Goal: Task Accomplishment & Management: Manage account settings

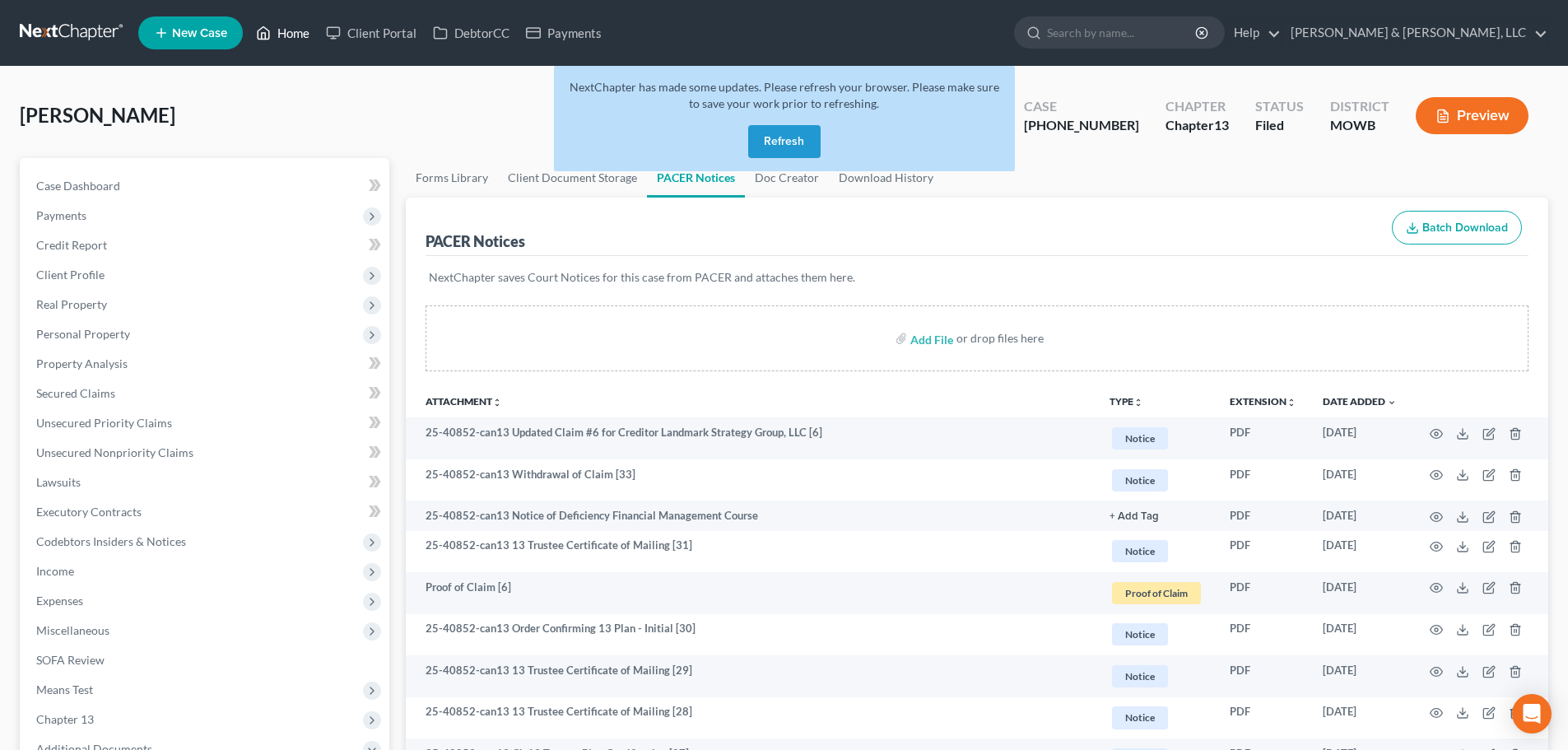
click at [302, 31] on link "Home" at bounding box center [283, 33] width 70 height 29
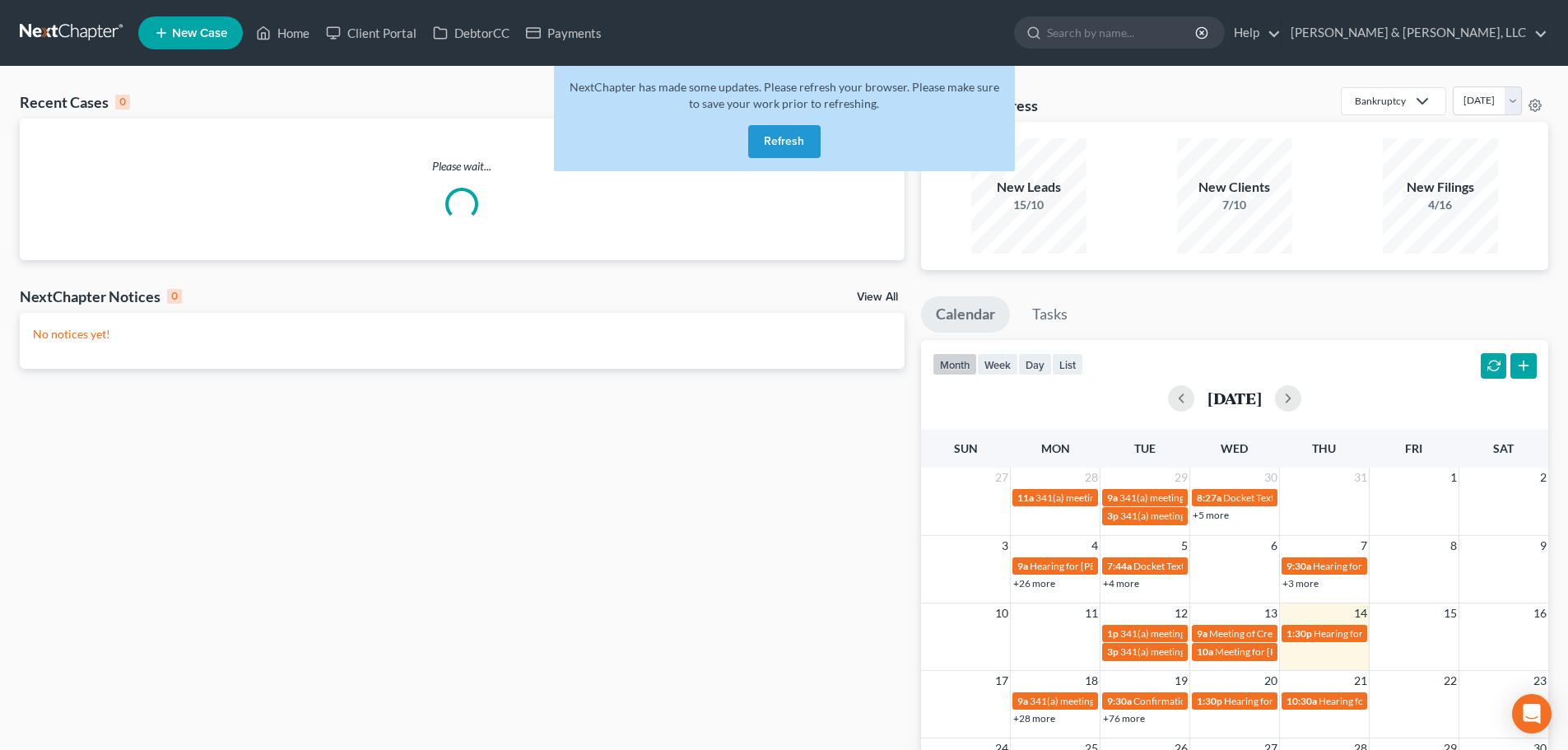
click at [783, 134] on button "Refresh" at bounding box center [784, 142] width 72 height 33
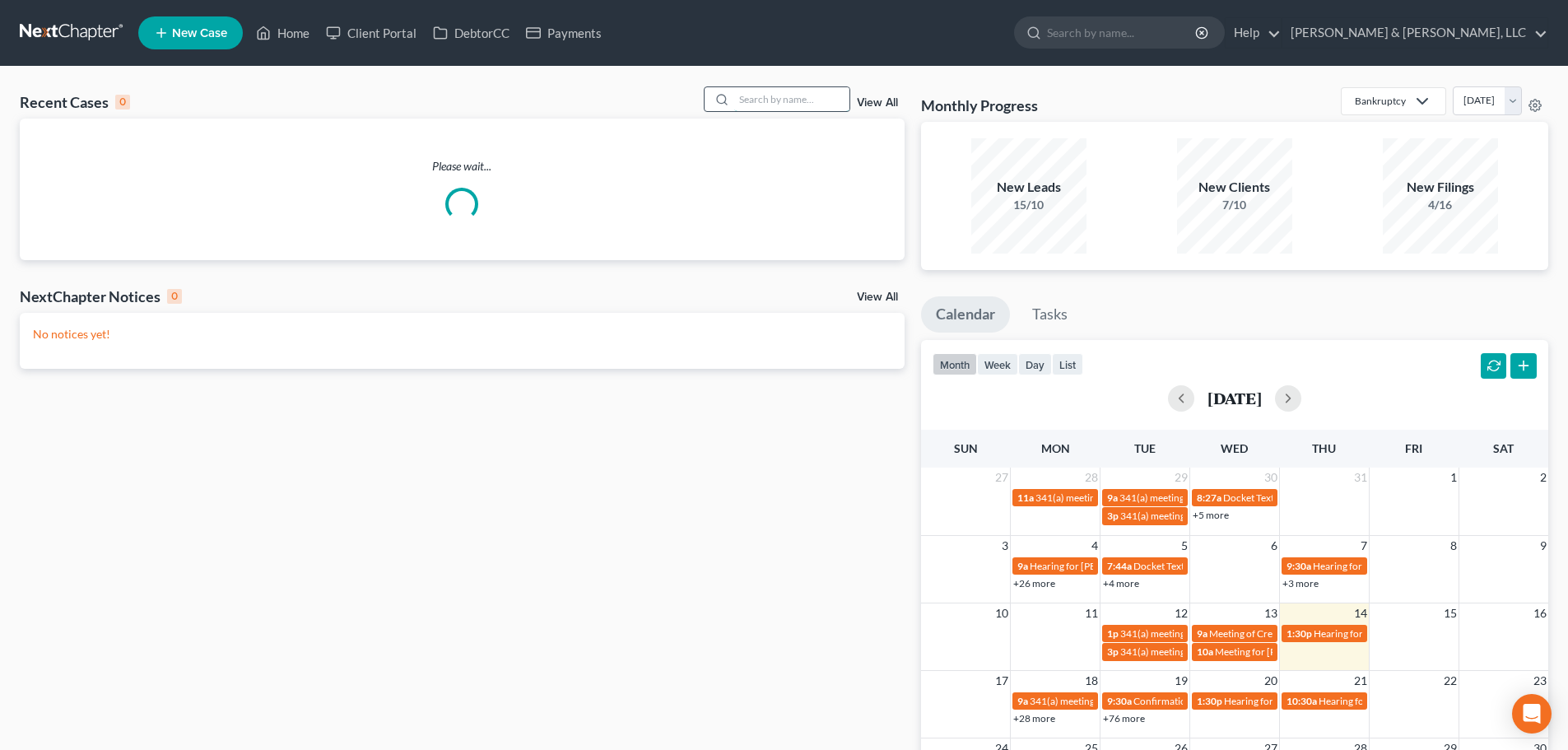
click at [816, 93] on input "search" at bounding box center [792, 99] width 115 height 23
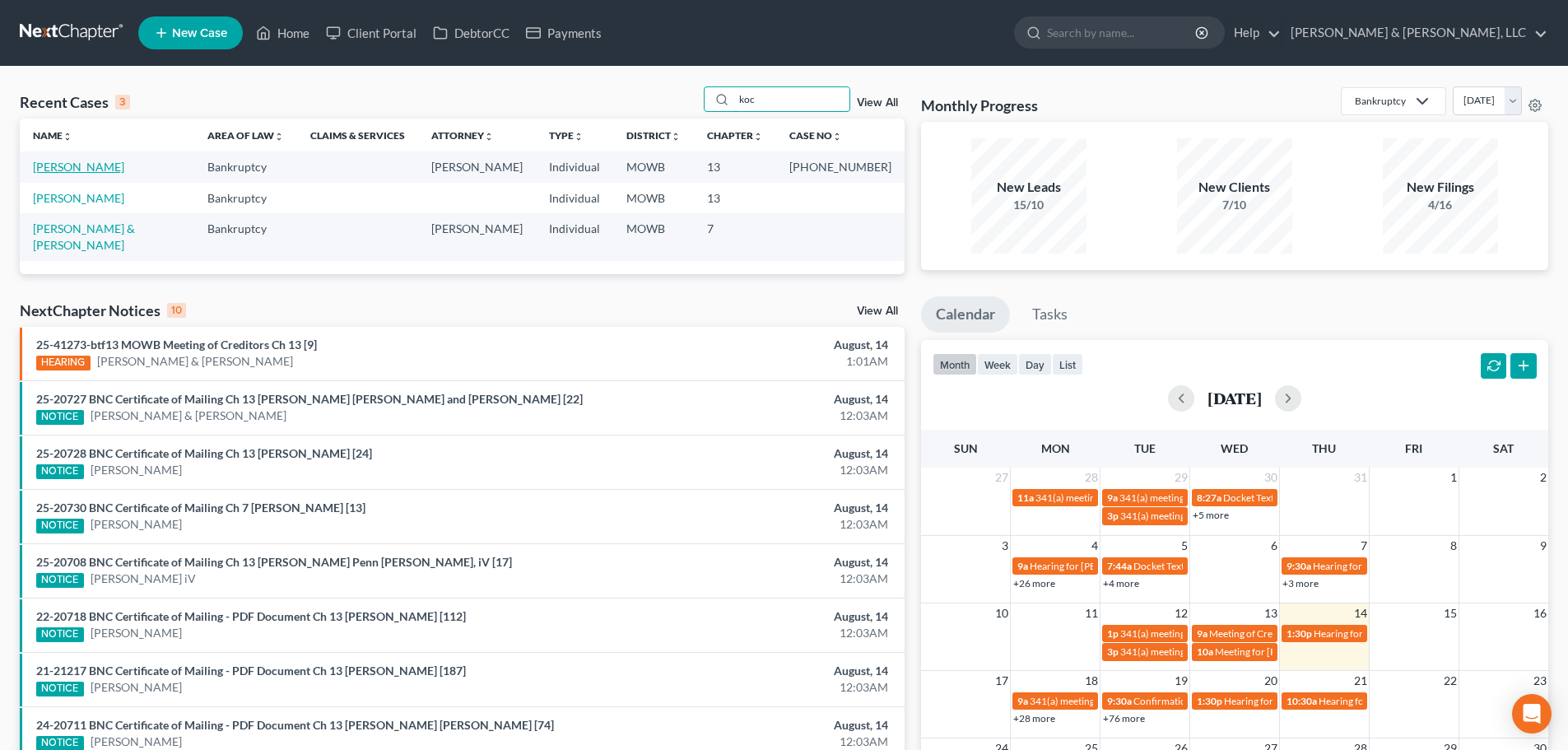
type input "koc"
click at [78, 164] on link "Koch, Gregory" at bounding box center [78, 166] width 91 height 14
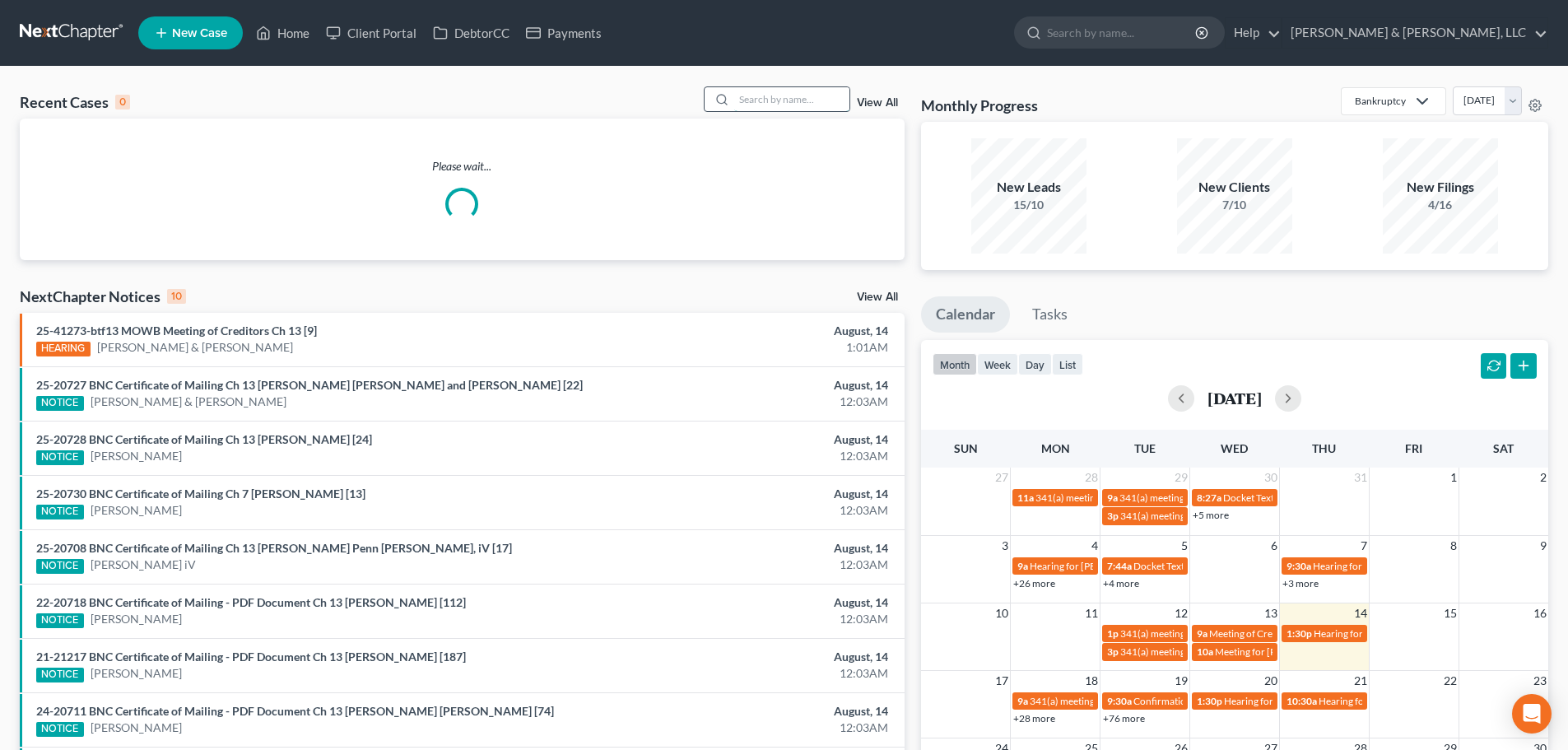
click at [793, 101] on input "search" at bounding box center [792, 99] width 115 height 23
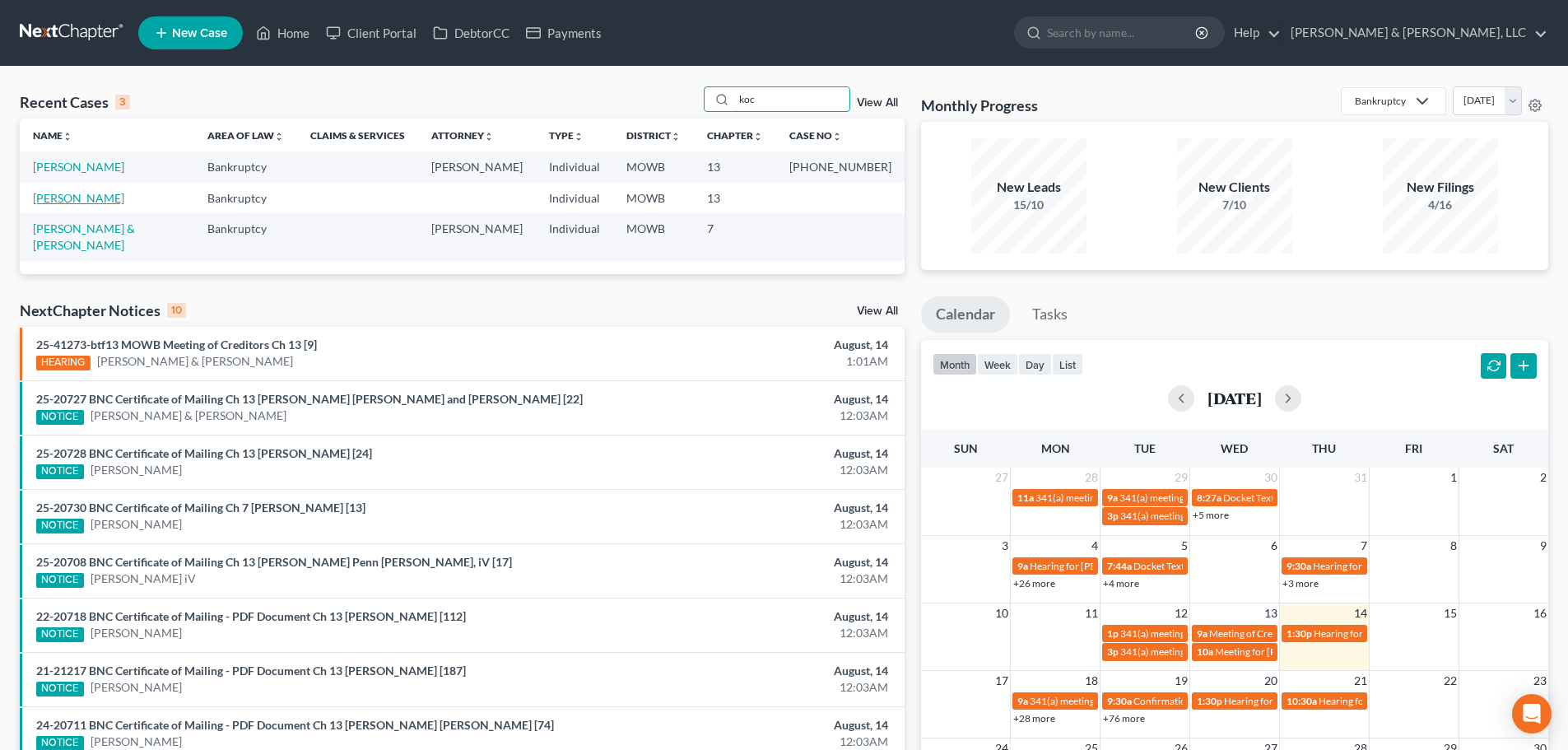
type input "koc"
click at [74, 196] on link "[PERSON_NAME]" at bounding box center [78, 198] width 91 height 14
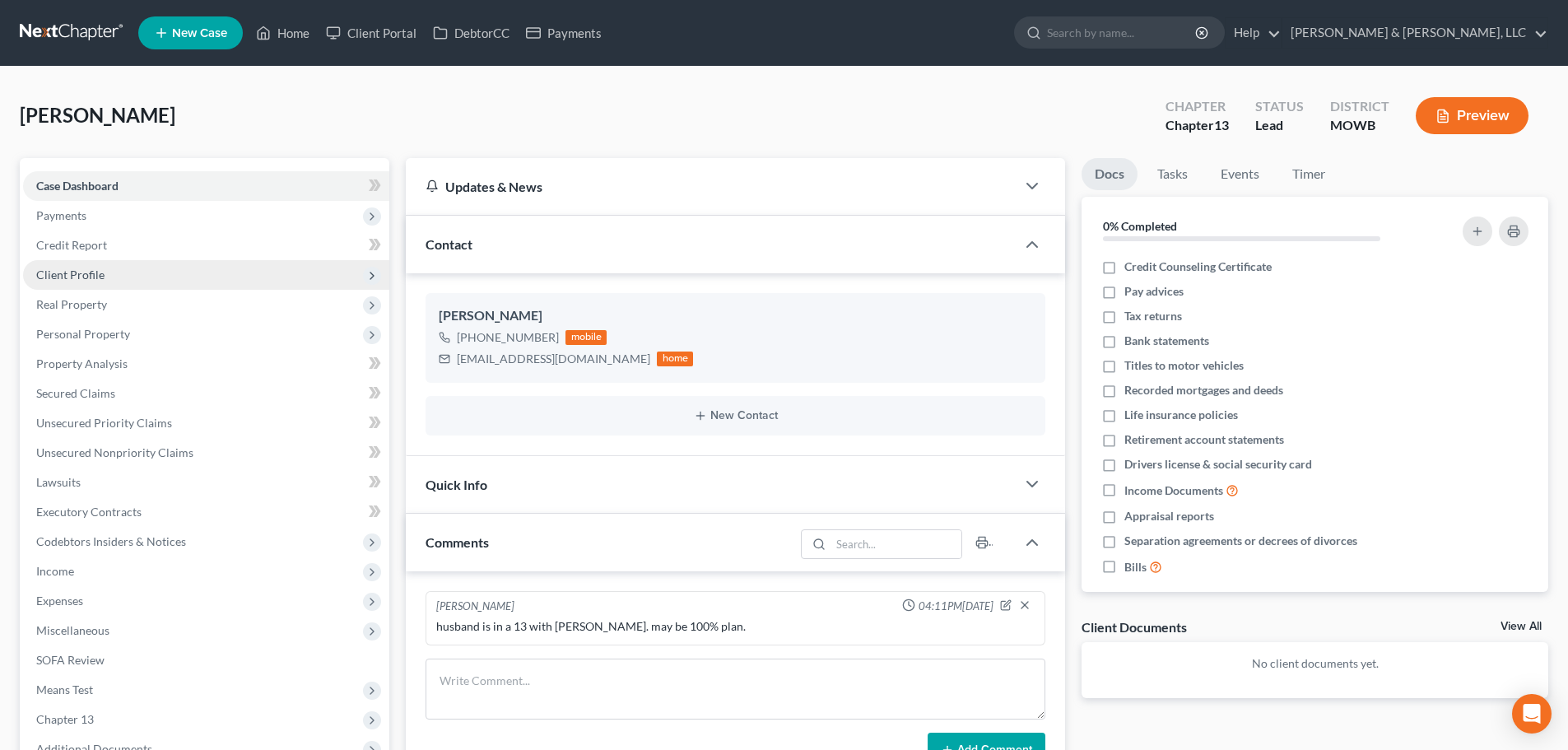
click at [67, 278] on span "Client Profile" at bounding box center [70, 274] width 68 height 14
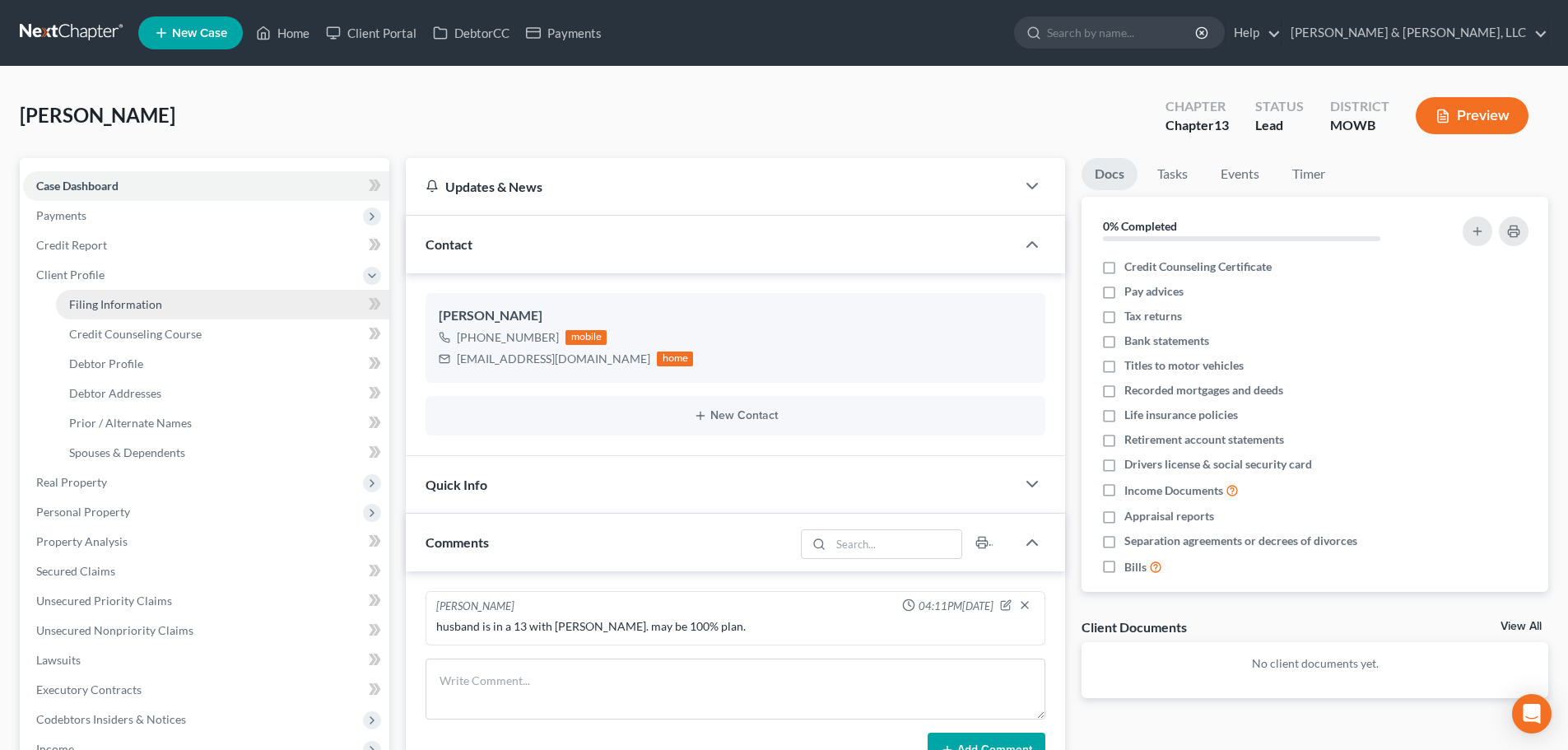
click at [110, 300] on span "Filing Information" at bounding box center [115, 304] width 93 height 14
select select "1"
select select "0"
select select "3"
select select "26"
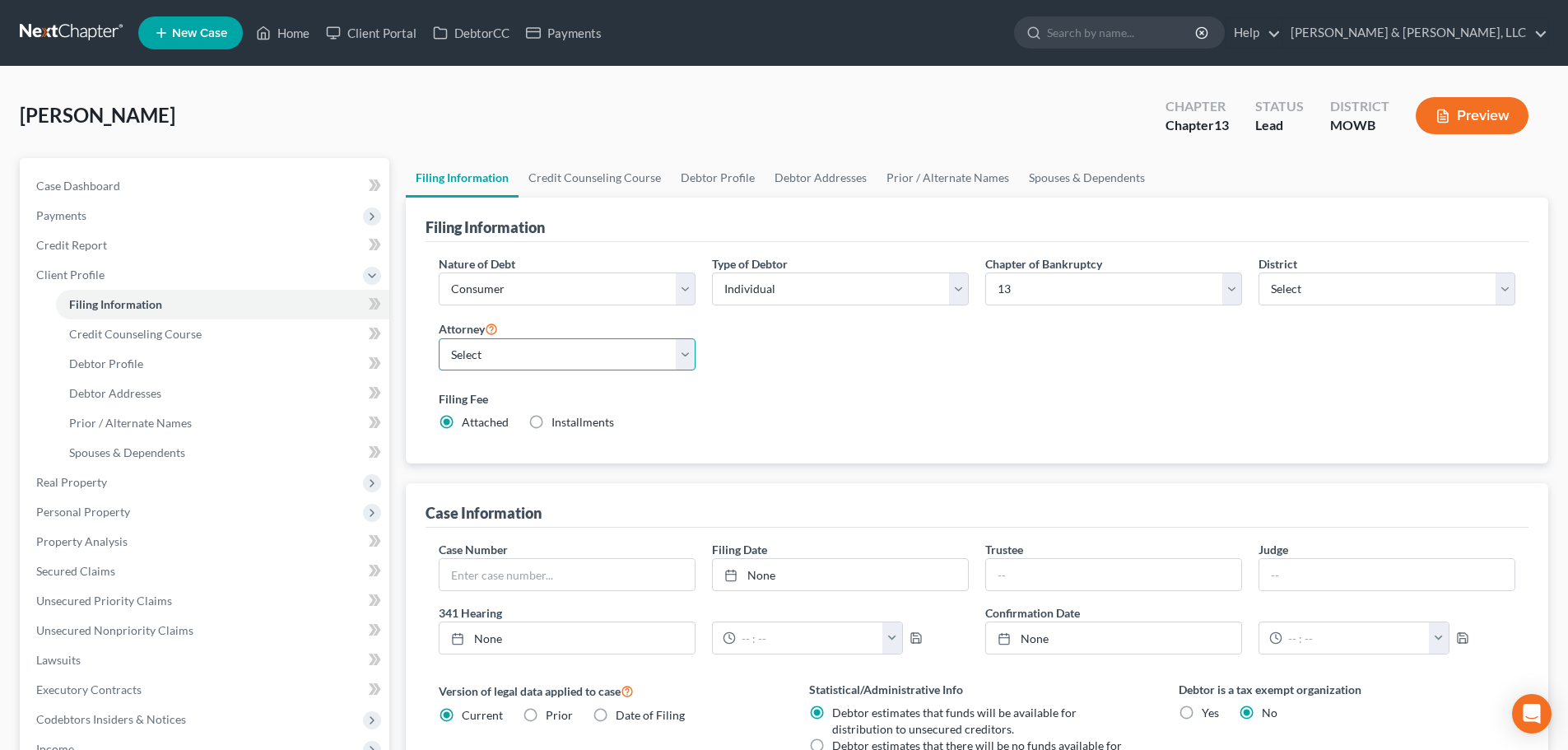
click at [568, 350] on select "Select Ryan Patton - KSB Ryan Patton - MOWB David Dean - KSB David Dean - MOWB" at bounding box center [566, 355] width 257 height 33
select select "3"
click at [438, 338] on select "Select Ryan Patton - KSB Ryan Patton - MOWB David Dean - KSB David Dean - MOWB" at bounding box center [566, 355] width 257 height 33
click at [357, 33] on link "Client Portal" at bounding box center [371, 33] width 107 height 29
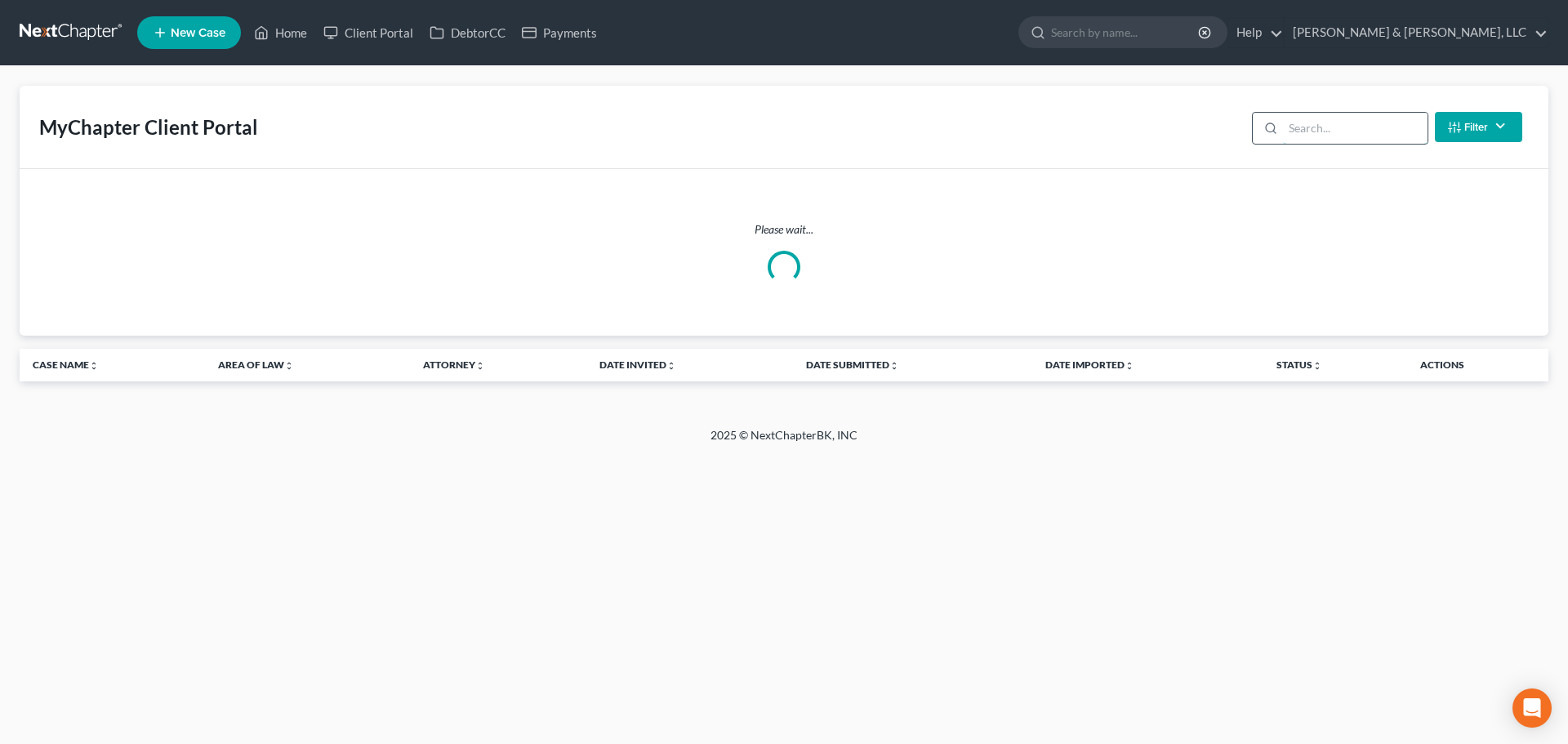
click at [1332, 126] on input "search" at bounding box center [1355, 128] width 145 height 31
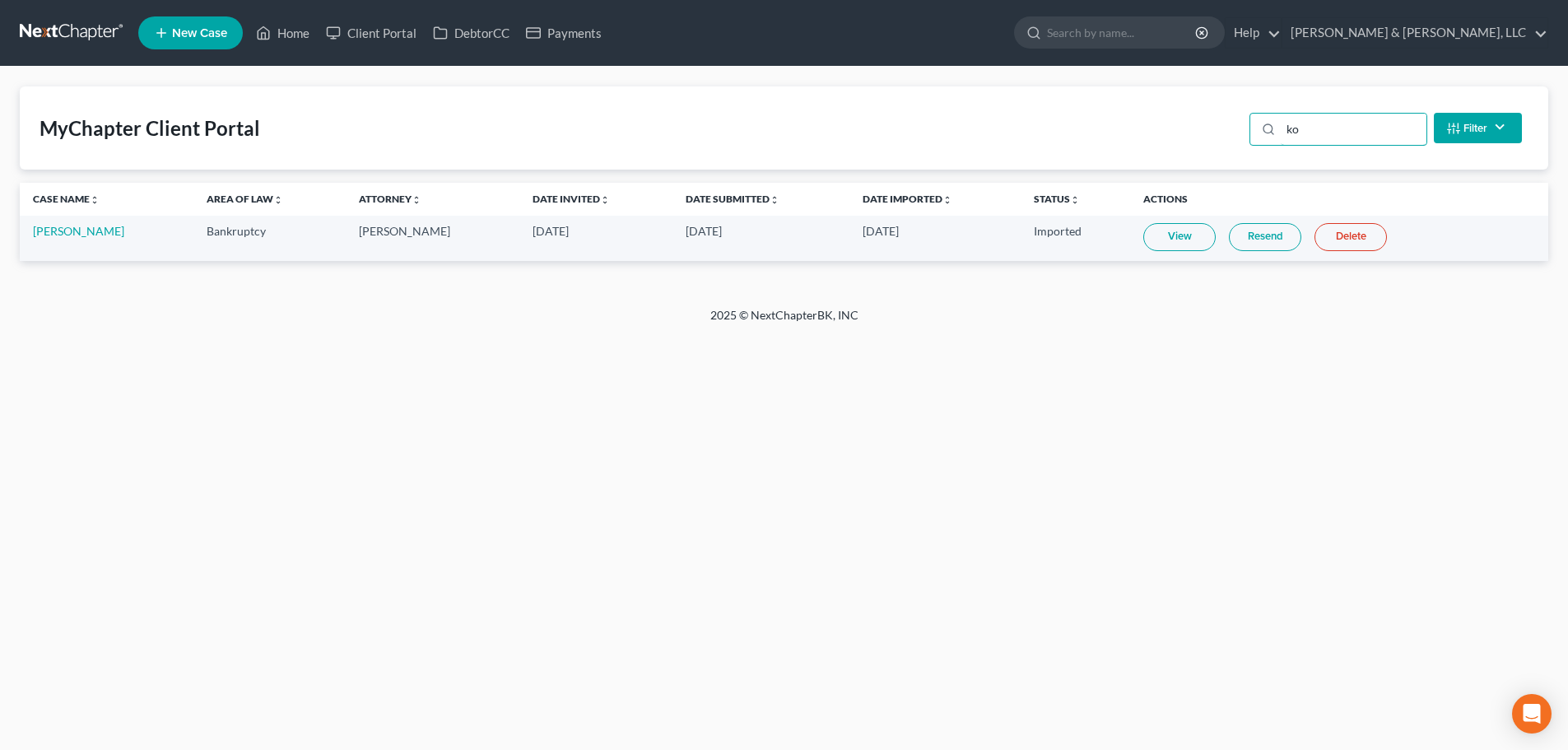
type input "k"
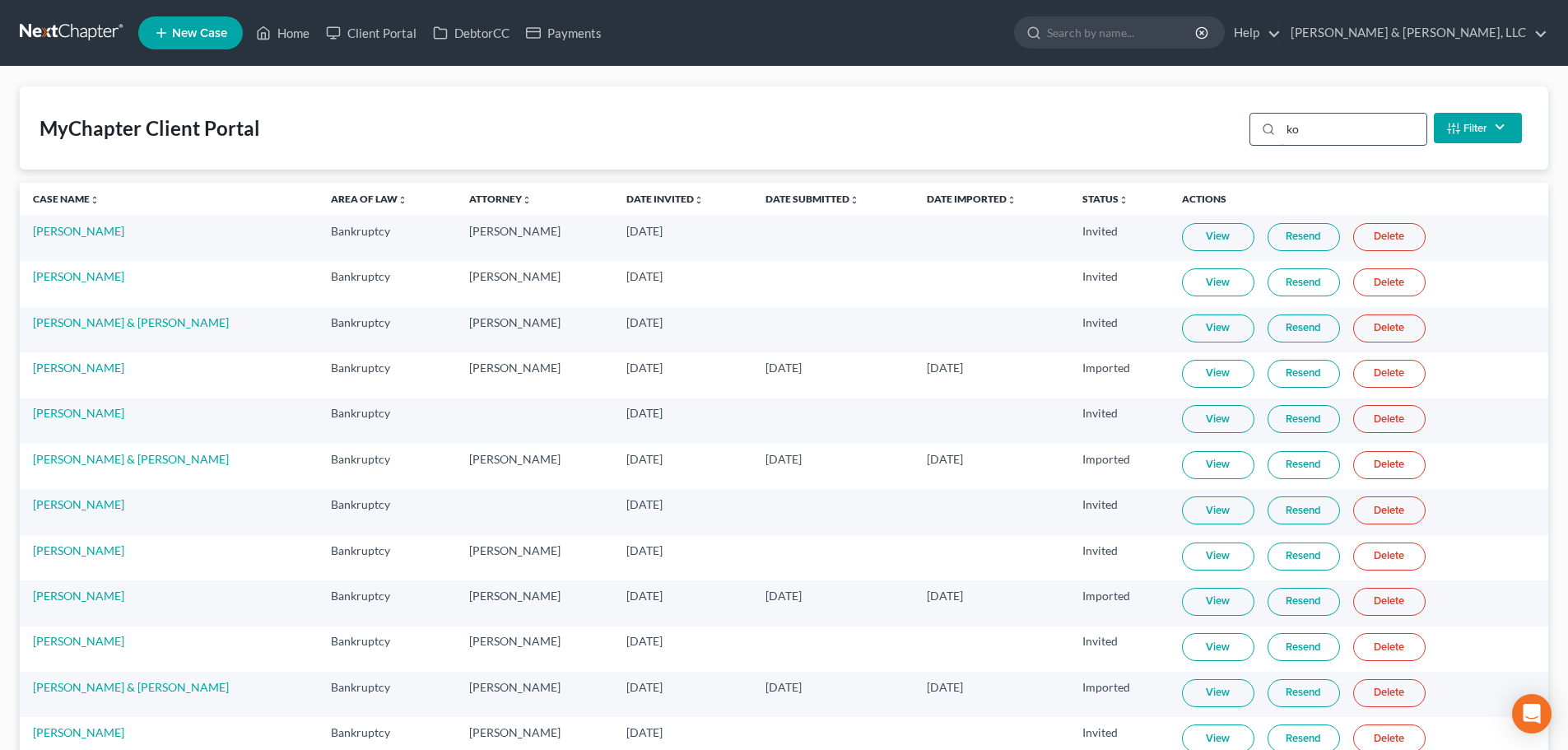
type input "koc"
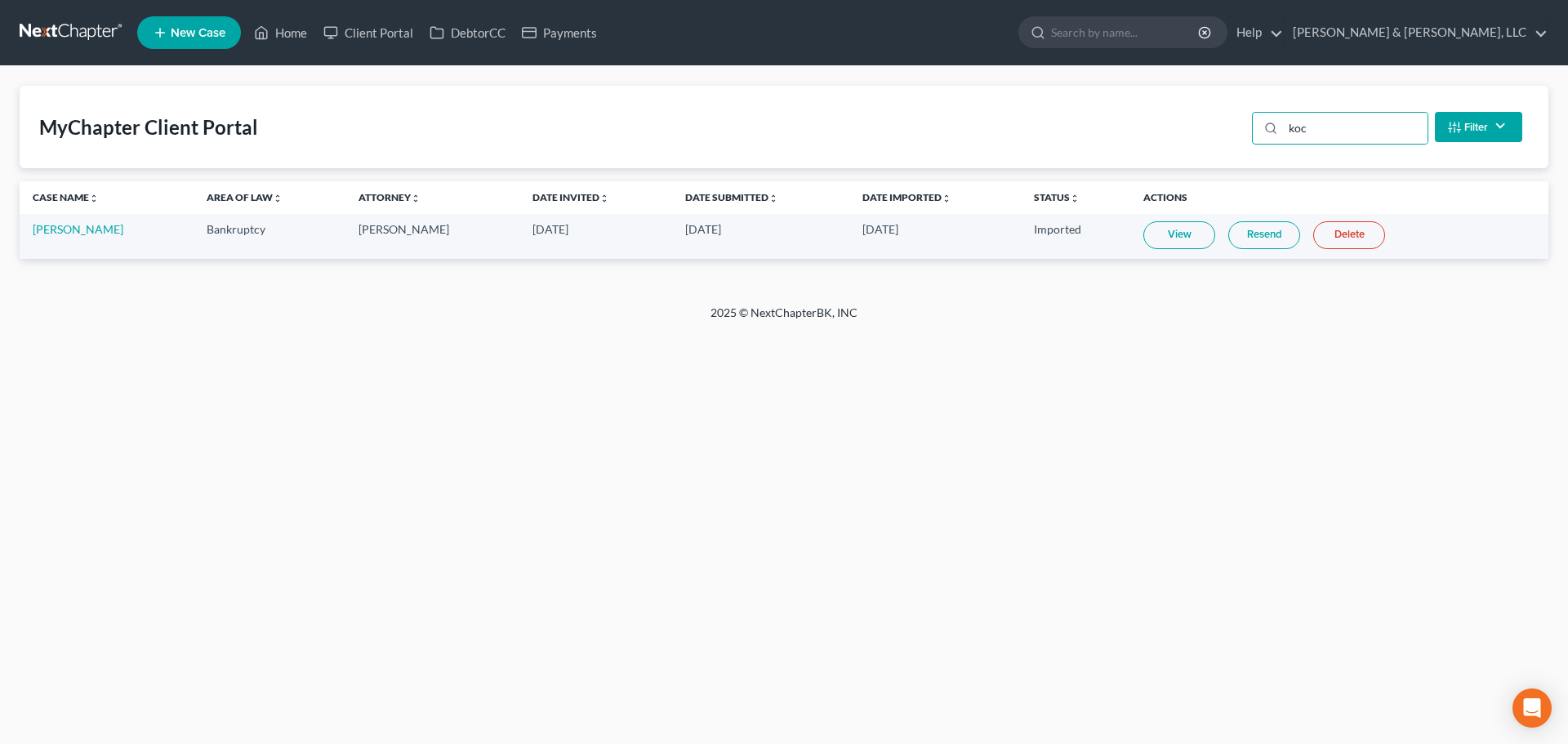
select select "1"
select select "0"
select select "3"
select select "46"
select select "3"
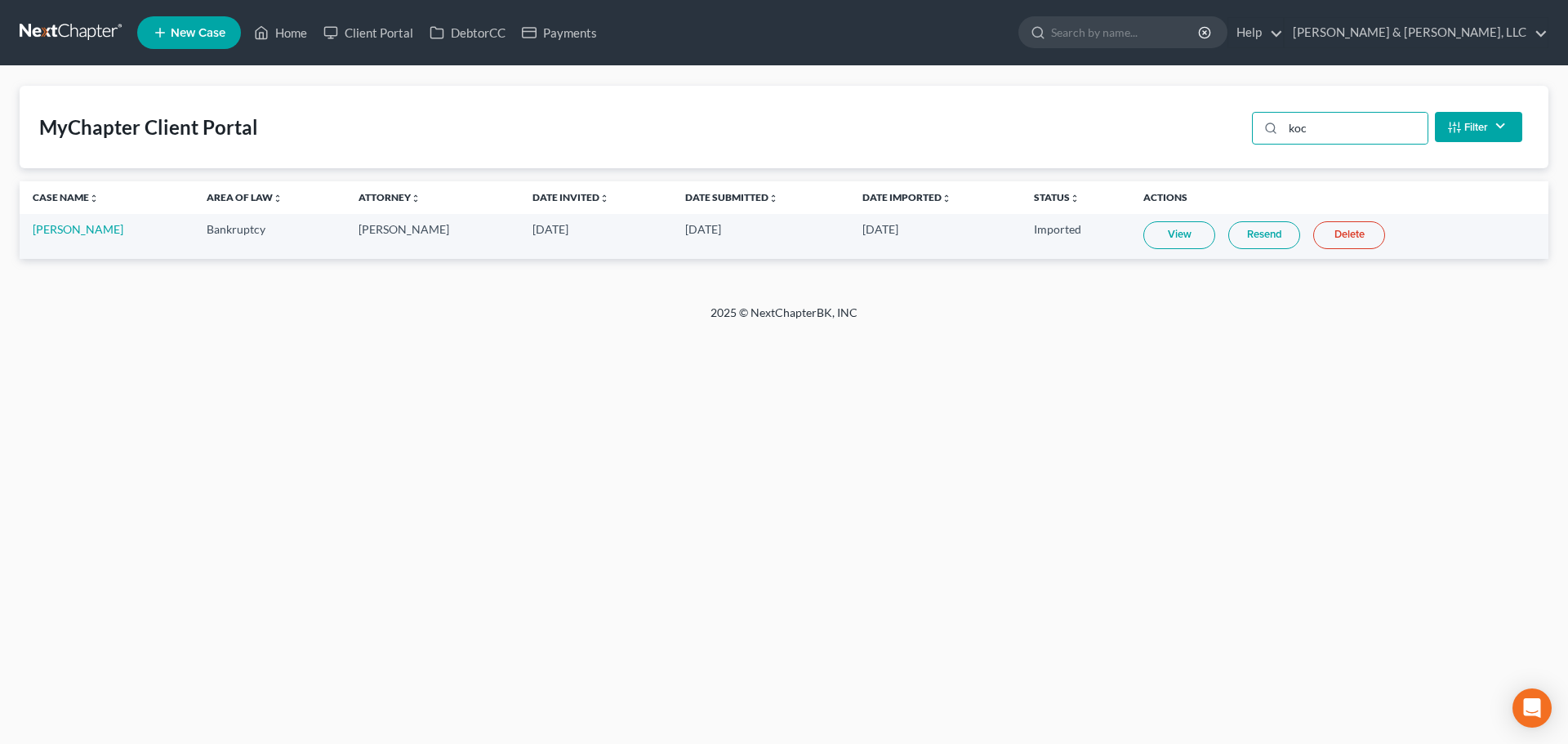
select select "26"
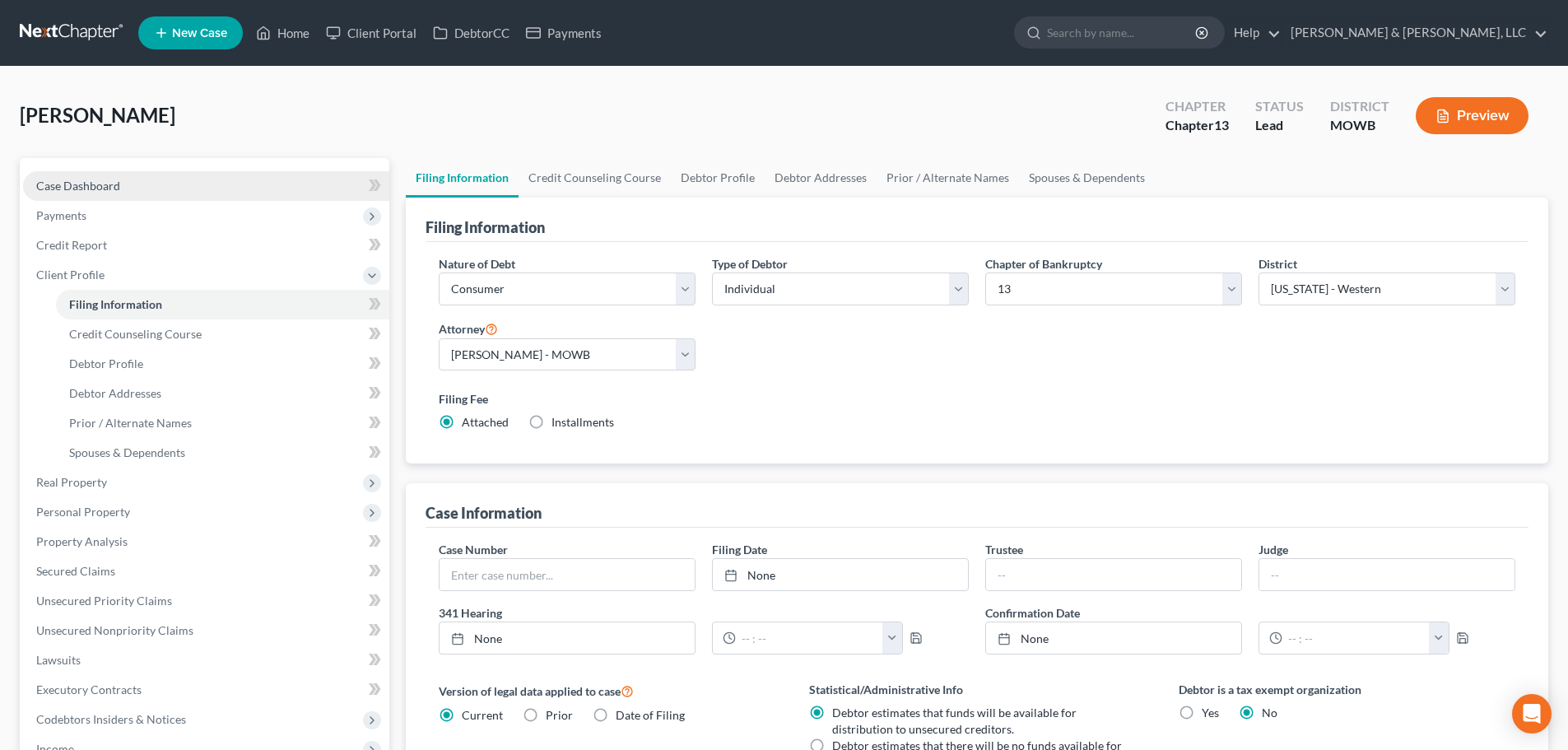
click at [35, 183] on link "Case Dashboard" at bounding box center [206, 186] width 366 height 29
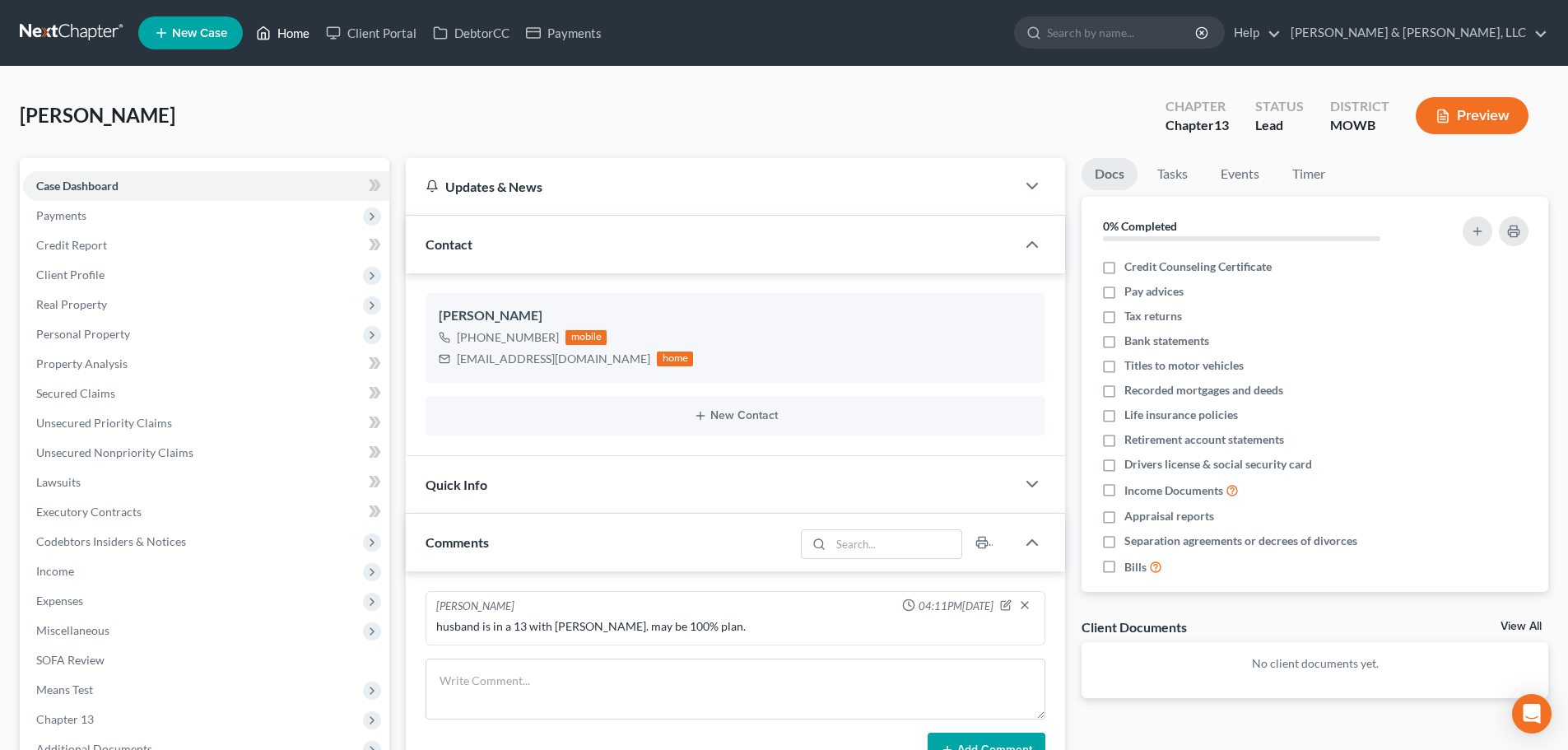
click at [292, 29] on link "Home" at bounding box center [283, 33] width 70 height 29
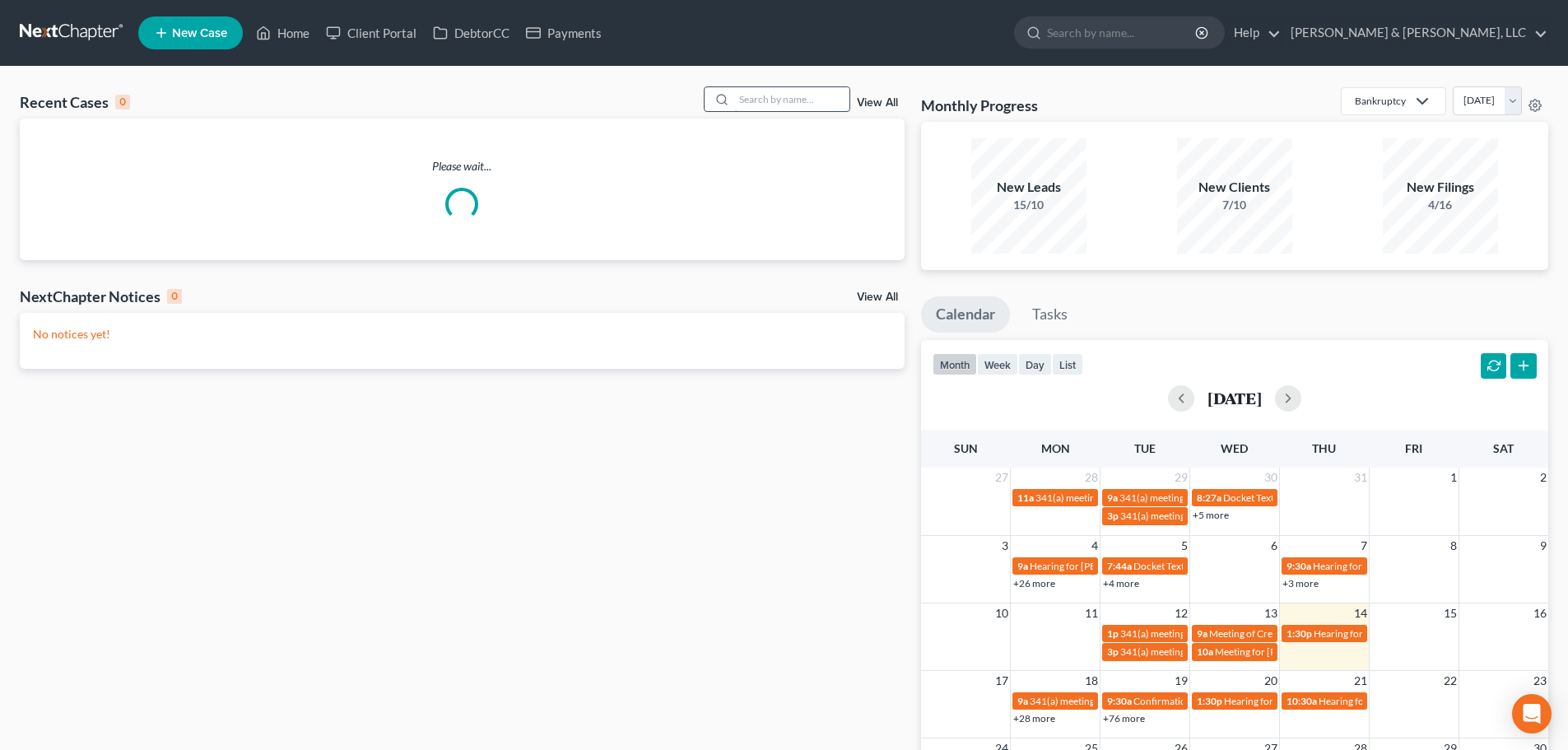
click at [798, 104] on input "search" at bounding box center [792, 99] width 115 height 23
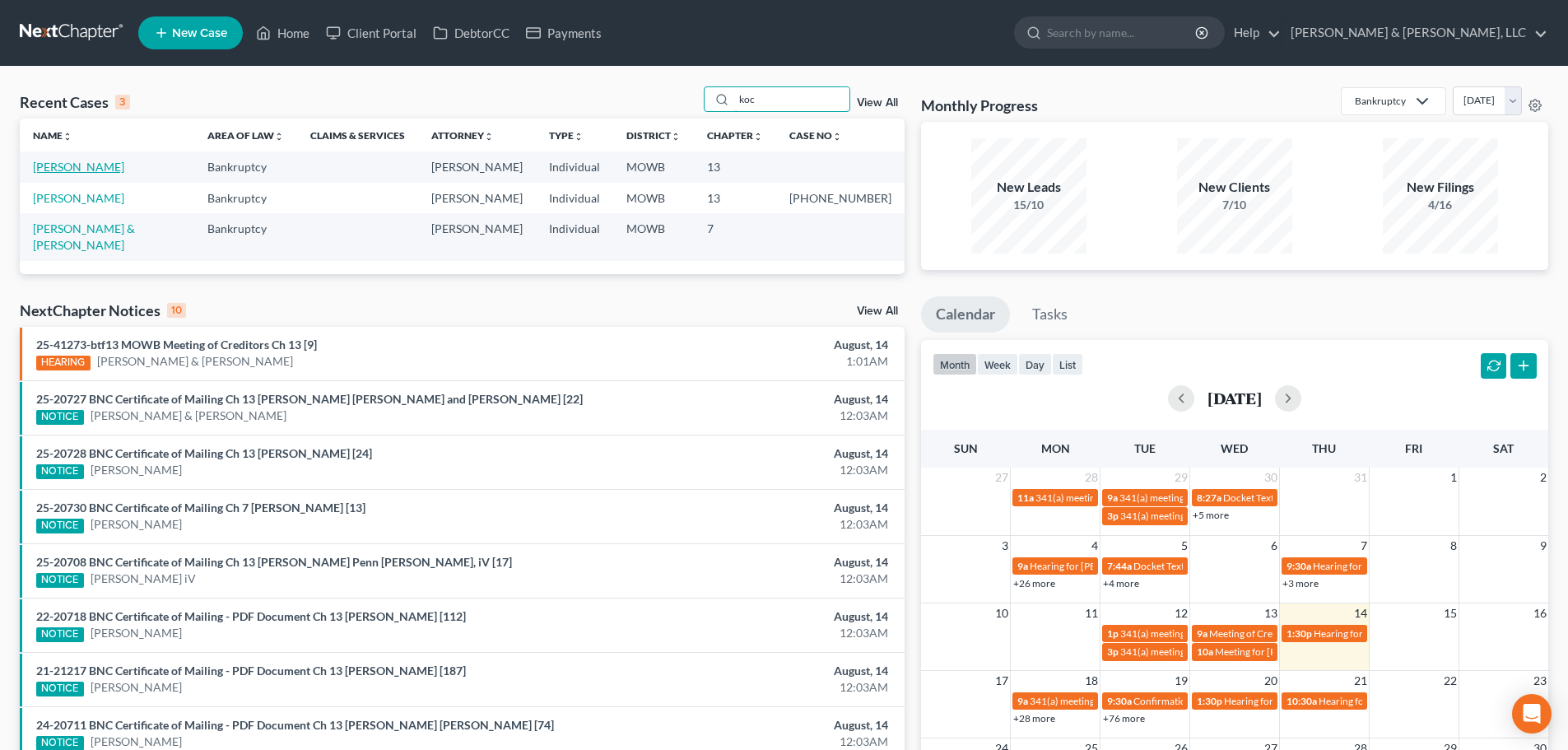
type input "koc"
click at [52, 172] on link "[PERSON_NAME]" at bounding box center [78, 166] width 91 height 14
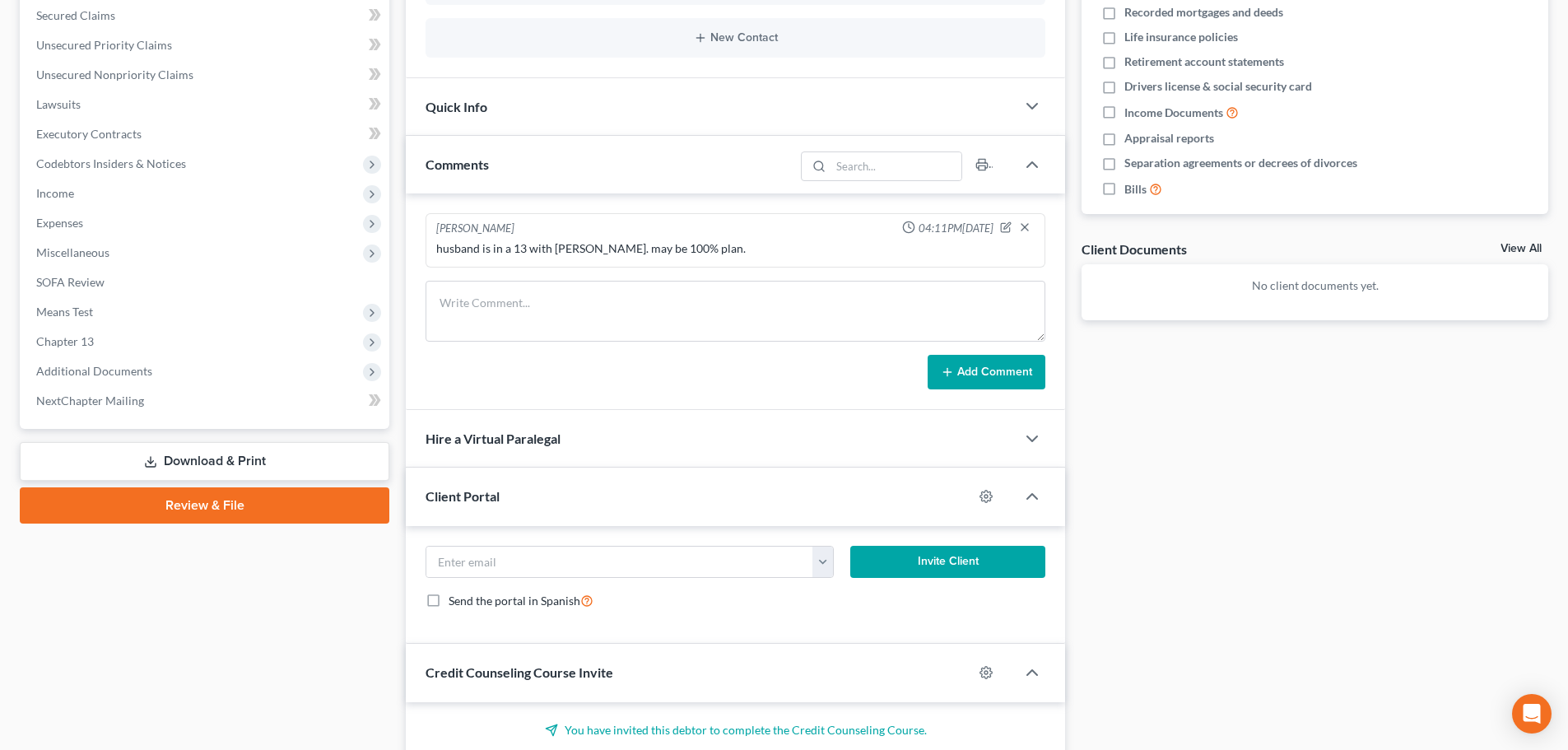
scroll to position [412, 0]
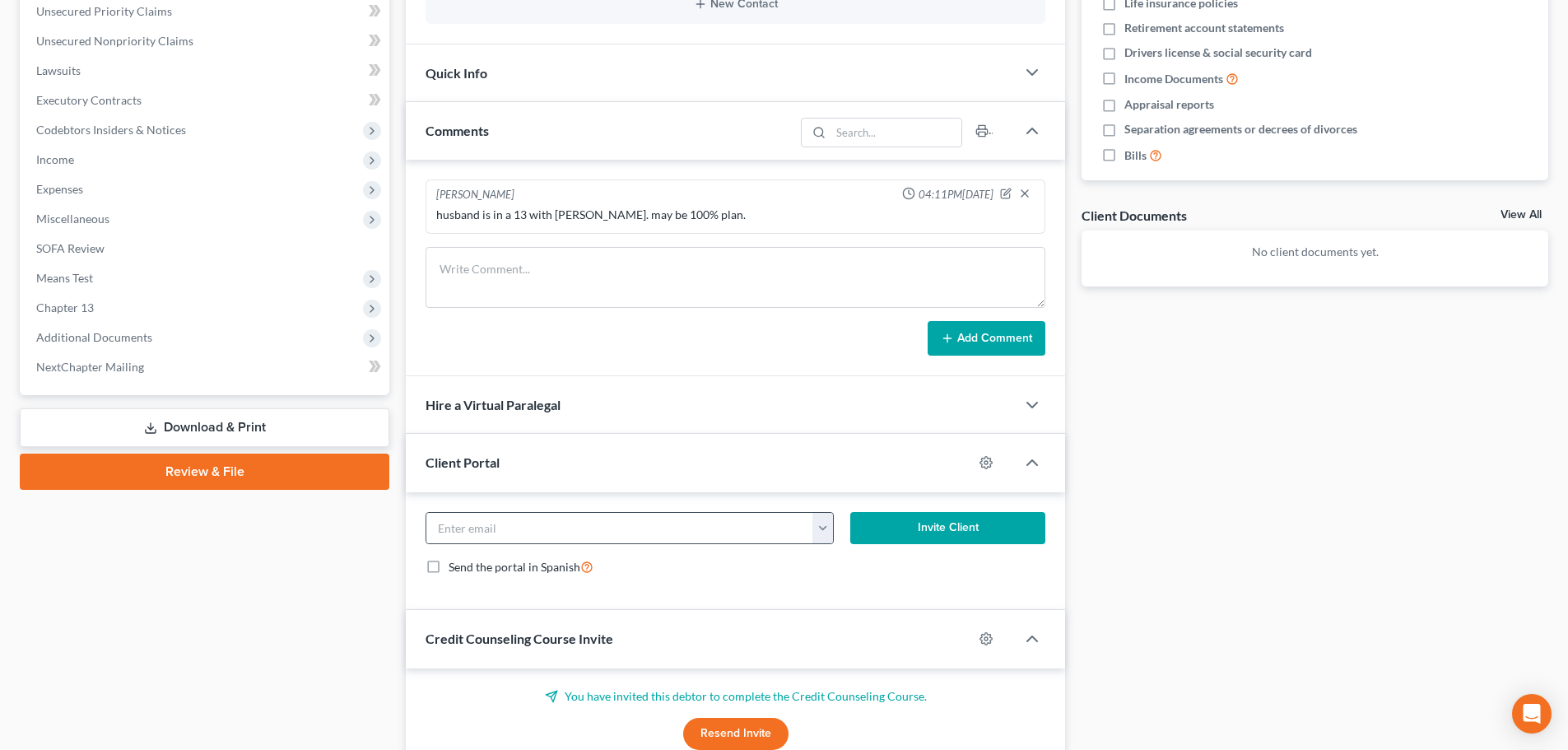
click at [833, 532] on div "slosasso@gmail.com" at bounding box center [629, 528] width 408 height 33
click at [825, 529] on button "button" at bounding box center [823, 528] width 21 height 31
click at [869, 567] on link "slosasso@gmail.com" at bounding box center [925, 564] width 225 height 28
type input "slosasso@gmail.com"
click at [918, 526] on button "Invite Client" at bounding box center [948, 528] width 196 height 33
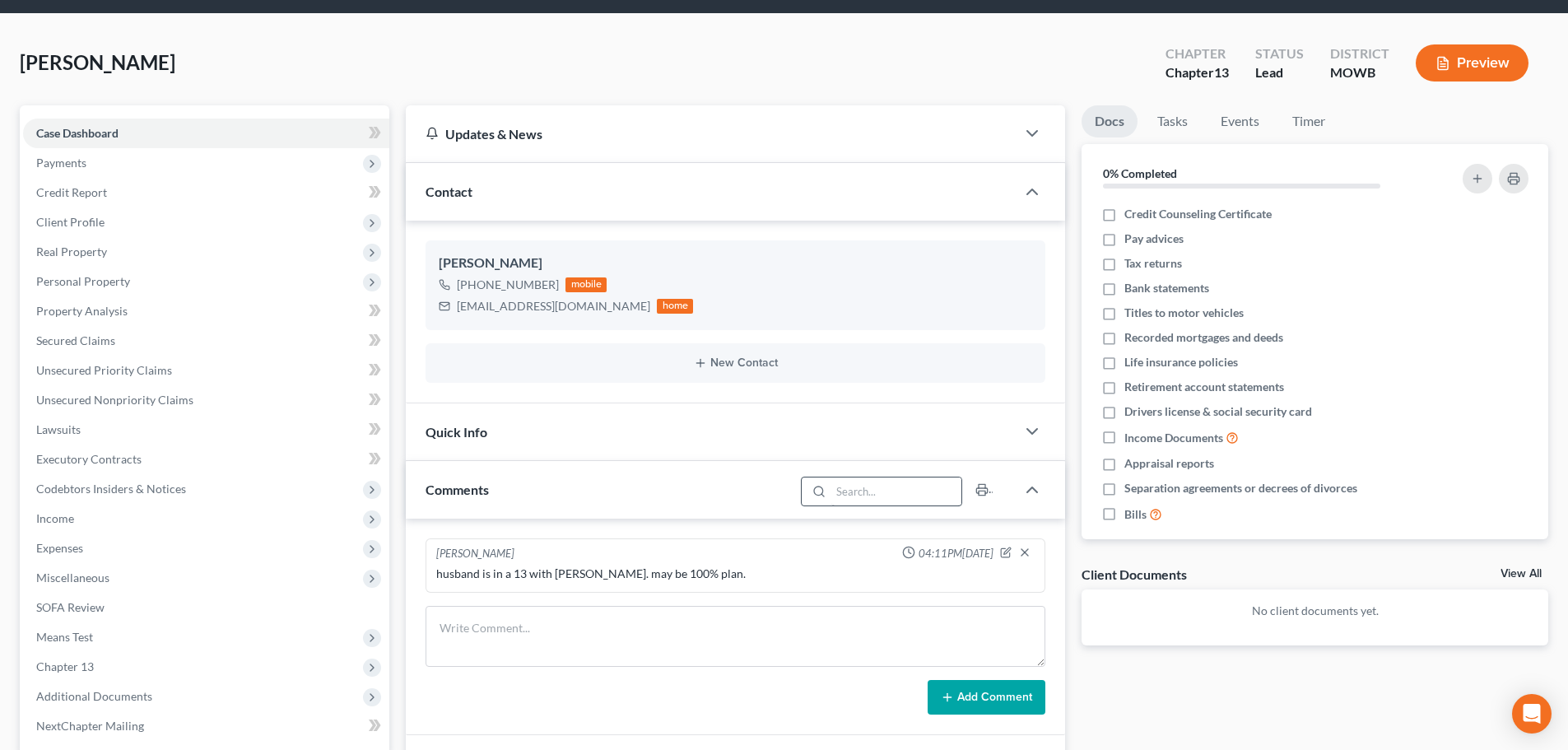
scroll to position [0, 0]
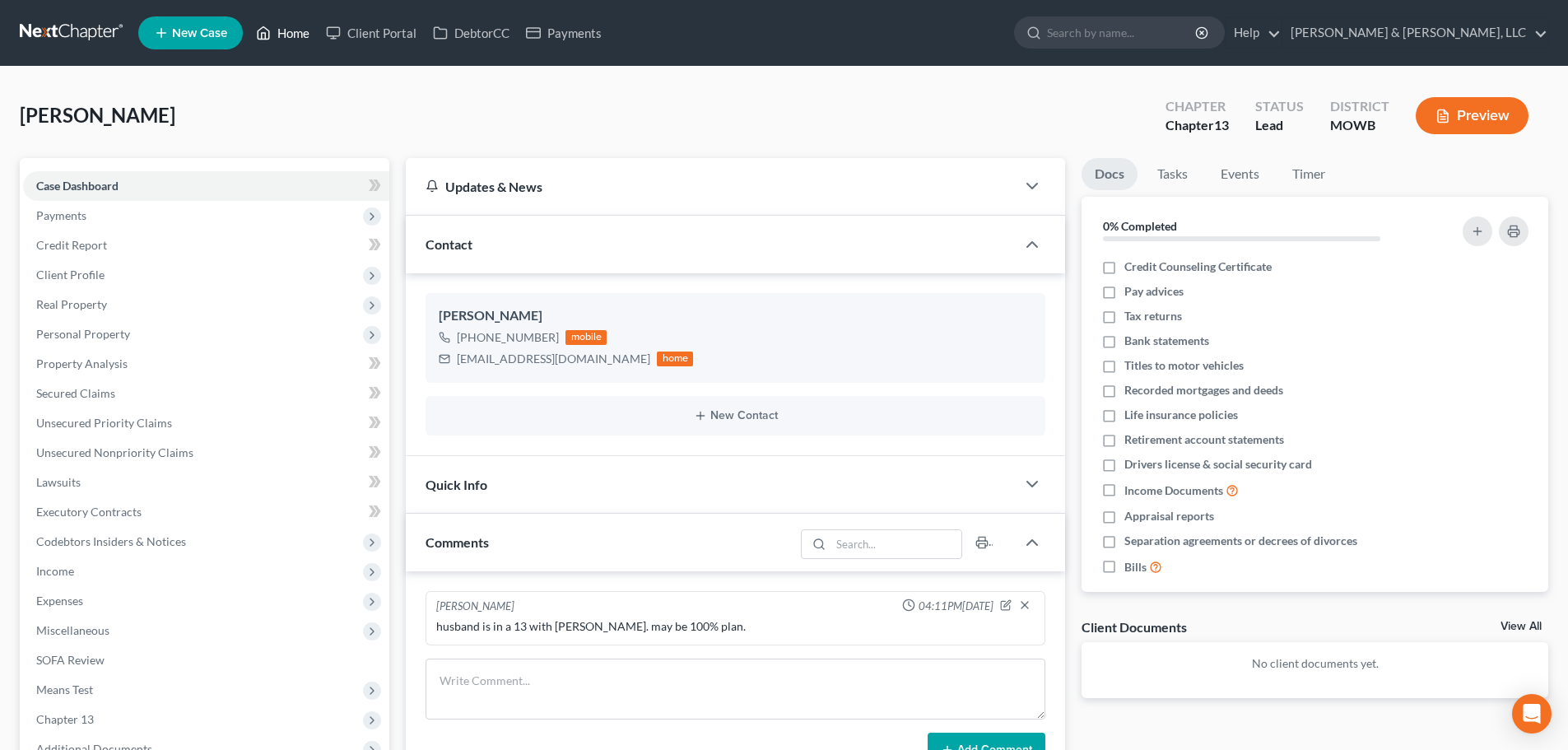
drag, startPoint x: 290, startPoint y: 29, endPoint x: 499, endPoint y: 155, distance: 244.0
click at [290, 30] on link "Home" at bounding box center [283, 33] width 70 height 29
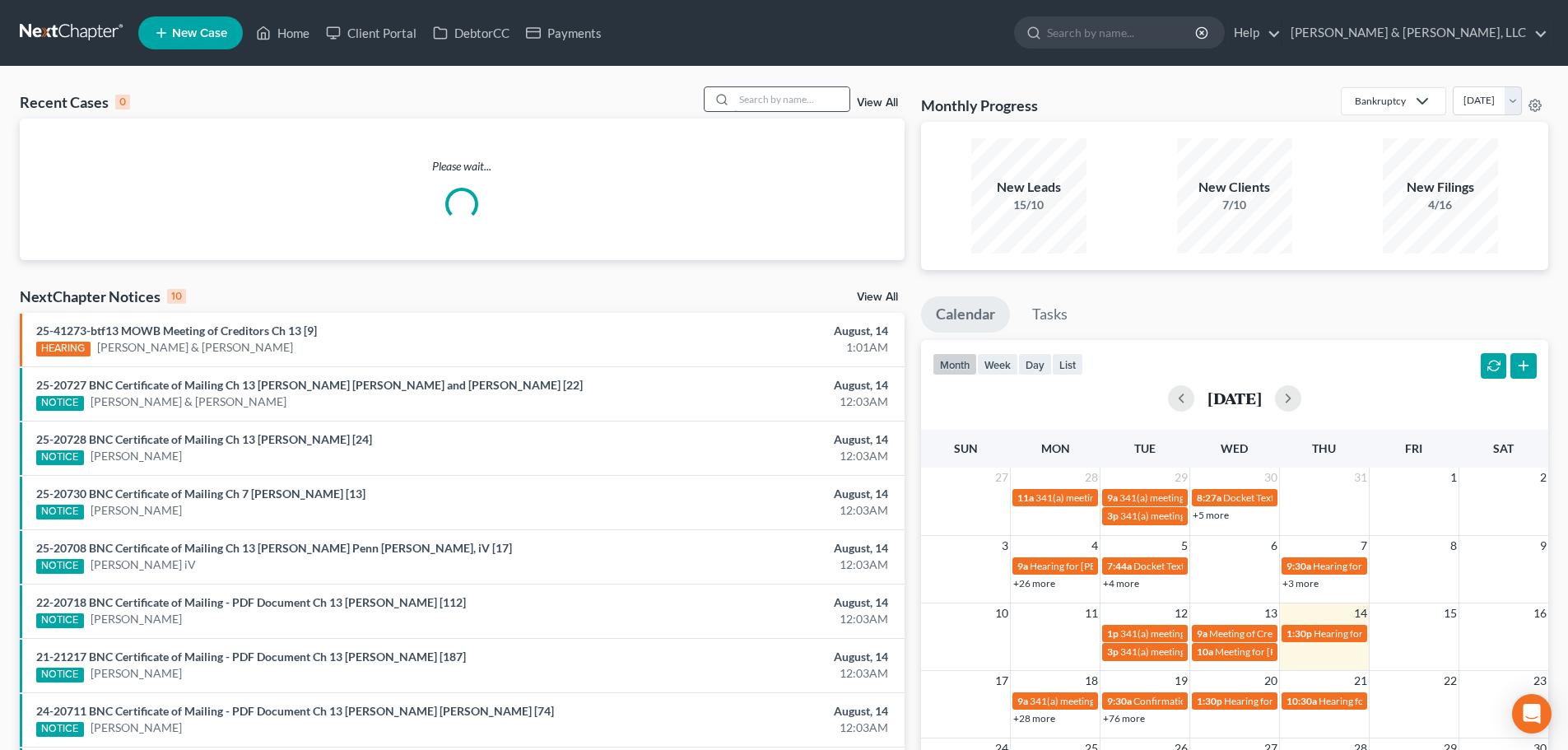
click at [794, 91] on div "Recent Cases 0 View All Please wait... NextChapter Notices 10 View All 25-41273…" at bounding box center [784, 493] width 1568 height 854
click at [788, 100] on input "search" at bounding box center [792, 99] width 115 height 23
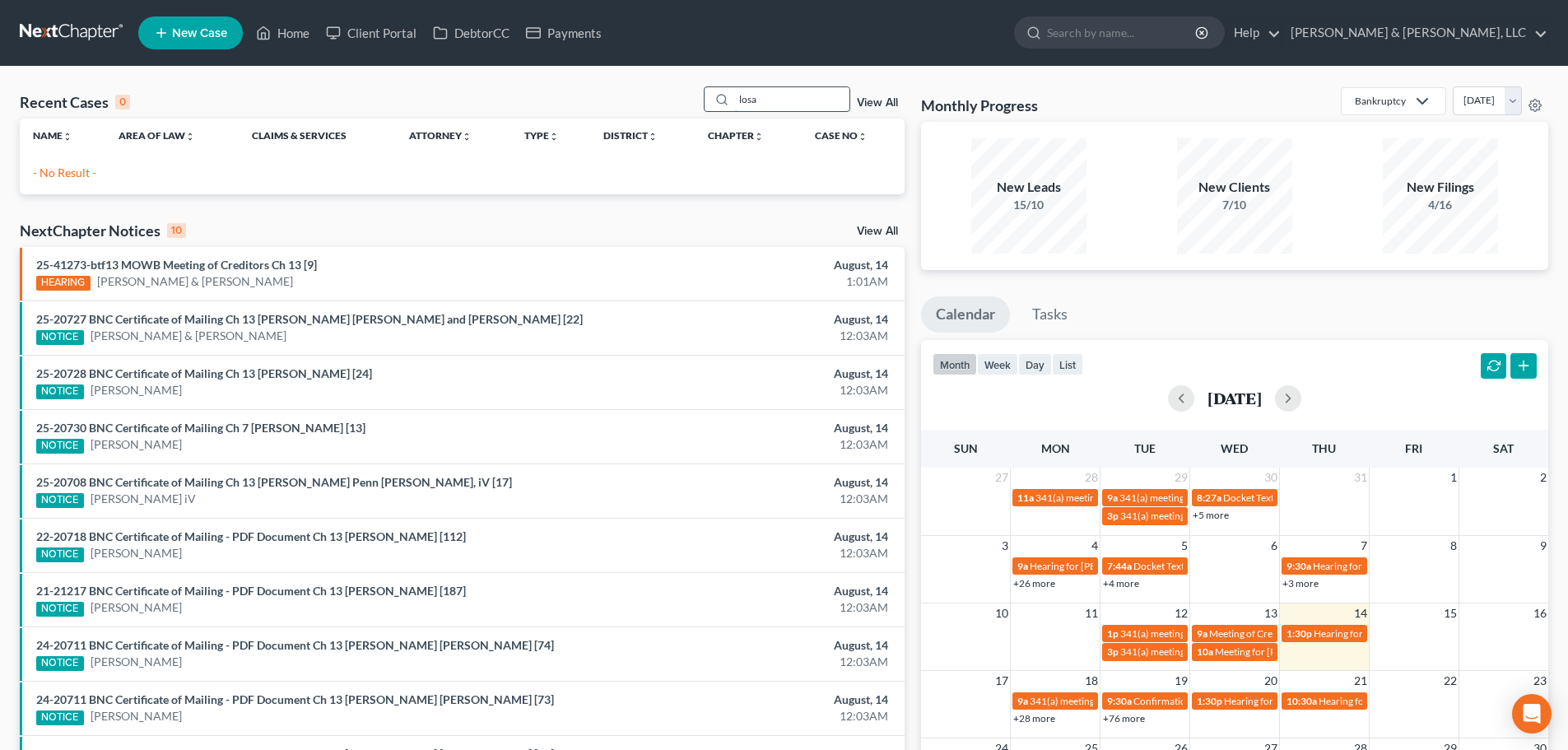
drag, startPoint x: 761, startPoint y: 104, endPoint x: 719, endPoint y: 96, distance: 42.8
click at [719, 96] on div "losa" at bounding box center [777, 99] width 147 height 25
type input "collins"
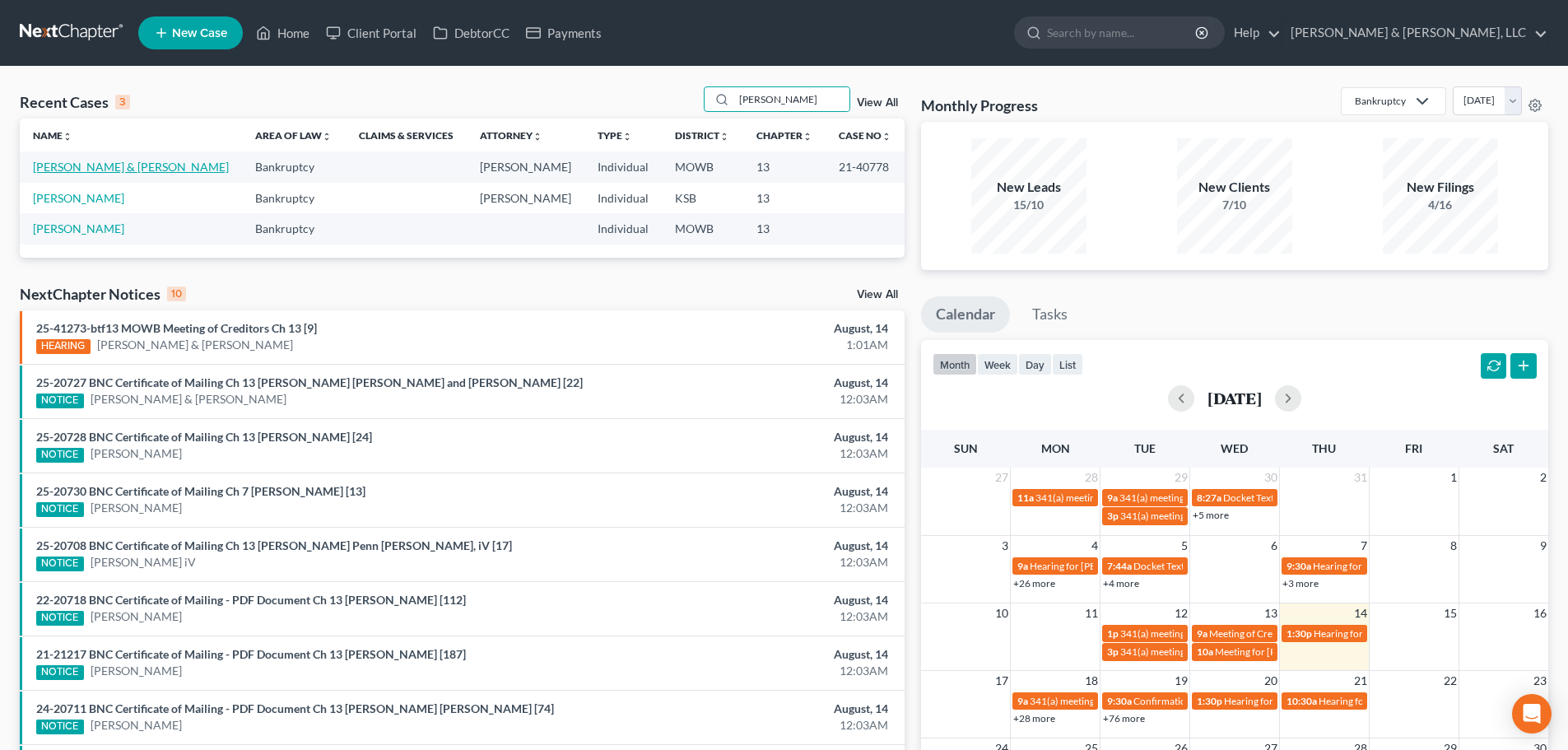
click at [107, 162] on link "Collins, Dustin & Jaelynn" at bounding box center [131, 166] width 196 height 14
select select "2"
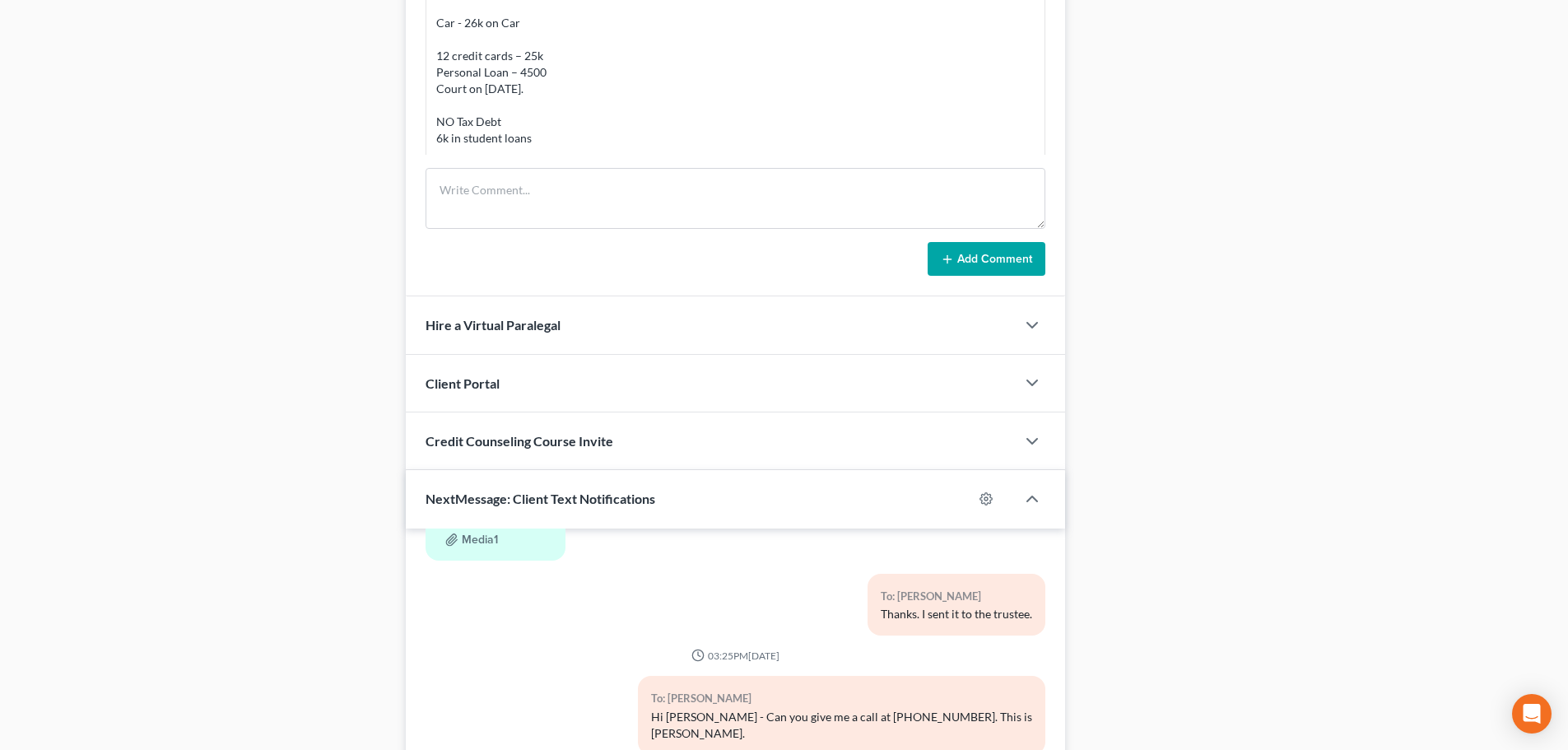
scroll to position [1444, 0]
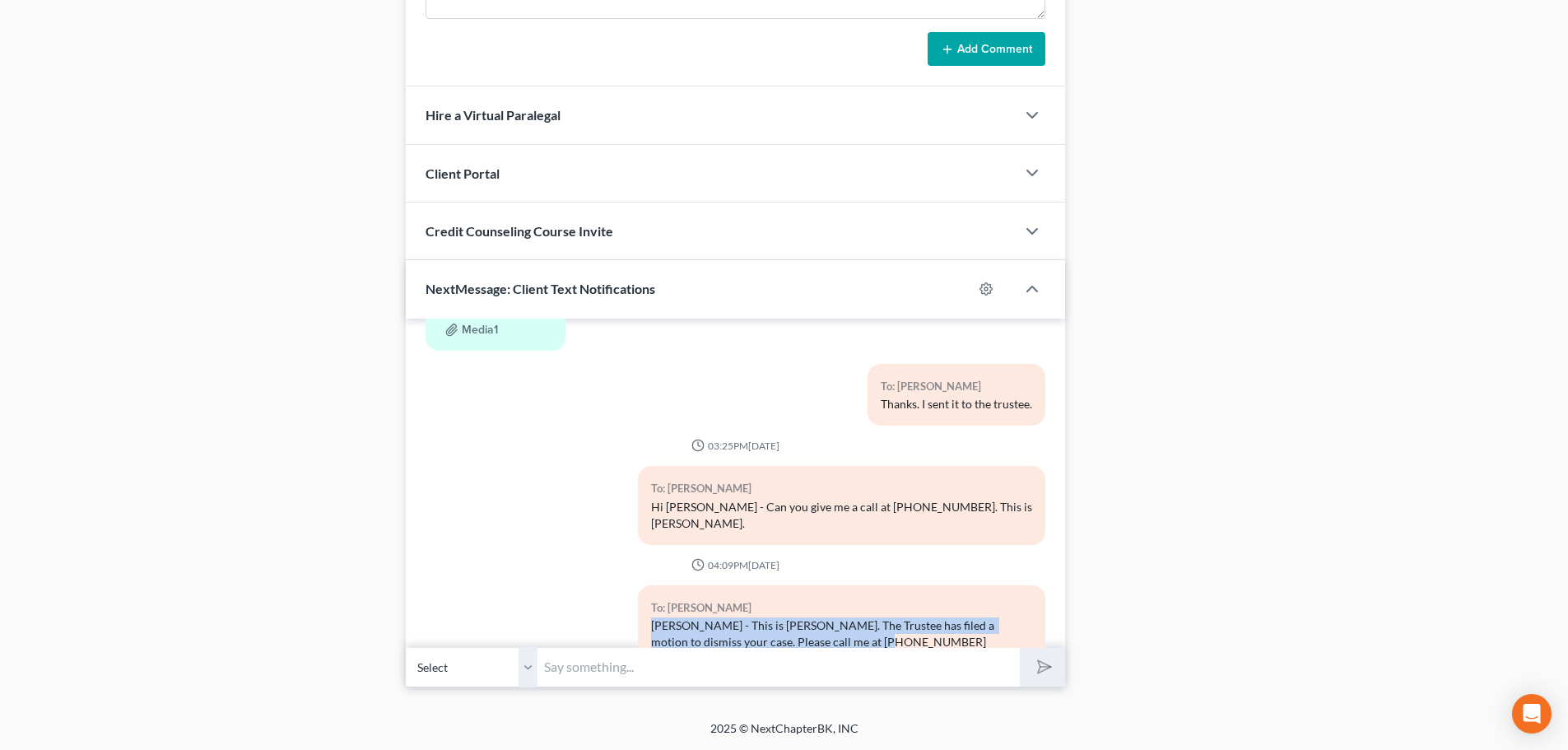
drag, startPoint x: 849, startPoint y: 596, endPoint x: 645, endPoint y: 575, distance: 205.1
click at [645, 585] on div "To: Dustin Collins Dustin - This is David Dean. The Trustee has filed a motion …" at bounding box center [841, 624] width 408 height 78
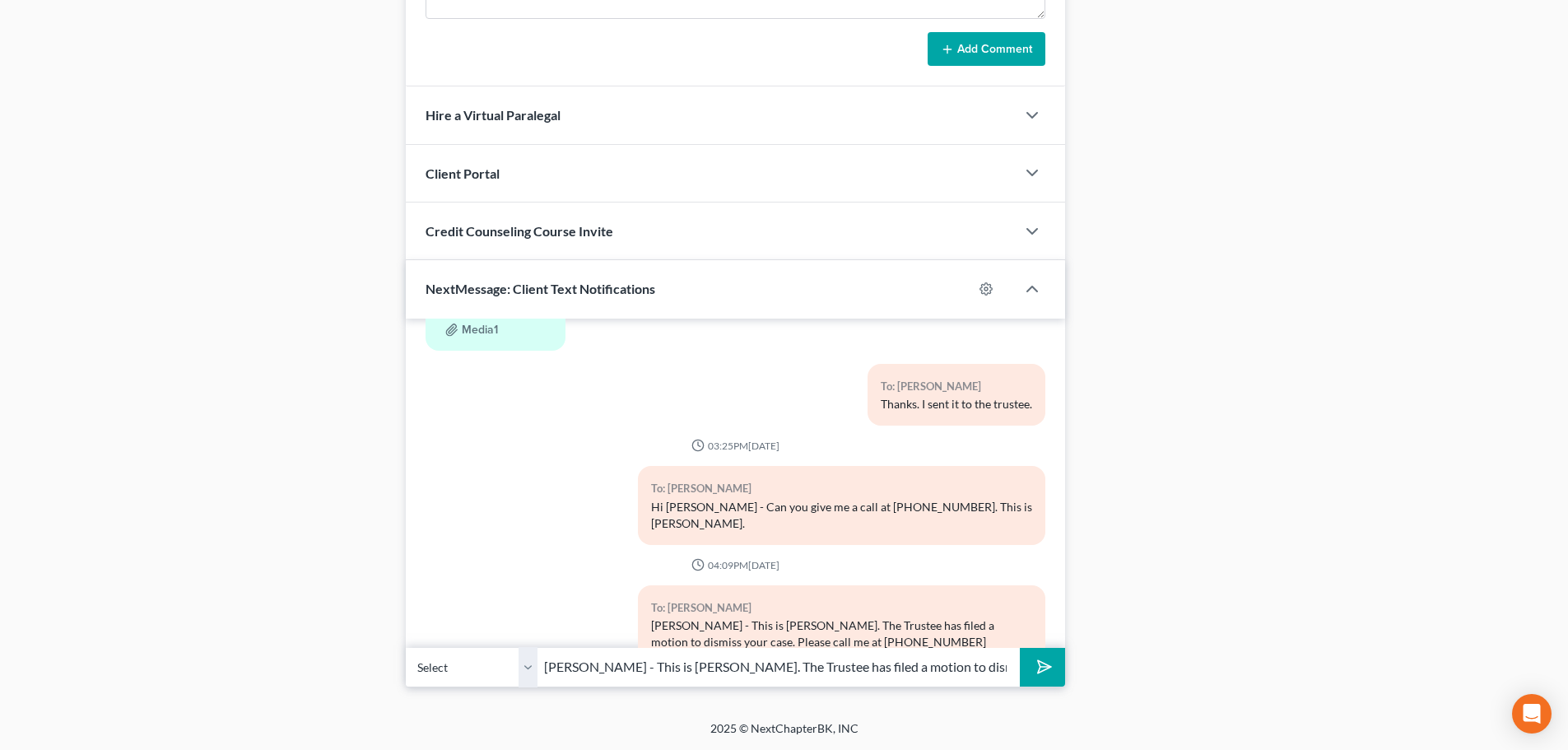
type input "Dustin - This is David Dean. The Trustee has filed a motion to dismiss your cas…"
click at [1036, 677] on button "submit" at bounding box center [1043, 667] width 45 height 39
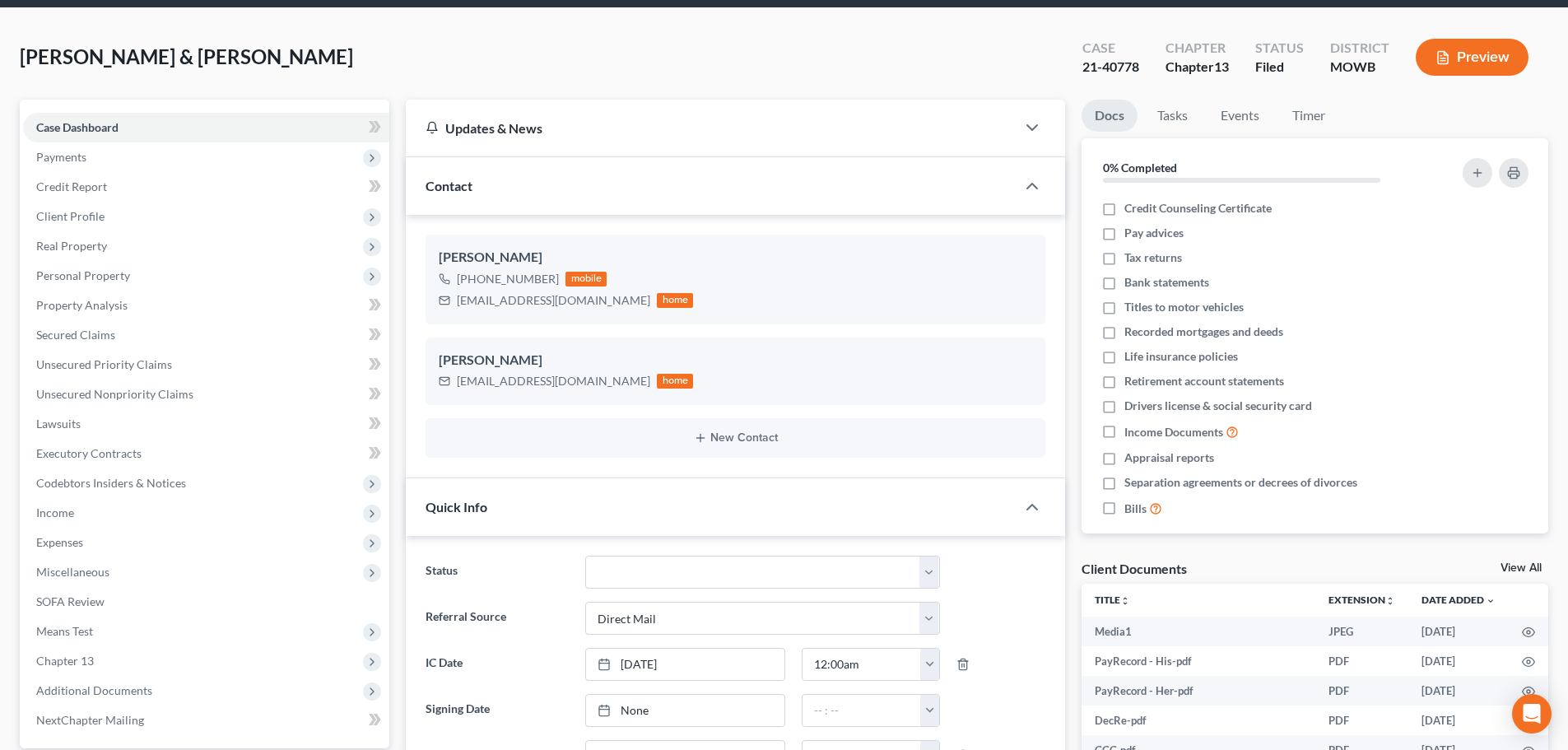
scroll to position [0, 0]
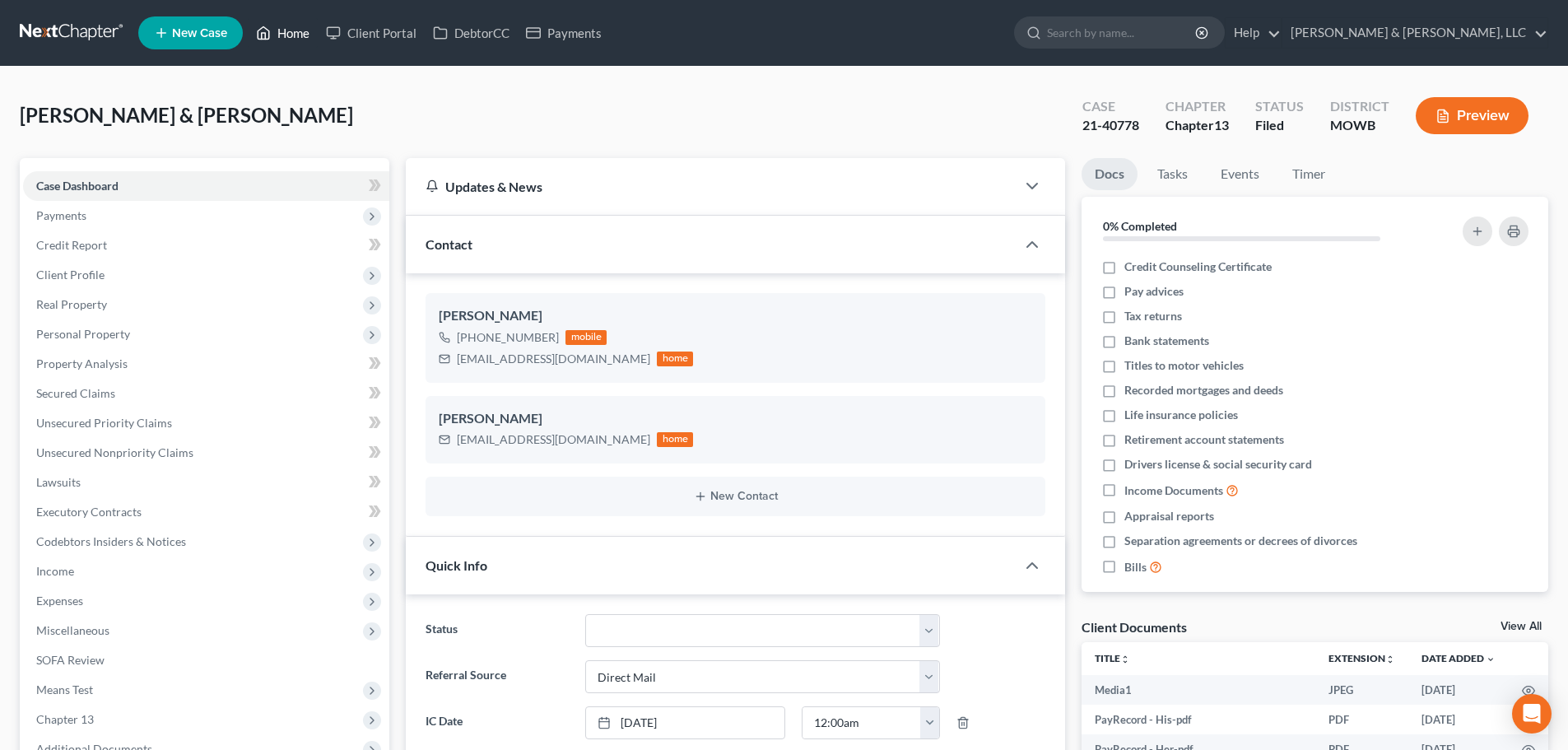
click at [293, 37] on link "Home" at bounding box center [283, 33] width 70 height 29
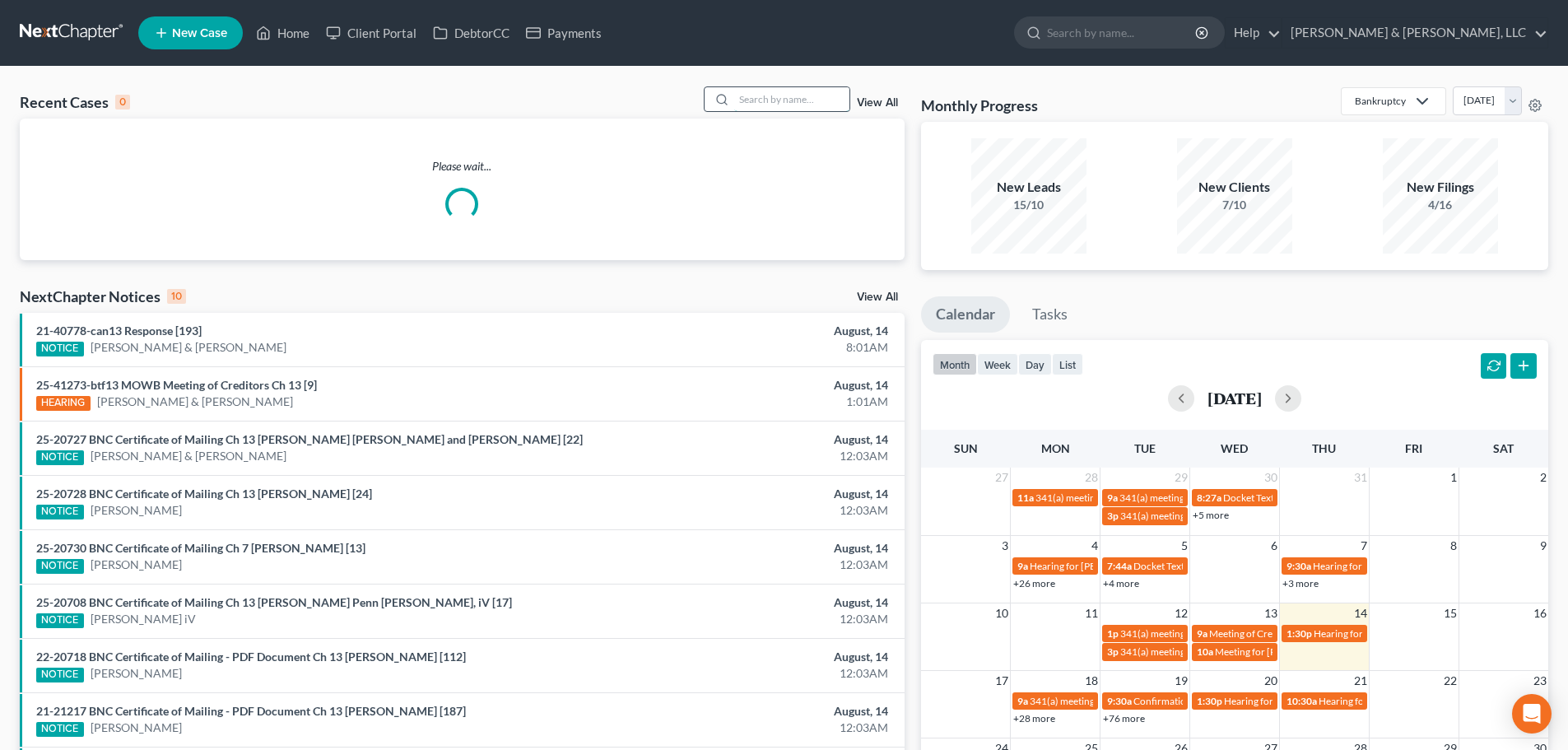
click at [788, 109] on input "search" at bounding box center [792, 99] width 115 height 23
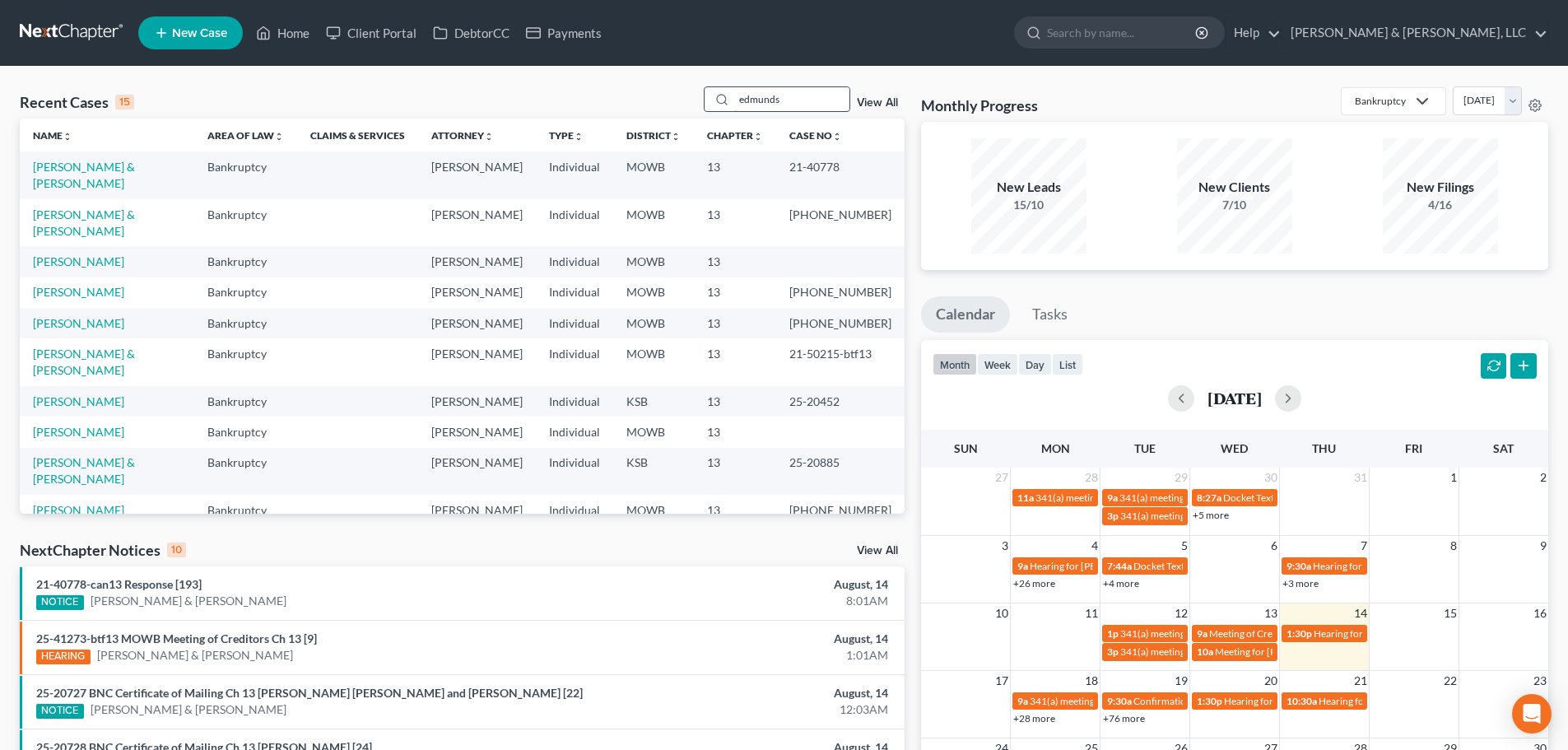
type input "edmunds"
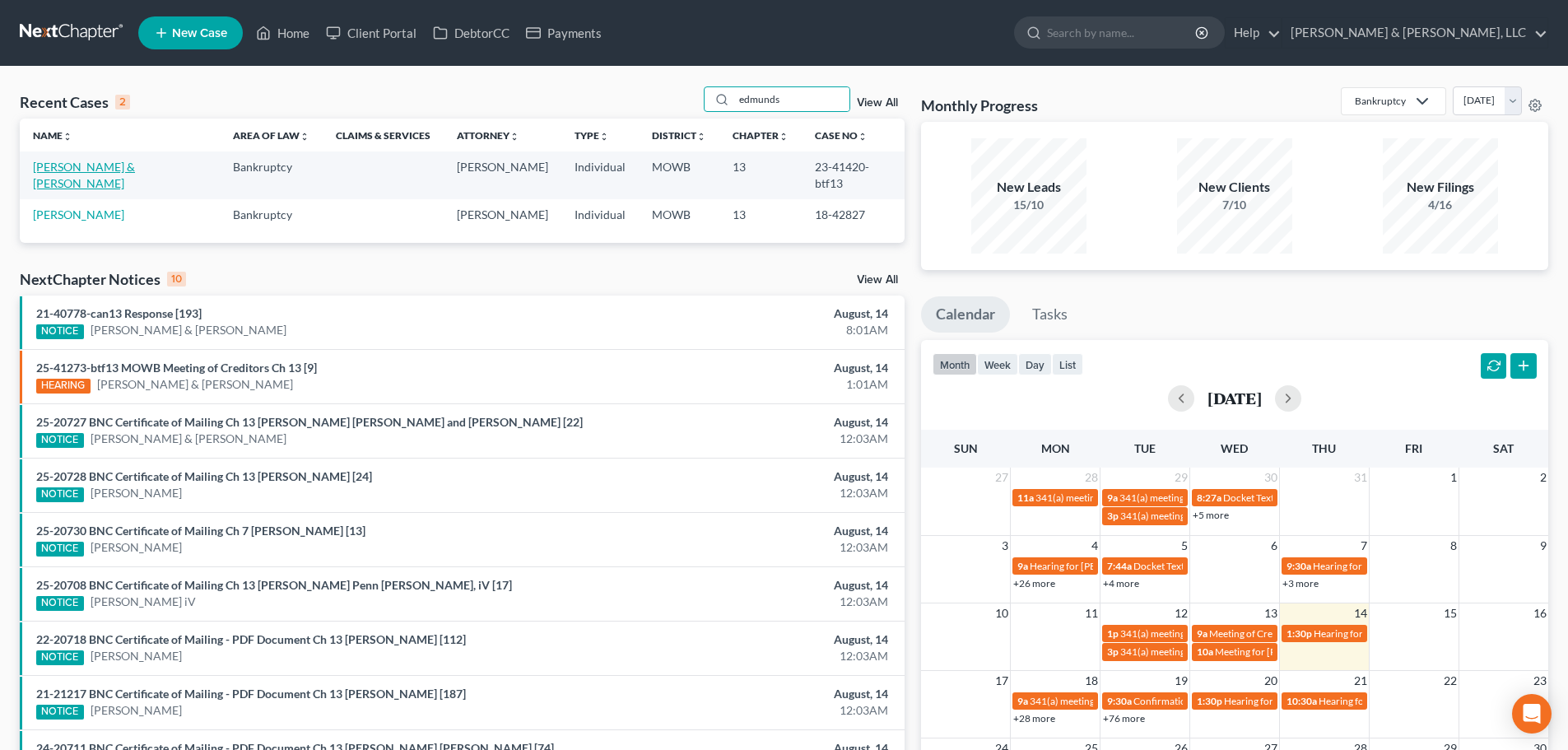
click at [100, 169] on link "Edmunds, Bryan & Samantha" at bounding box center [84, 174] width 102 height 30
select select "6"
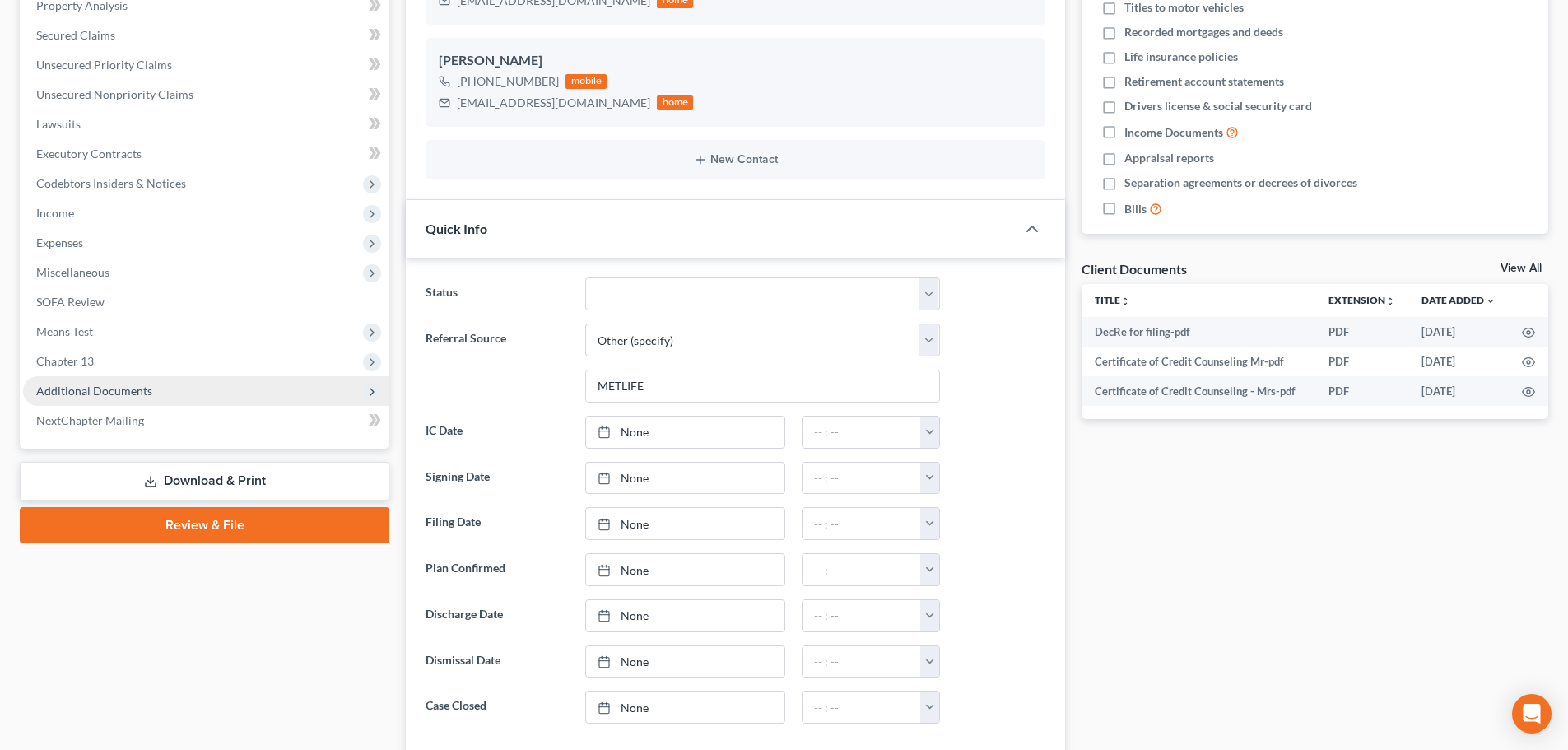
scroll to position [412, 0]
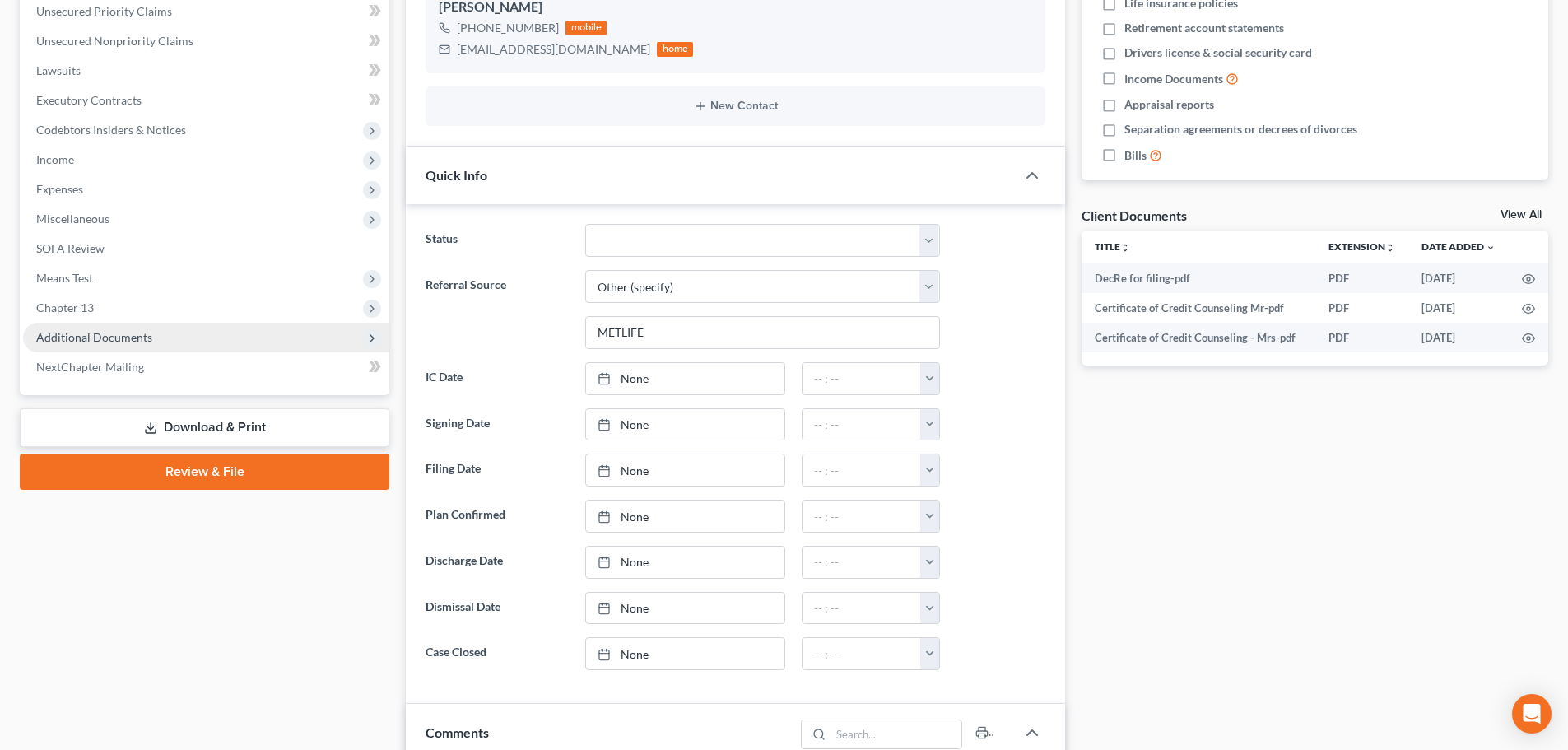
click at [134, 333] on span "Additional Documents" at bounding box center [94, 336] width 116 height 14
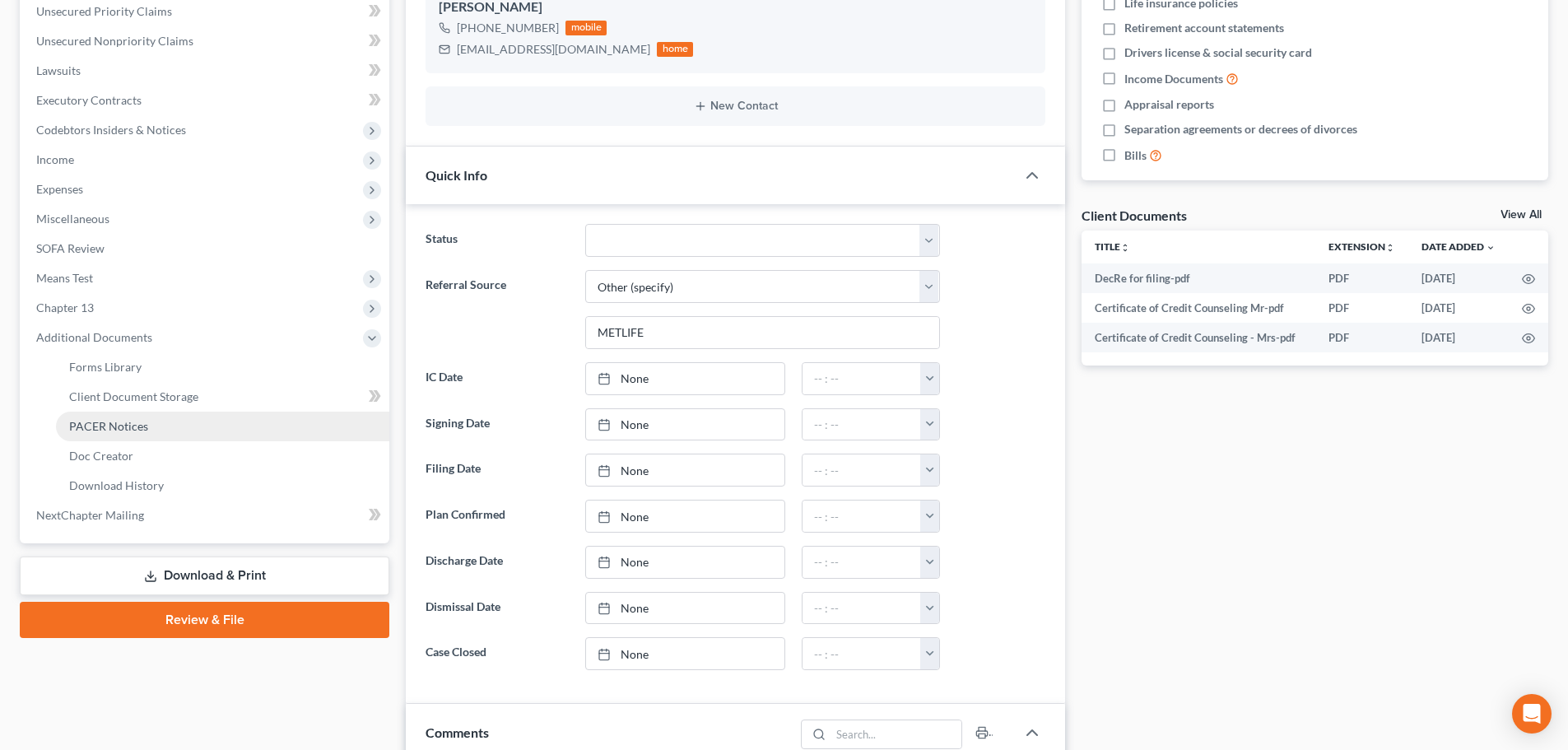
click at [125, 427] on span "PACER Notices" at bounding box center [109, 425] width 79 height 14
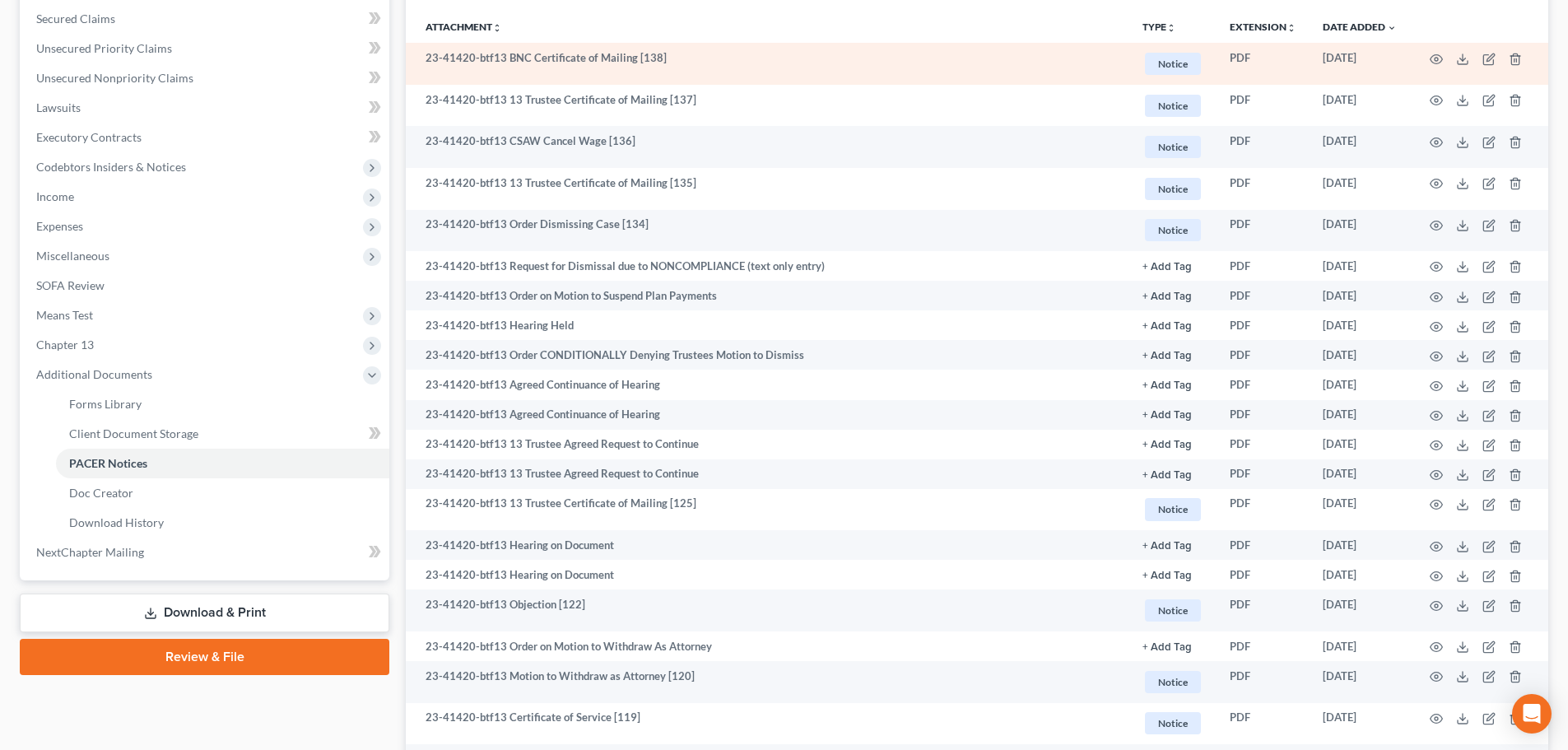
scroll to position [412, 0]
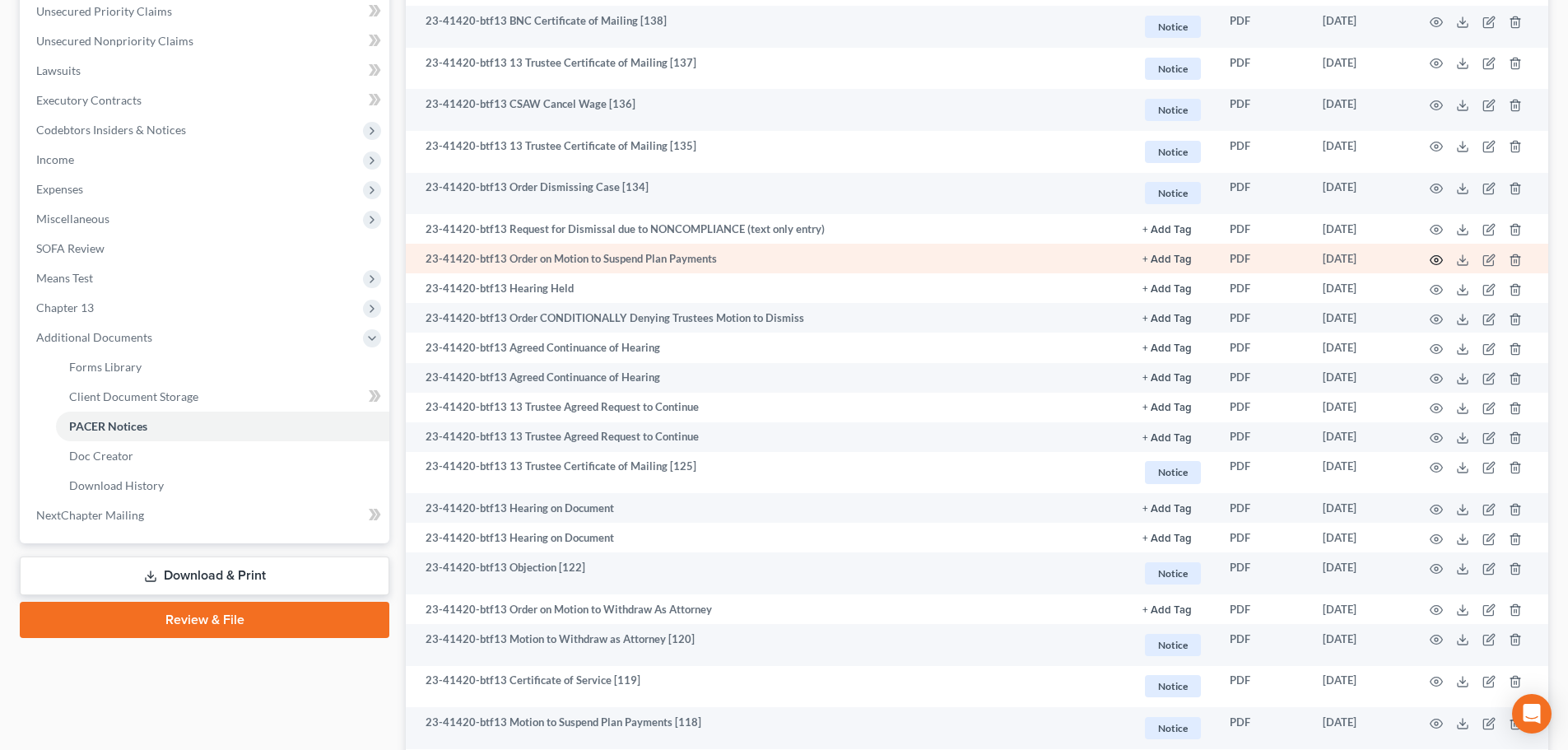
click at [1436, 258] on circle "button" at bounding box center [1436, 259] width 3 height 3
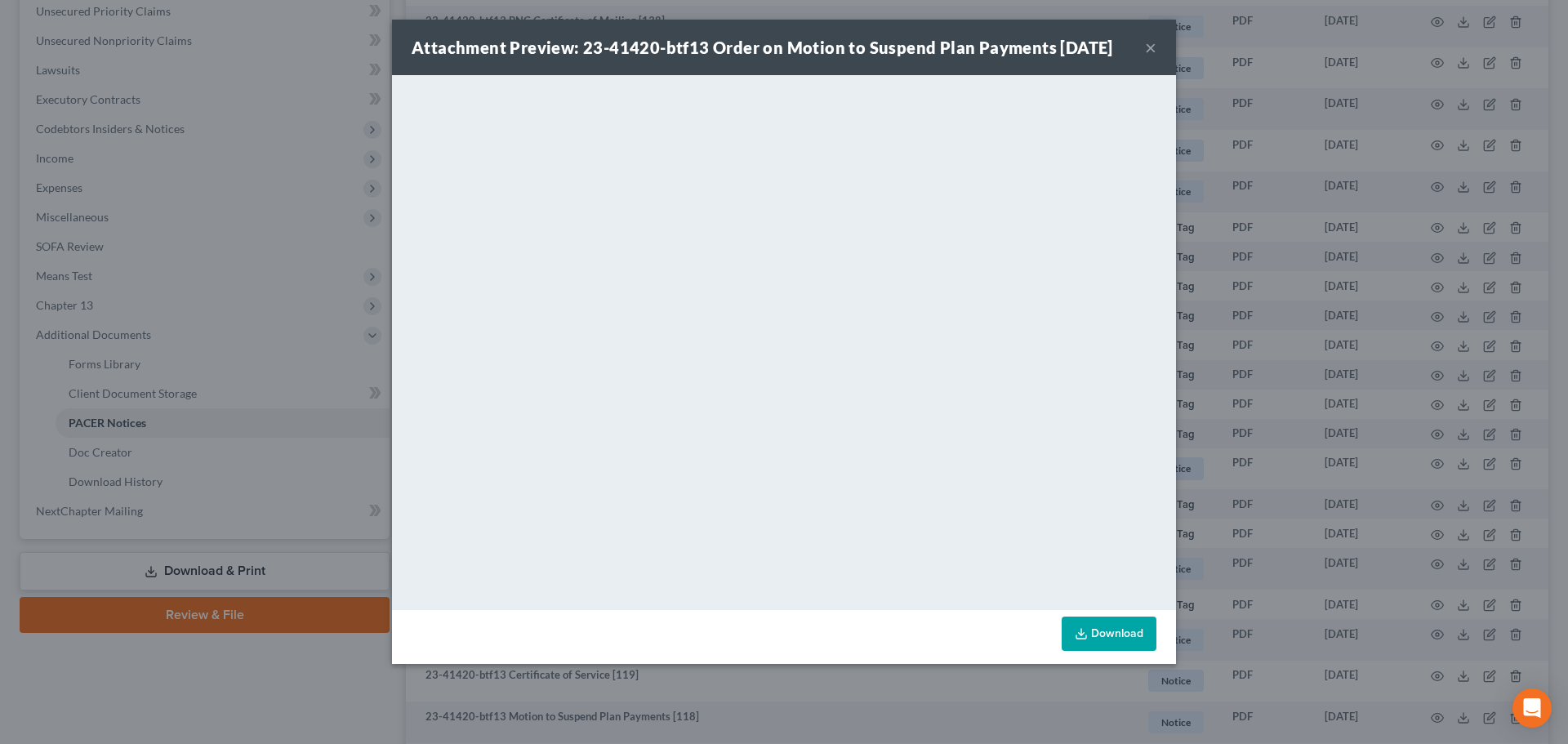
click at [1148, 49] on button "×" at bounding box center [1151, 48] width 12 height 19
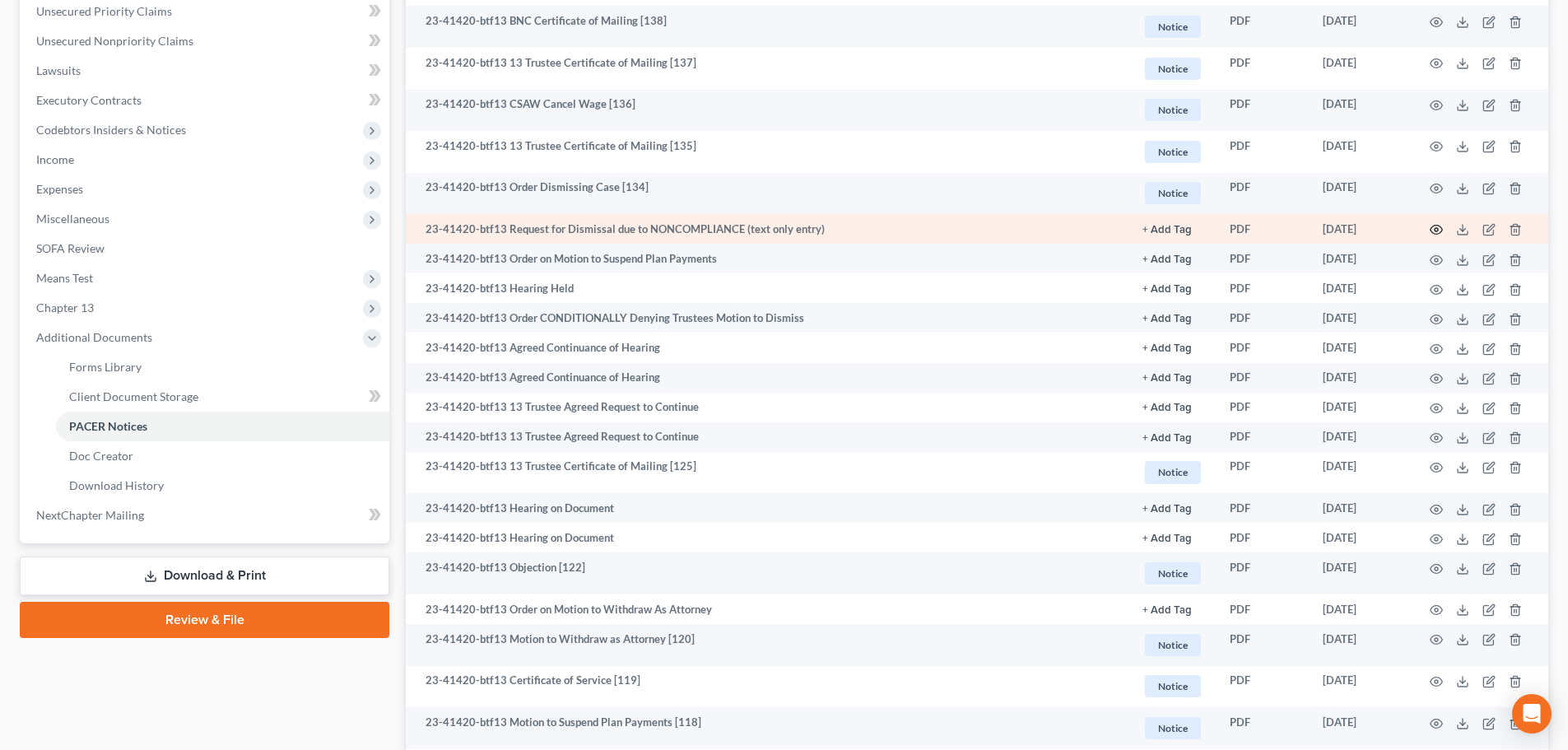
click at [1431, 228] on icon "button" at bounding box center [1436, 230] width 13 height 9
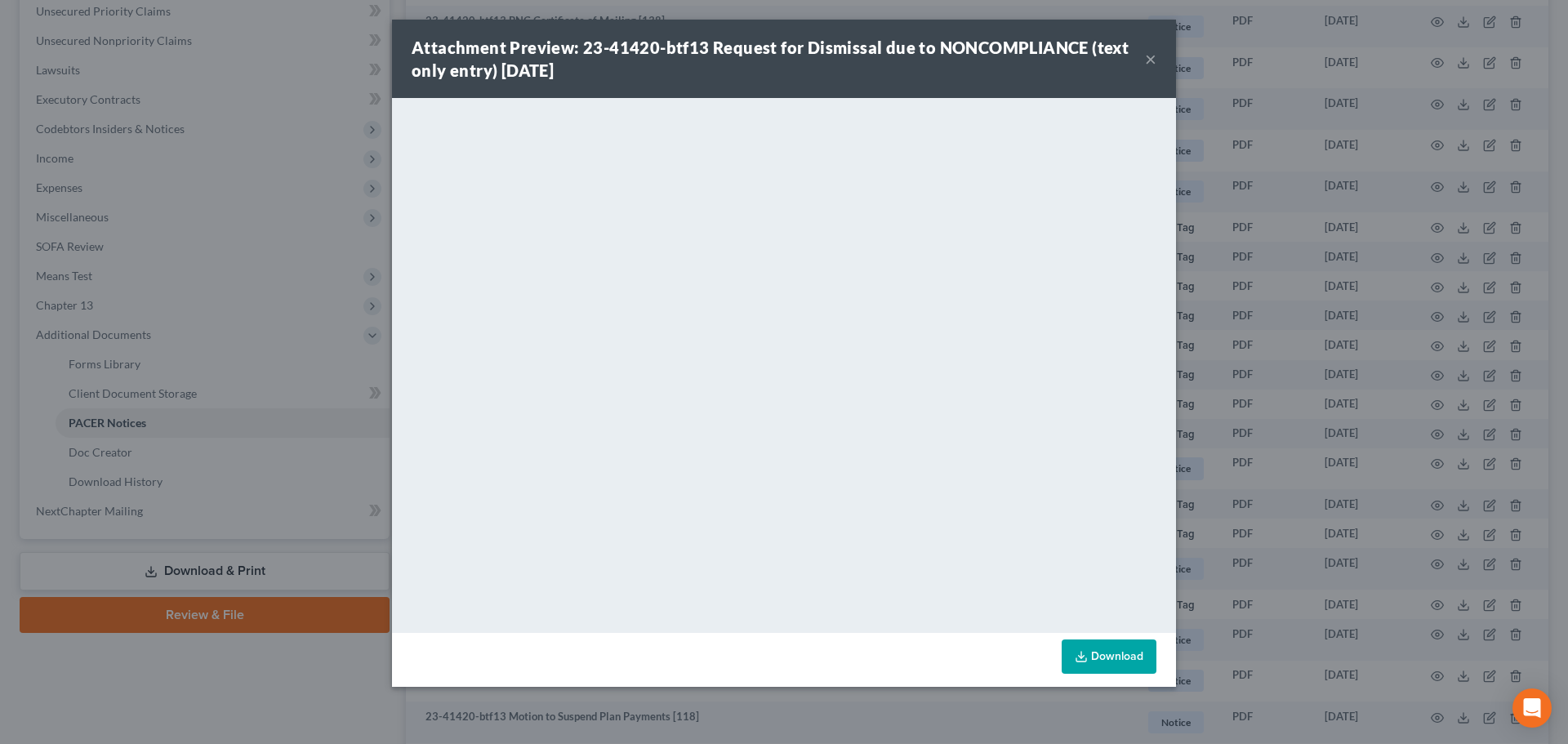
click at [1149, 58] on button "×" at bounding box center [1151, 58] width 12 height 19
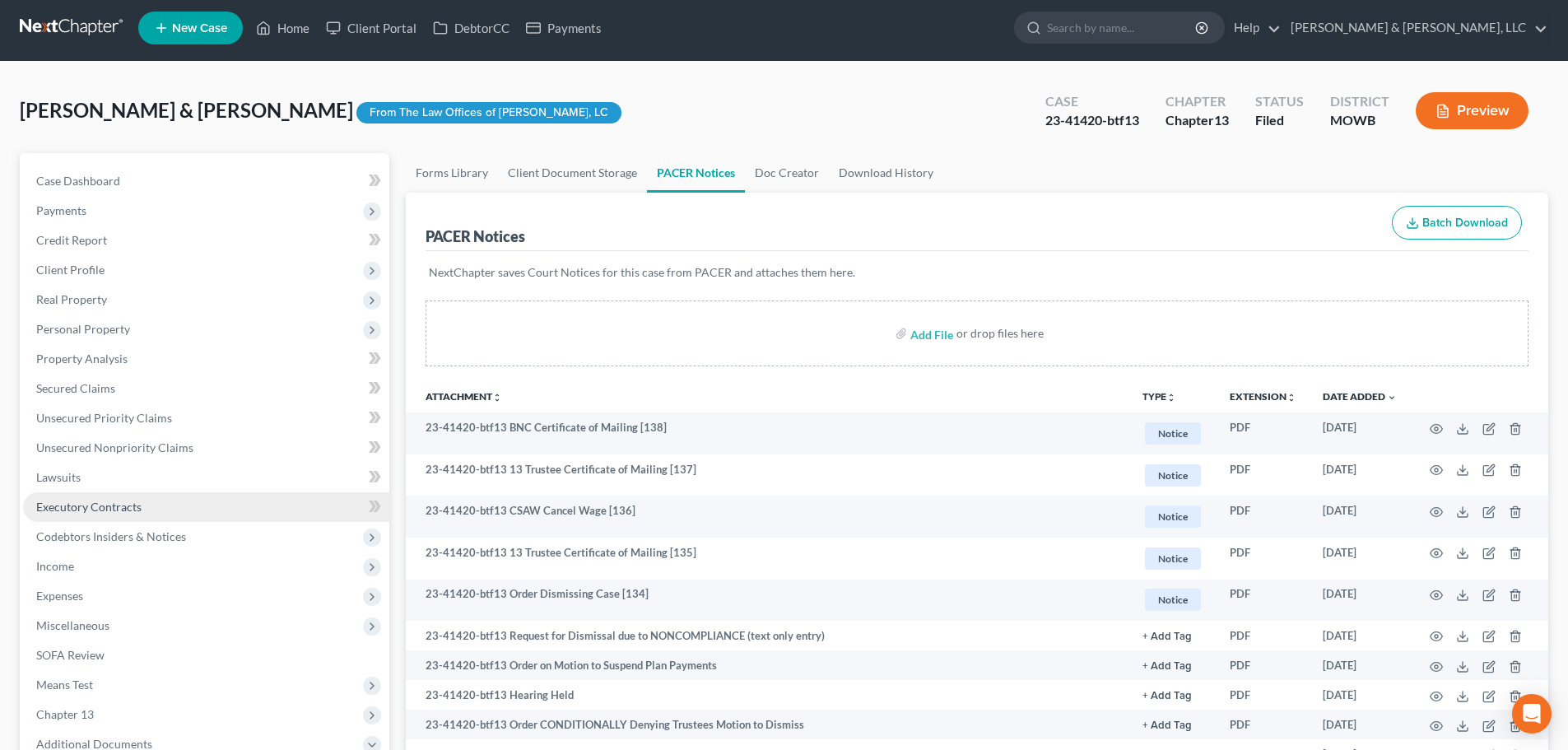
scroll to position [164, 0]
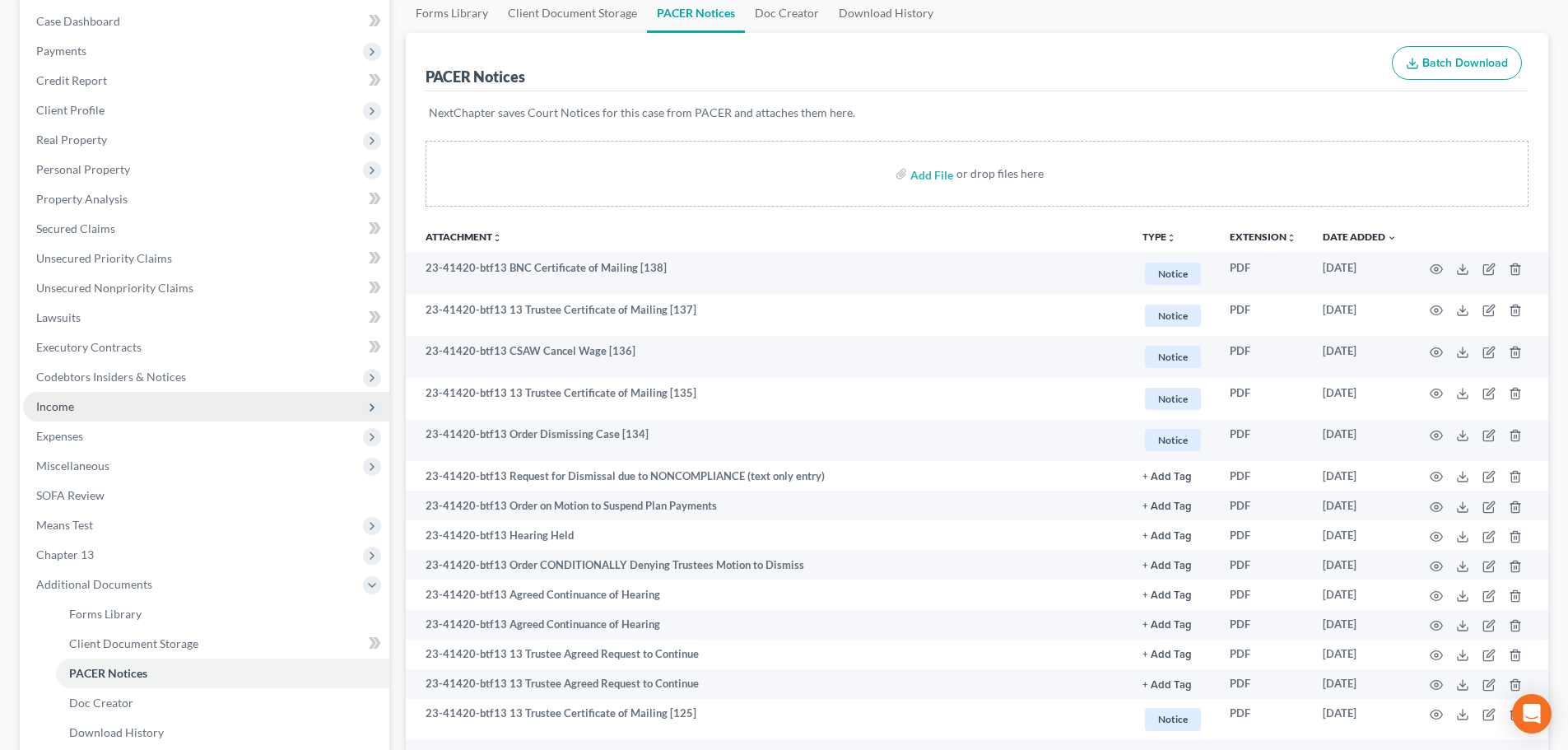
click at [93, 413] on span "Income" at bounding box center [206, 407] width 366 height 29
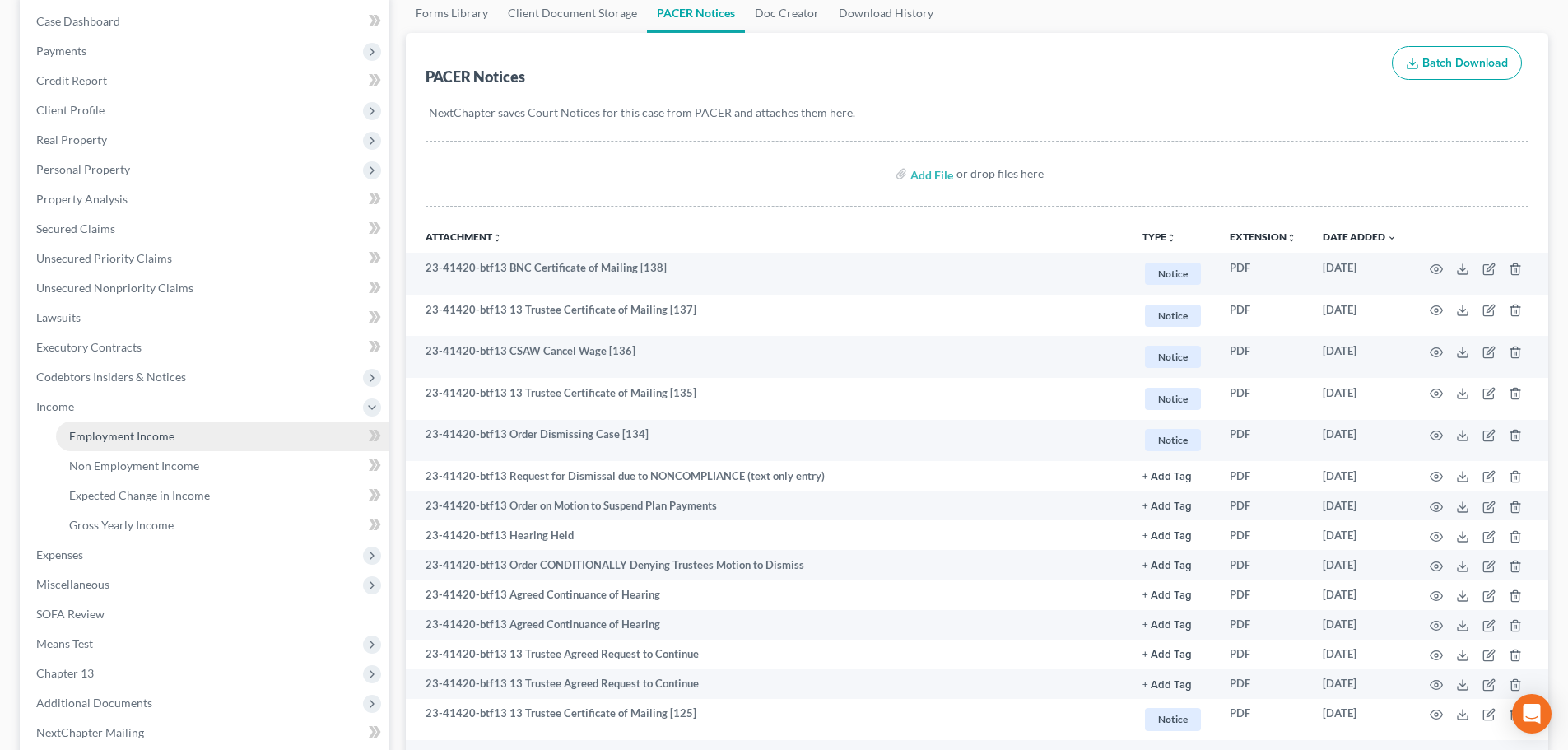
click at [113, 446] on link "Employment Income" at bounding box center [222, 436] width 334 height 29
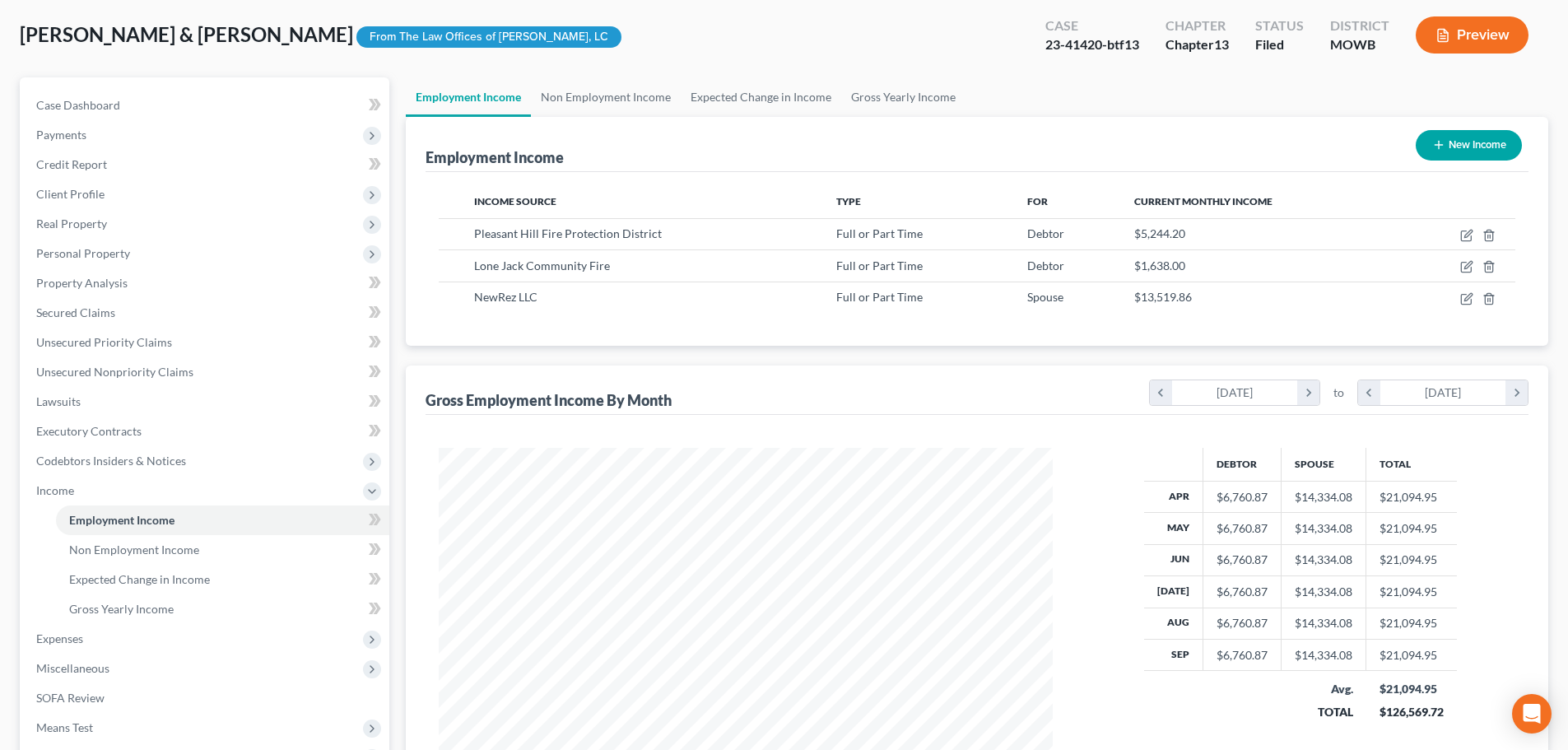
scroll to position [330, 0]
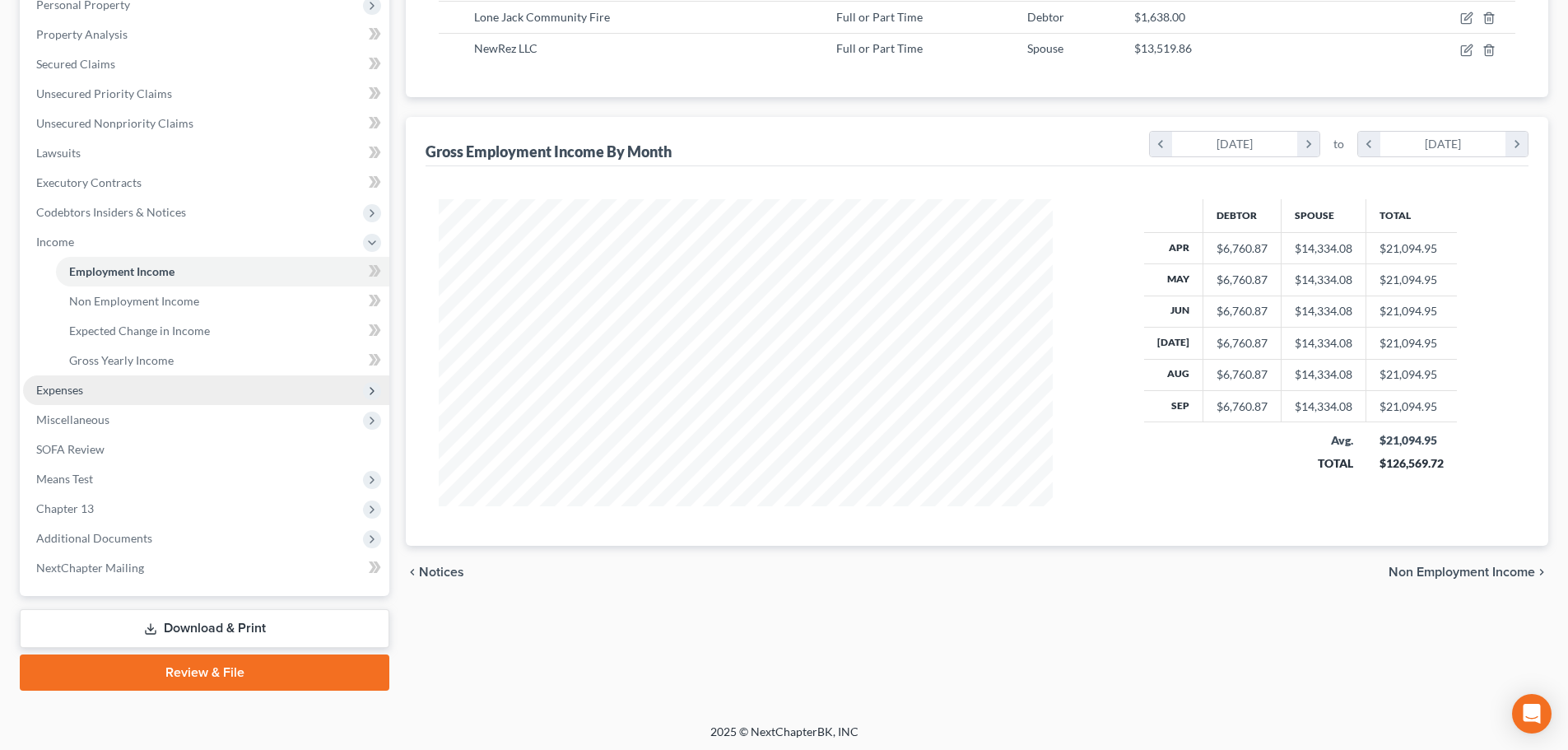
click at [78, 392] on span "Expenses" at bounding box center [60, 389] width 47 height 14
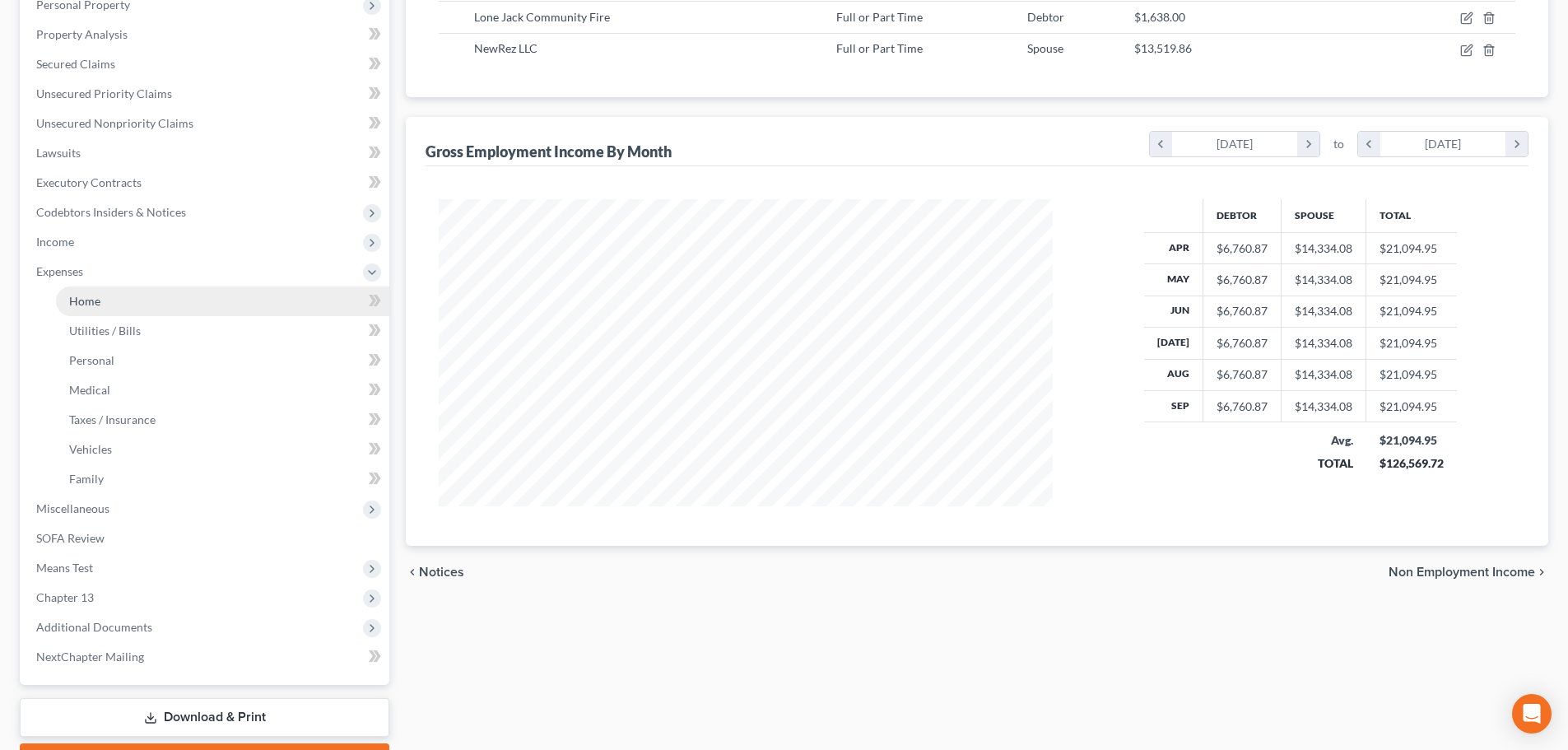
click at [83, 311] on link "Home" at bounding box center [222, 301] width 334 height 29
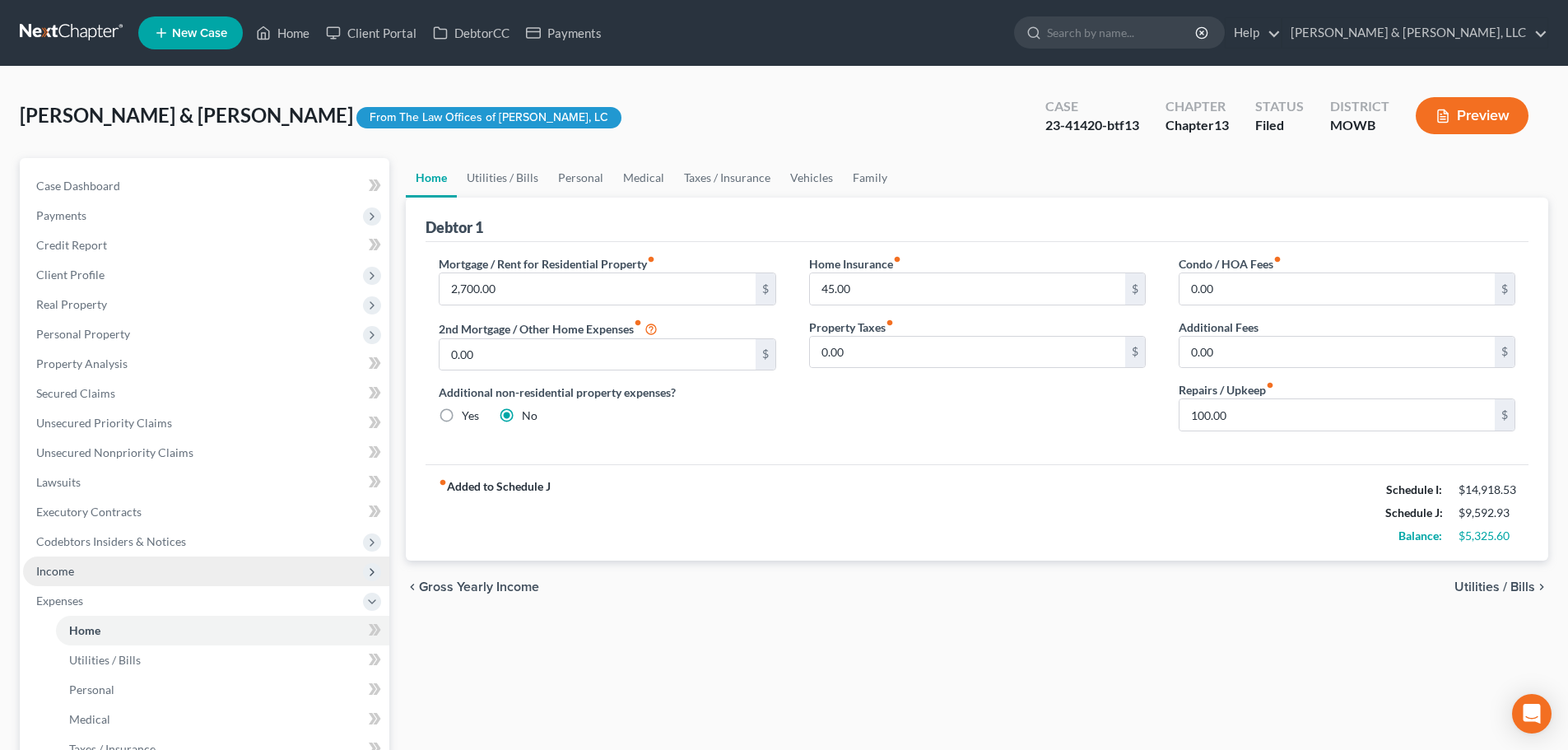
click at [80, 560] on span "Income" at bounding box center [206, 571] width 366 height 29
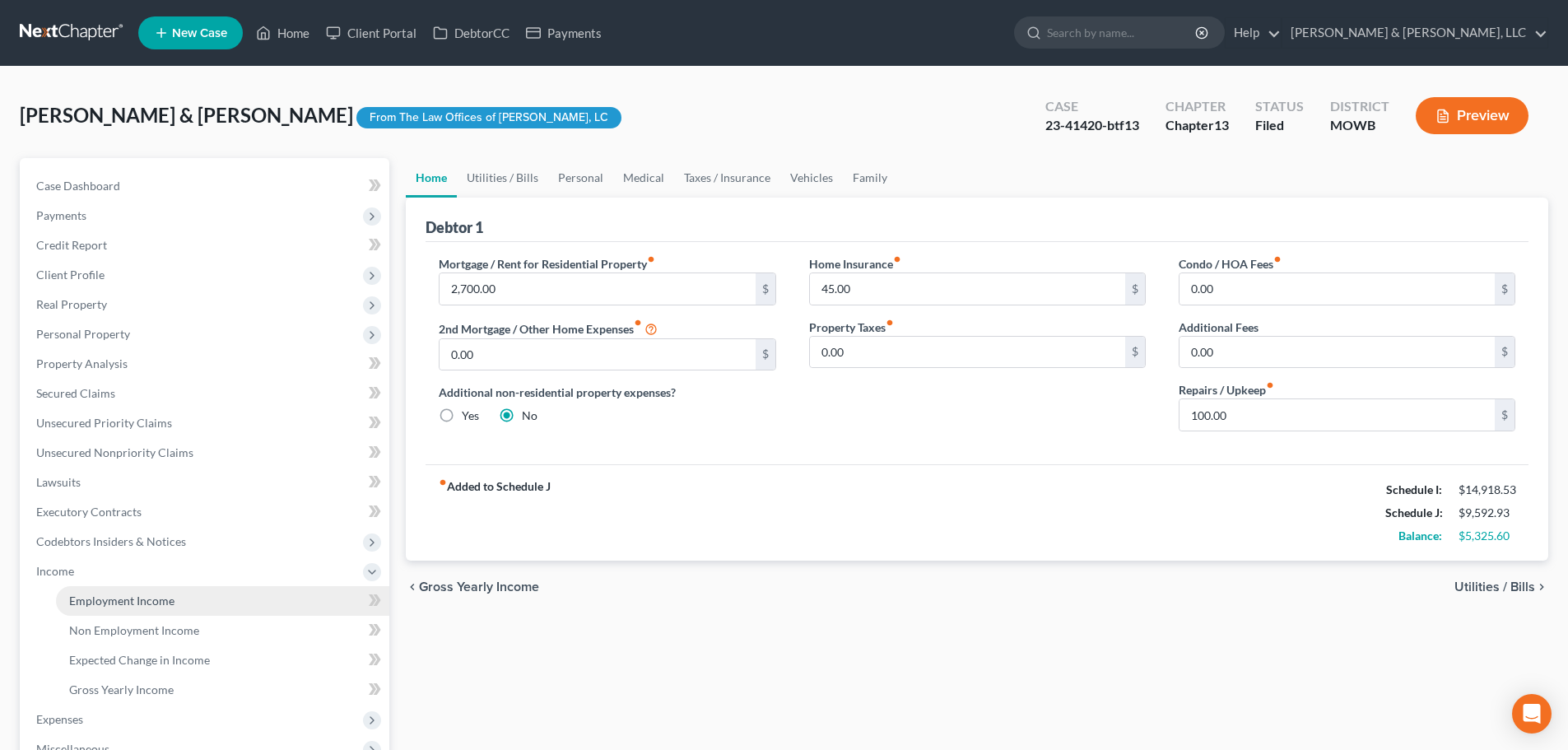
click at [95, 604] on span "Employment Income" at bounding box center [122, 600] width 106 height 14
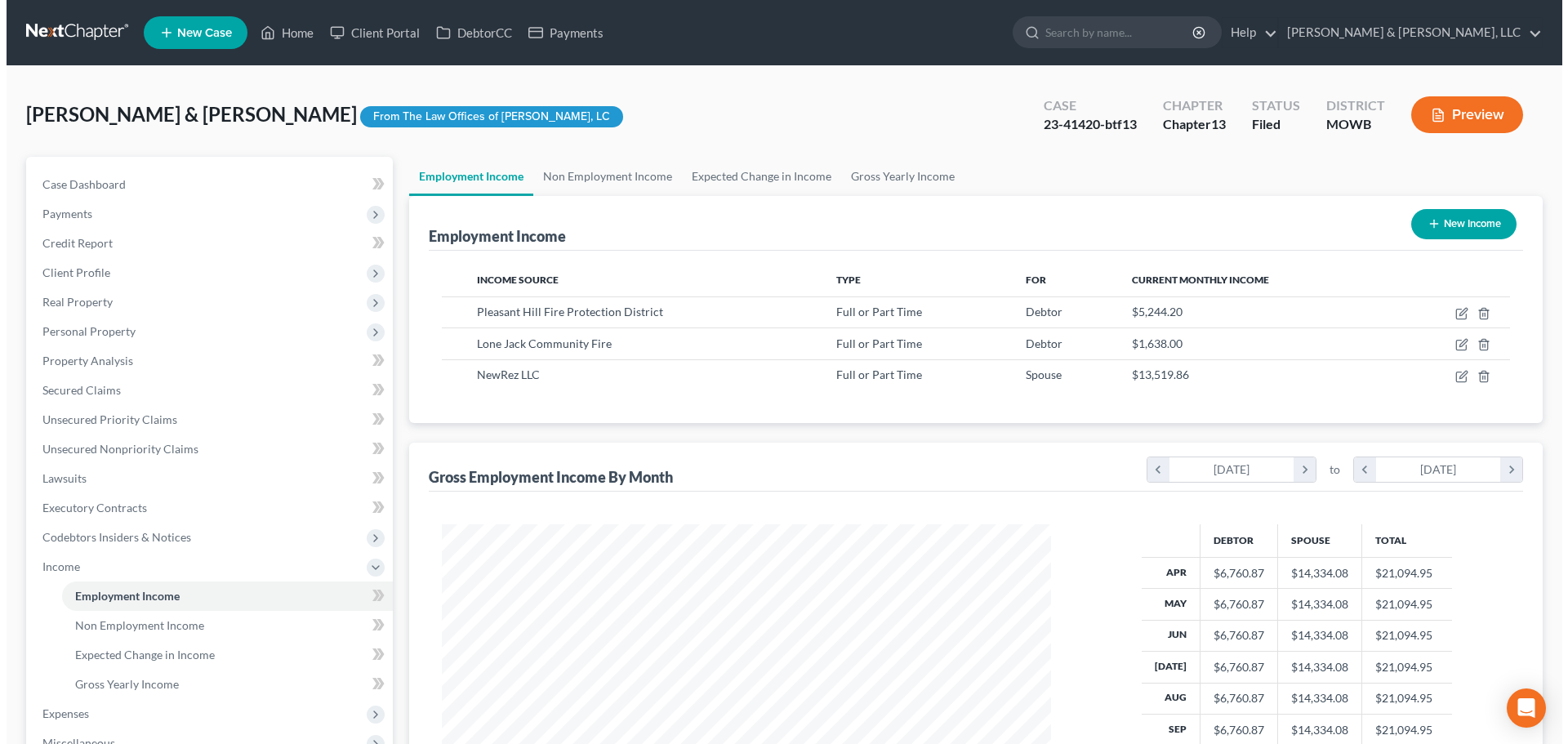
scroll to position [305, 641]
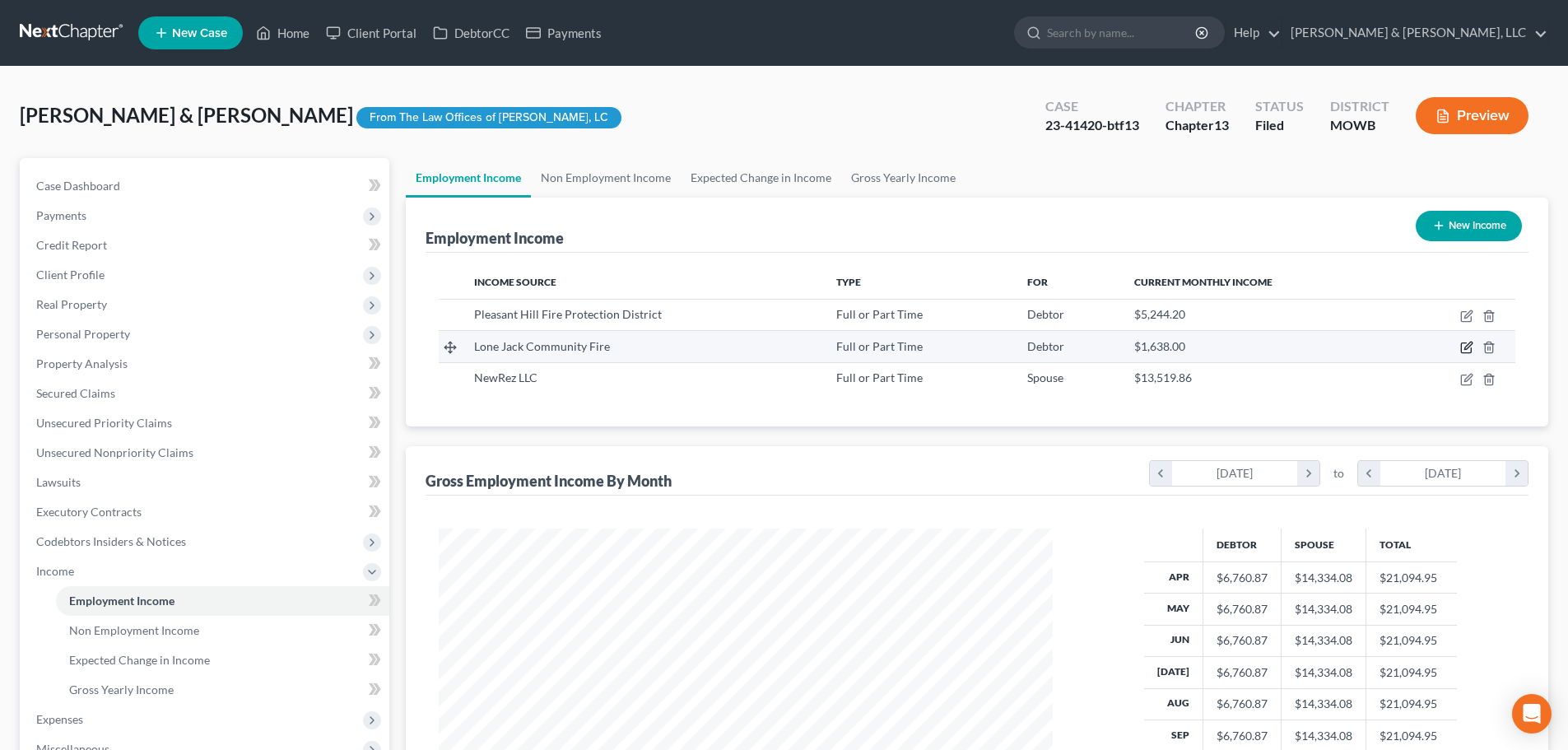
click at [1463, 343] on icon "button" at bounding box center [1466, 348] width 10 height 10
select select "0"
select select "26"
select select "2"
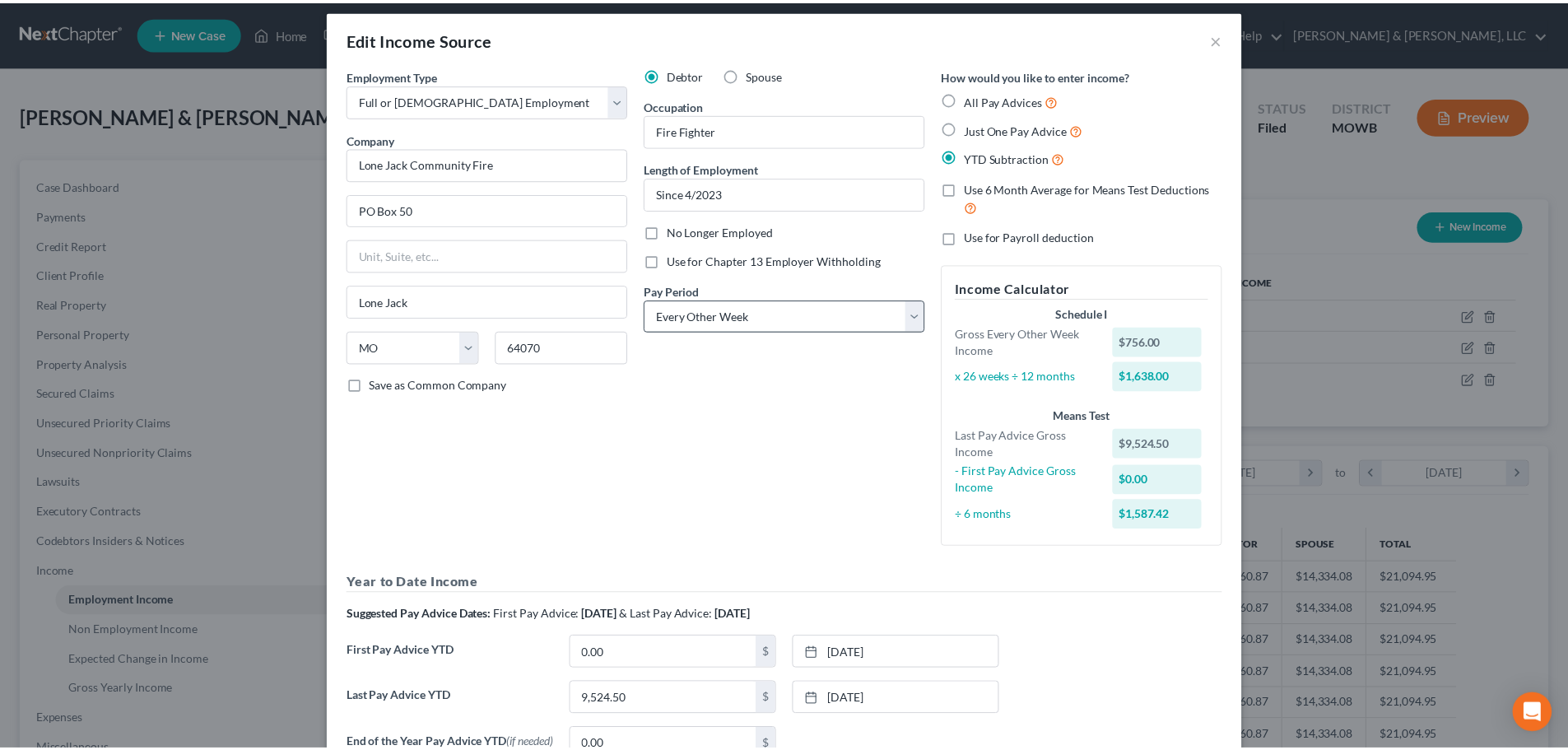
scroll to position [0, 0]
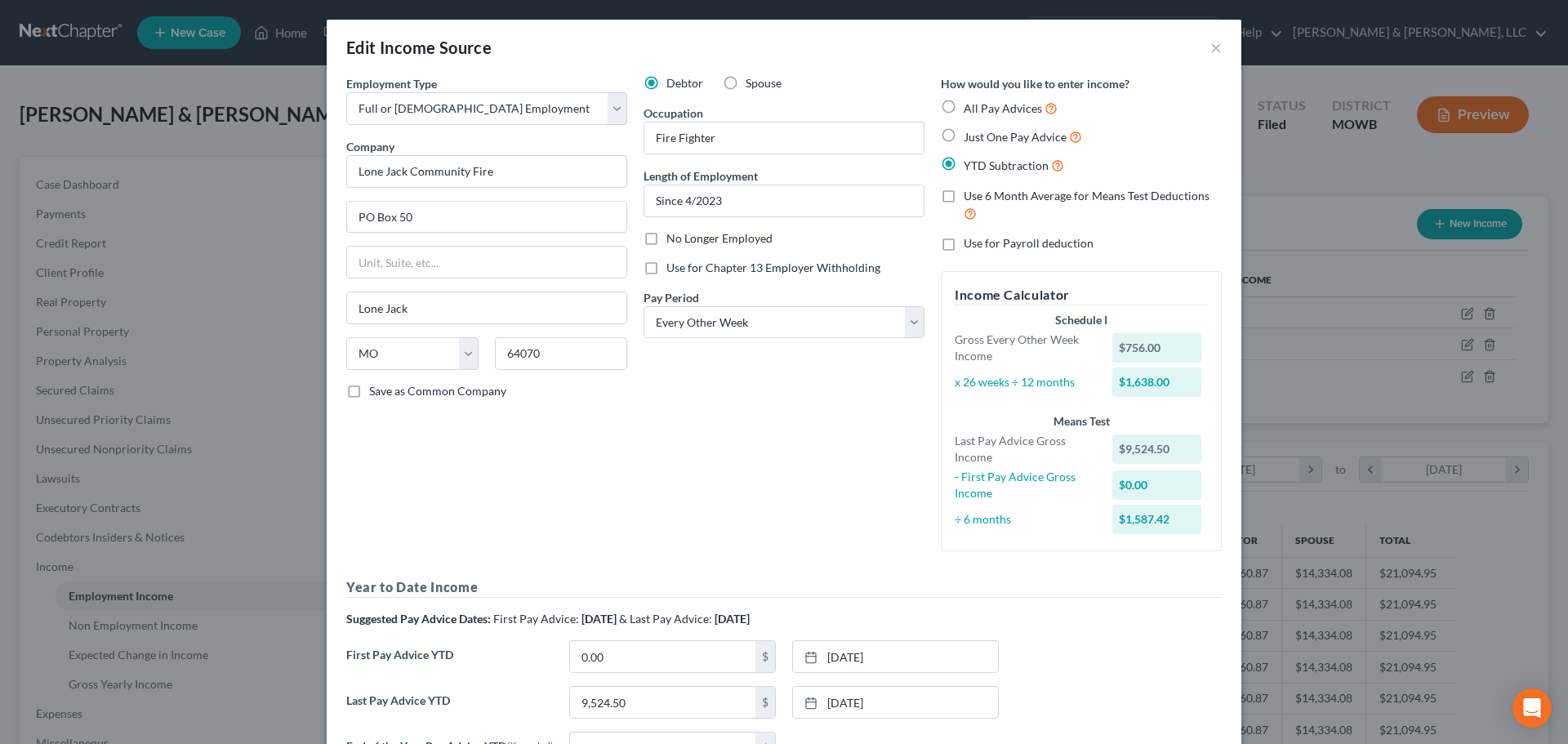
click at [1218, 44] on div "Edit Income Source ×" at bounding box center [784, 47] width 914 height 55
click at [1210, 48] on button "×" at bounding box center [1216, 48] width 12 height 19
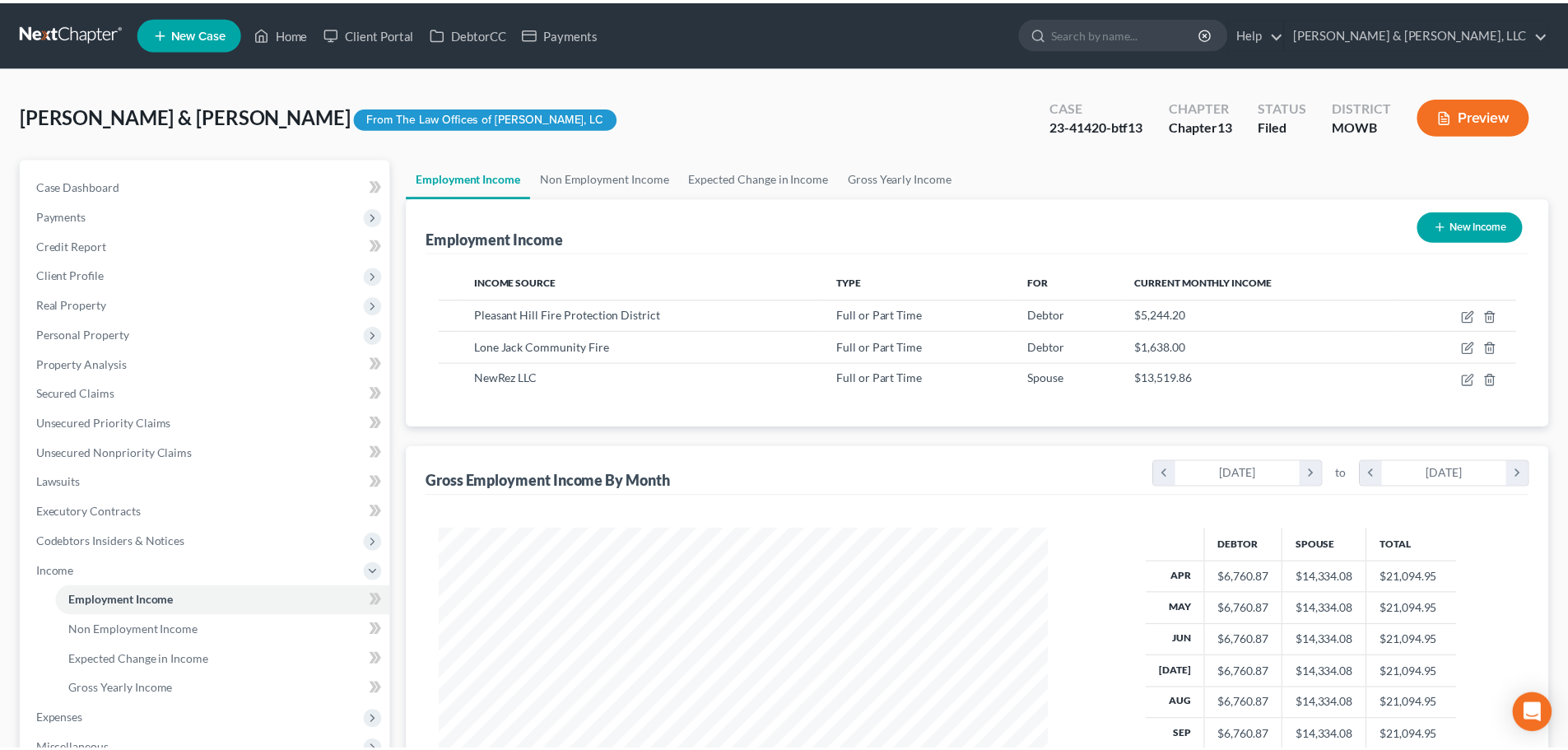
scroll to position [822500, 822438]
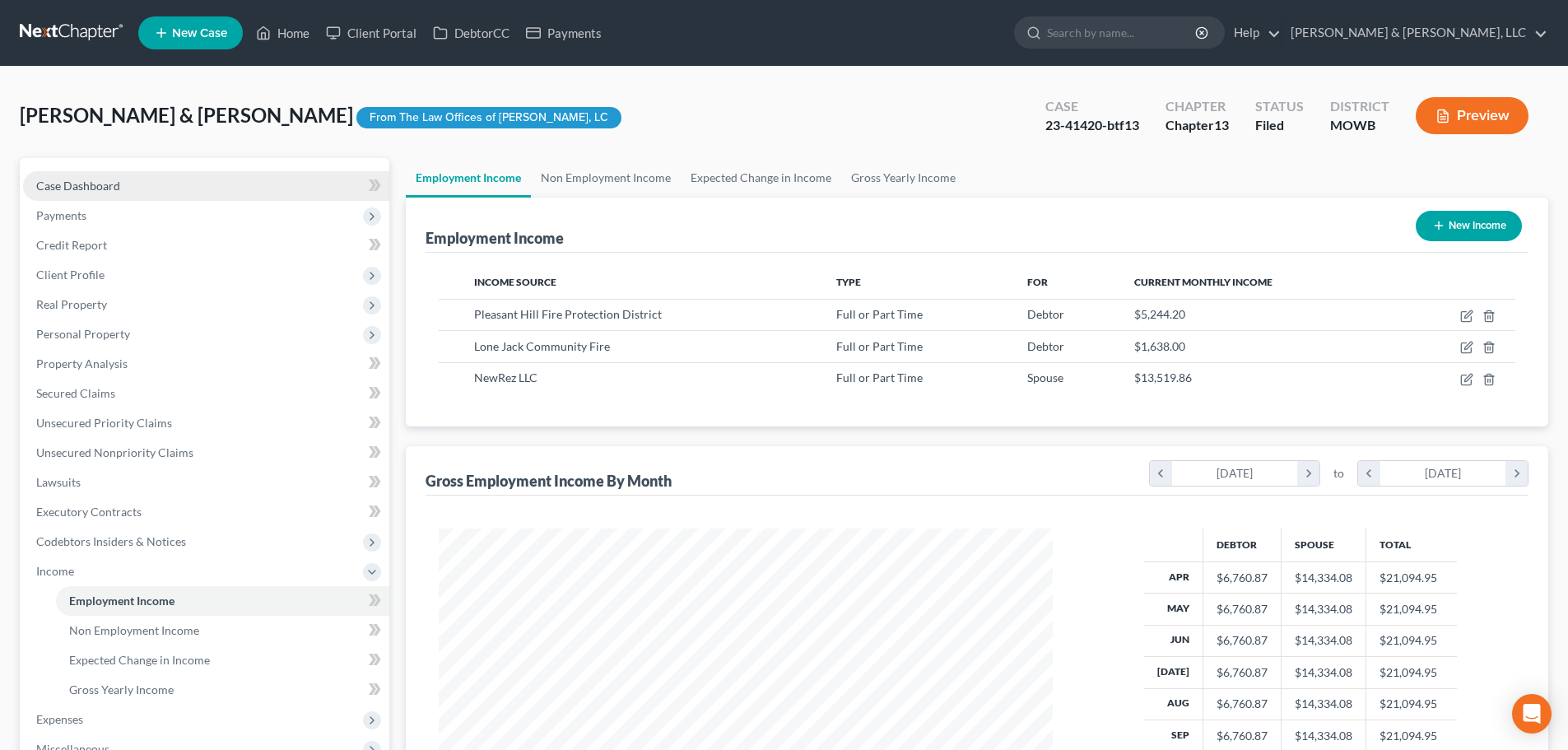
click at [50, 189] on span "Case Dashboard" at bounding box center [78, 186] width 84 height 14
select select "6"
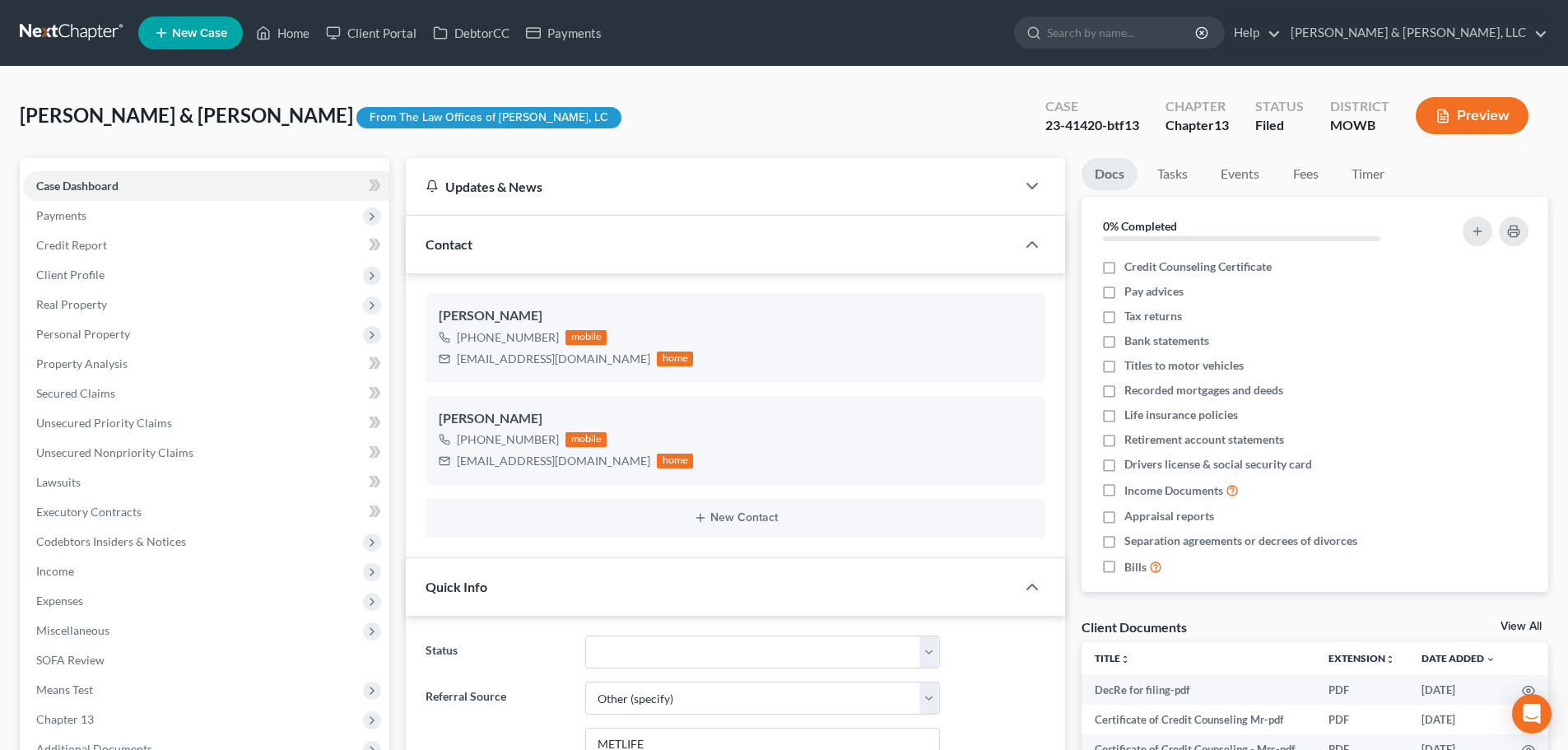
scroll to position [184, 0]
click at [56, 563] on span "Income" at bounding box center [55, 570] width 38 height 14
click at [96, 596] on span "Employment Income" at bounding box center [122, 600] width 106 height 14
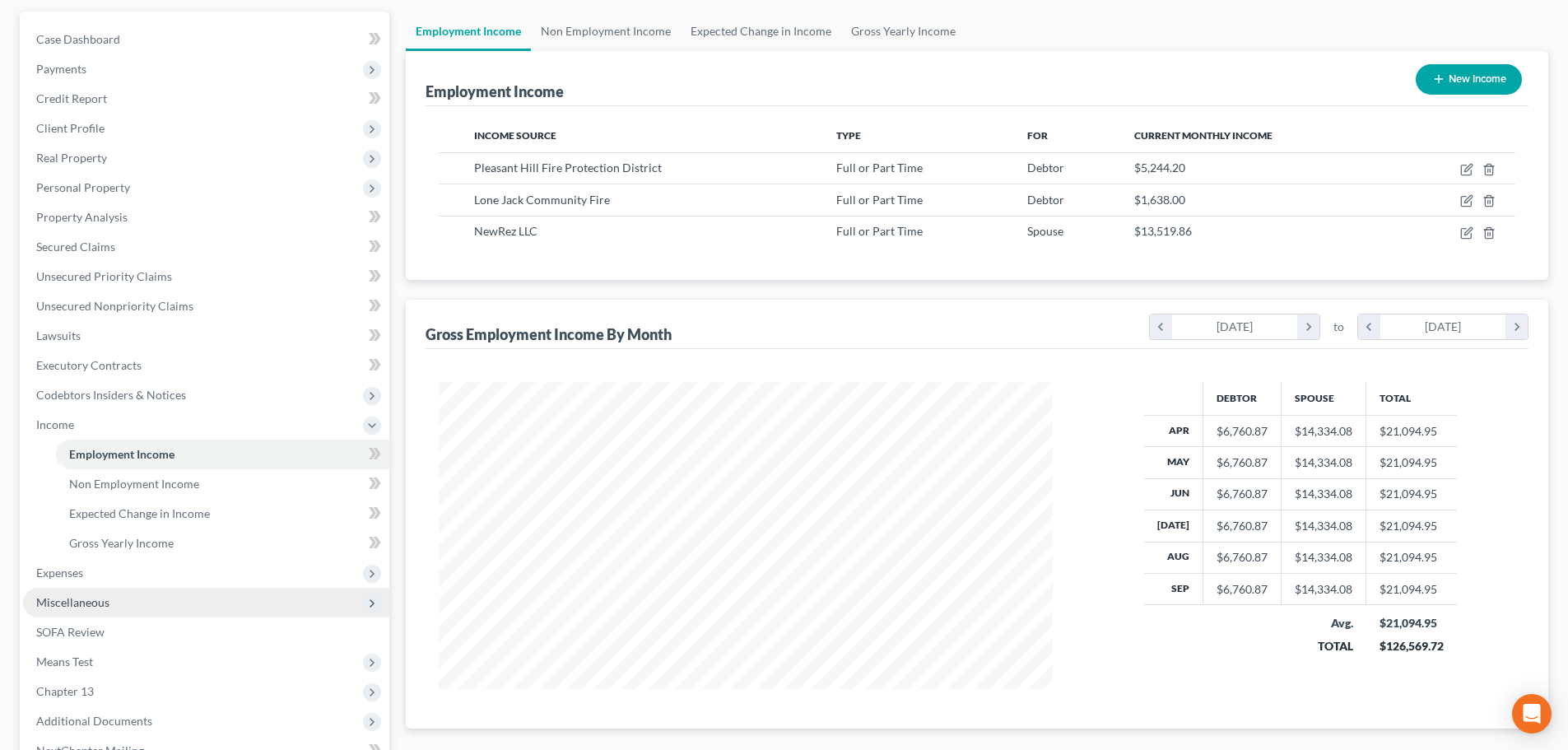
scroll to position [164, 0]
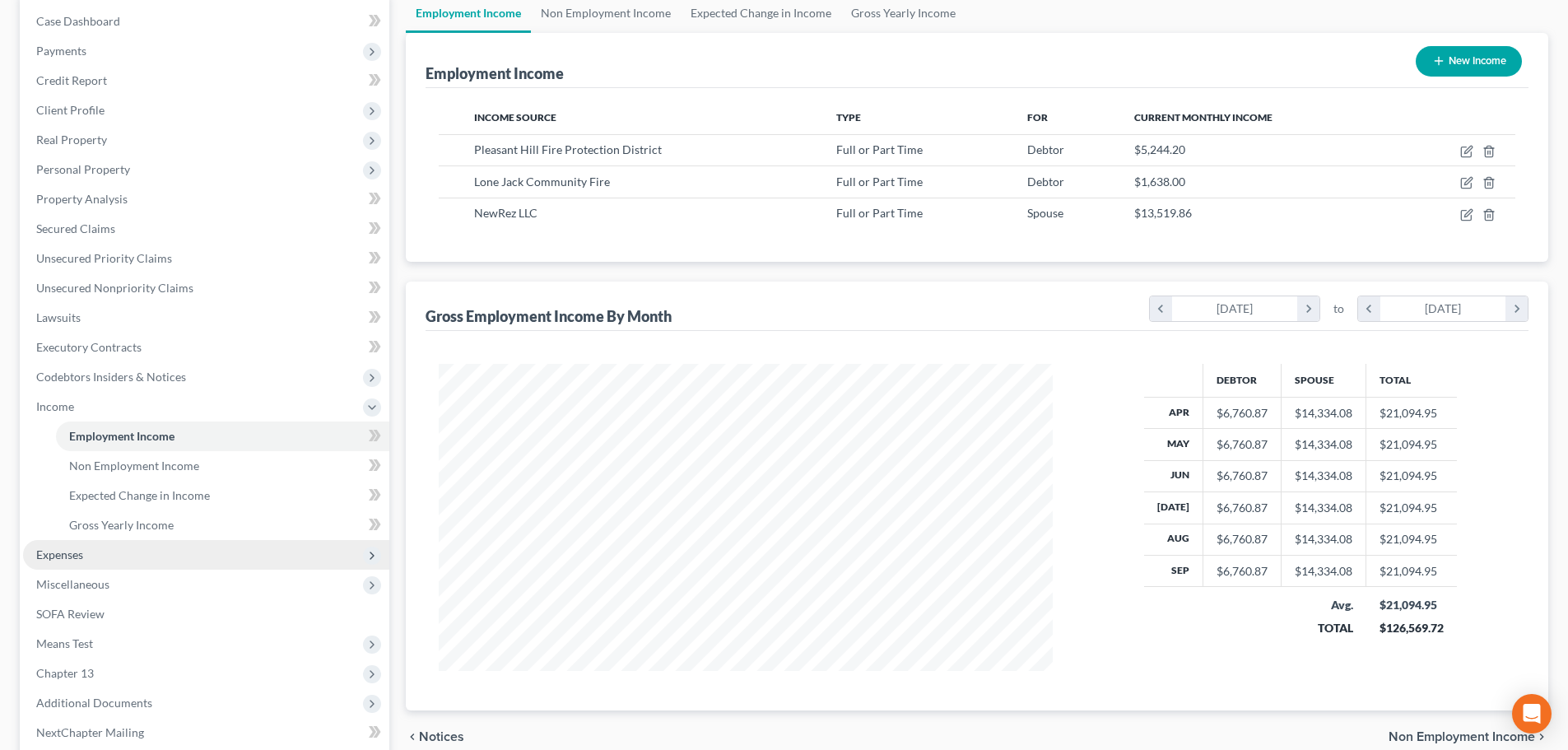
click at [51, 558] on span "Expenses" at bounding box center [60, 554] width 47 height 14
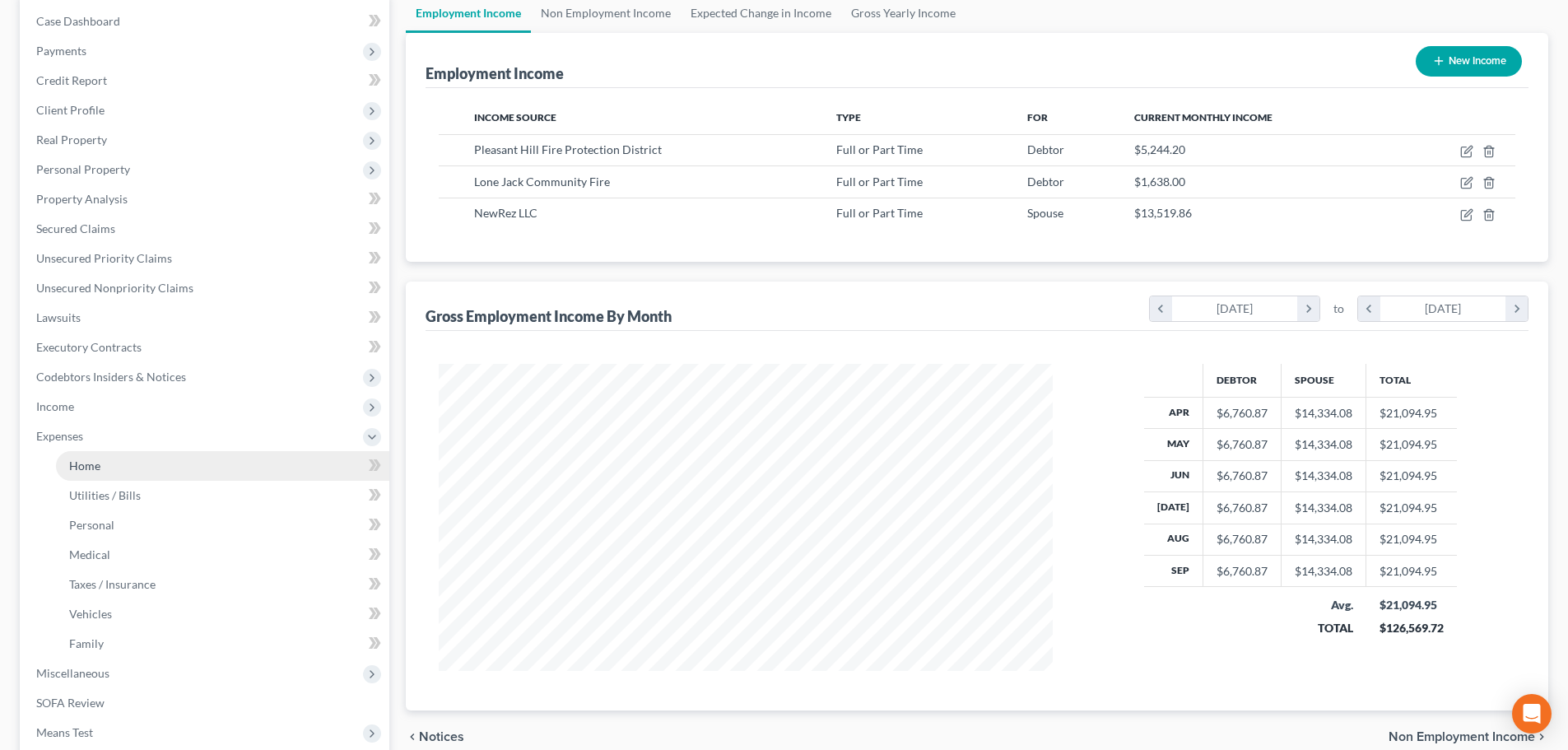
click at [98, 457] on link "Home" at bounding box center [222, 465] width 334 height 29
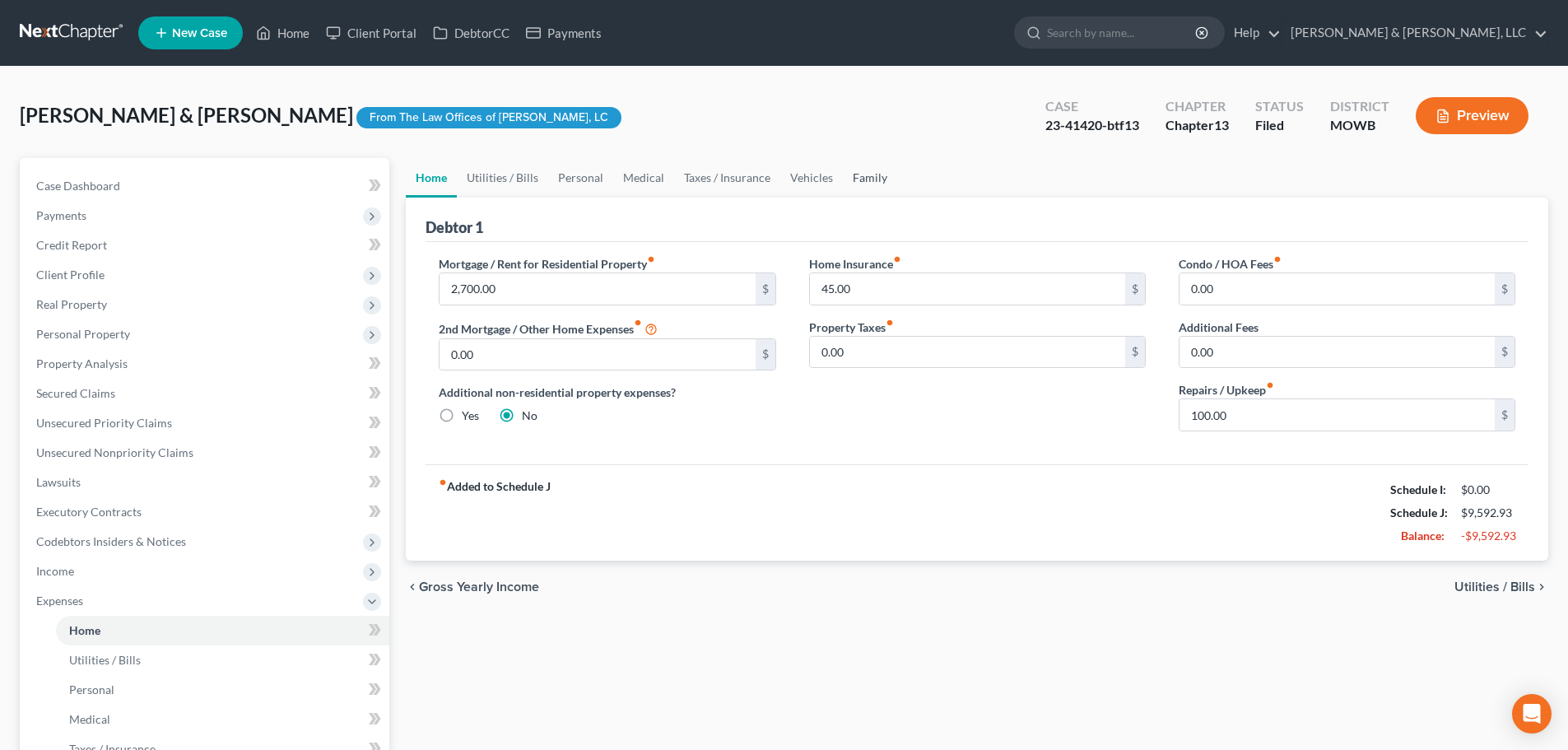
click at [865, 183] on link "Family" at bounding box center [871, 178] width 55 height 39
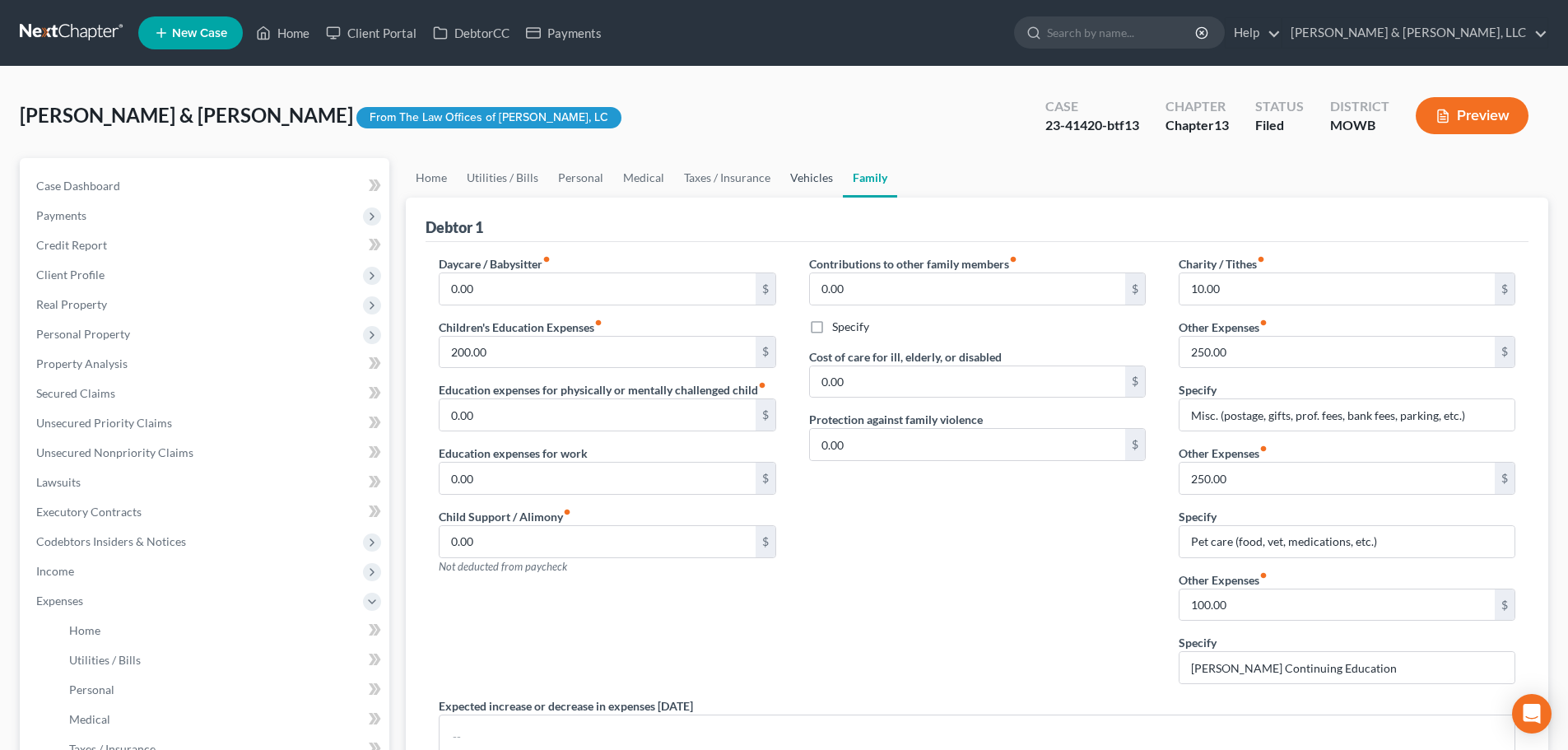
click at [802, 171] on link "Vehicles" at bounding box center [812, 178] width 63 height 39
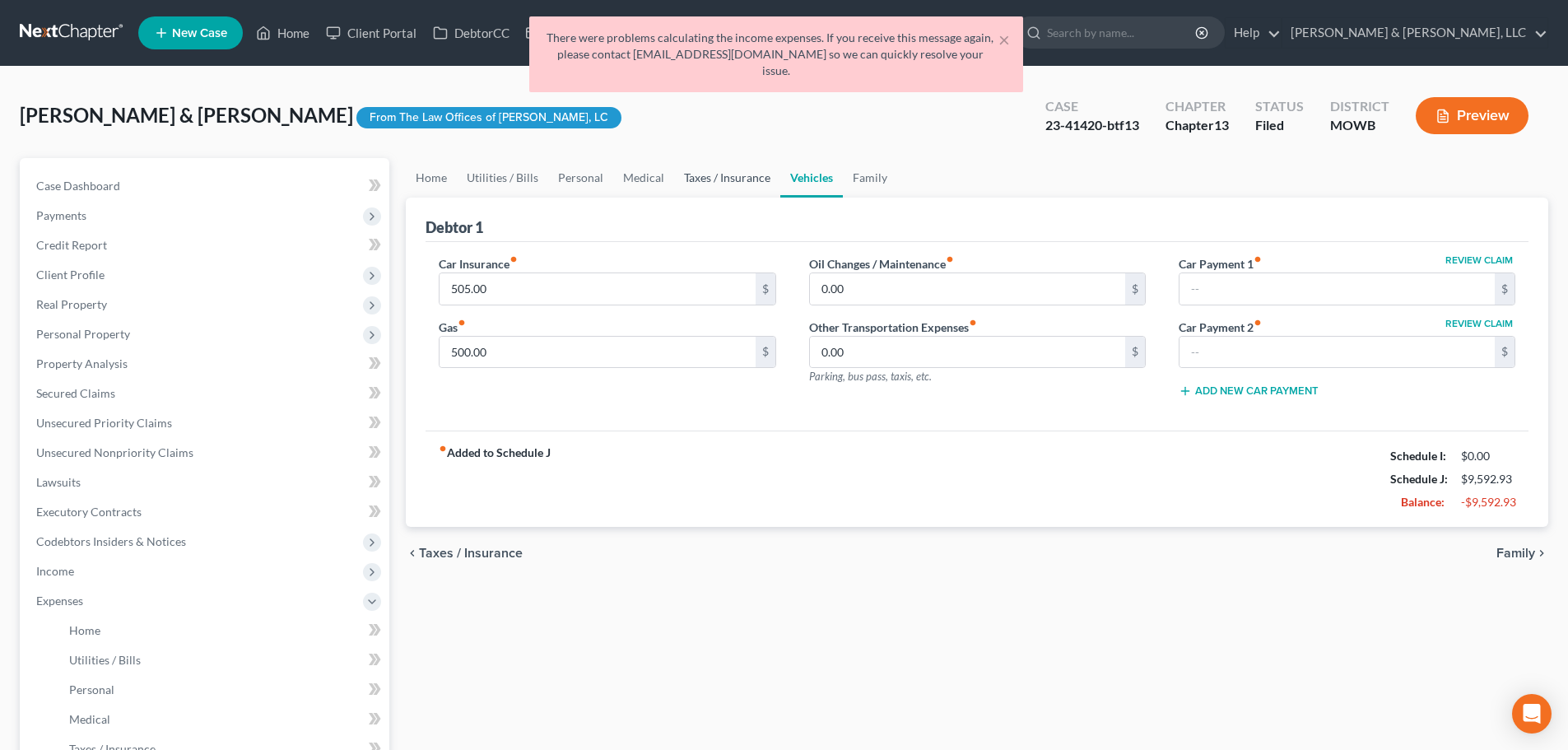
click at [741, 176] on link "Taxes / Insurance" at bounding box center [727, 178] width 107 height 39
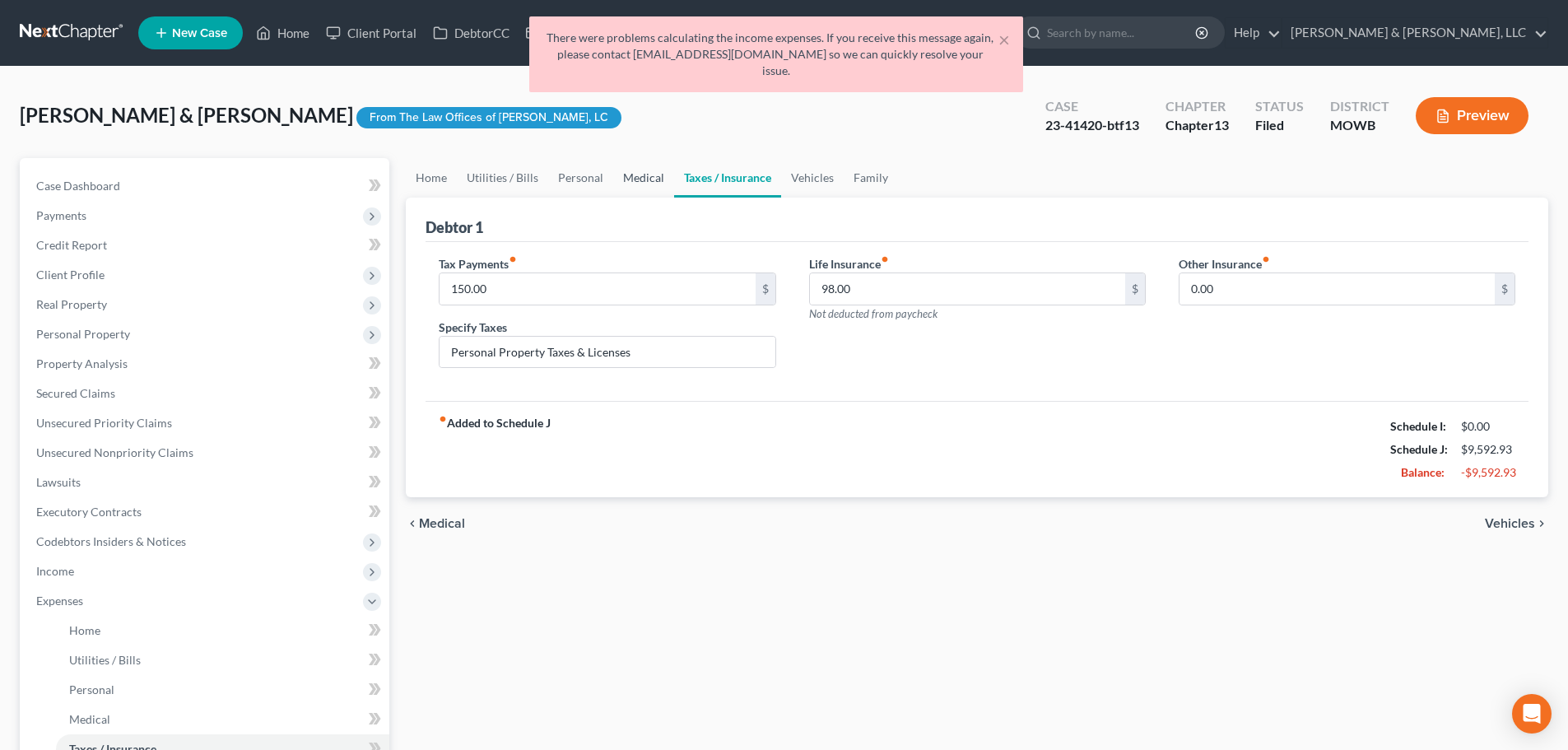
click at [647, 171] on link "Medical" at bounding box center [644, 178] width 61 height 39
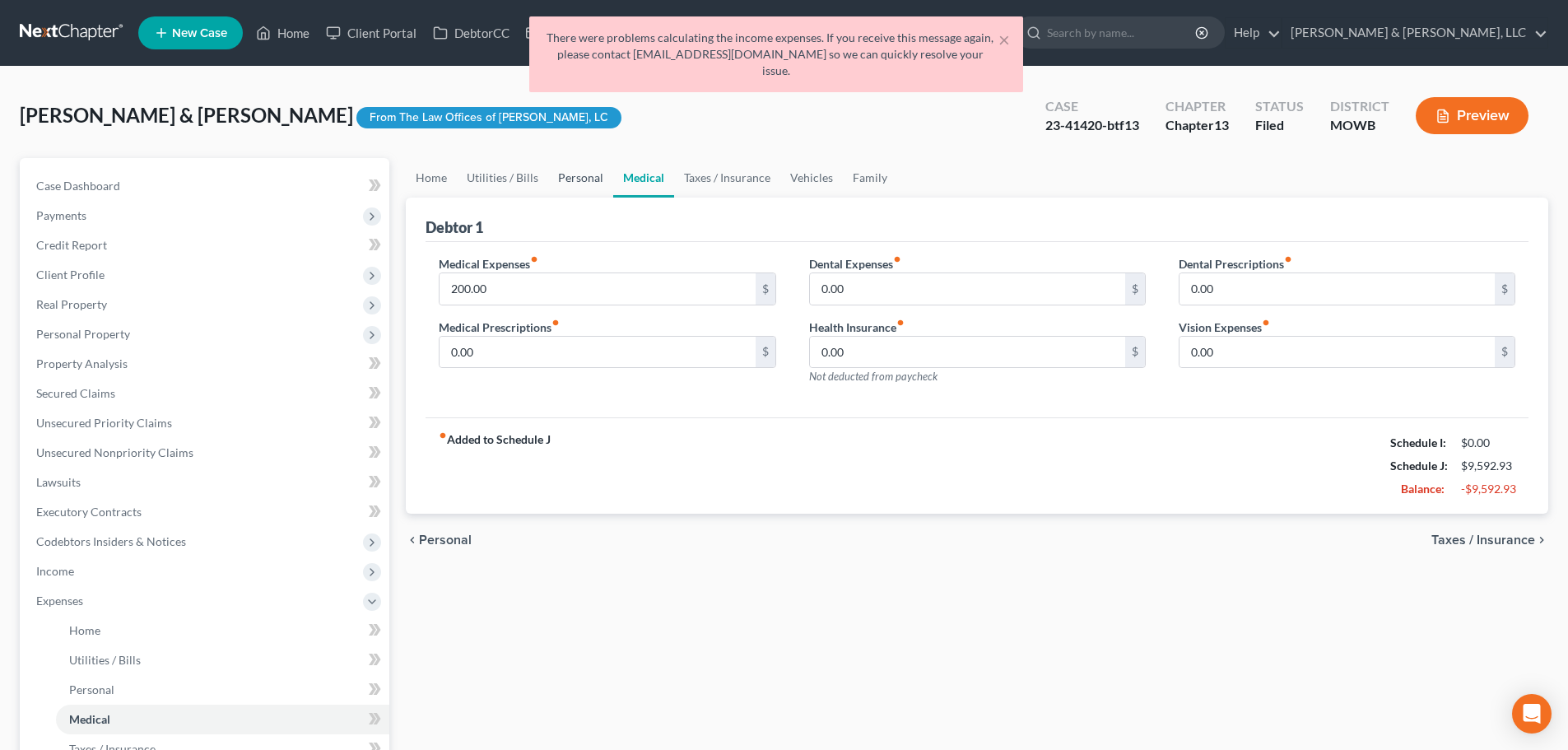
click at [563, 175] on link "Personal" at bounding box center [580, 178] width 65 height 39
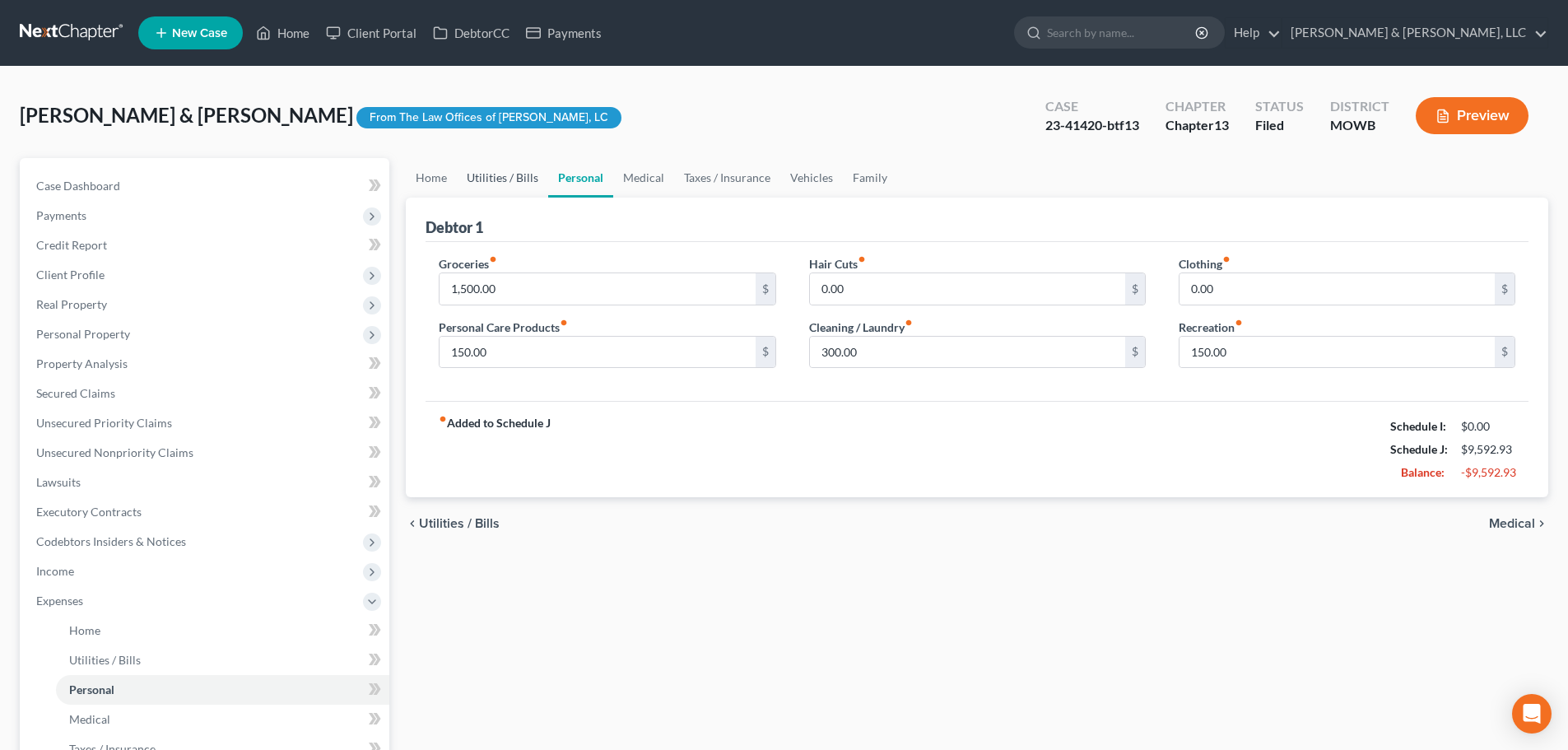
click at [506, 178] on link "Utilities / Bills" at bounding box center [502, 178] width 91 height 39
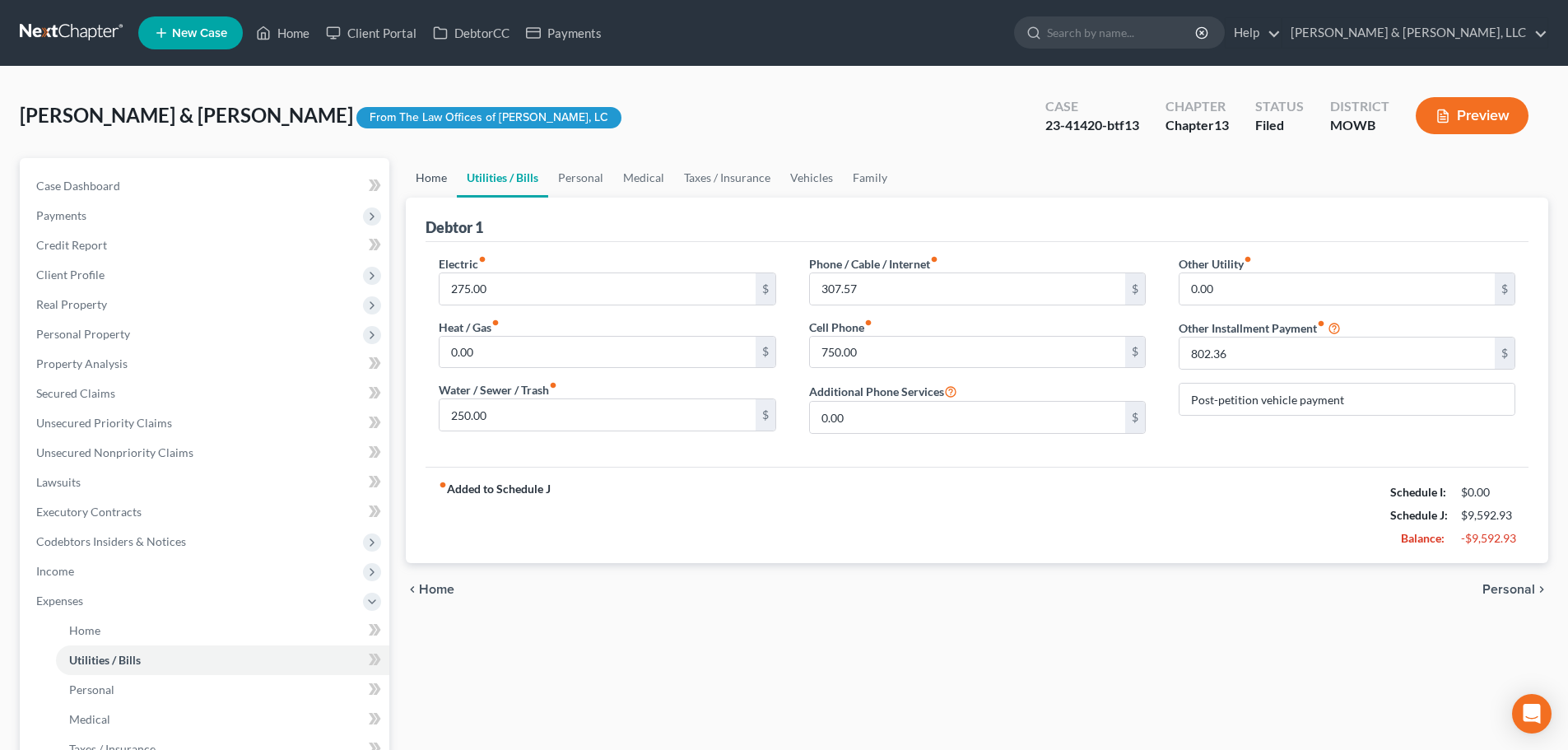
click at [430, 177] on link "Home" at bounding box center [431, 178] width 51 height 39
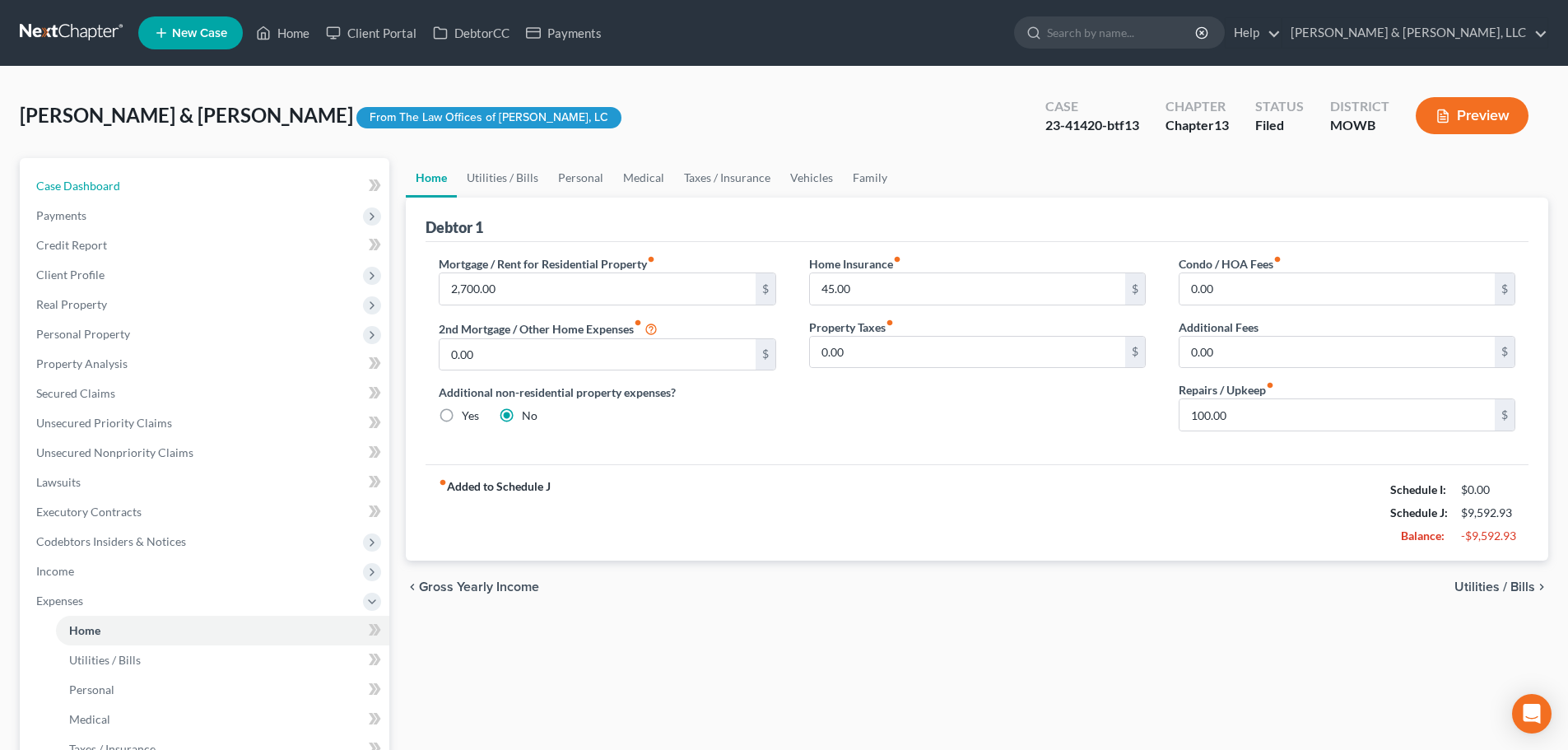
drag, startPoint x: 86, startPoint y: 190, endPoint x: 629, endPoint y: 133, distance: 546.0
click at [85, 190] on span "Case Dashboard" at bounding box center [78, 186] width 84 height 14
select select "6"
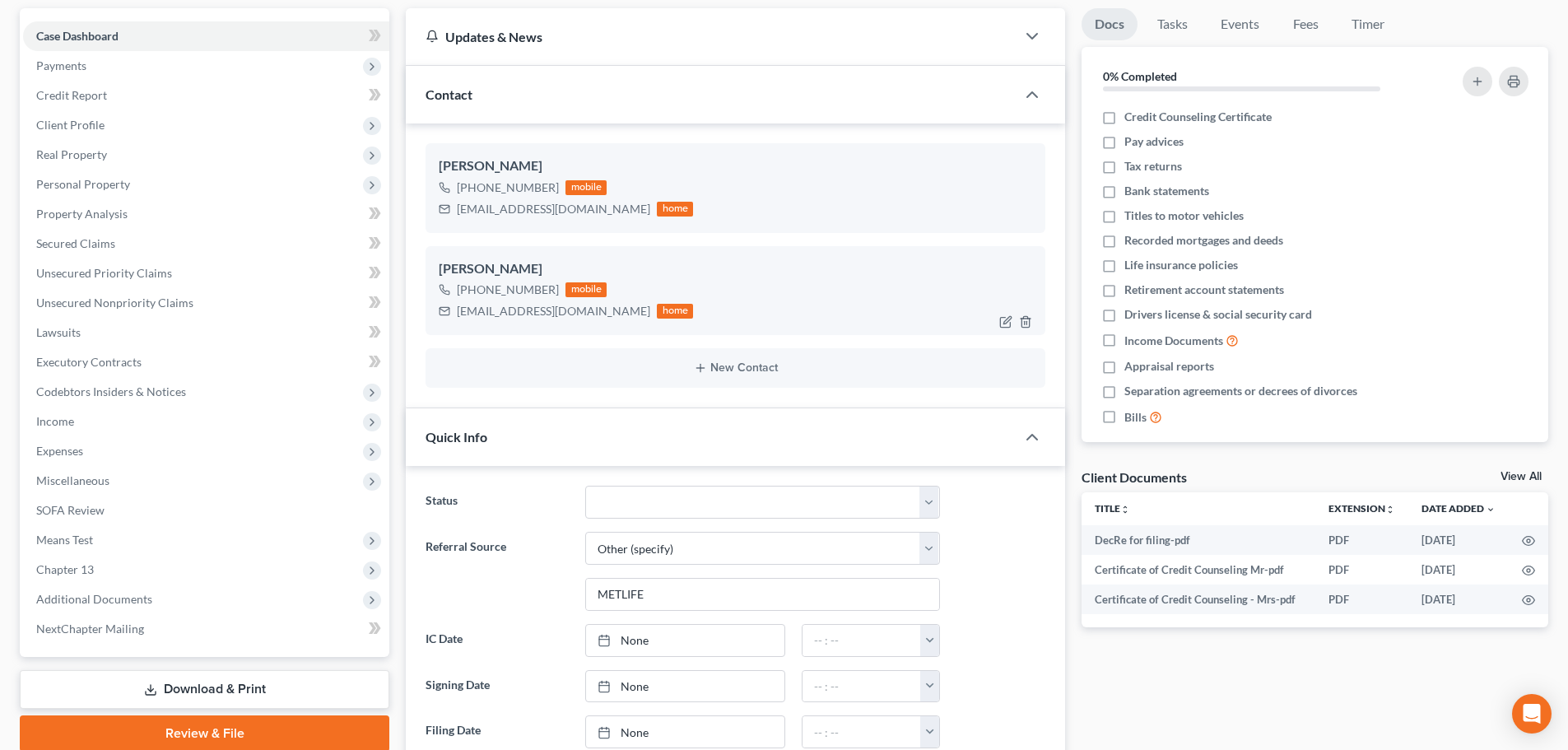
scroll to position [184, 0]
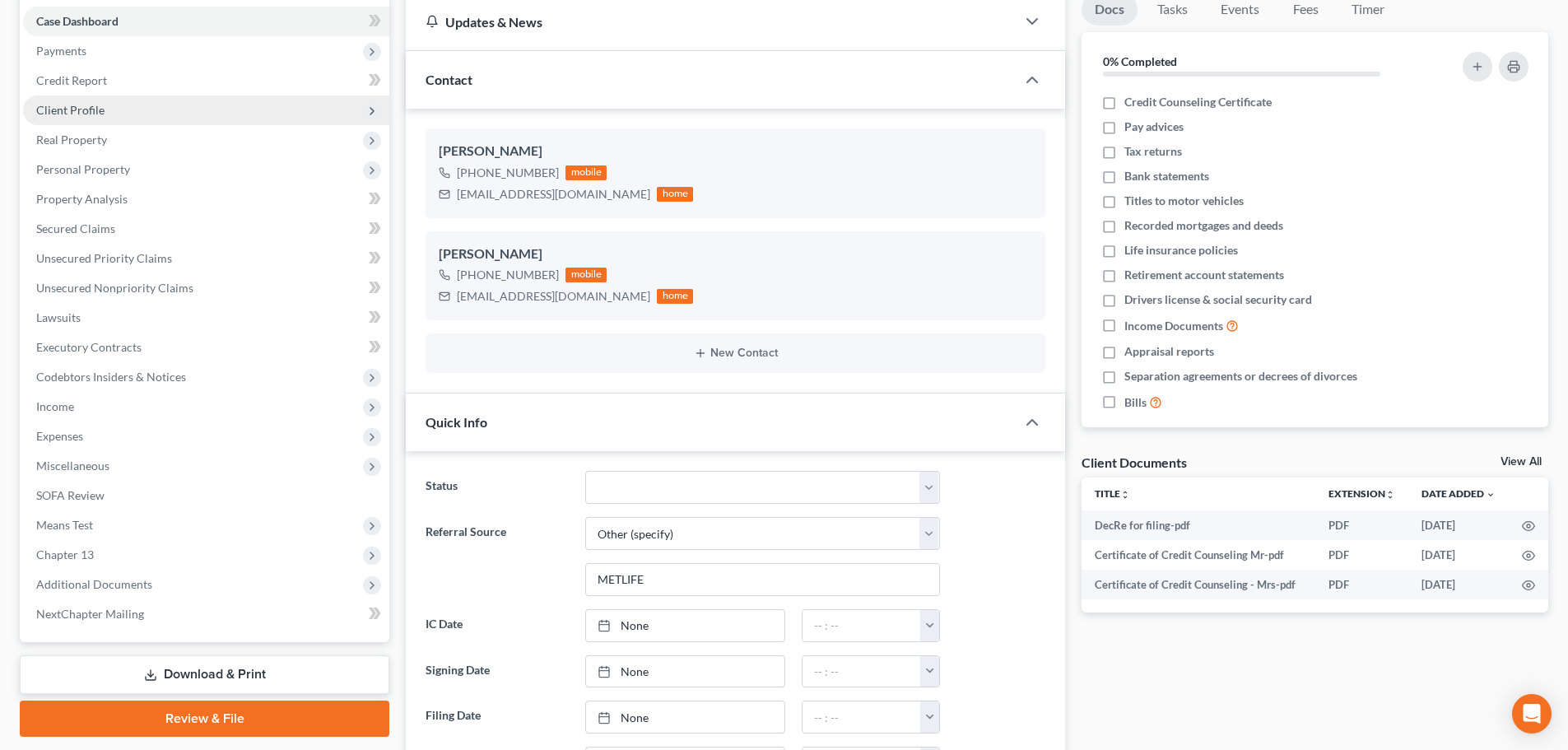
click at [89, 111] on span "Client Profile" at bounding box center [70, 110] width 68 height 14
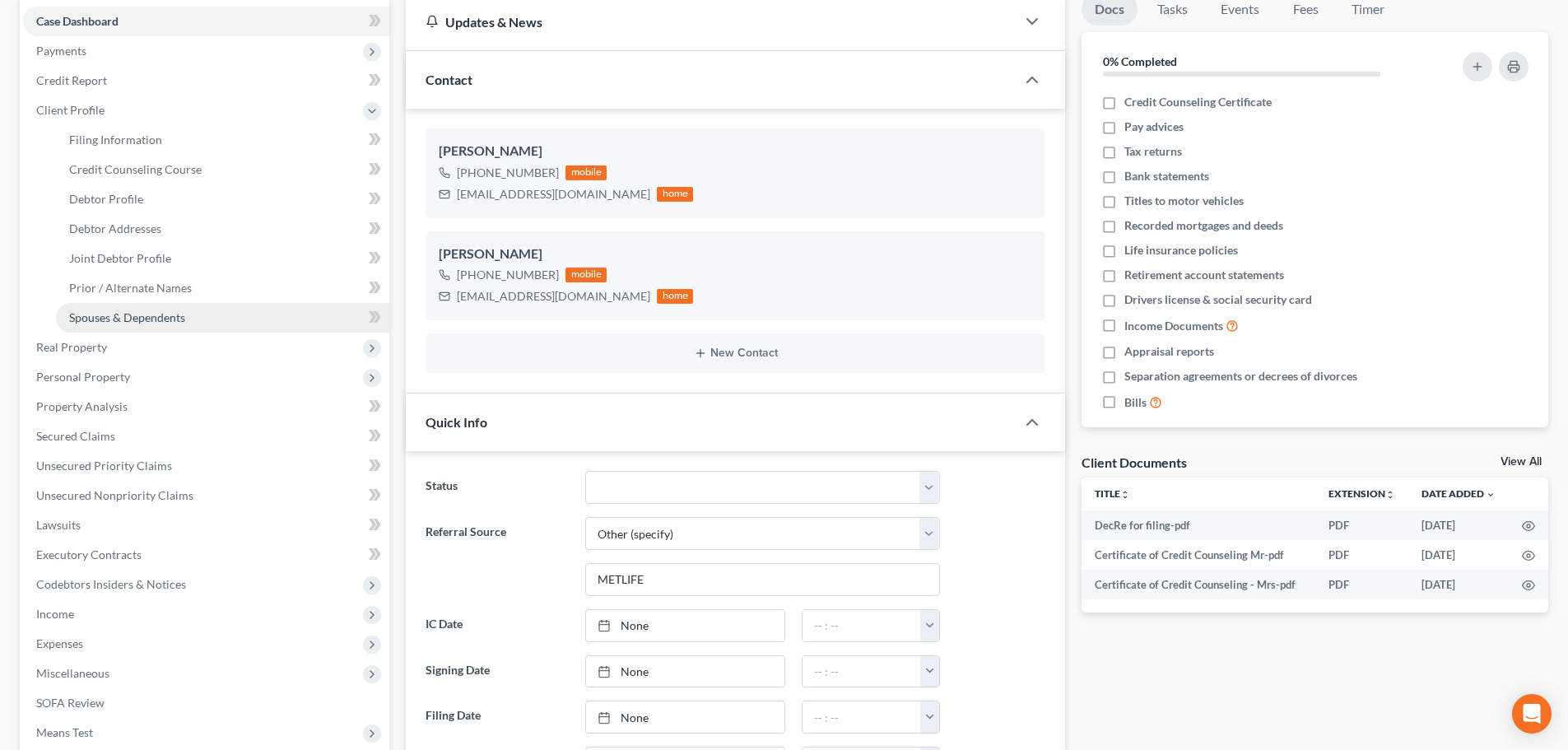
click at [132, 317] on span "Spouses & Dependents" at bounding box center [127, 317] width 116 height 14
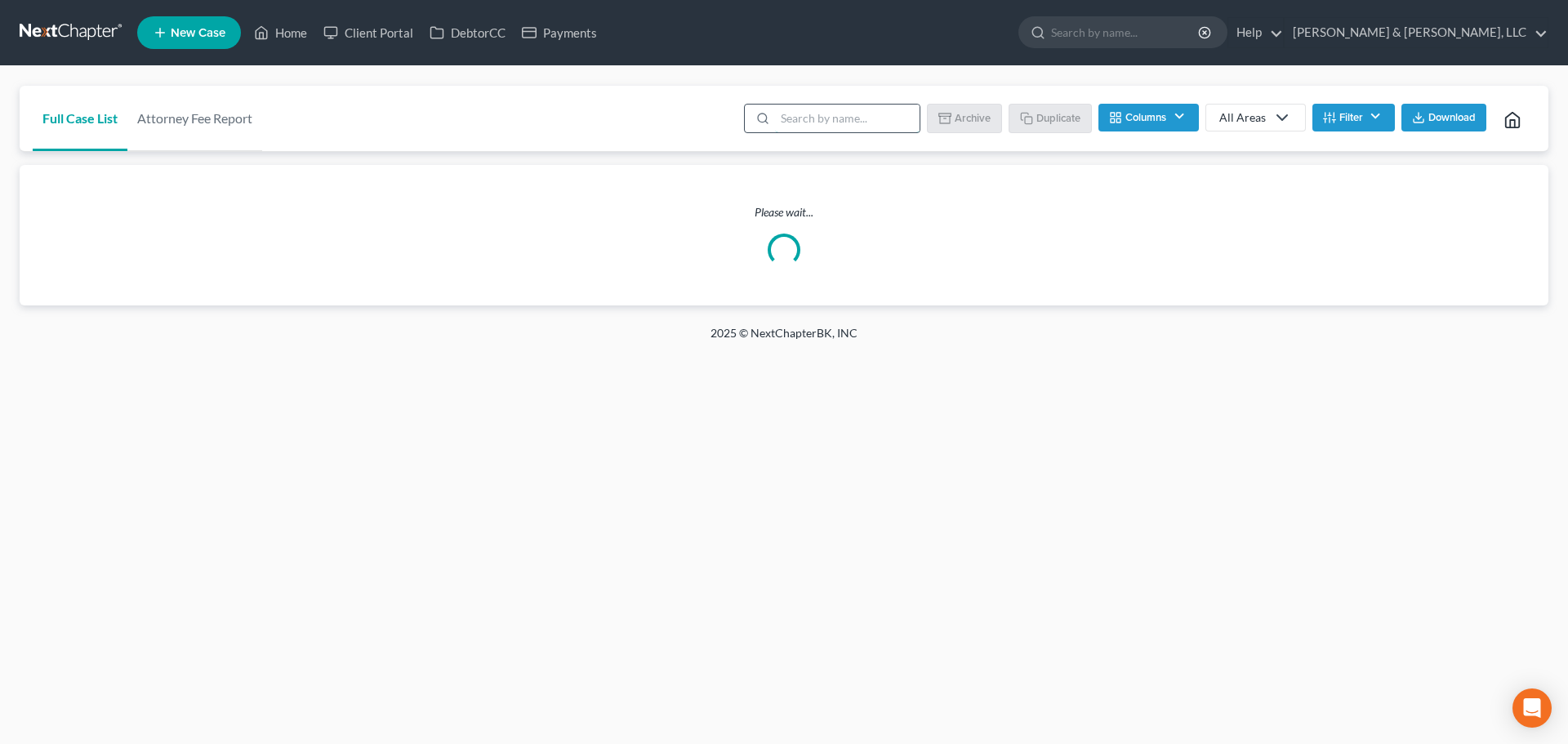
click at [812, 129] on input "search" at bounding box center [847, 118] width 145 height 28
type input "[PERSON_NAME]"
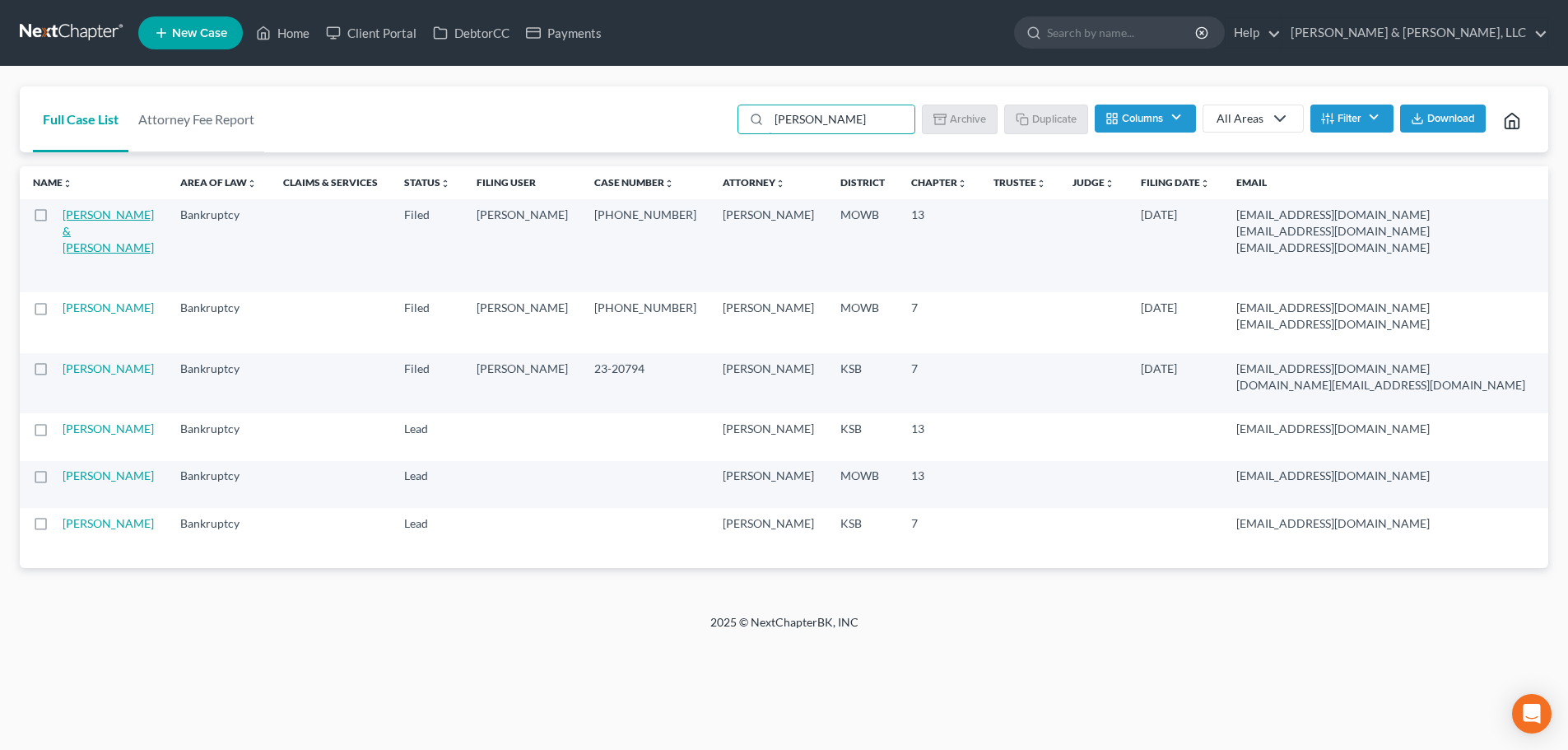
click at [78, 254] on link "[PERSON_NAME] & [PERSON_NAME]" at bounding box center [108, 231] width 91 height 47
select select "6"
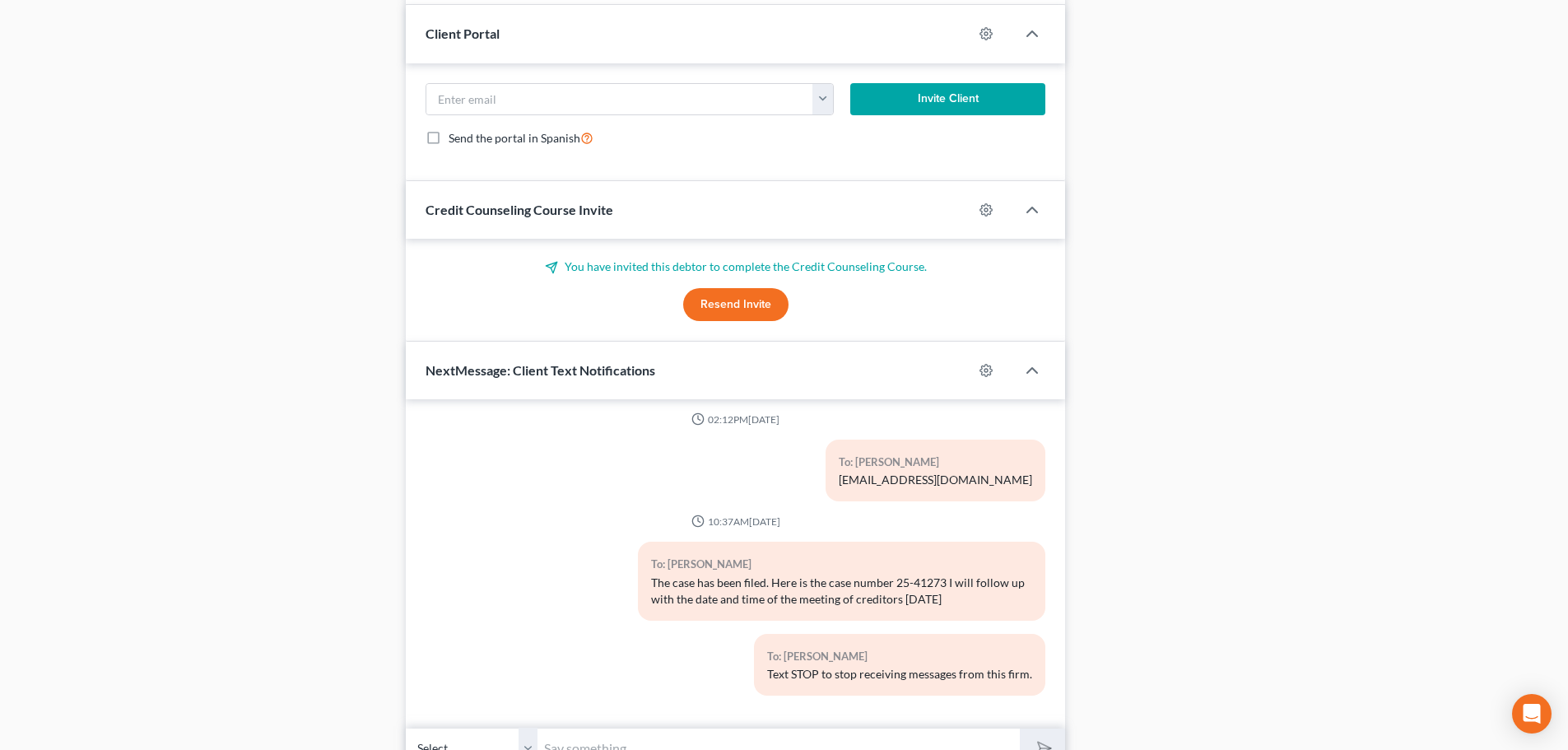
scroll to position [1609, 0]
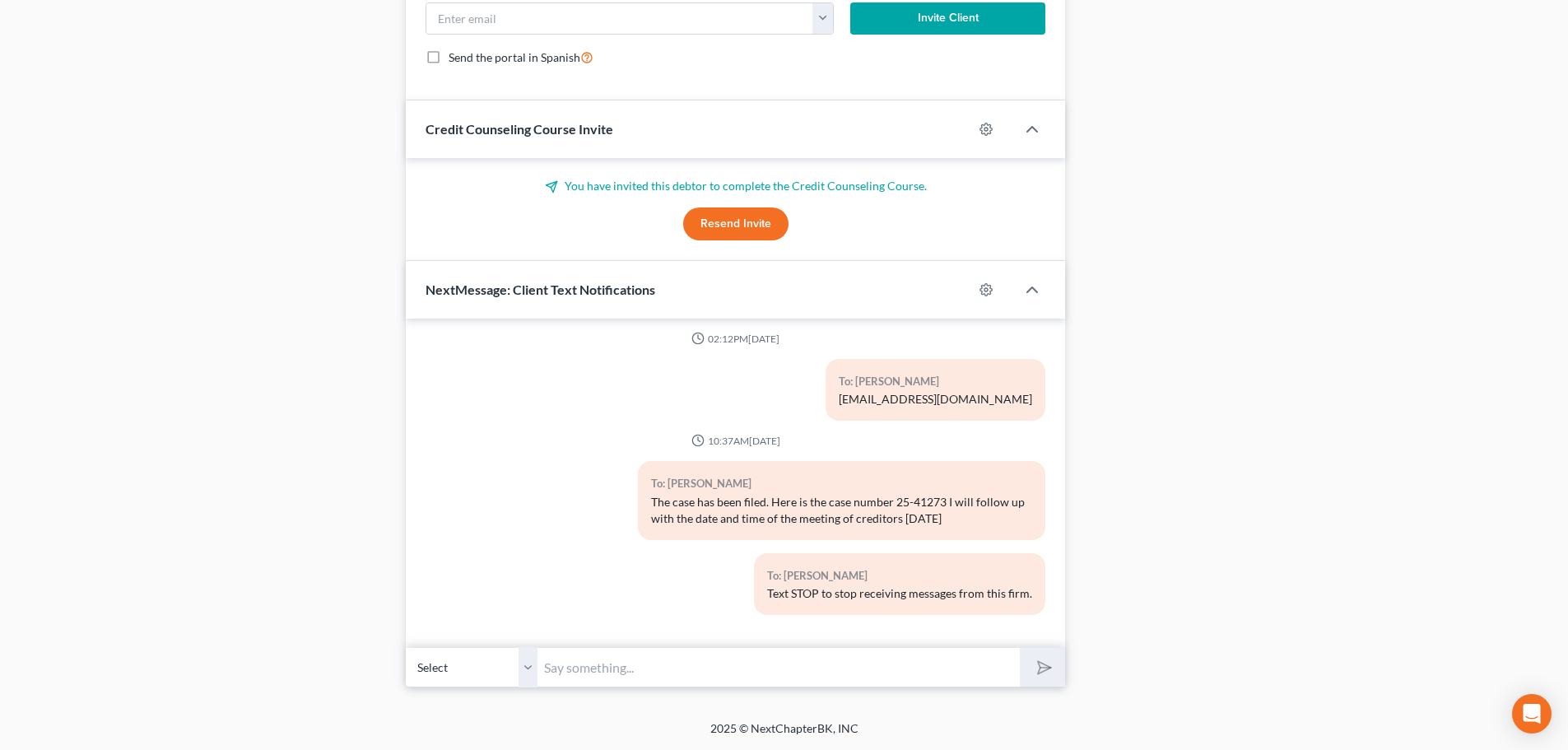
click at [631, 672] on input "text" at bounding box center [778, 666] width 482 height 40
paste input "341(a) meeting to be held on 9/30/2025 at 01:00 PM at Zoom - Fink: Meeting ID 8…"
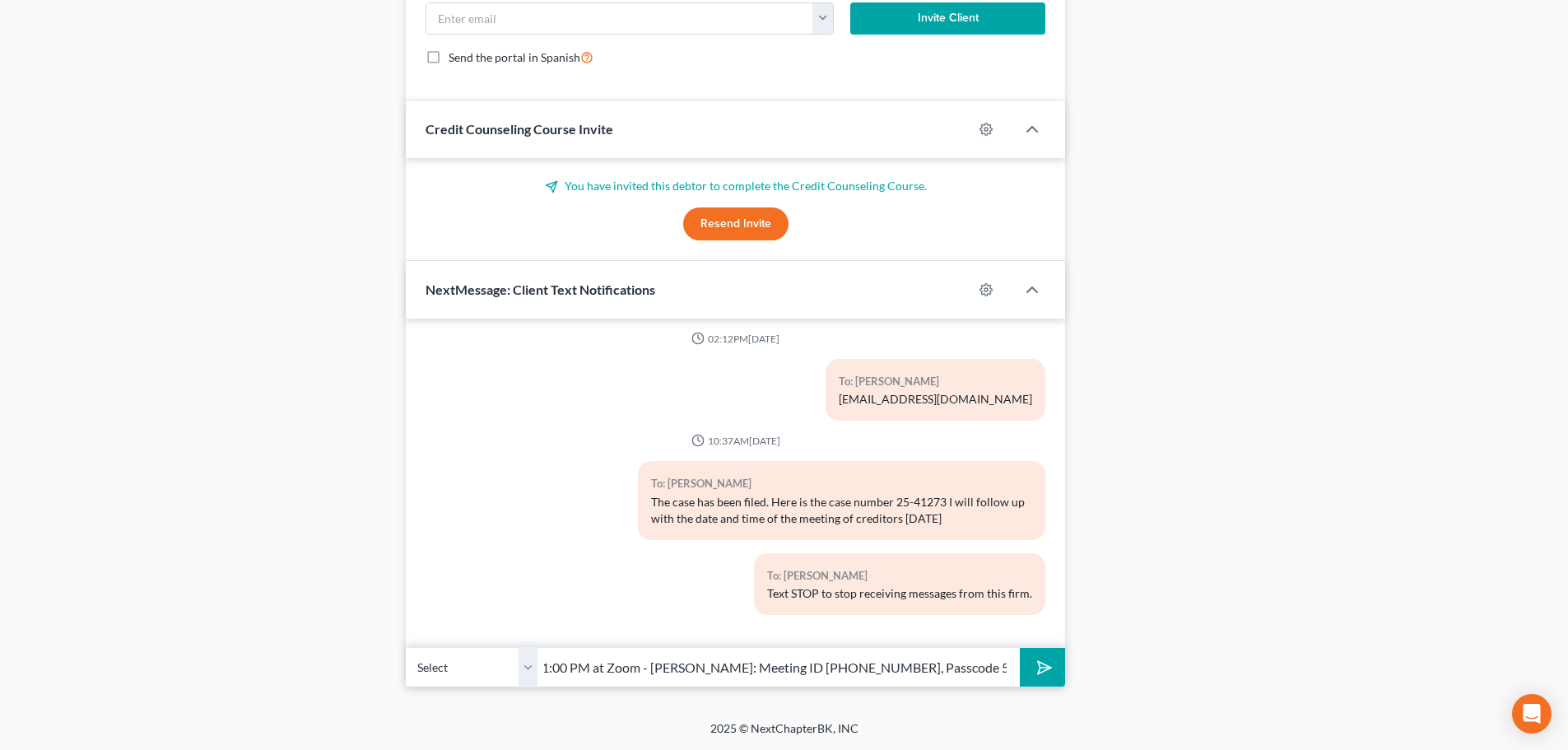
type input "341(a) meeting to be held on 9/30/2025 at 01:00 PM at Zoom - Fink: Meeting ID 8…"
click at [1044, 667] on icon "submit" at bounding box center [1042, 668] width 23 height 23
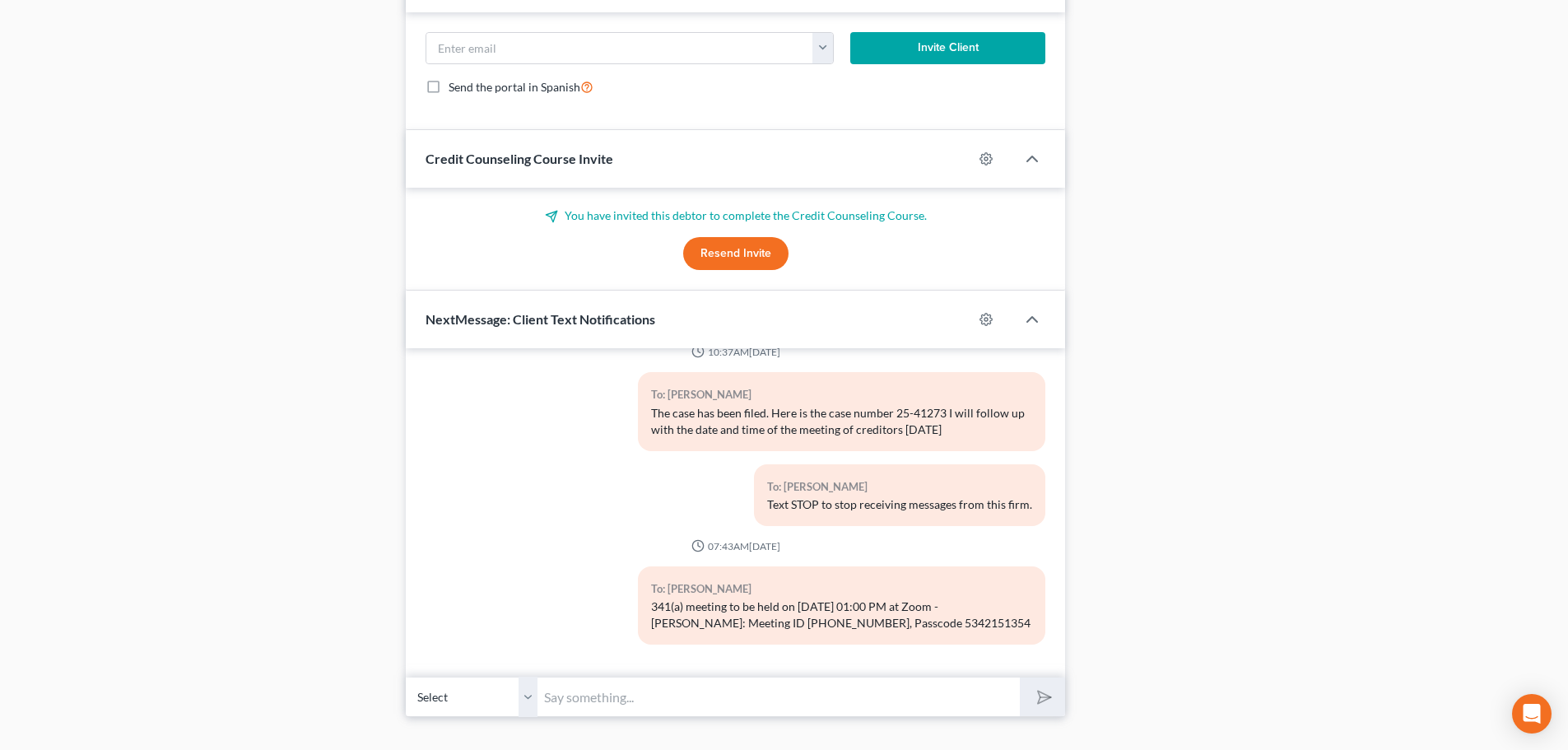
scroll to position [1609, 0]
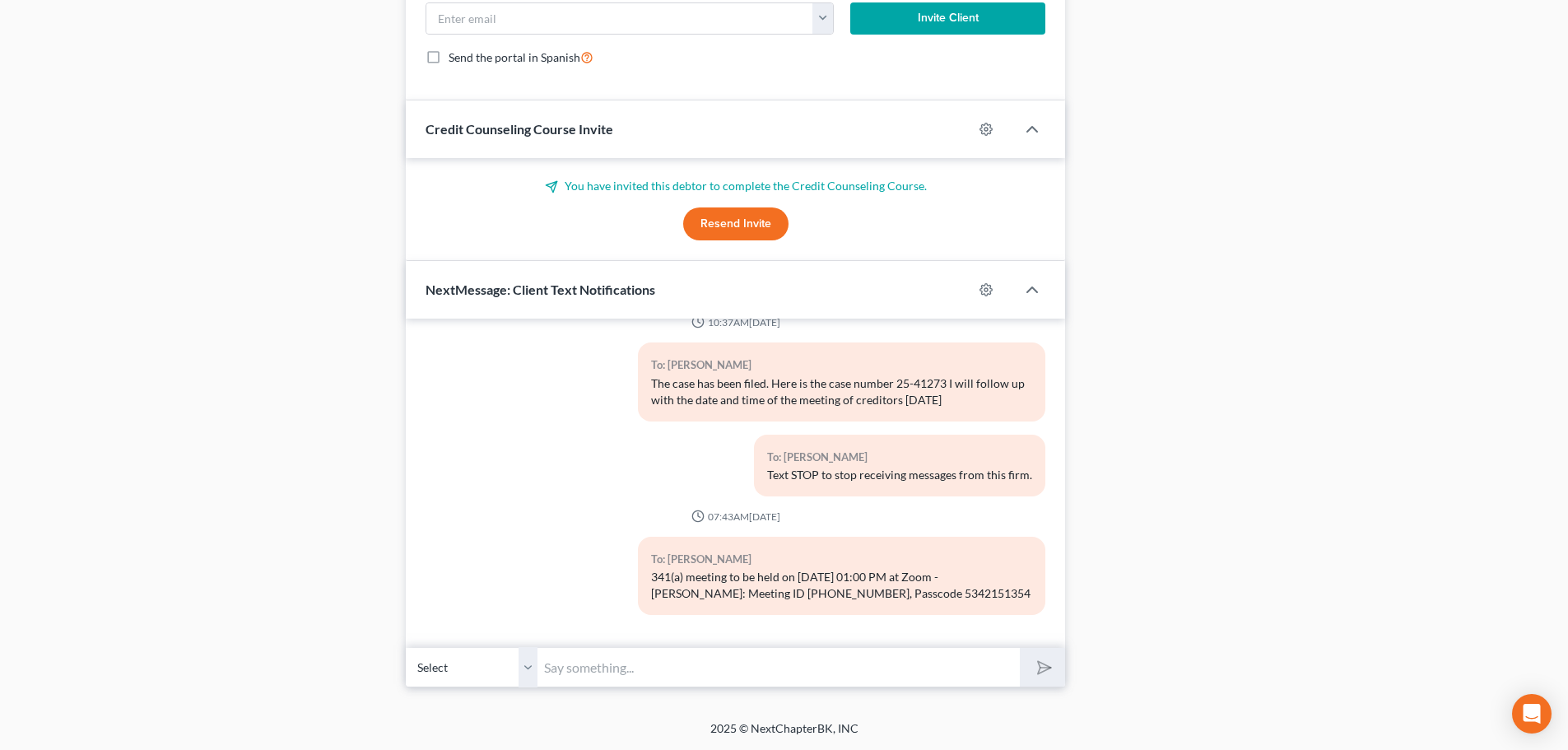
click at [536, 662] on select "Select +1 (816) 825-9038 - DeMarsha Johnson-Boyd +1 (913) 456-3930 - Shannon Bo…" at bounding box center [471, 666] width 132 height 40
select select "1"
click at [406, 646] on select "Select +1 (816) 825-9038 - DeMarsha Johnson-Boyd +1 (913) 456-3930 - Shannon Bo…" at bounding box center [471, 666] width 132 height 40
click at [607, 672] on input "text" at bounding box center [778, 666] width 482 height 40
paste input "341(a) meeting to be held on 9/30/2025 at 01:00 PM at Zoom - Fink: Meeting ID 8…"
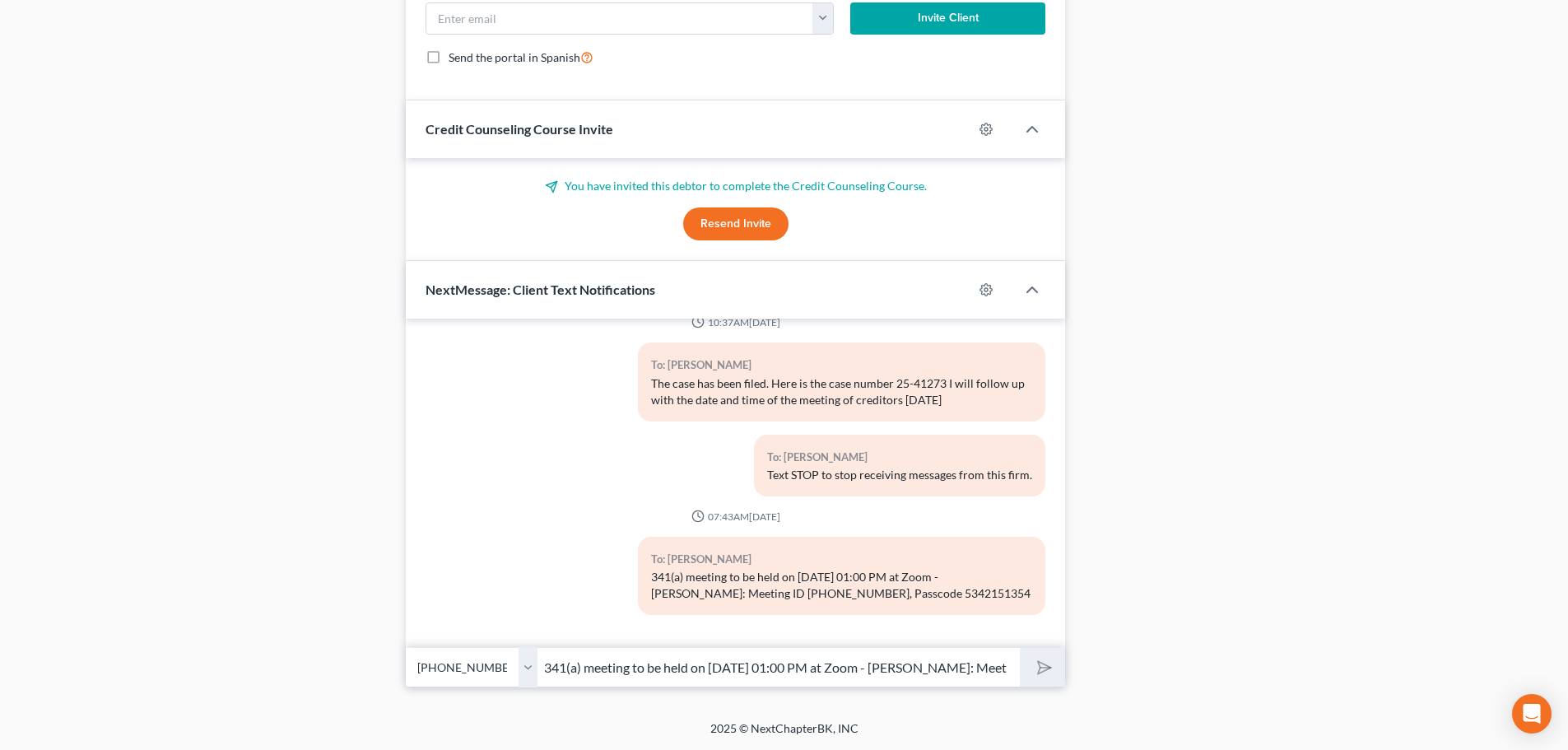
scroll to position [0, 217]
type input "341(a) meeting to be held on 9/30/2025 at 01:00 PM at Zoom - Fink: Meeting ID 8…"
click at [1045, 665] on polygon "submit" at bounding box center [1041, 667] width 20 height 20
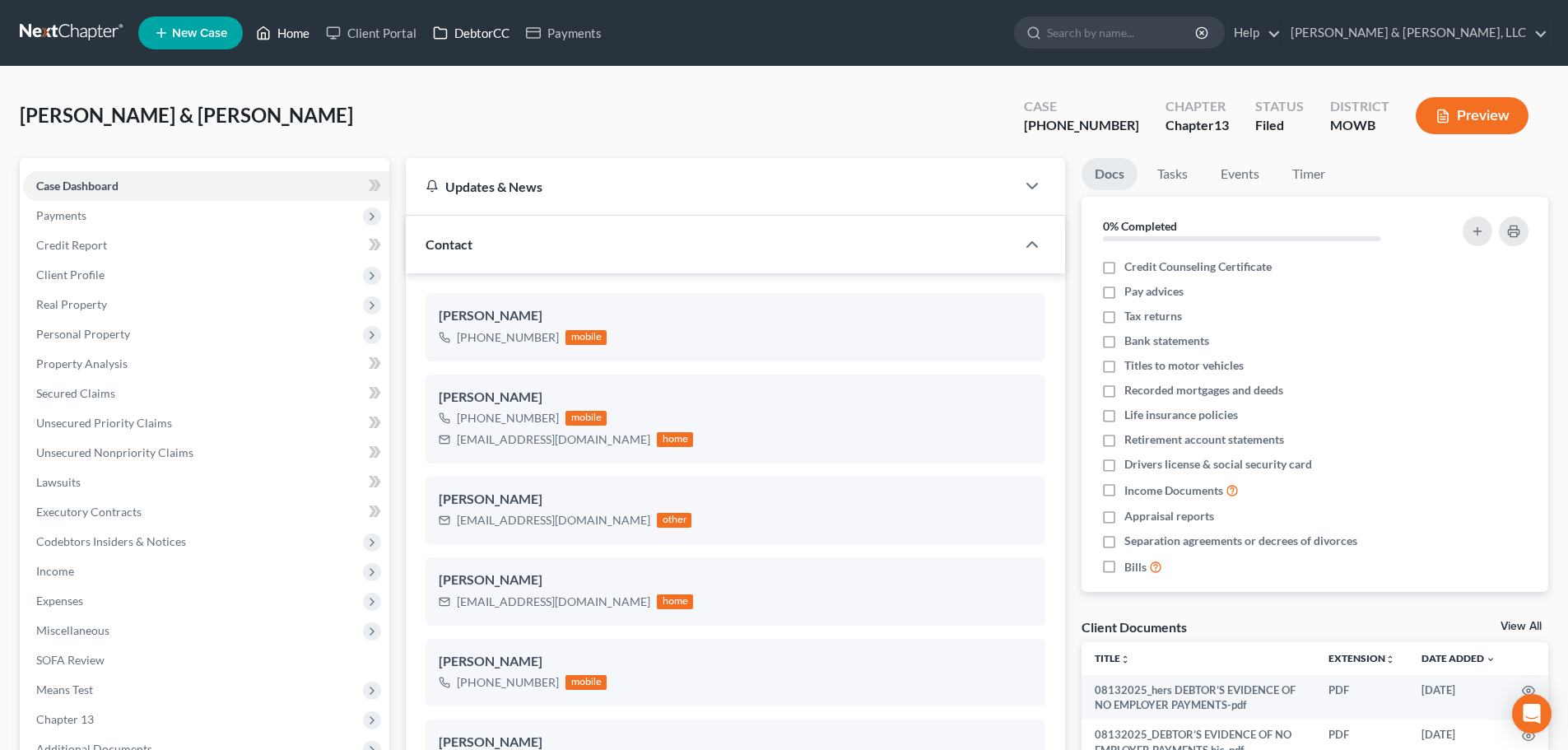
drag, startPoint x: 288, startPoint y: 28, endPoint x: 437, endPoint y: 45, distance: 150.0
click at [288, 29] on link "Home" at bounding box center [283, 33] width 70 height 29
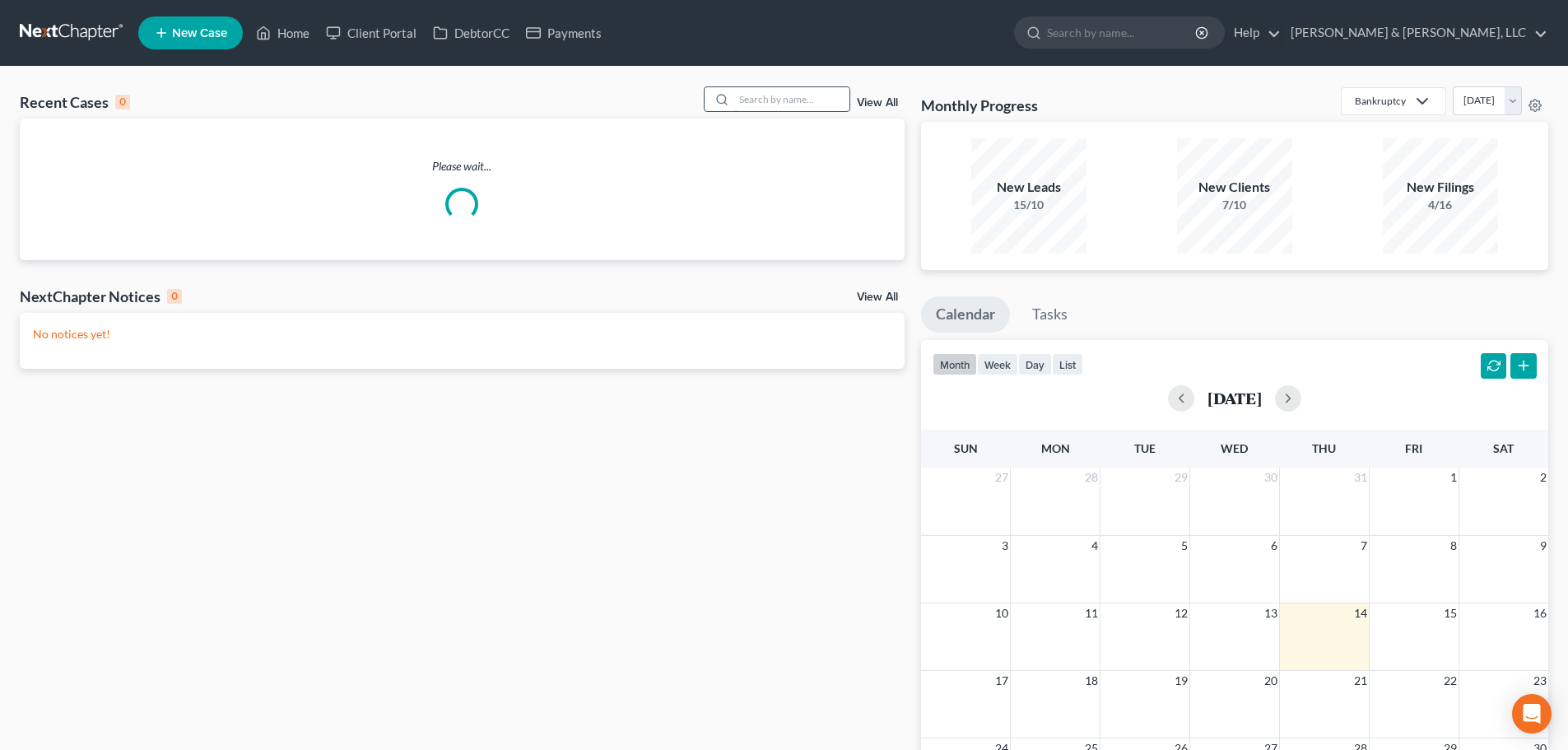
click at [802, 95] on input "search" at bounding box center [792, 99] width 115 height 23
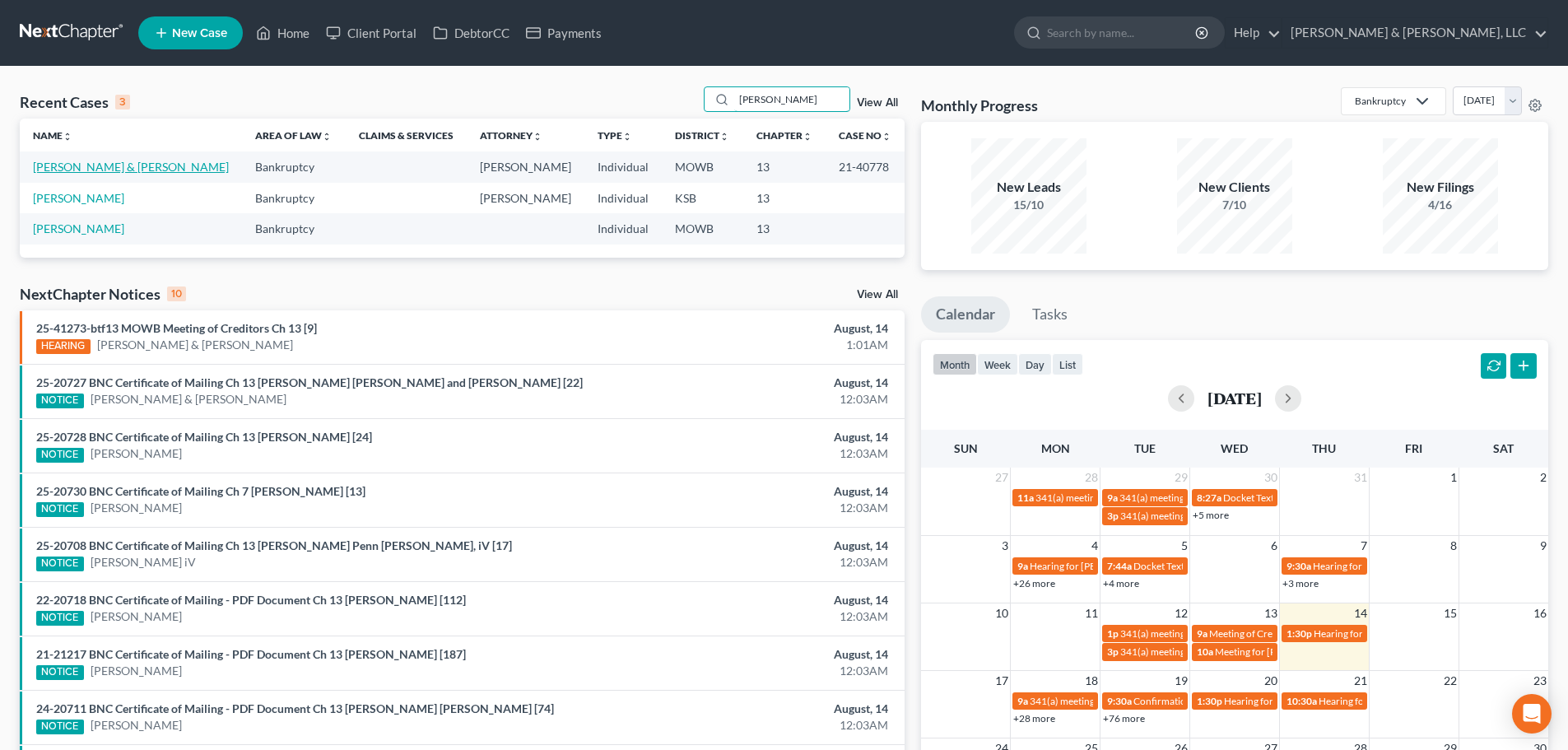
type input "collins"
click at [147, 165] on link "[PERSON_NAME] & [PERSON_NAME]" at bounding box center [131, 166] width 196 height 14
select select "2"
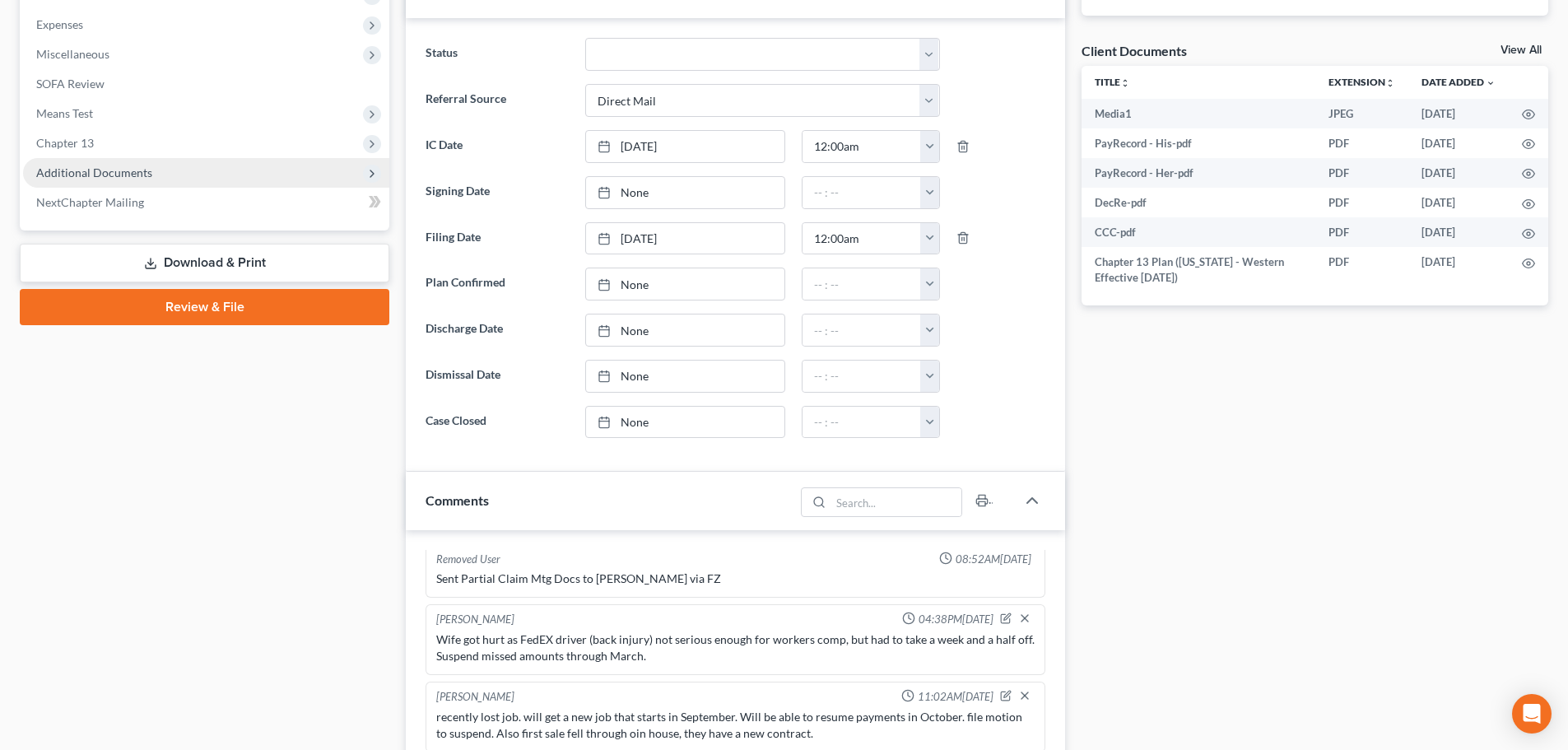
scroll to position [2478, 0]
click at [123, 169] on span "Additional Documents" at bounding box center [94, 172] width 116 height 14
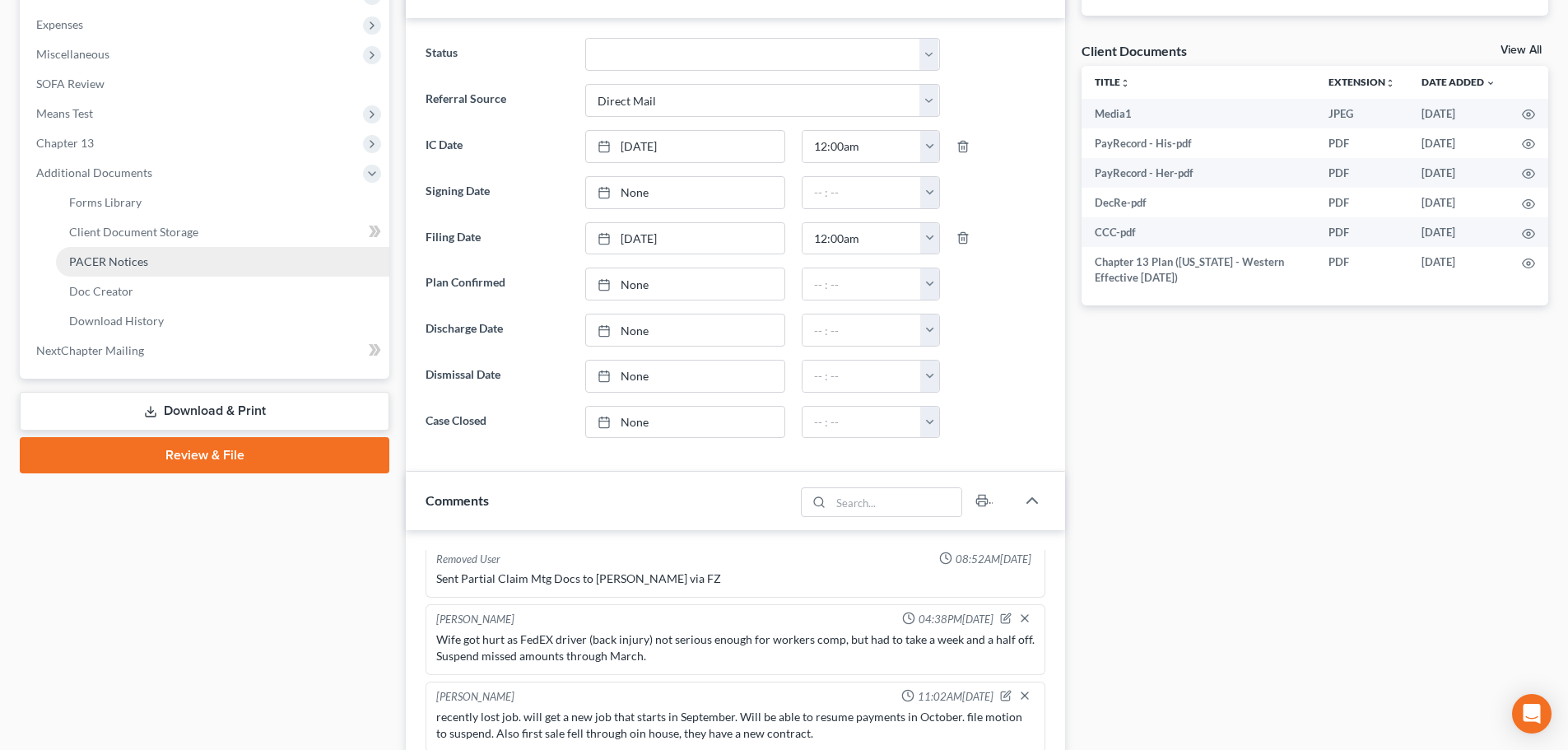
click at [126, 255] on span "PACER Notices" at bounding box center [109, 261] width 79 height 14
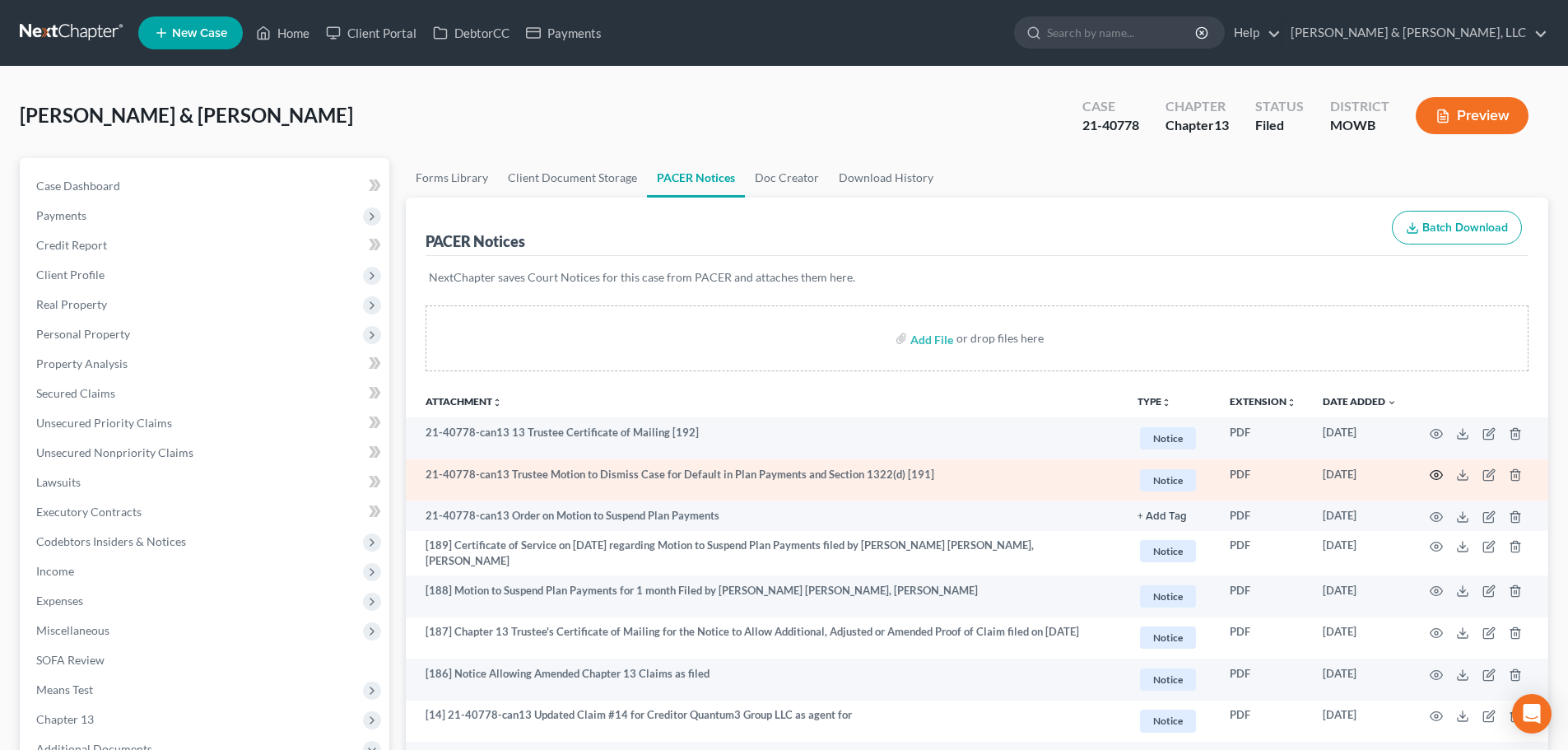
click at [1439, 473] on icon "button" at bounding box center [1436, 474] width 13 height 13
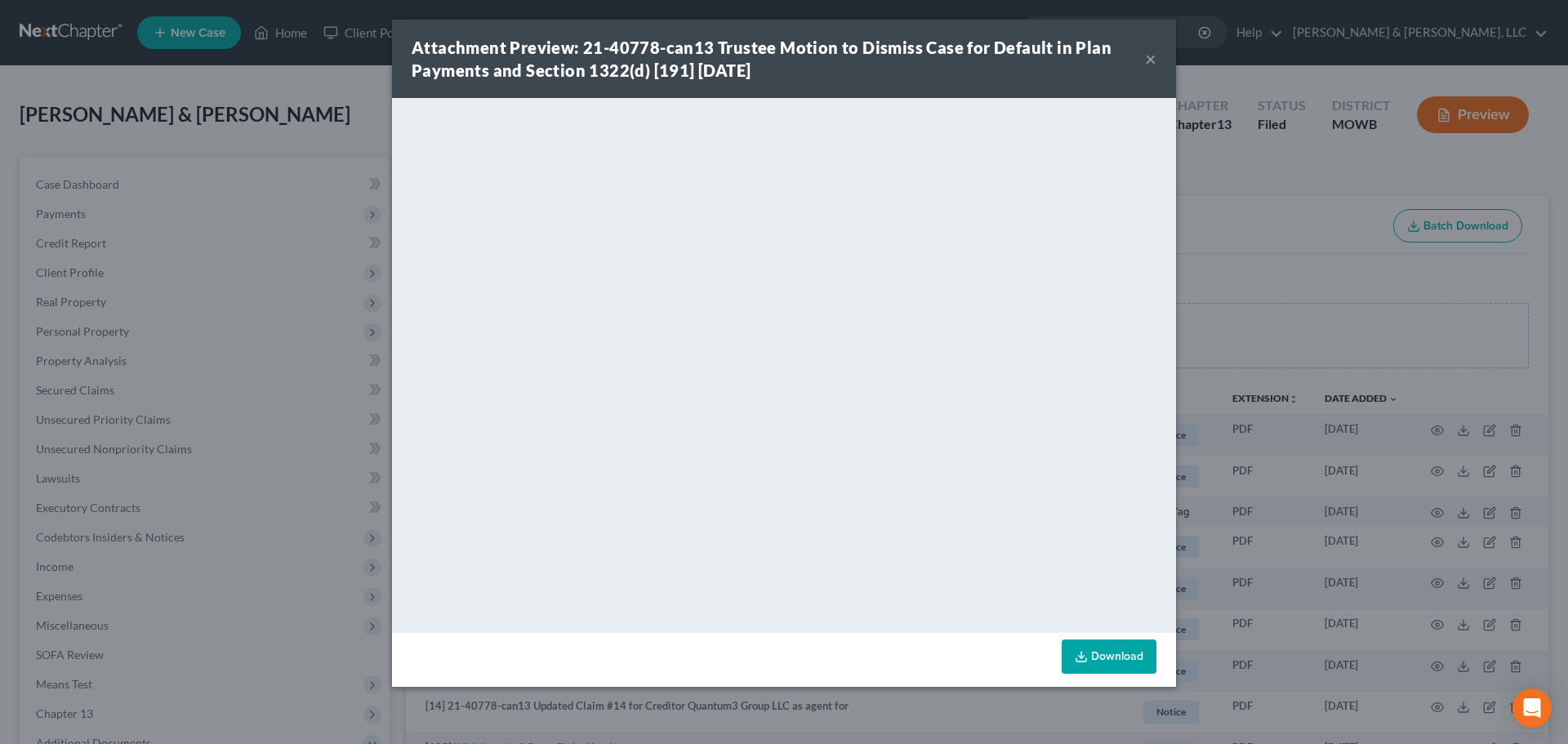
click at [1155, 64] on button "×" at bounding box center [1151, 58] width 12 height 19
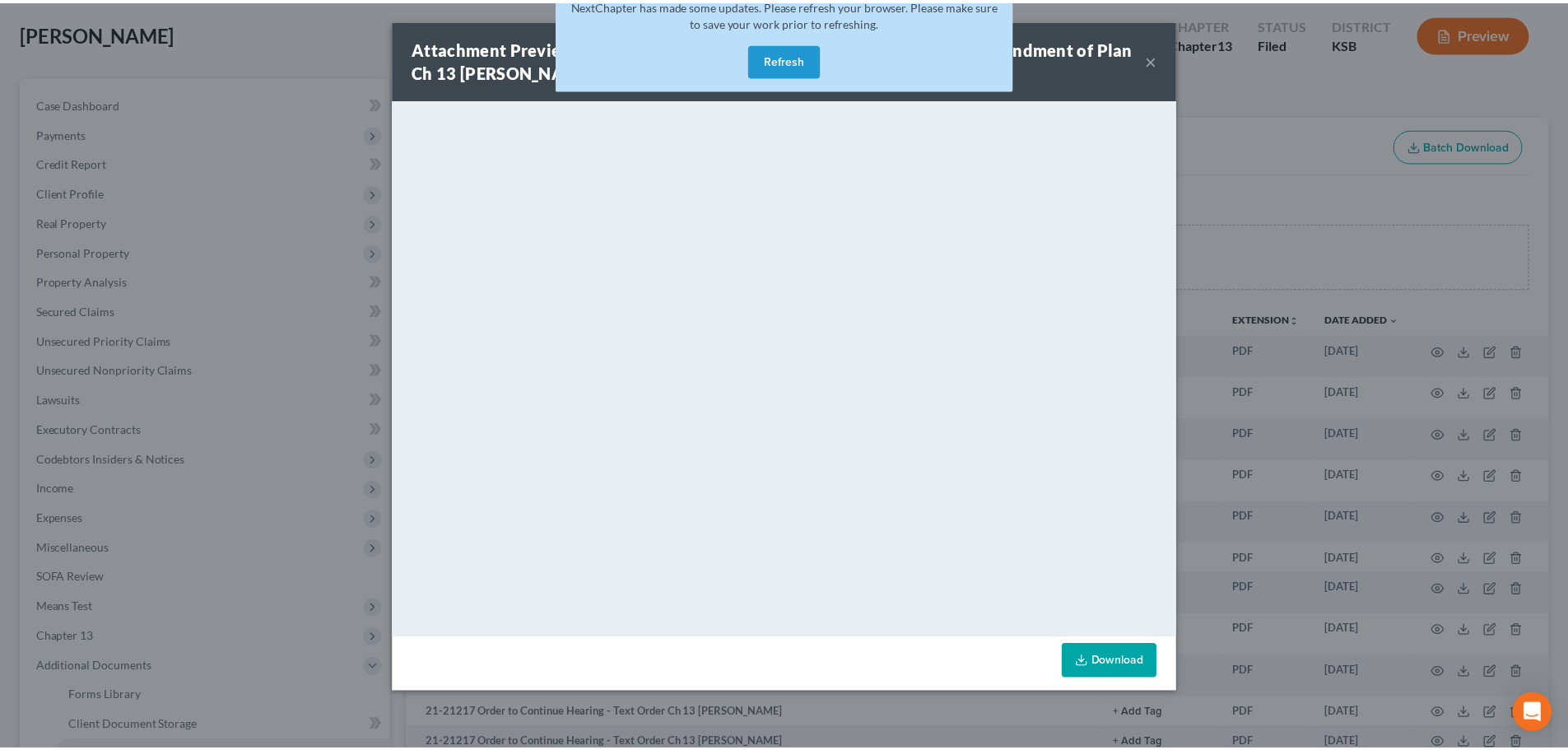
scroll to position [82, 0]
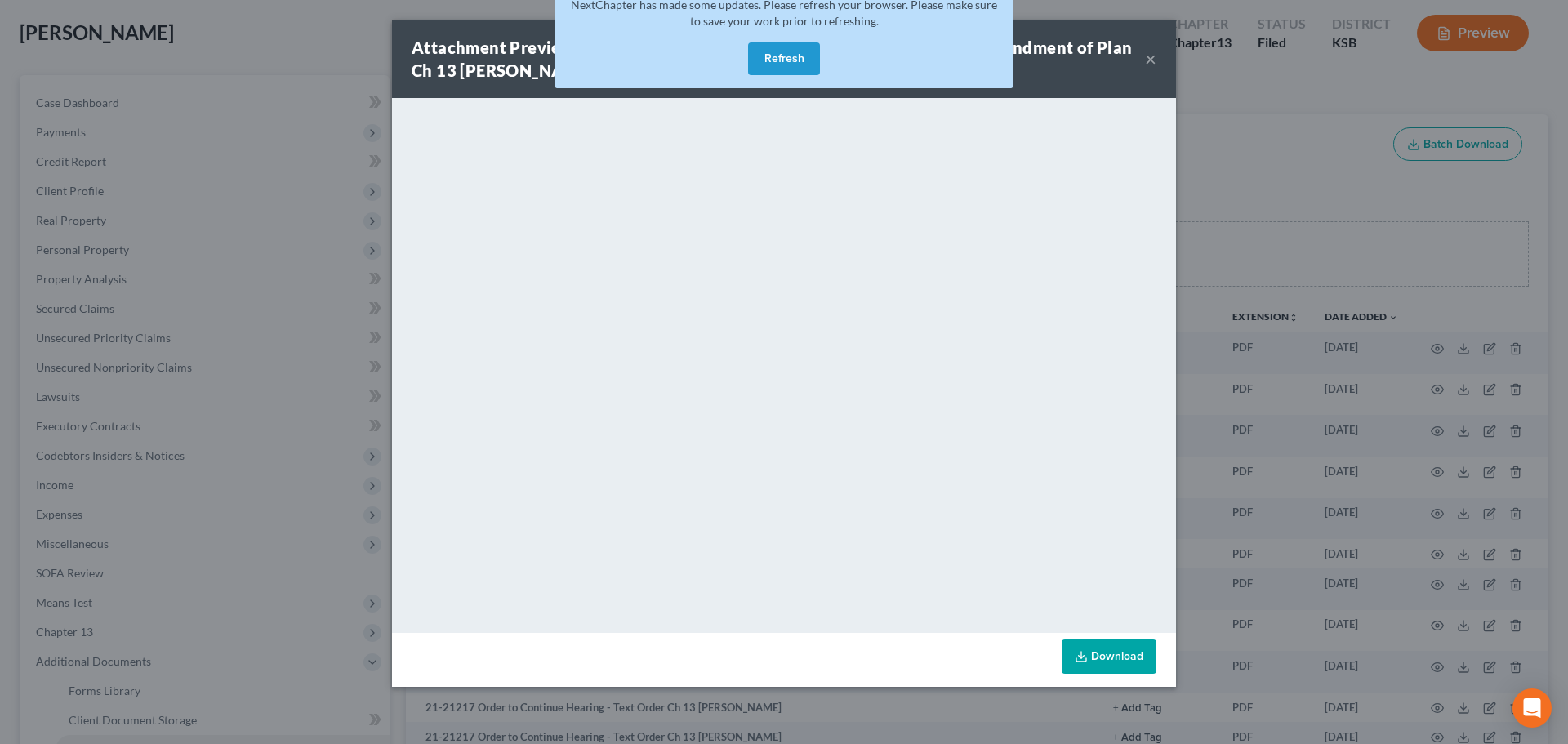
click at [1157, 59] on div "Attachment Preview: 21-21217 Order on Motion for Post-Confirmation Amendment of…" at bounding box center [784, 58] width 784 height 79
click at [1151, 59] on button "×" at bounding box center [1151, 58] width 12 height 19
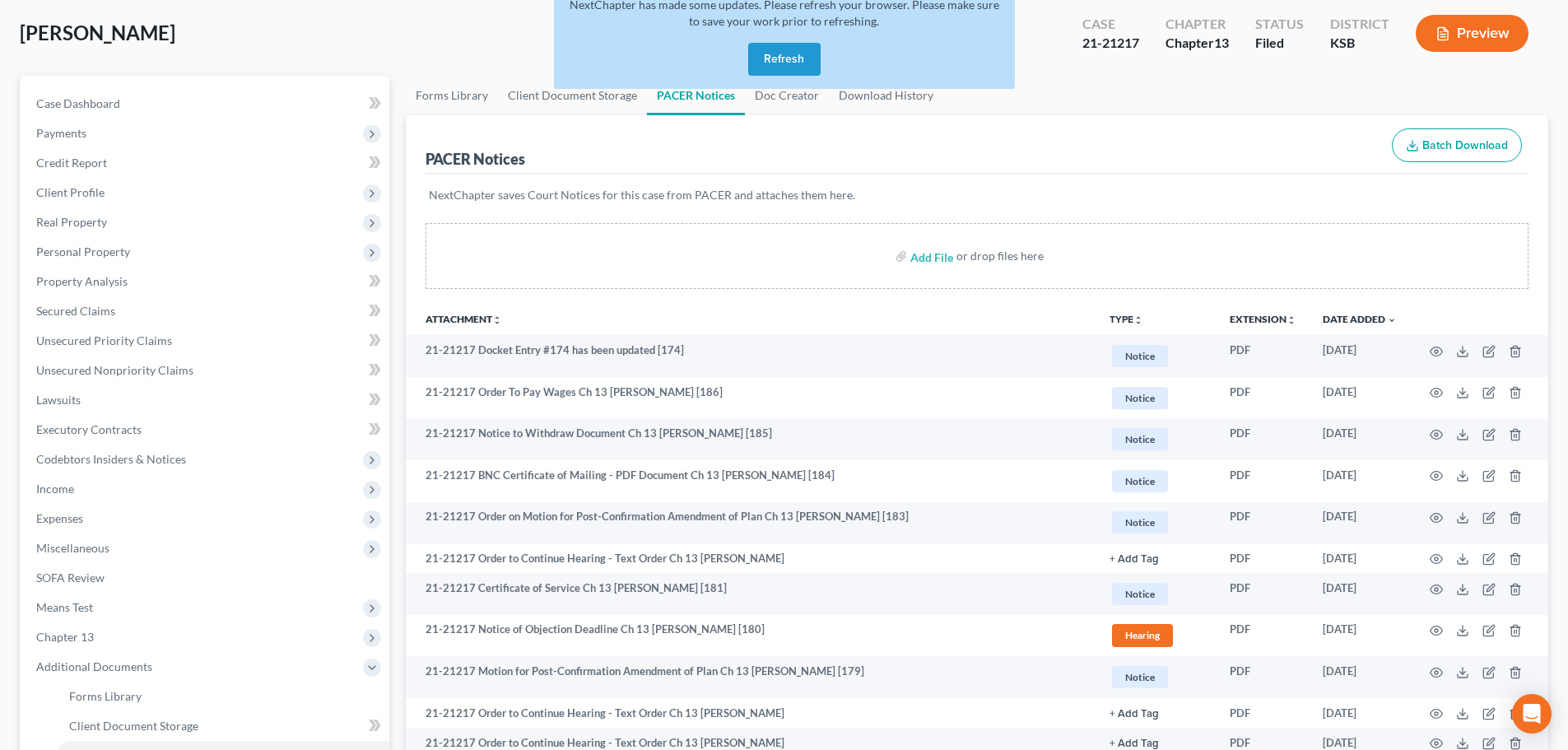
drag, startPoint x: 795, startPoint y: 67, endPoint x: 768, endPoint y: 76, distance: 28.5
click at [792, 67] on button "Refresh" at bounding box center [784, 60] width 72 height 33
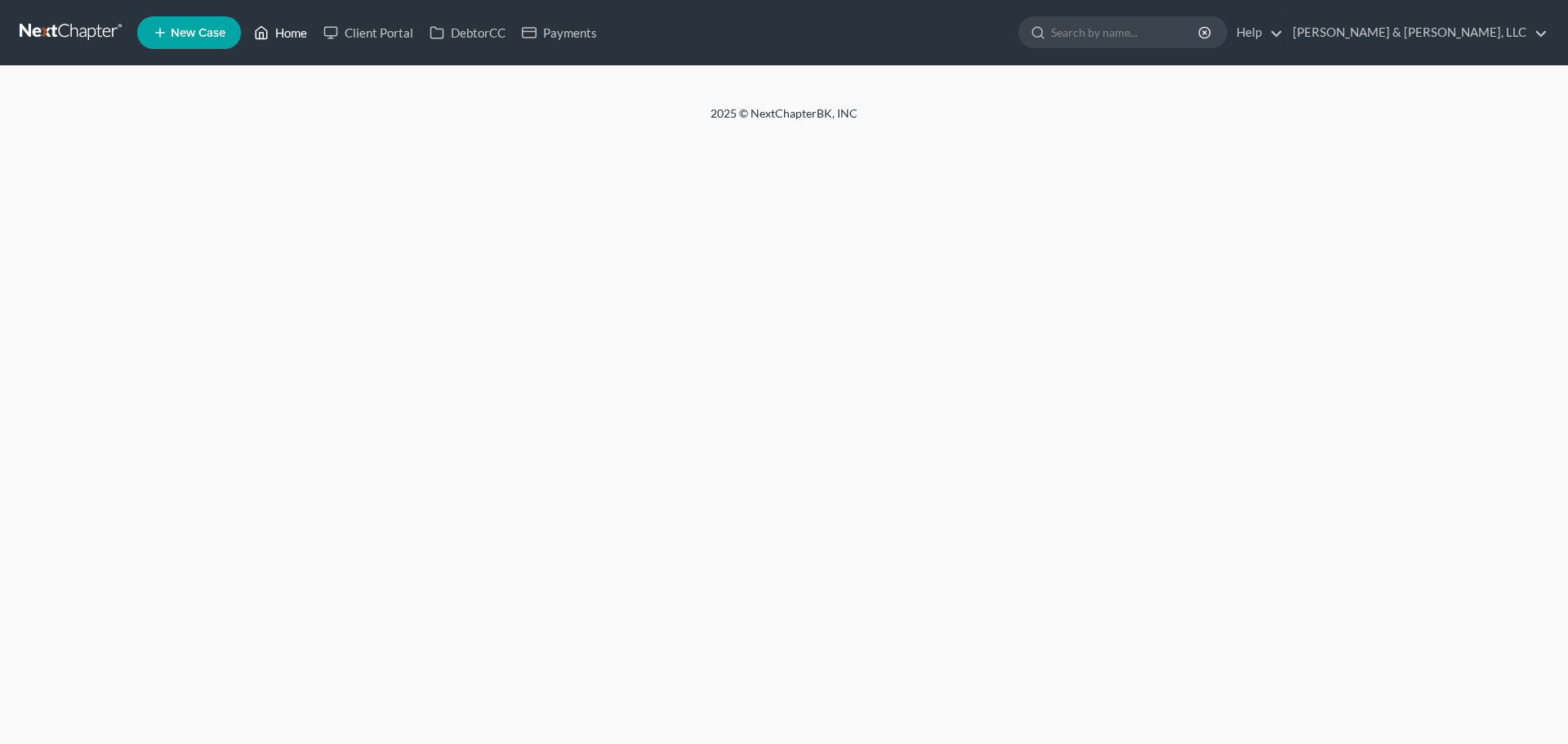
click at [279, 34] on link "Home" at bounding box center [280, 33] width 70 height 29
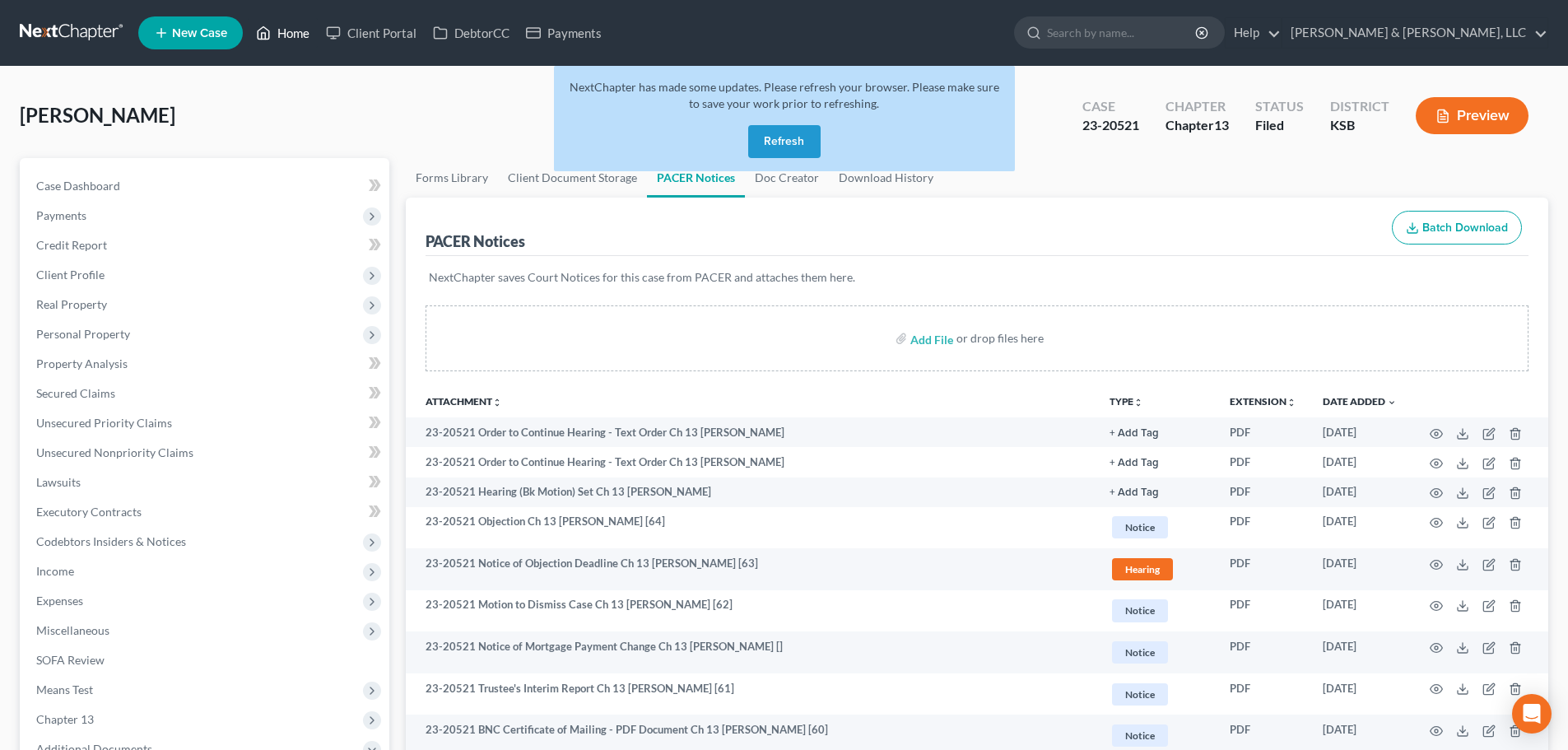
click at [290, 25] on link "Home" at bounding box center [283, 33] width 70 height 29
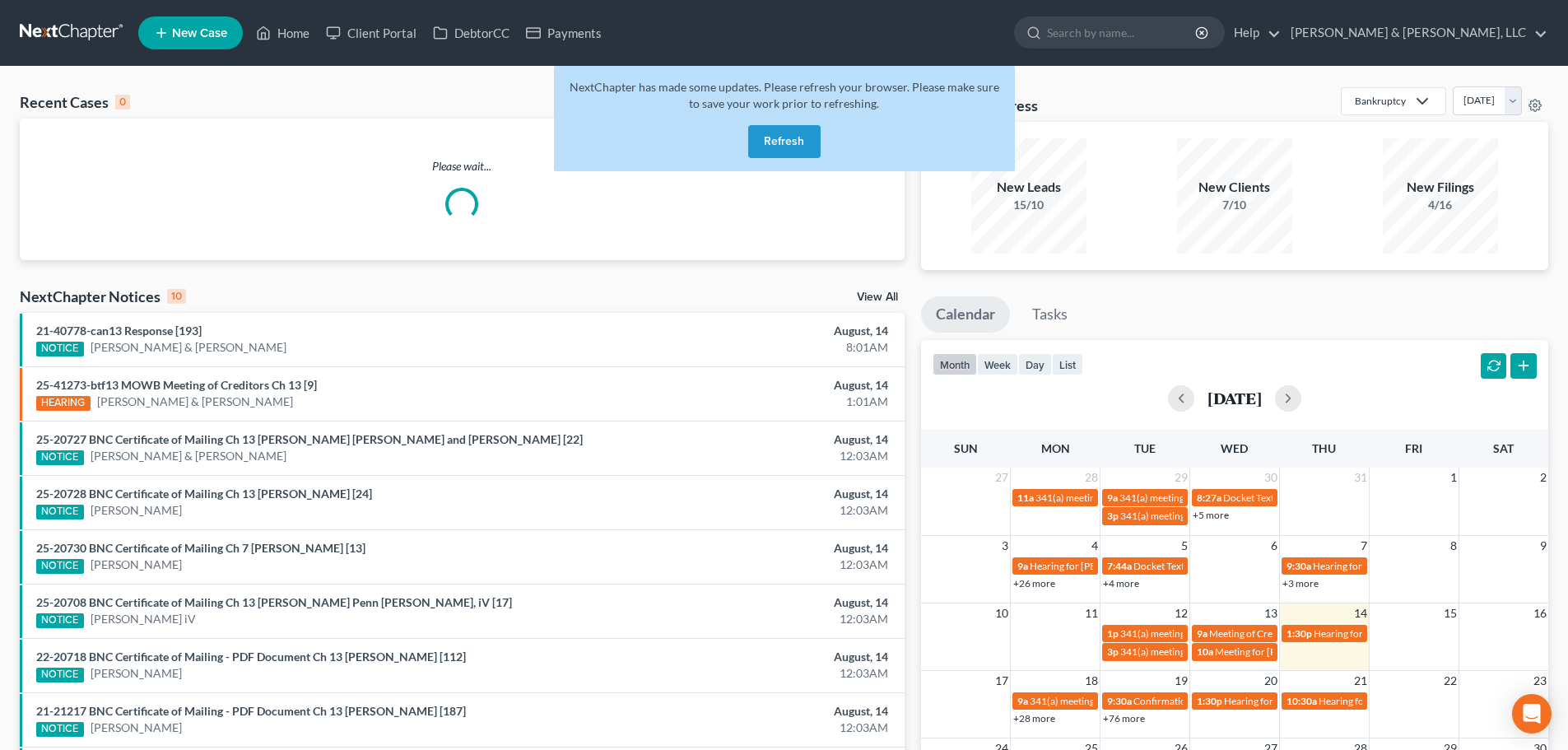
click at [783, 149] on button "Refresh" at bounding box center [784, 142] width 72 height 33
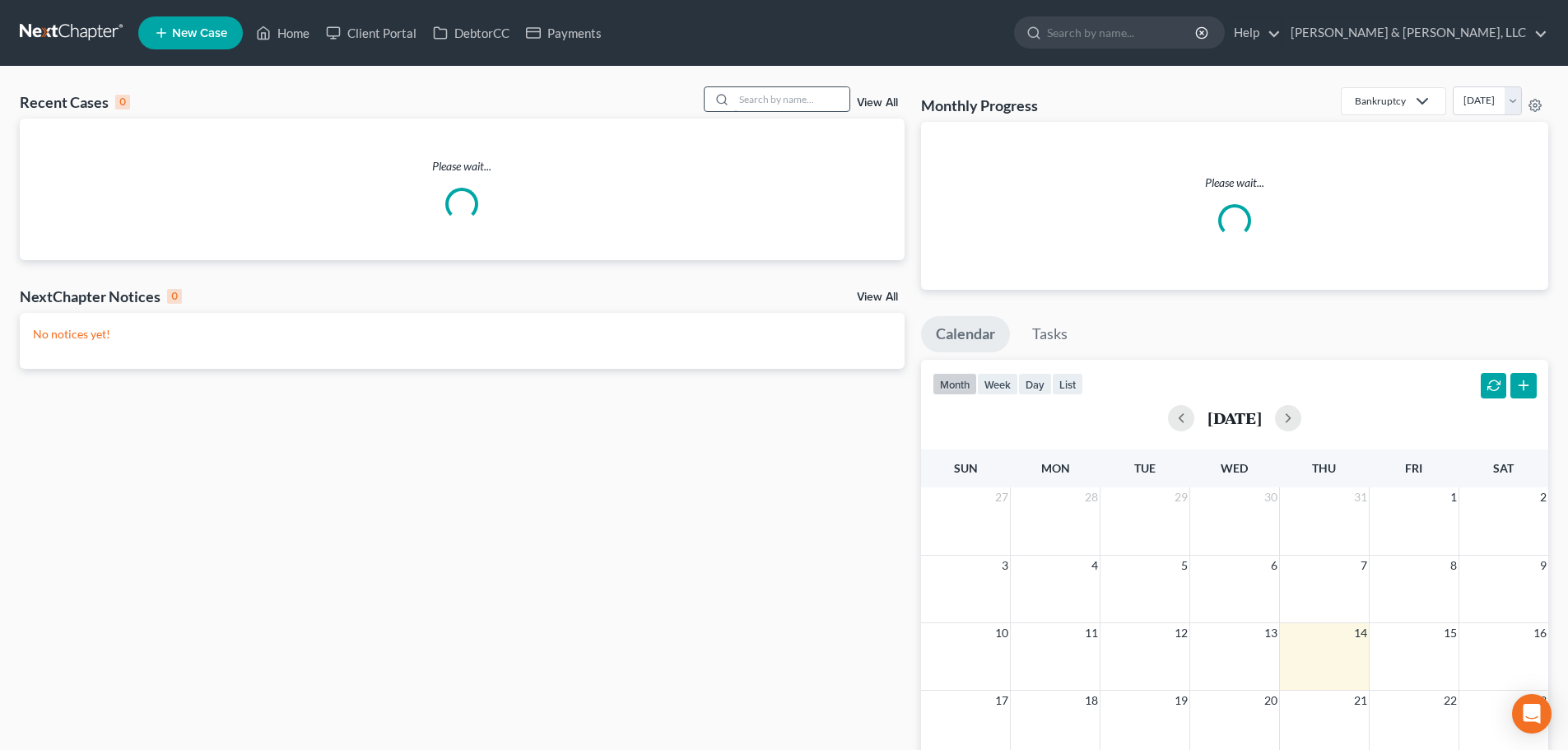
click at [777, 96] on input "search" at bounding box center [792, 99] width 115 height 23
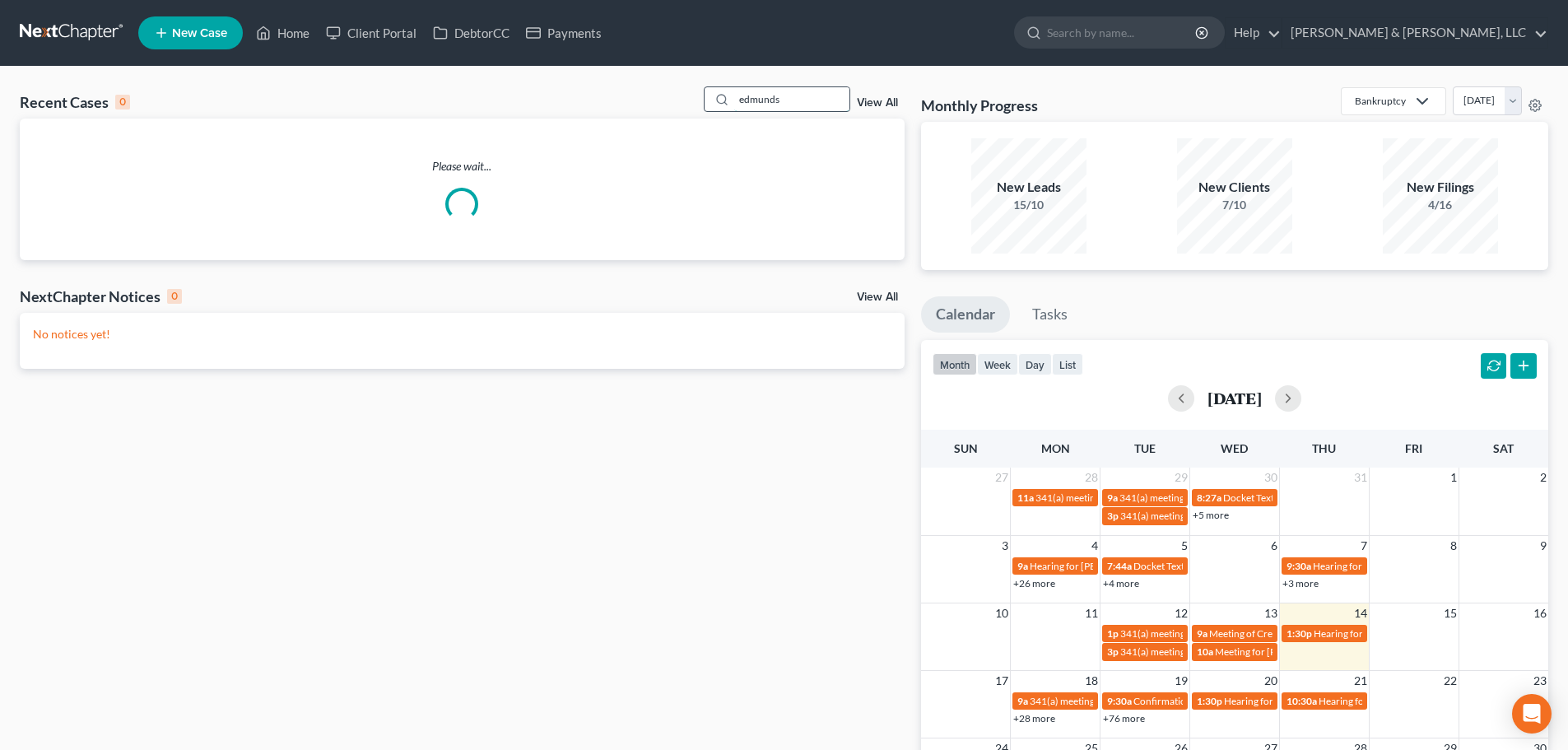
type input "edmunds"
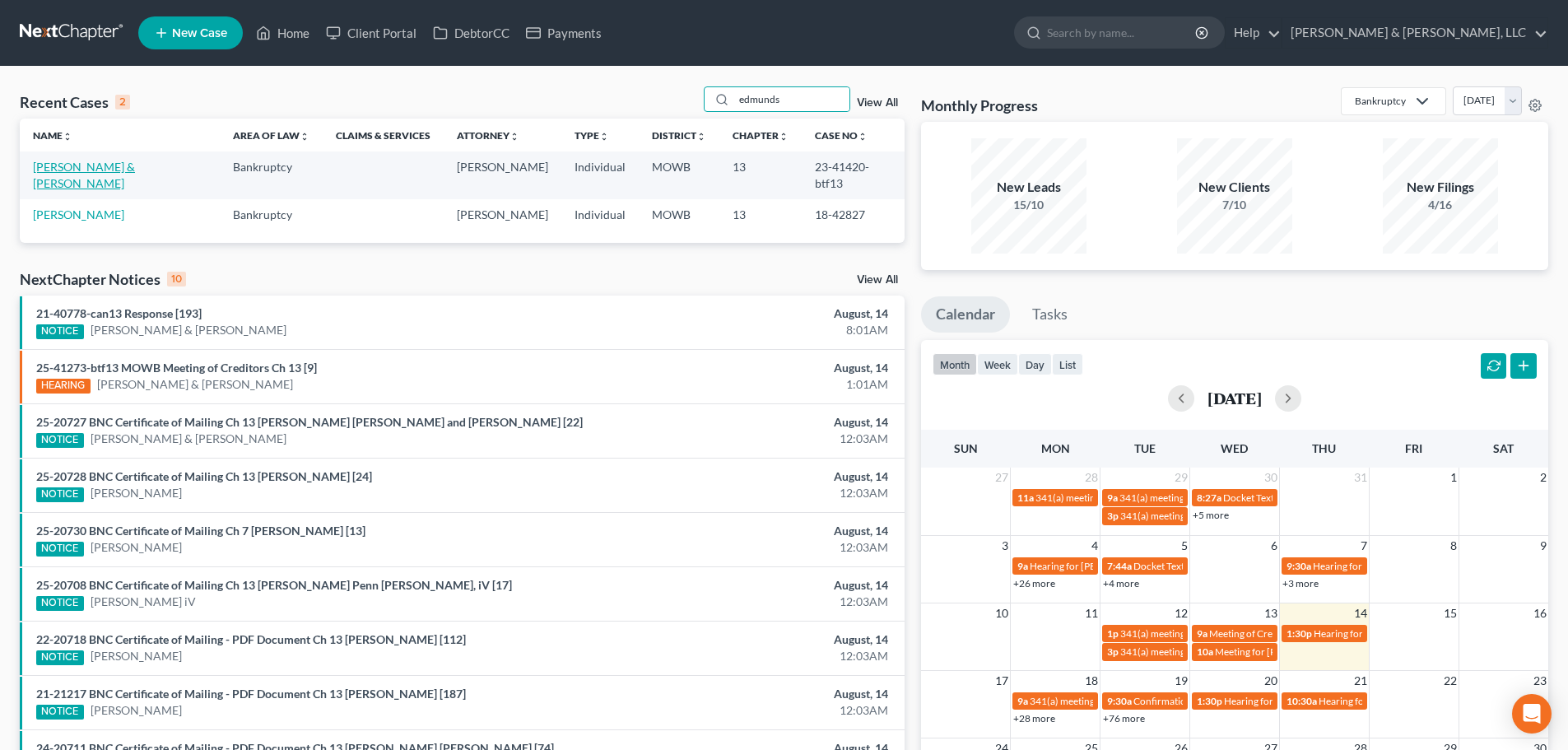
click at [109, 172] on link "[PERSON_NAME] & [PERSON_NAME]" at bounding box center [84, 174] width 102 height 30
select select "6"
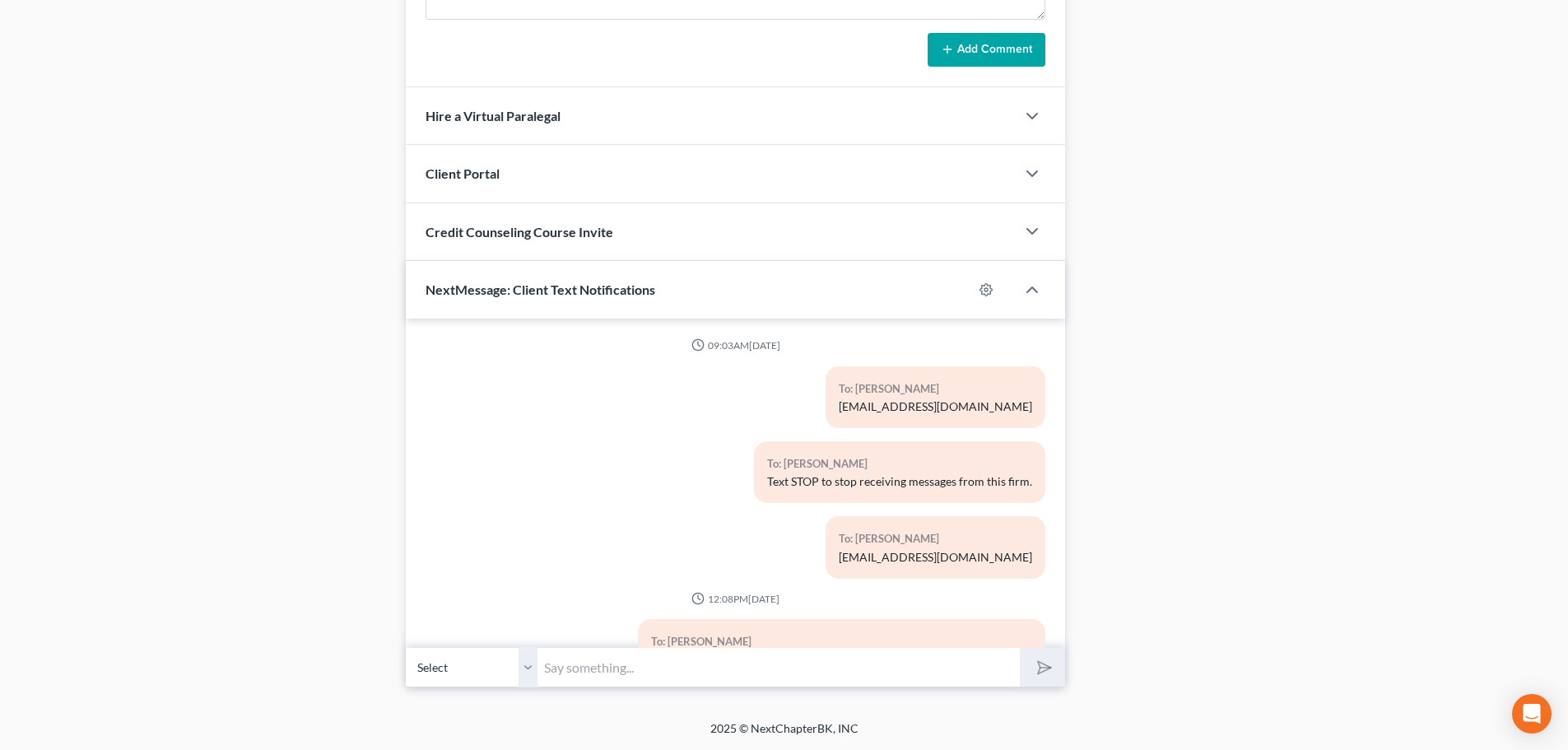
scroll to position [184, 0]
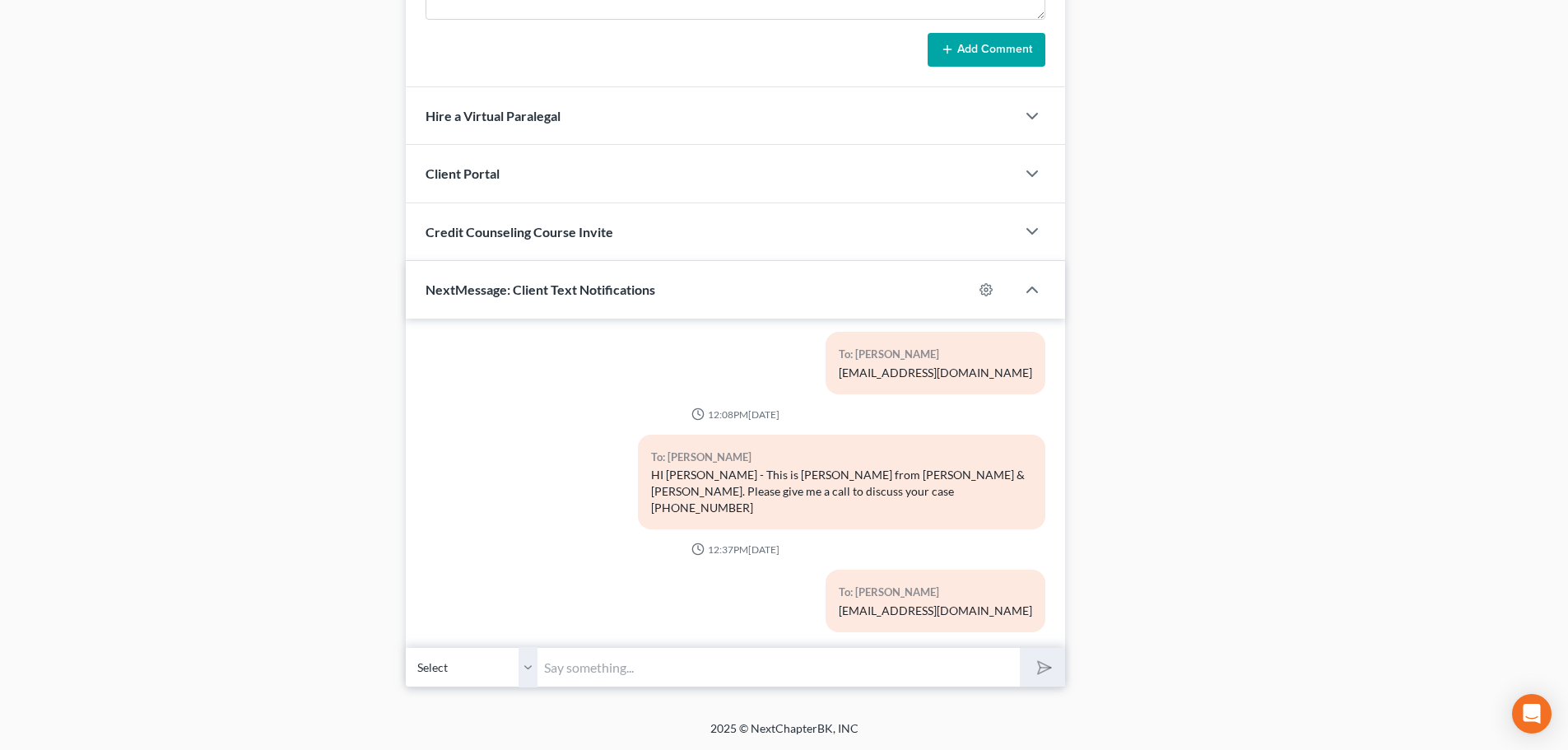
click at [527, 672] on select "Select [PHONE_NUMBER] - [PERSON_NAME] [PHONE_NUMBER] - [PERSON_NAME]" at bounding box center [471, 666] width 132 height 40
select select "1"
click at [406, 646] on select "Select [PHONE_NUMBER] - [PERSON_NAME] [PHONE_NUMBER] - [PERSON_NAME]" at bounding box center [471, 666] width 132 height 40
click at [620, 661] on input "text" at bounding box center [778, 666] width 482 height 40
paste input "[URL][DOMAIN_NAME]"
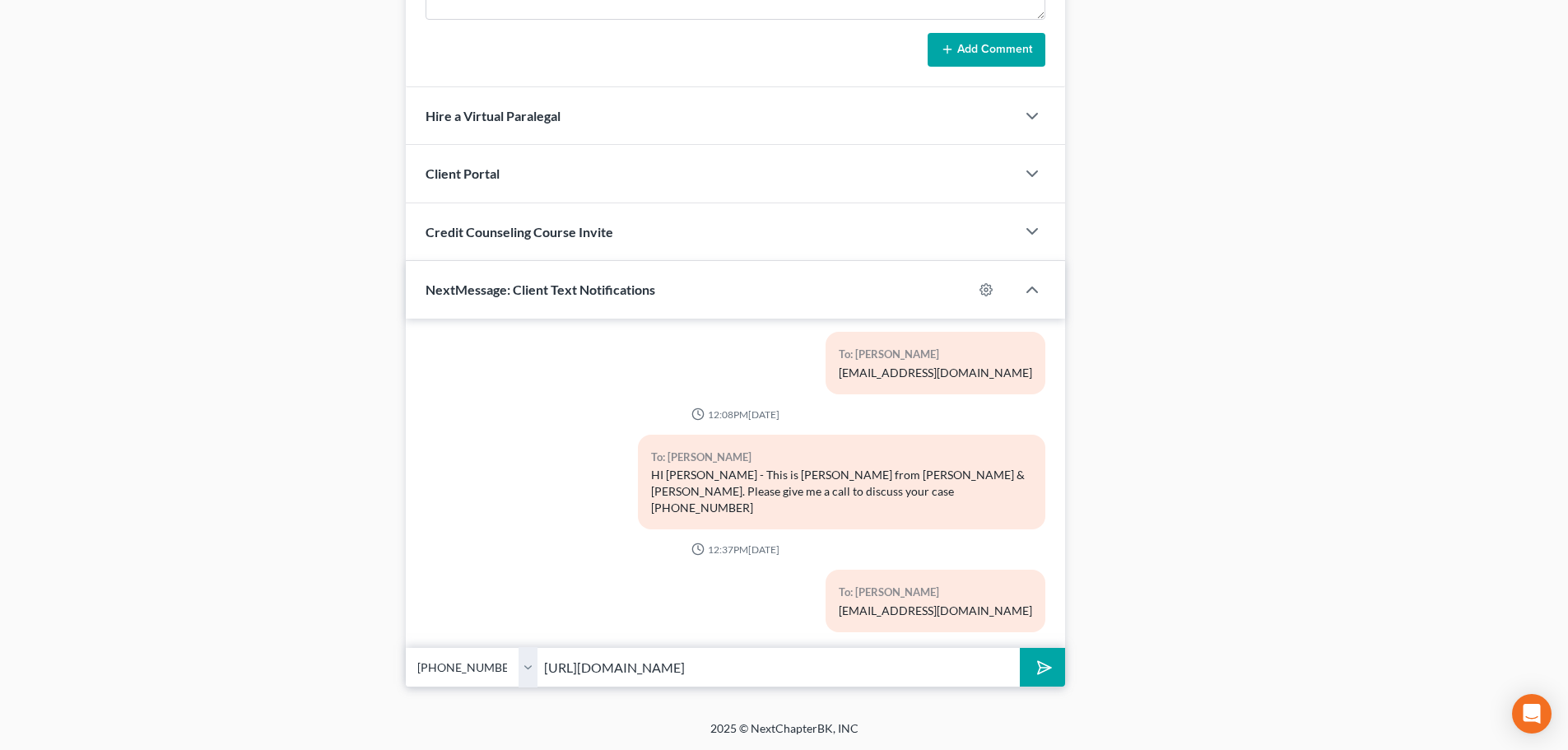
type input "[URL][DOMAIN_NAME]"
click at [1024, 674] on button "submit" at bounding box center [1043, 667] width 45 height 39
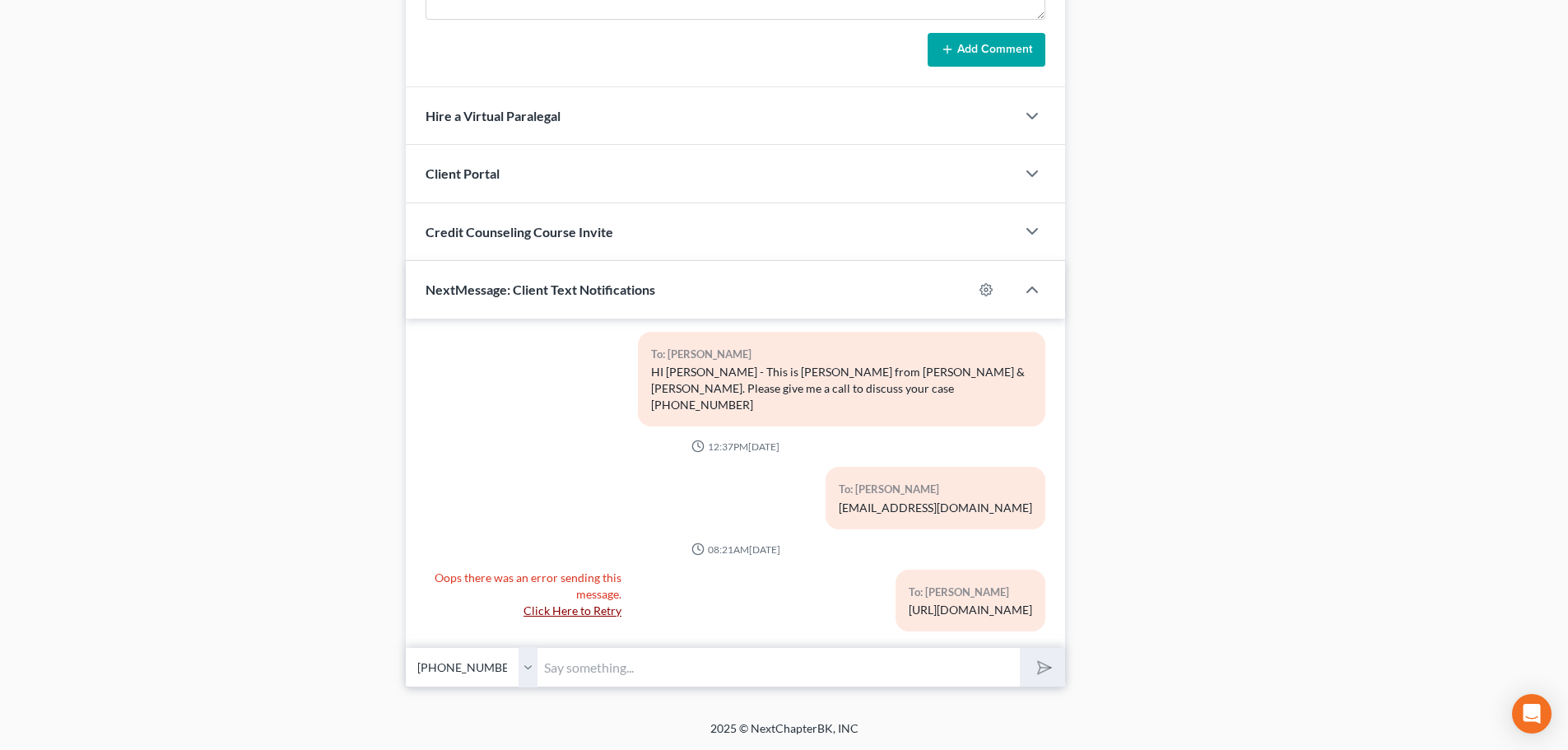
click at [692, 666] on input "text" at bounding box center [778, 666] width 482 height 40
paste input "[URL][DOMAIN_NAME]"
type input "[URL][DOMAIN_NAME]"
click at [579, 603] on link "Click Here to Retry" at bounding box center [572, 610] width 98 height 14
click at [1042, 676] on icon "submit" at bounding box center [1042, 668] width 23 height 23
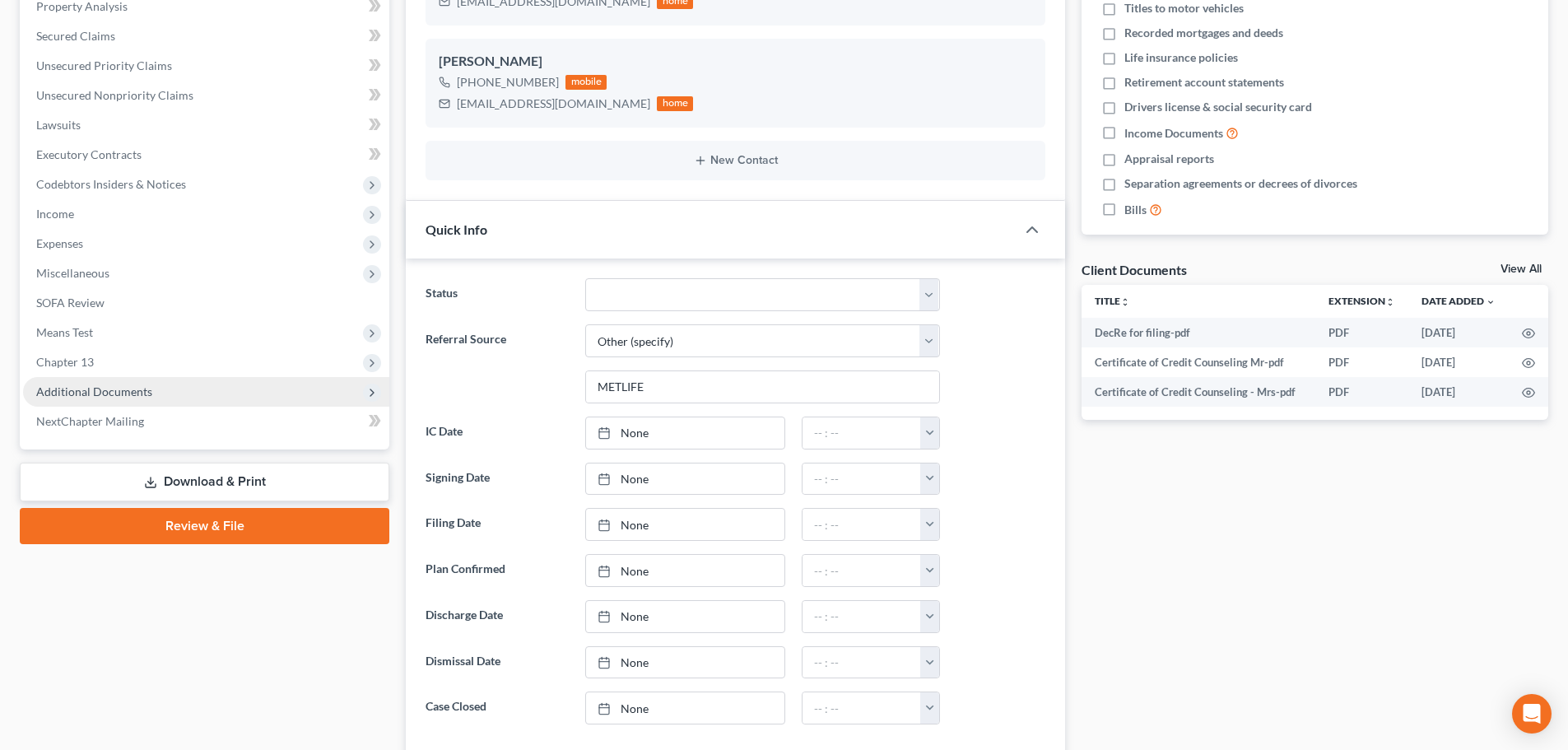
scroll to position [111, 0]
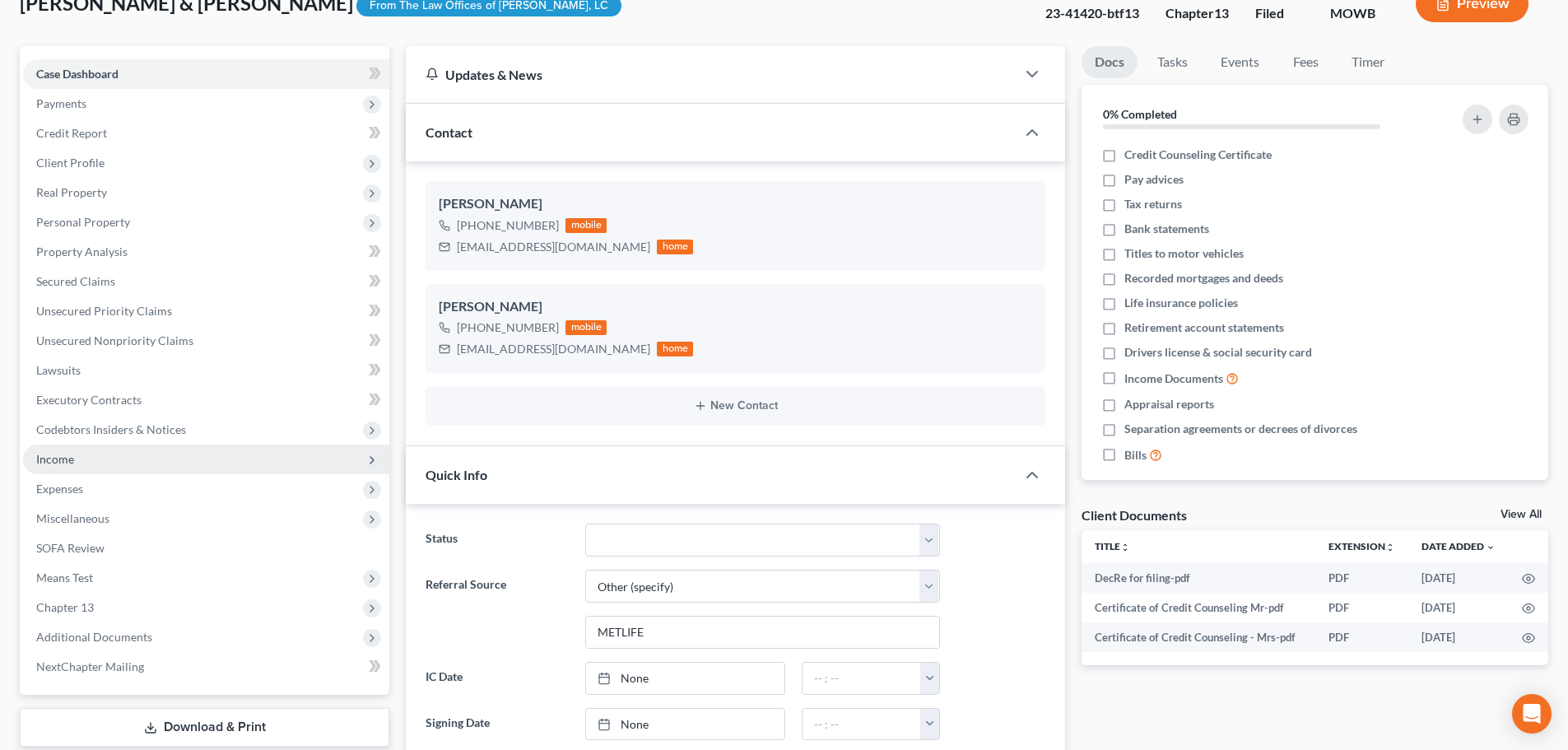
click at [86, 459] on span "Income" at bounding box center [206, 459] width 366 height 29
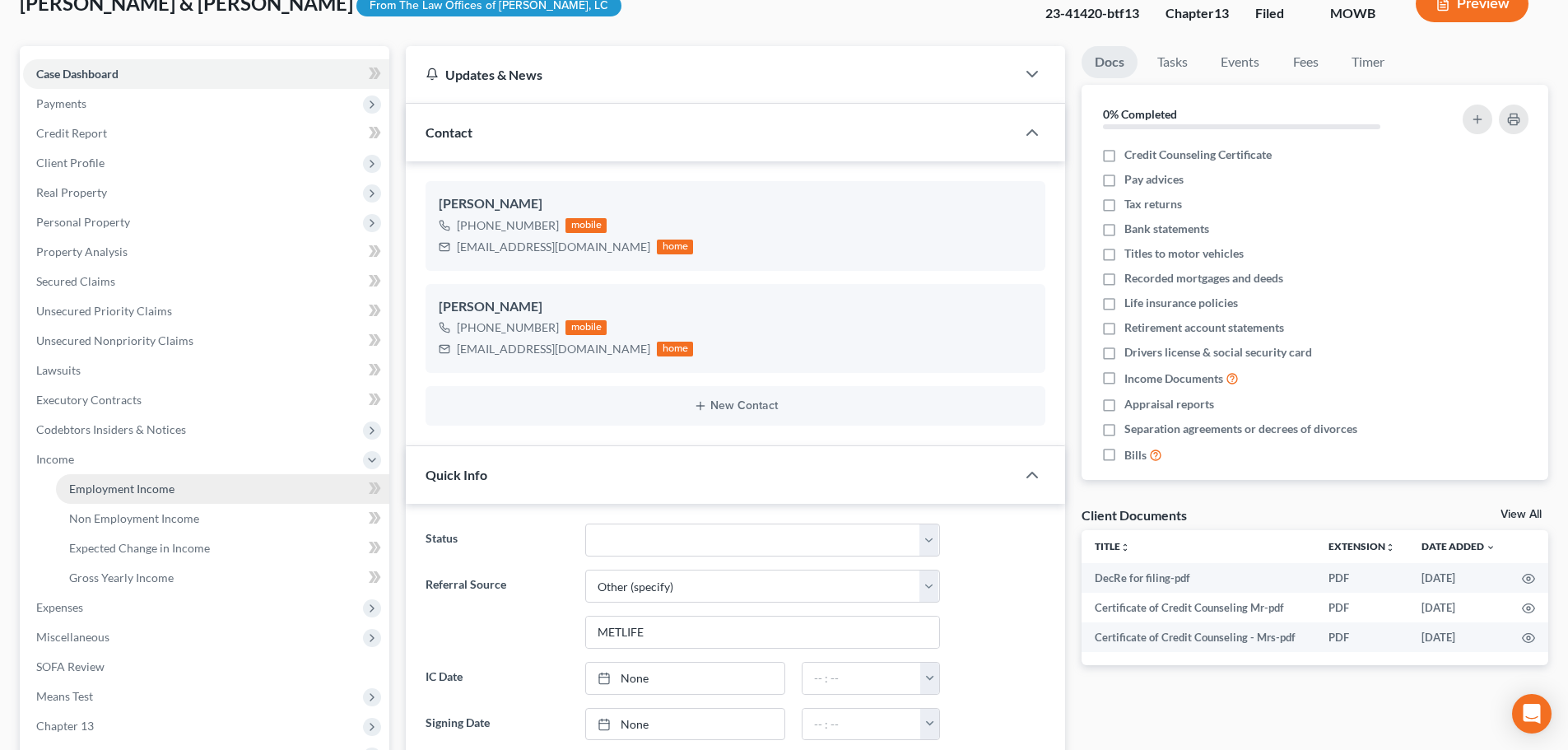
click at [107, 488] on span "Employment Income" at bounding box center [122, 488] width 106 height 14
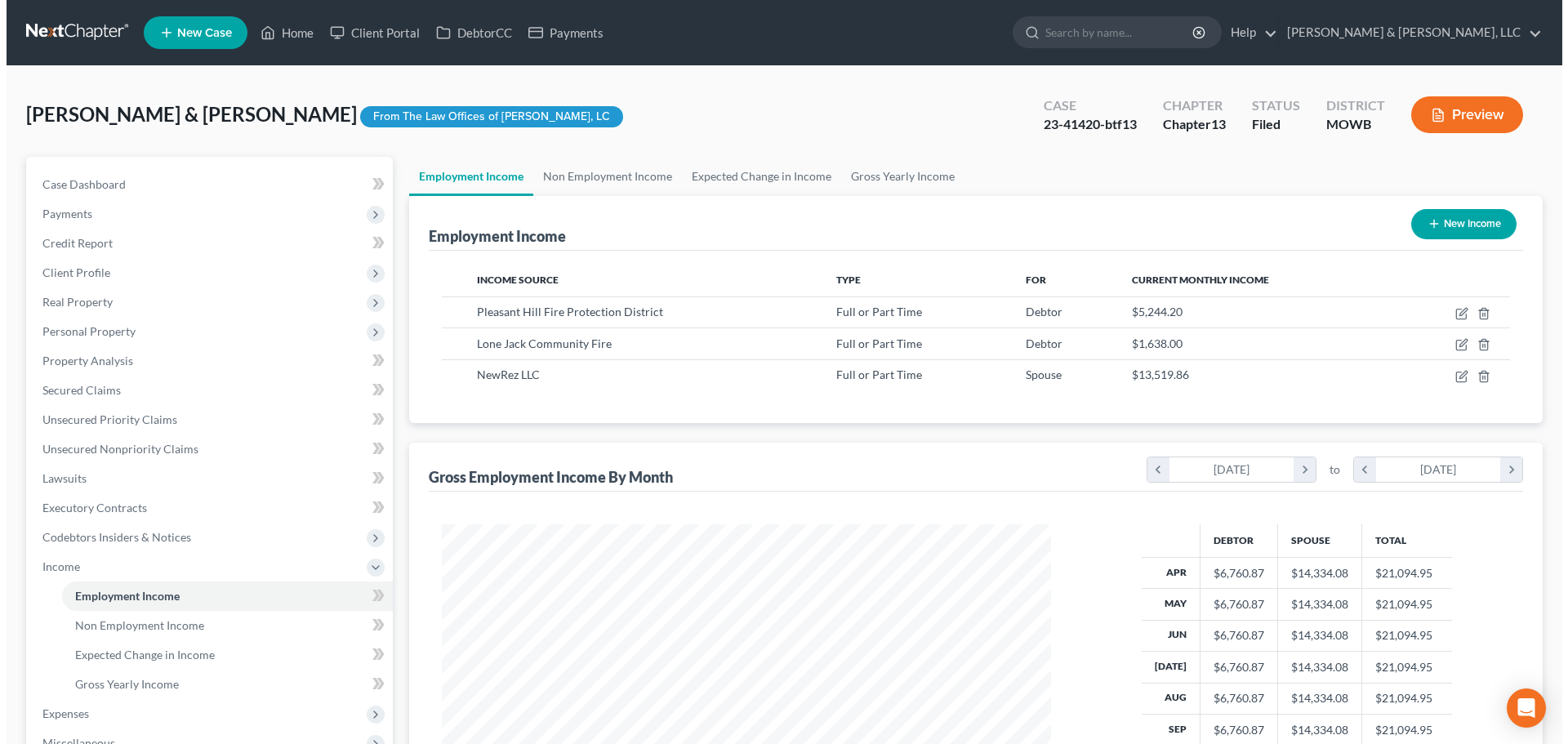
scroll to position [305, 641]
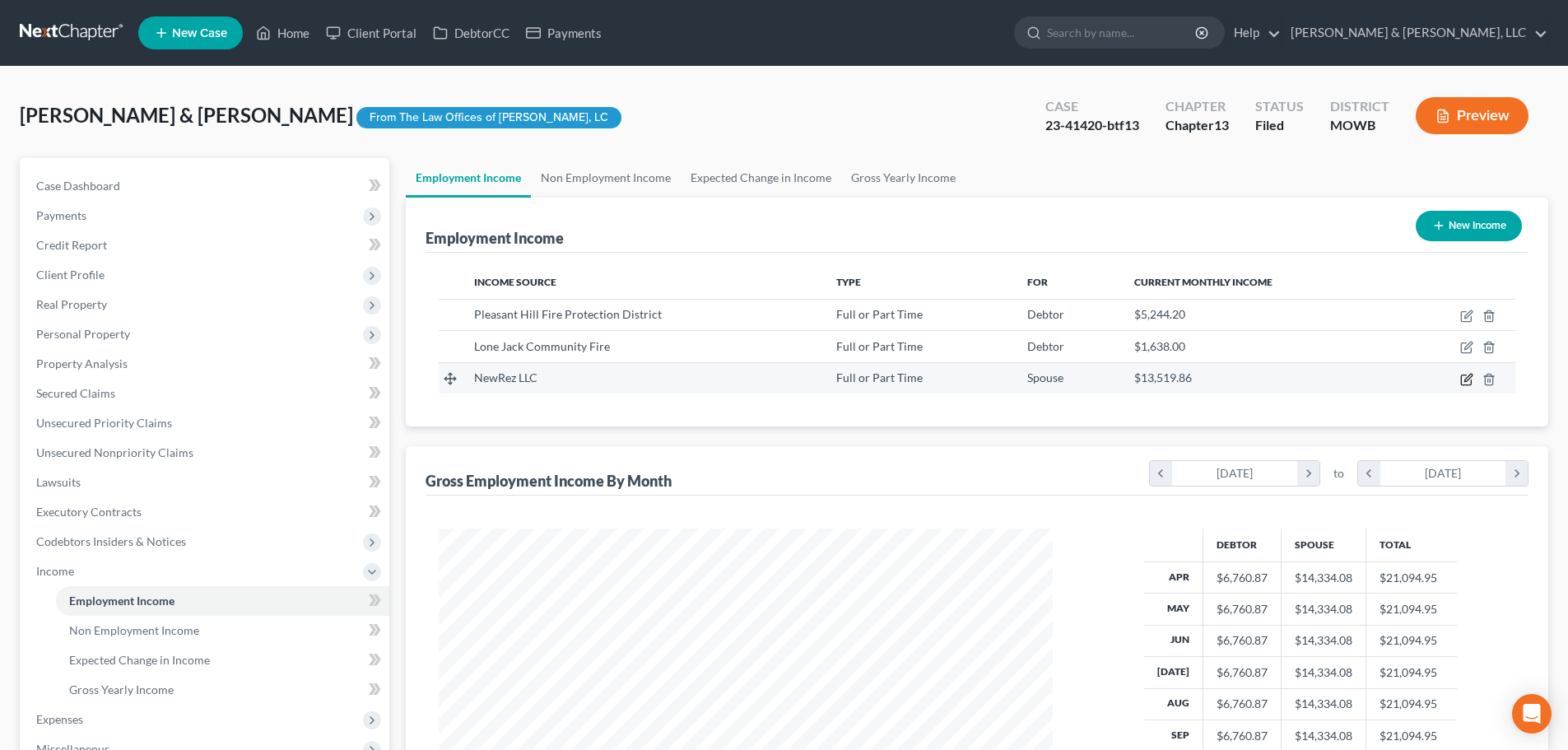
click at [1462, 378] on icon "button" at bounding box center [1466, 378] width 13 height 13
select select "0"
select select "39"
select select "0"
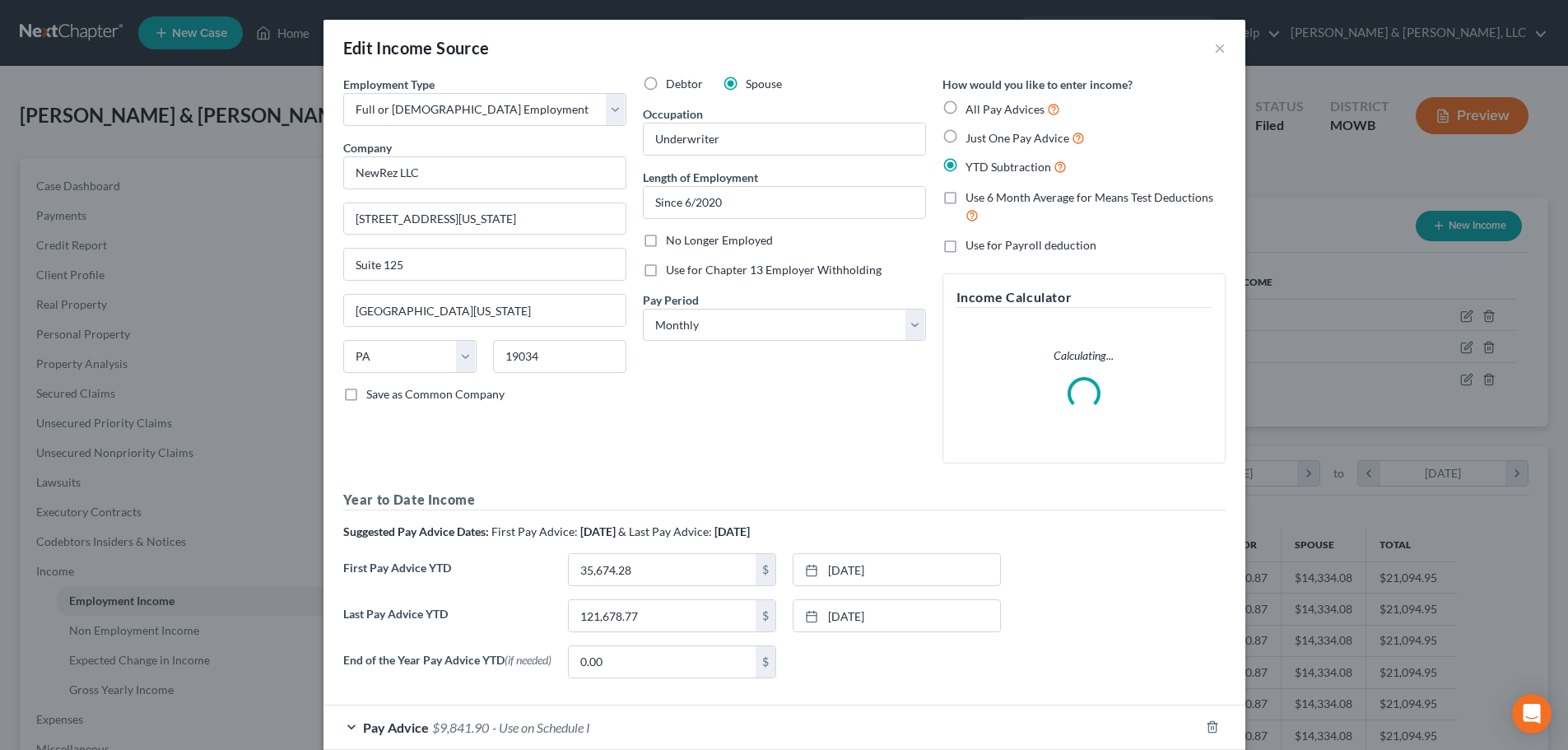
scroll to position [309, 652]
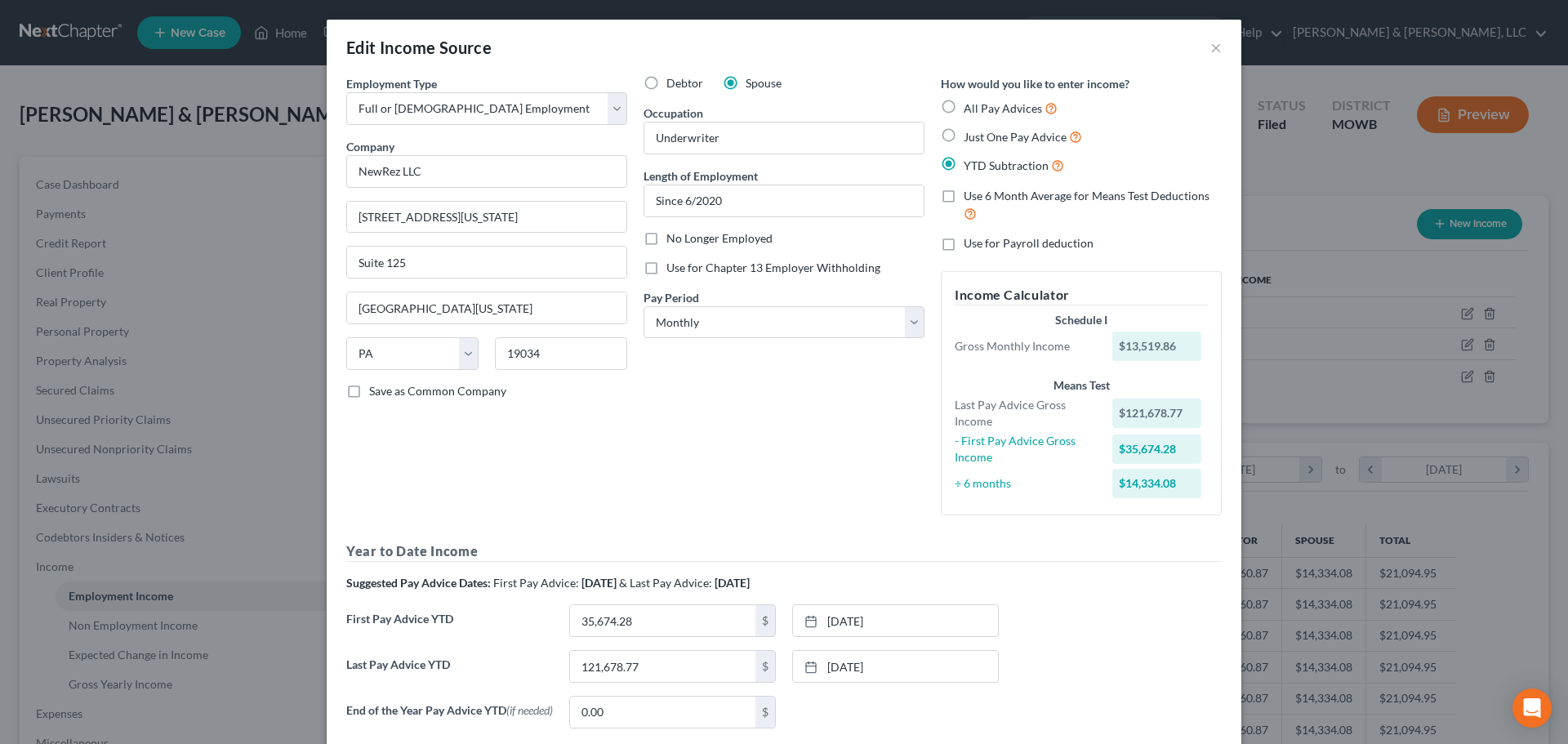
click at [1219, 44] on div "Edit Income Source ×" at bounding box center [784, 47] width 914 height 55
click at [1210, 46] on button "×" at bounding box center [1216, 48] width 12 height 19
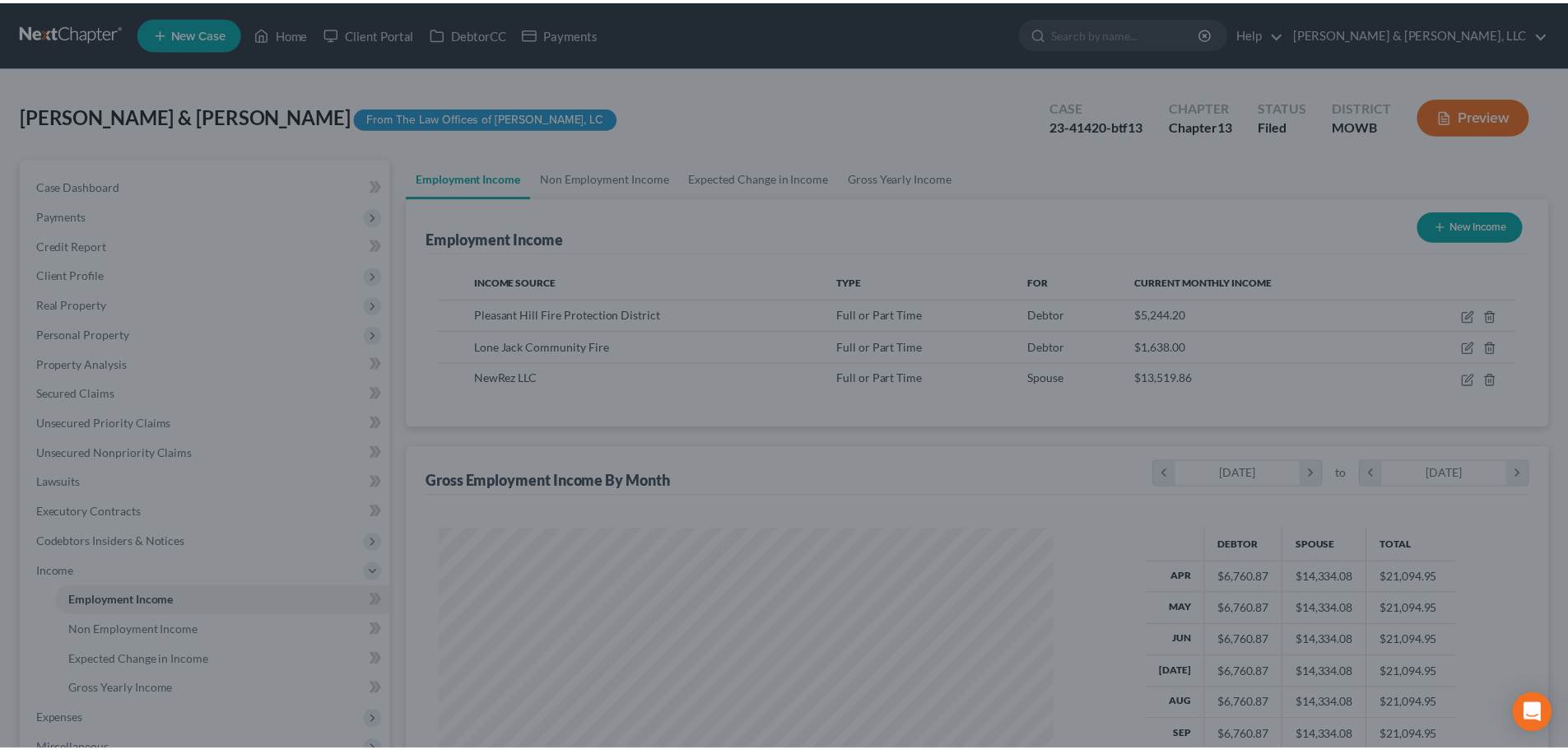
scroll to position [822500, 822438]
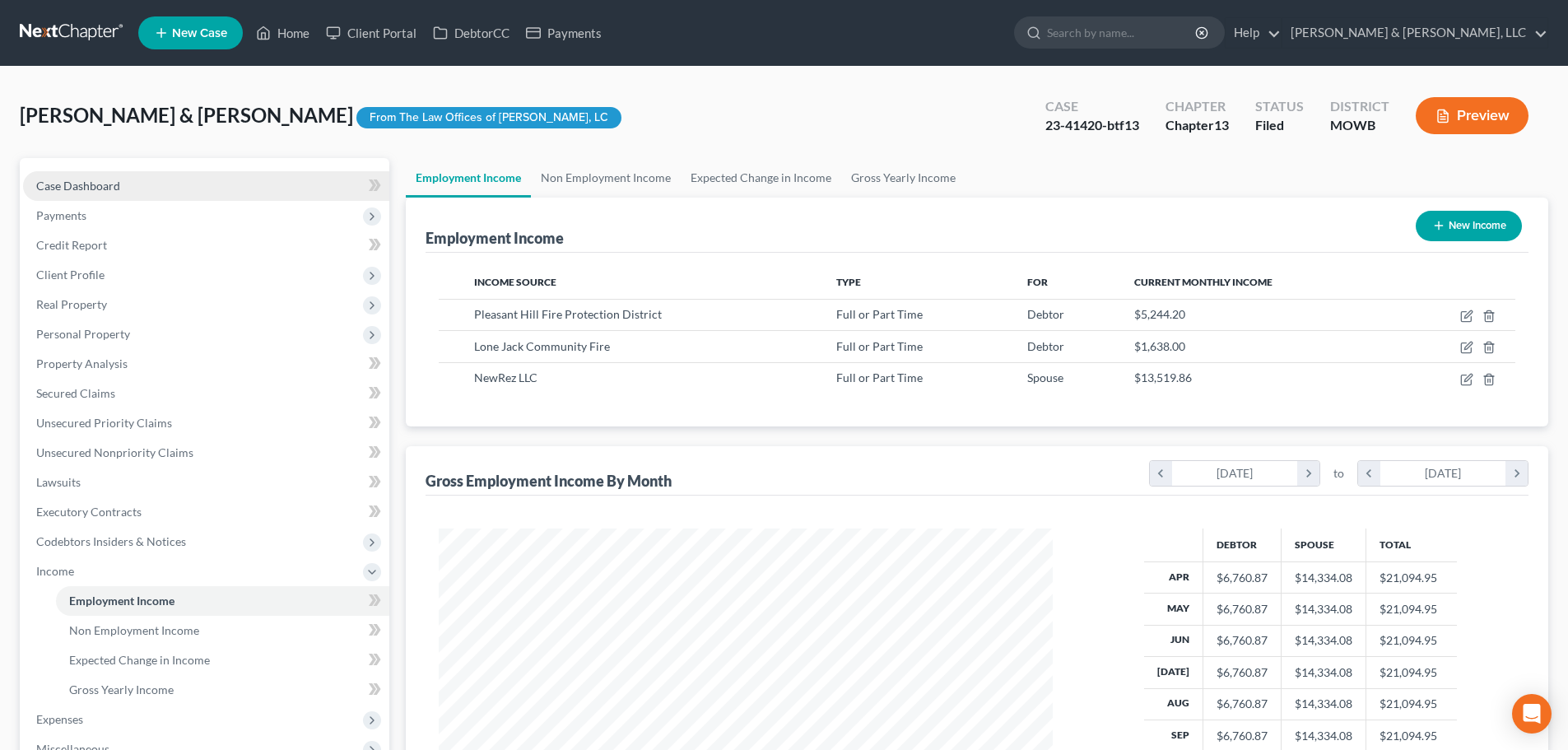
click at [48, 179] on span "Case Dashboard" at bounding box center [78, 186] width 84 height 14
select select "6"
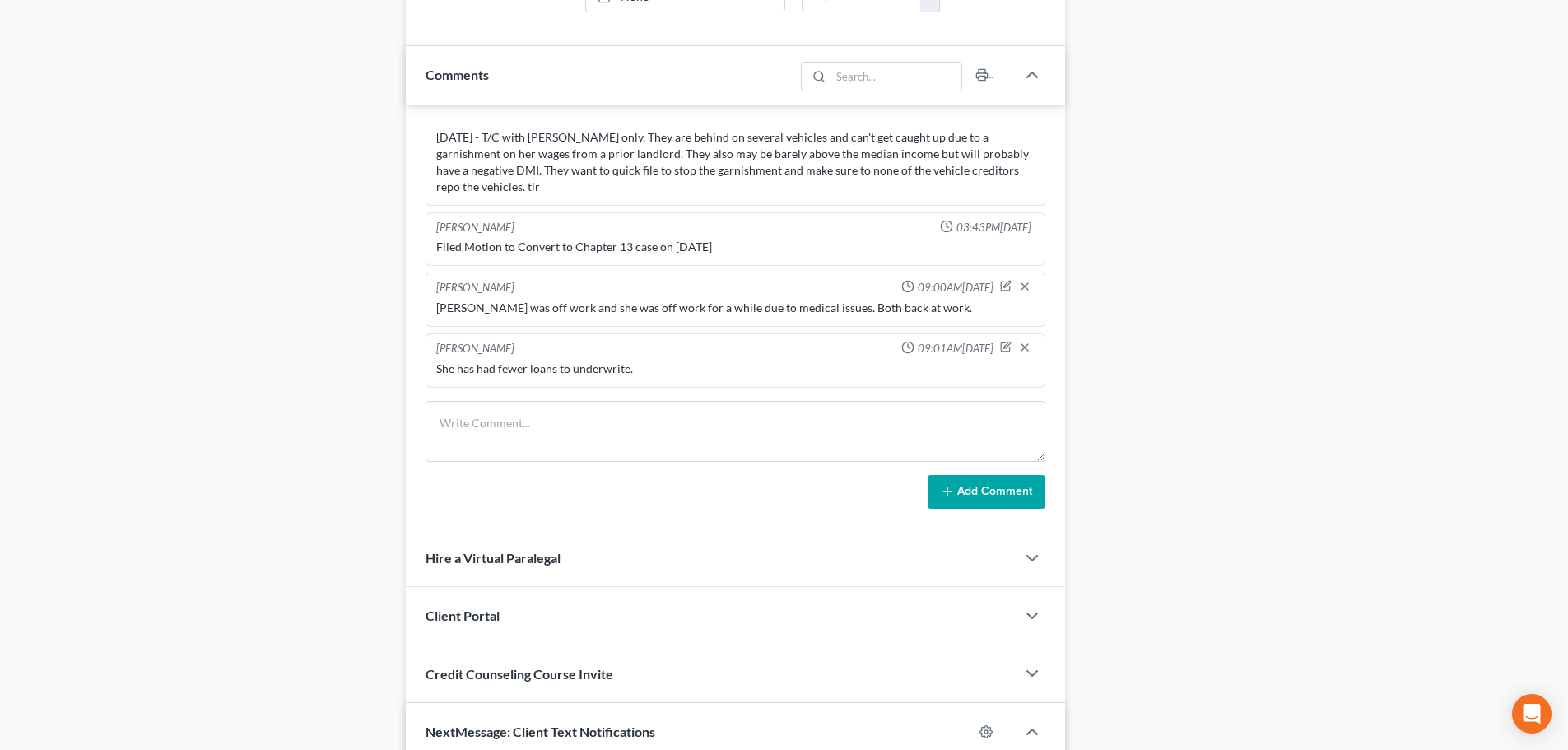
scroll to position [1070, 0]
click at [623, 428] on textarea at bounding box center [736, 430] width 620 height 61
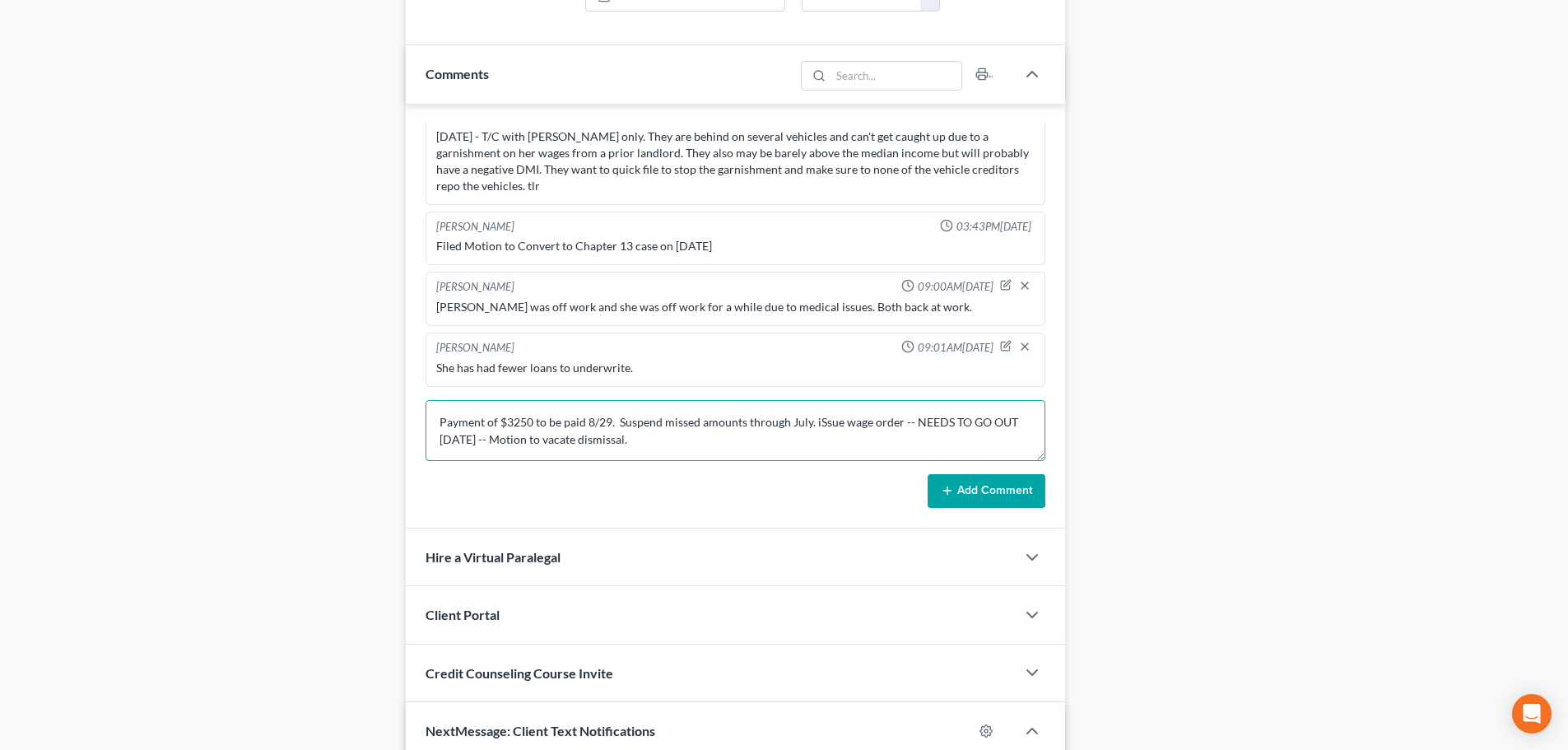
type textarea "Payment of $3250 to be paid 8/29. Suspend missed amounts through July. iSsue wa…"
click at [959, 485] on button "Add Comment" at bounding box center [986, 491] width 117 height 34
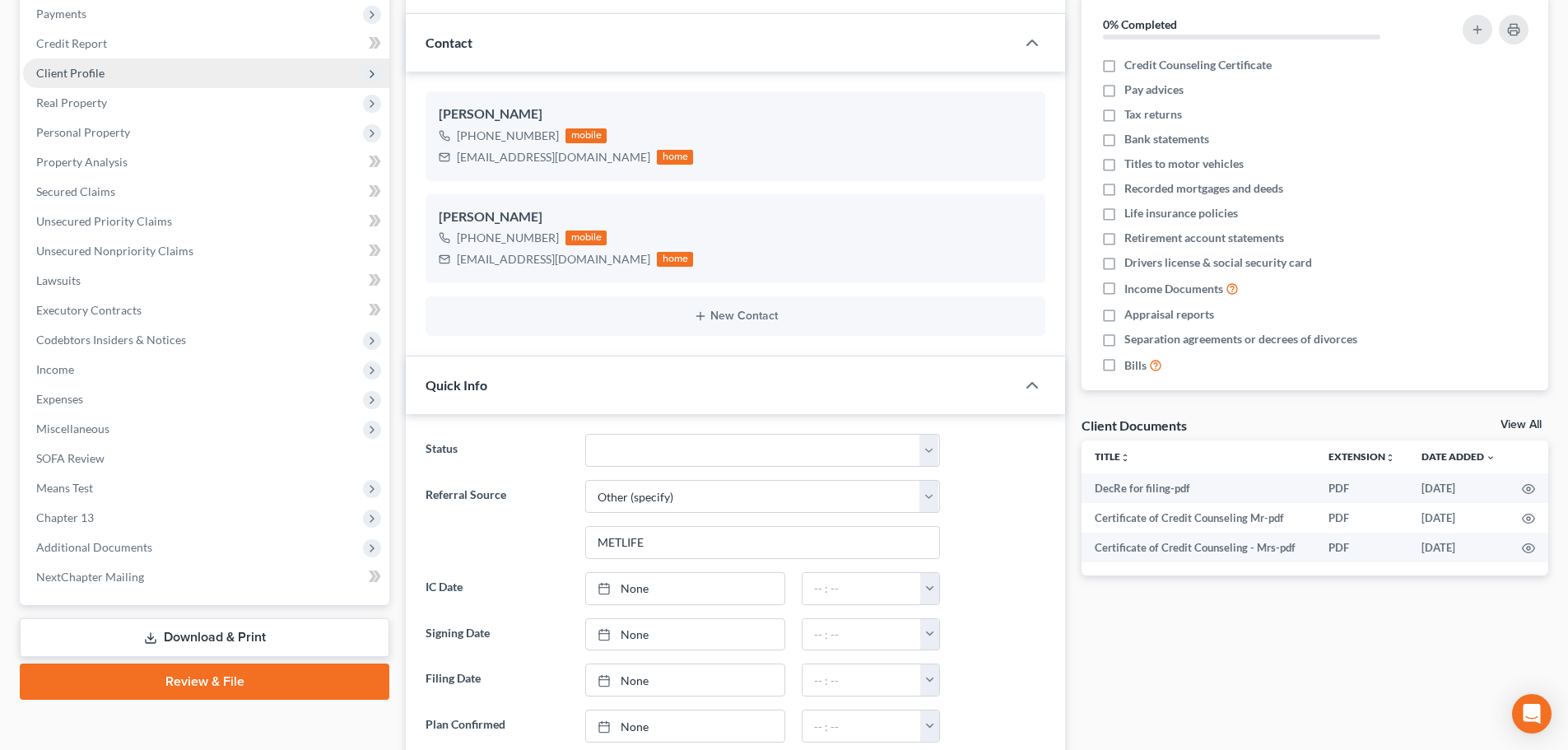
scroll to position [0, 0]
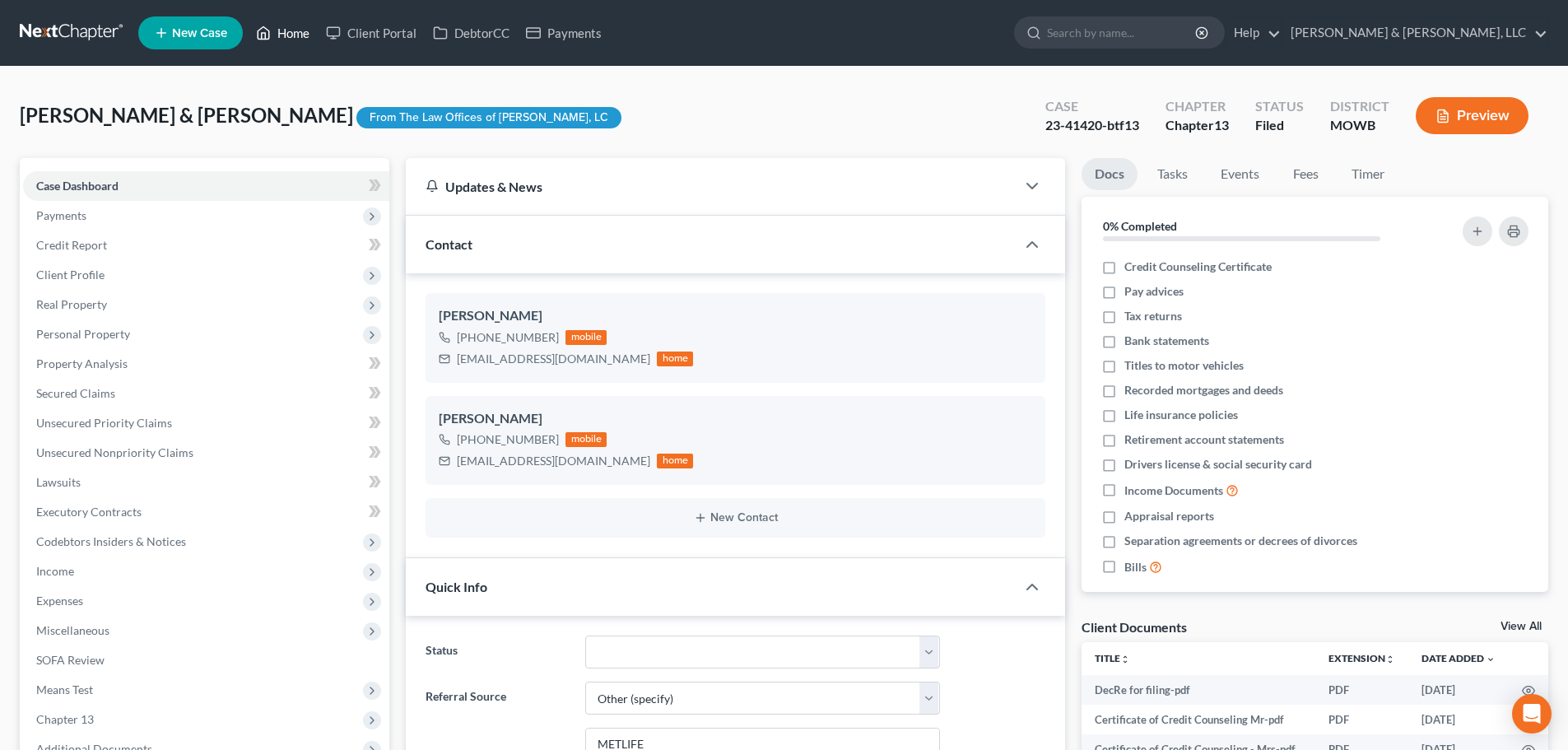
click at [287, 39] on link "Home" at bounding box center [283, 33] width 70 height 29
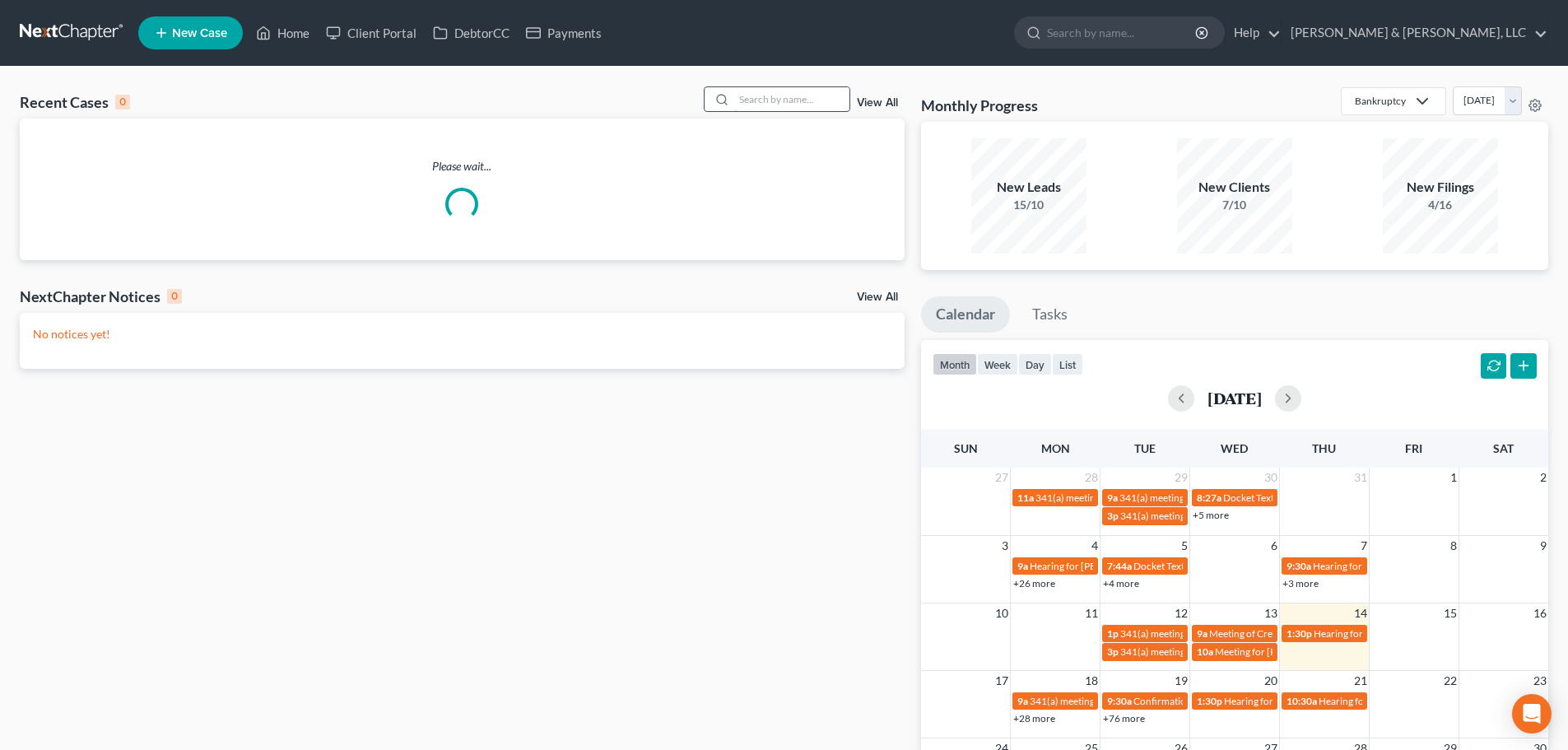
click at [817, 103] on input "search" at bounding box center [792, 99] width 115 height 23
type input "[PERSON_NAME]"
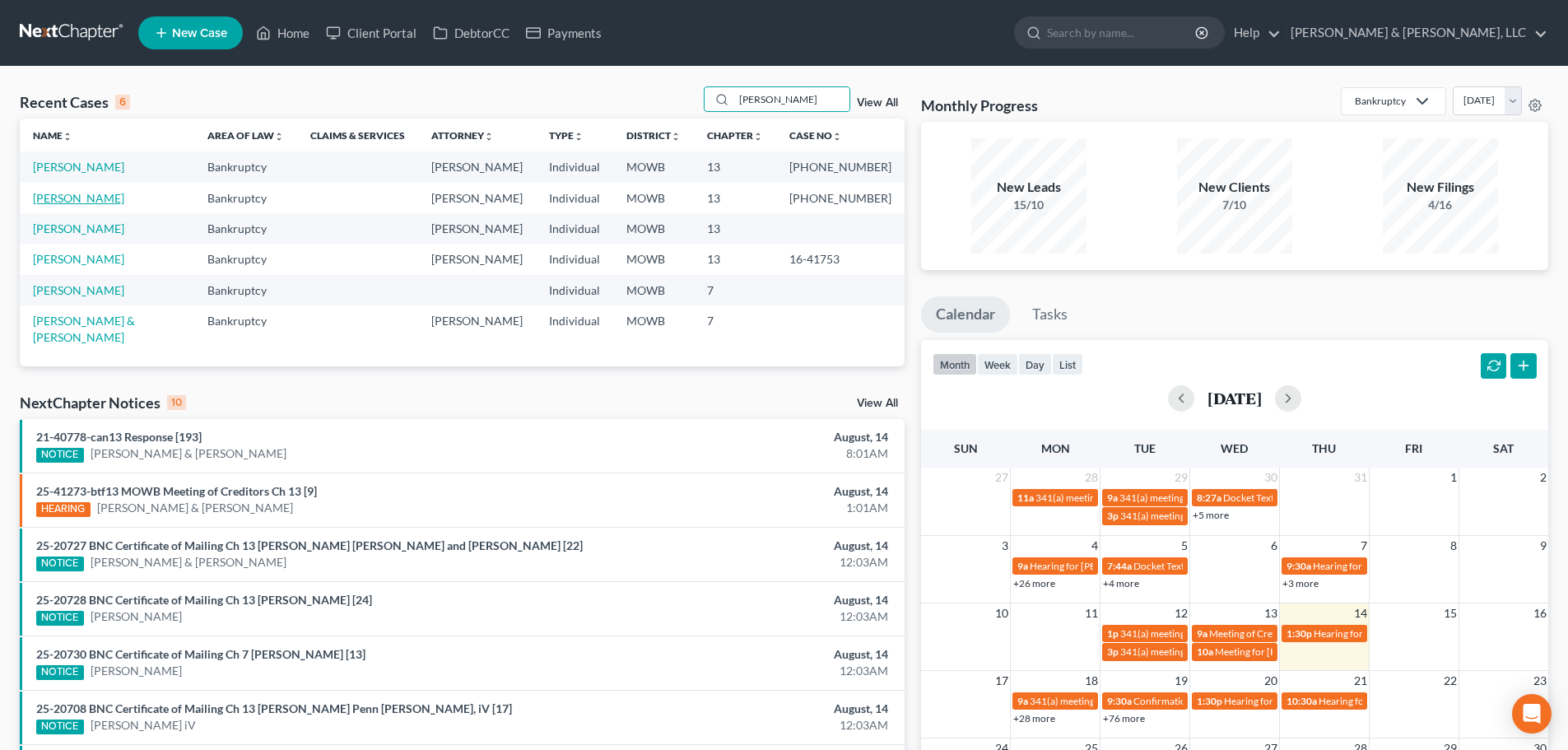
click at [44, 203] on link "[PERSON_NAME]" at bounding box center [78, 198] width 91 height 14
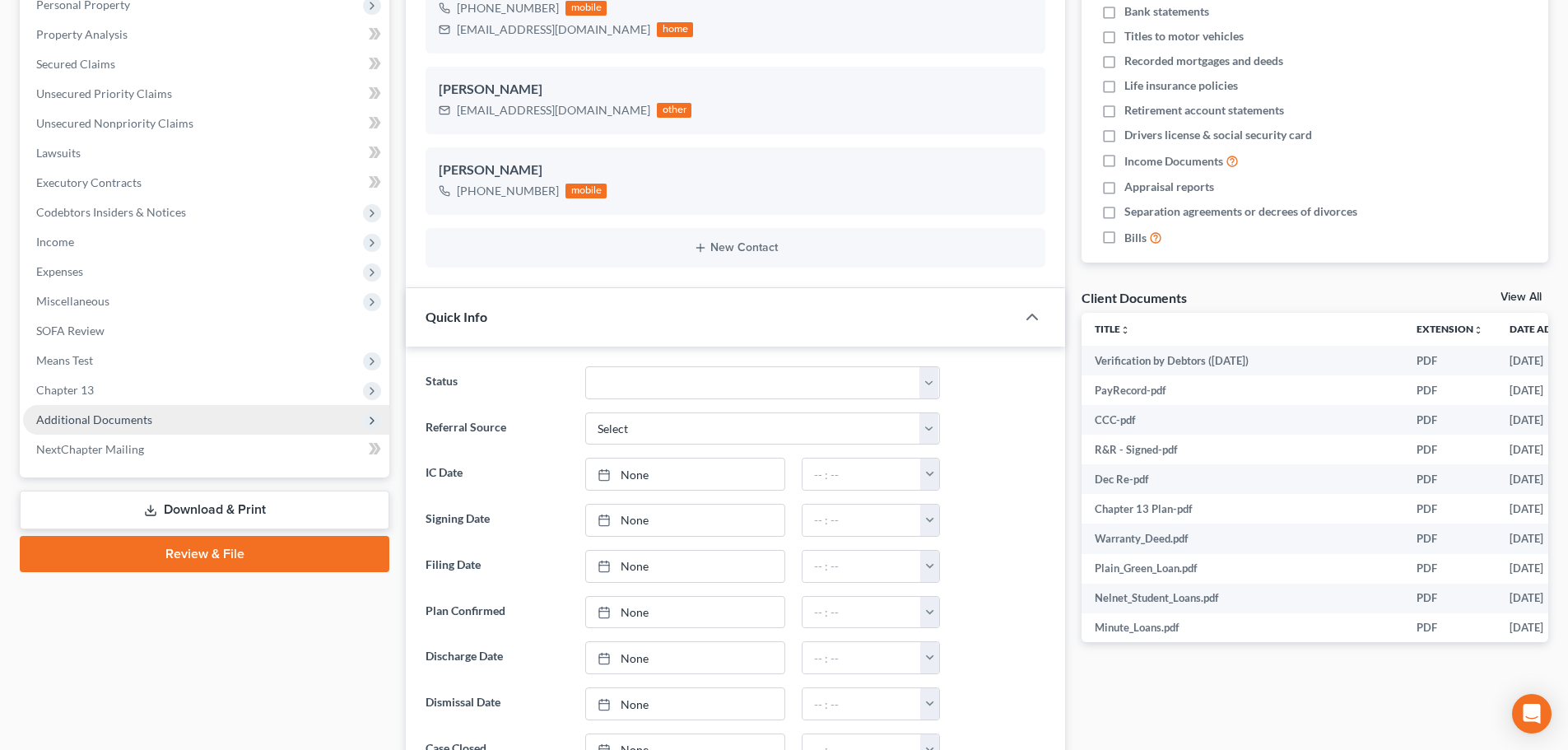
scroll to position [1424, 0]
click at [73, 419] on span "Additional Documents" at bounding box center [94, 419] width 116 height 14
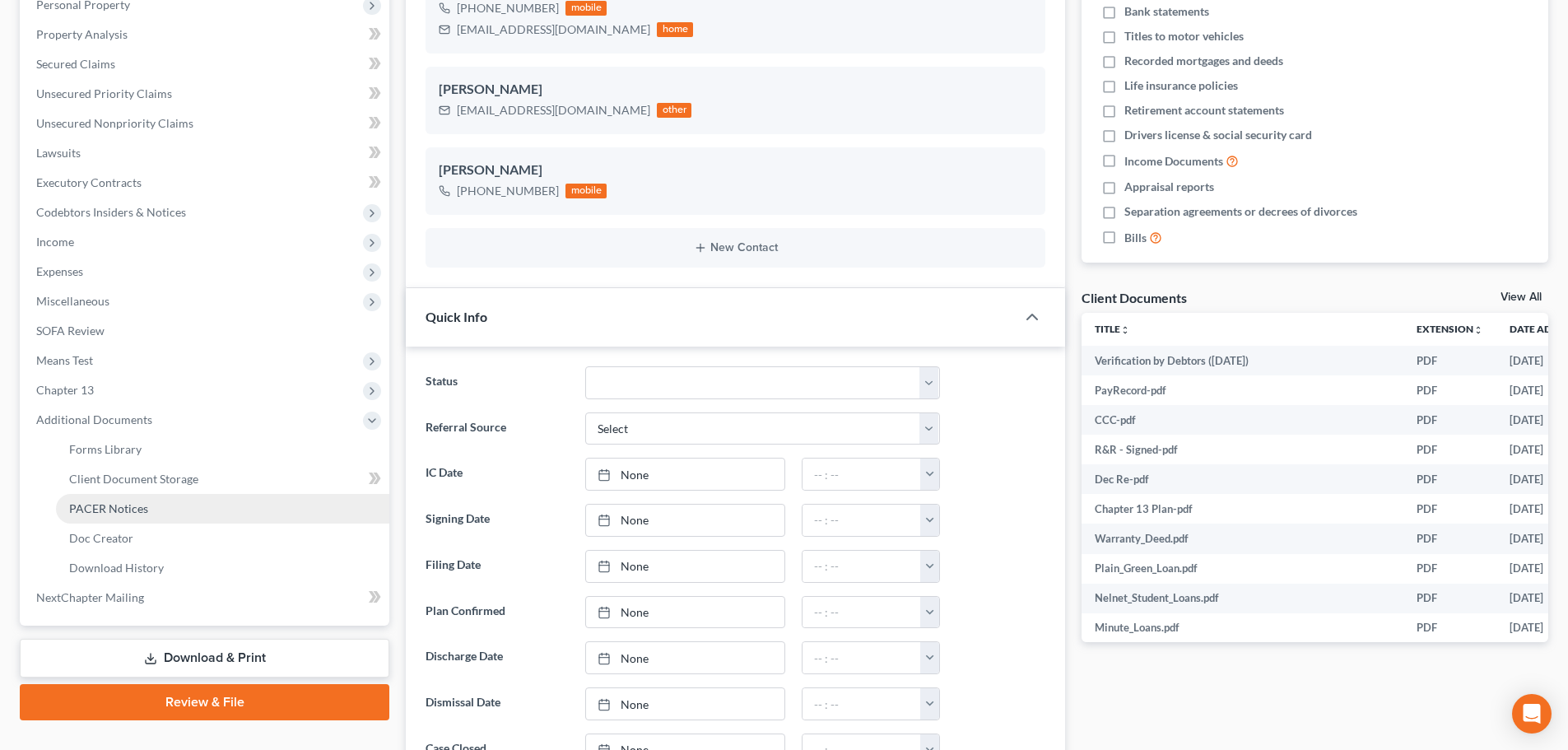
click at [101, 513] on span "PACER Notices" at bounding box center [109, 507] width 79 height 14
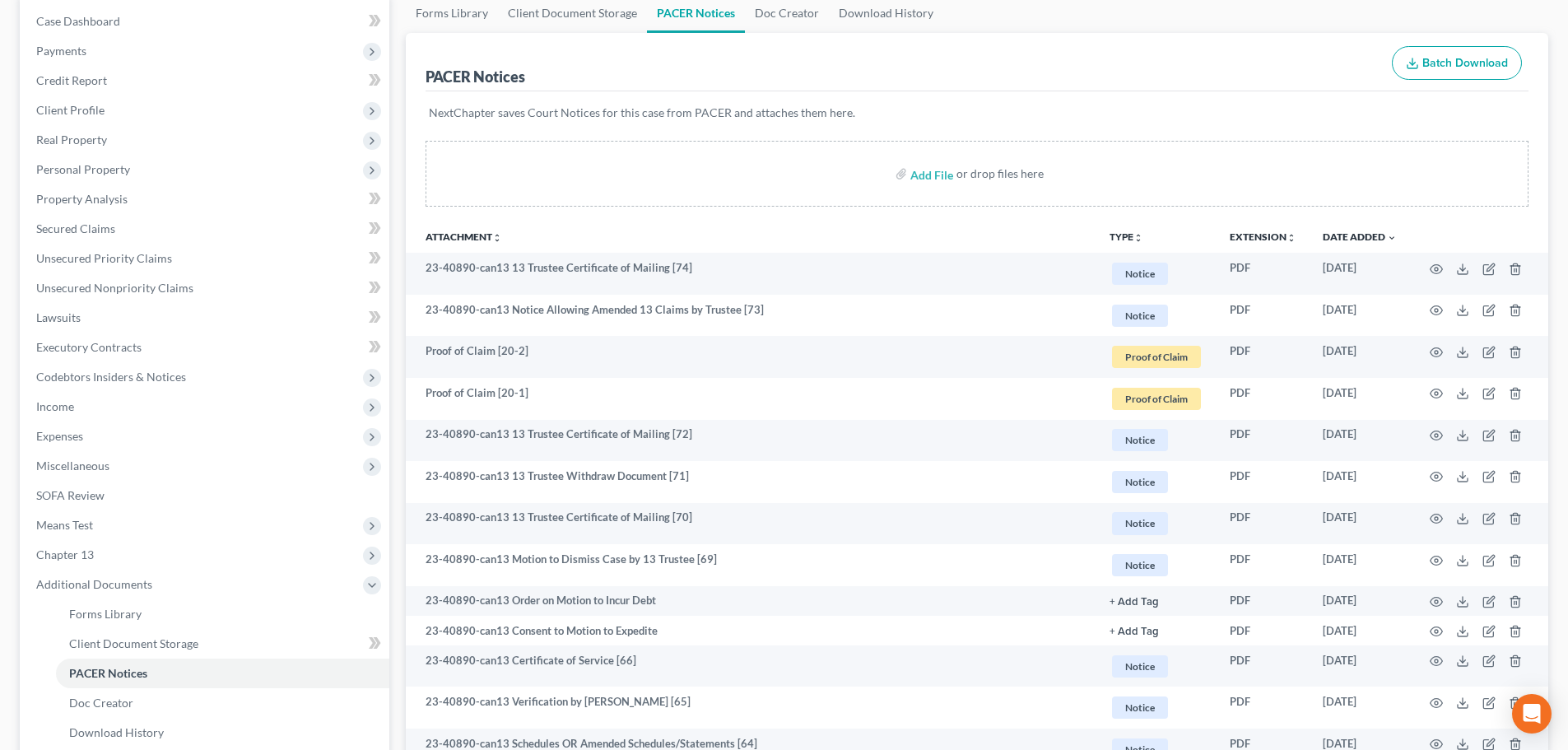
scroll to position [246, 0]
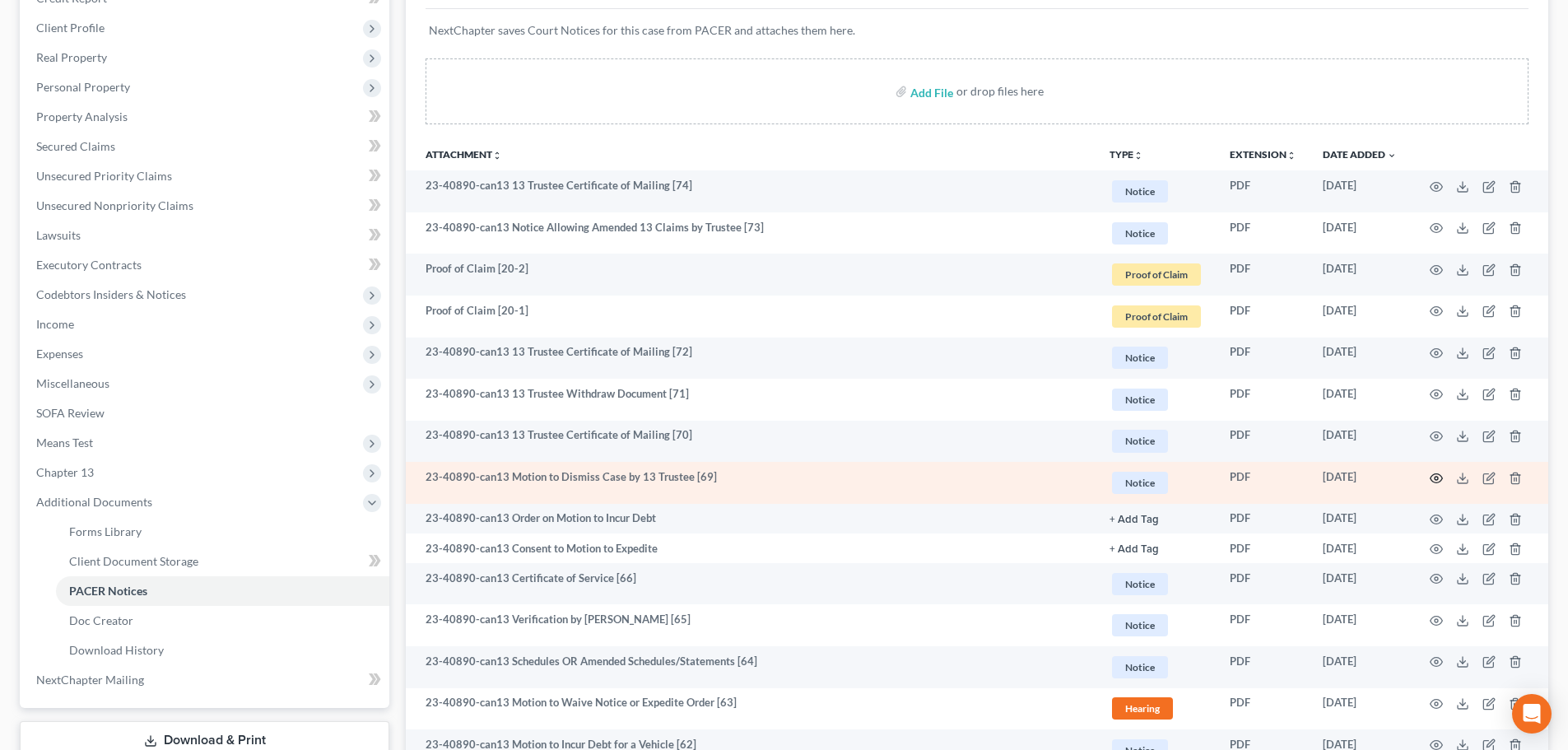
click at [1434, 480] on icon "button" at bounding box center [1436, 477] width 13 height 13
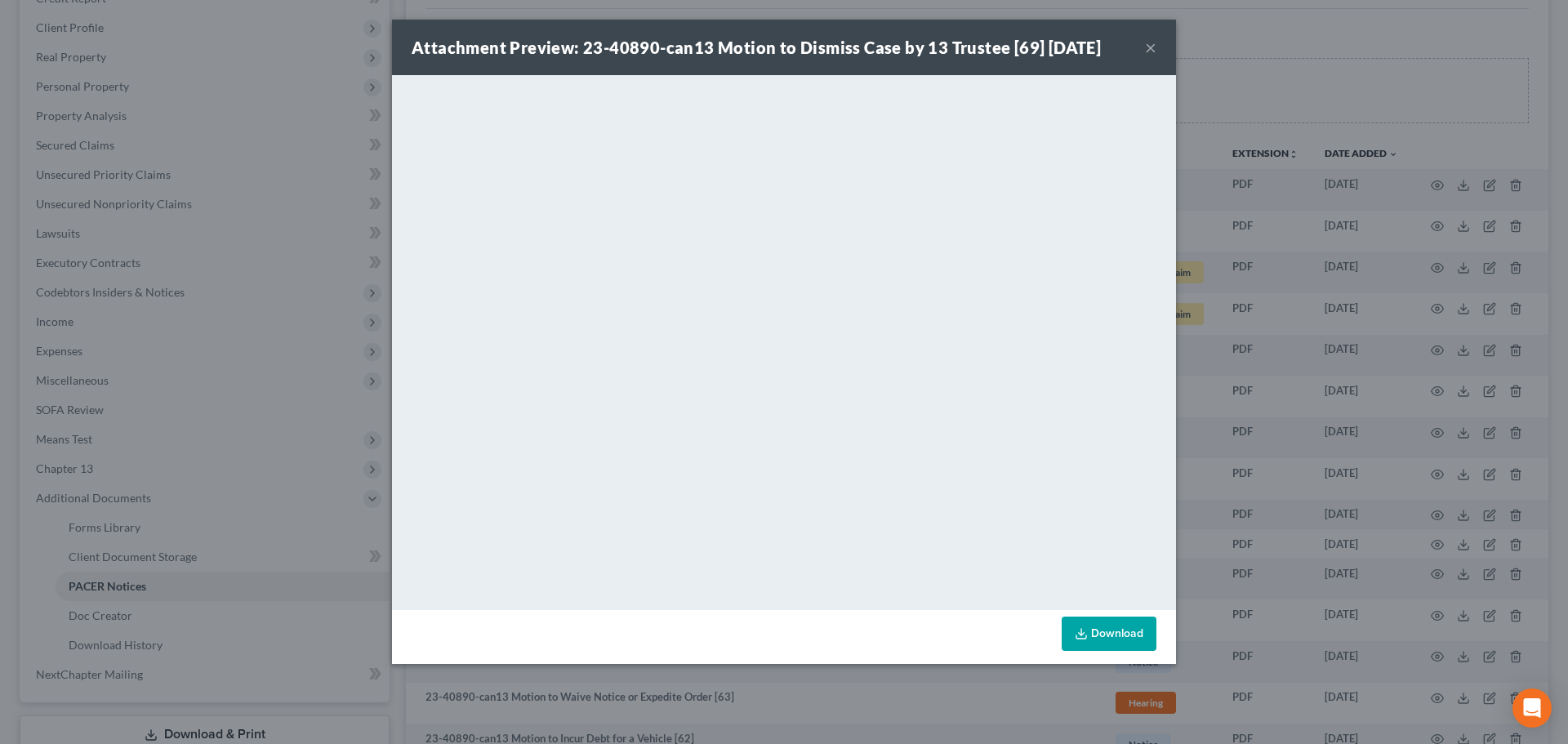
click at [1147, 47] on button "×" at bounding box center [1151, 48] width 12 height 19
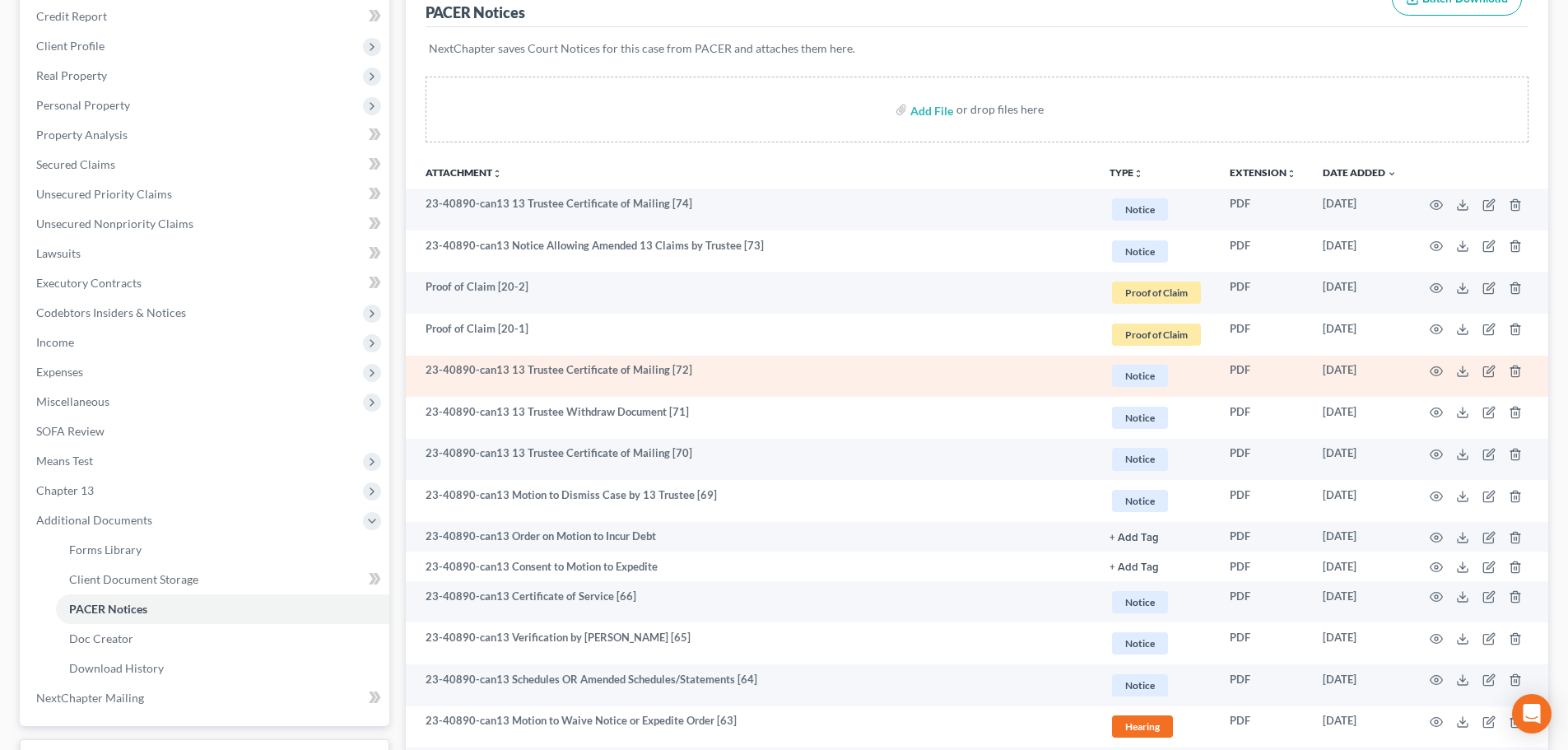
scroll to position [0, 0]
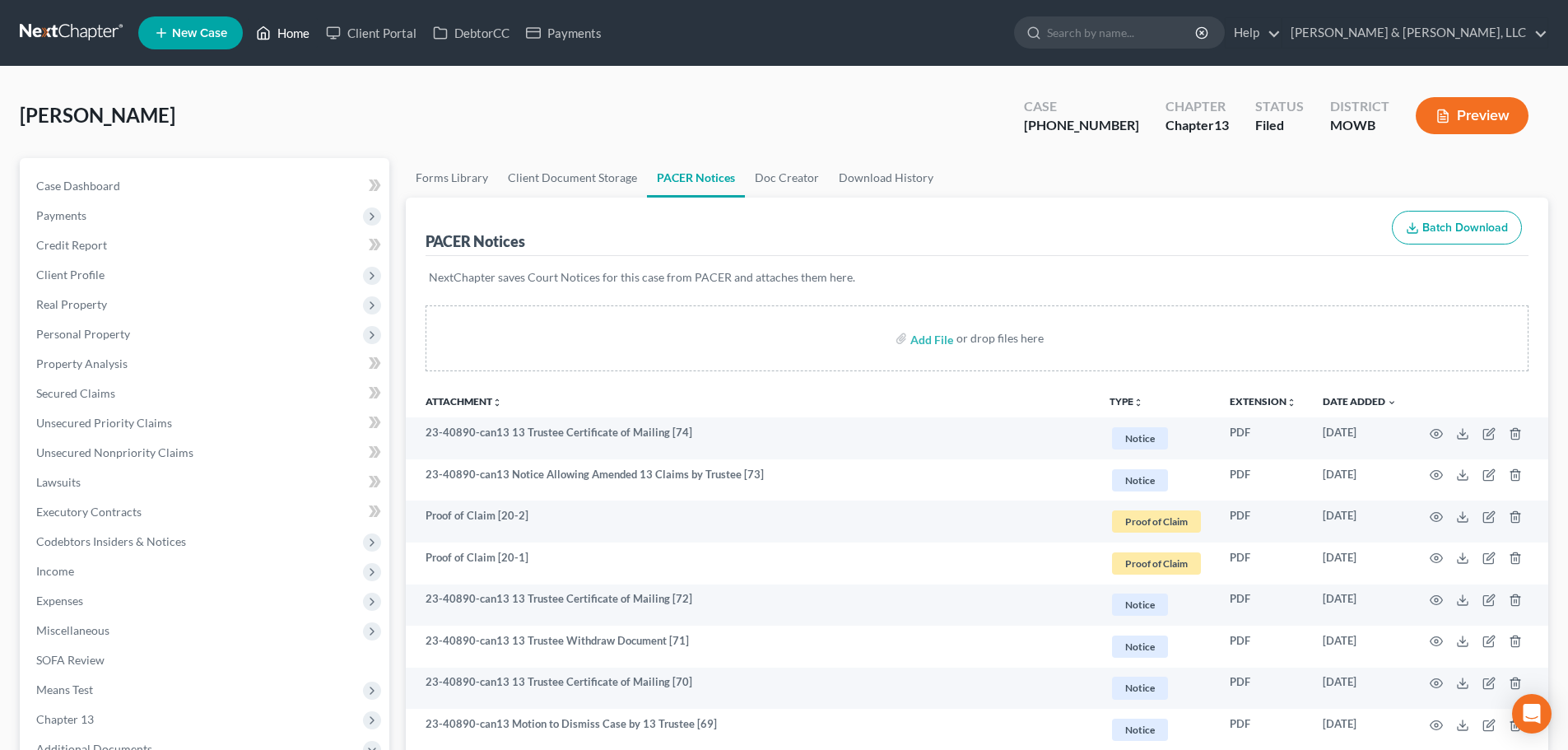
click at [288, 35] on link "Home" at bounding box center [283, 33] width 70 height 29
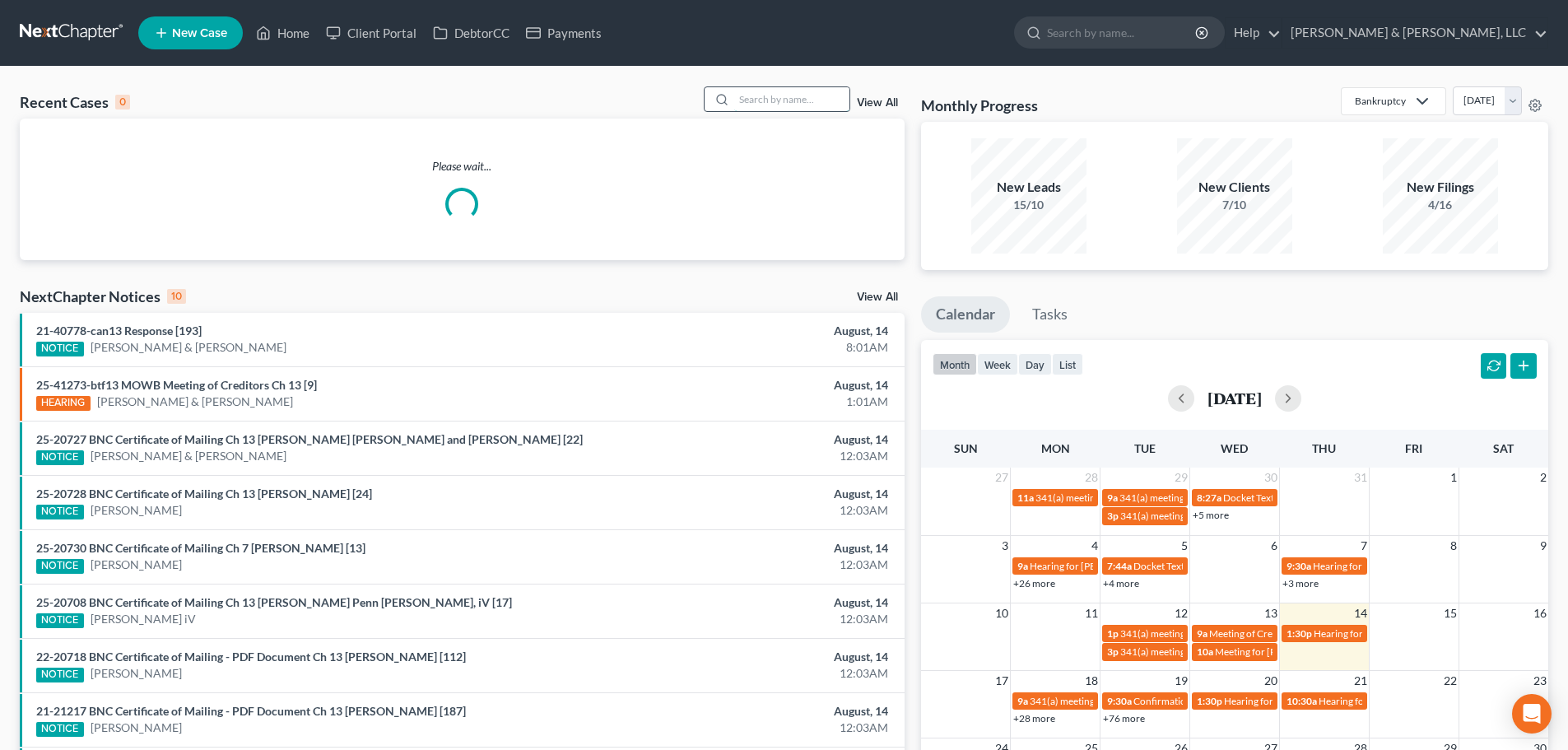
click at [782, 96] on input "search" at bounding box center [792, 99] width 115 height 23
type input "[PERSON_NAME]"
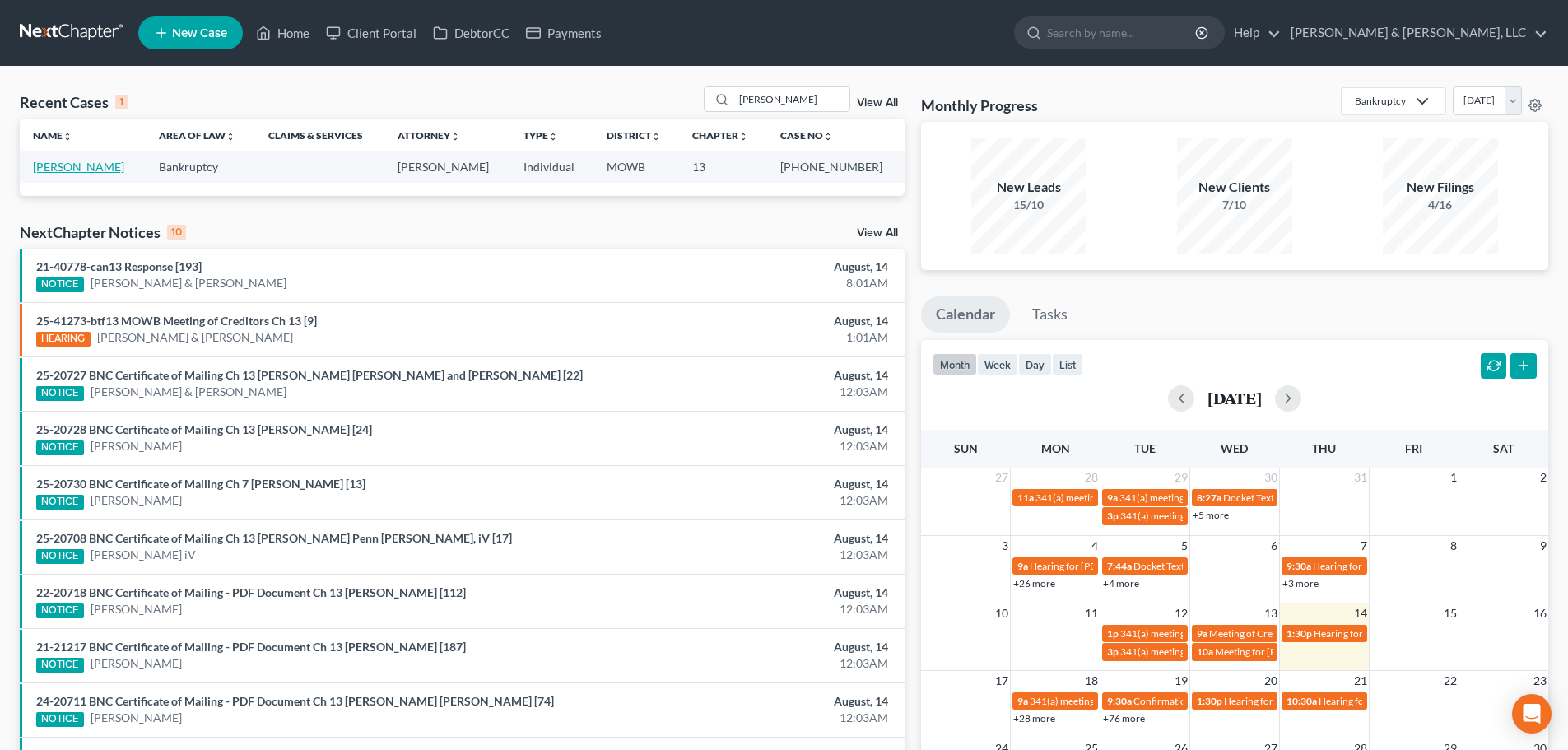
click at [67, 160] on link "[PERSON_NAME]" at bounding box center [78, 166] width 91 height 14
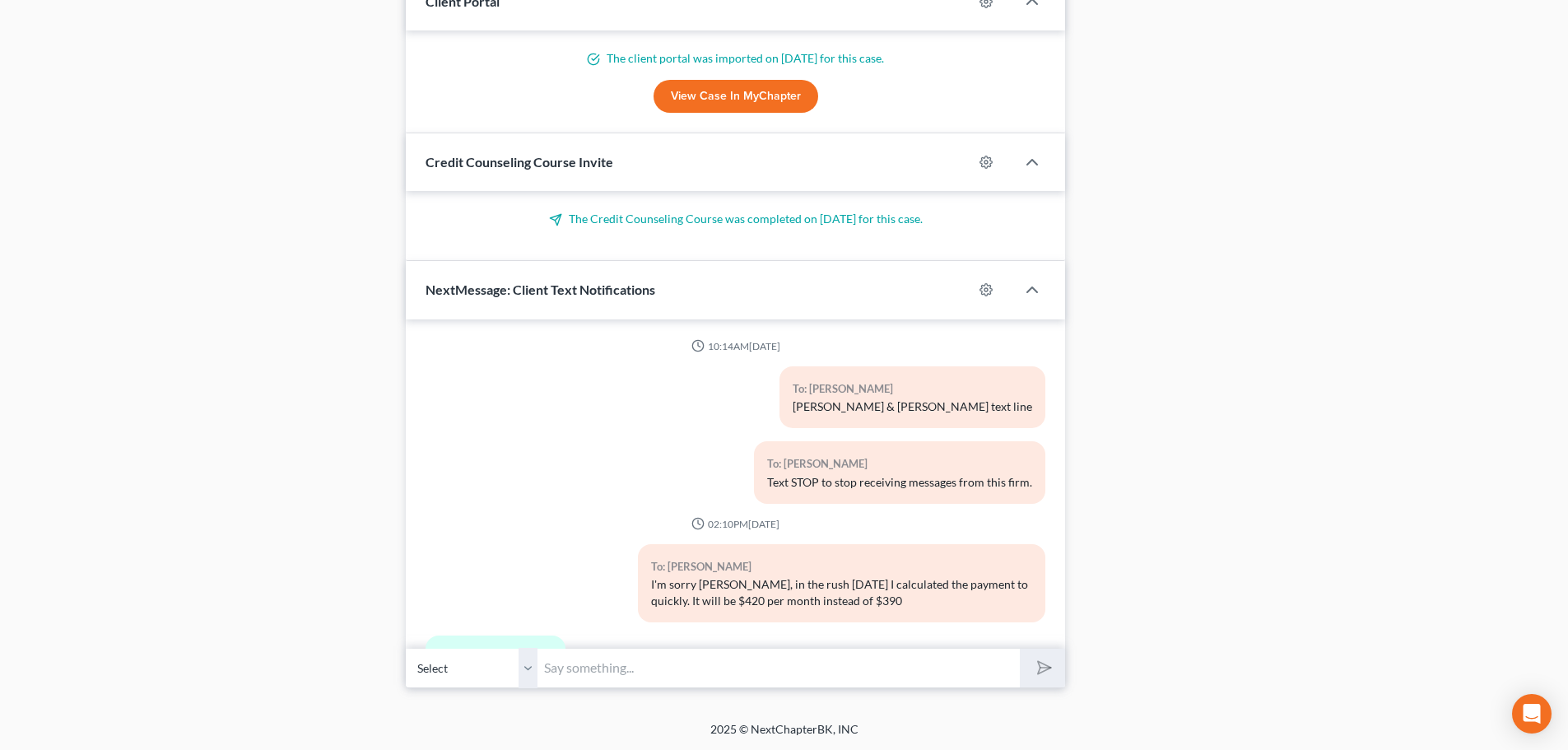
scroll to position [4427, 0]
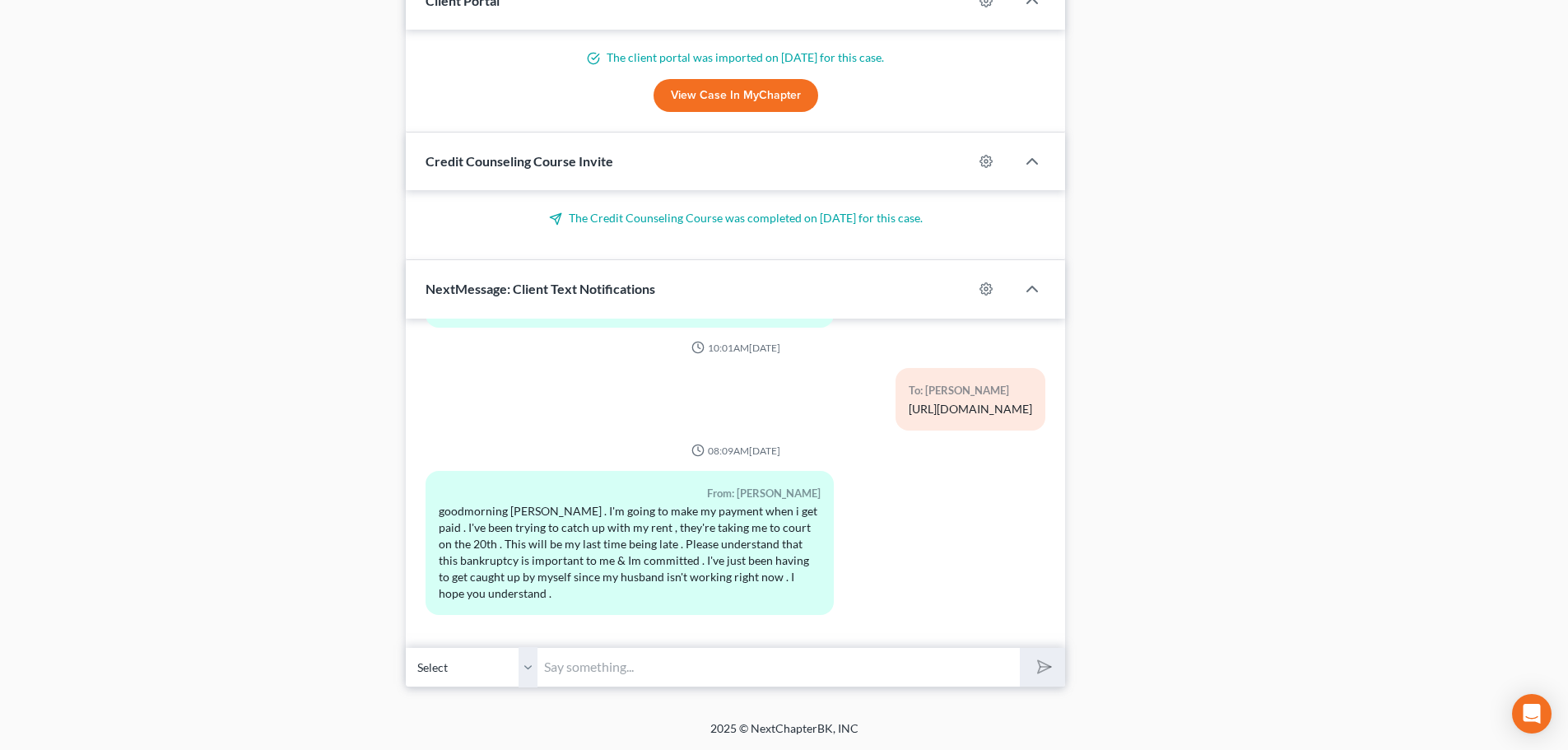
click at [637, 668] on input "text" at bounding box center [778, 666] width 482 height 40
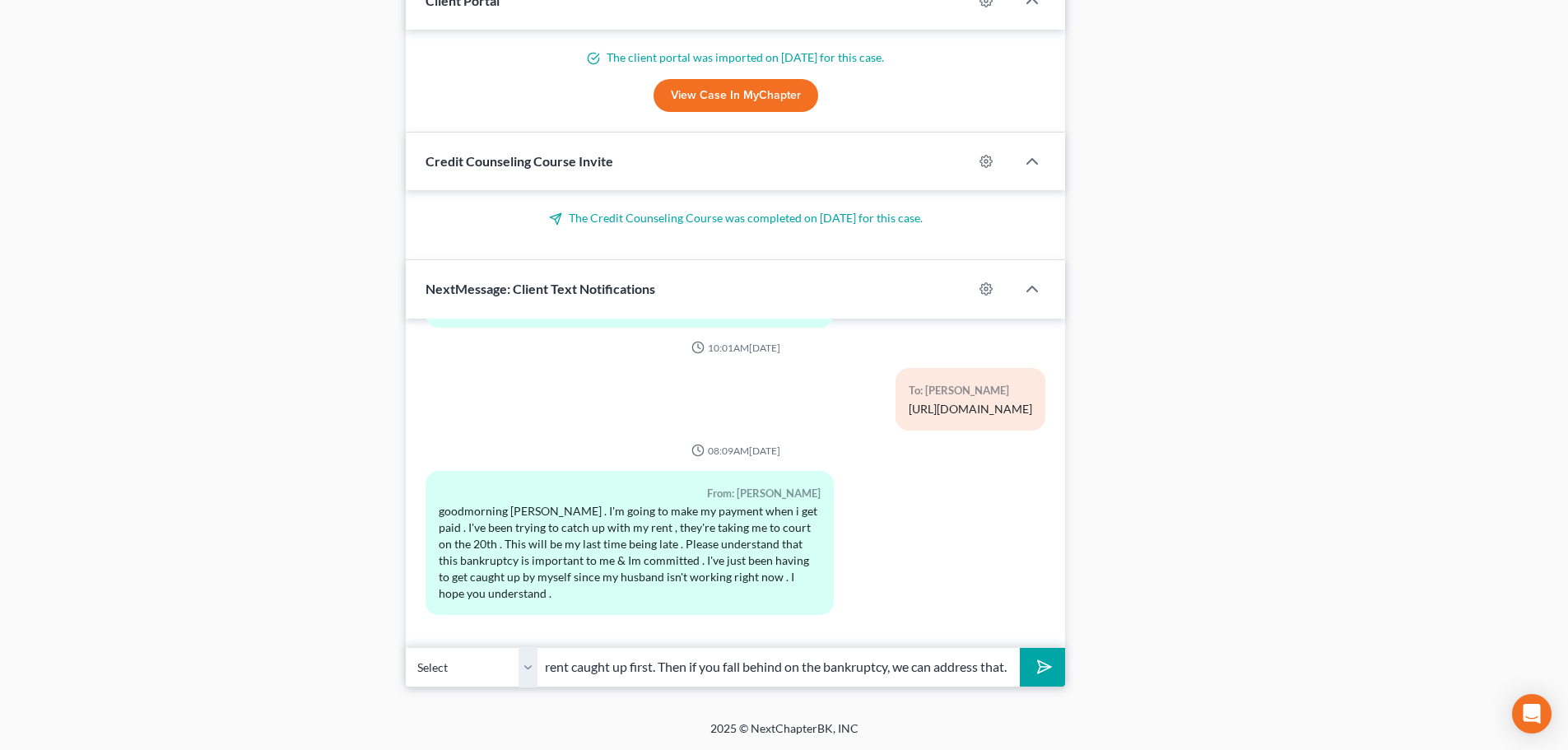
scroll to position [0, 283]
type input "Your bankruptcy is fine at the moment. Get your rent caught up first. Then if y…"
click at [1020, 647] on button "submit" at bounding box center [1043, 667] width 45 height 39
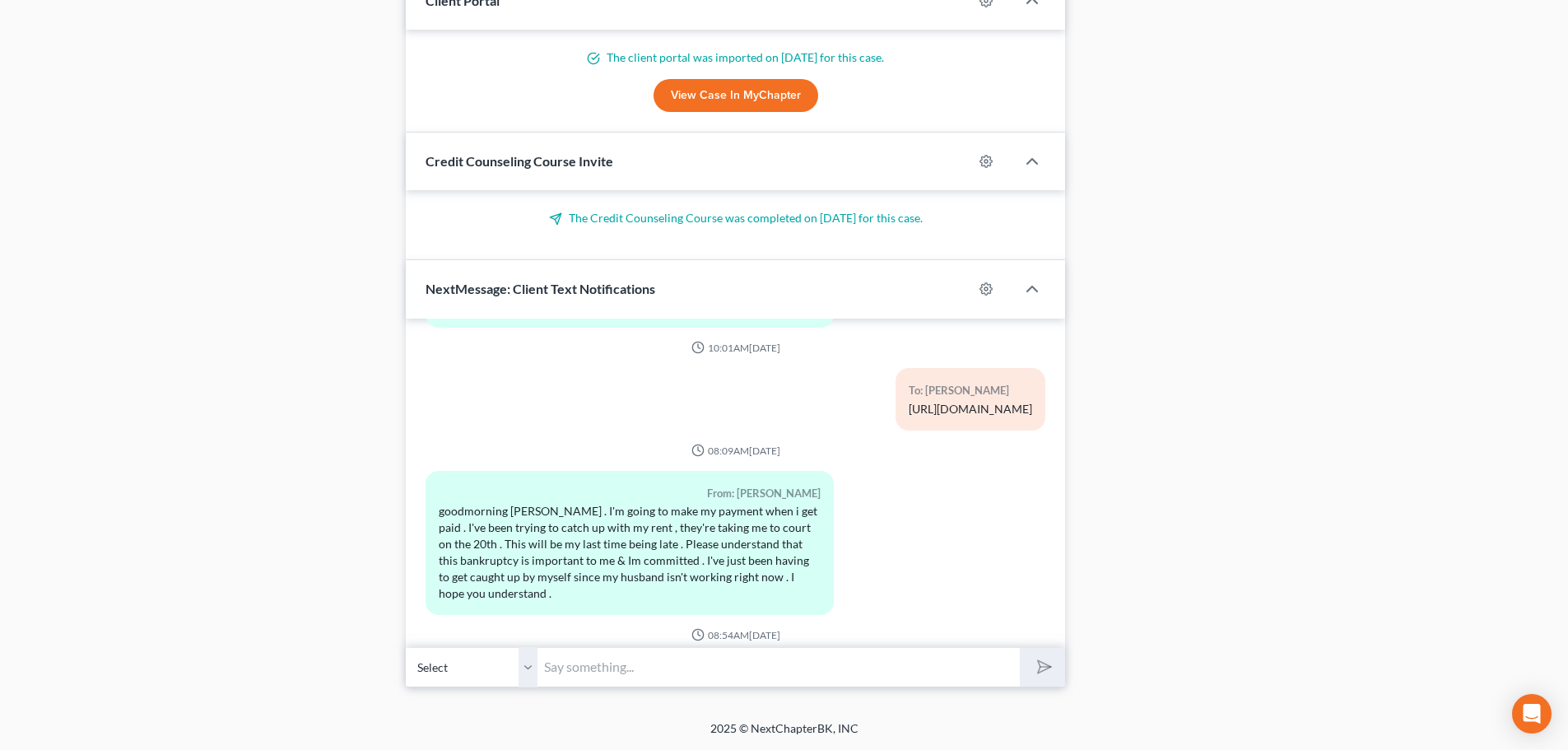
scroll to position [4546, 0]
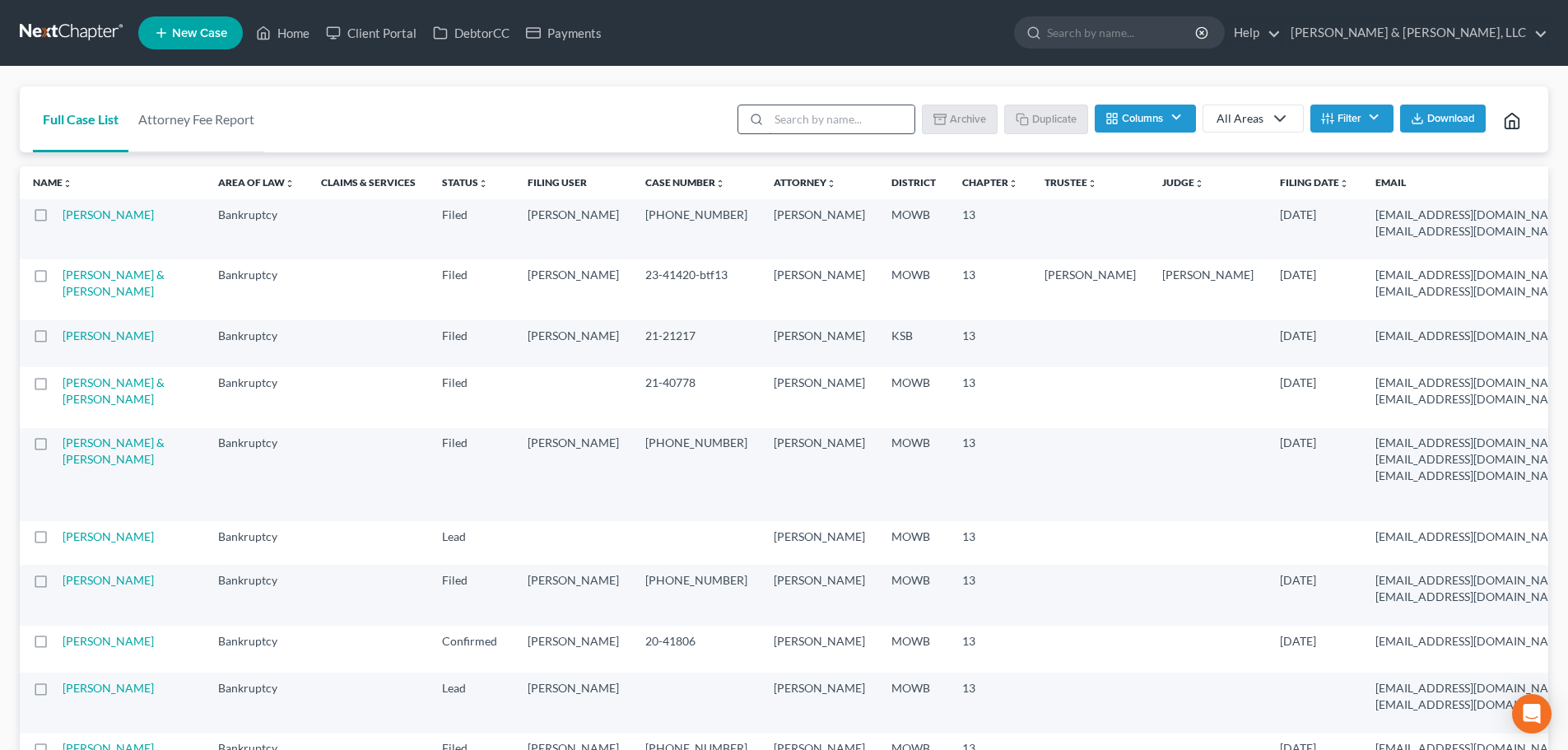
click at [856, 126] on input "search" at bounding box center [841, 119] width 146 height 28
type input "[PERSON_NAME]"
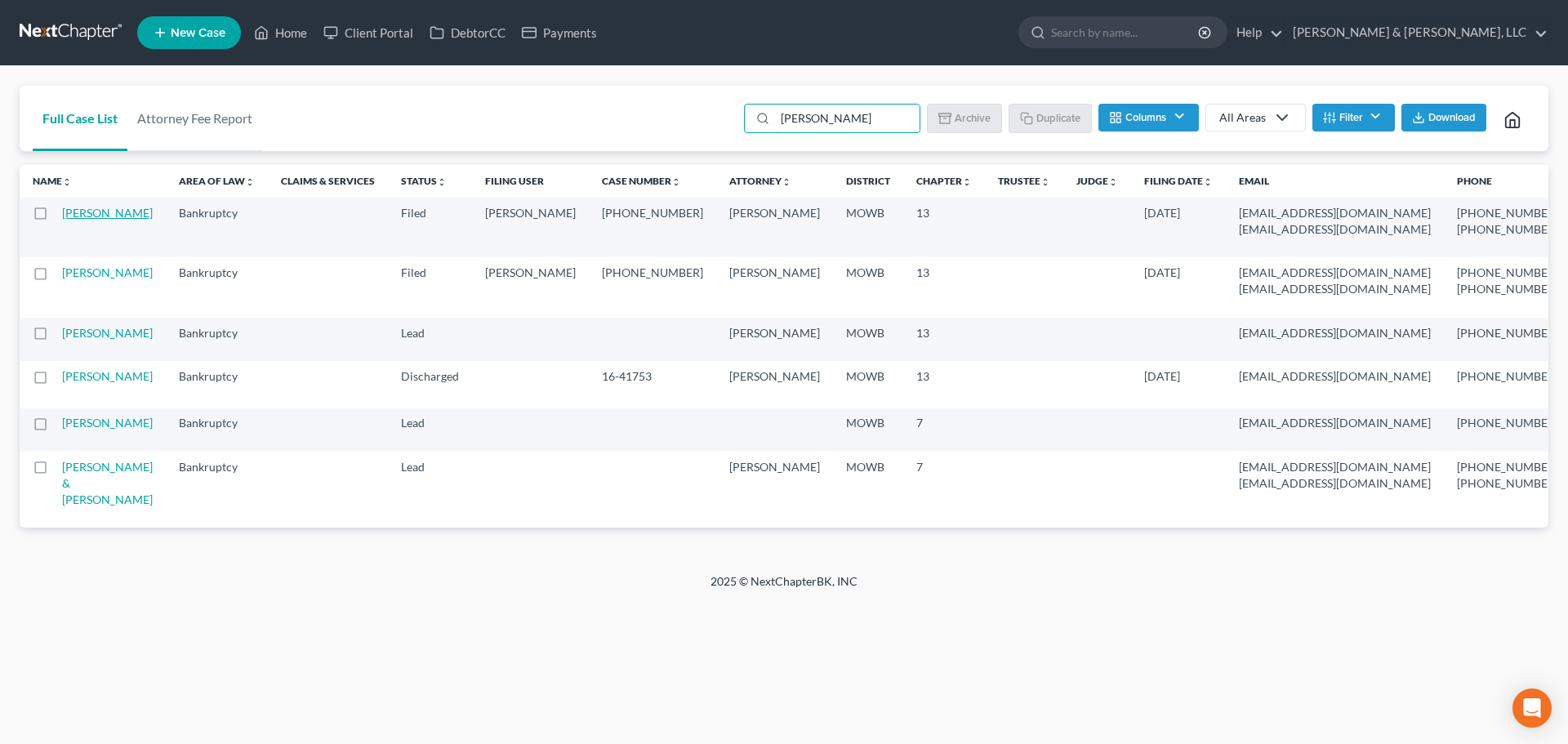
click at [69, 219] on link "[PERSON_NAME]" at bounding box center [107, 212] width 90 height 14
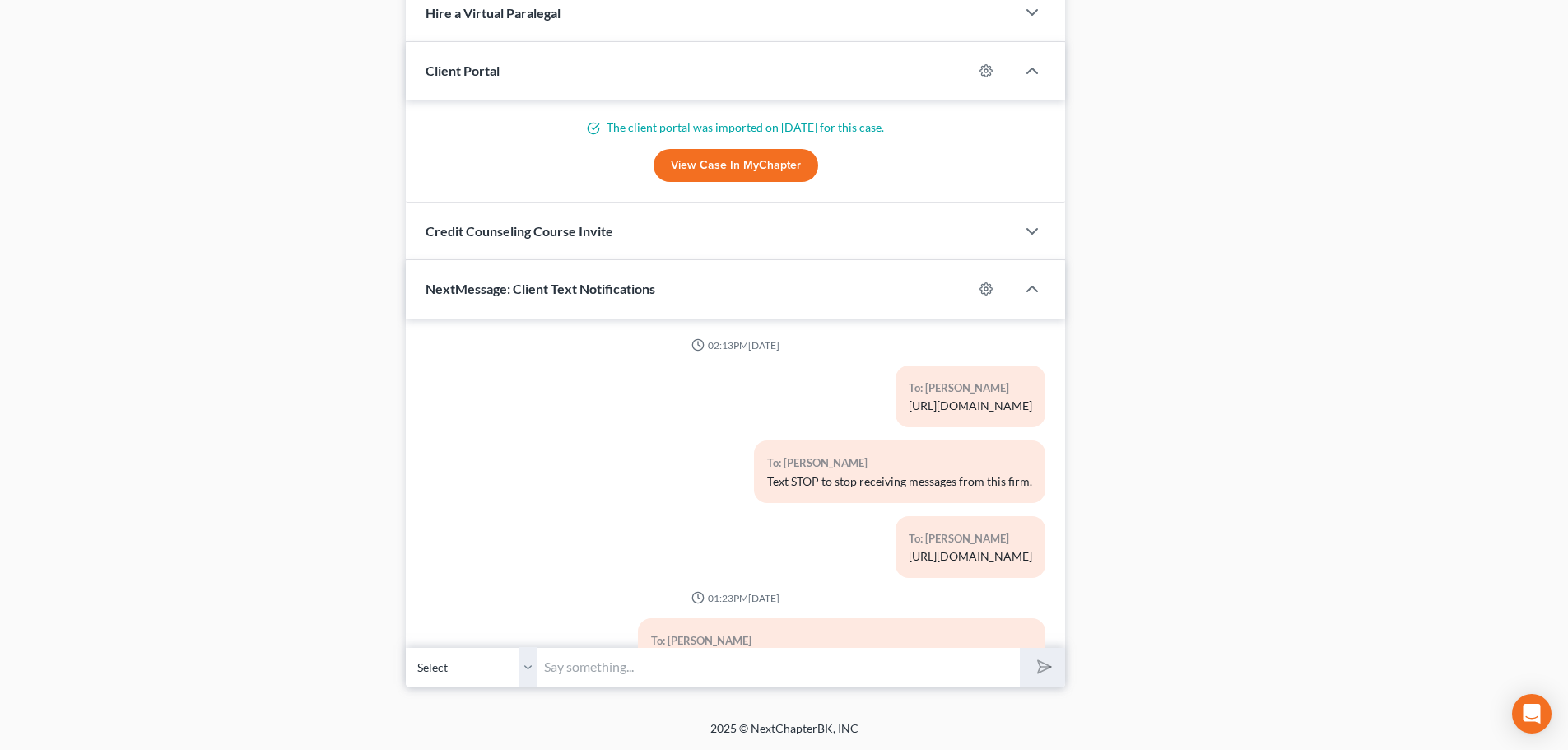
scroll to position [1435, 0]
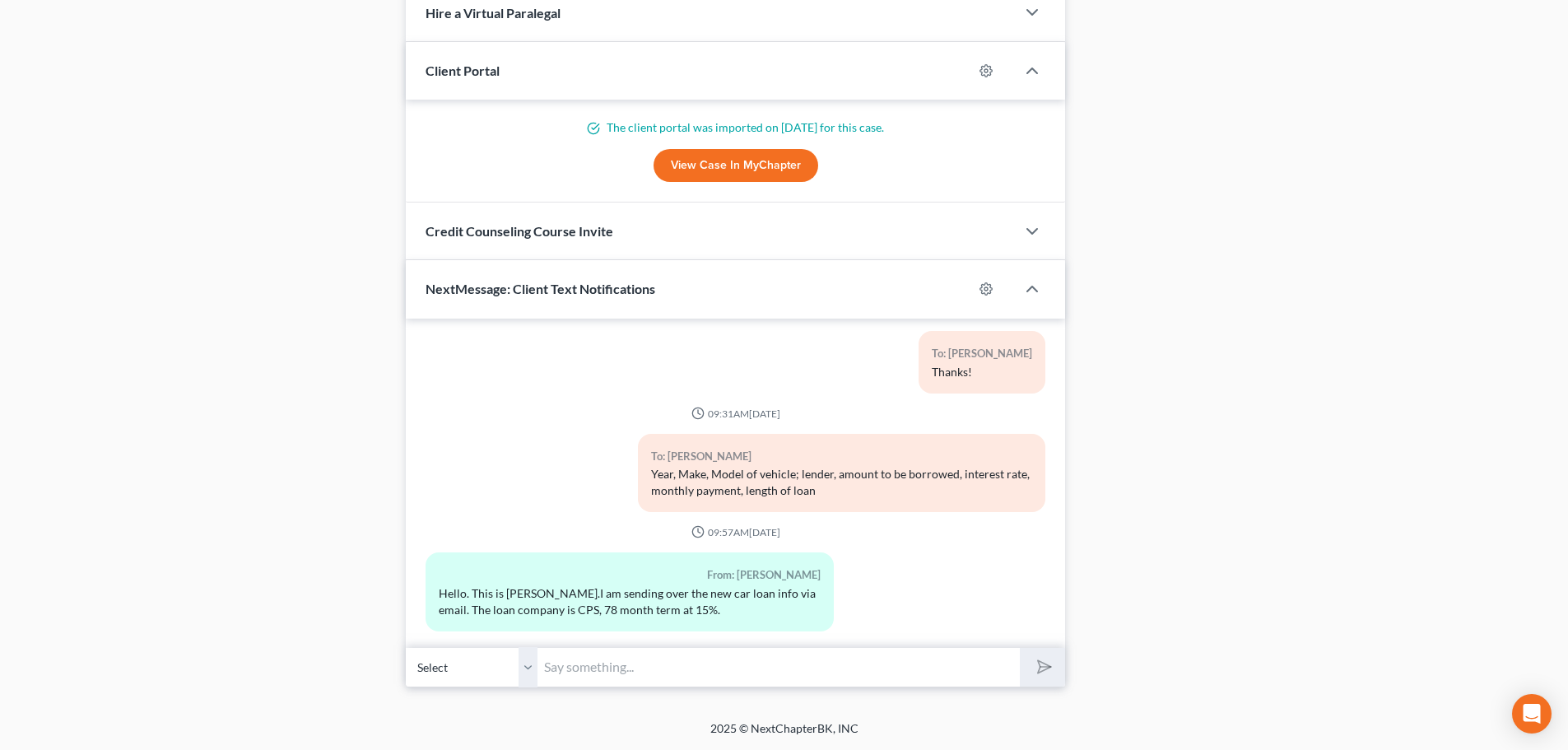
click at [626, 665] on input "text" at bounding box center [778, 666] width 482 height 40
paste input "[URL][DOMAIN_NAME]"
type input "[URL][DOMAIN_NAME]"
click at [1050, 658] on icon "submit" at bounding box center [1041, 666] width 17 height 17
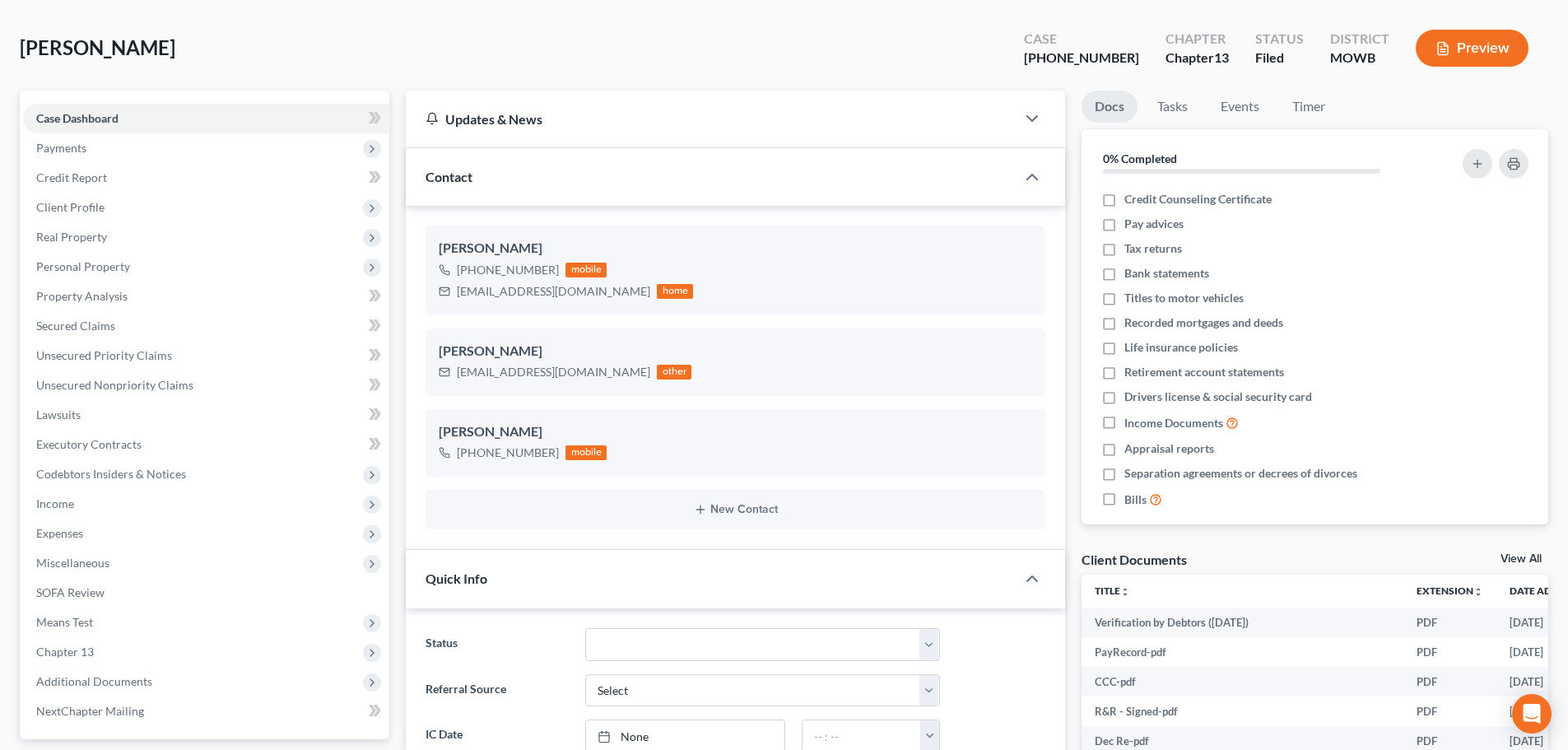
scroll to position [0, 0]
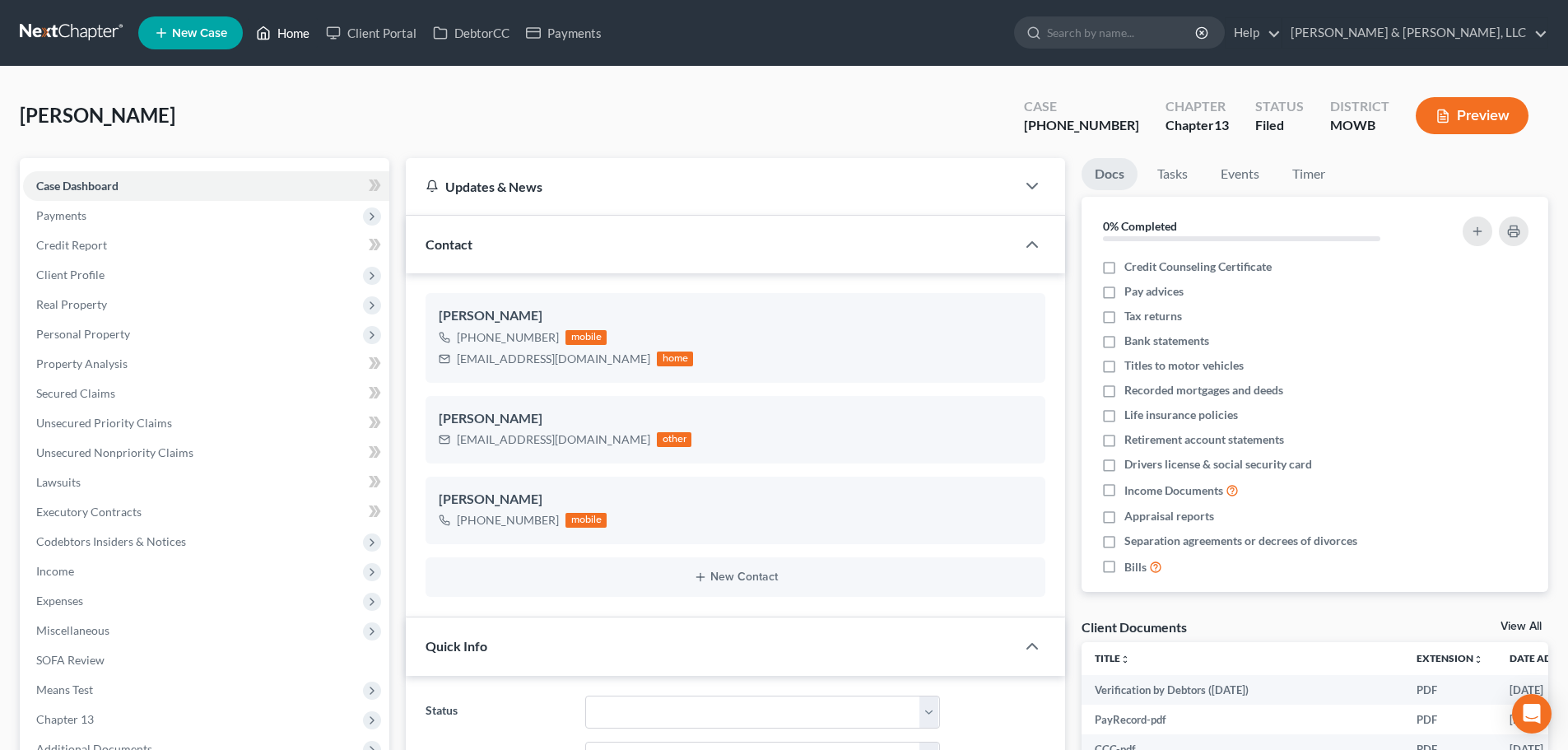
click at [285, 32] on link "Home" at bounding box center [283, 33] width 70 height 29
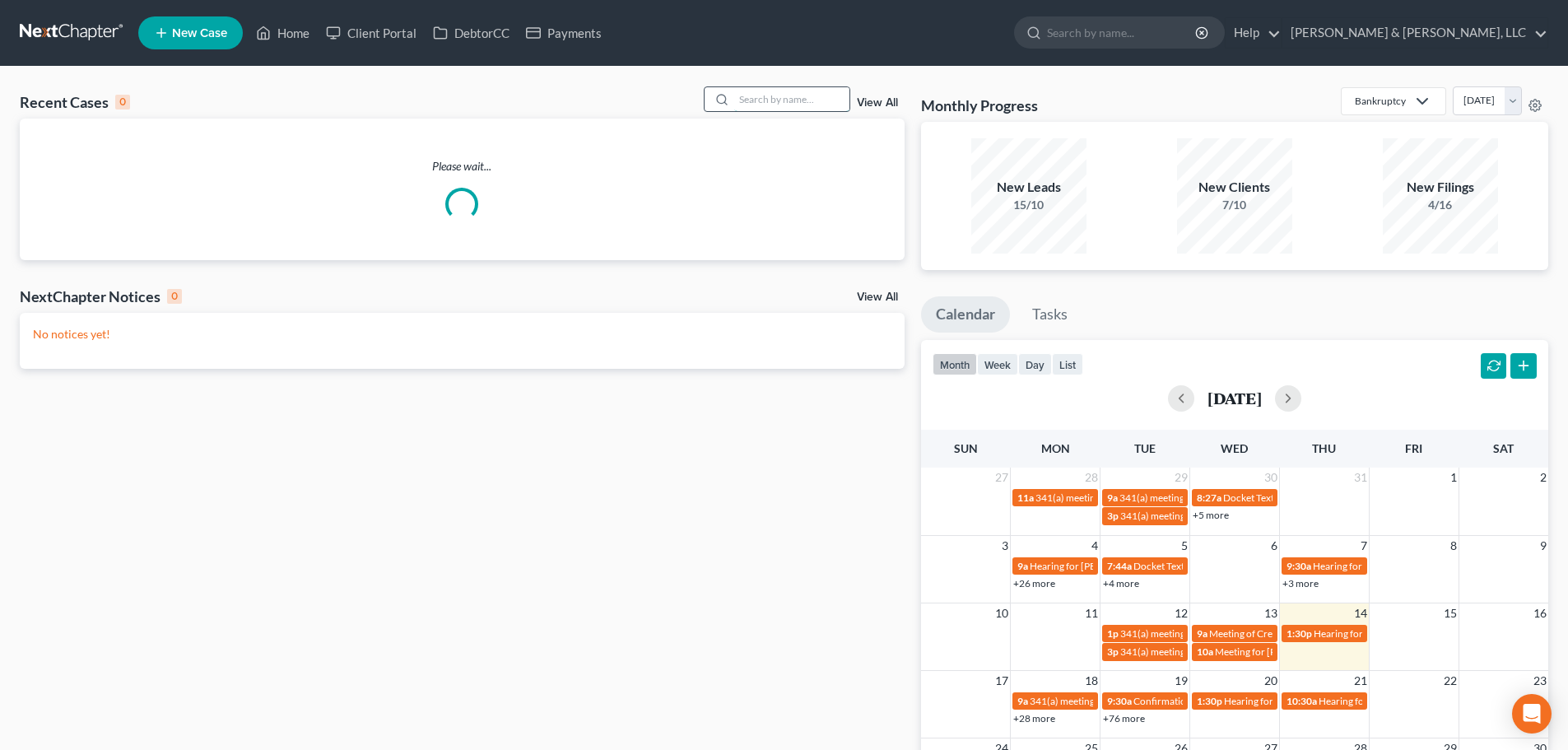
click at [791, 101] on input "search" at bounding box center [792, 99] width 115 height 23
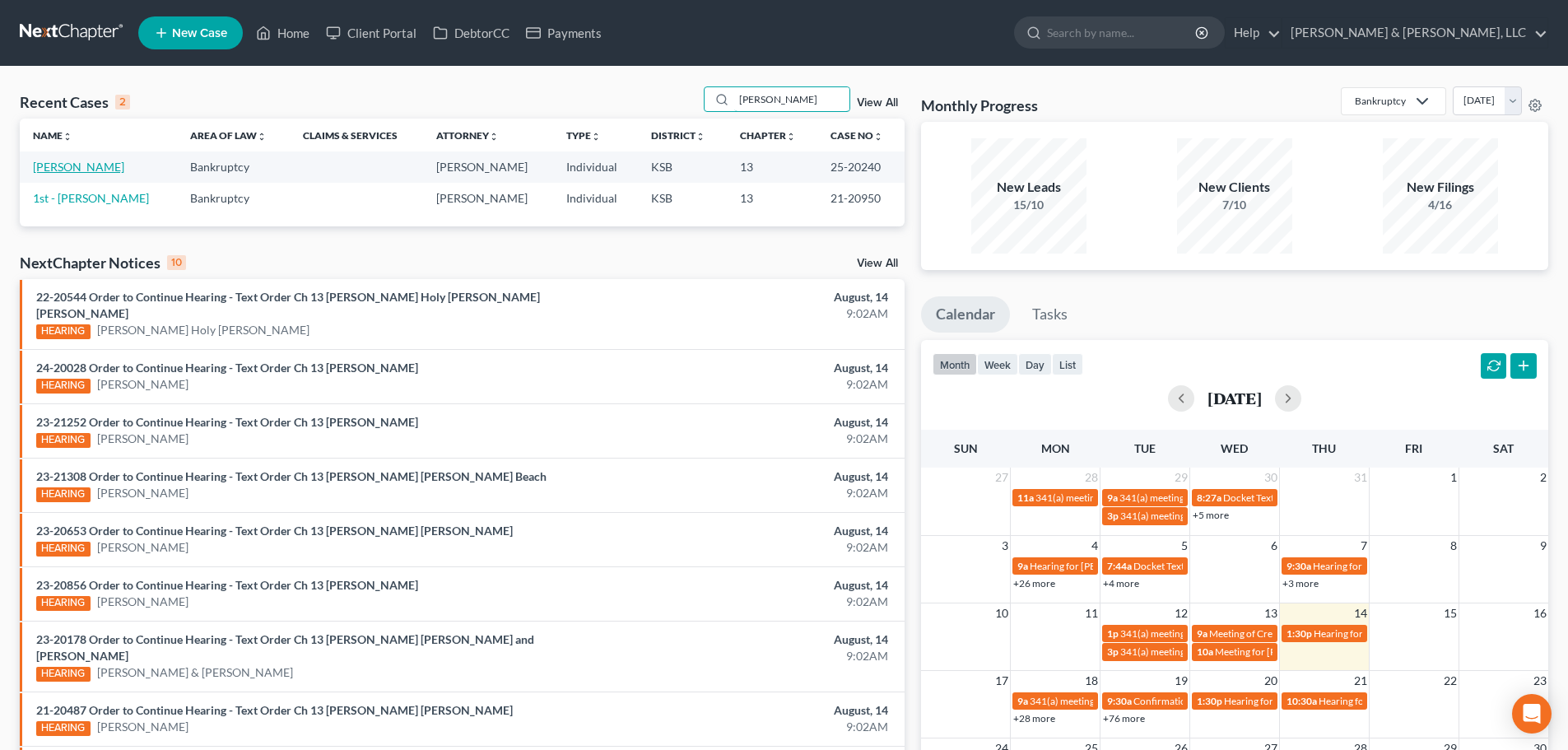
type input "ibarra"
click at [47, 159] on link "Ibarra, Carlos" at bounding box center [78, 166] width 91 height 14
select select "6"
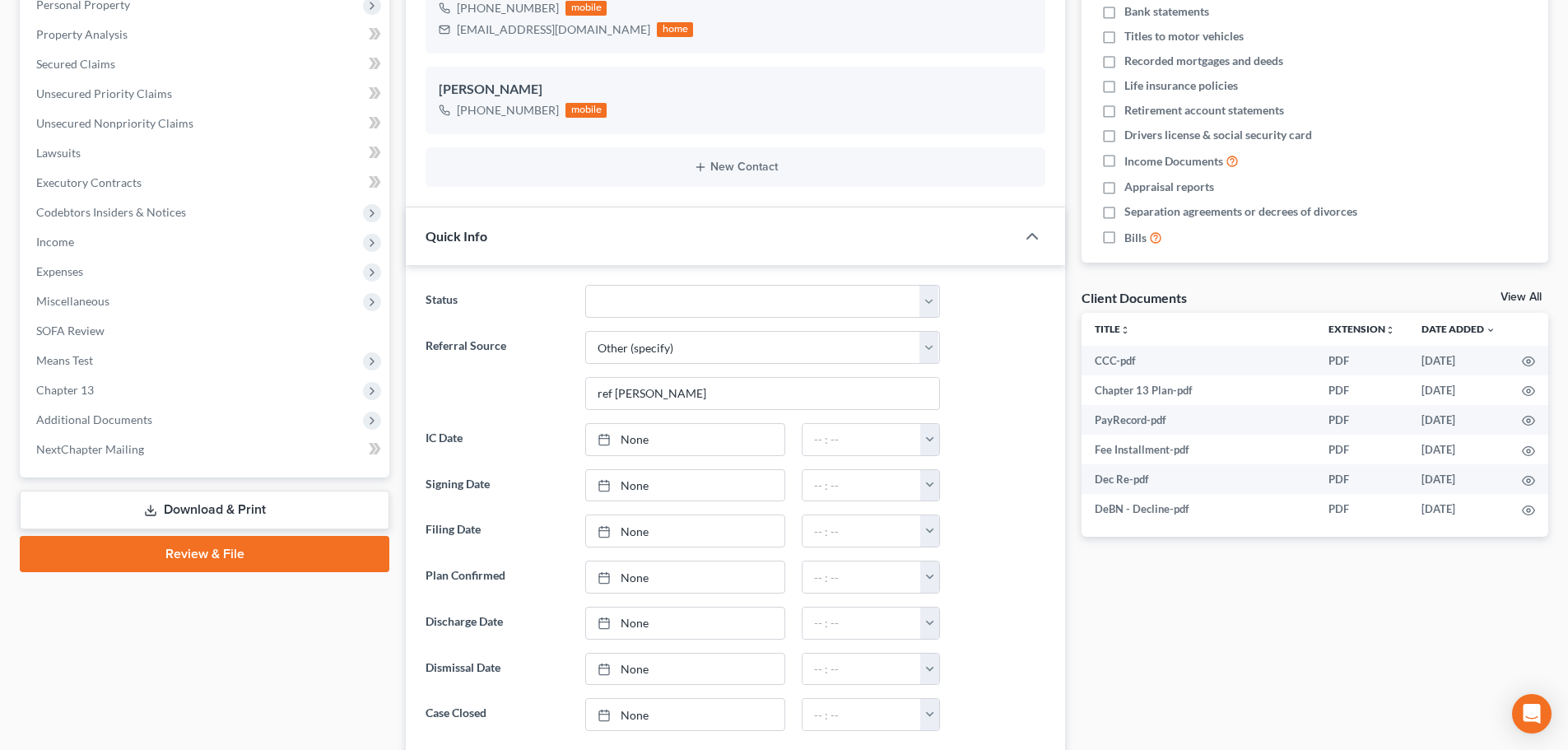
scroll to position [927, 0]
click at [91, 380] on span "Chapter 13" at bounding box center [206, 390] width 366 height 29
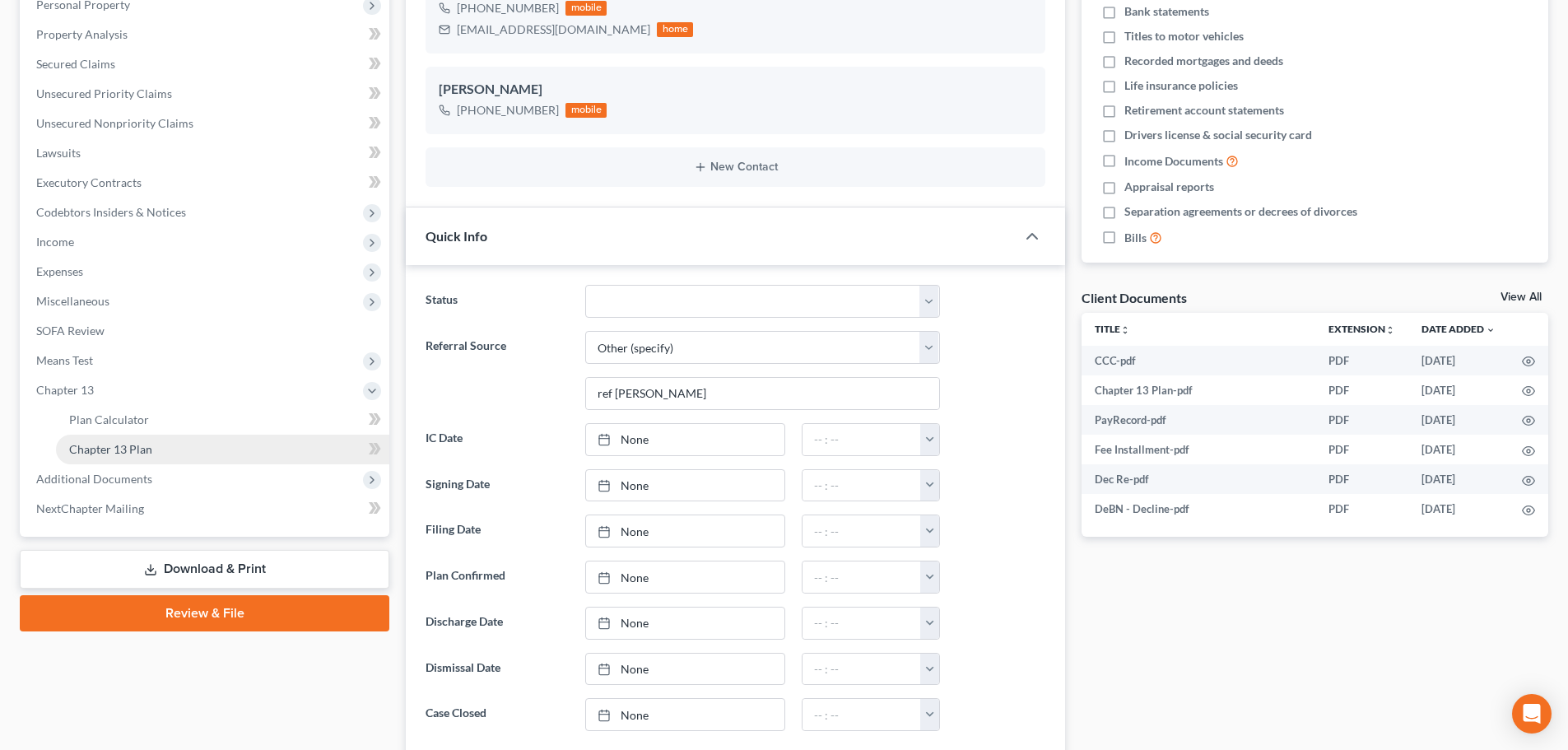
click at [118, 446] on span "Chapter 13 Plan" at bounding box center [111, 449] width 83 height 14
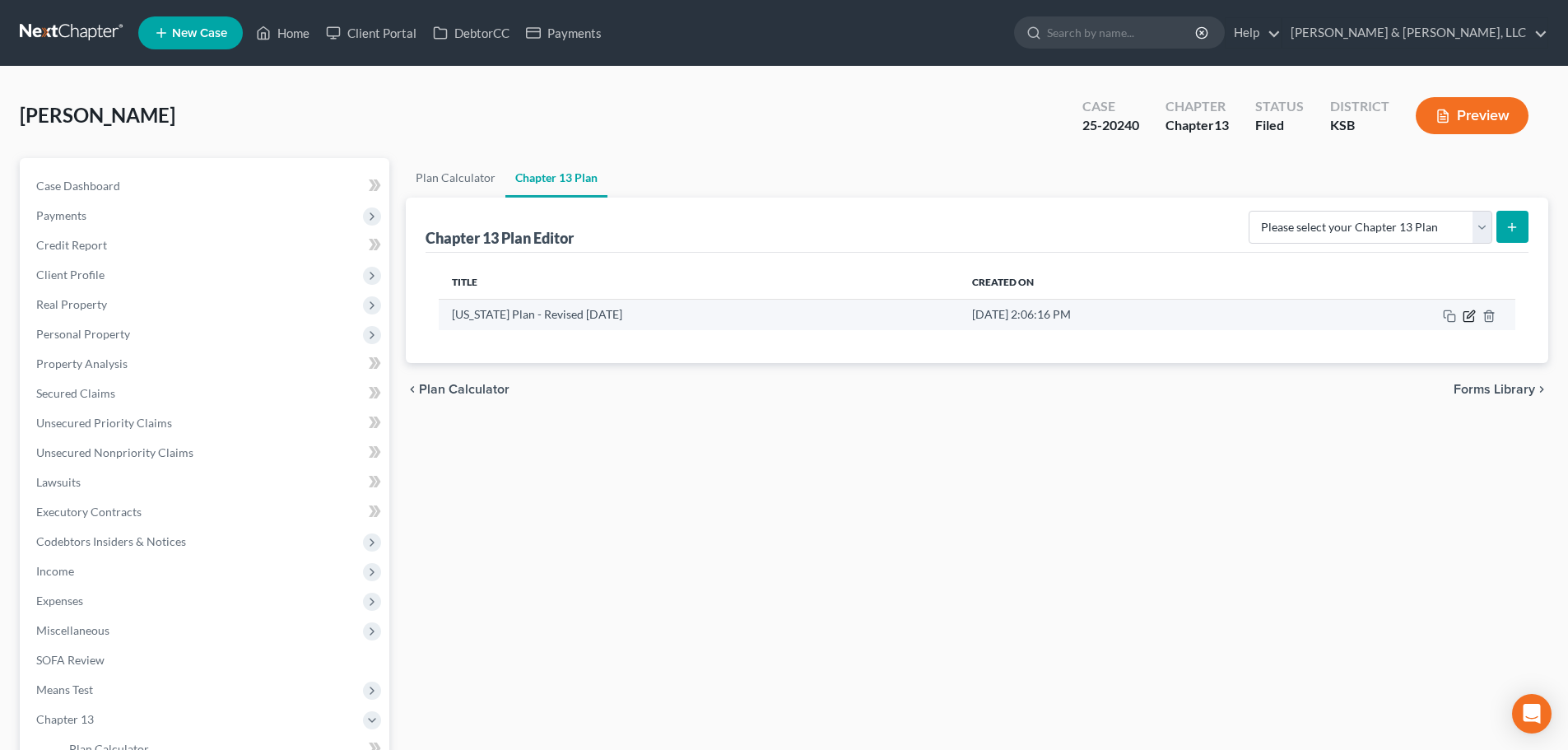
click at [1467, 319] on icon "button" at bounding box center [1468, 315] width 13 height 13
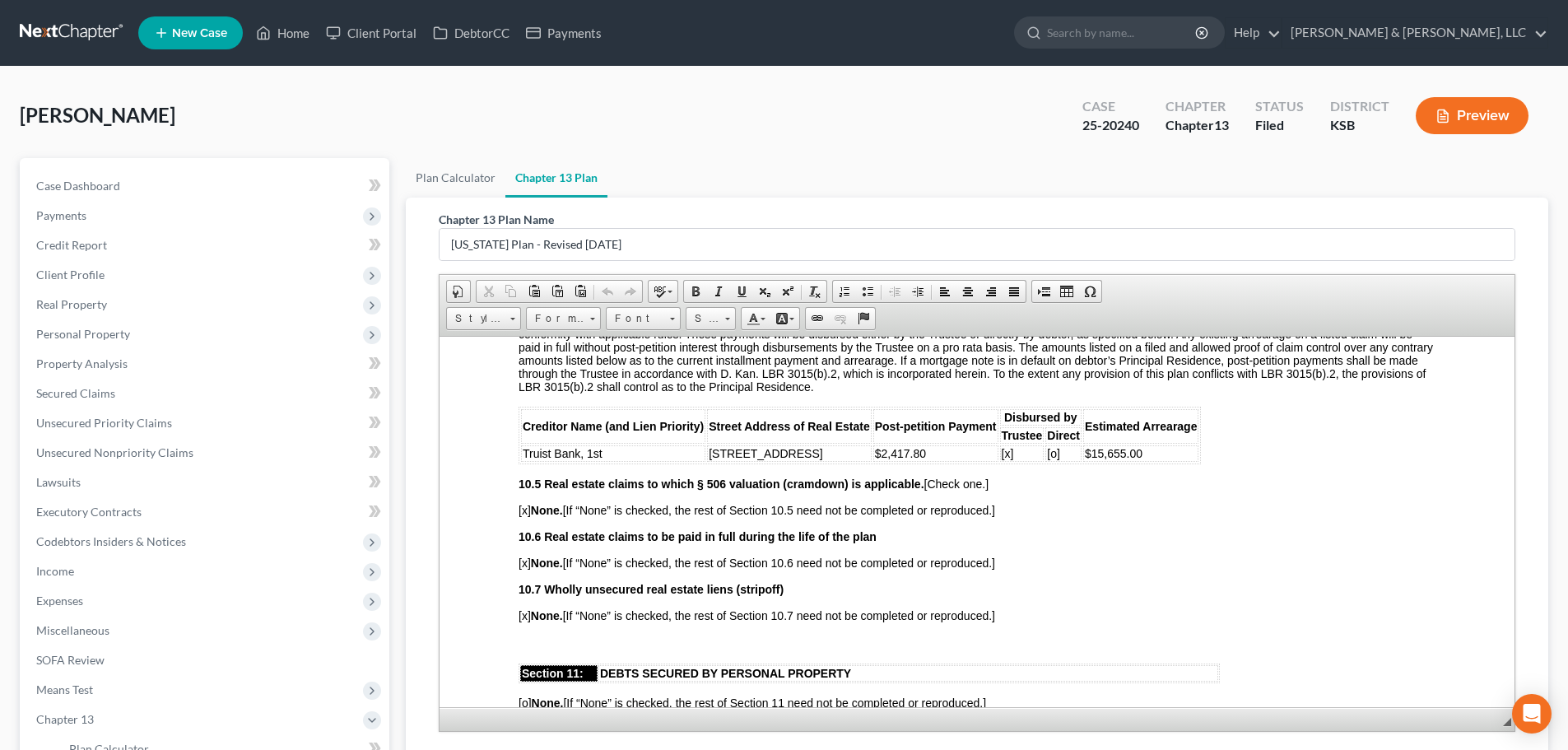
scroll to position [2962, 0]
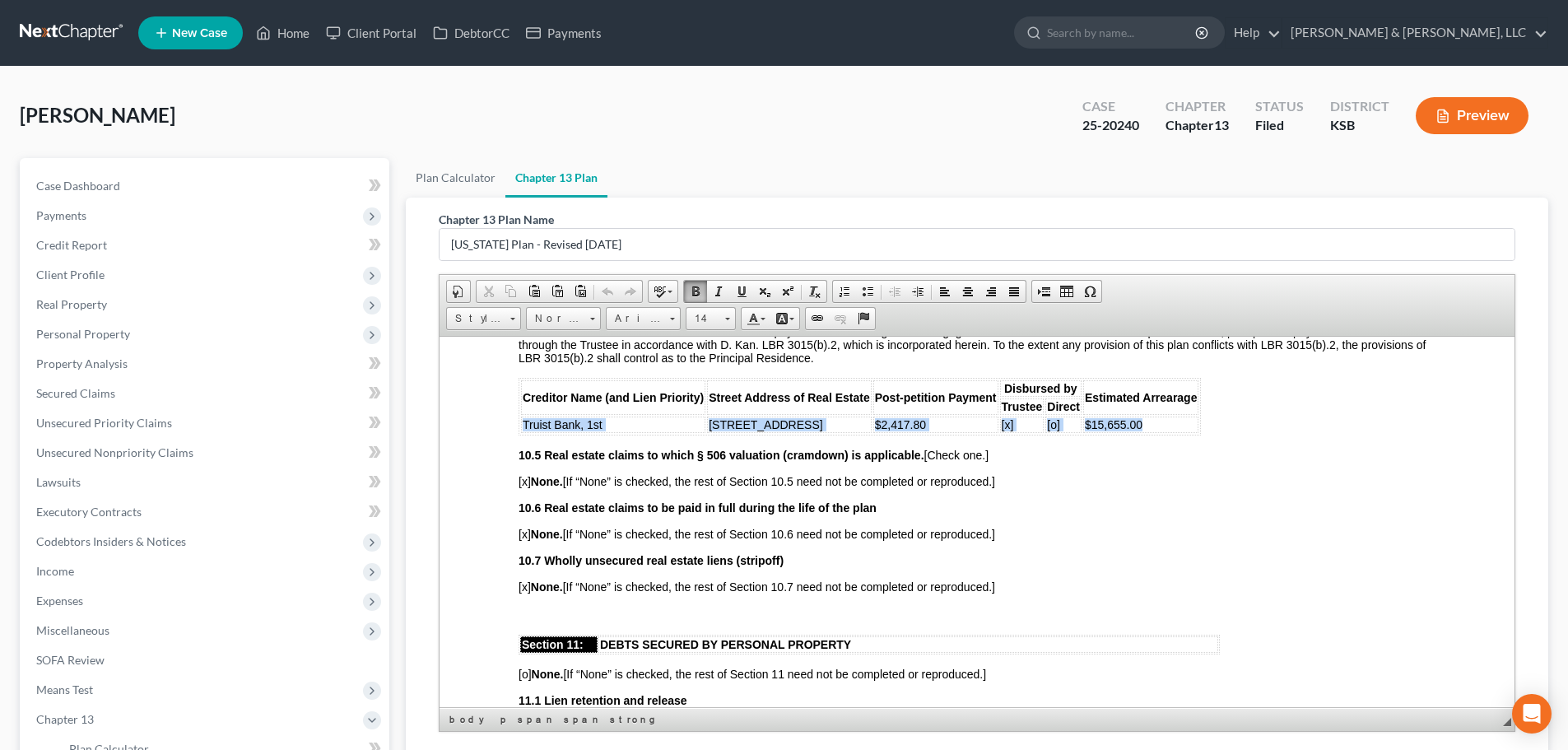
drag, startPoint x: 1186, startPoint y: 425, endPoint x: 524, endPoint y: 430, distance: 662.0
click at [524, 430] on tr "Truist Bank, 1st 15630 W 139th Terr $2,417.80 [x] [o] $15,655.00" at bounding box center [860, 423] width 678 height 17
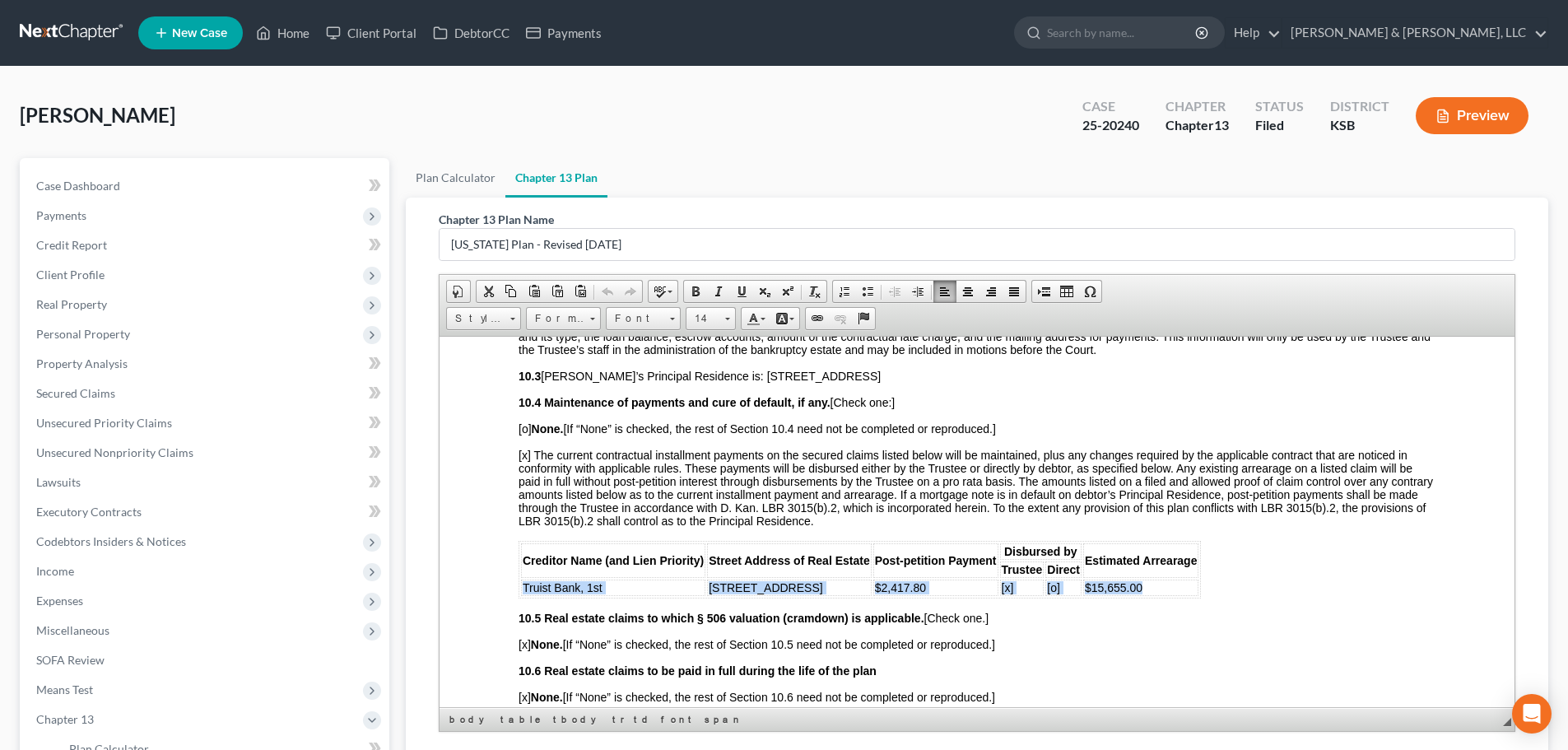
scroll to position [2798, 0]
click at [514, 615] on html "UNITED STATES BANKRUPTCY COURT FOR THE DISTRICT OF KANSAS OFFICIAL FORM CHAPTER…" at bounding box center [976, 271] width 1075 height 5466
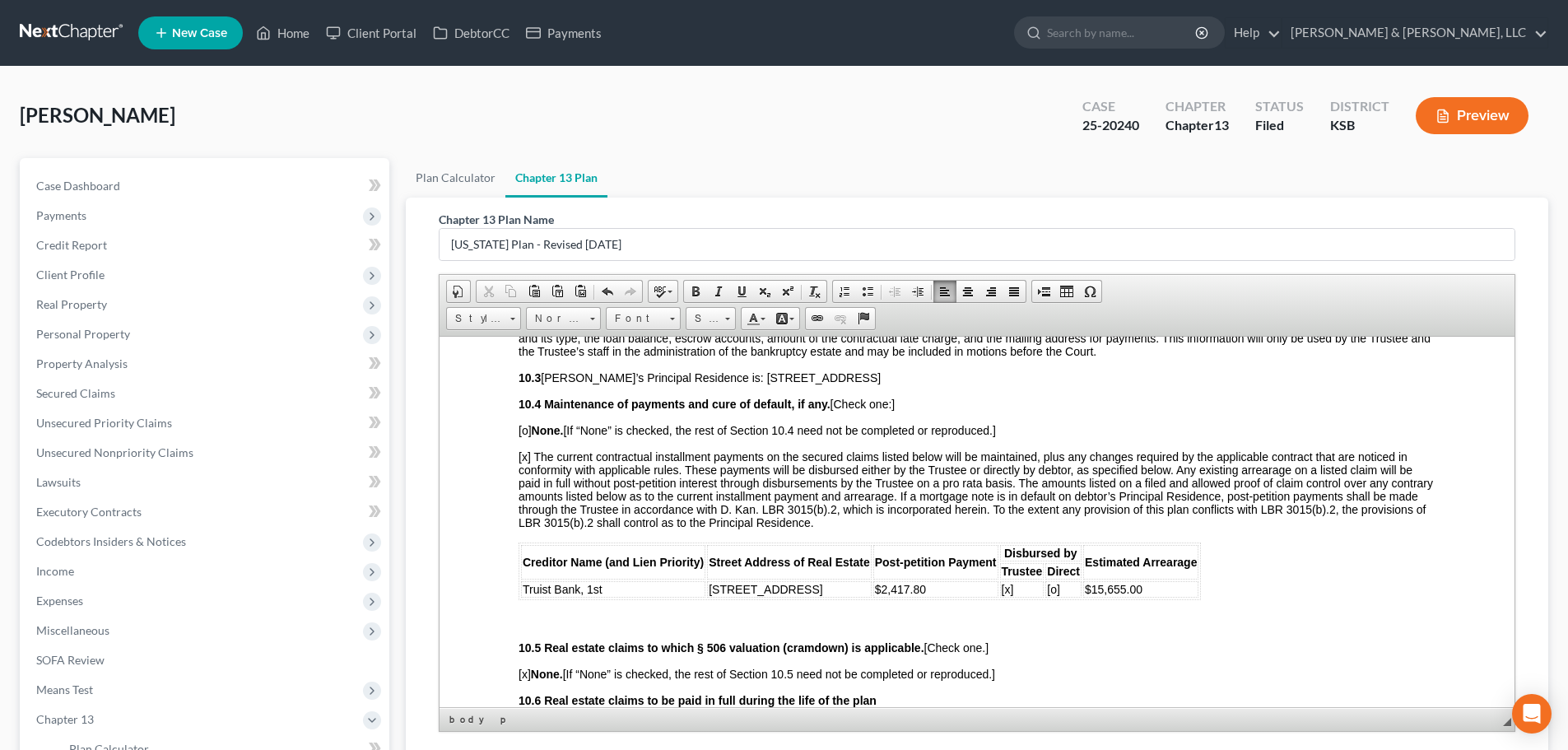
paste body
drag, startPoint x: 1193, startPoint y: 590, endPoint x: 521, endPoint y: 596, distance: 672.0
click at [521, 596] on tr "Truist Bank, 1st 15630 W 139th Terr $2,417.80 [x] [o] $15,655.00" at bounding box center [860, 588] width 678 height 17
copy tr "Truist Bank, 1st 15630 W 139th Terr $2,417.80 [x] [o] $15,655.00"
click at [527, 614] on p at bounding box center [976, 619] width 917 height 15
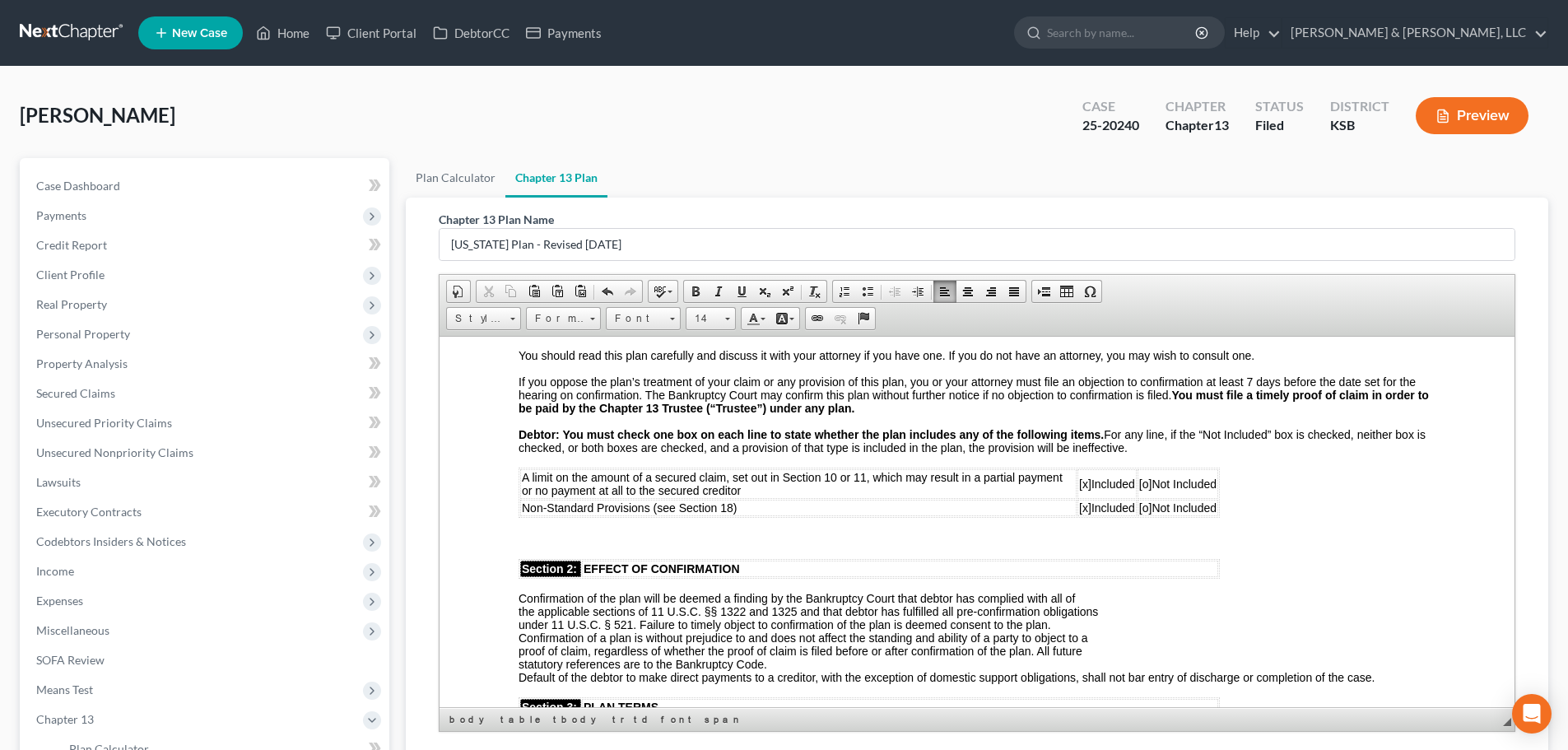
scroll to position [0, 0]
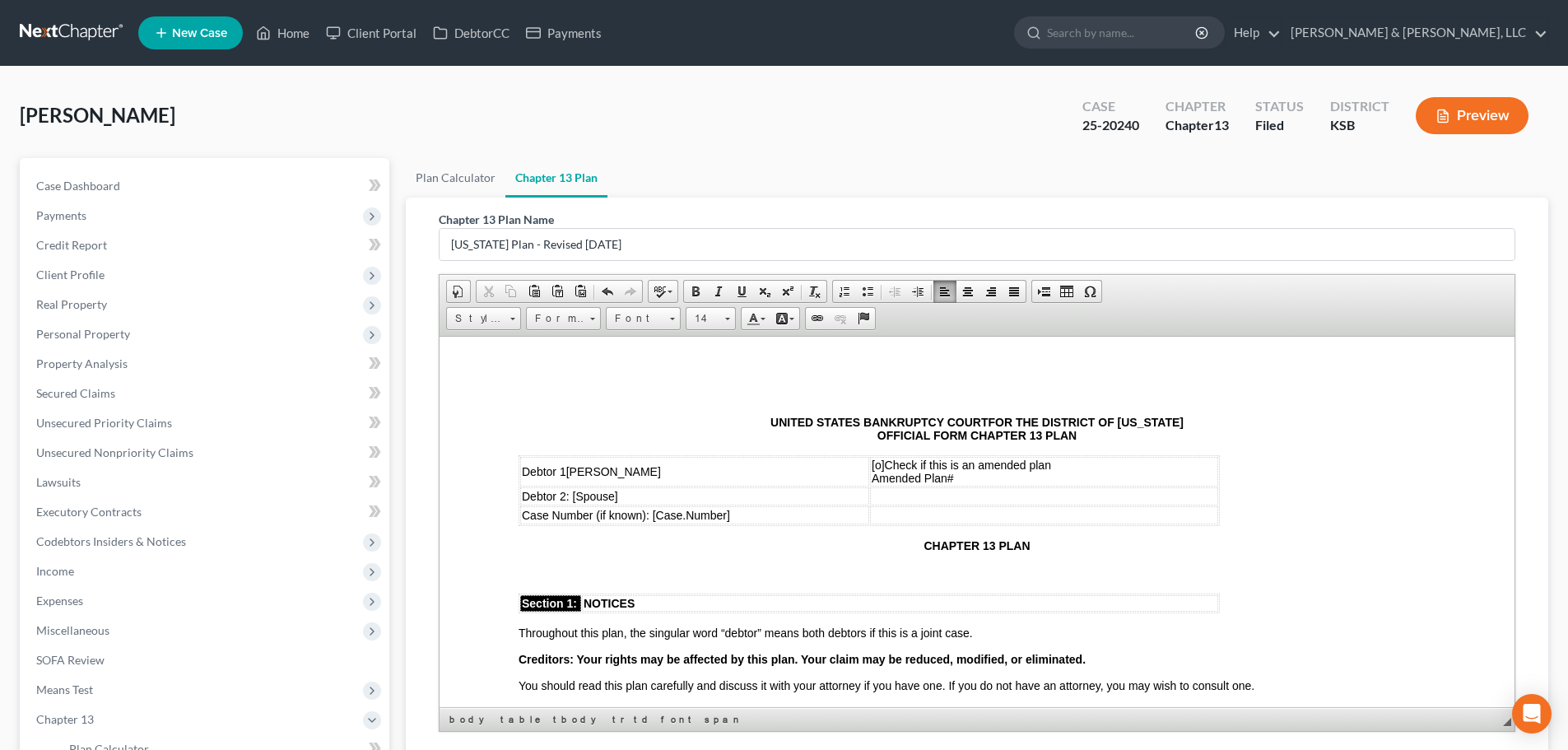
click at [877, 467] on span "[o]" at bounding box center [877, 463] width 13 height 13
click at [874, 466] on span "[o]" at bounding box center [877, 463] width 13 height 13
click at [984, 479] on td "[x] Check if this is an amended plan Amended Plan#" at bounding box center [1044, 470] width 348 height 29
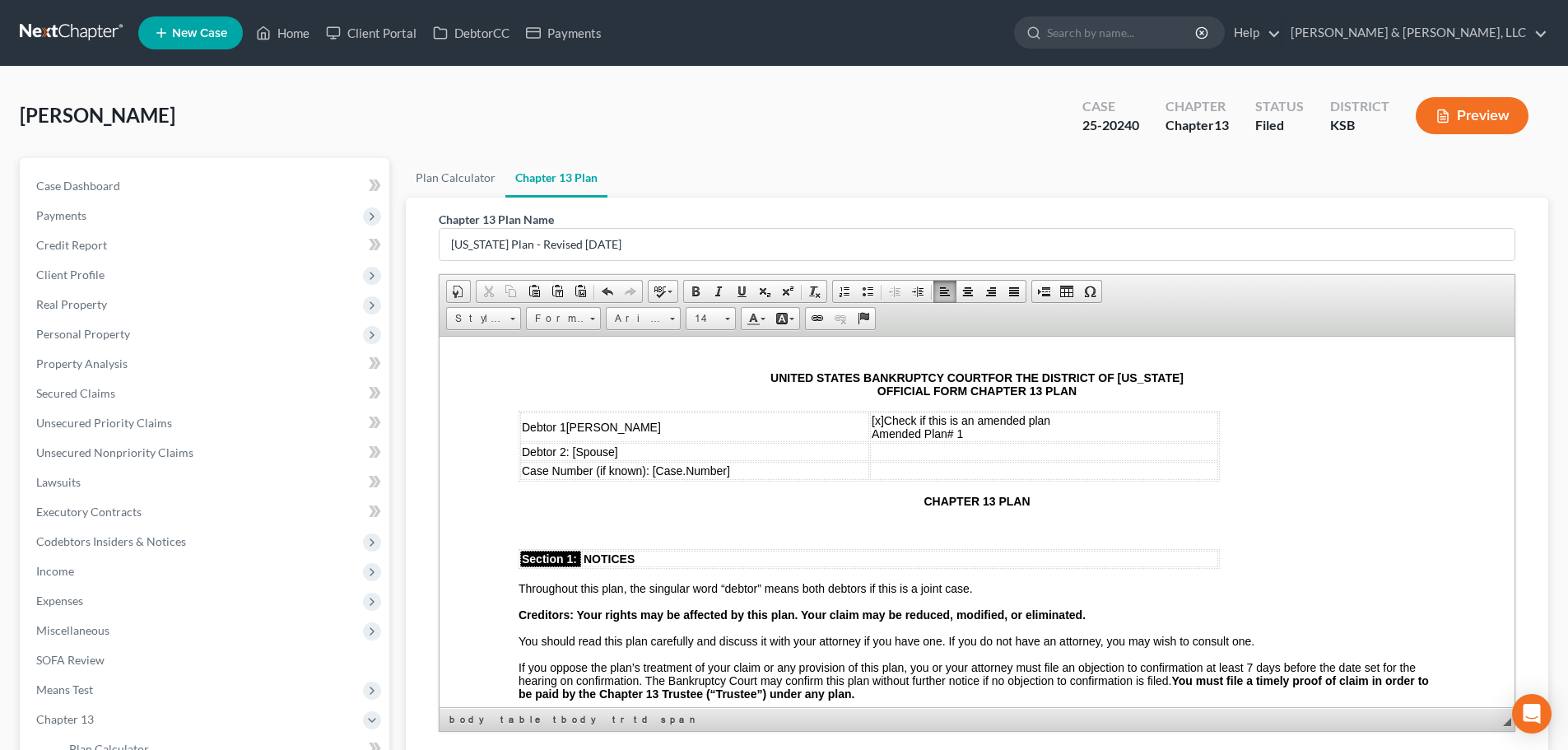
scroll to position [82, 0]
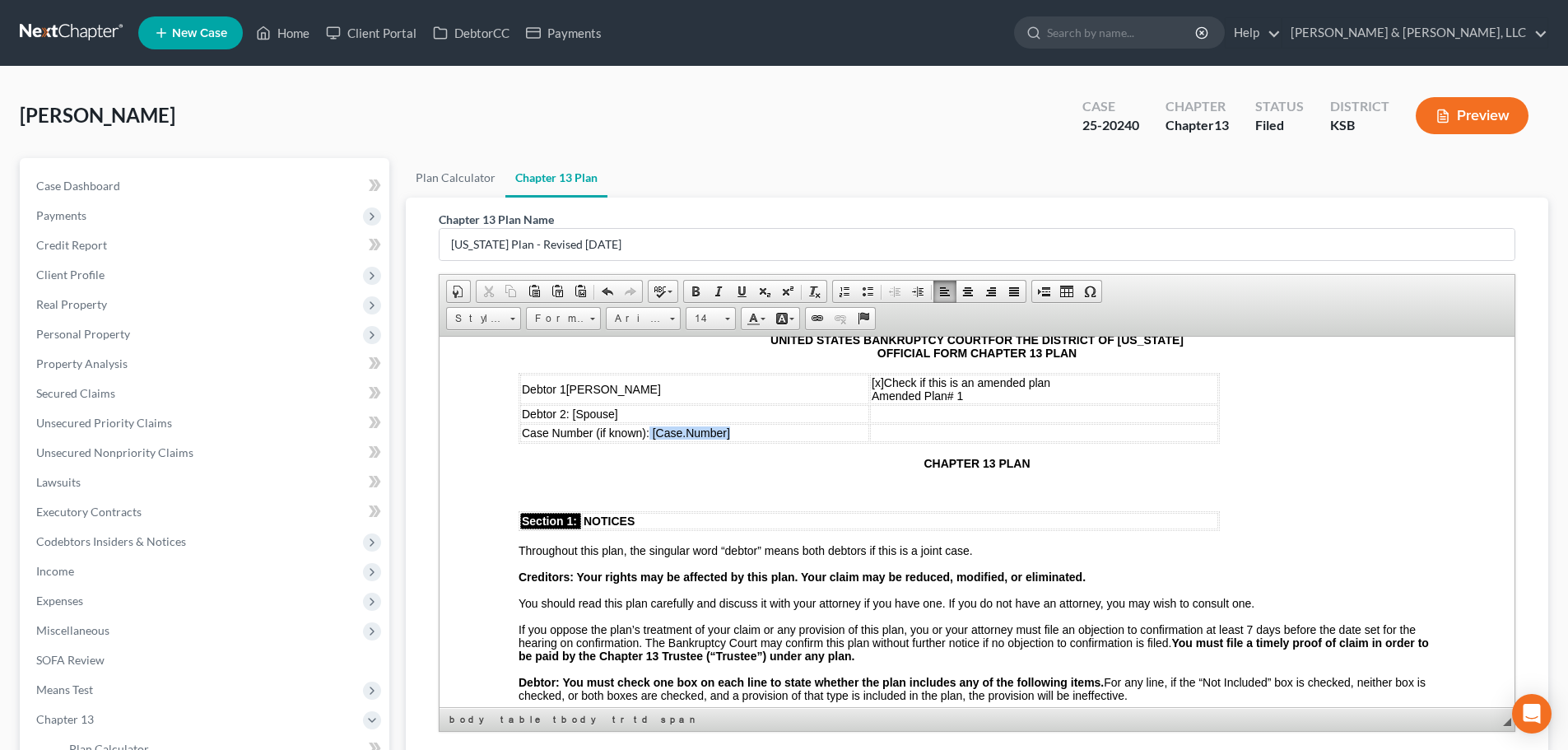
drag, startPoint x: 737, startPoint y: 430, endPoint x: 650, endPoint y: 428, distance: 87.0
click at [650, 428] on td "Case Number (if known): [ Case.Number]" at bounding box center [694, 432] width 349 height 19
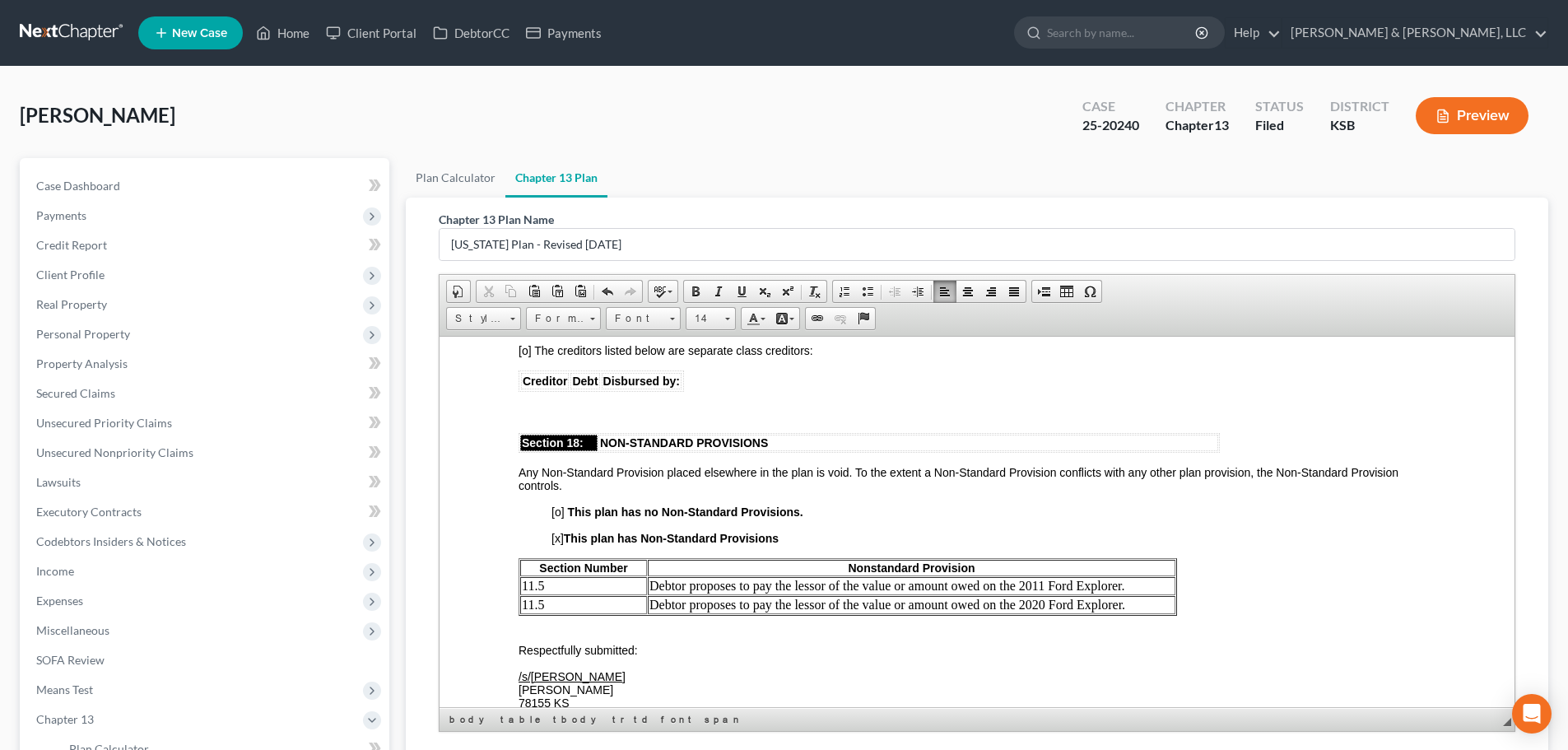
scroll to position [4772, 0]
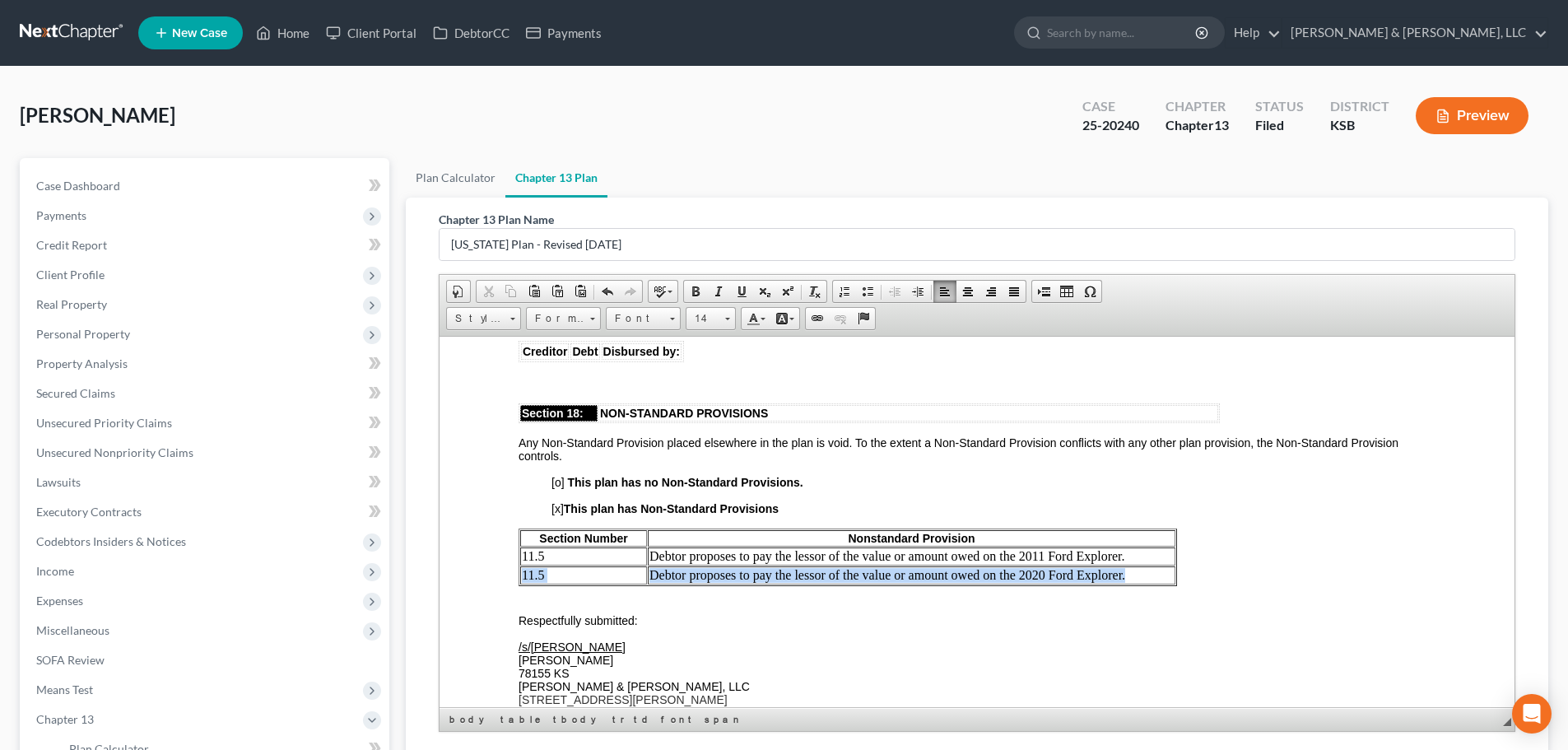
drag, startPoint x: 1141, startPoint y: 593, endPoint x: 522, endPoint y: 591, distance: 619.0
click at [522, 584] on tr "11.5 Debtor proposes to pay the lessor of the value or amount owed on the 2020 …" at bounding box center [848, 574] width 655 height 19
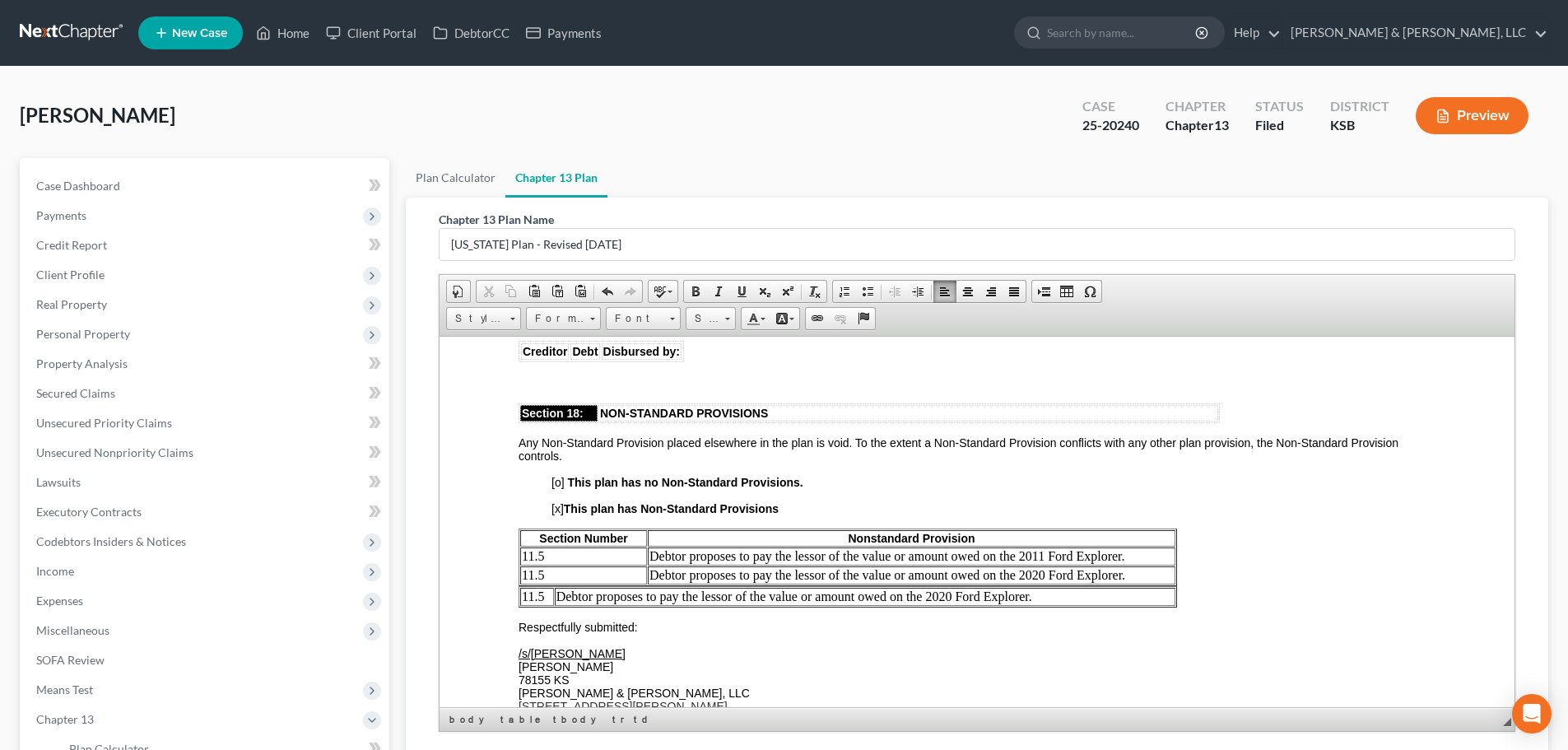
click at [543, 604] on td "11.5" at bounding box center [537, 596] width 33 height 19
drag, startPoint x: 543, startPoint y: 606, endPoint x: 521, endPoint y: 608, distance: 22.1
click at [521, 604] on td "11.5" at bounding box center [537, 596] width 33 height 19
drag, startPoint x: 1037, startPoint y: 615, endPoint x: 545, endPoint y: 618, distance: 492.0
click table "10 Debtor proposes to pay the lessor of the value or amount owed on the 2020 Fo…"
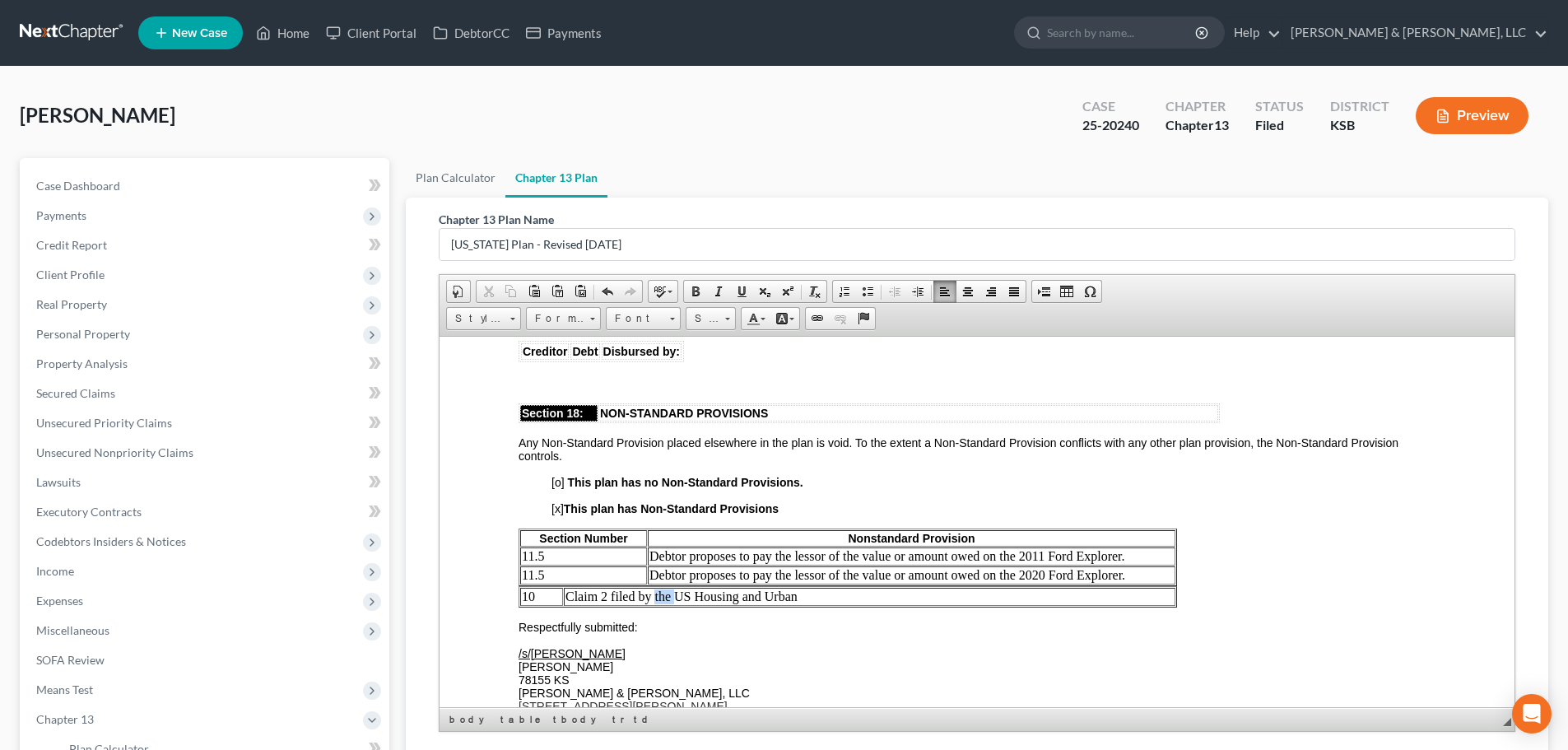
drag, startPoint x: 675, startPoint y: 607, endPoint x: 654, endPoint y: 614, distance: 22.1
click at [654, 604] on td "Claim 2 filed by the US Housing and Urban" at bounding box center [869, 596] width 611 height 19
click at [796, 604] on td "Claim 2 filed by US Housing and Urban" at bounding box center [872, 596] width 608 height 19
click at [536, 604] on td "10" at bounding box center [531, 596] width 22 height 19
click at [1108, 604] on td "Claim 2 filed by US Housing and Urban Development requires no payment to be mad…" at bounding box center [859, 596] width 632 height 19
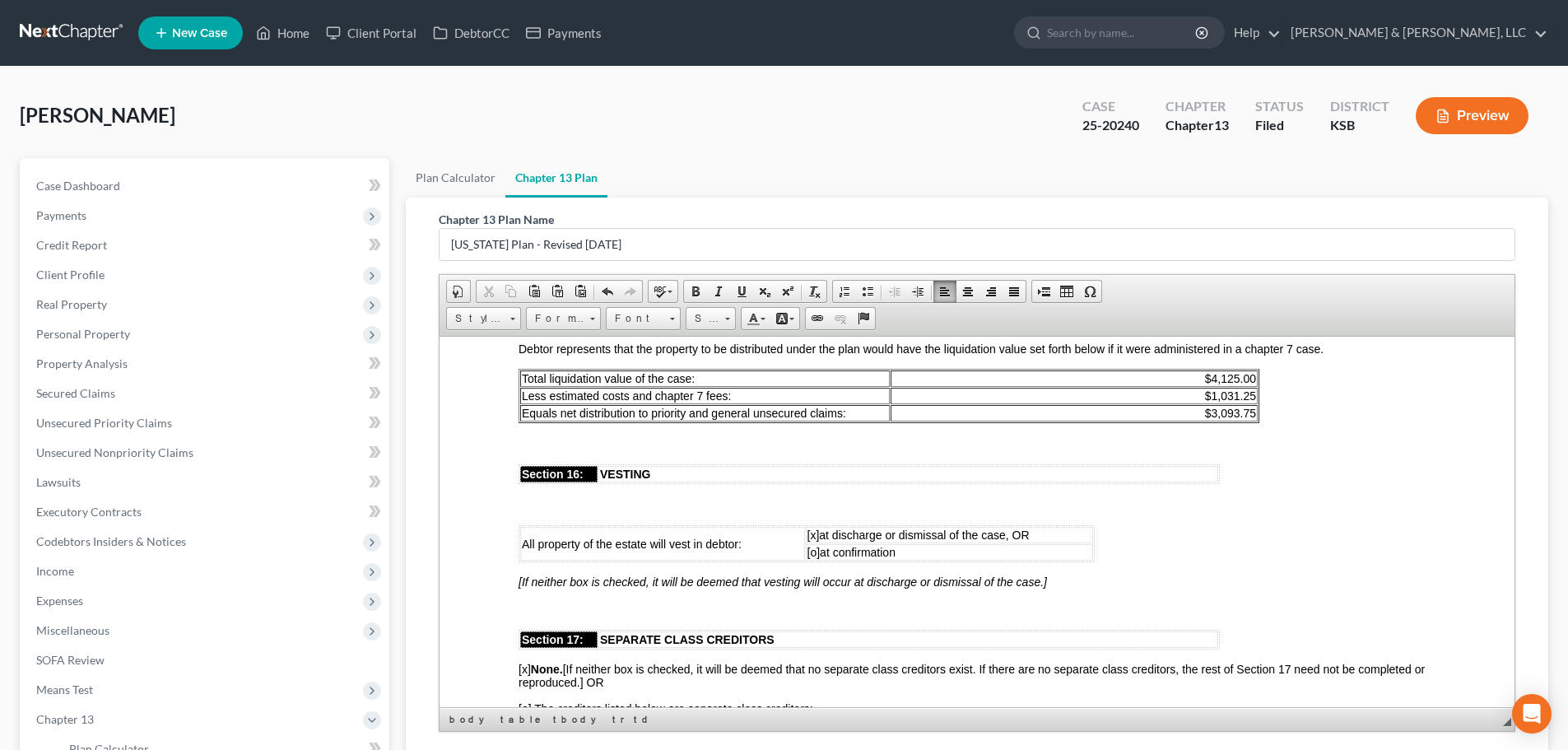
scroll to position [4279, 0]
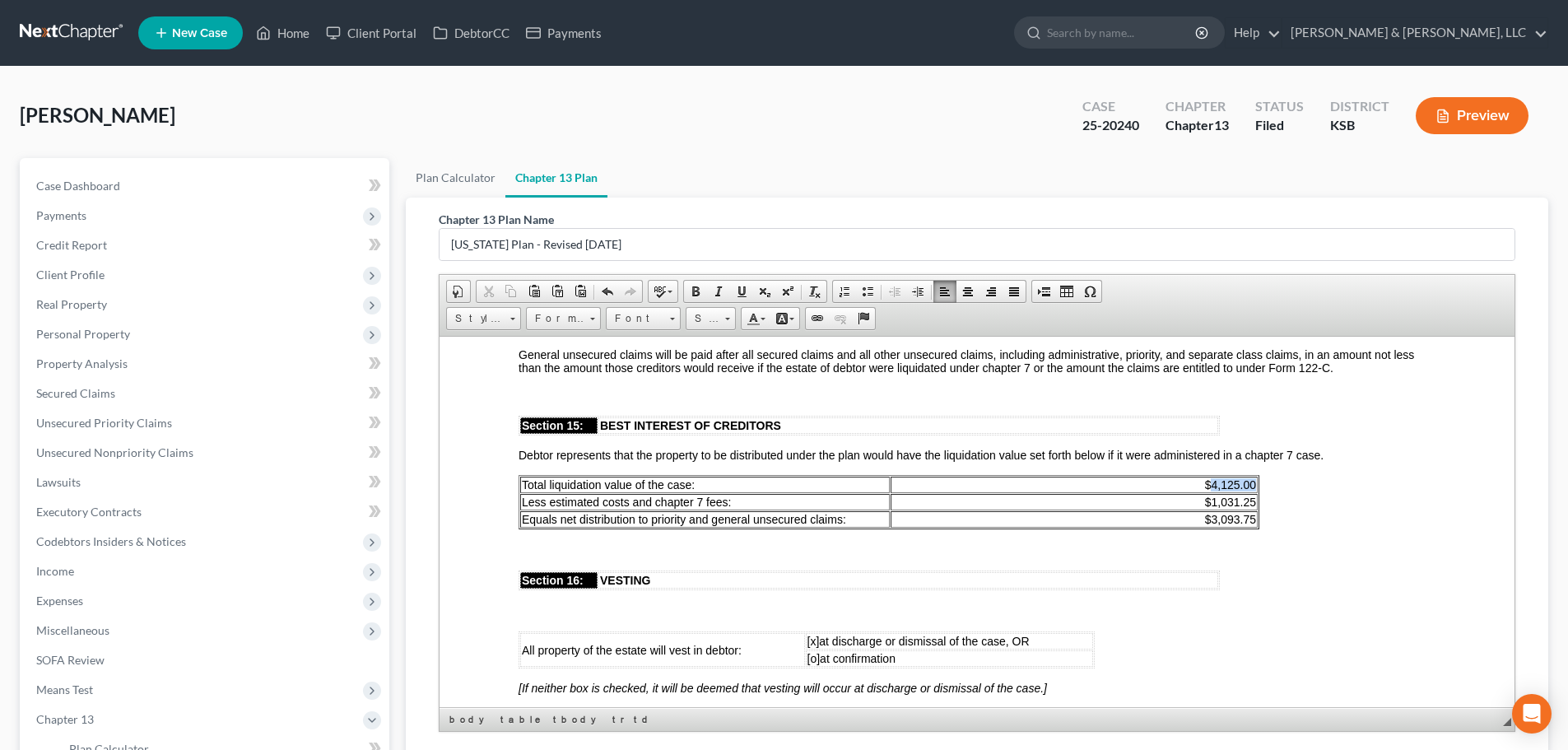
drag, startPoint x: 1209, startPoint y: 496, endPoint x: 1256, endPoint y: 488, distance: 47.7
click at [1256, 488] on td "$4,125.00" at bounding box center [1073, 483] width 367 height 17
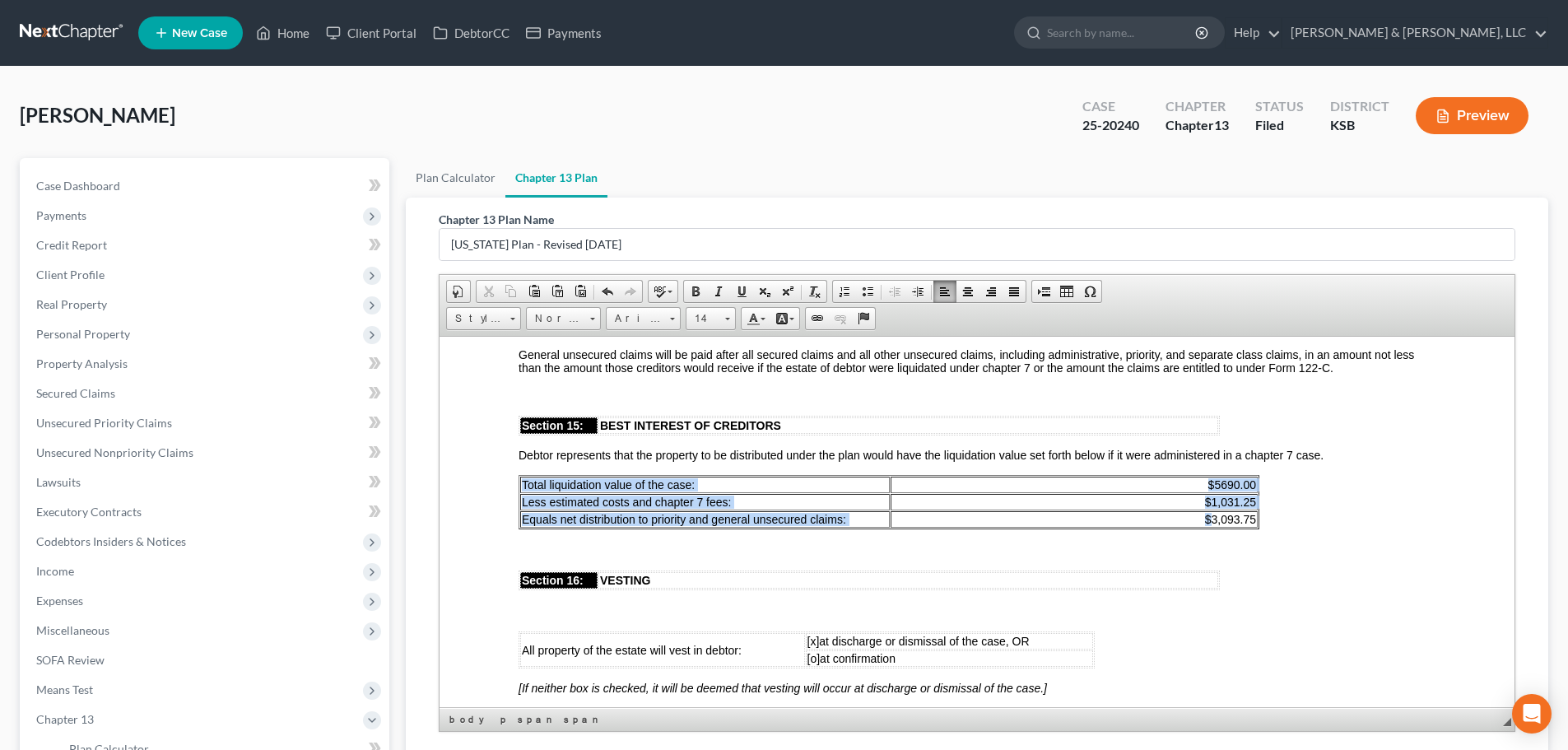
drag, startPoint x: 1213, startPoint y: 532, endPoint x: 1277, endPoint y: 539, distance: 64.4
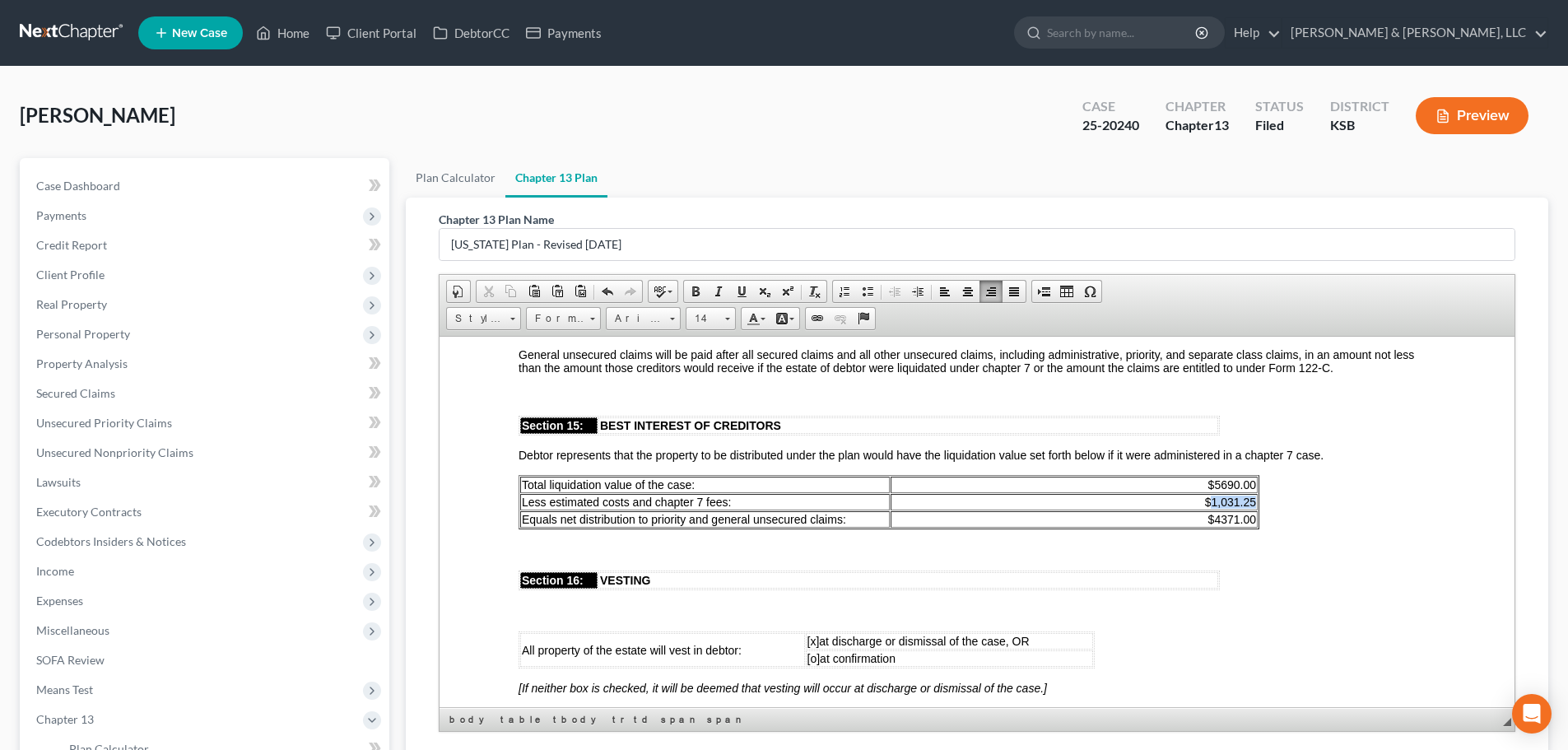
drag, startPoint x: 1210, startPoint y: 511, endPoint x: 1254, endPoint y: 508, distance: 44.1
click at [1254, 507] on p "$1,0 31.25" at bounding box center [1074, 501] width 364 height 13
click at [1233, 507] on span "31.25" at bounding box center [1241, 501] width 28 height 13
drag, startPoint x: 1254, startPoint y: 514, endPoint x: 1213, endPoint y: 512, distance: 41.0
click at [1213, 507] on p "$1,0 31.25" at bounding box center [1074, 501] width 364 height 13
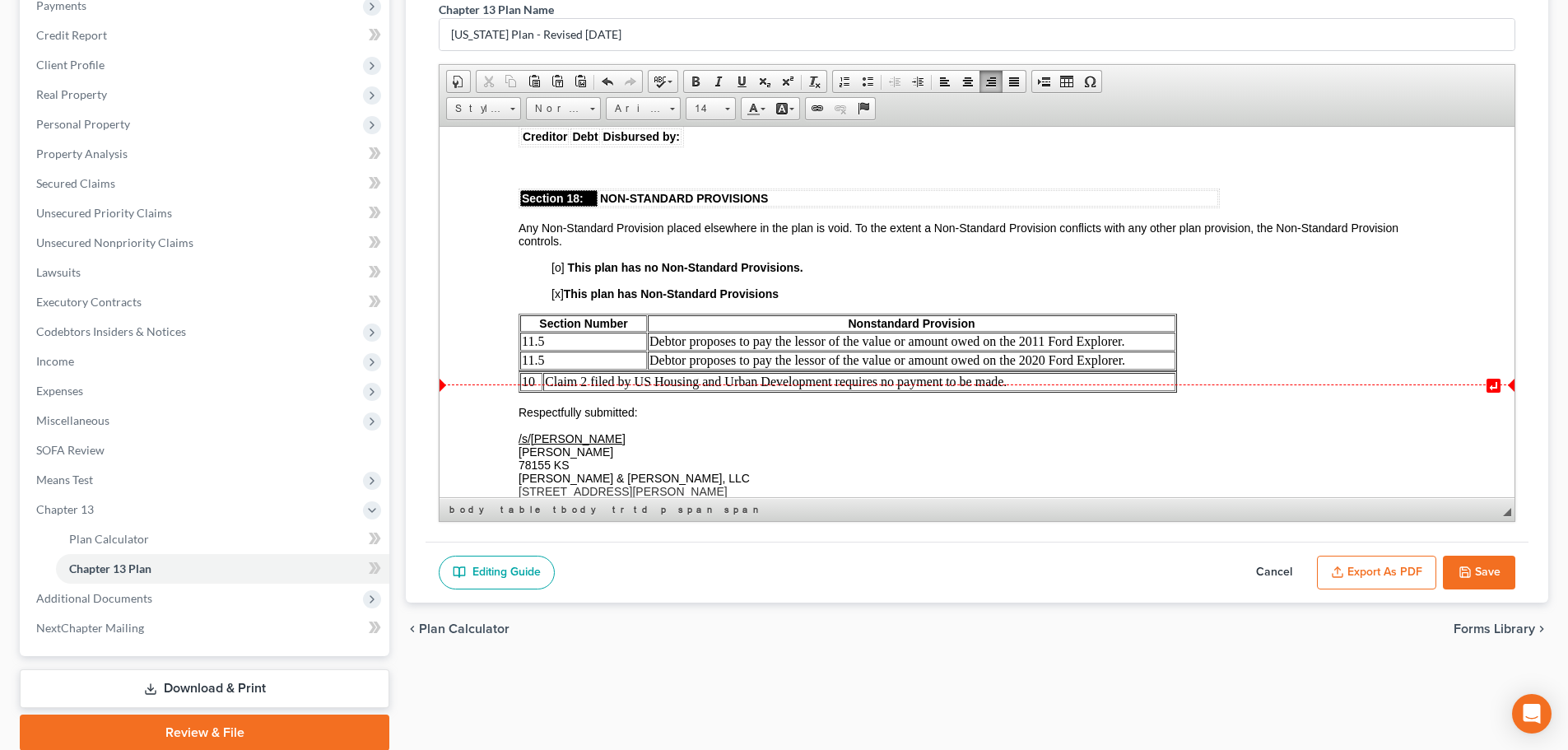
scroll to position [5101, 0]
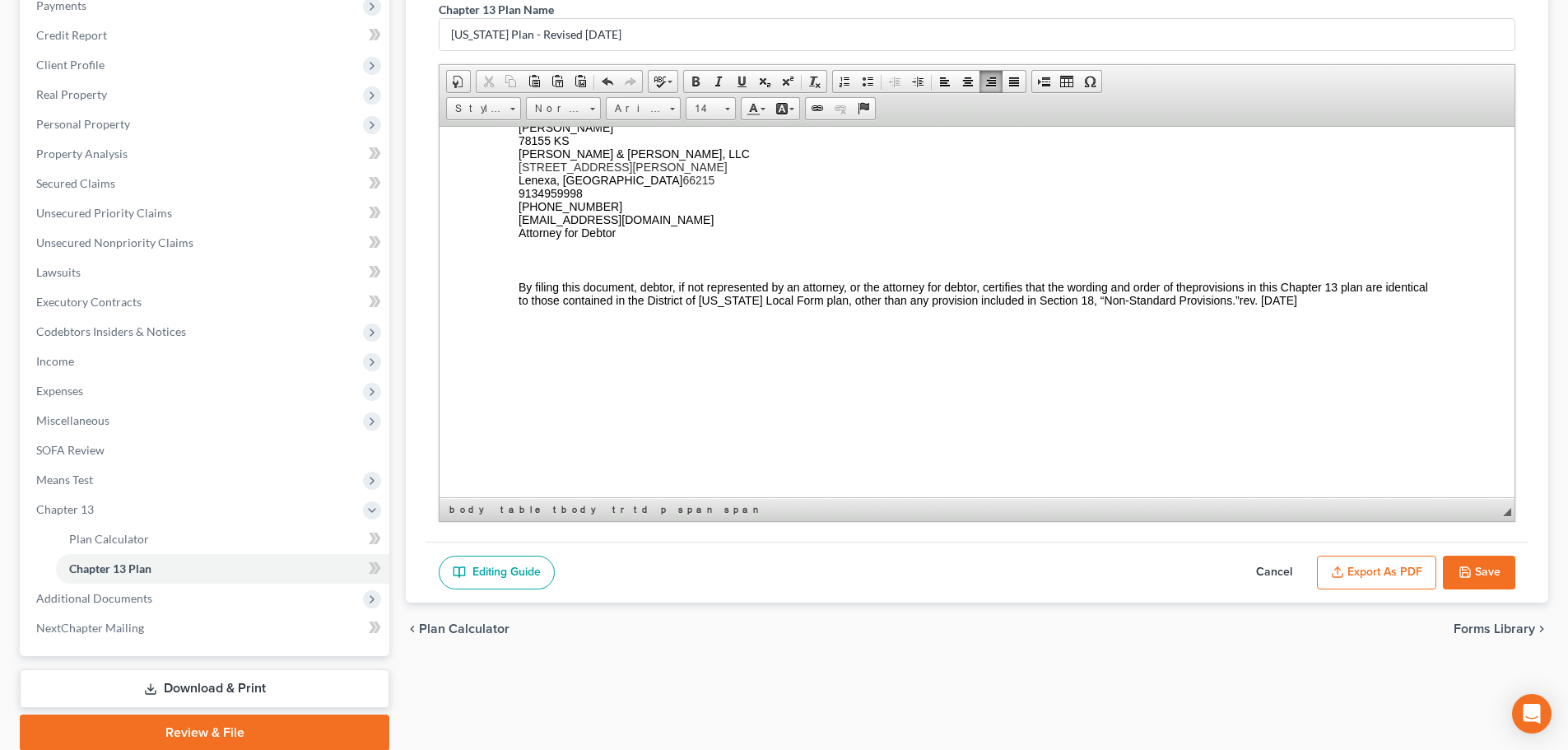
click at [1402, 571] on button "Export as PDF" at bounding box center [1376, 572] width 119 height 34
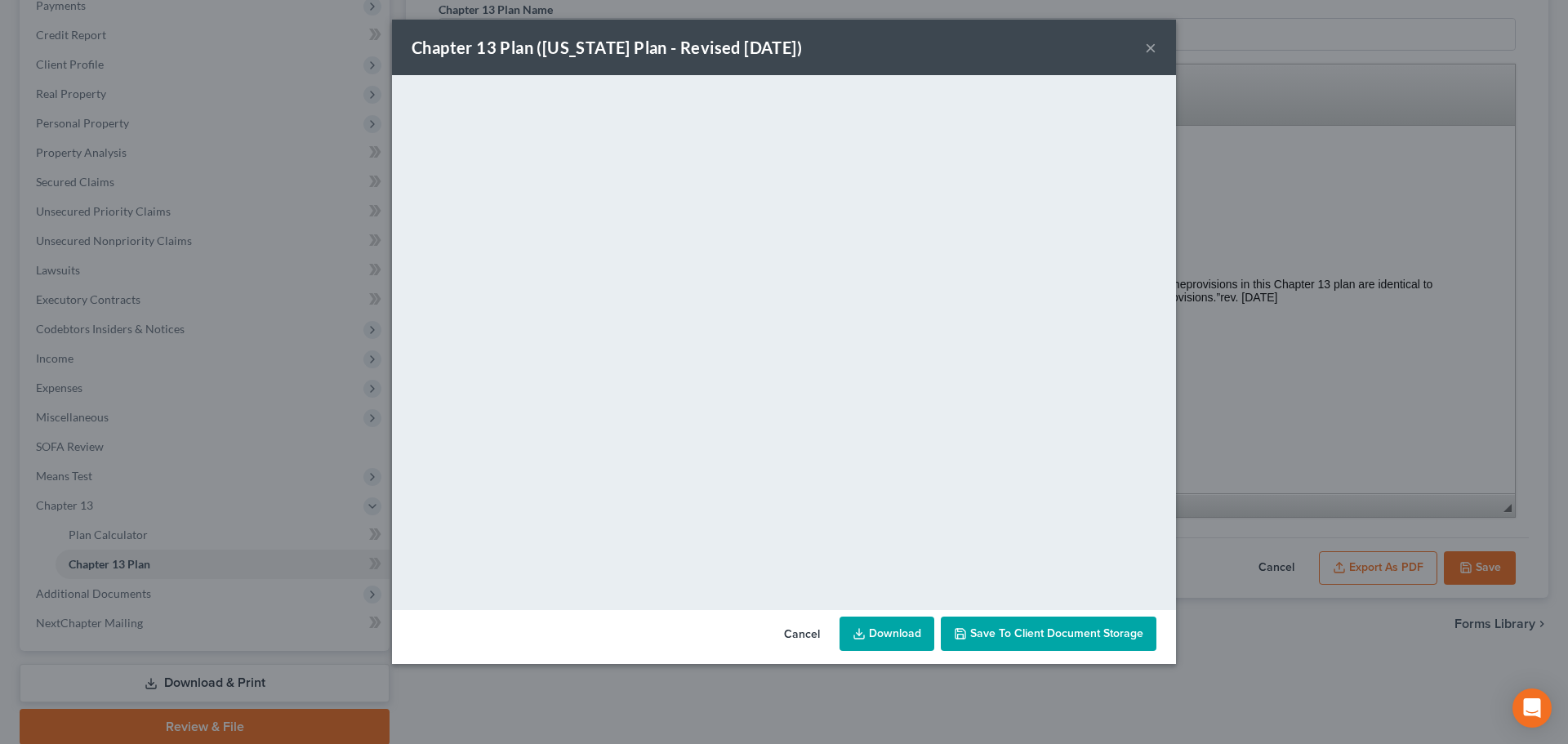
click at [894, 630] on link "Download" at bounding box center [887, 632] width 95 height 34
click at [1150, 43] on button "×" at bounding box center [1151, 48] width 12 height 19
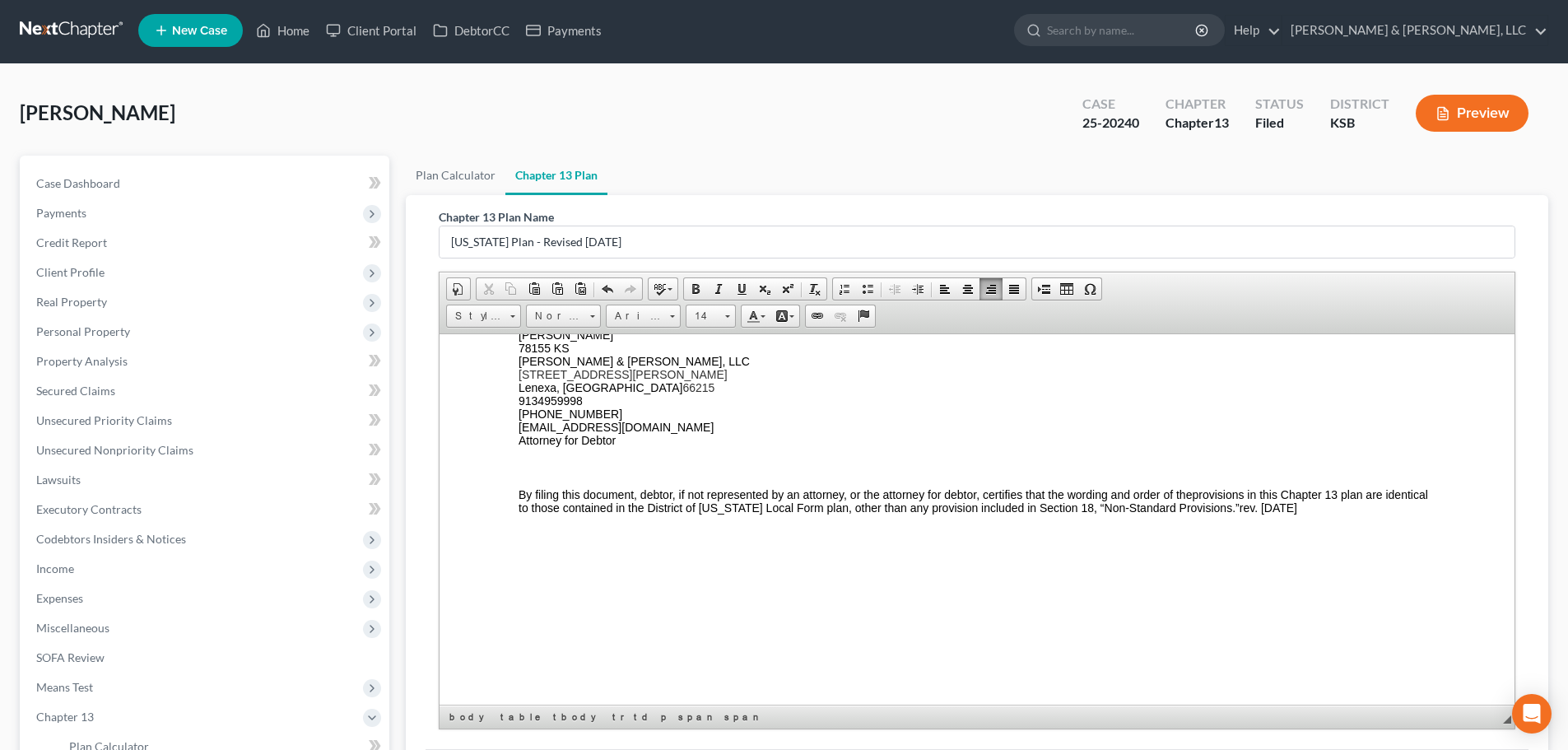
scroll to position [0, 0]
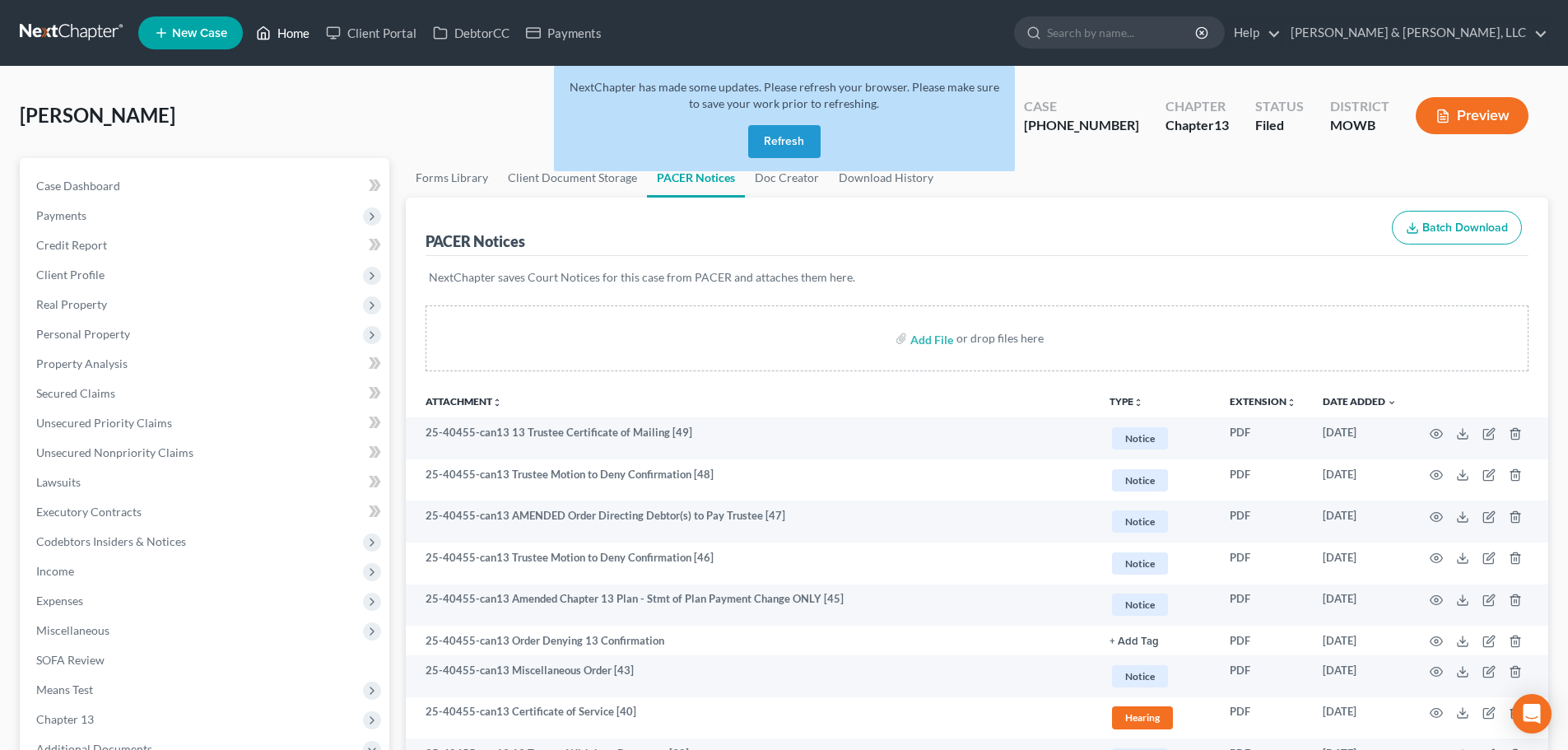
click at [288, 27] on link "Home" at bounding box center [283, 33] width 70 height 29
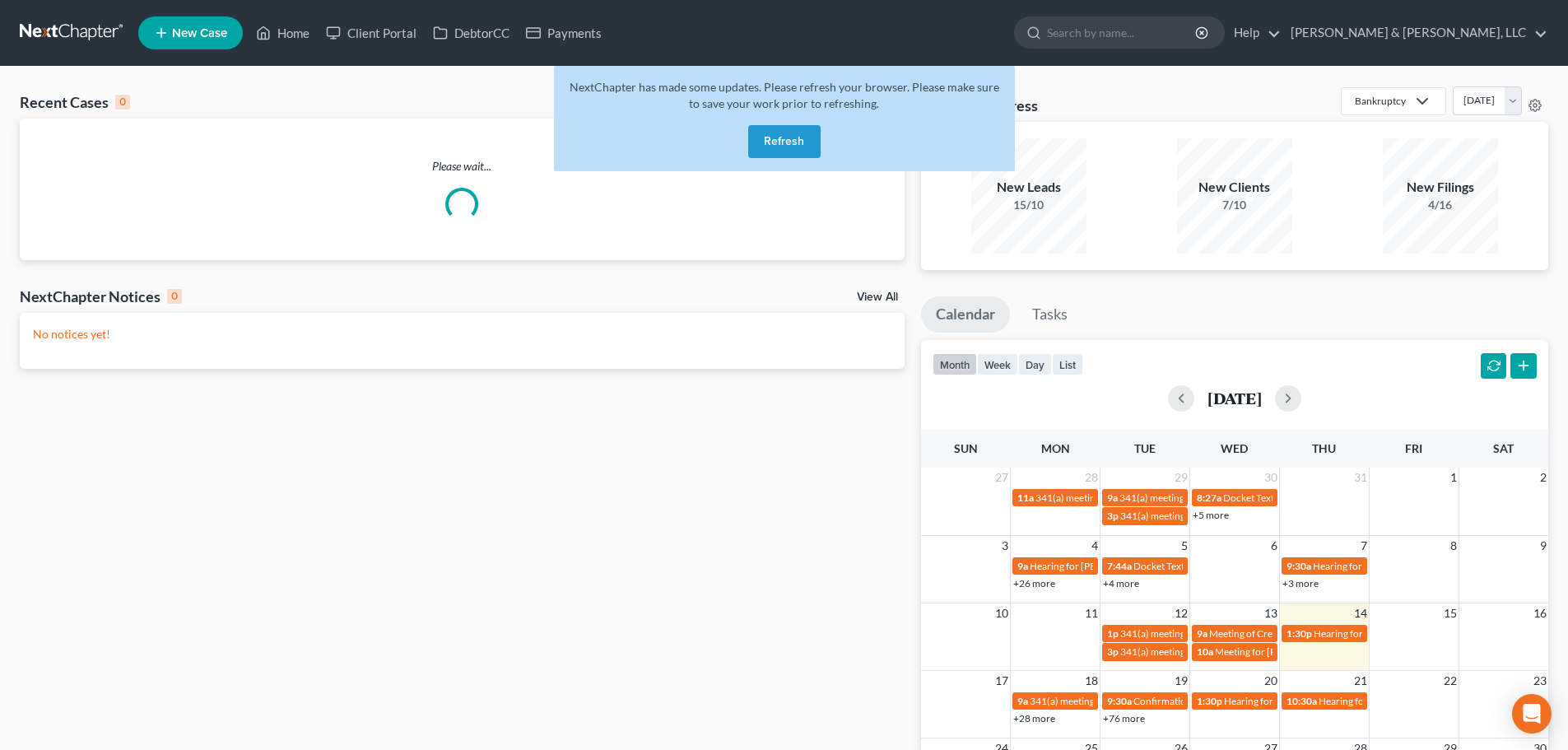
click at [796, 151] on button "Refresh" at bounding box center [784, 142] width 72 height 33
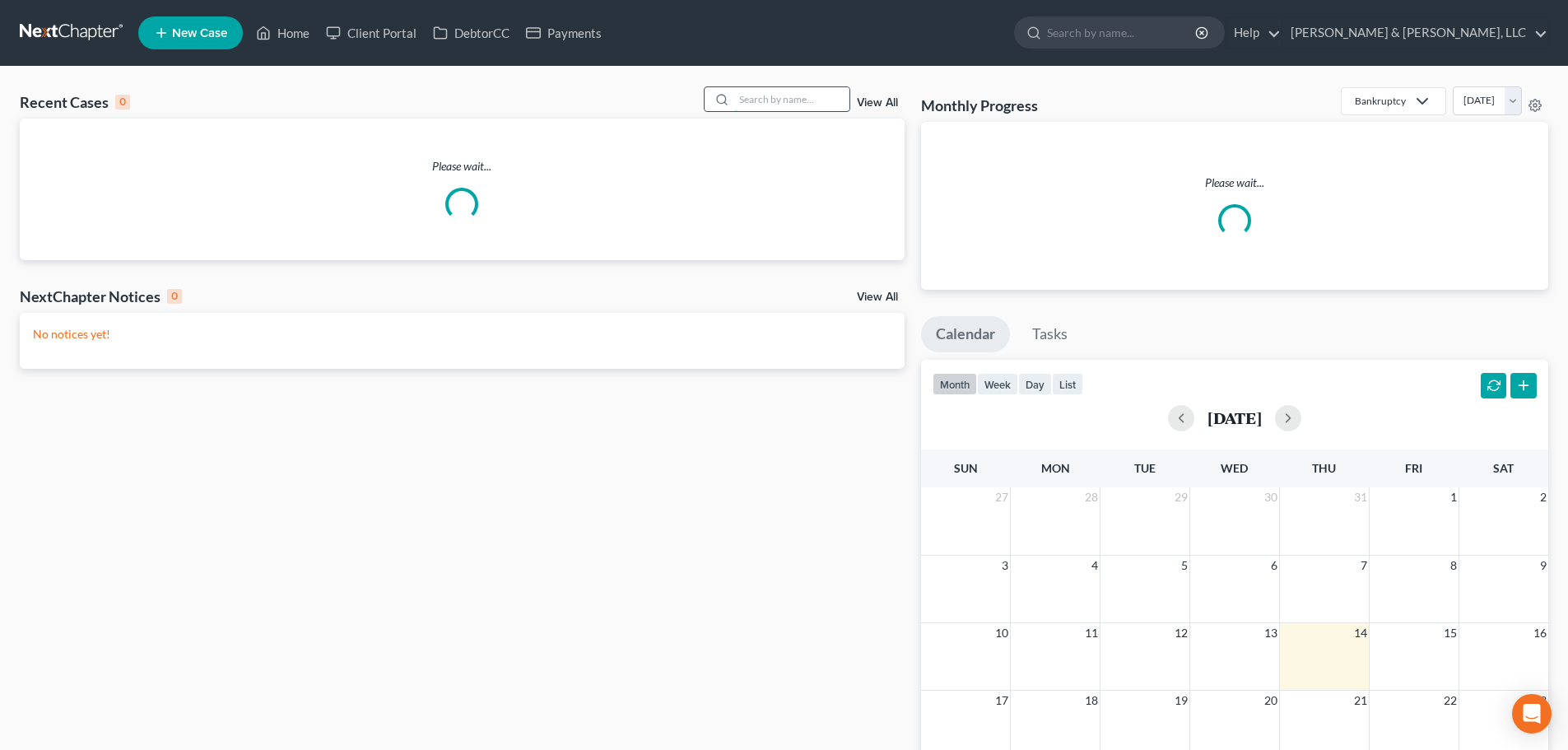
click at [783, 105] on input "search" at bounding box center [792, 99] width 115 height 23
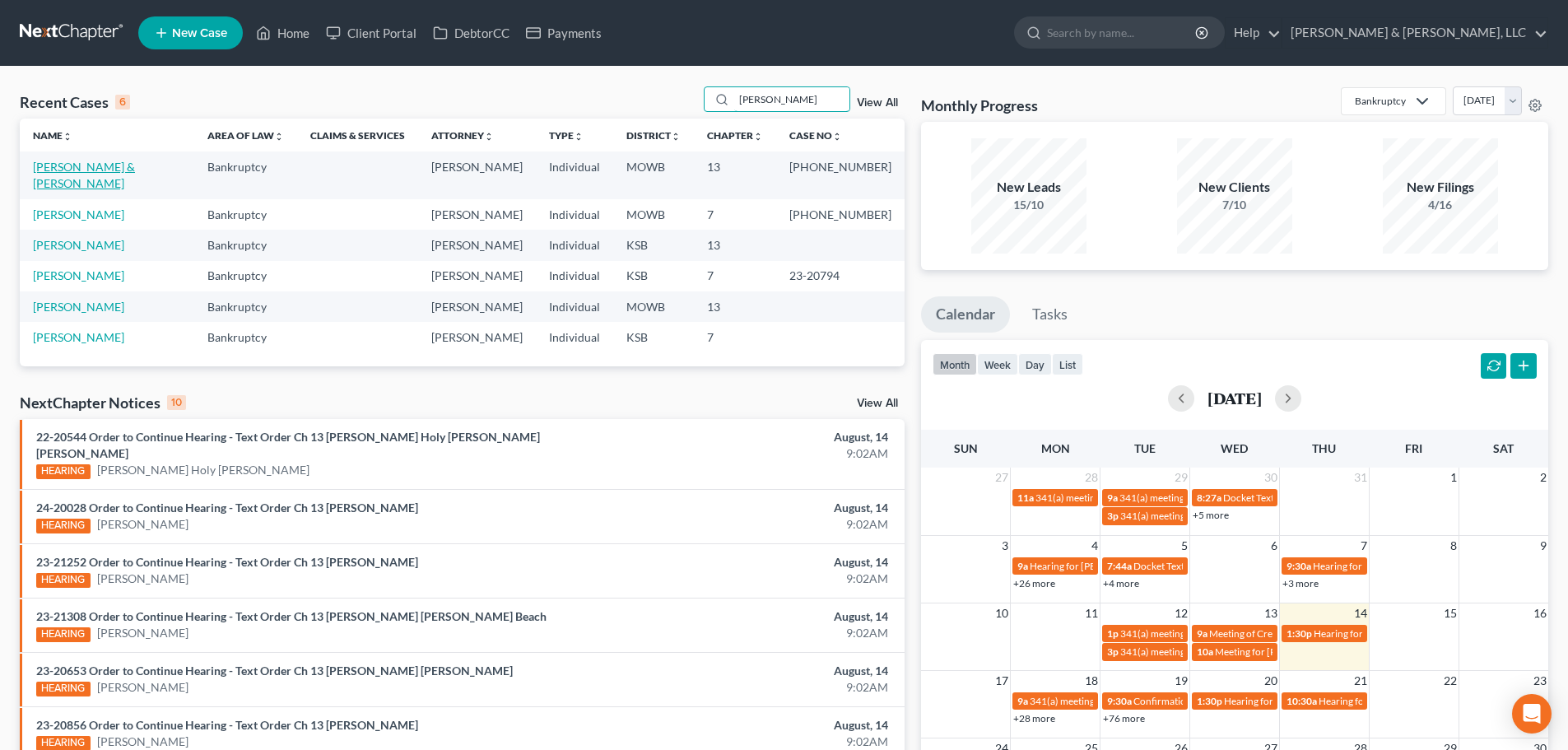
type input "[PERSON_NAME]"
click at [110, 163] on link "[PERSON_NAME] & [PERSON_NAME]" at bounding box center [84, 174] width 102 height 30
select select "6"
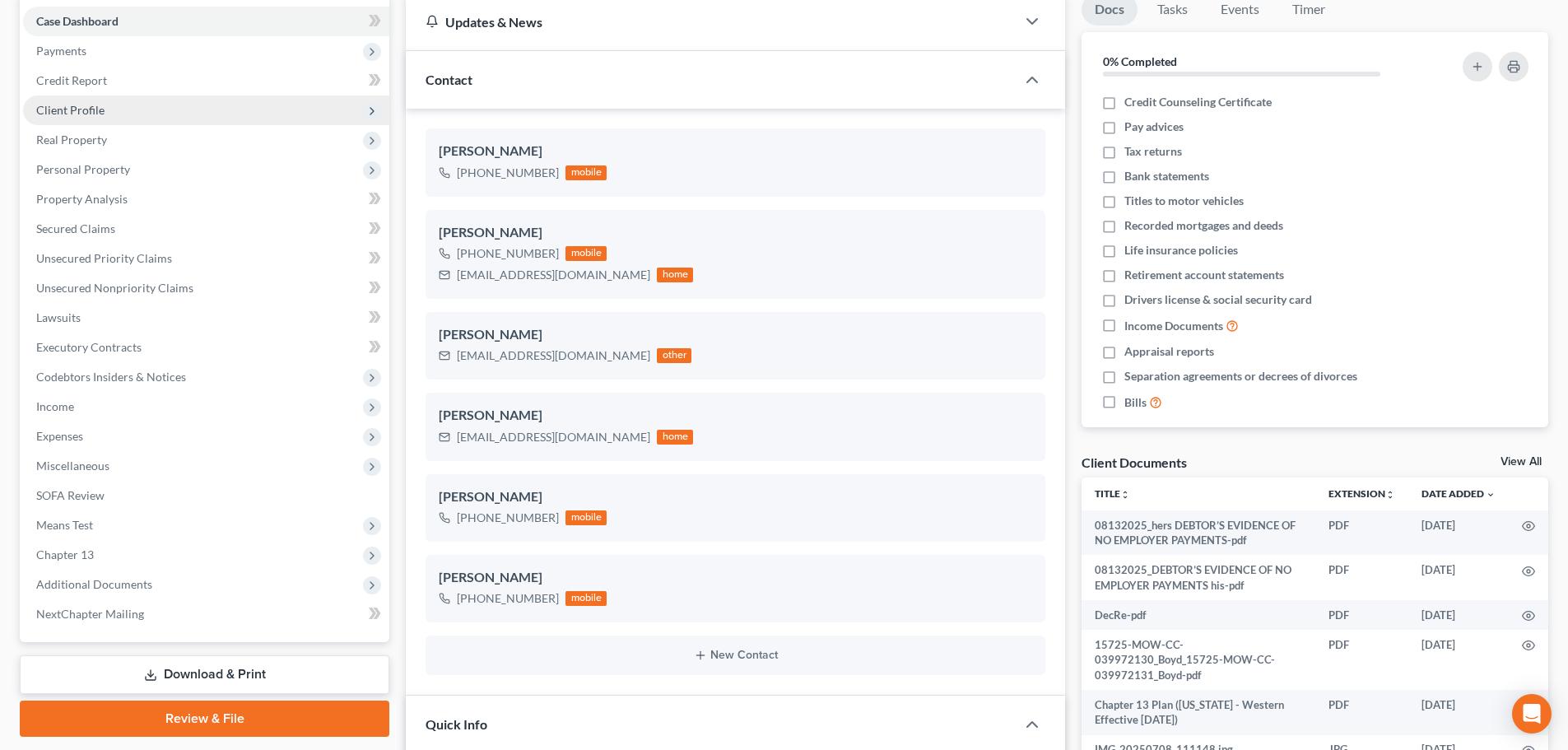
scroll to position [653, 0]
click at [78, 112] on span "Client Profile" at bounding box center [70, 110] width 68 height 14
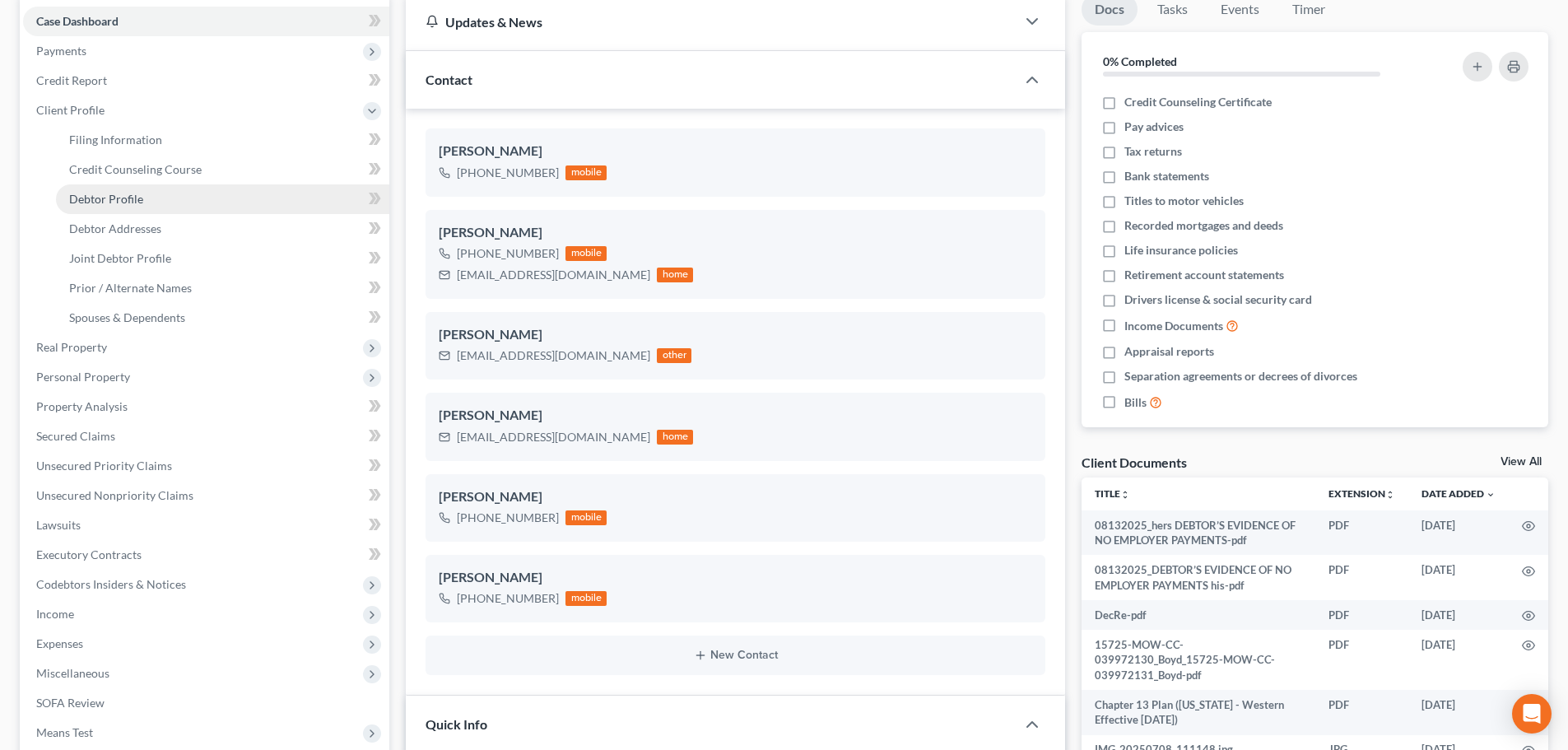
click at [127, 198] on span "Debtor Profile" at bounding box center [107, 199] width 74 height 14
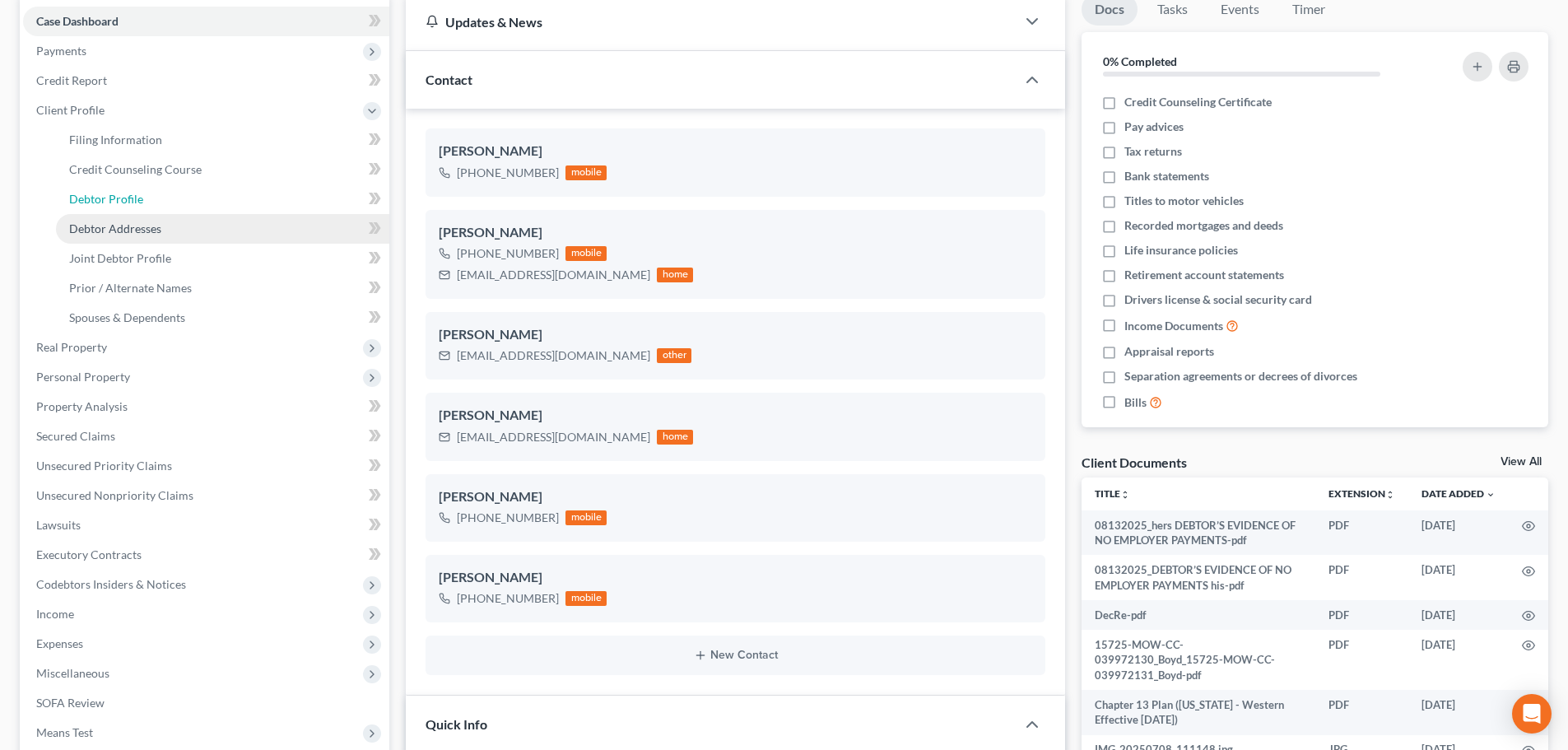
select select "1"
select select "2"
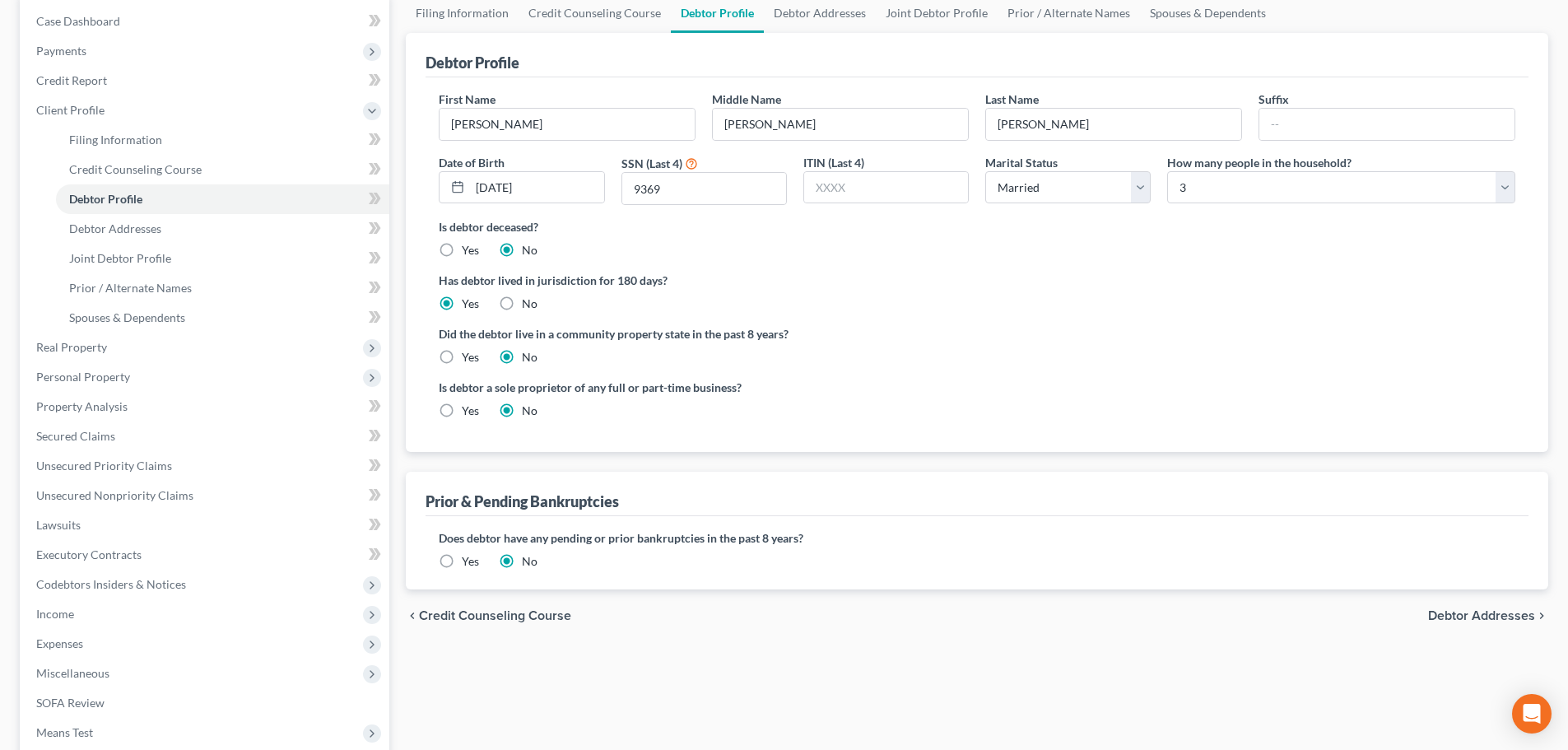
radio input "true"
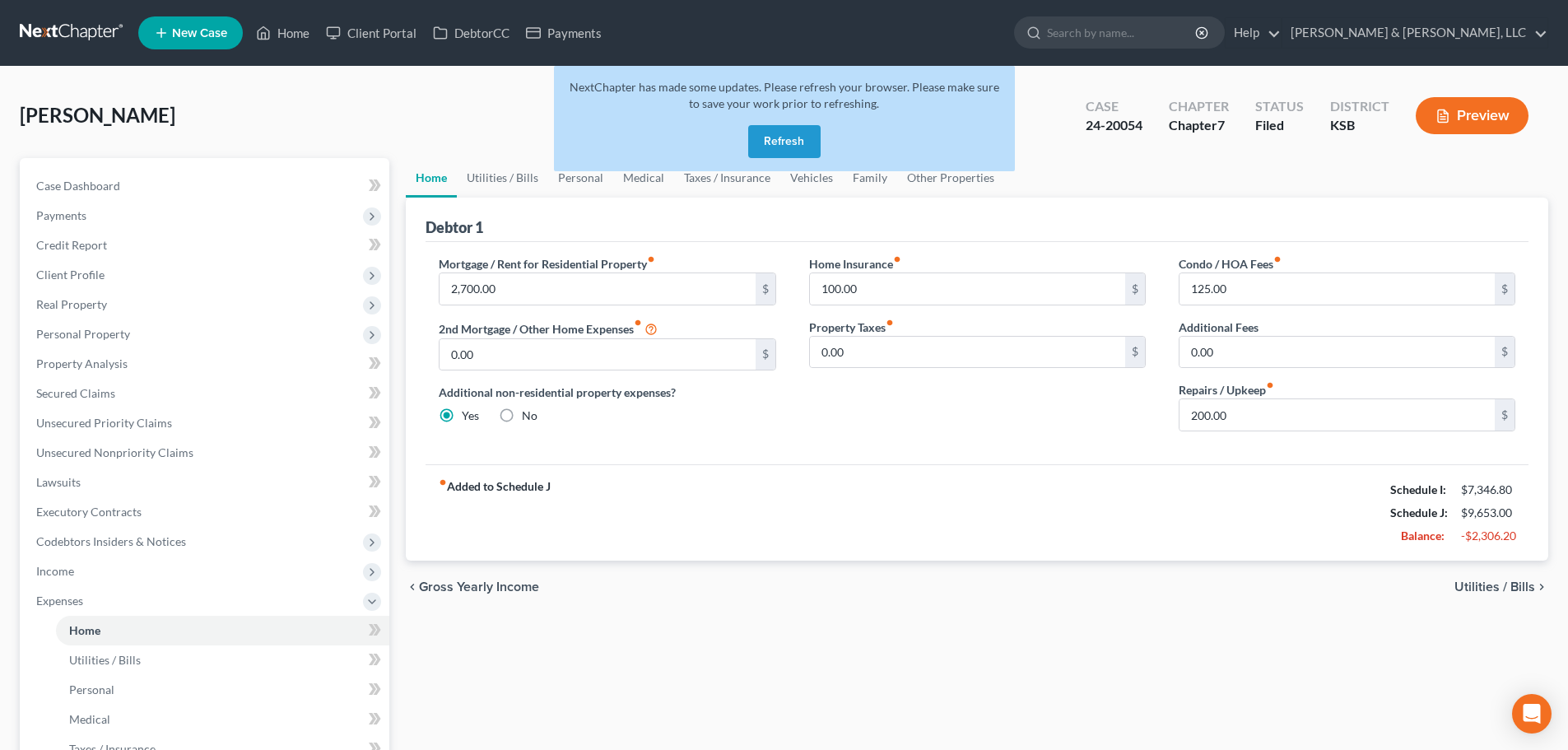
click at [480, 132] on div "[PERSON_NAME] Upgraded Case 24-20054 Chapter Chapter 7 Status Filed District [G…" at bounding box center [784, 121] width 1529 height 71
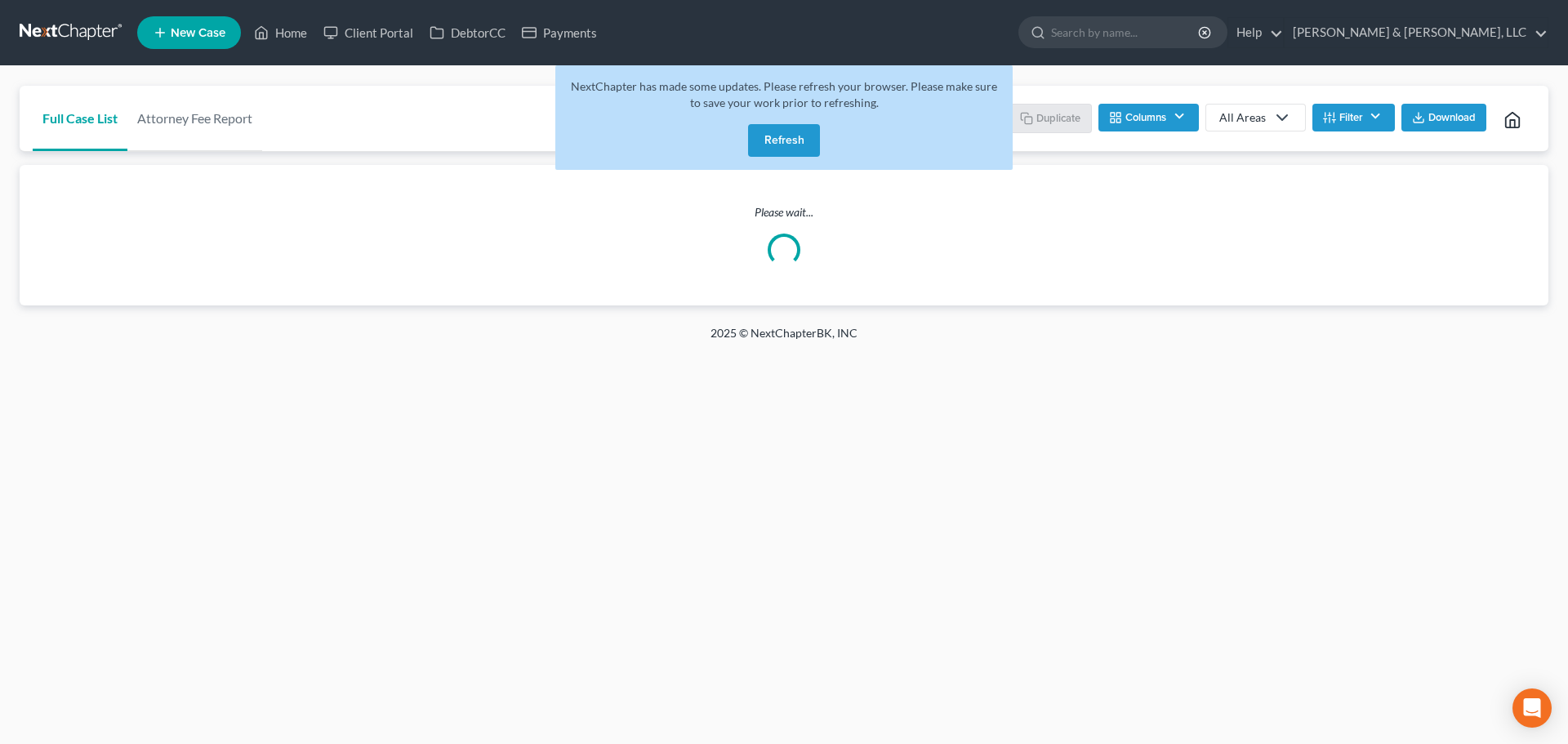
click at [795, 140] on button "Refresh" at bounding box center [784, 141] width 72 height 33
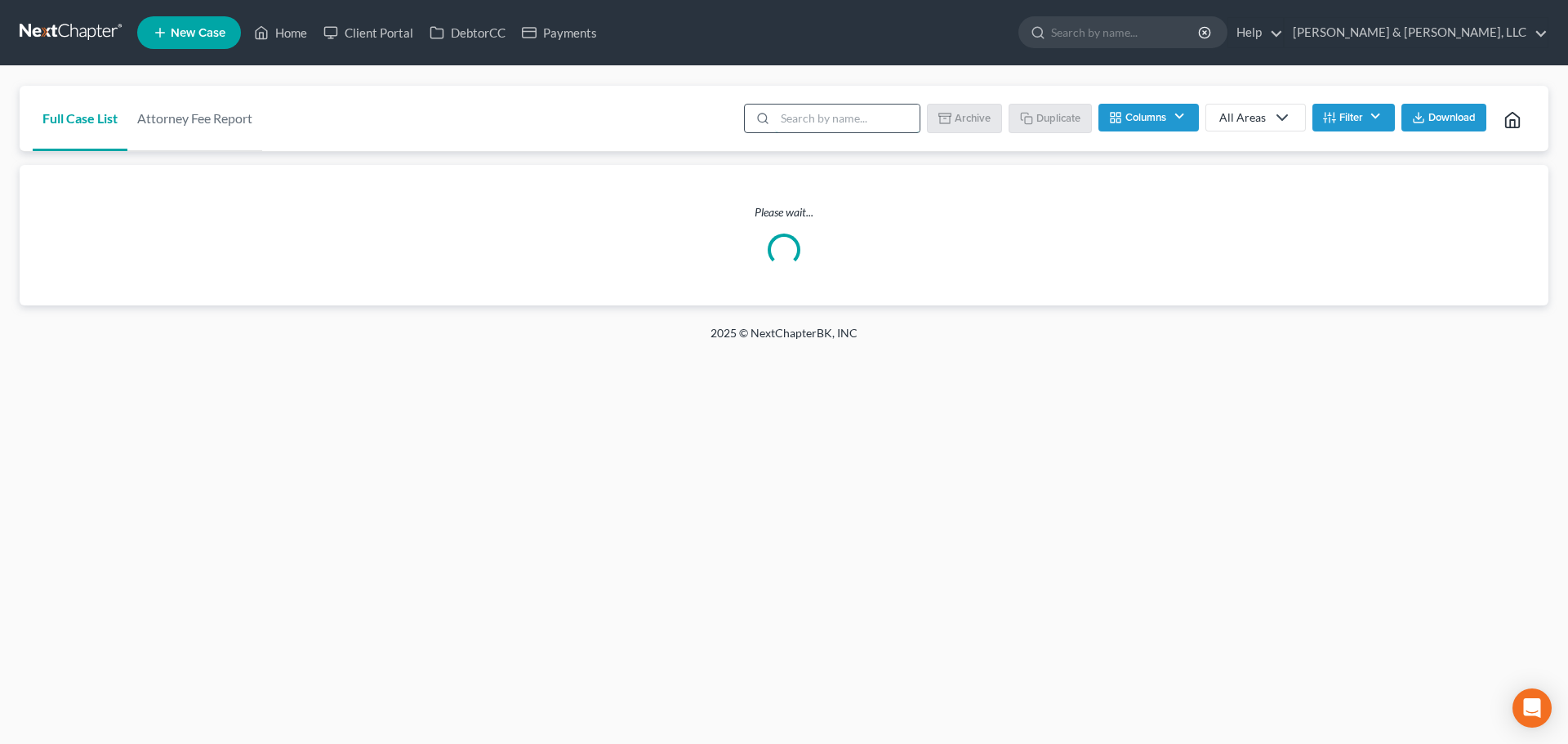
click at [863, 122] on input "search" at bounding box center [847, 118] width 145 height 28
type input "booker"
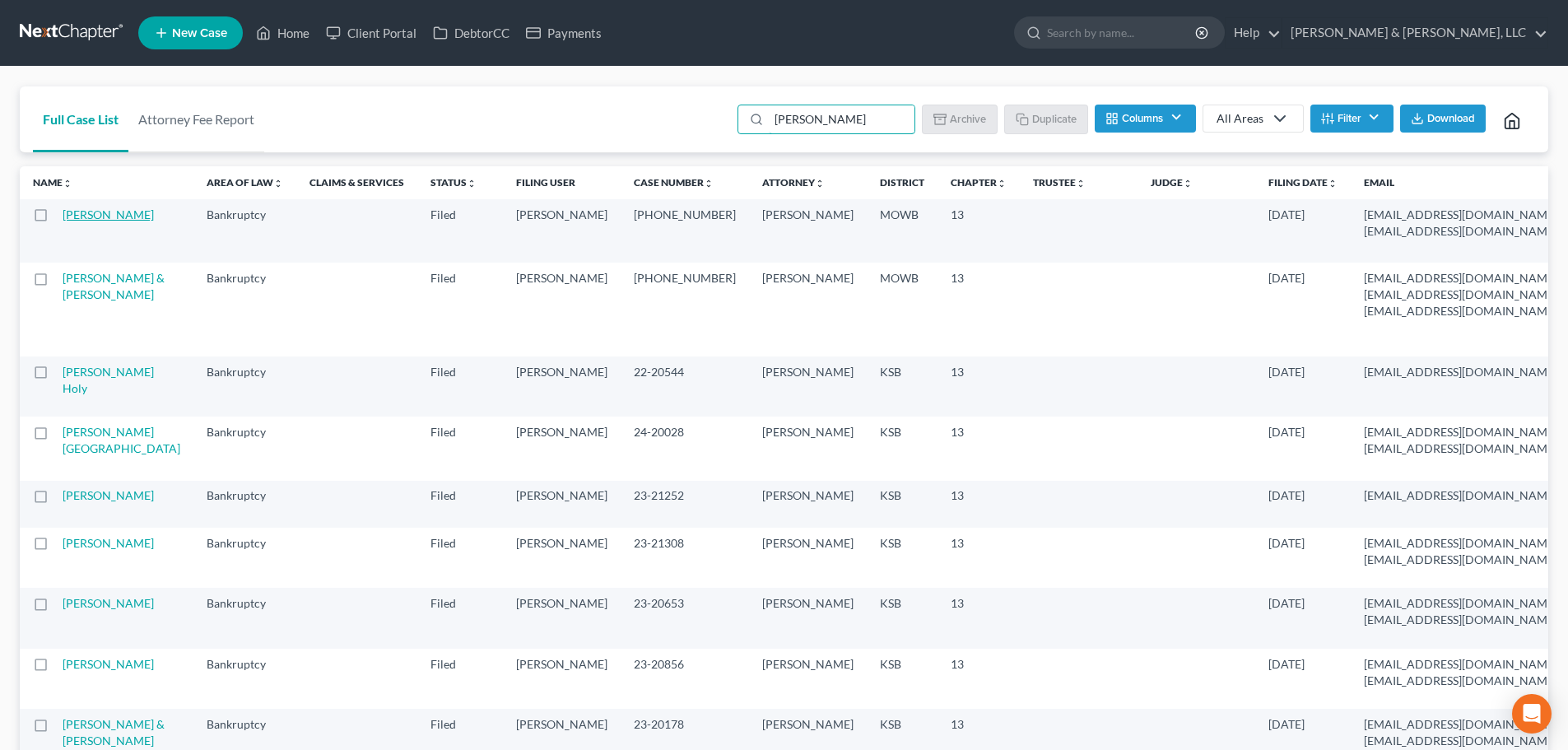
click at [74, 221] on link "Booker, Andreanna" at bounding box center [108, 214] width 91 height 14
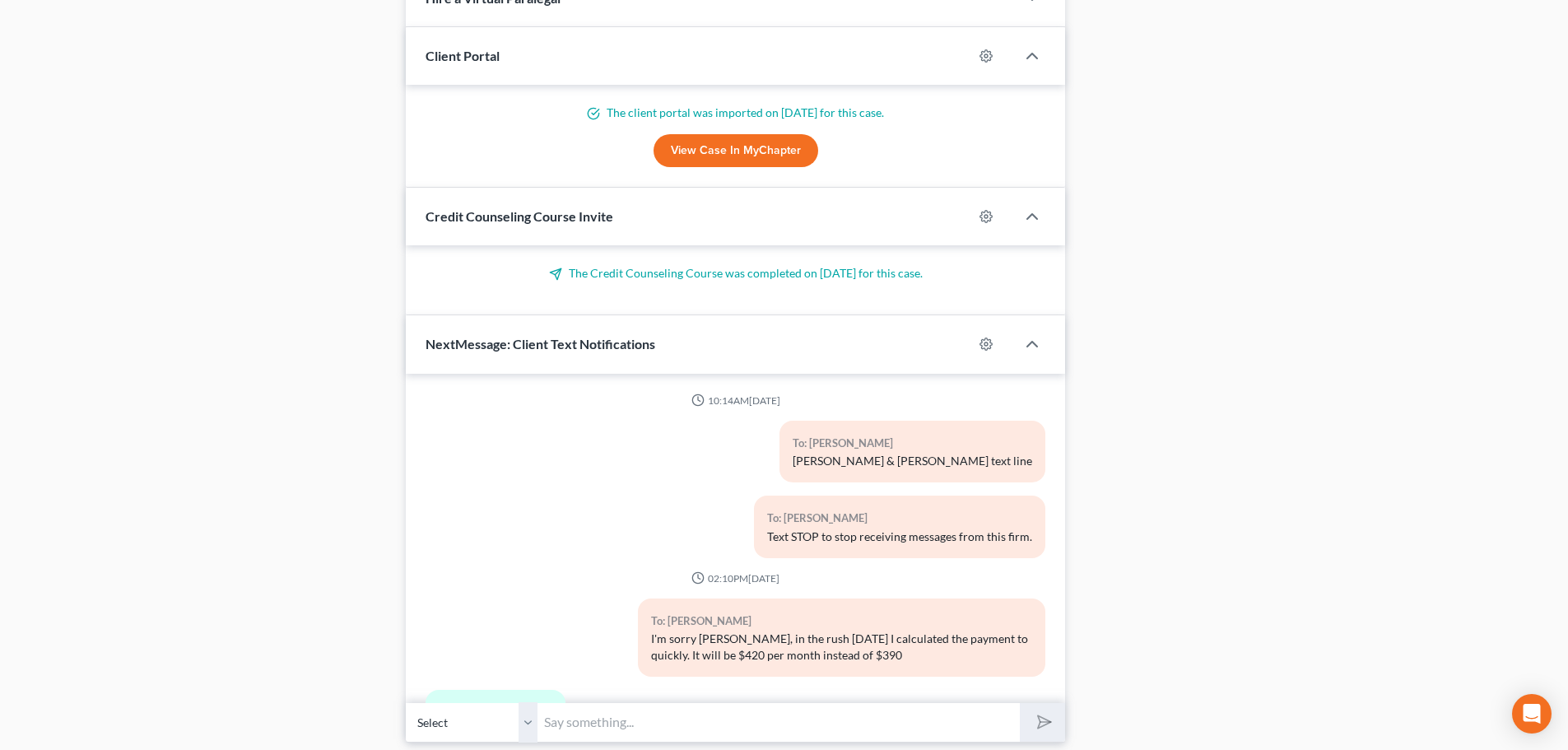
scroll to position [4637, 0]
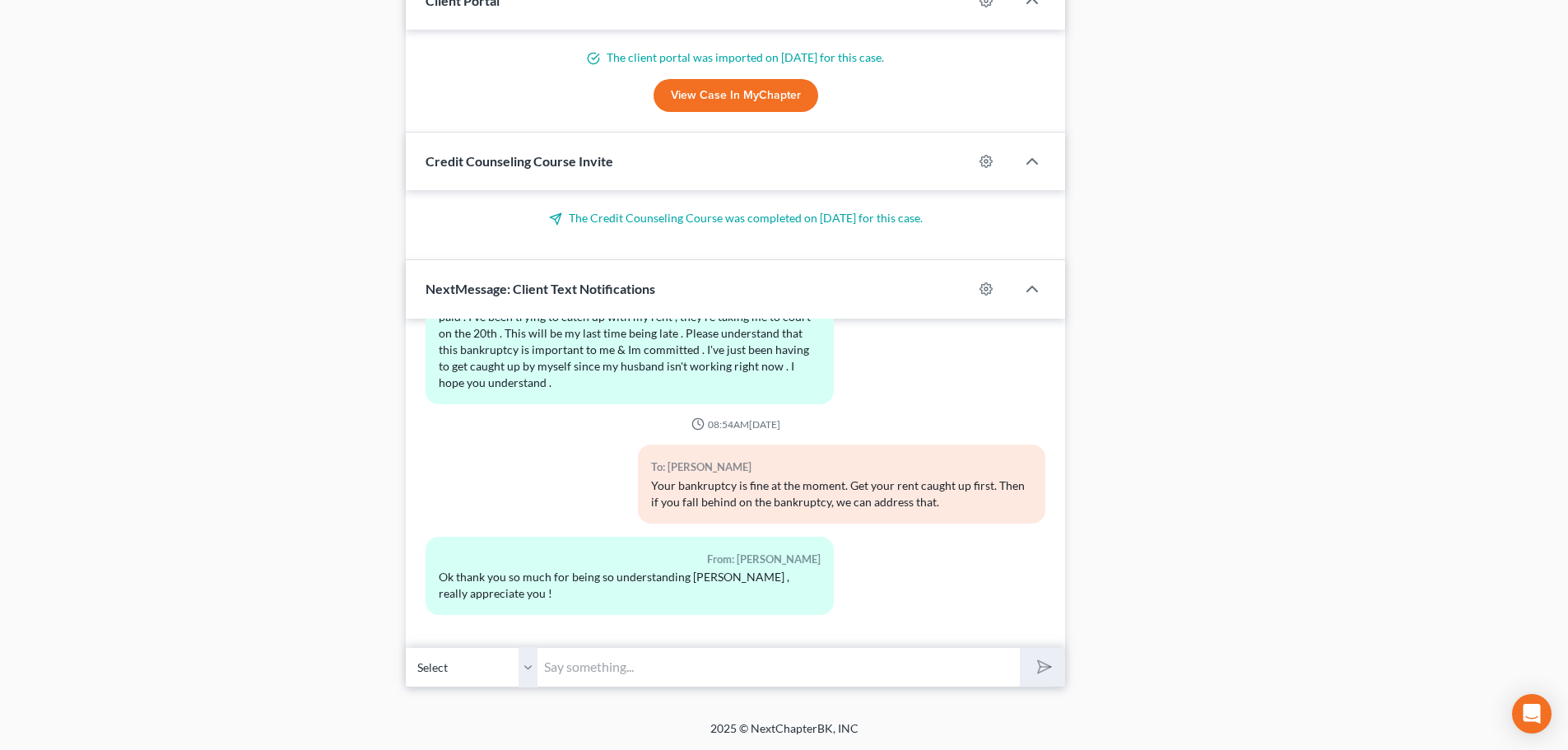
click at [626, 669] on input "text" at bounding box center [778, 666] width 482 height 40
type input "You're welcome. Let me know if you have any other questions."
click at [1039, 673] on polygon "submit" at bounding box center [1041, 666] width 20 height 20
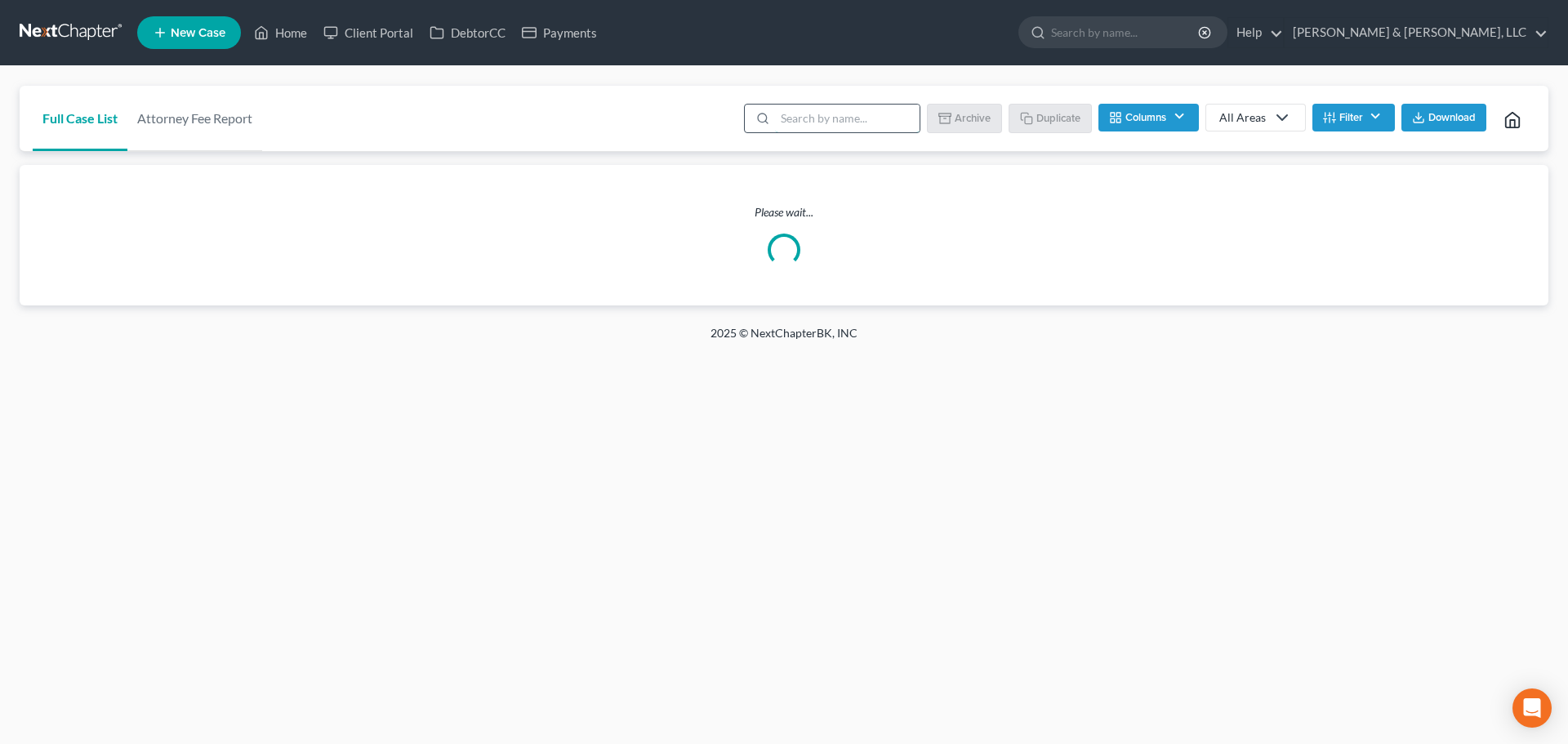
click at [833, 121] on input "search" at bounding box center [847, 118] width 145 height 28
type input "[PERSON_NAME]"
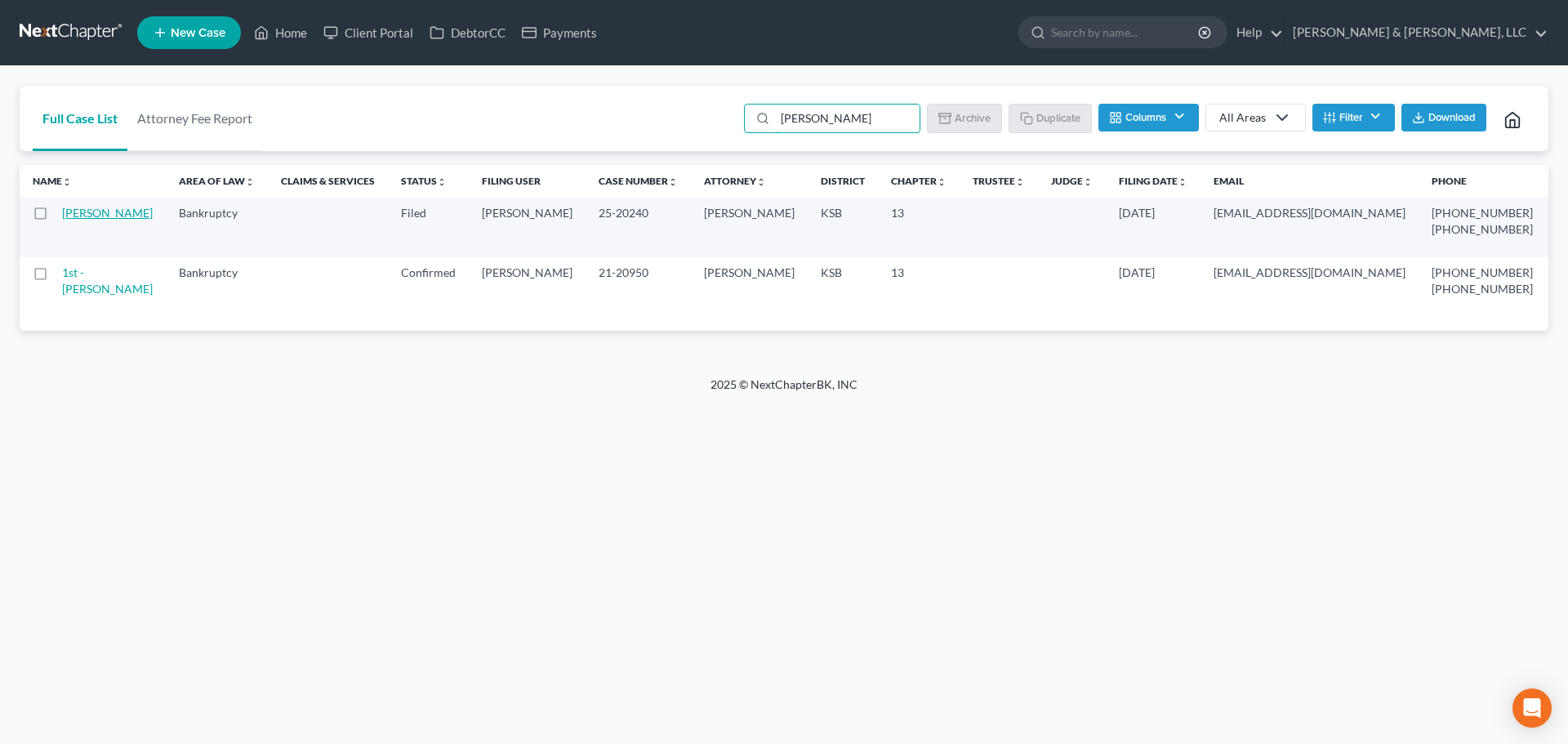
click at [70, 219] on link "[PERSON_NAME]" at bounding box center [107, 212] width 90 height 14
select select "6"
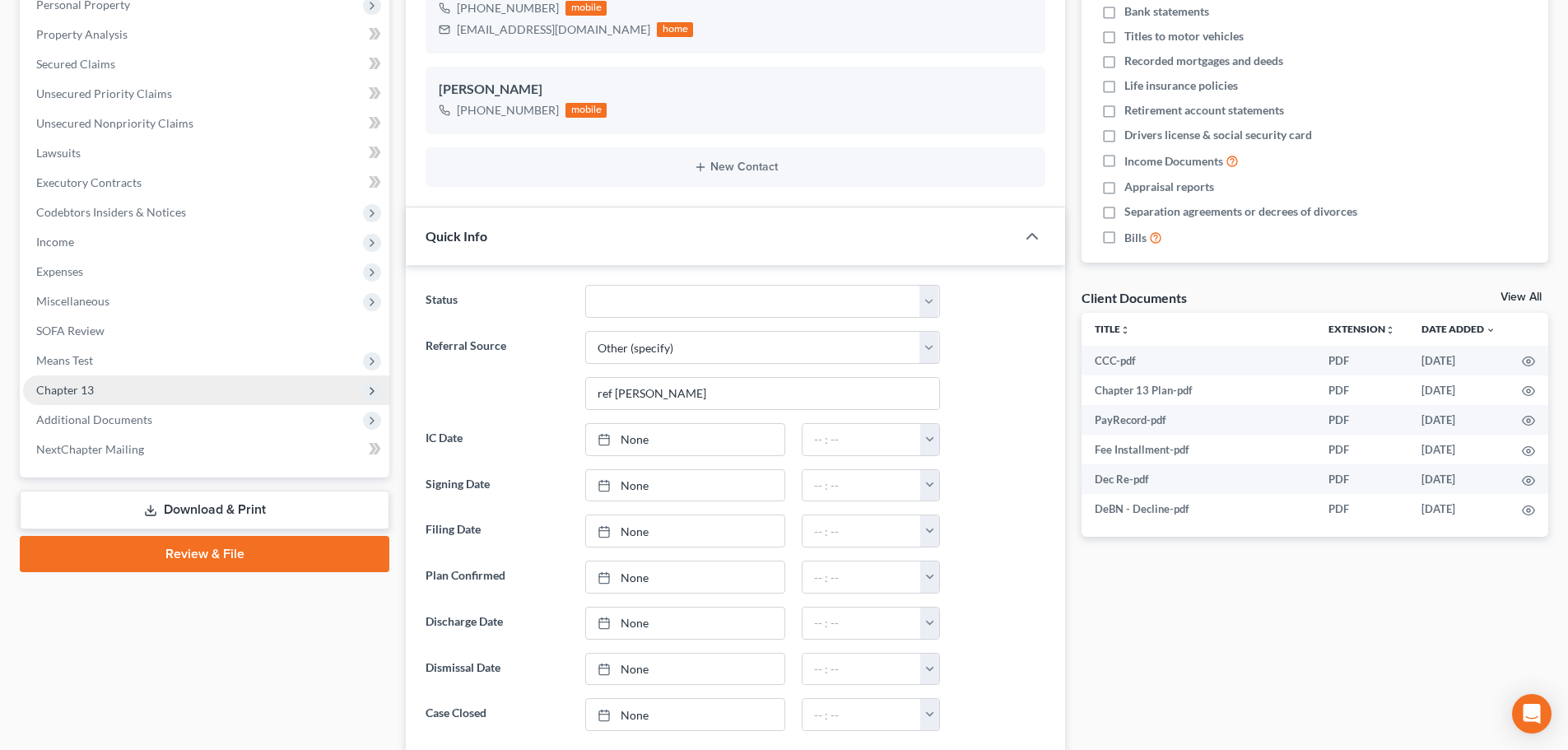
scroll to position [1002, 0]
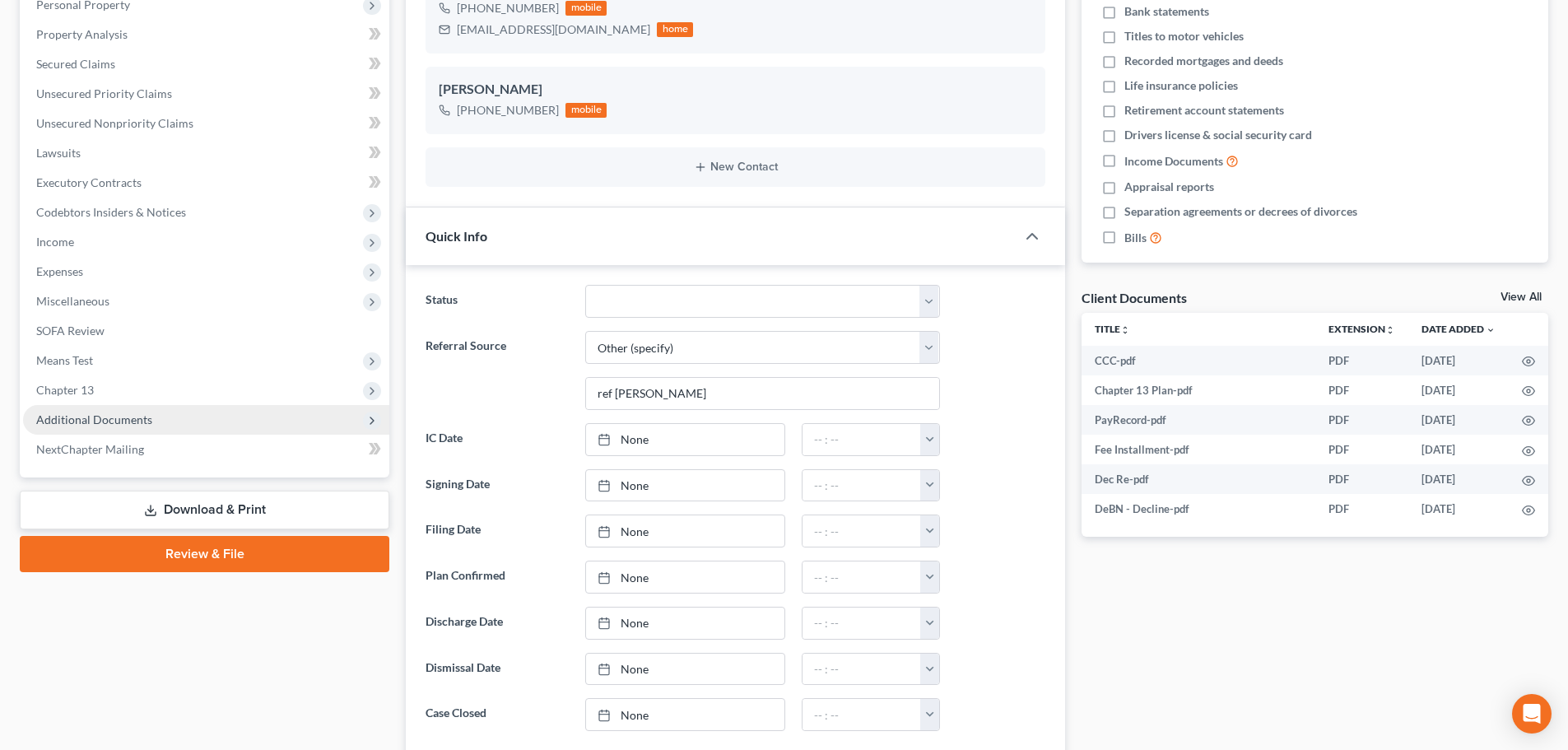
click at [99, 427] on span "Additional Documents" at bounding box center [206, 419] width 366 height 29
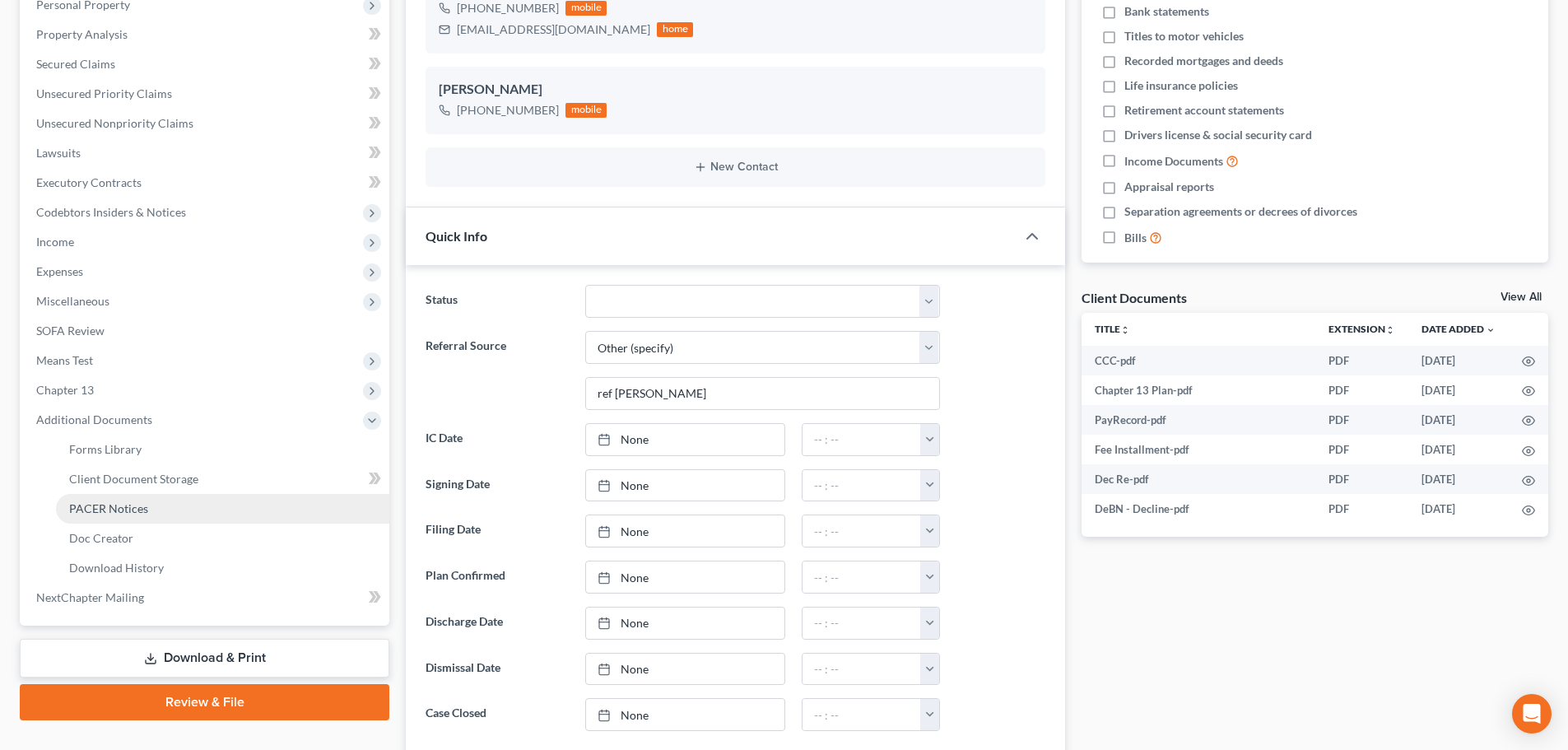
click at [112, 513] on span "PACER Notices" at bounding box center [109, 507] width 79 height 14
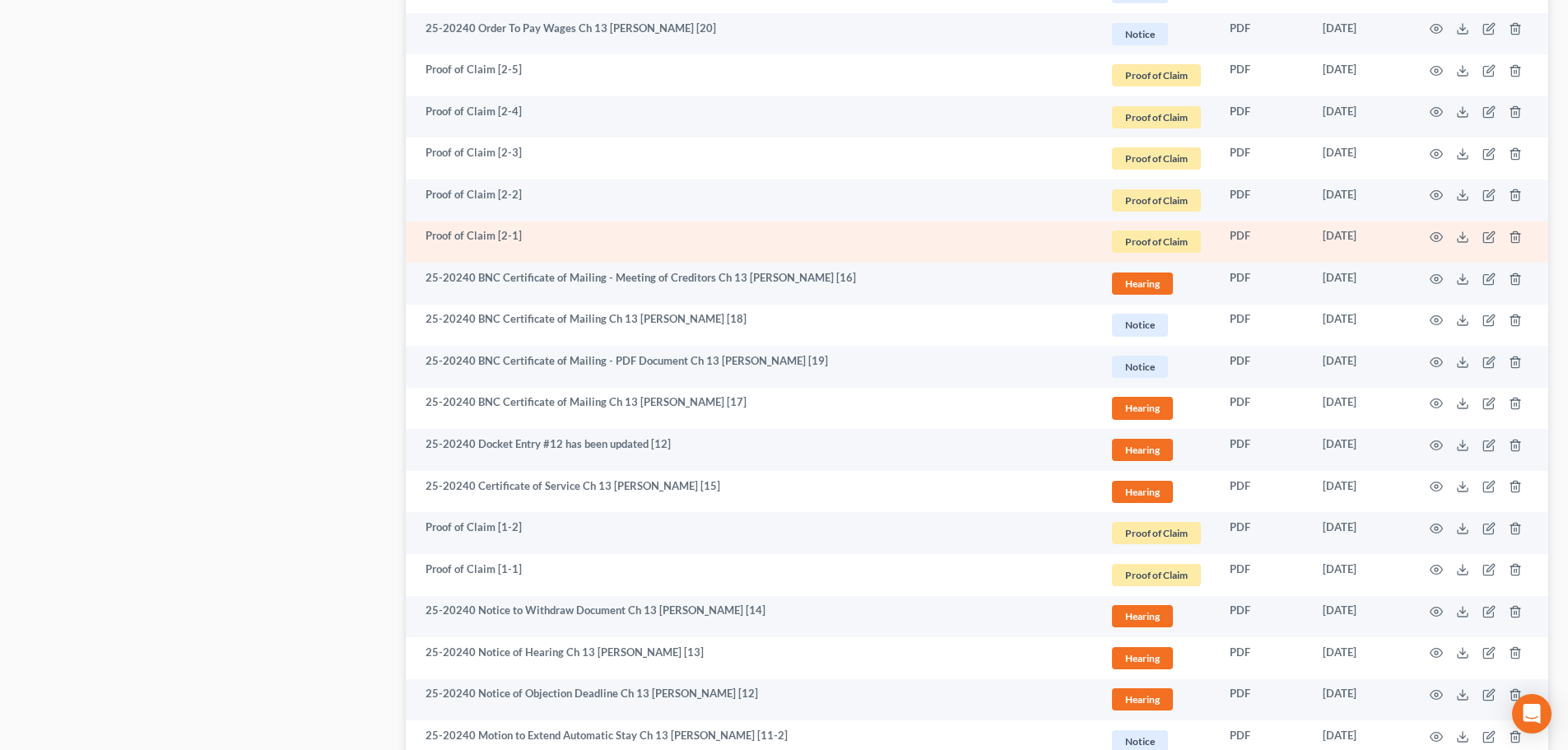
scroll to position [2140, 0]
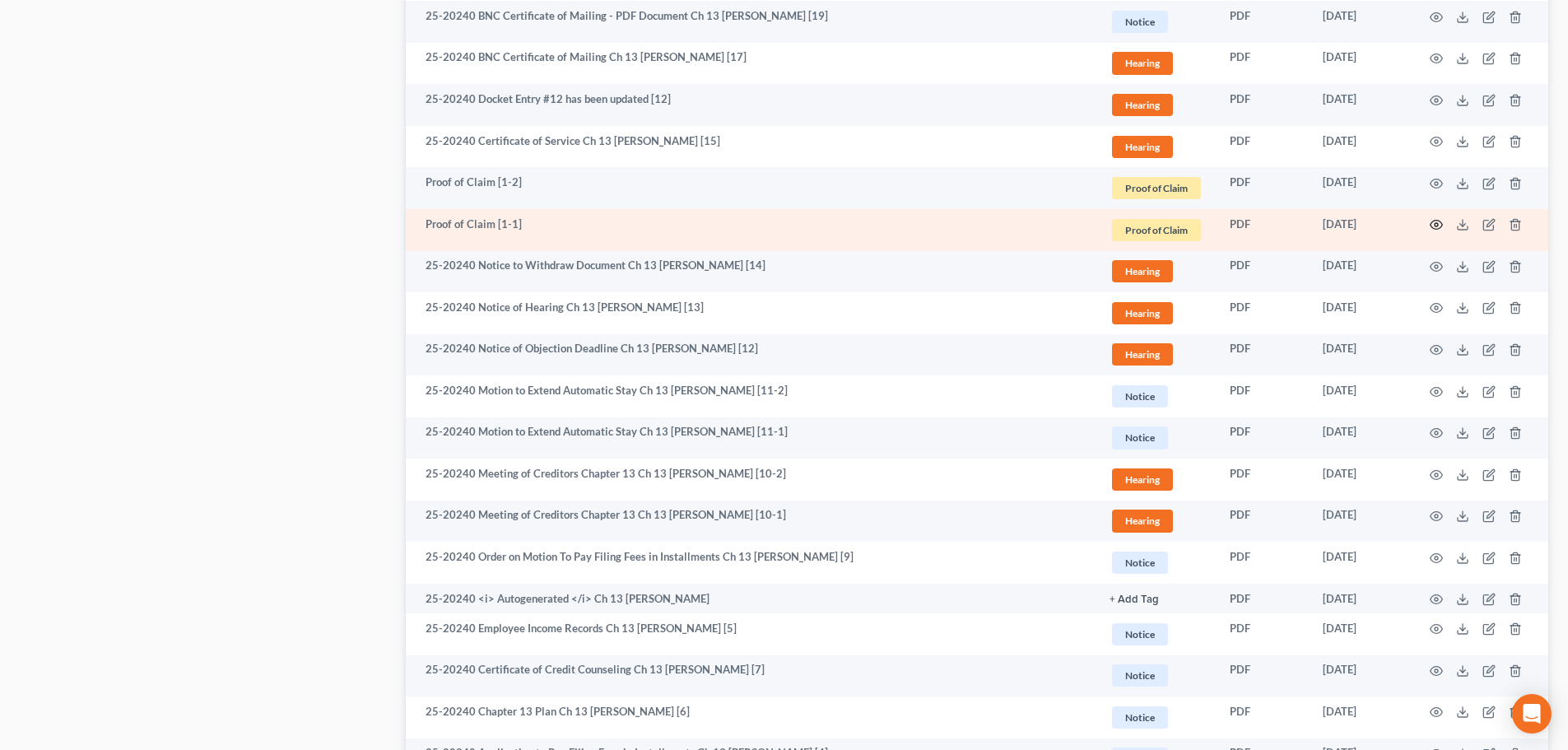
click at [1430, 219] on icon "button" at bounding box center [1436, 224] width 13 height 13
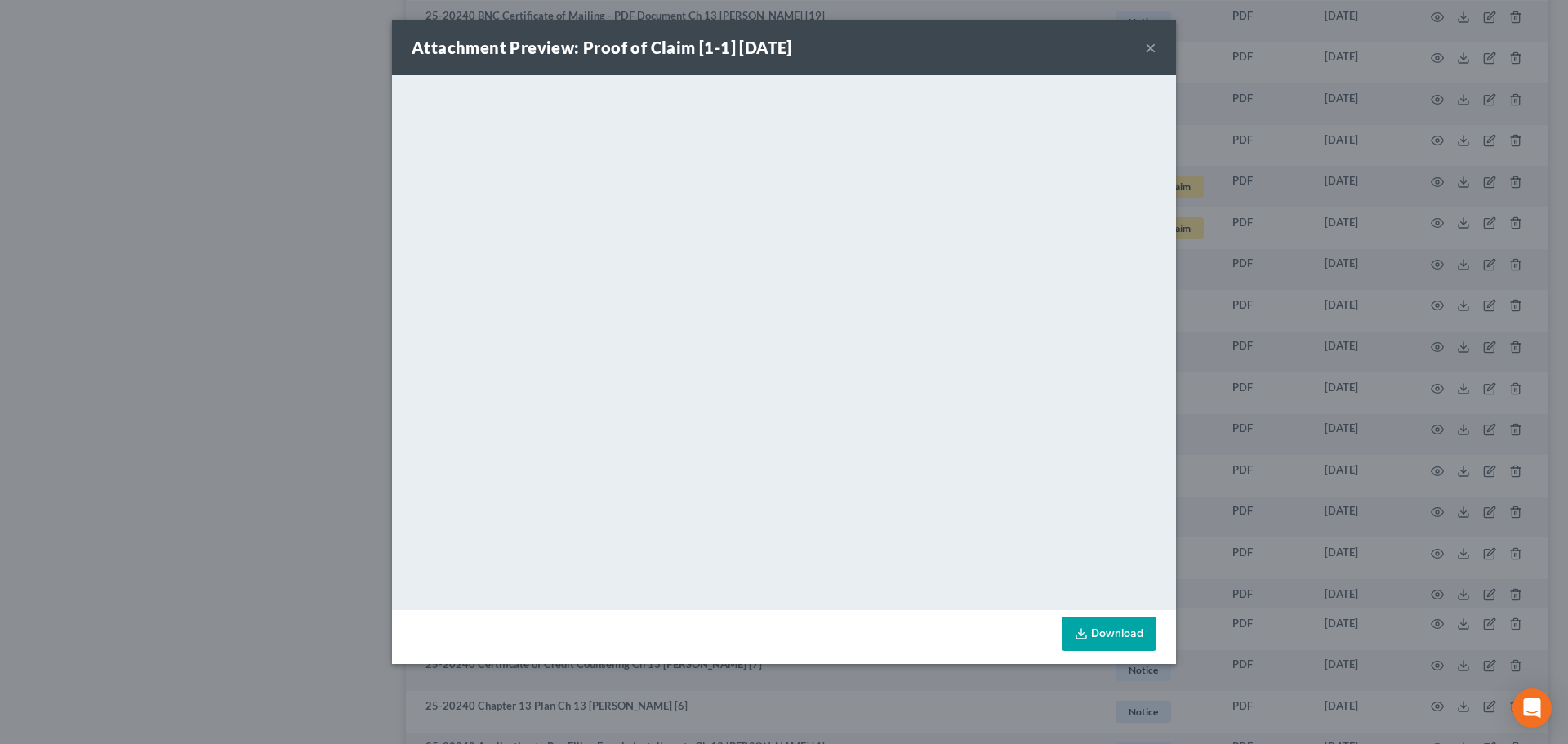
click at [1150, 43] on button "×" at bounding box center [1151, 48] width 12 height 19
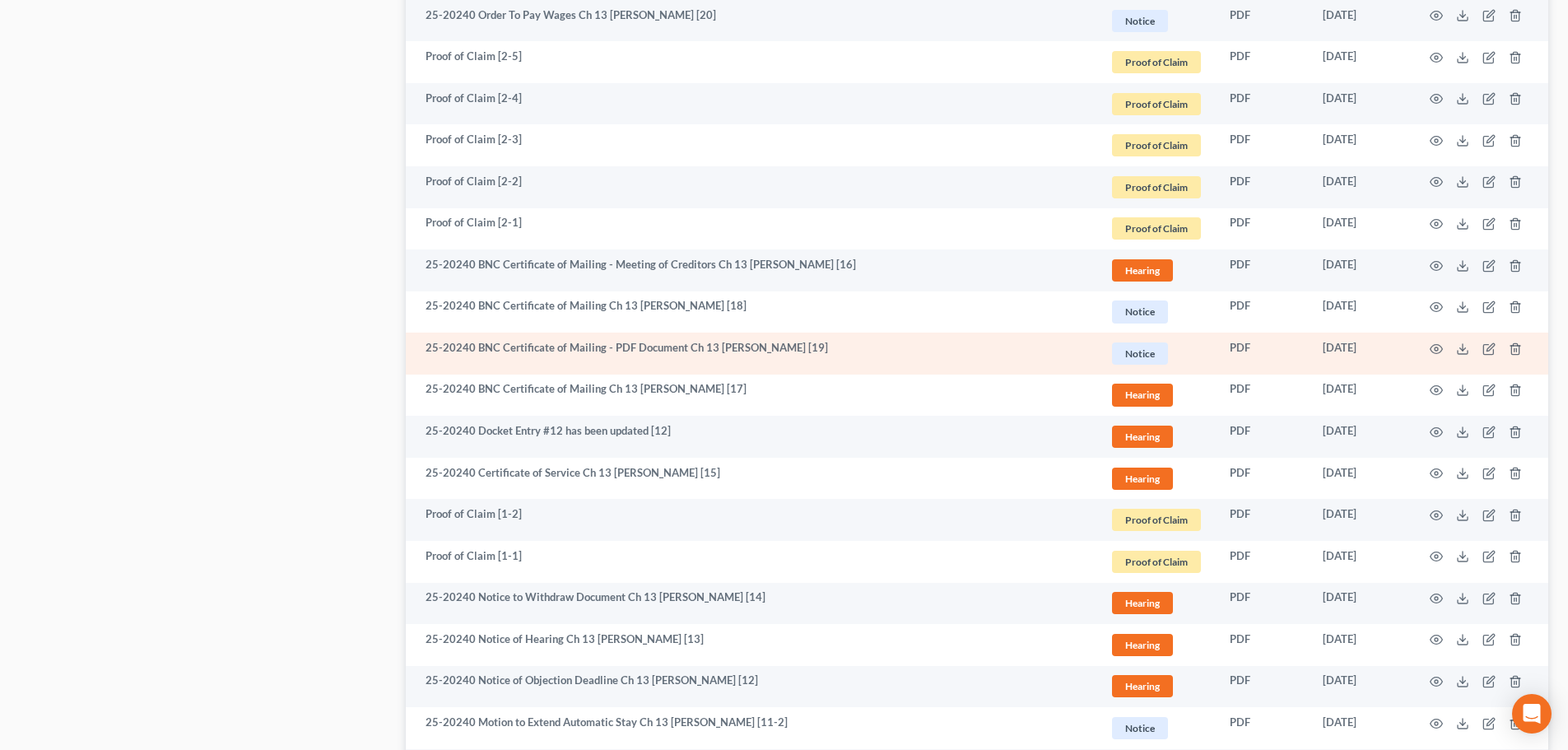
scroll to position [1728, 0]
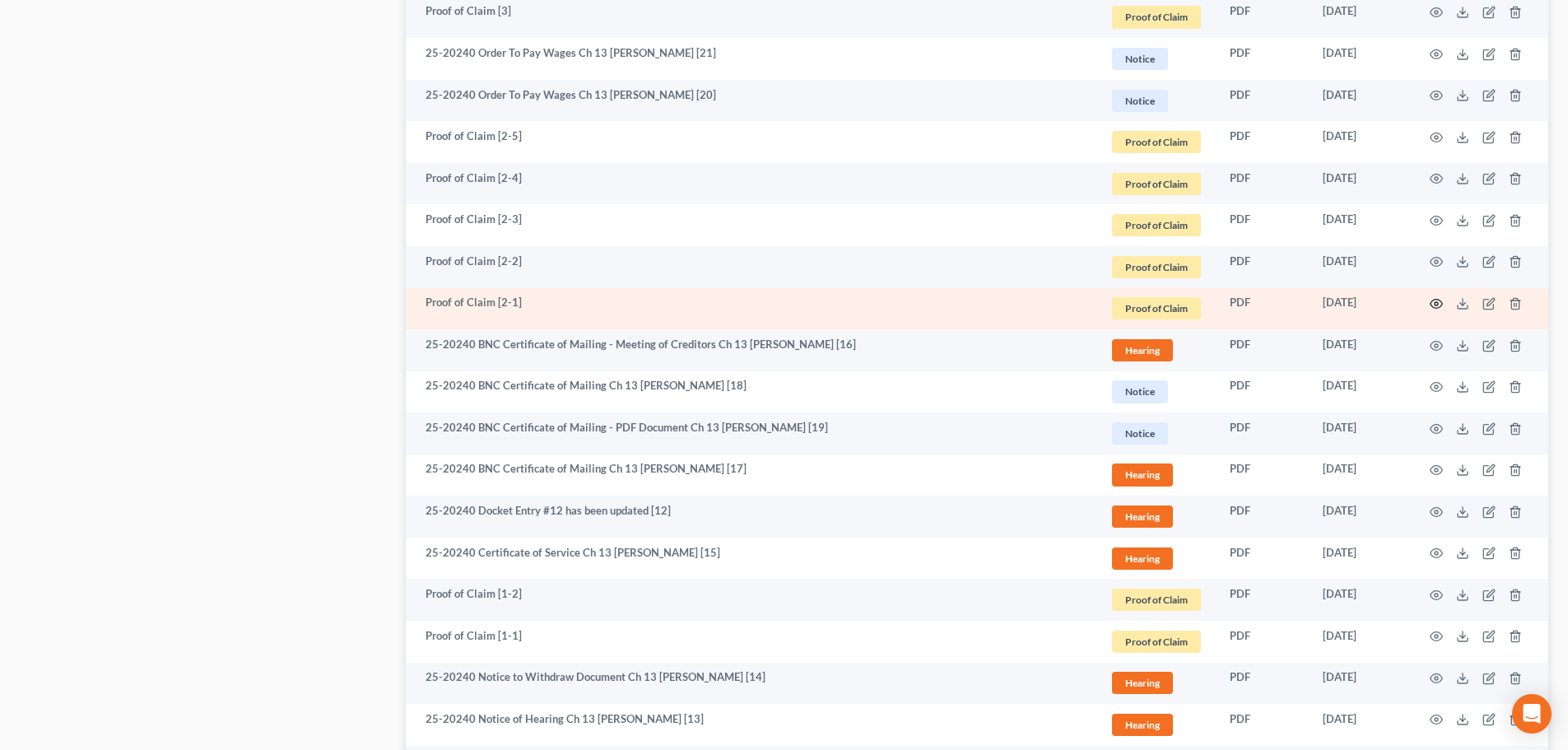
click at [1432, 304] on icon "button" at bounding box center [1436, 303] width 13 height 13
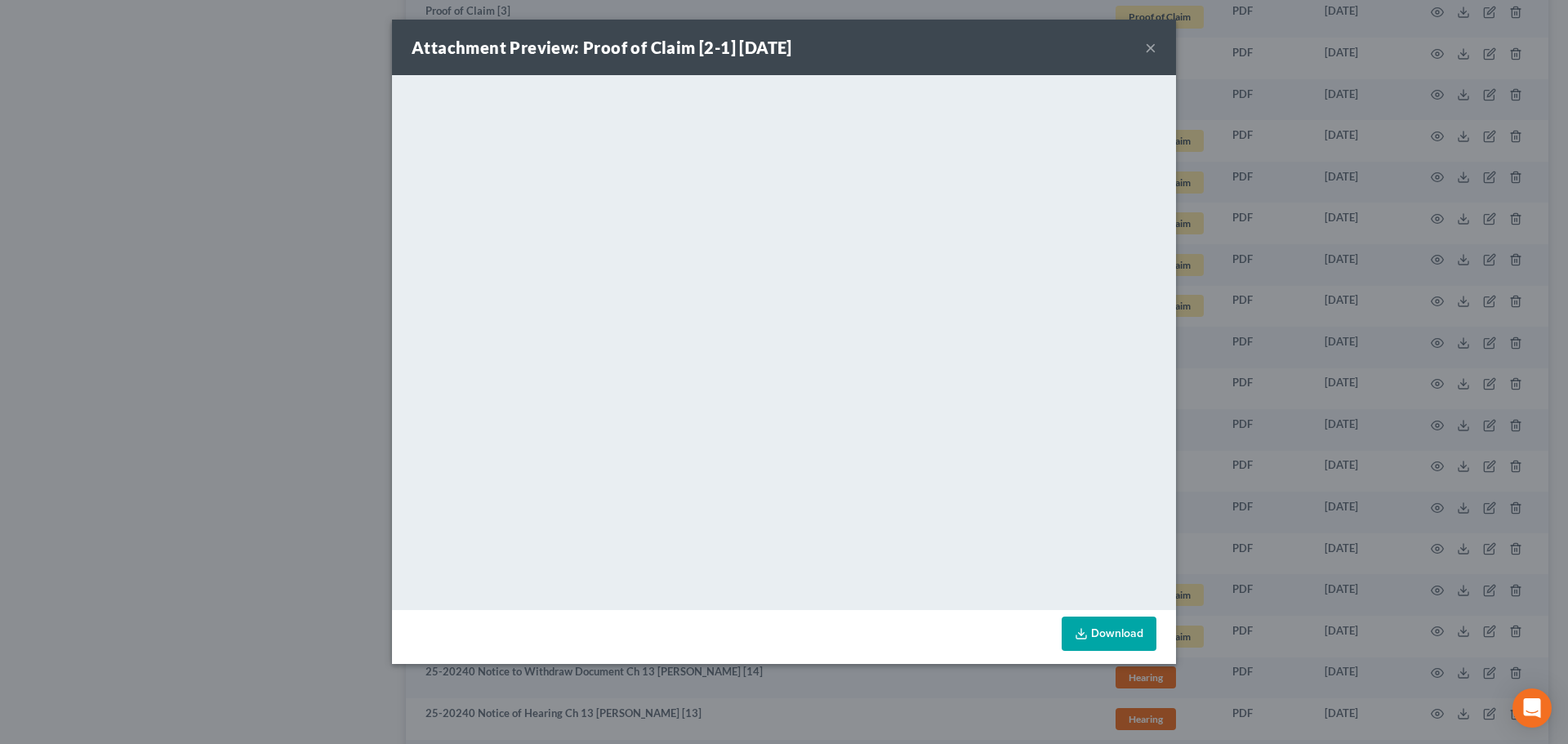
click at [1147, 49] on button "×" at bounding box center [1151, 48] width 12 height 19
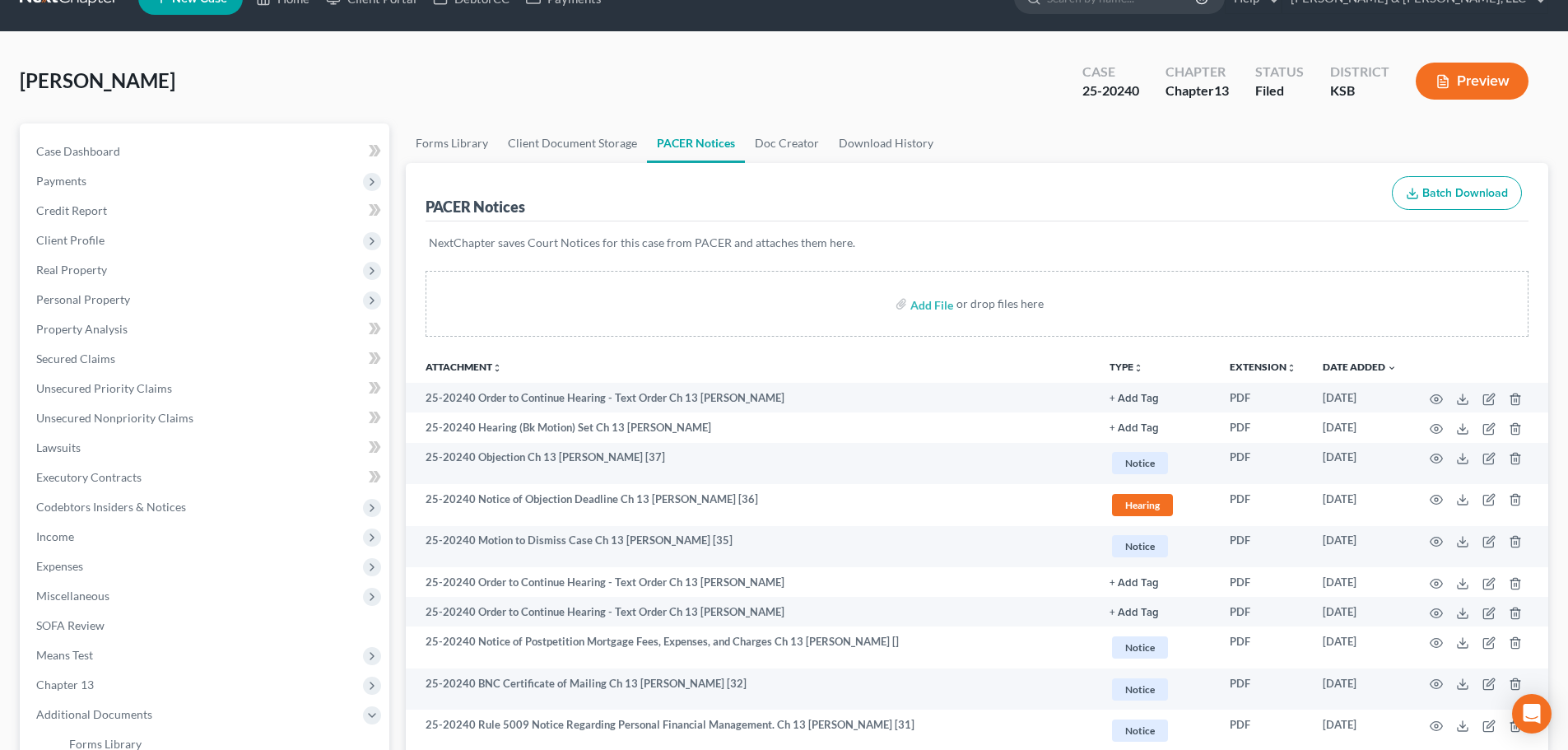
scroll to position [0, 0]
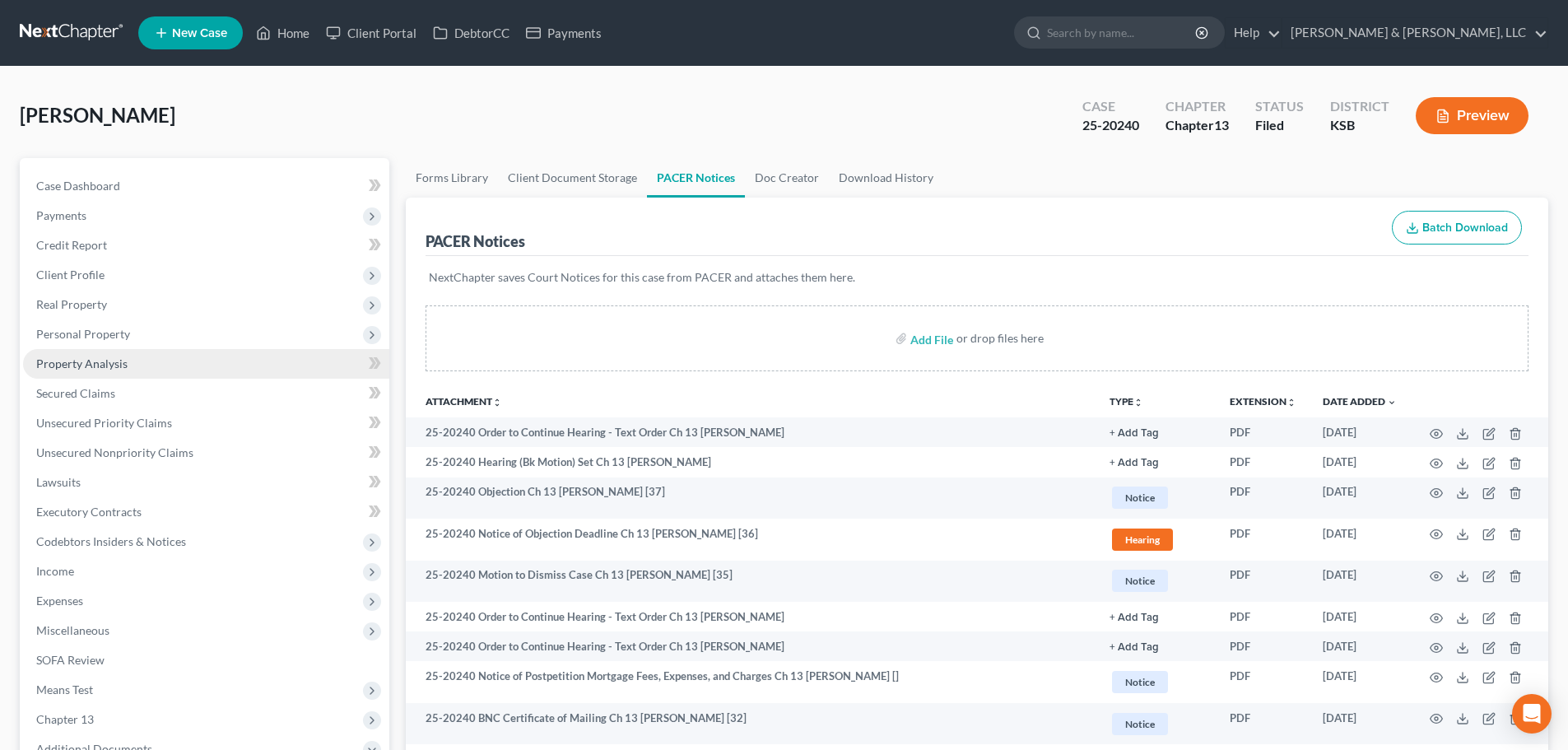
click at [89, 355] on link "Property Analysis" at bounding box center [206, 364] width 366 height 29
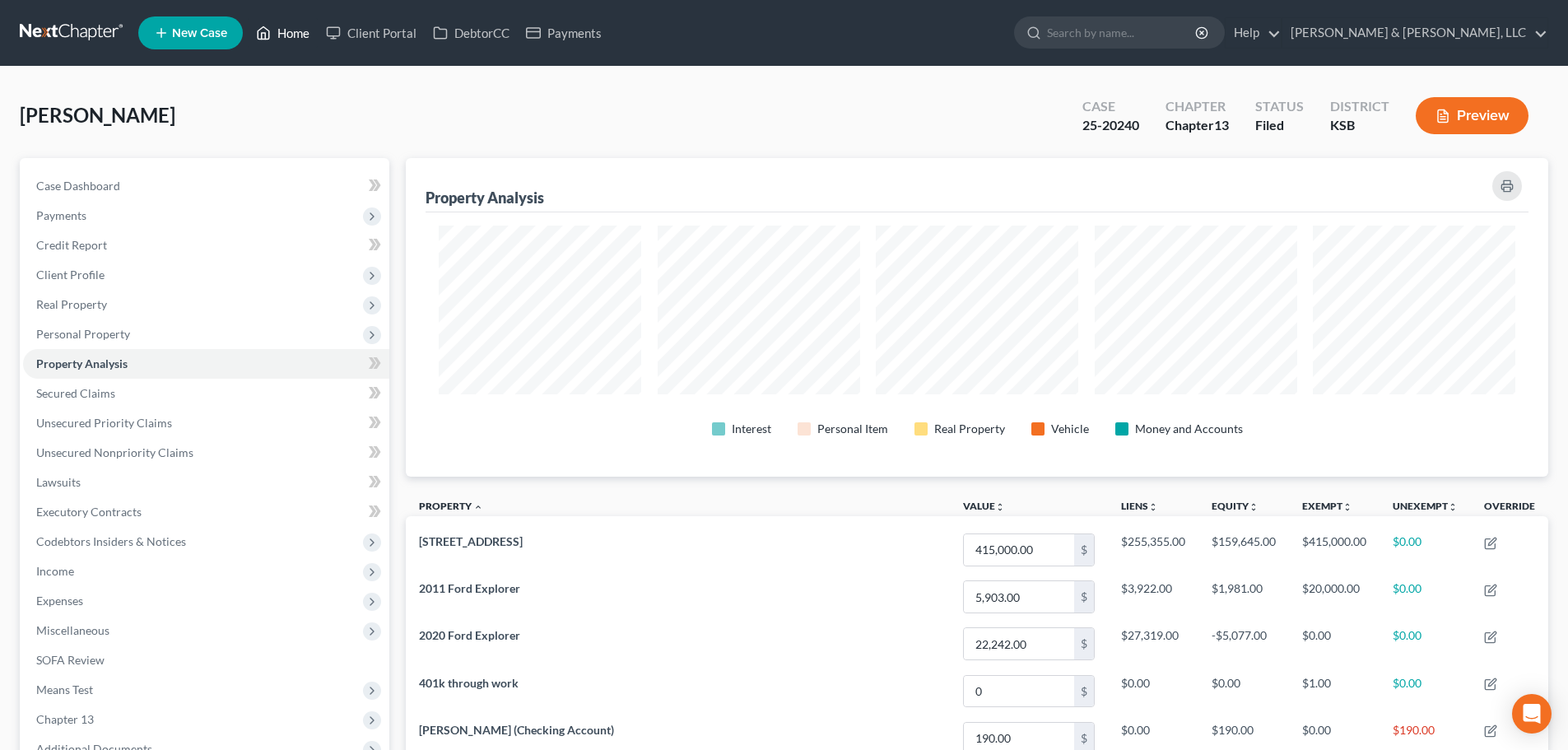
click at [285, 41] on link "Home" at bounding box center [283, 33] width 70 height 29
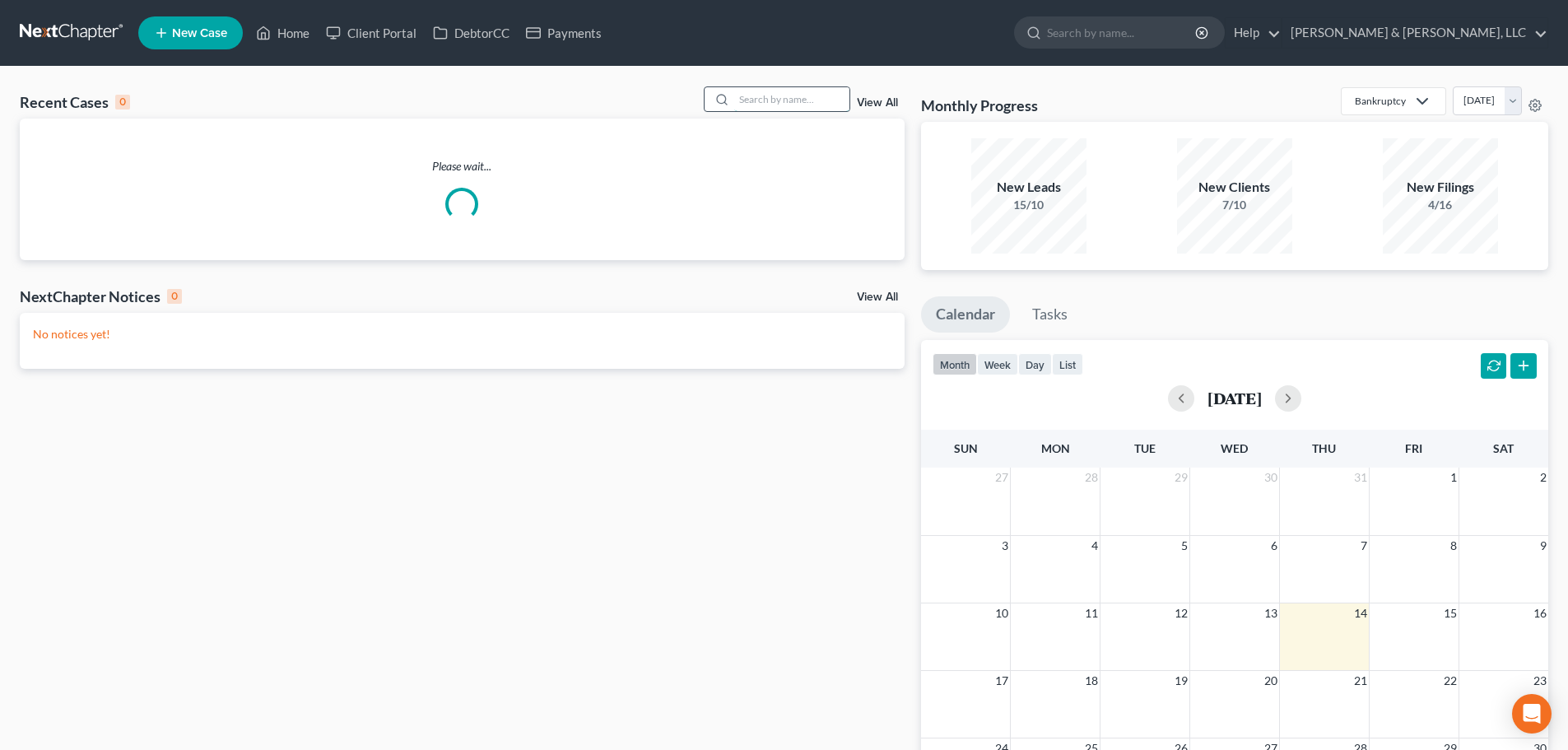
click at [805, 101] on input "search" at bounding box center [792, 99] width 115 height 23
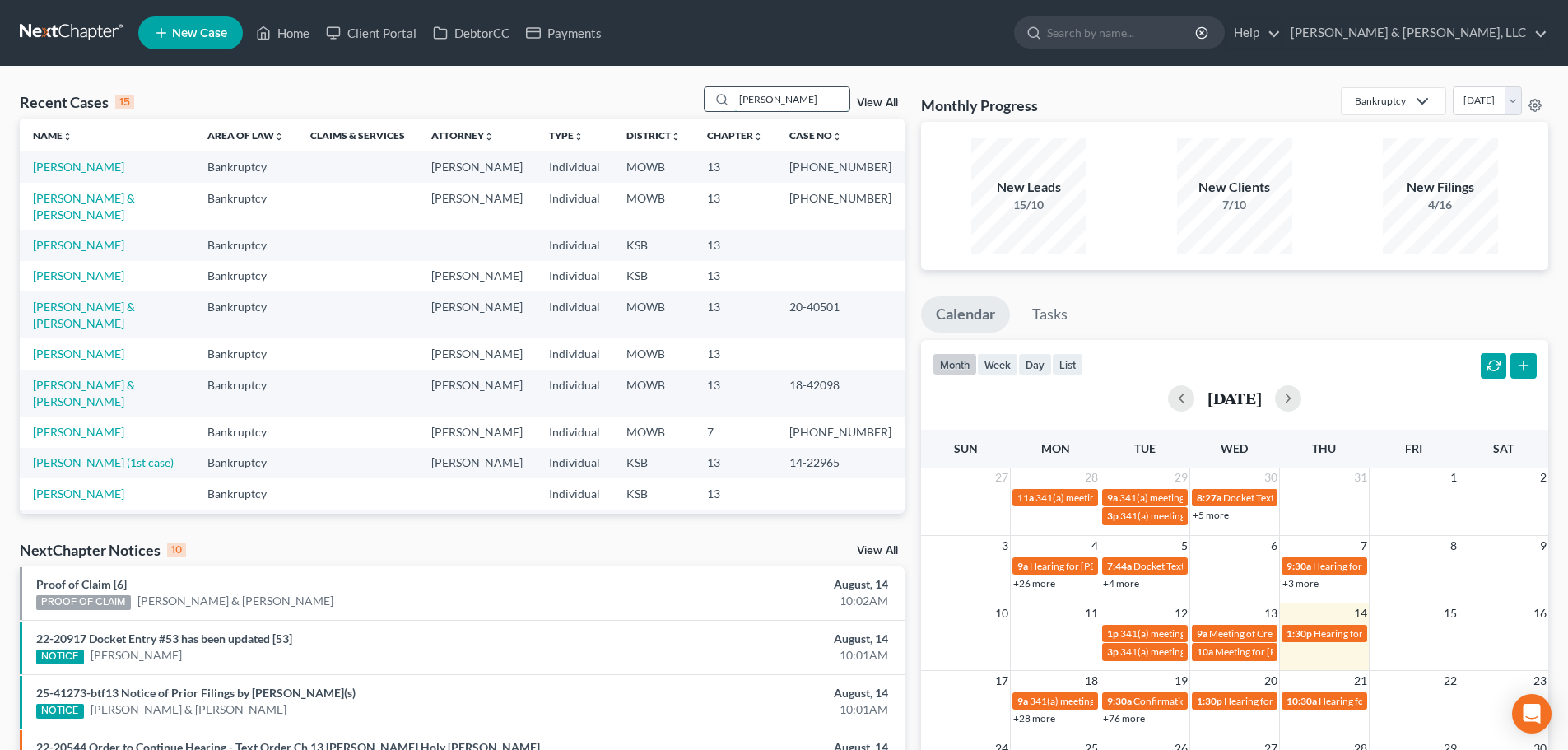
drag, startPoint x: 733, startPoint y: 101, endPoint x: 708, endPoint y: 105, distance: 25.3
click at [717, 103] on div "lewis" at bounding box center [777, 99] width 147 height 25
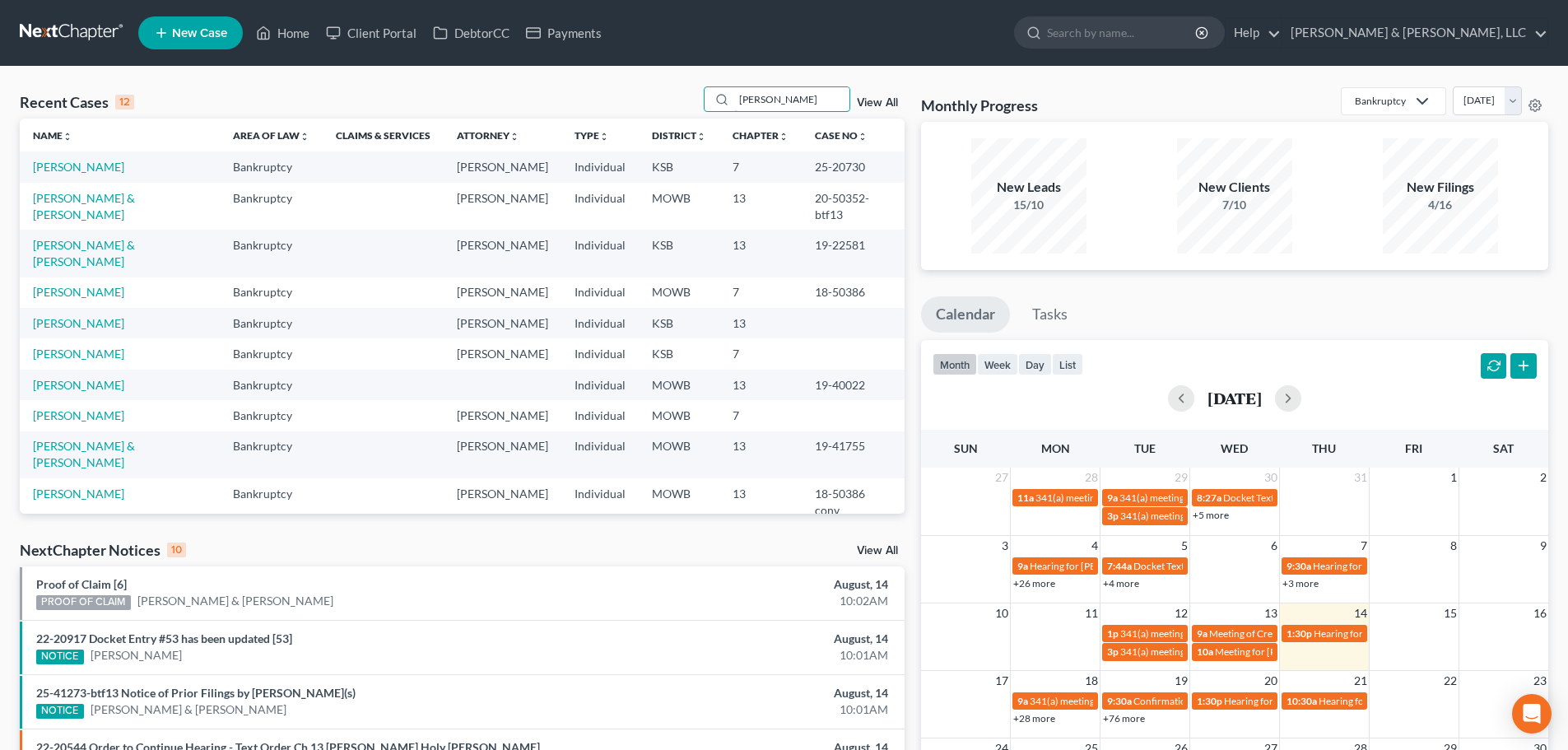
type input "lopez"
click at [120, 204] on link "Lopez, Reggie & Katherine" at bounding box center [84, 205] width 102 height 30
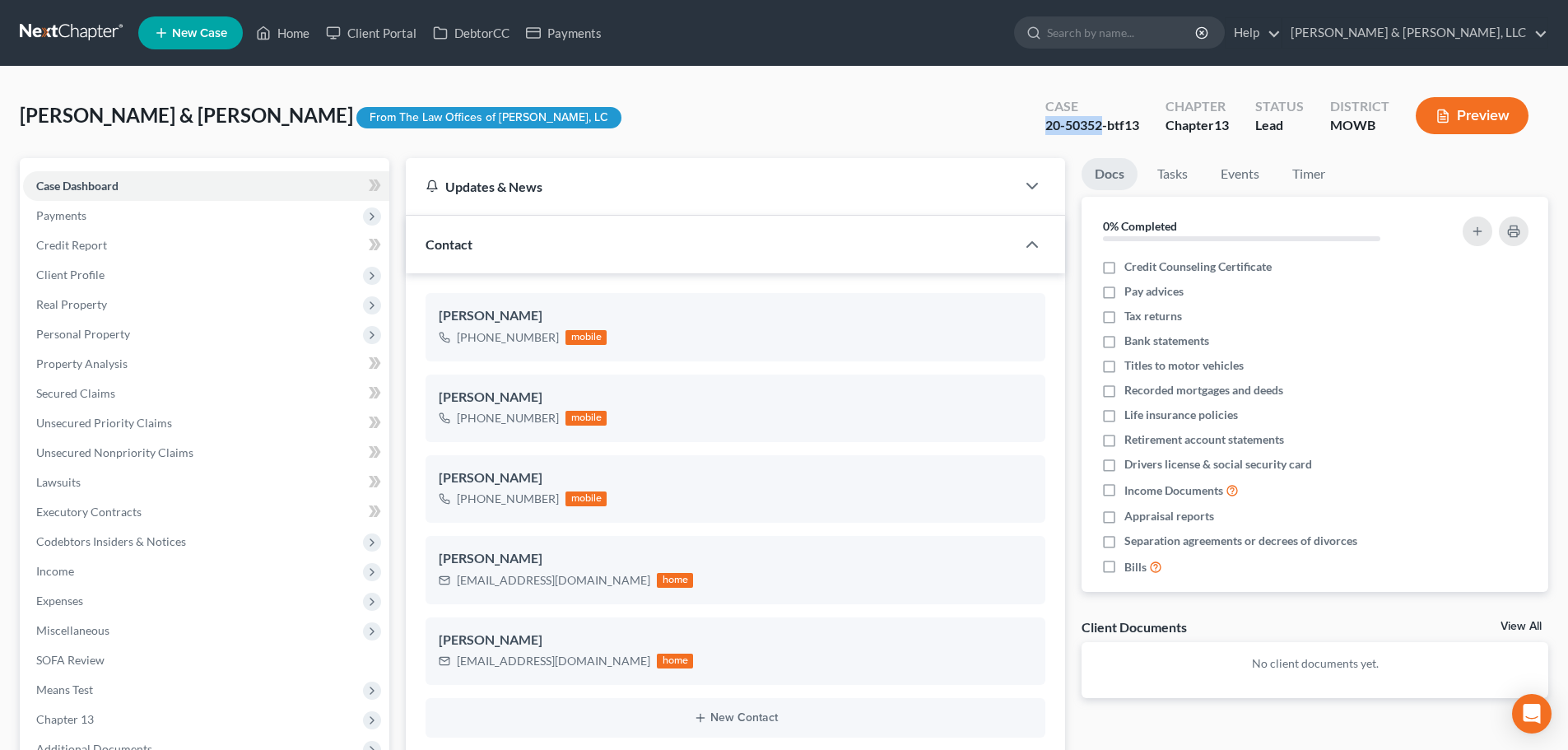
drag, startPoint x: 1099, startPoint y: 125, endPoint x: 1035, endPoint y: 132, distance: 64.4
click at [1035, 132] on div "Case 20-50352-btf13" at bounding box center [1092, 117] width 120 height 49
copy div "20-50352"
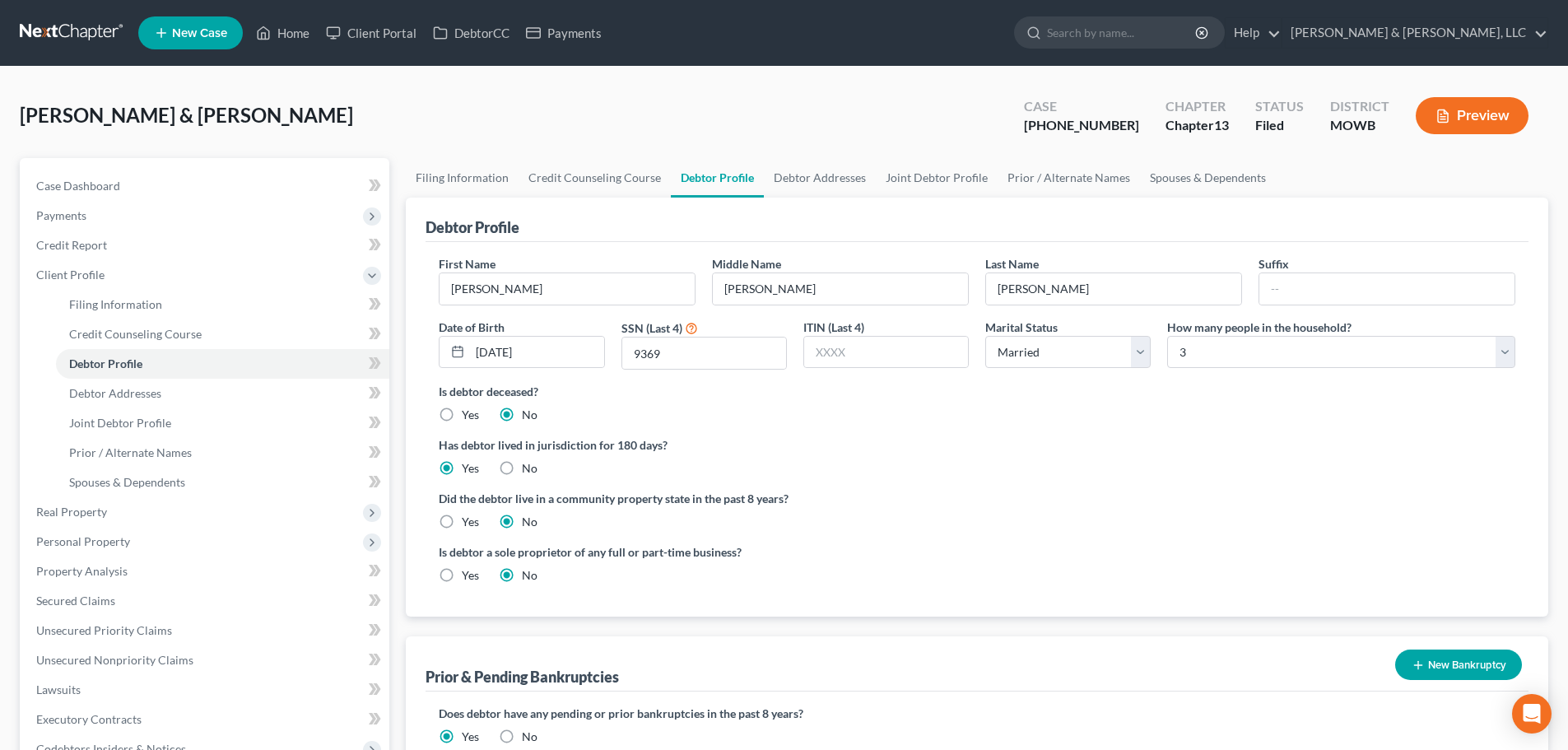
select select "1"
select select "2"
click at [288, 38] on link "Home" at bounding box center [283, 33] width 70 height 29
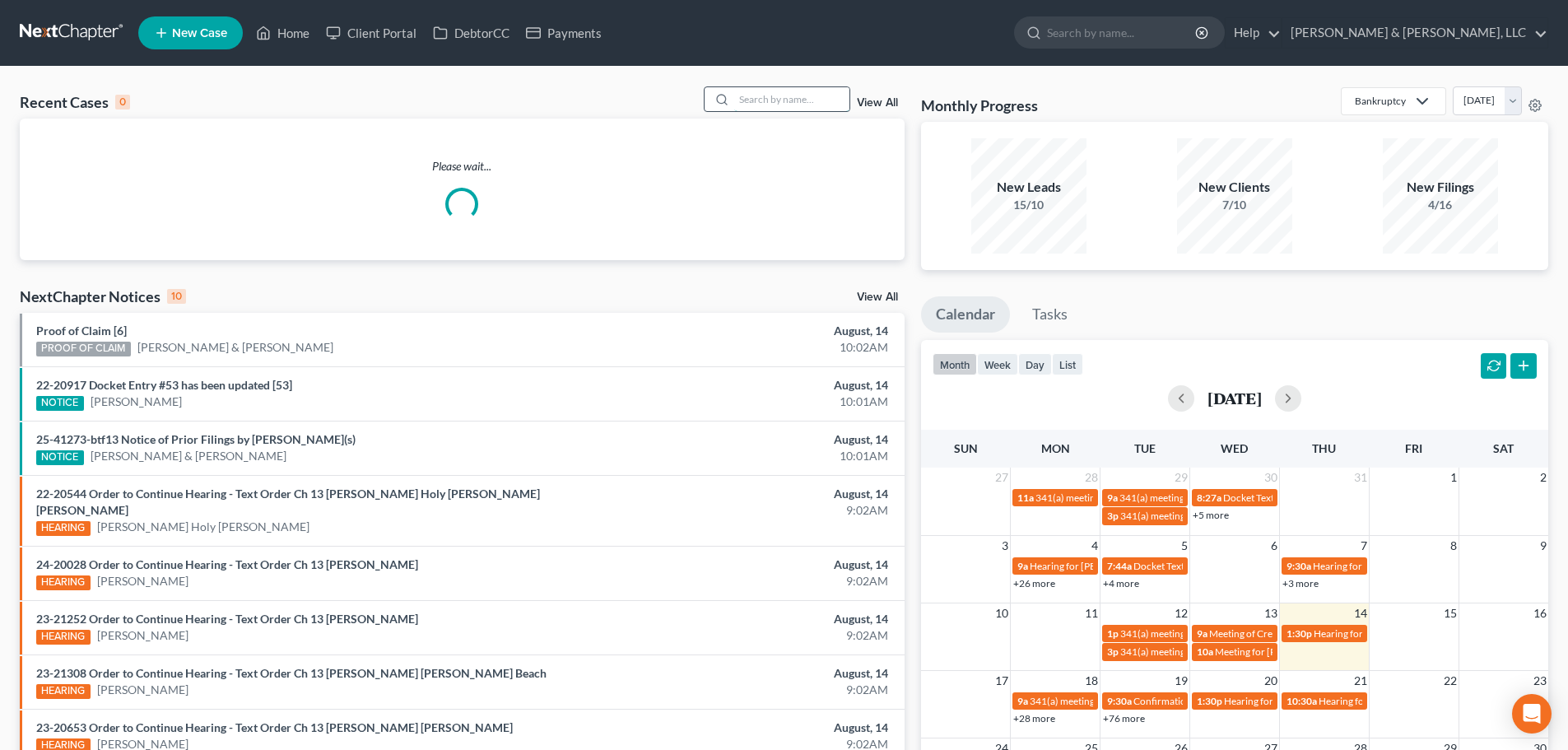
click at [758, 104] on input "search" at bounding box center [792, 99] width 115 height 23
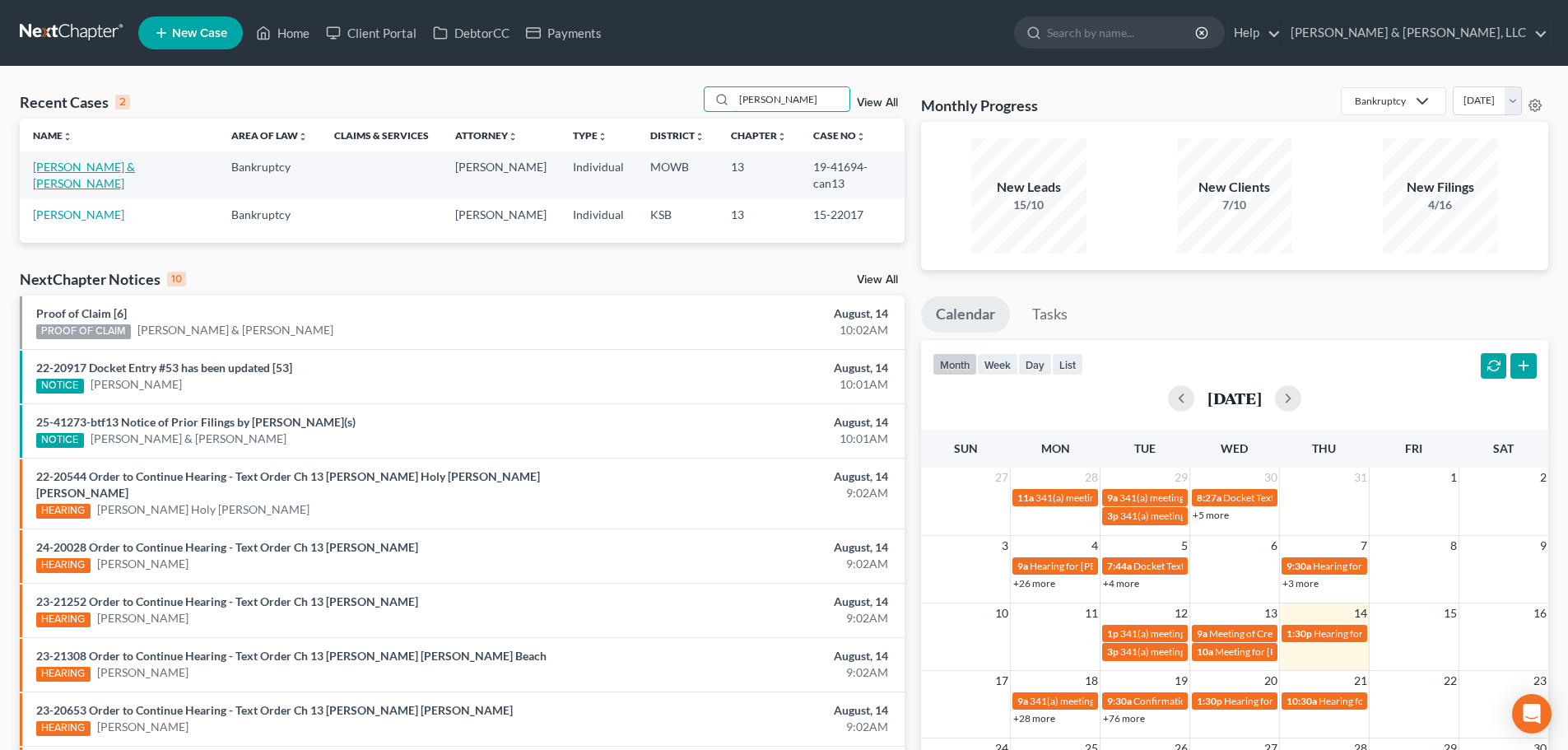
type input "[PERSON_NAME]"
click at [82, 166] on link "[PERSON_NAME] & [PERSON_NAME]" at bounding box center [84, 174] width 102 height 30
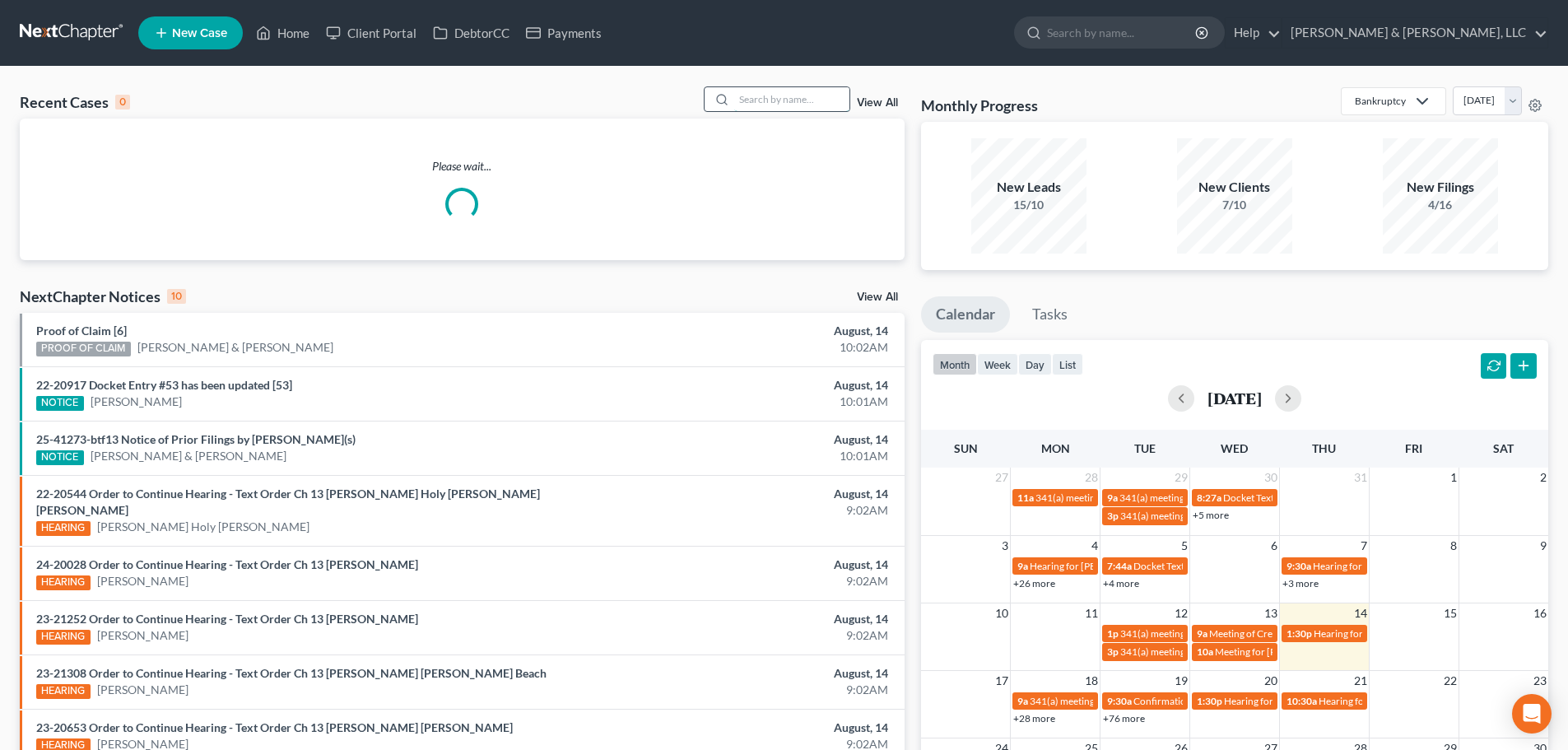
click at [774, 101] on input "search" at bounding box center [792, 99] width 115 height 23
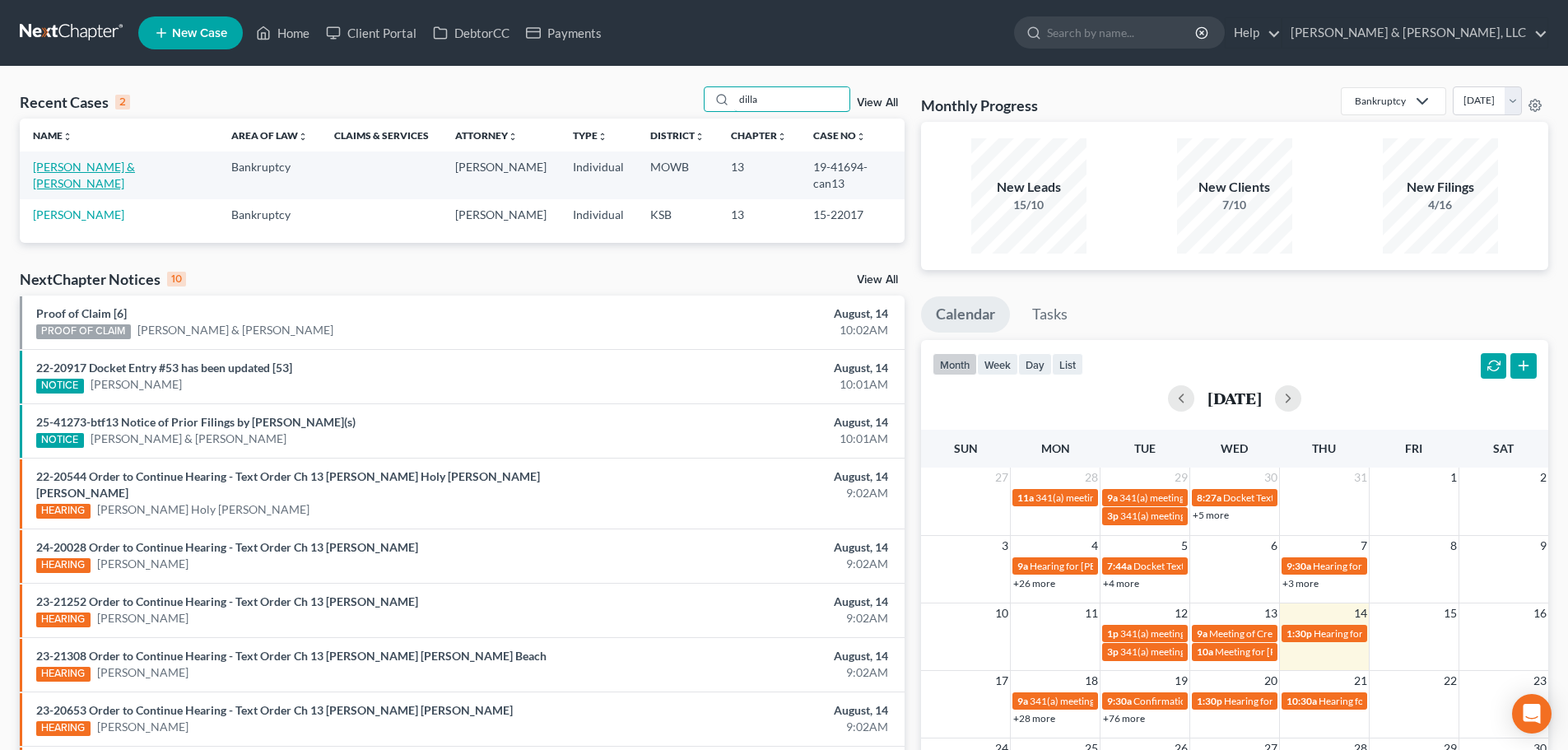
type input "dilla"
click at [75, 167] on link "[PERSON_NAME] & [PERSON_NAME]" at bounding box center [84, 174] width 102 height 30
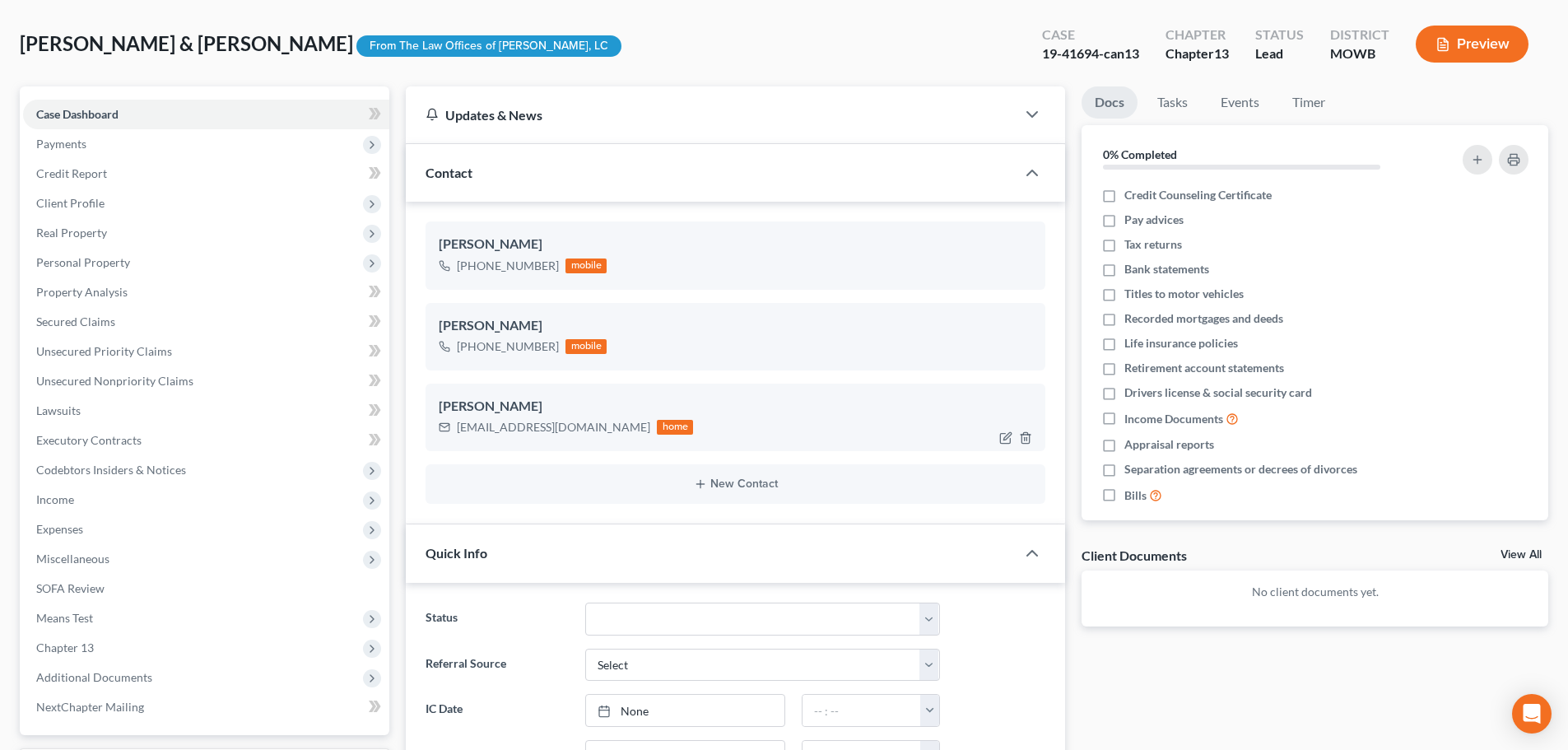
scroll to position [330, 0]
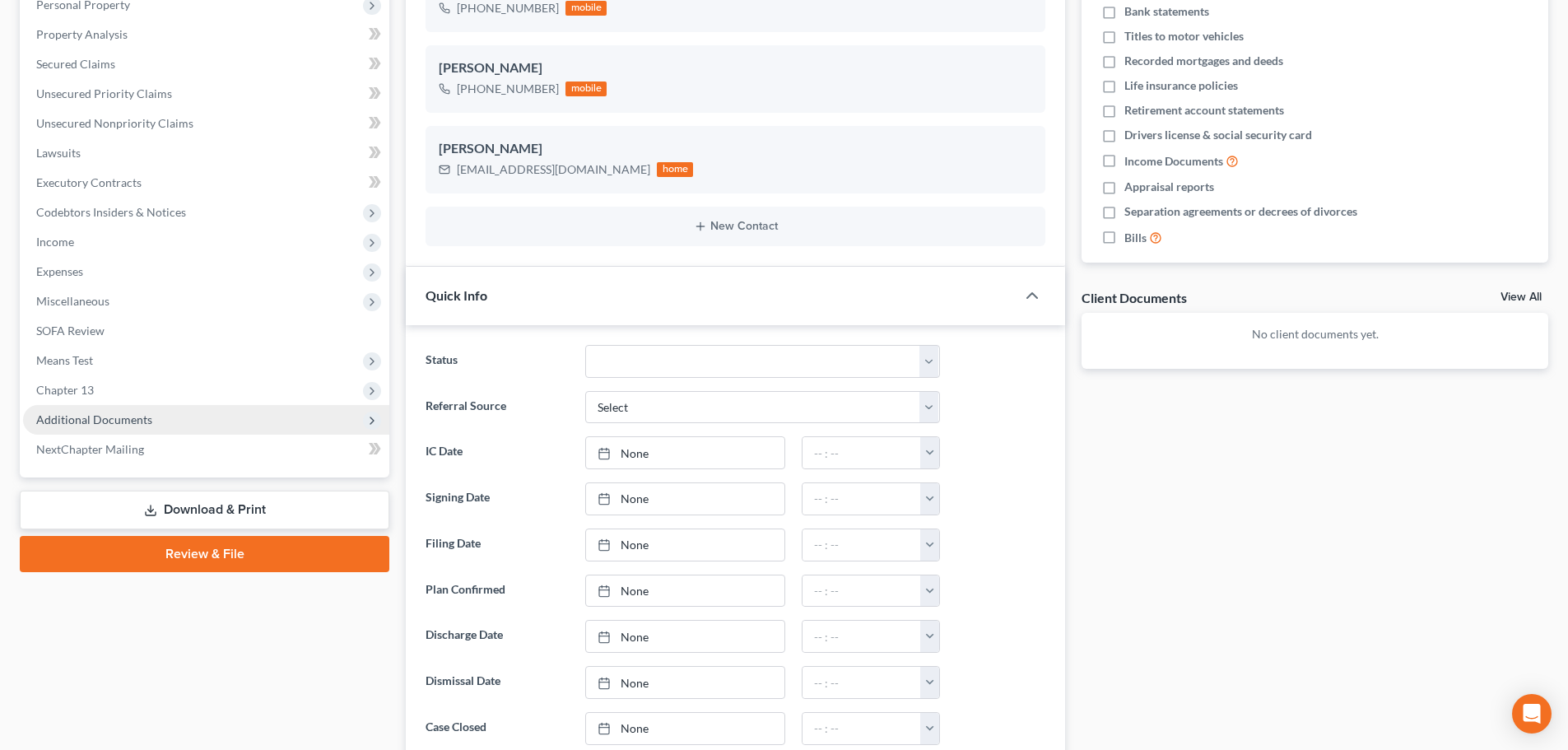
click at [91, 417] on span "Additional Documents" at bounding box center [94, 419] width 116 height 14
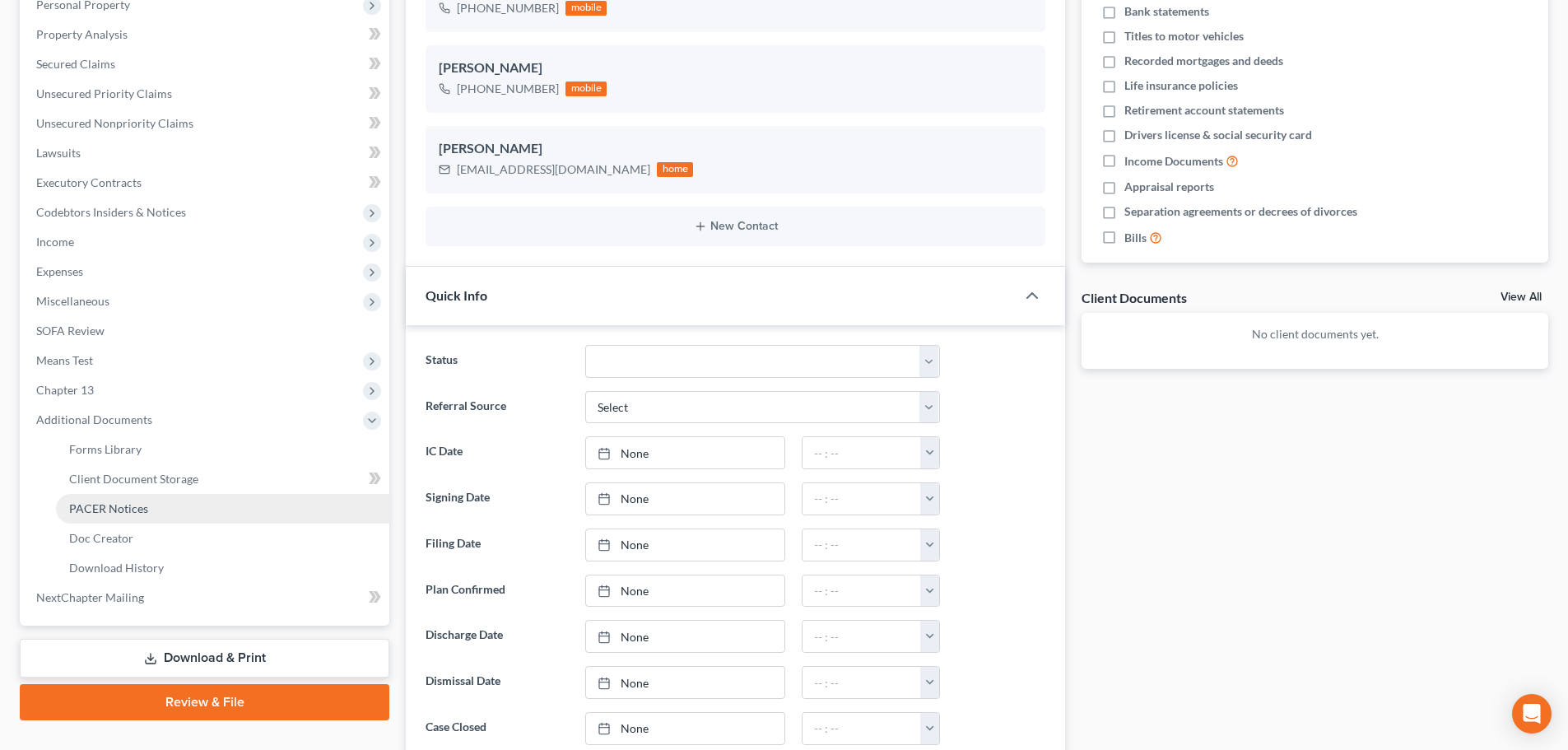
click at [92, 518] on link "PACER Notices" at bounding box center [222, 508] width 334 height 29
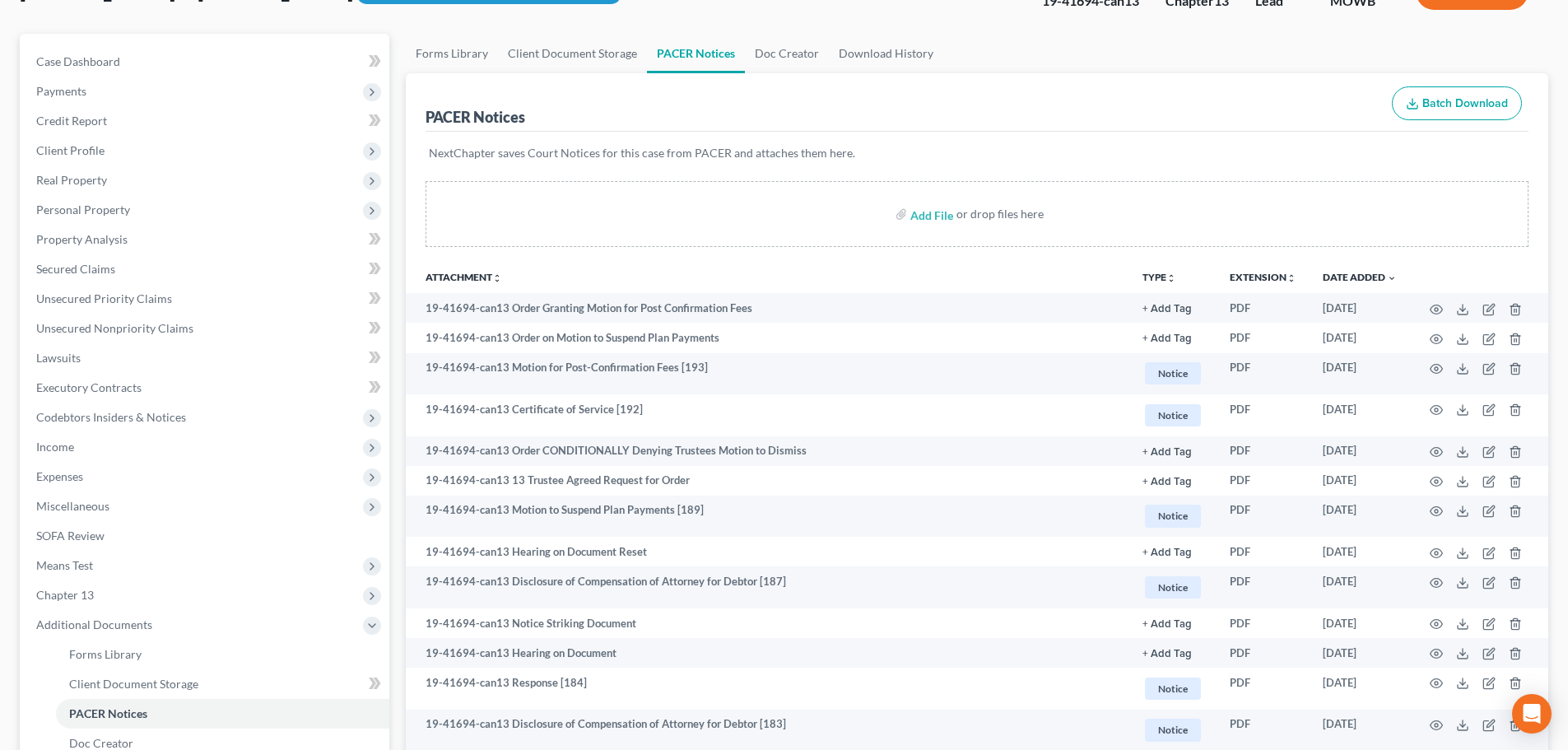
scroll to position [82, 0]
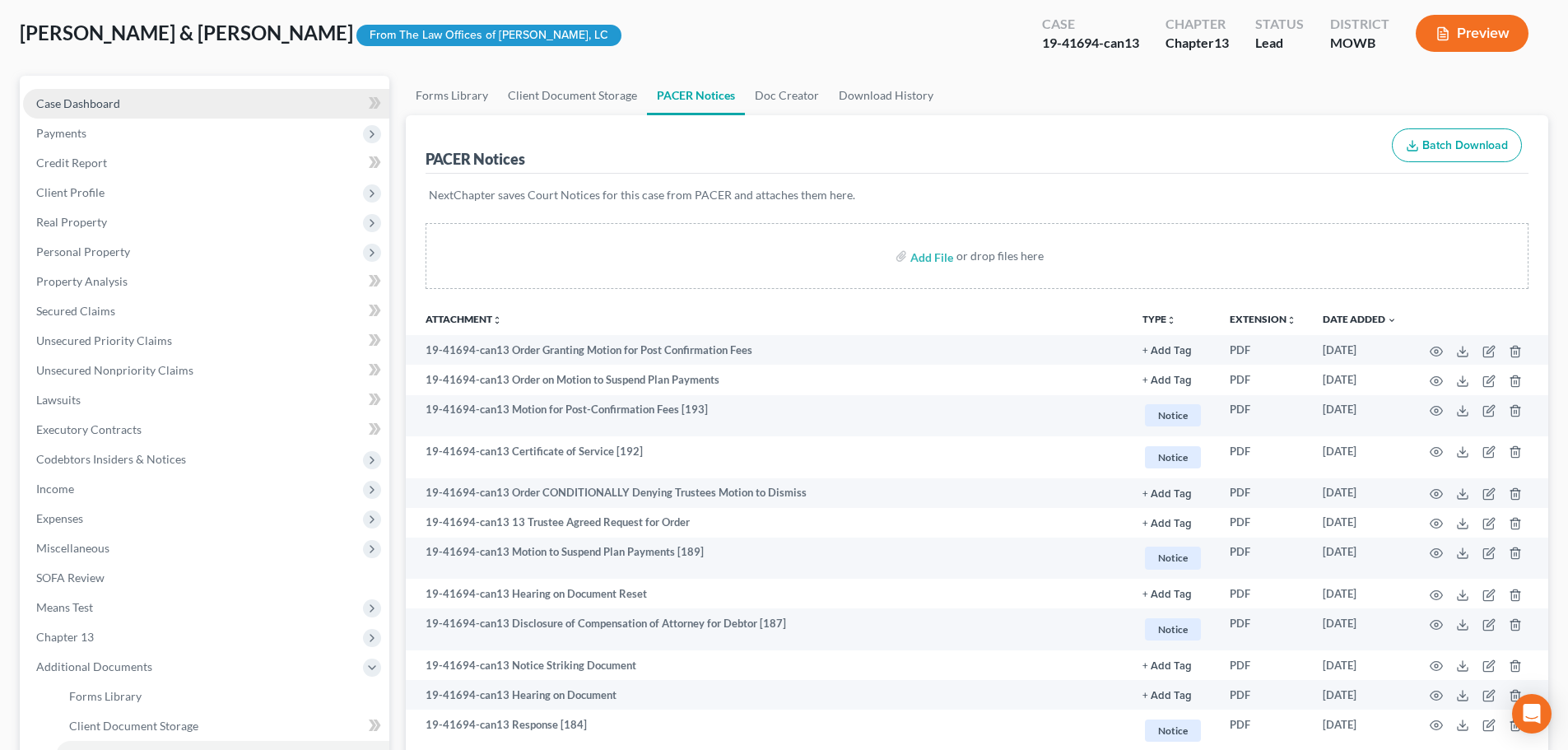
click at [76, 99] on span "Case Dashboard" at bounding box center [78, 103] width 84 height 14
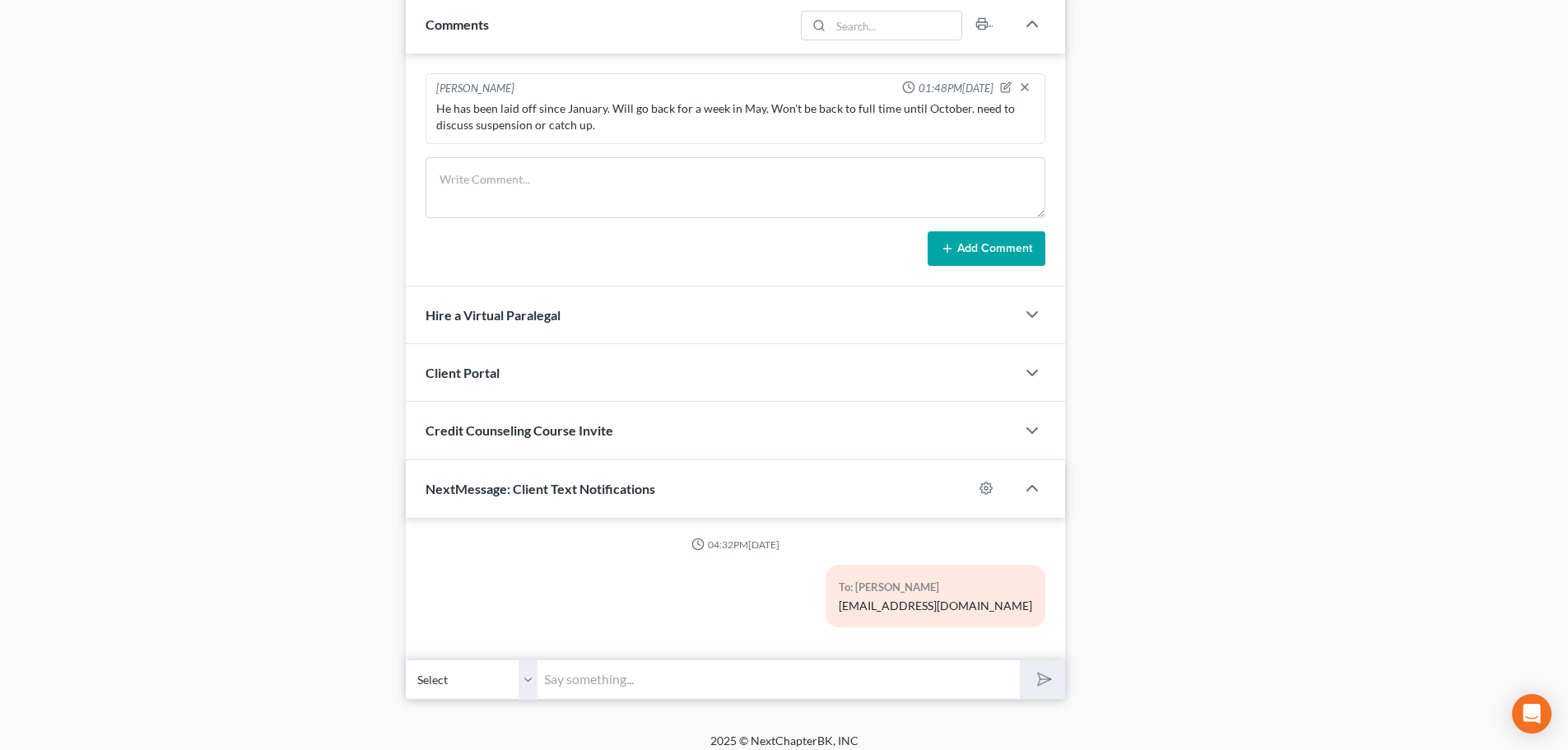
scroll to position [1124, 0]
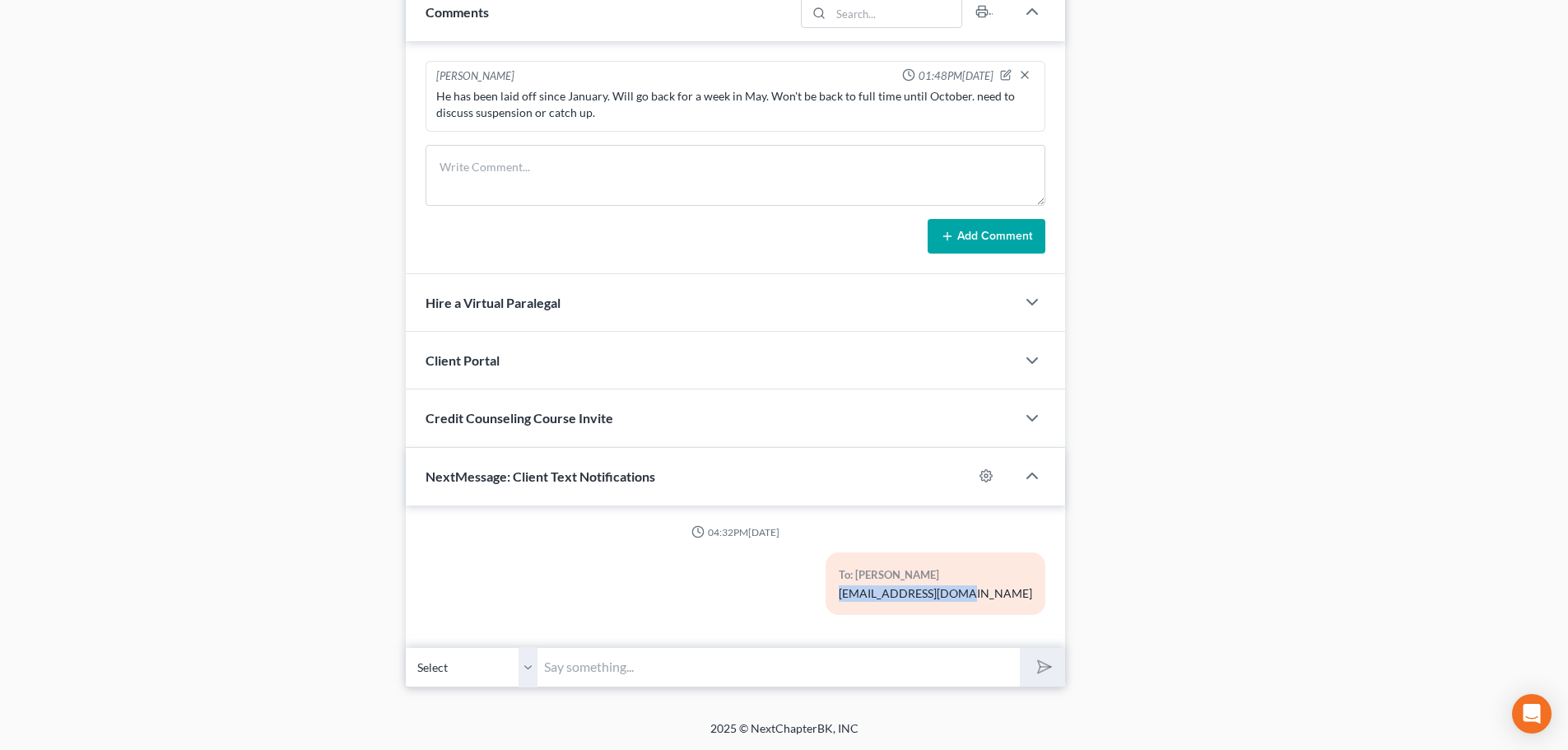
drag, startPoint x: 1034, startPoint y: 596, endPoint x: 881, endPoint y: 598, distance: 153.0
click at [881, 598] on div "To: [PERSON_NAME] [EMAIL_ADDRESS][DOMAIN_NAME]" at bounding box center [841, 590] width 424 height 75
copy div "[EMAIL_ADDRESS][DOMAIN_NAME]"
click at [719, 654] on input "text" at bounding box center [778, 666] width 482 height 40
paste input "[EMAIL_ADDRESS][DOMAIN_NAME]"
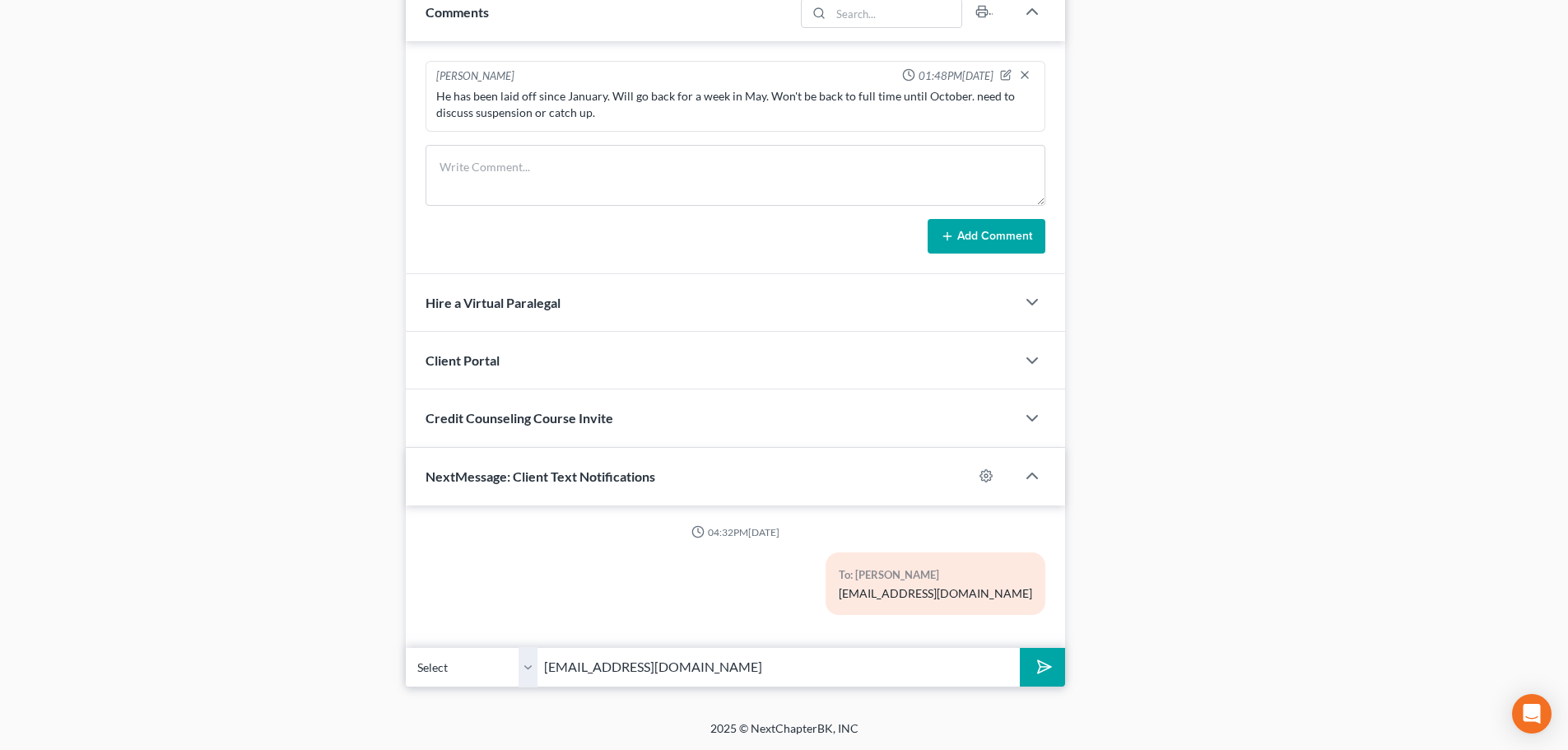
type input "[EMAIL_ADDRESS][DOMAIN_NAME]"
drag, startPoint x: 1046, startPoint y: 663, endPoint x: 1036, endPoint y: 664, distance: 10.0
click at [1046, 663] on polygon "submit" at bounding box center [1041, 666] width 20 height 20
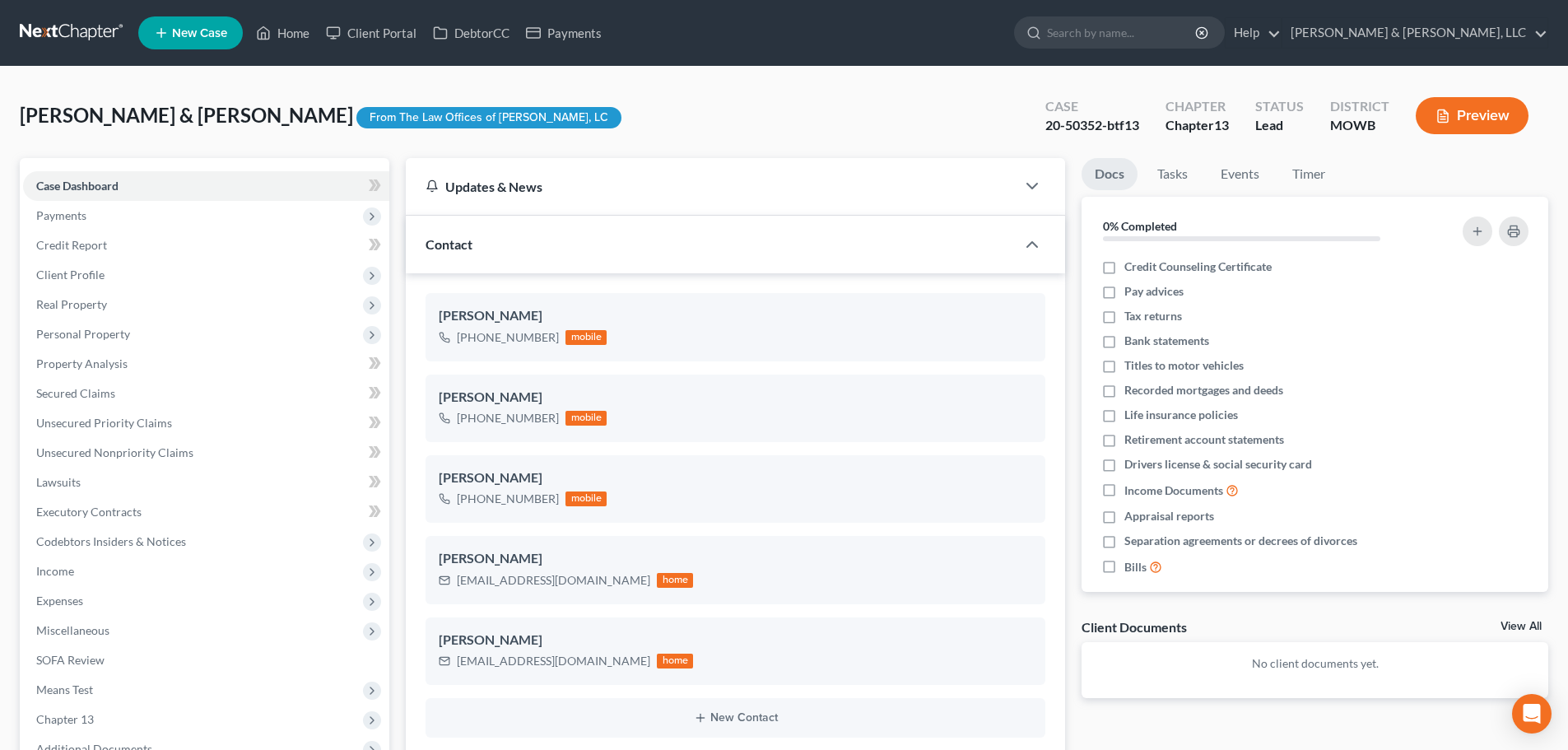
select select "0"
click at [291, 36] on link "Home" at bounding box center [283, 33] width 70 height 29
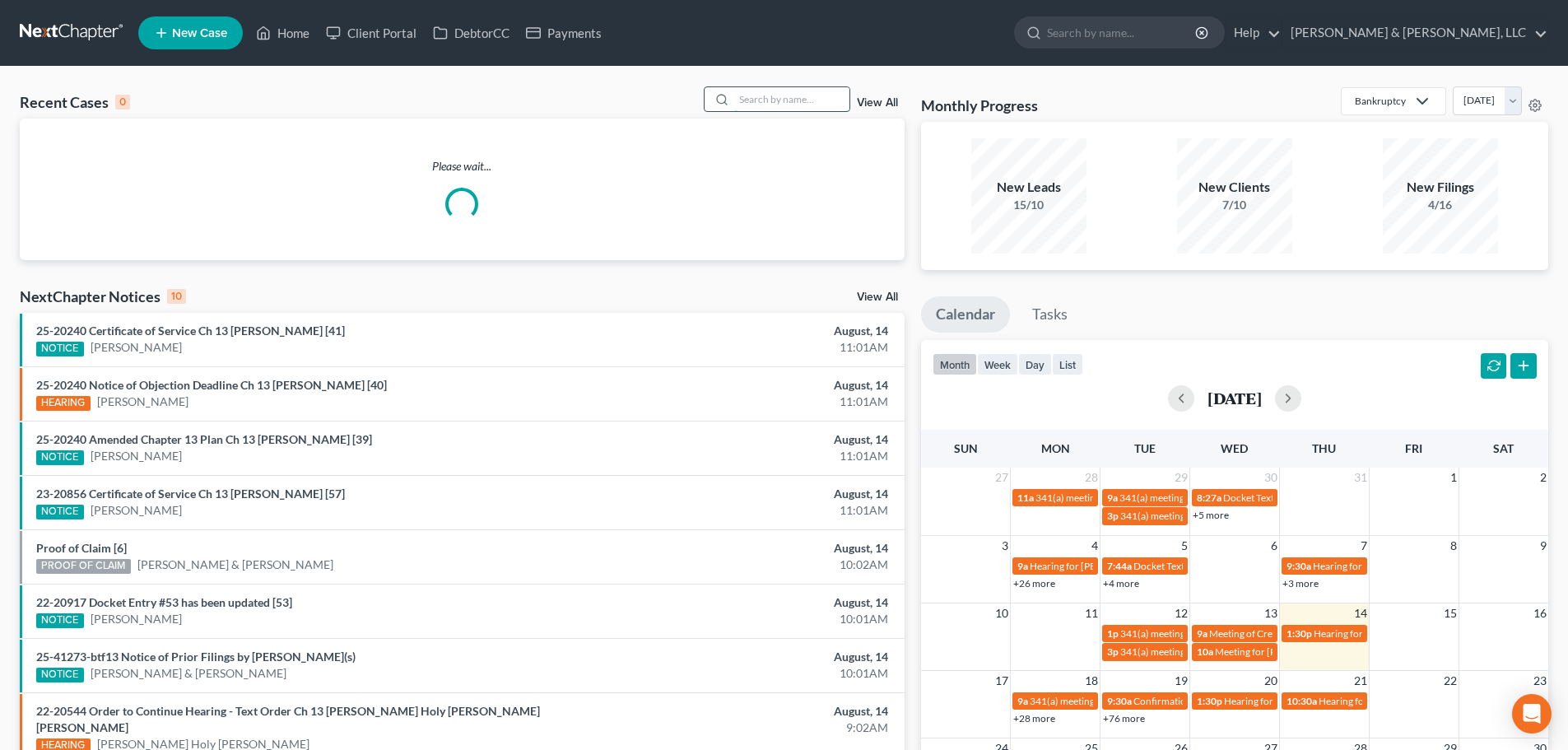
click at [775, 93] on input "search" at bounding box center [792, 99] width 115 height 23
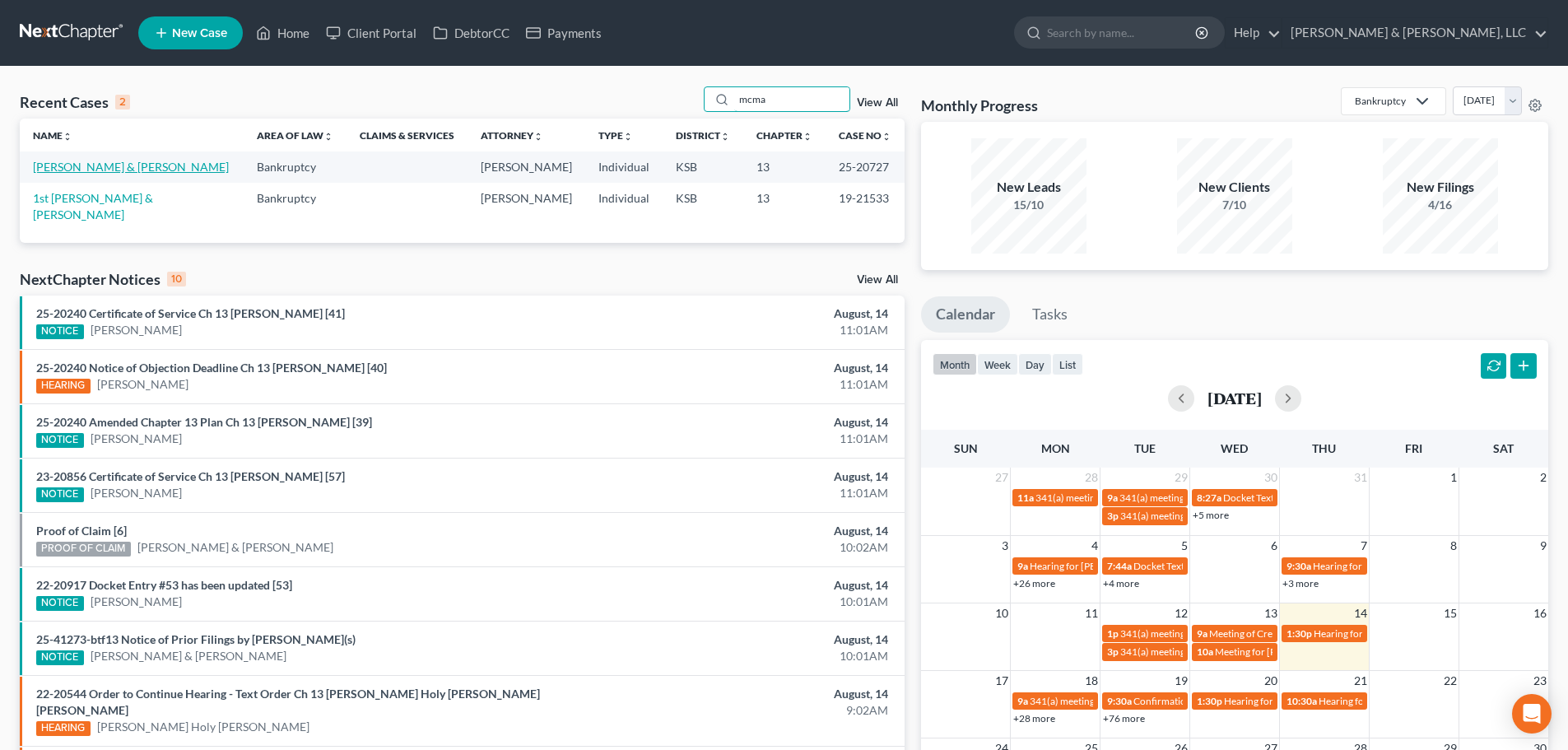
type input "mcma"
click at [81, 164] on link "[PERSON_NAME] & [PERSON_NAME]" at bounding box center [131, 166] width 196 height 14
select select "1"
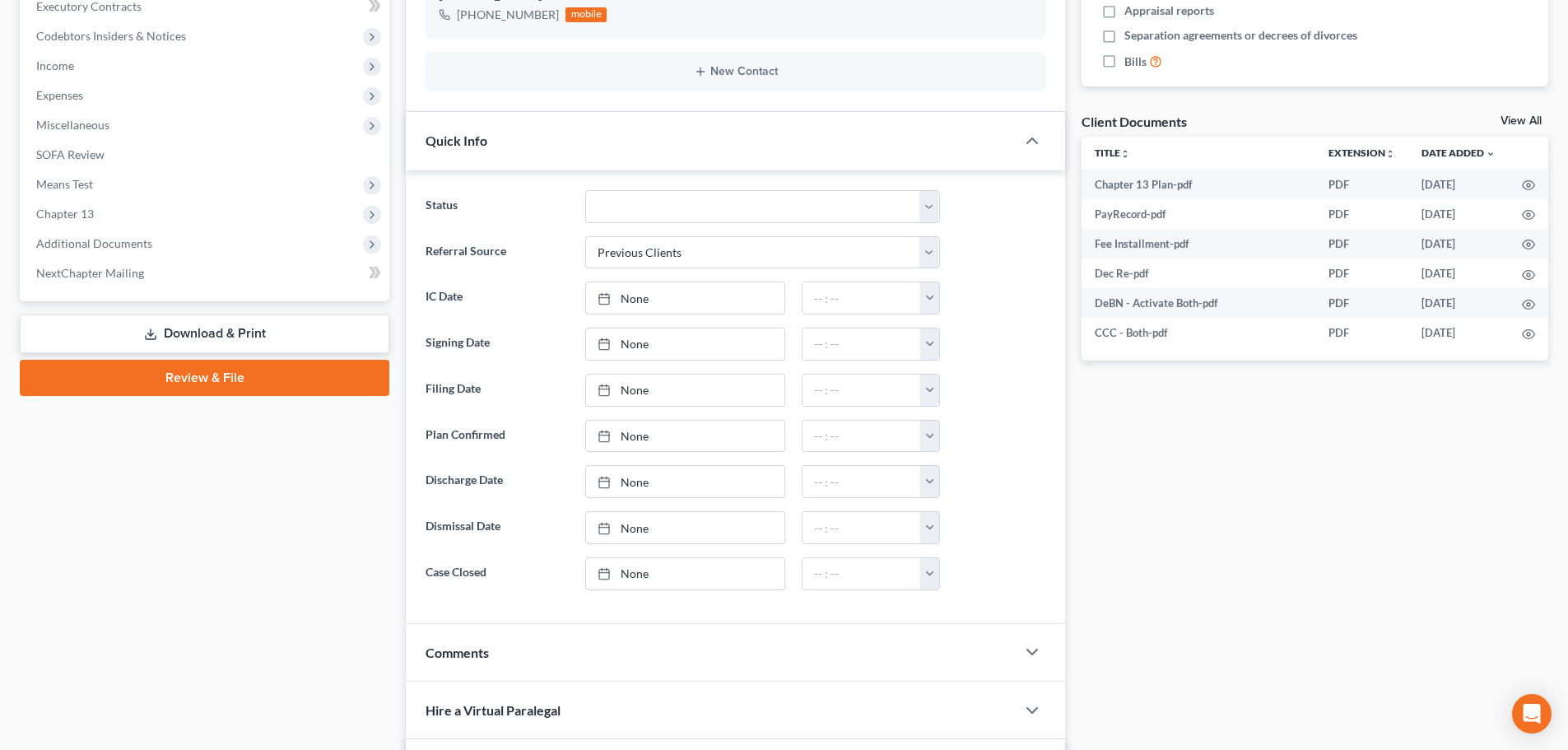
scroll to position [505, 0]
click at [75, 221] on span "Chapter 13" at bounding box center [65, 214] width 58 height 14
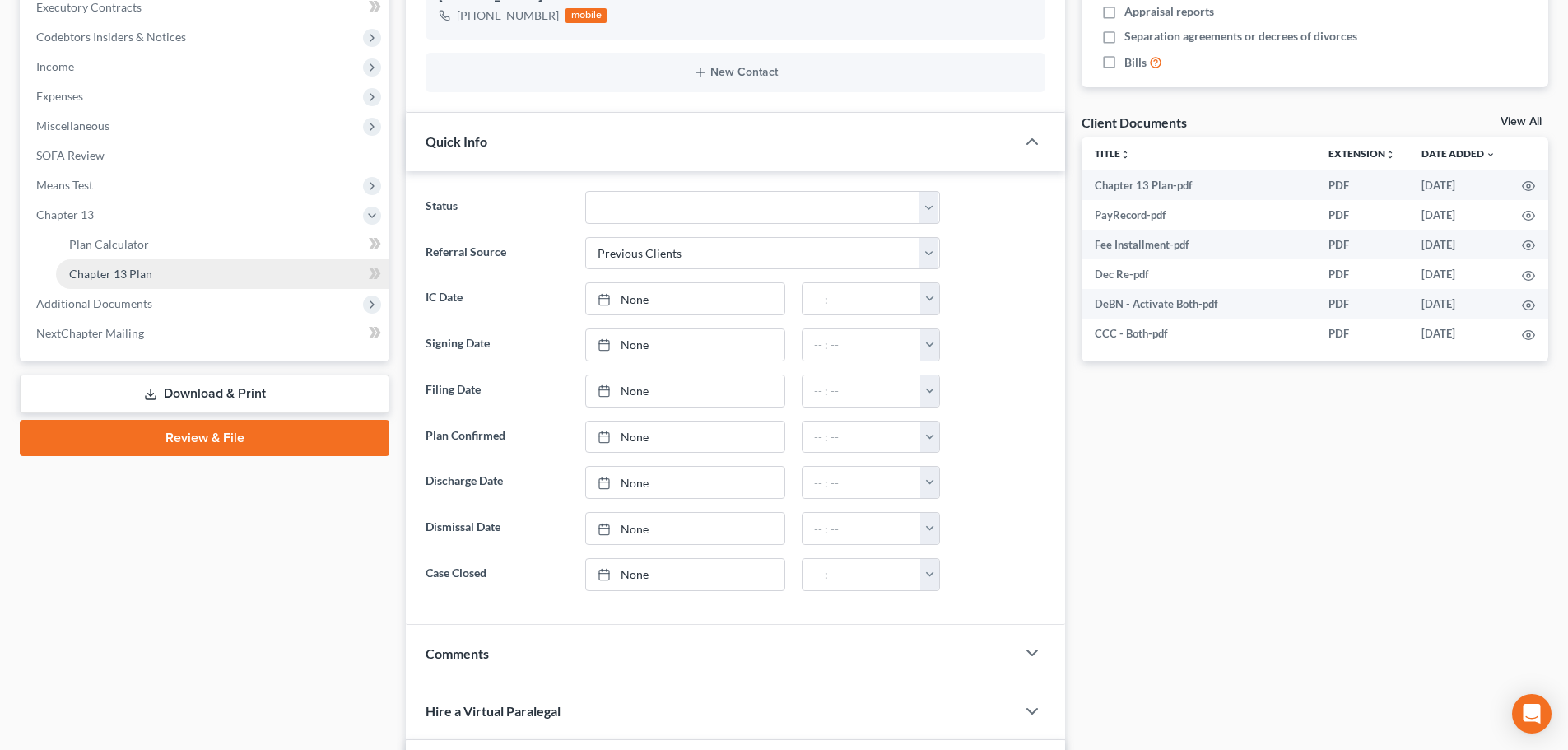
click at [94, 262] on link "Chapter 13 Plan" at bounding box center [222, 274] width 334 height 29
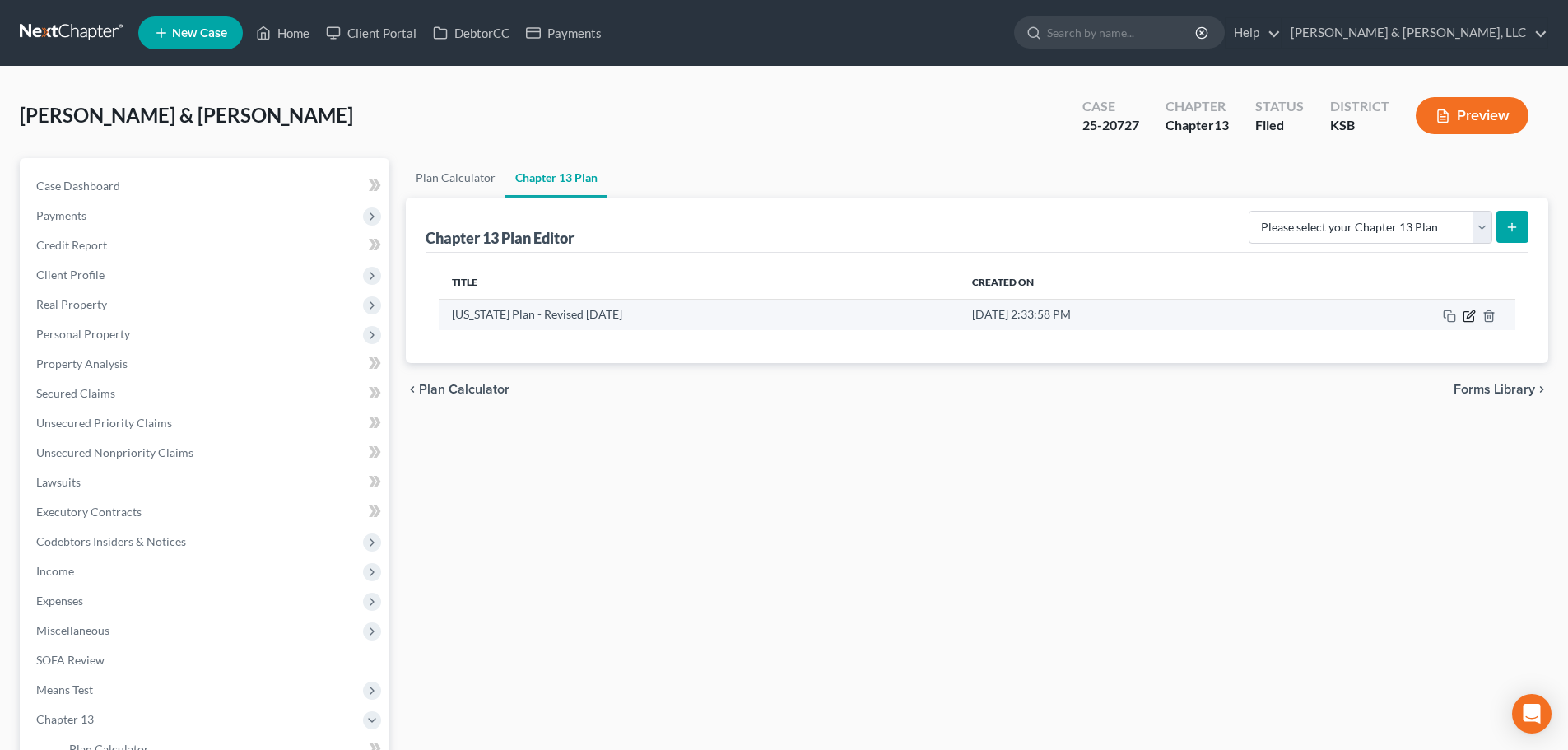
click at [1473, 318] on icon "button" at bounding box center [1468, 316] width 10 height 10
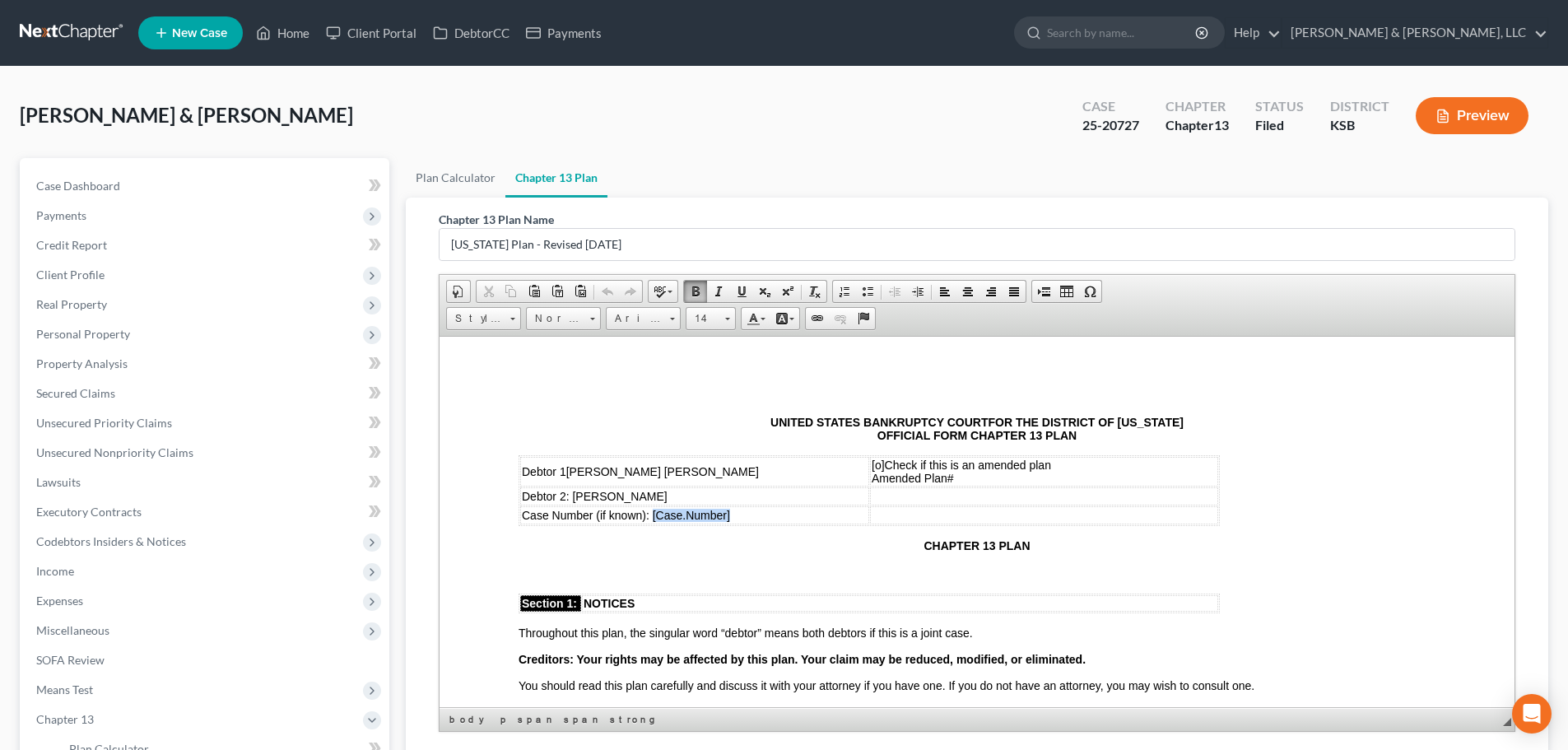
drag, startPoint x: 748, startPoint y: 516, endPoint x: 651, endPoint y: 518, distance: 97.0
click at [651, 518] on td "Case Number (if known): [ Case.Number]" at bounding box center [694, 514] width 349 height 19
click at [876, 463] on span "[o]" at bounding box center [877, 463] width 13 height 13
click at [879, 464] on span "[o]" at bounding box center [877, 463] width 13 height 13
click at [977, 470] on td "[x] Check if this is an amended plan Amended Plan#" at bounding box center [1044, 470] width 348 height 29
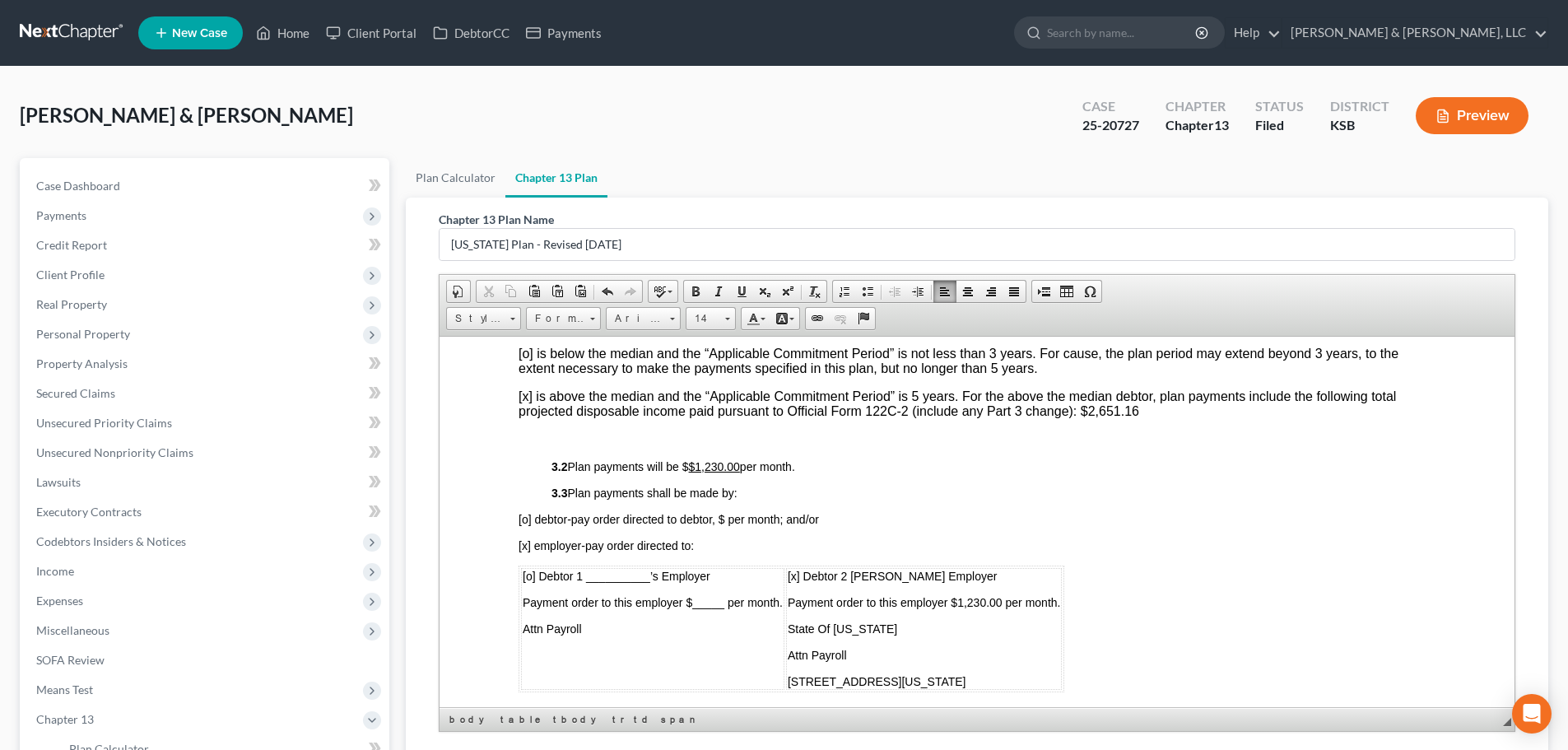
scroll to position [740, 0]
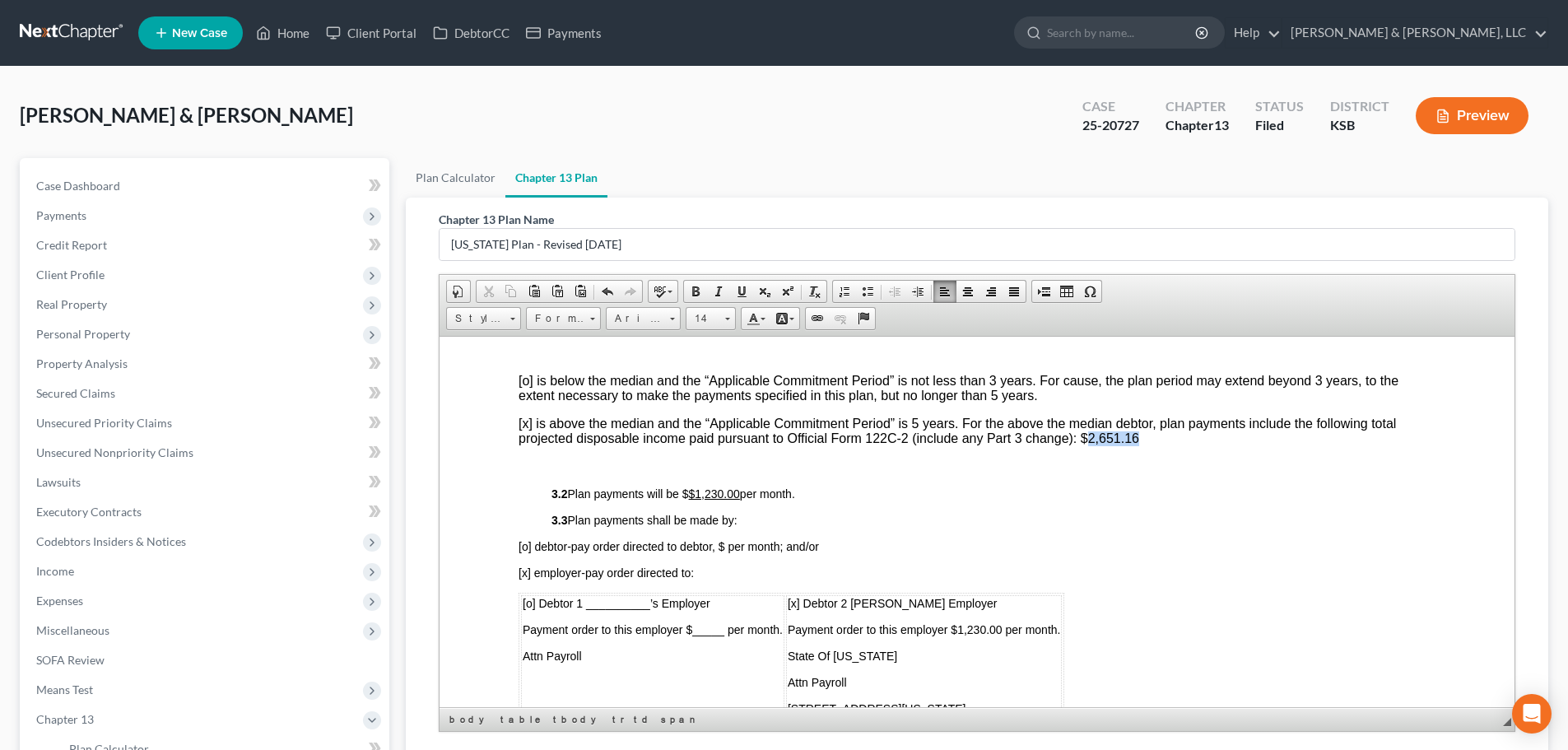
drag, startPoint x: 1138, startPoint y: 440, endPoint x: 1088, endPoint y: 442, distance: 50.0
click at [1088, 442] on font "[x] is above the median and the “Applicable Commitment Period” is 5 years. For …" at bounding box center [957, 429] width 877 height 28
click at [1060, 459] on p at bounding box center [976, 465] width 917 height 15
drag, startPoint x: 1140, startPoint y: 439, endPoint x: 1085, endPoint y: 438, distance: 55.0
click at [1085, 438] on p "[x] is above the median and the “Applicable Commitment Period” is 5 years. For …" at bounding box center [976, 430] width 917 height 29
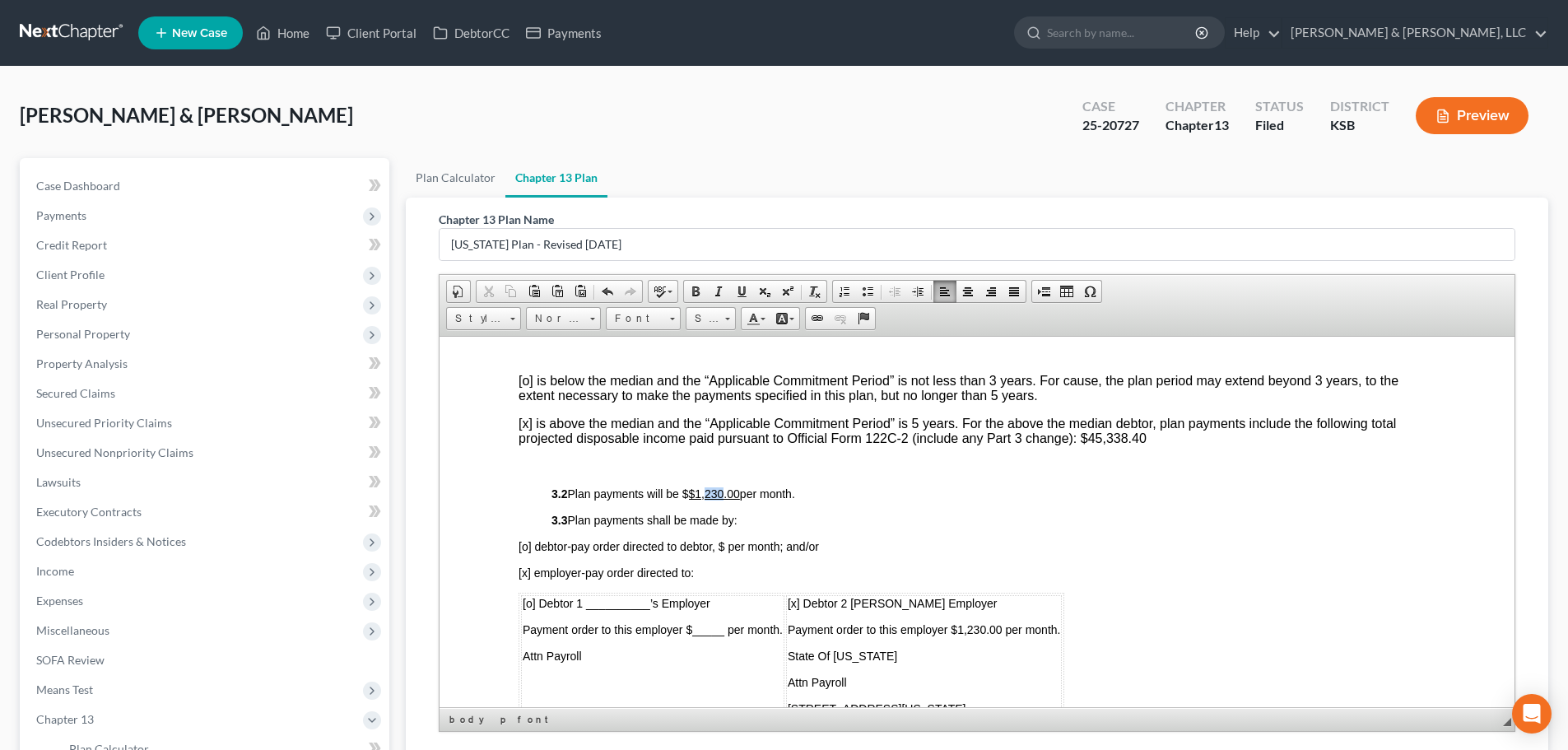
drag, startPoint x: 730, startPoint y: 488, endPoint x: 710, endPoint y: 491, distance: 20.2
click at [710, 491] on u "$1,230.00" at bounding box center [714, 492] width 51 height 13
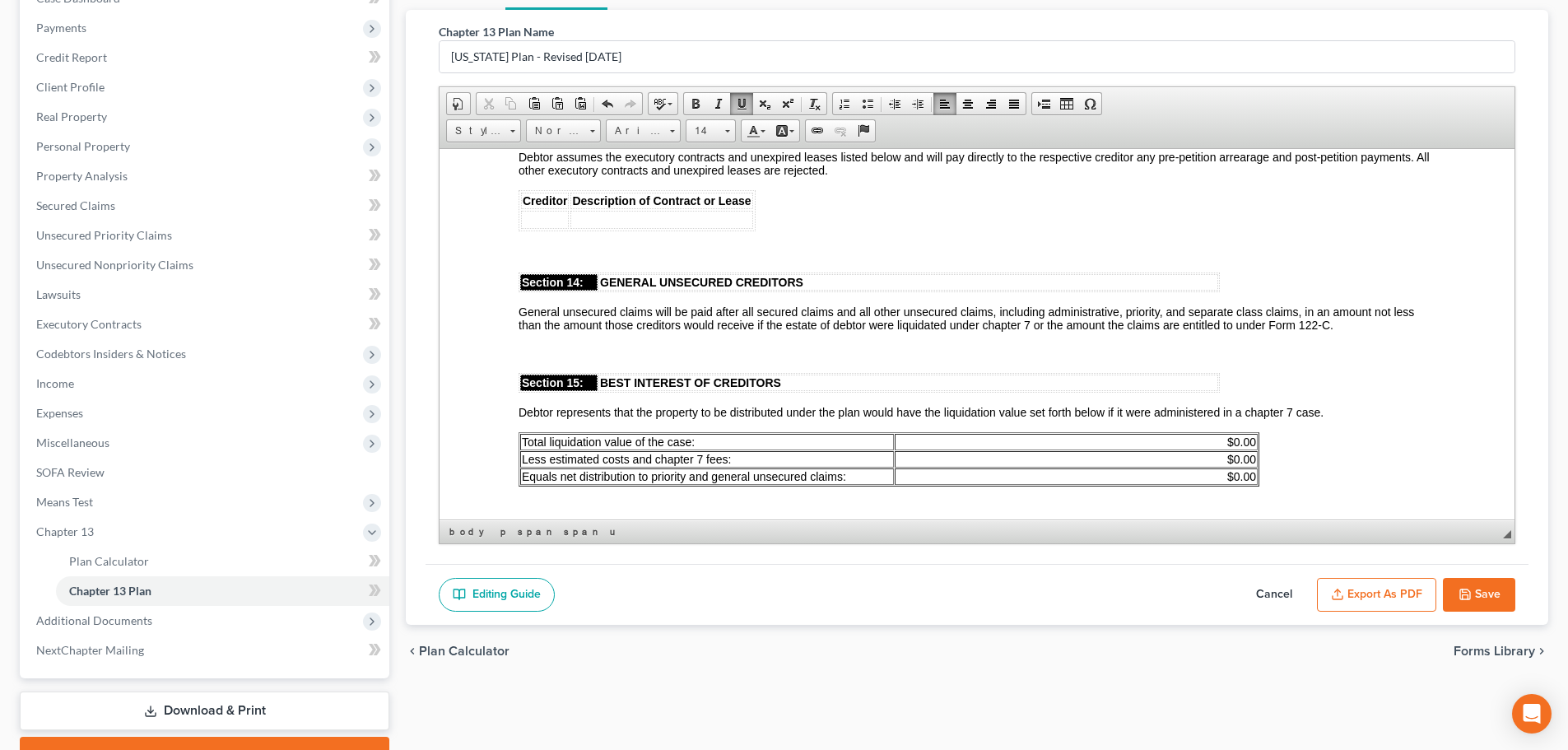
scroll to position [218, 0]
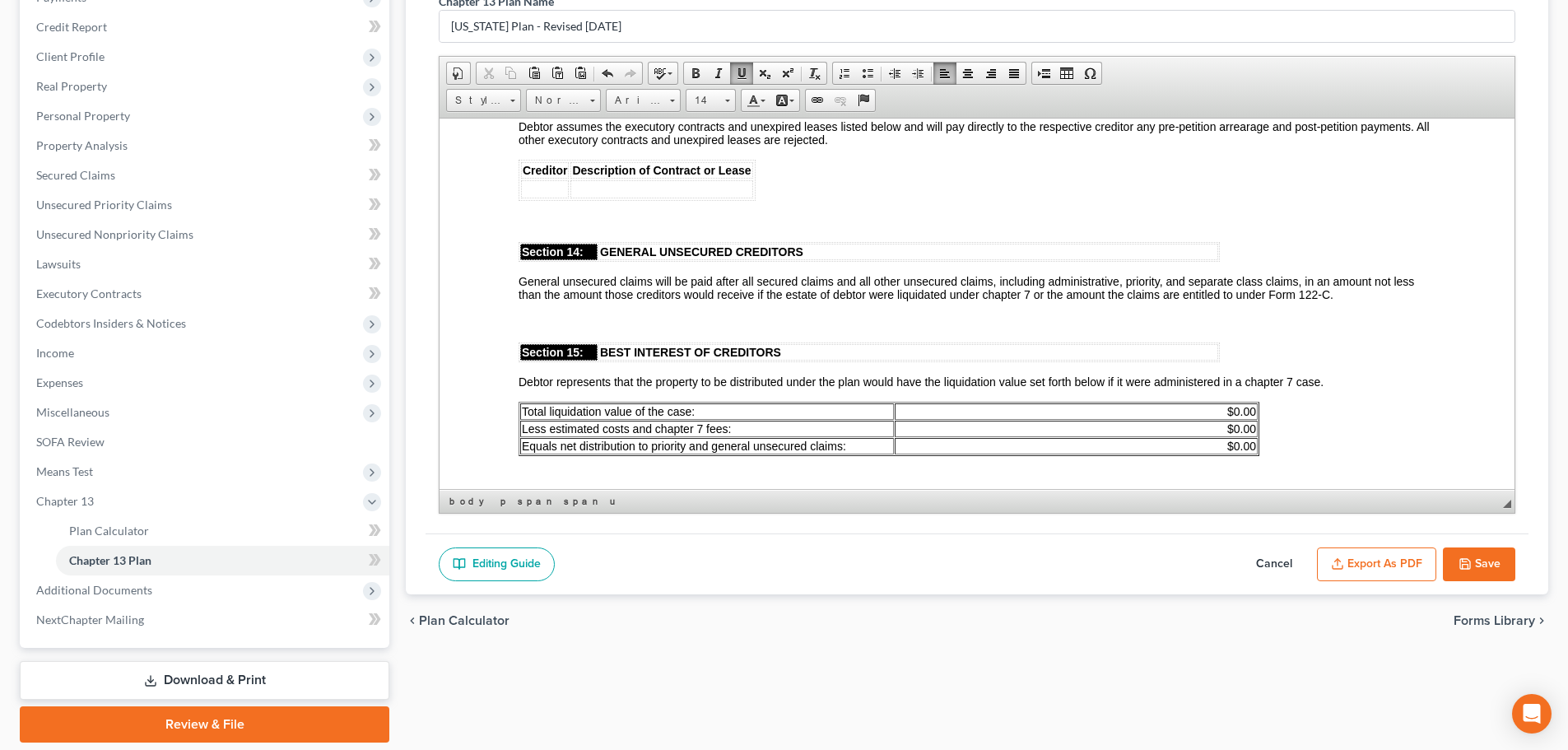
click at [1484, 558] on button "Save" at bounding box center [1479, 564] width 72 height 34
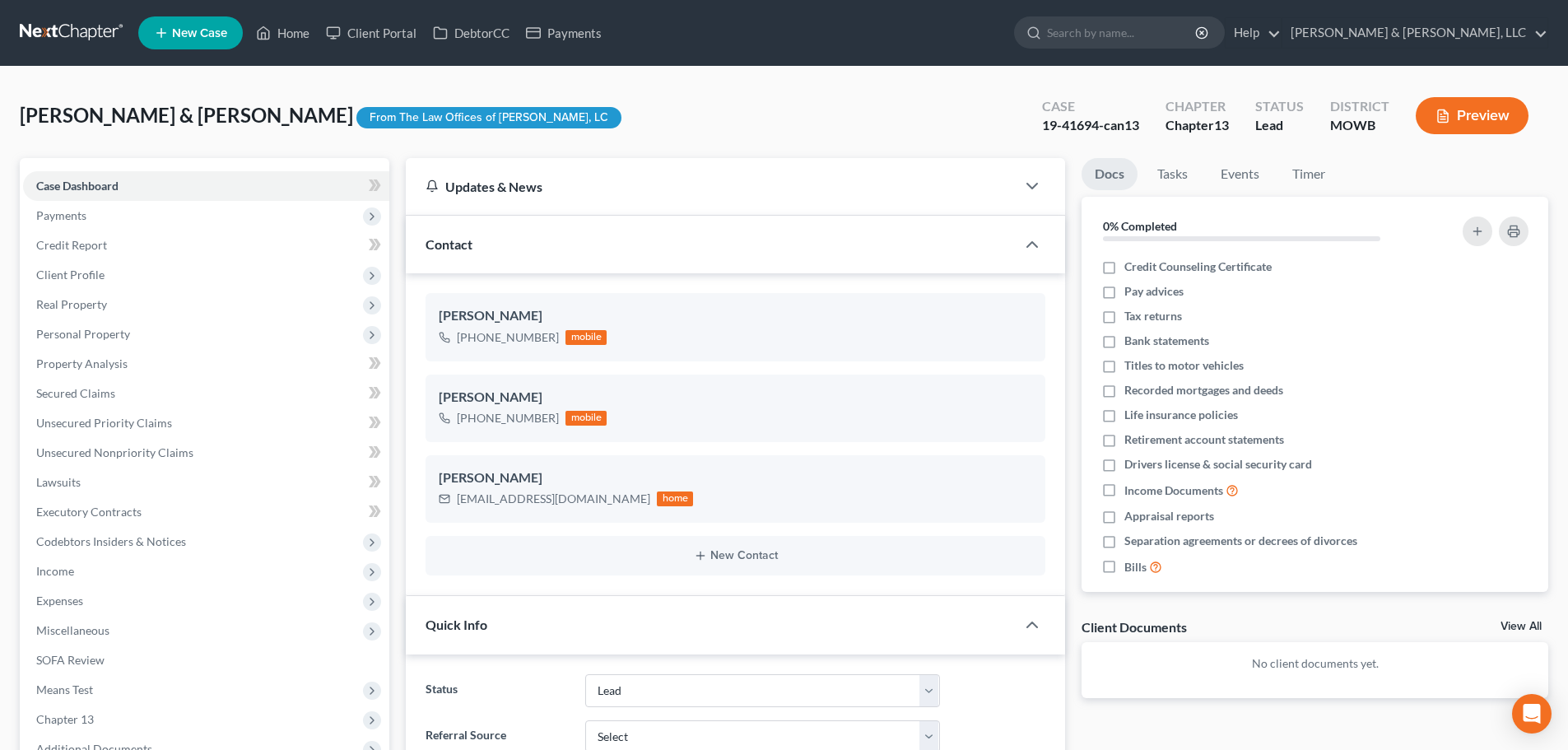
select select "8"
select select "0"
click at [295, 25] on link "Home" at bounding box center [283, 33] width 70 height 29
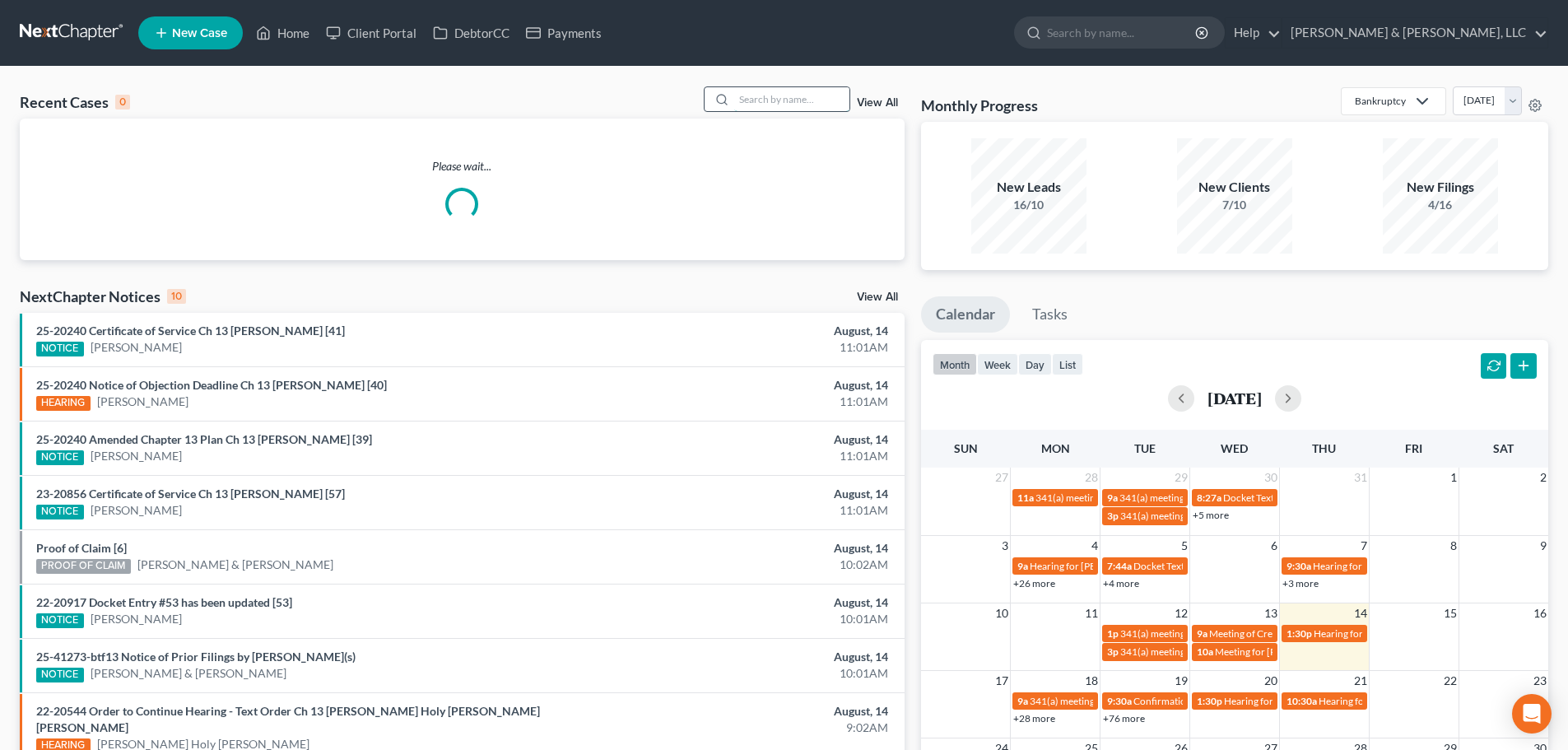
click at [764, 98] on input "search" at bounding box center [792, 99] width 115 height 23
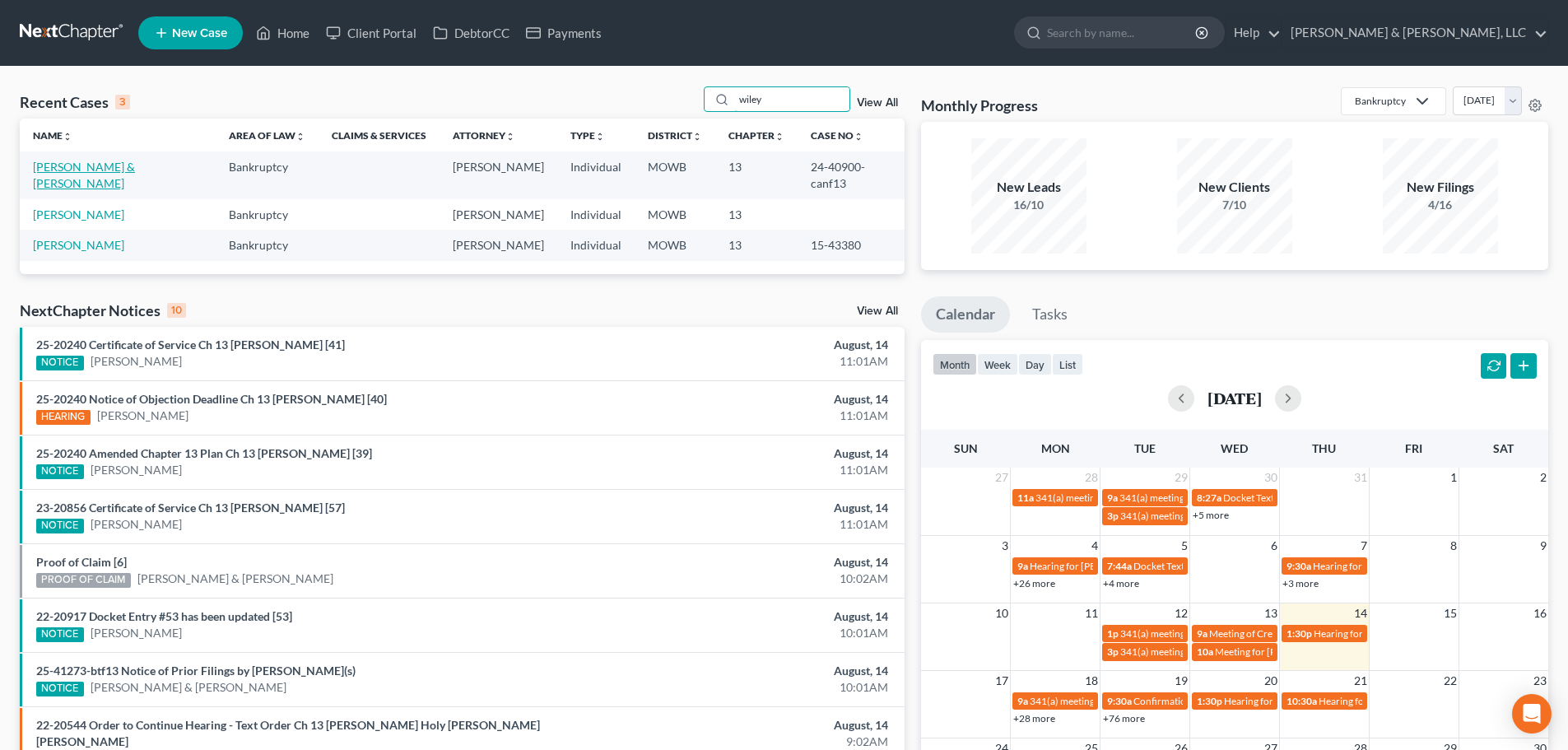
type input "wiley"
click at [75, 168] on link "[PERSON_NAME] & [PERSON_NAME]" at bounding box center [84, 174] width 102 height 30
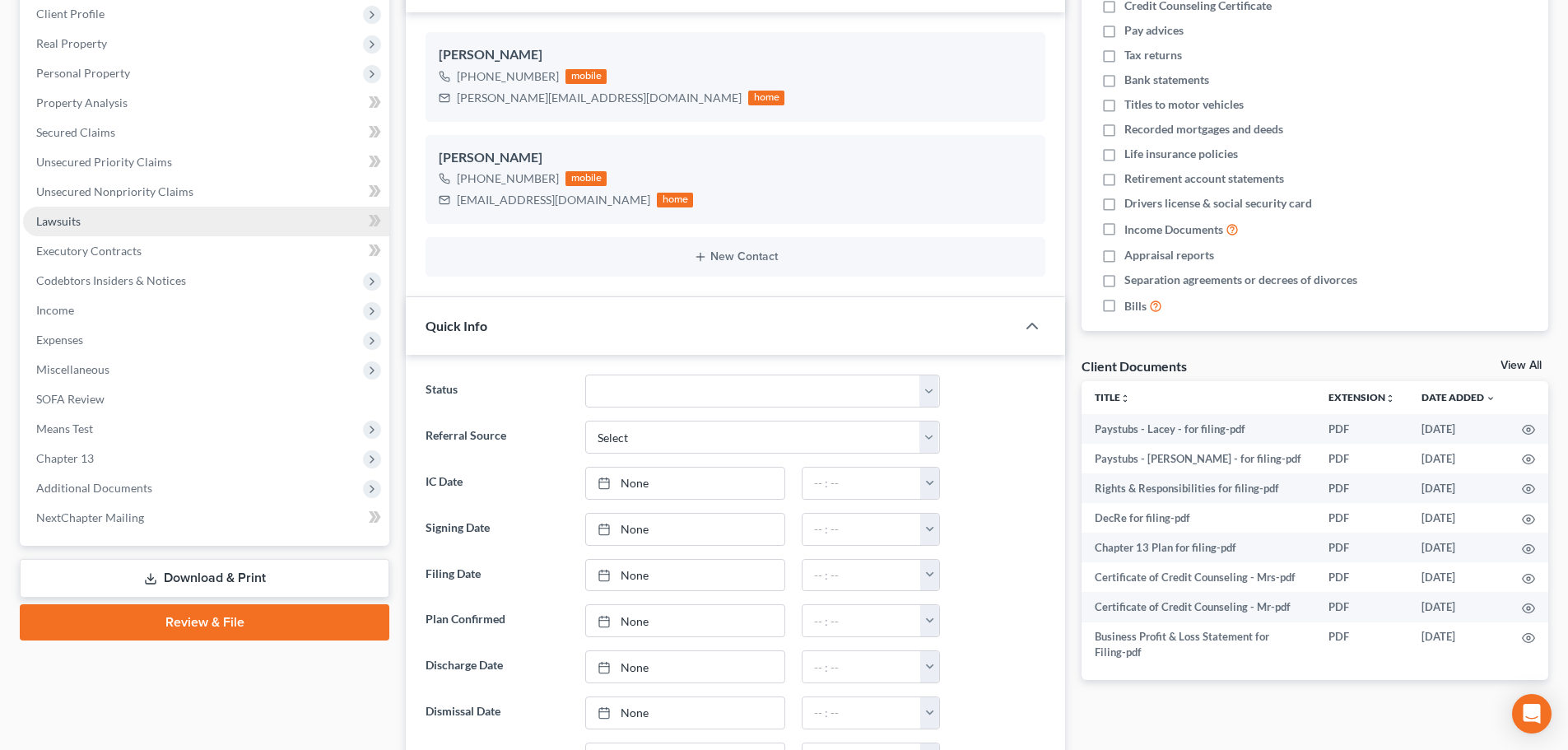
scroll to position [330, 0]
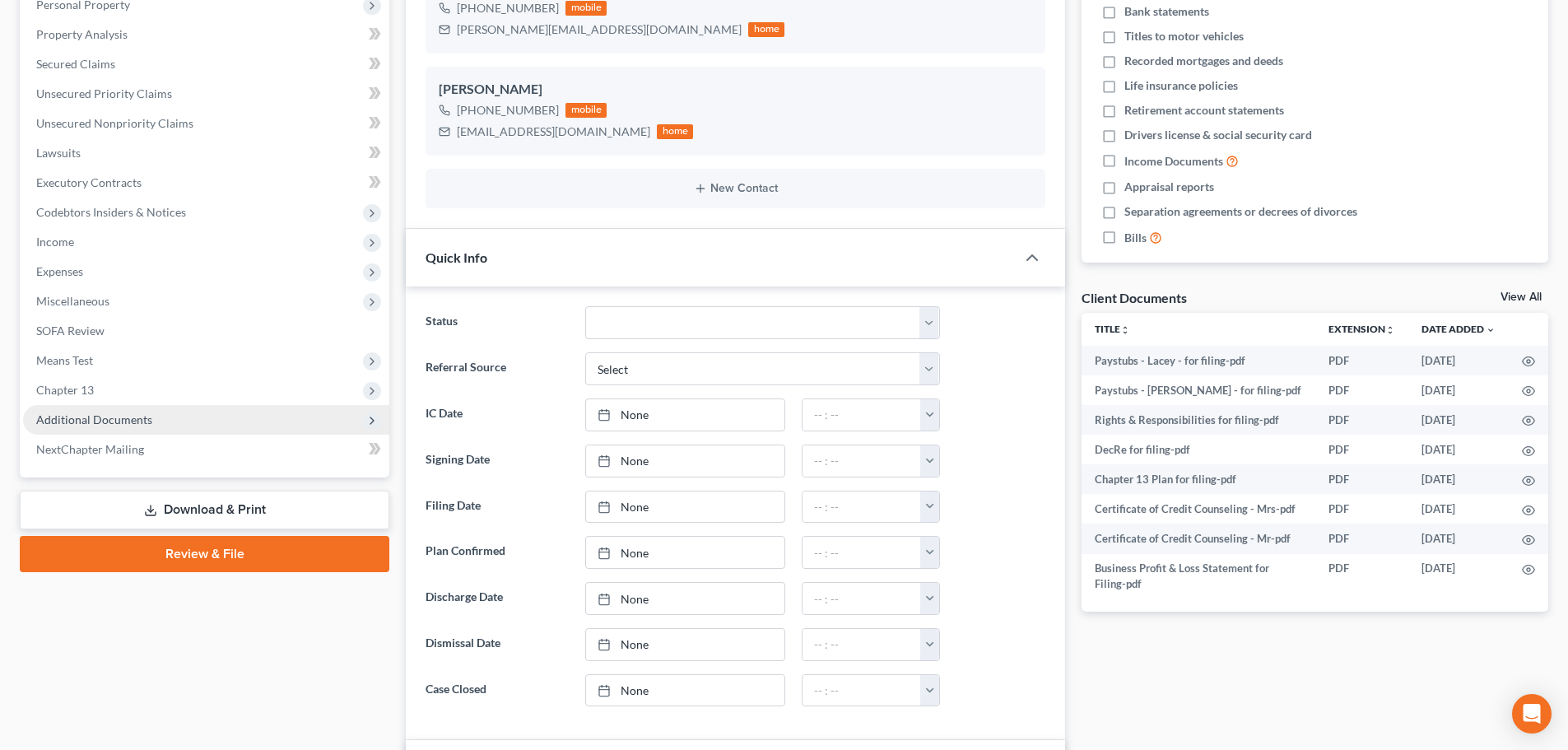
click at [115, 420] on span "Additional Documents" at bounding box center [94, 419] width 116 height 14
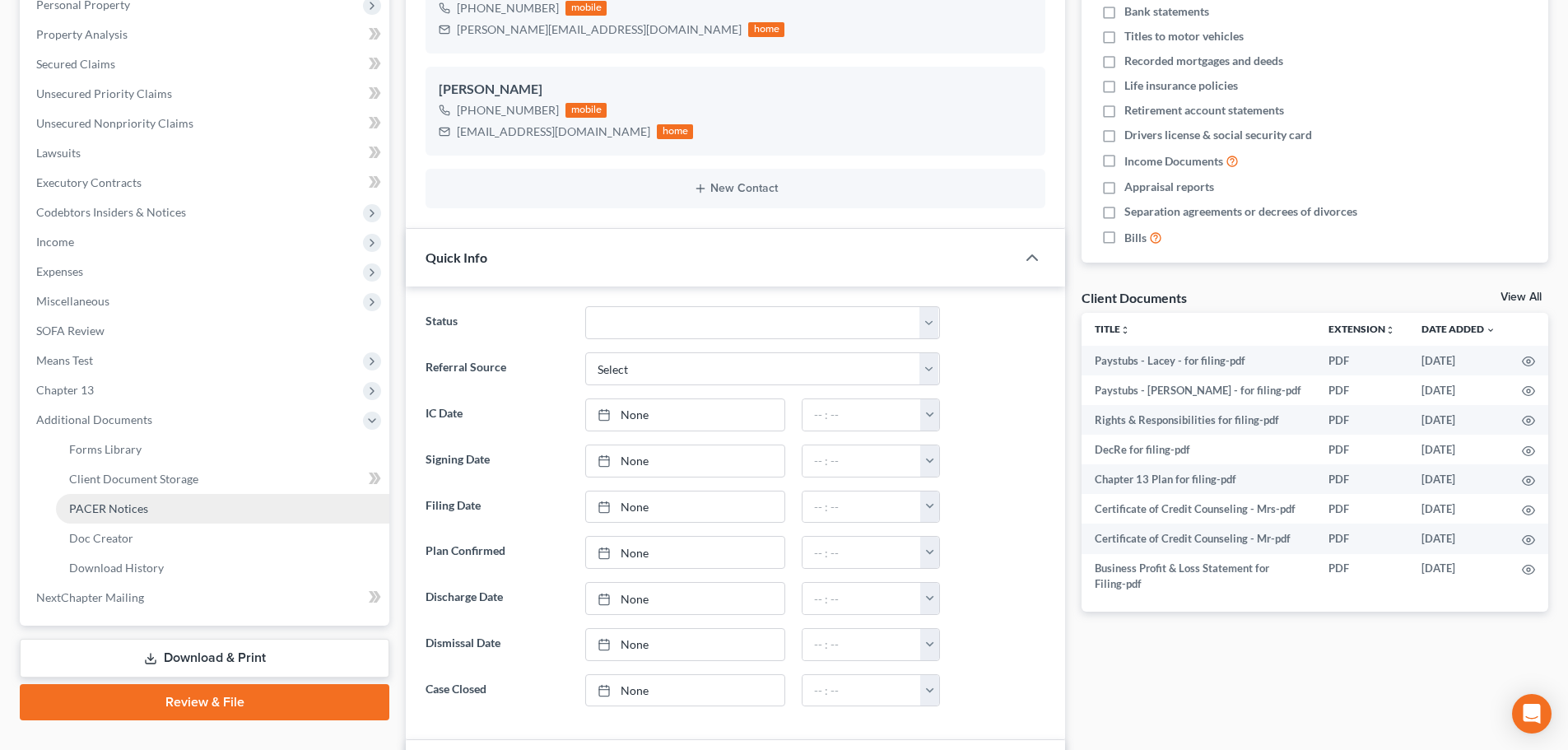
click at [110, 507] on span "PACER Notices" at bounding box center [109, 507] width 79 height 14
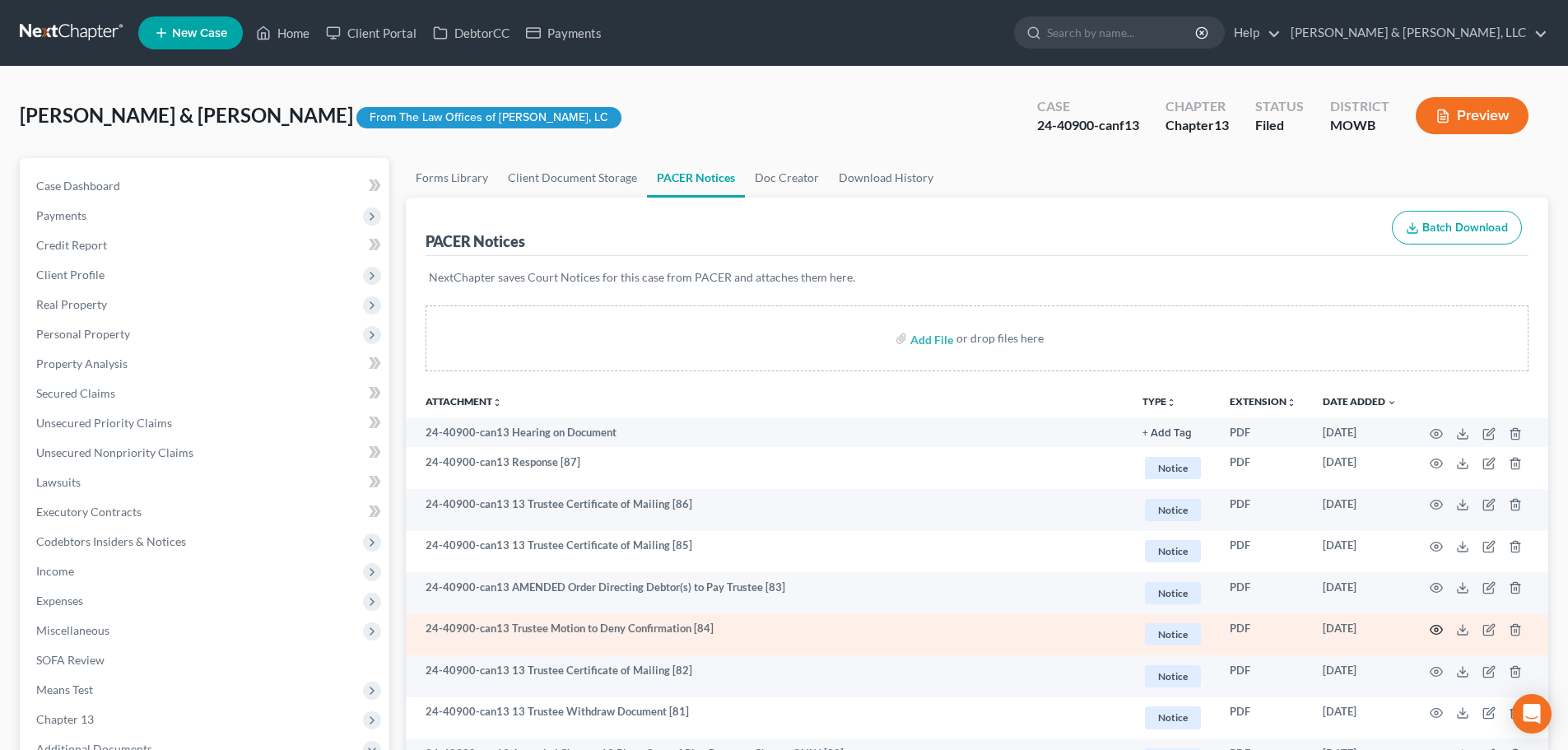
click at [1441, 634] on icon "button" at bounding box center [1436, 629] width 13 height 13
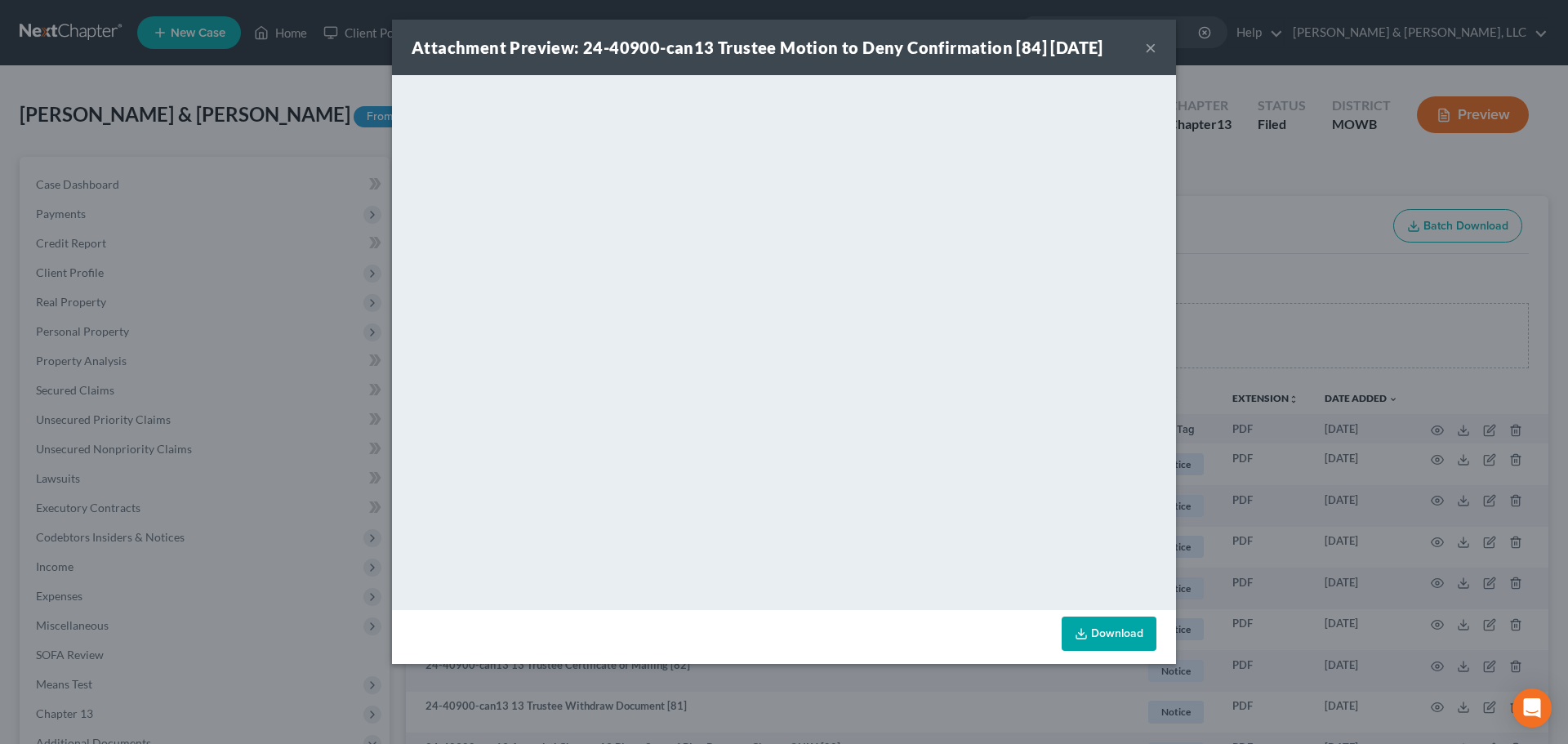
click at [1146, 49] on button "×" at bounding box center [1151, 48] width 12 height 19
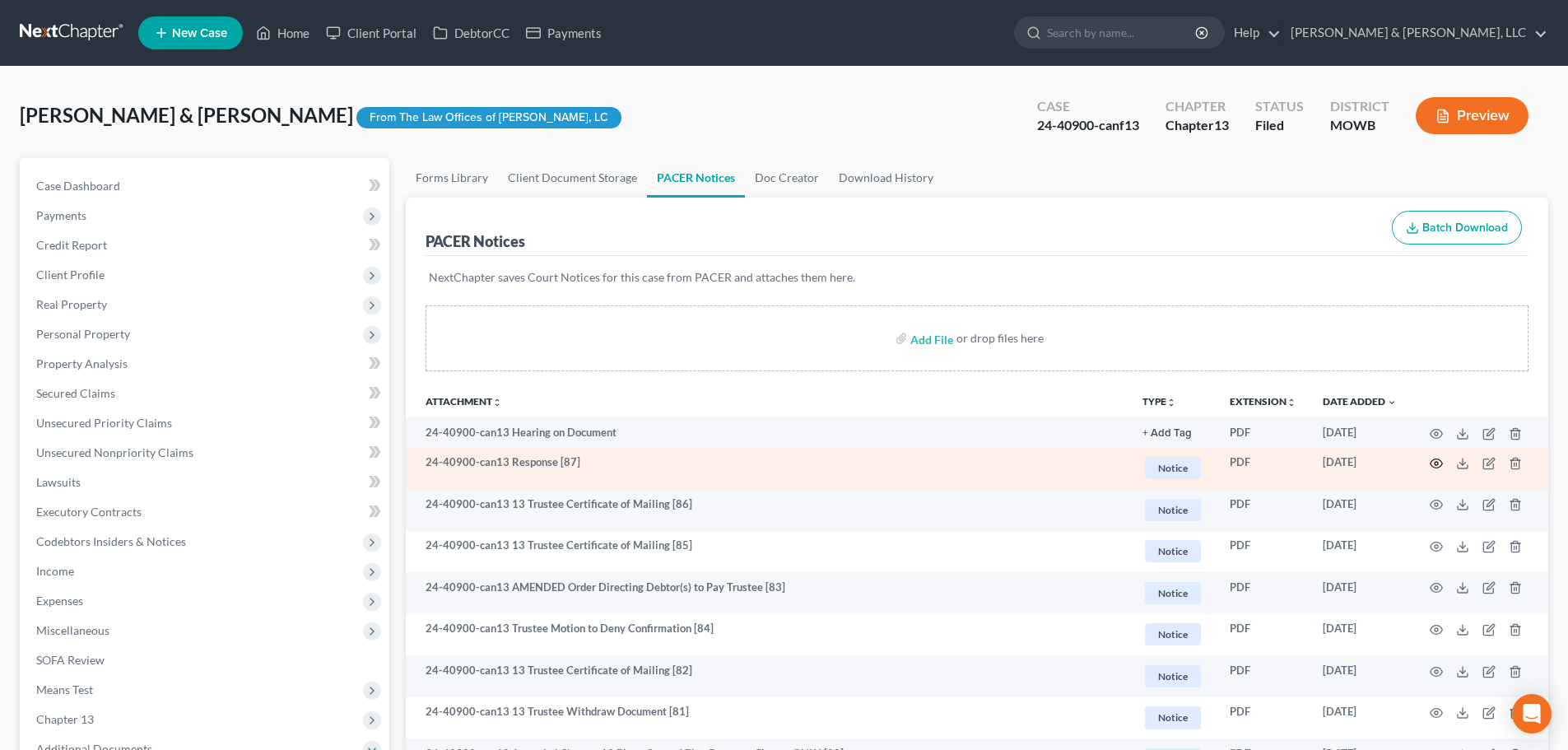
click at [1440, 463] on icon "button" at bounding box center [1436, 463] width 13 height 13
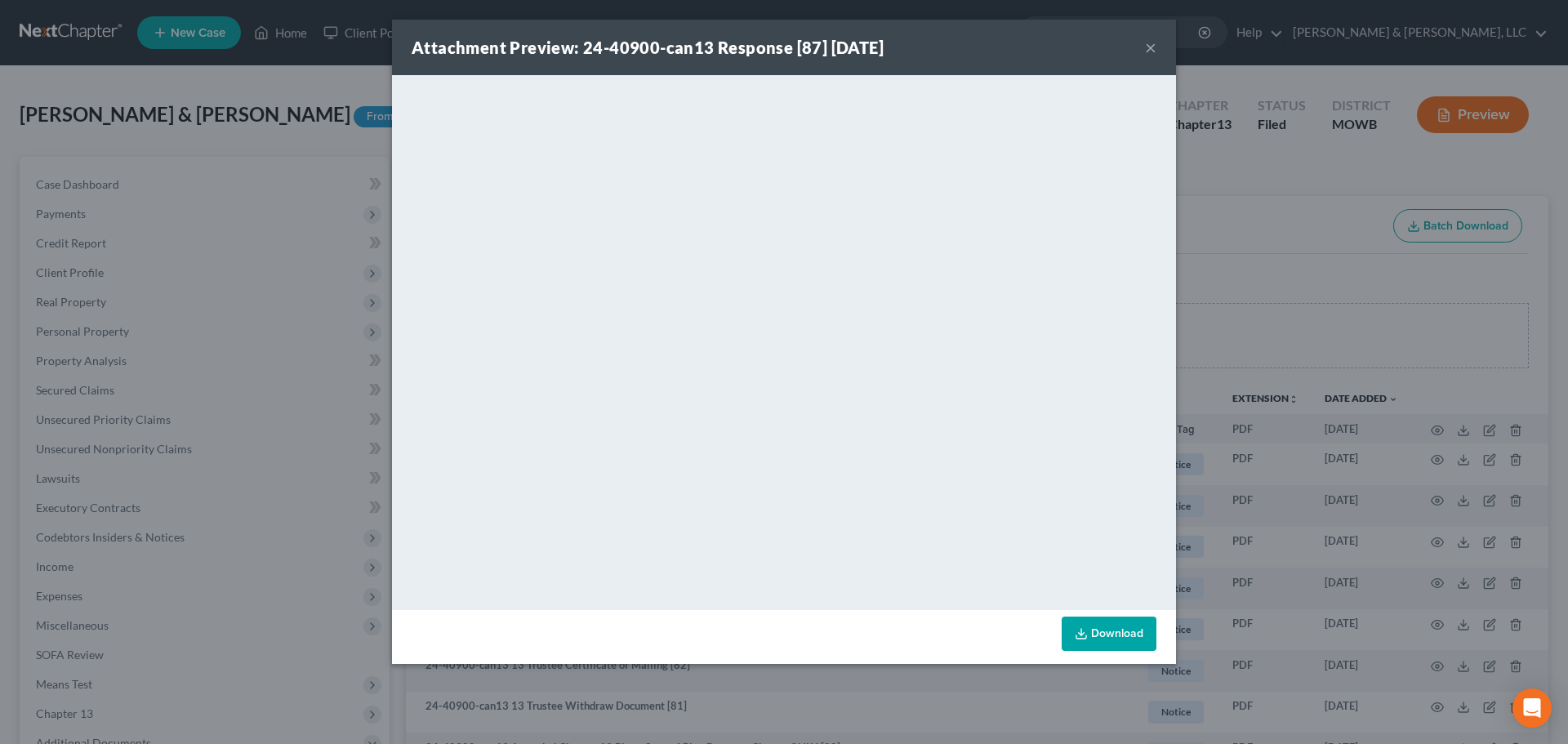
click at [1148, 46] on button "×" at bounding box center [1151, 48] width 12 height 19
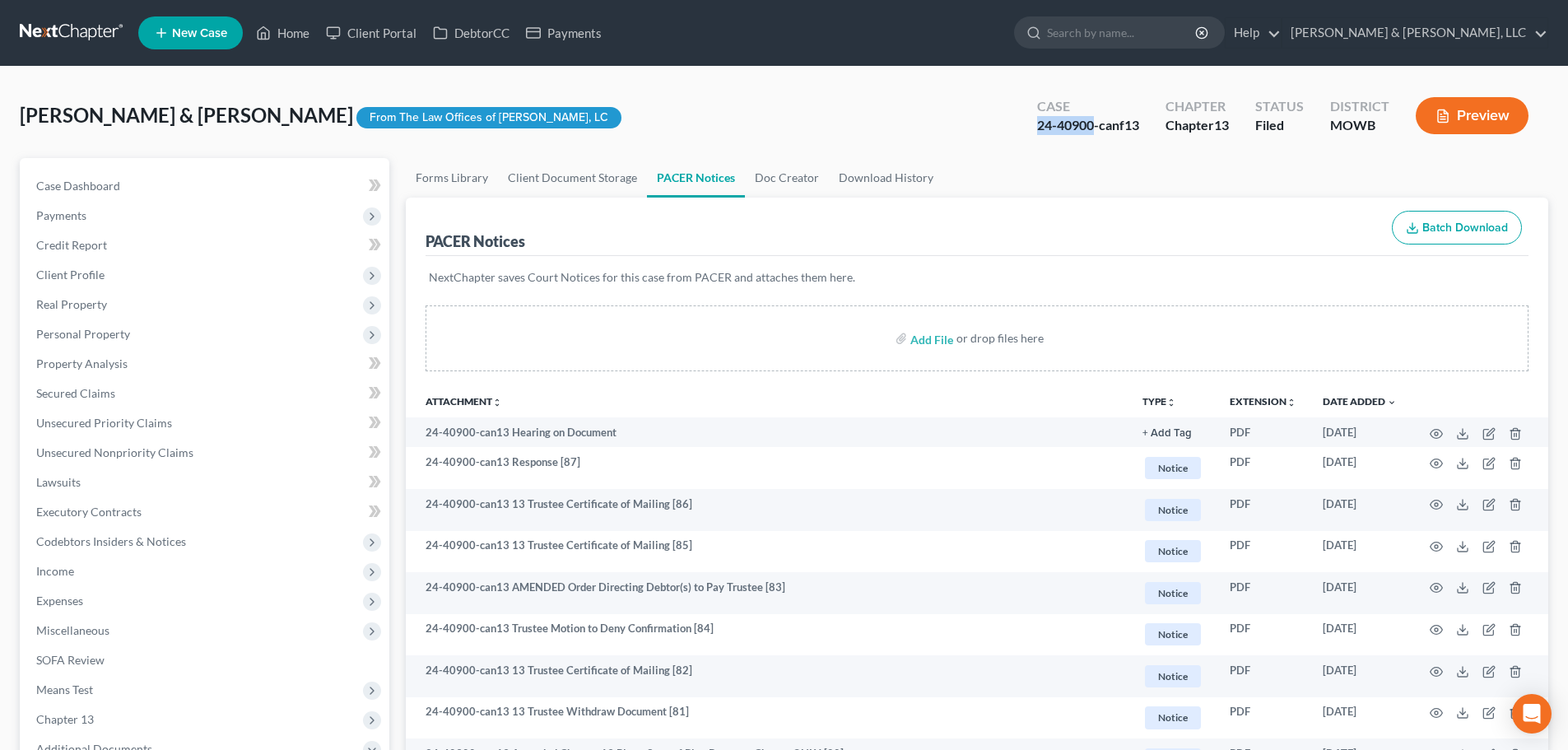
drag, startPoint x: 1093, startPoint y: 120, endPoint x: 1030, endPoint y: 122, distance: 63.0
click at [1030, 122] on div "Case 24-40900-canf13" at bounding box center [1088, 117] width 128 height 49
copy div "24-40900"
click at [302, 25] on link "Home" at bounding box center [283, 33] width 70 height 29
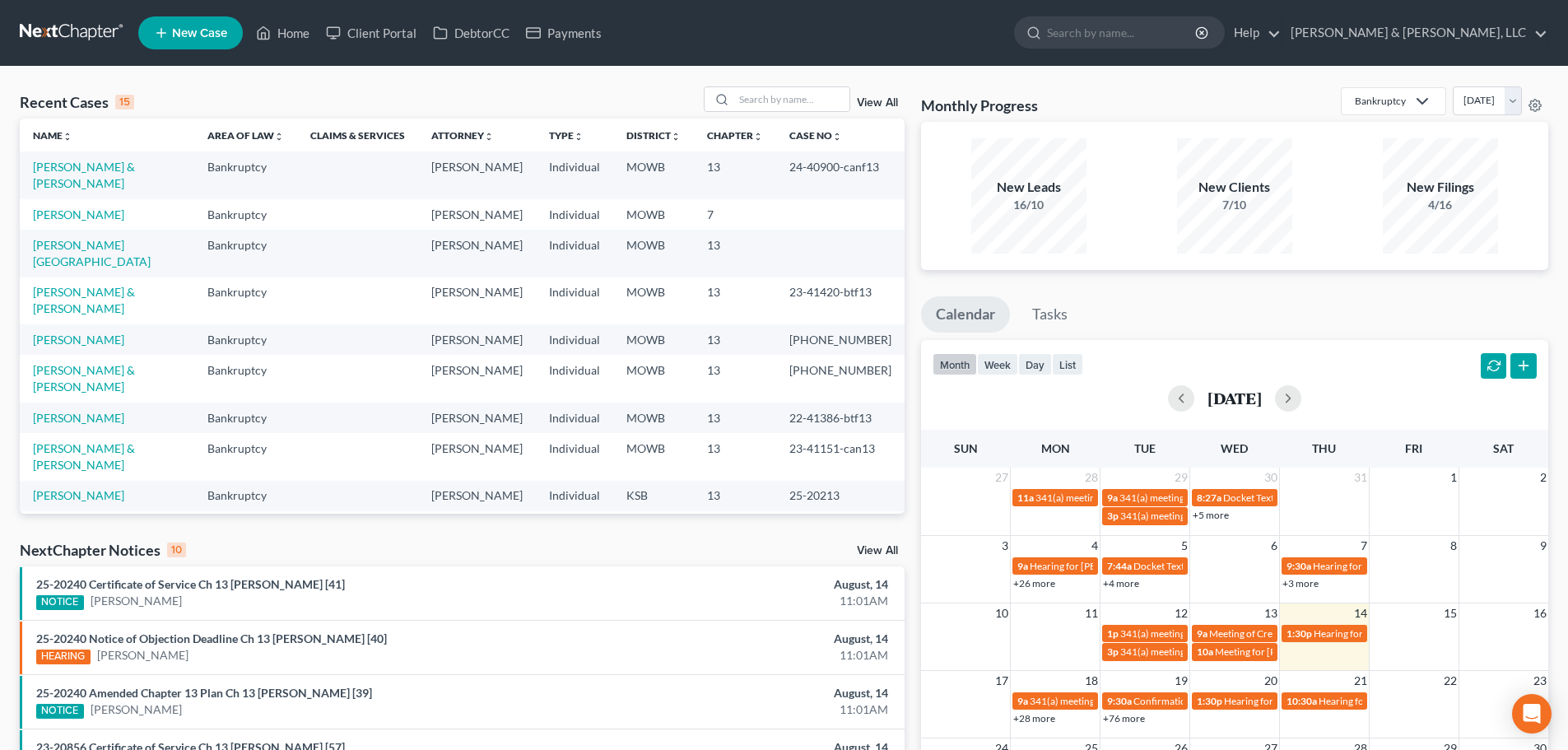
click at [894, 544] on div "NextChapter Notices 10 View All" at bounding box center [462, 552] width 885 height 26
click at [891, 547] on link "View All" at bounding box center [877, 551] width 41 height 12
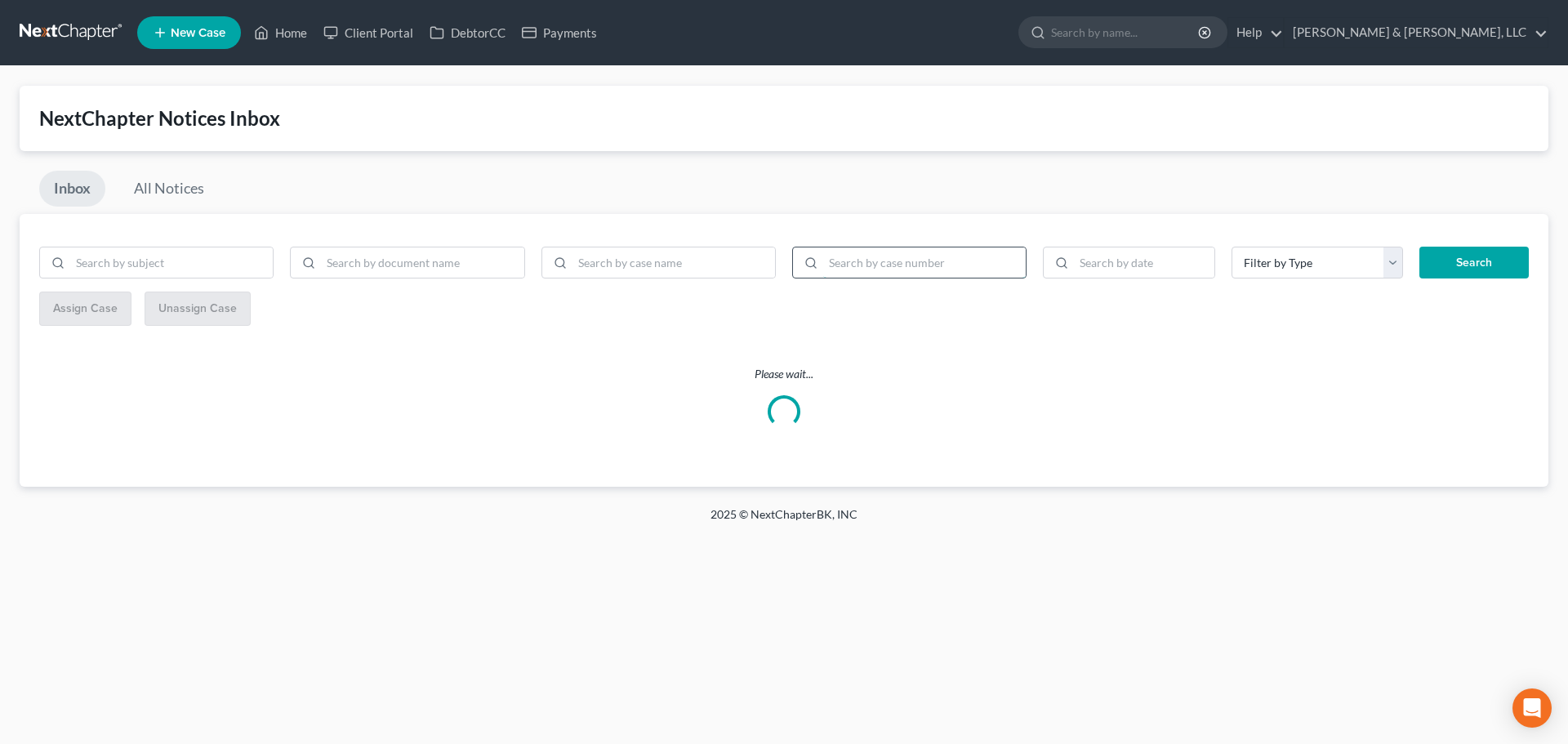
click at [850, 267] on input "search" at bounding box center [924, 263] width 203 height 31
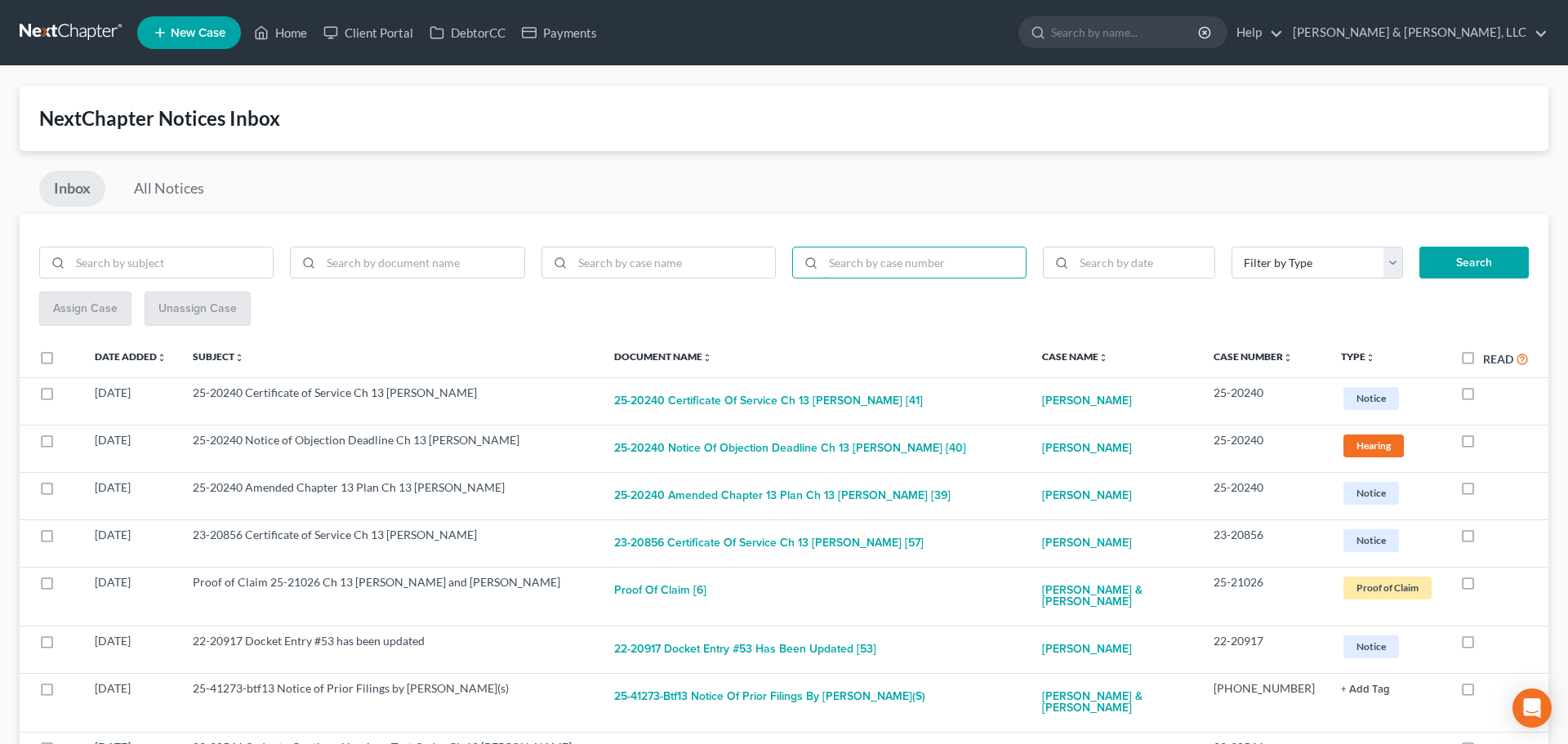
paste input "24-40900"
type input "24-40900"
click at [1486, 249] on button "Search" at bounding box center [1462, 263] width 108 height 33
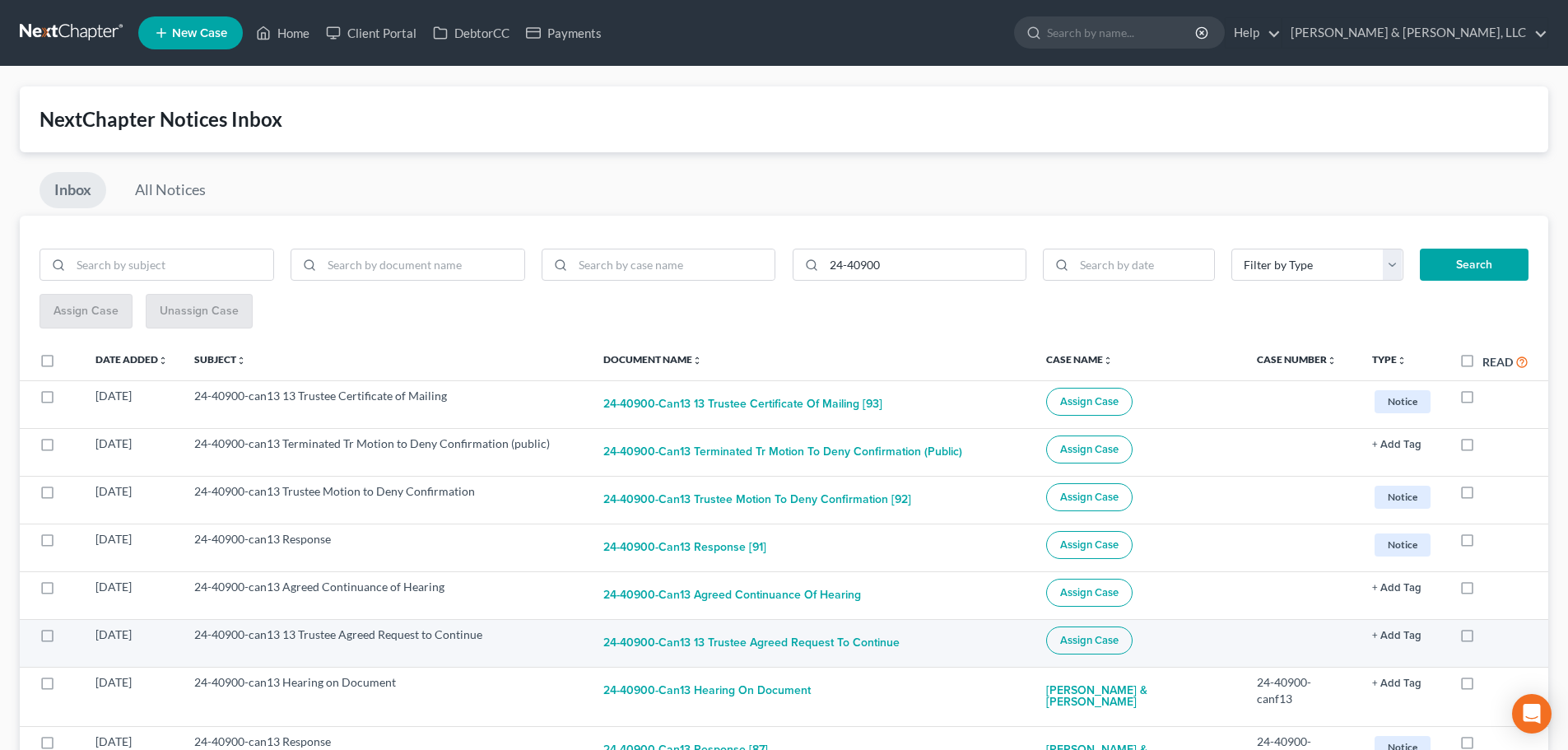
click at [63, 639] on label at bounding box center [63, 639] width 0 height 0
click at [69, 631] on input "checkbox" at bounding box center [74, 631] width 11 height 11
checkbox input "true"
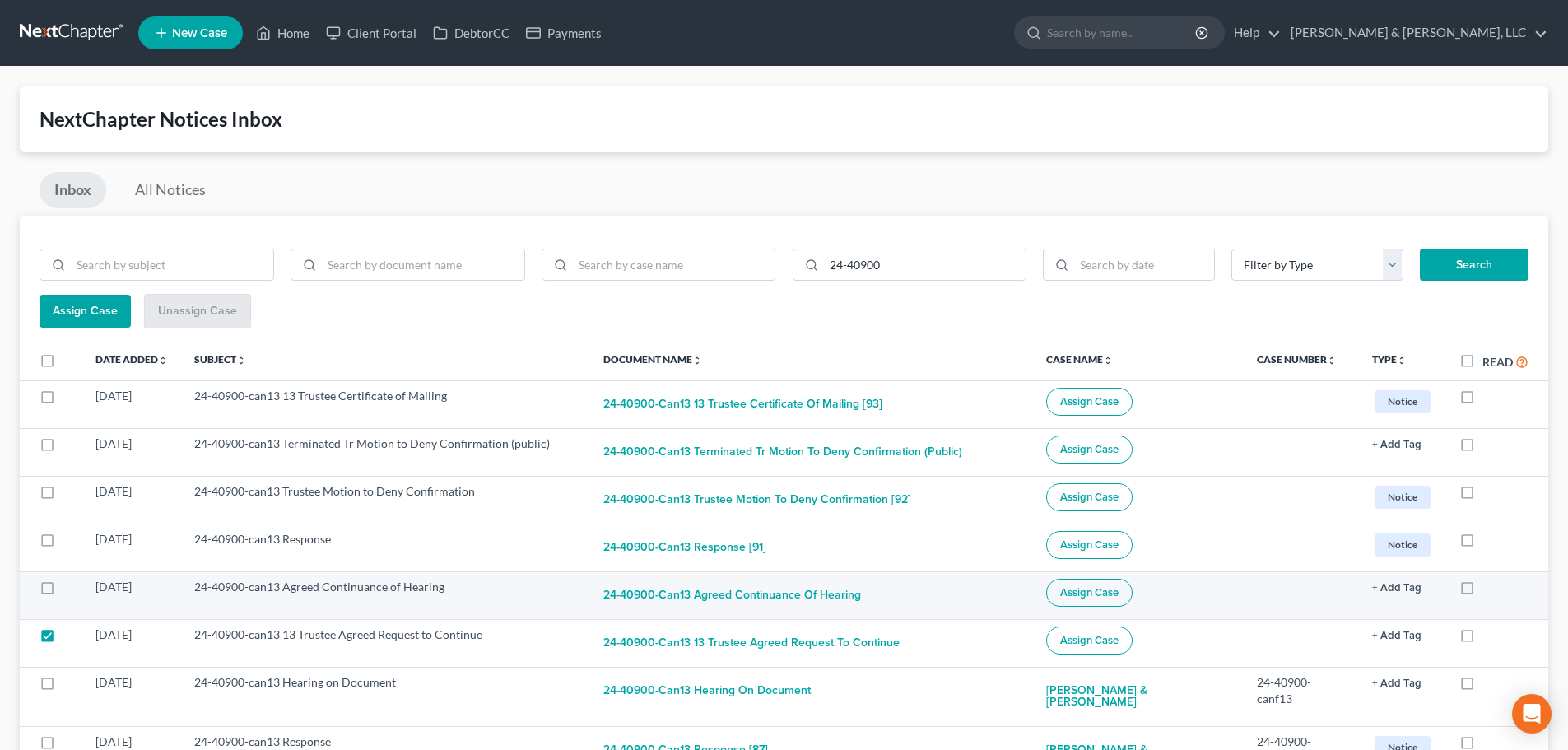
click at [63, 591] on label at bounding box center [63, 591] width 0 height 0
click at [69, 589] on input "checkbox" at bounding box center [74, 584] width 11 height 11
checkbox input "true"
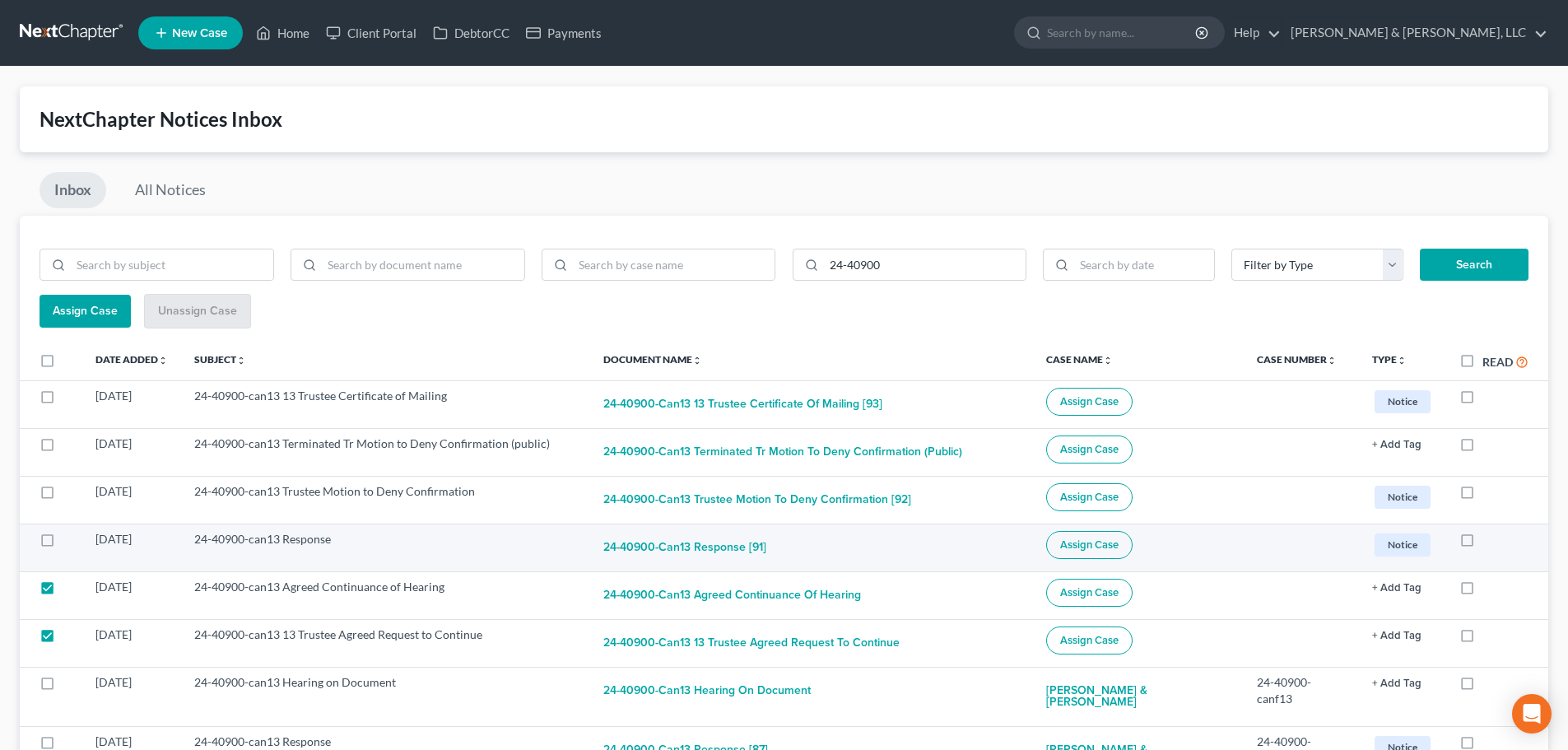
click at [63, 543] on label at bounding box center [63, 543] width 0 height 0
click at [69, 534] on input "checkbox" at bounding box center [74, 536] width 11 height 11
checkbox input "true"
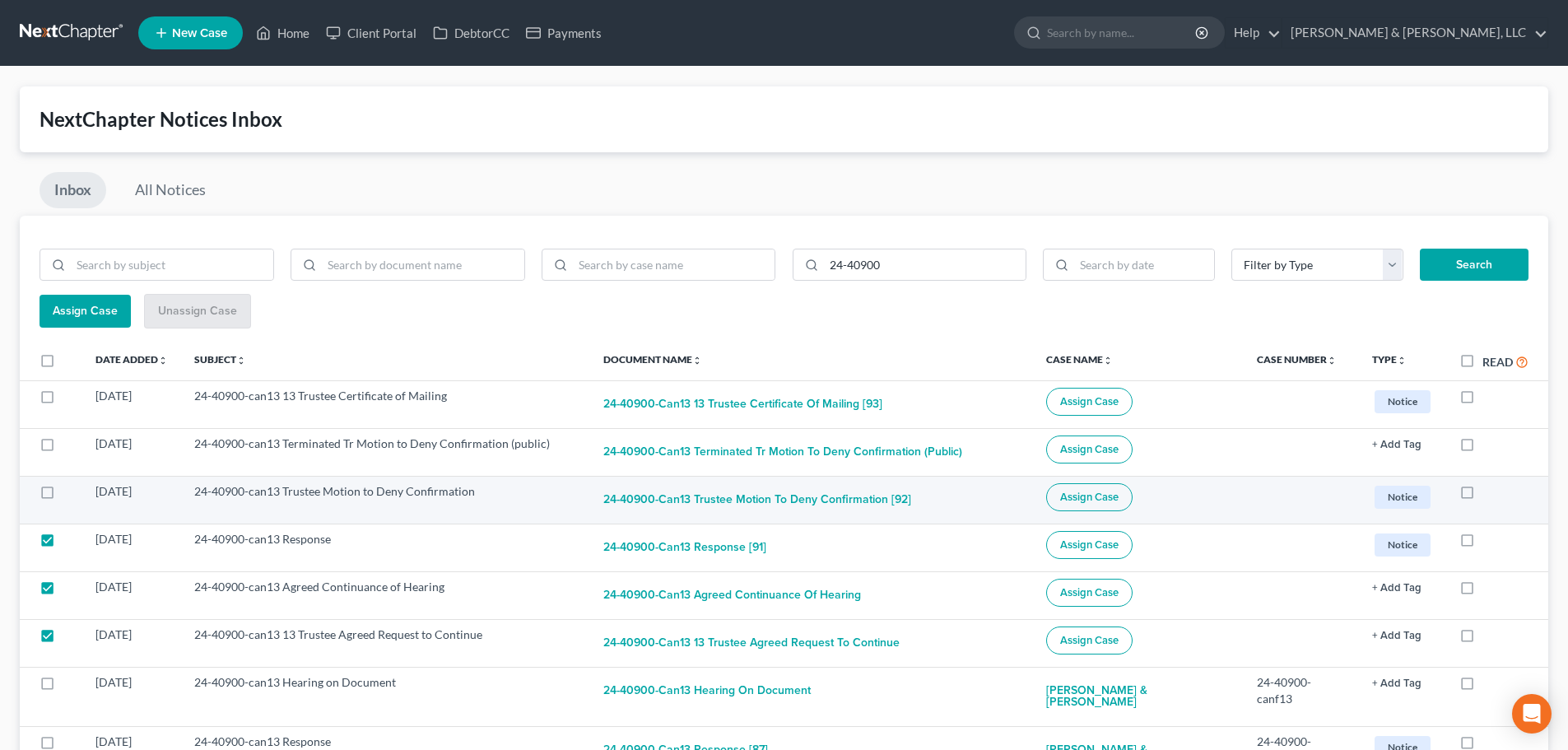
click at [63, 496] on label at bounding box center [63, 496] width 0 height 0
click at [69, 485] on input "checkbox" at bounding box center [74, 488] width 11 height 11
checkbox input "true"
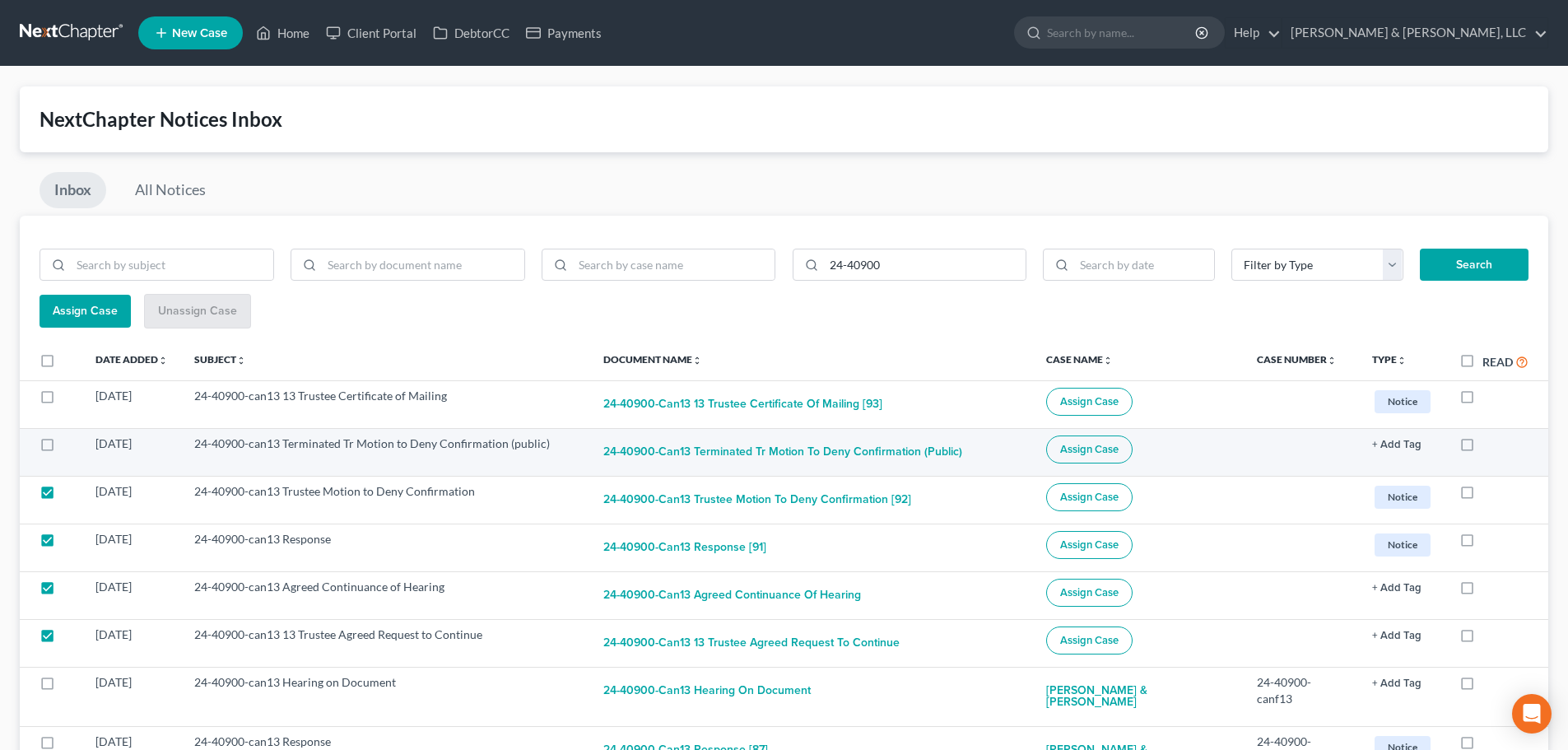
click at [63, 448] on label at bounding box center [63, 448] width 0 height 0
click at [69, 435] on input "checkbox" at bounding box center [74, 440] width 11 height 11
checkbox input "true"
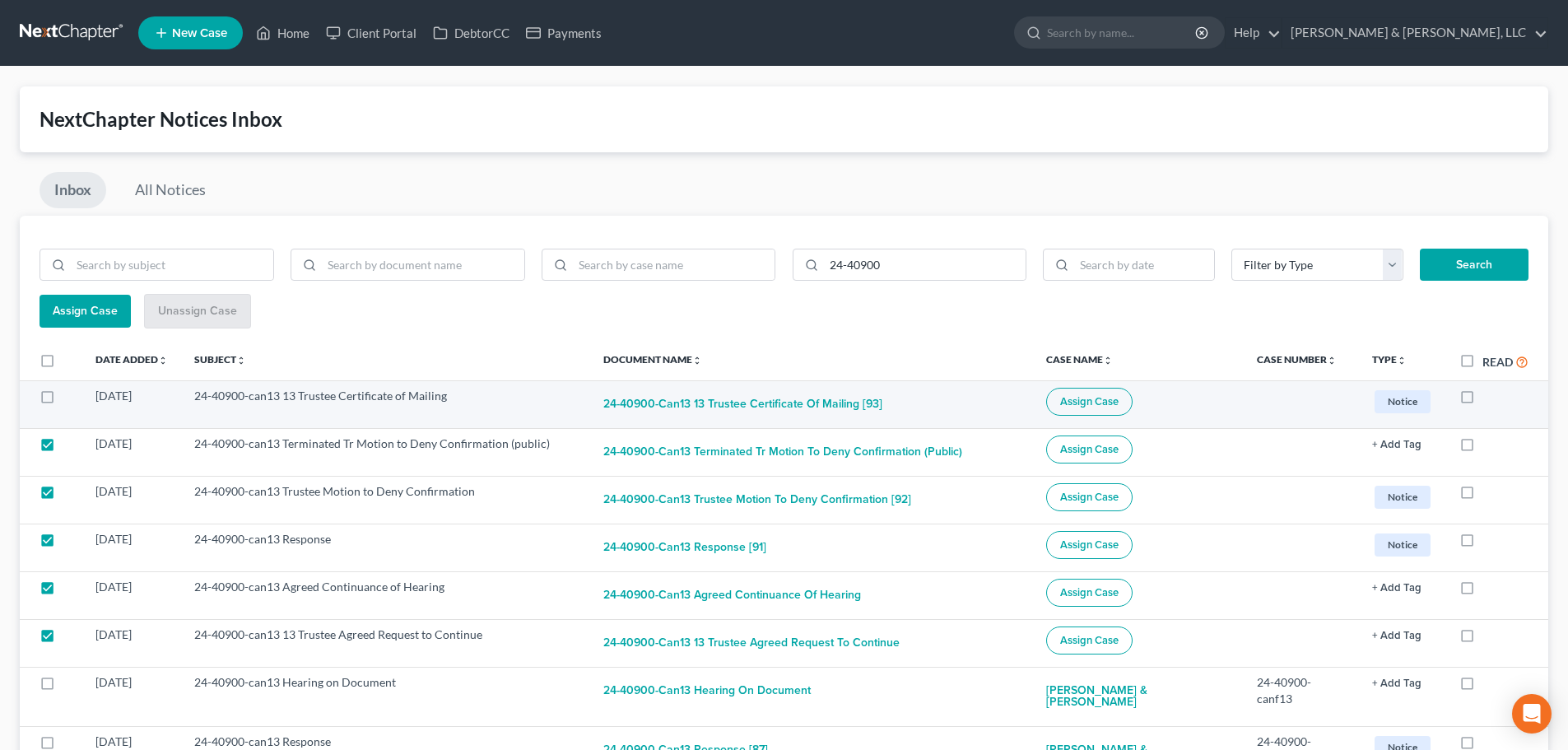
click at [63, 400] on label at bounding box center [63, 400] width 0 height 0
click at [69, 395] on input "checkbox" at bounding box center [74, 392] width 11 height 11
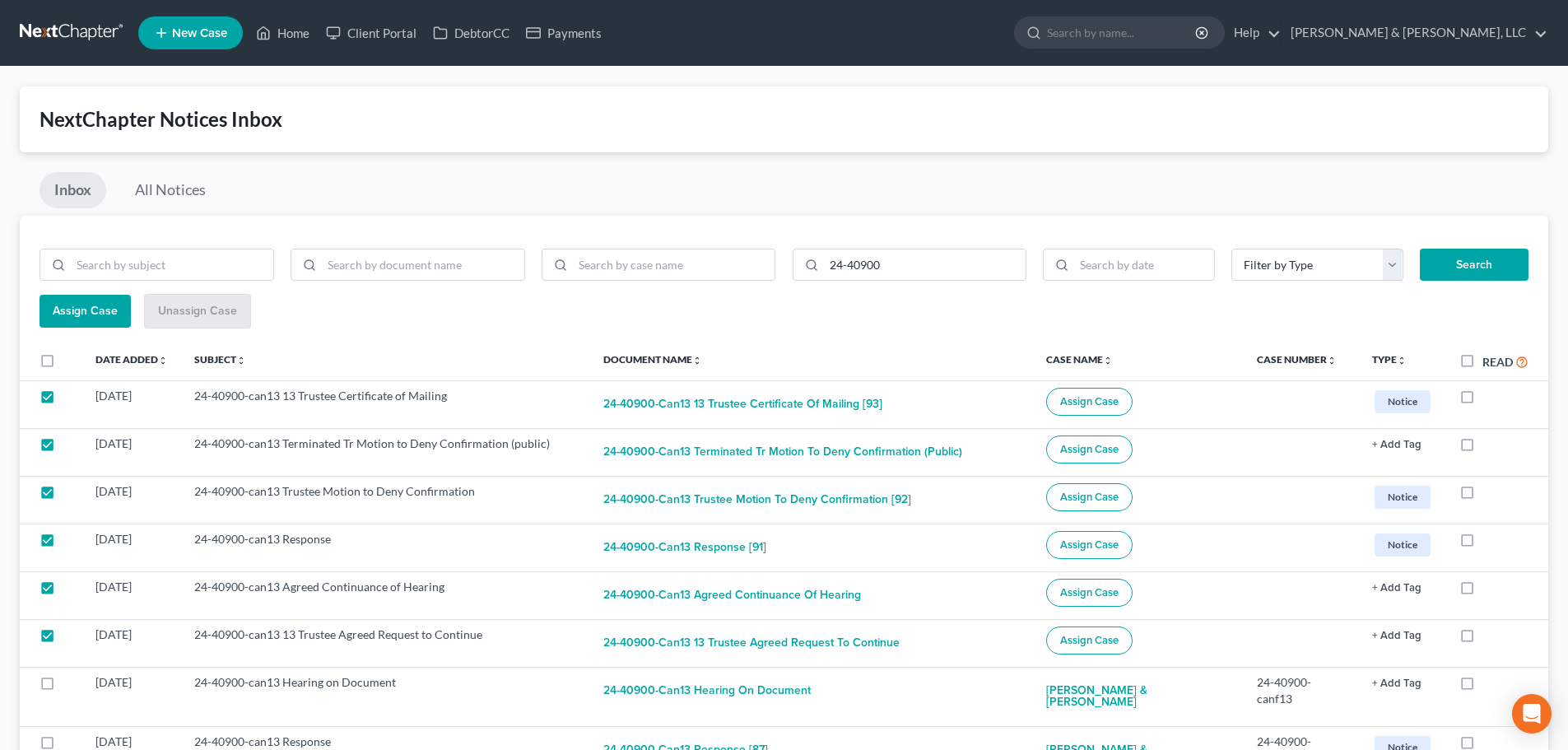
click at [80, 314] on span "Assign Case" at bounding box center [85, 310] width 65 height 14
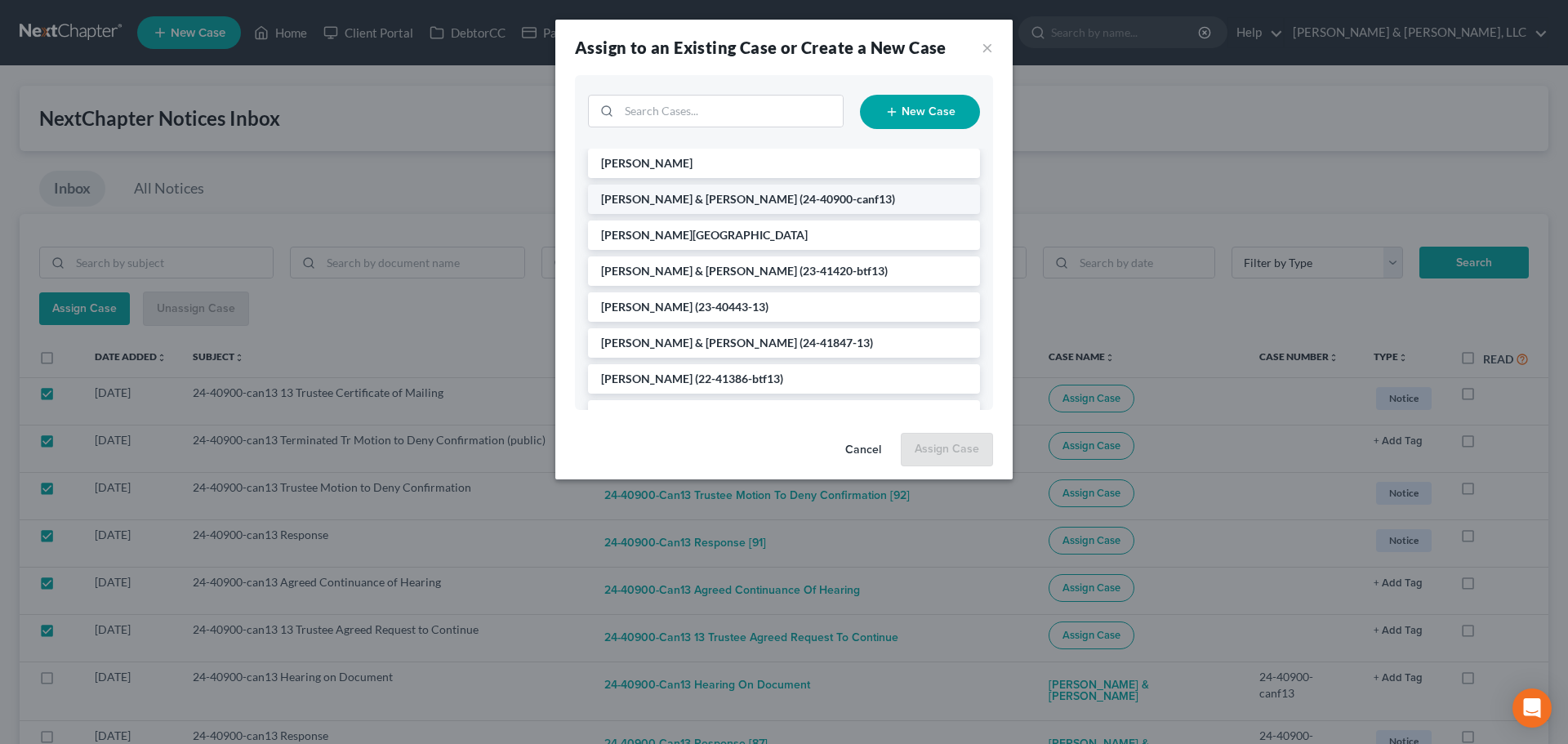
click at [800, 193] on span "(24-40900-canf13)" at bounding box center [847, 199] width 95 height 14
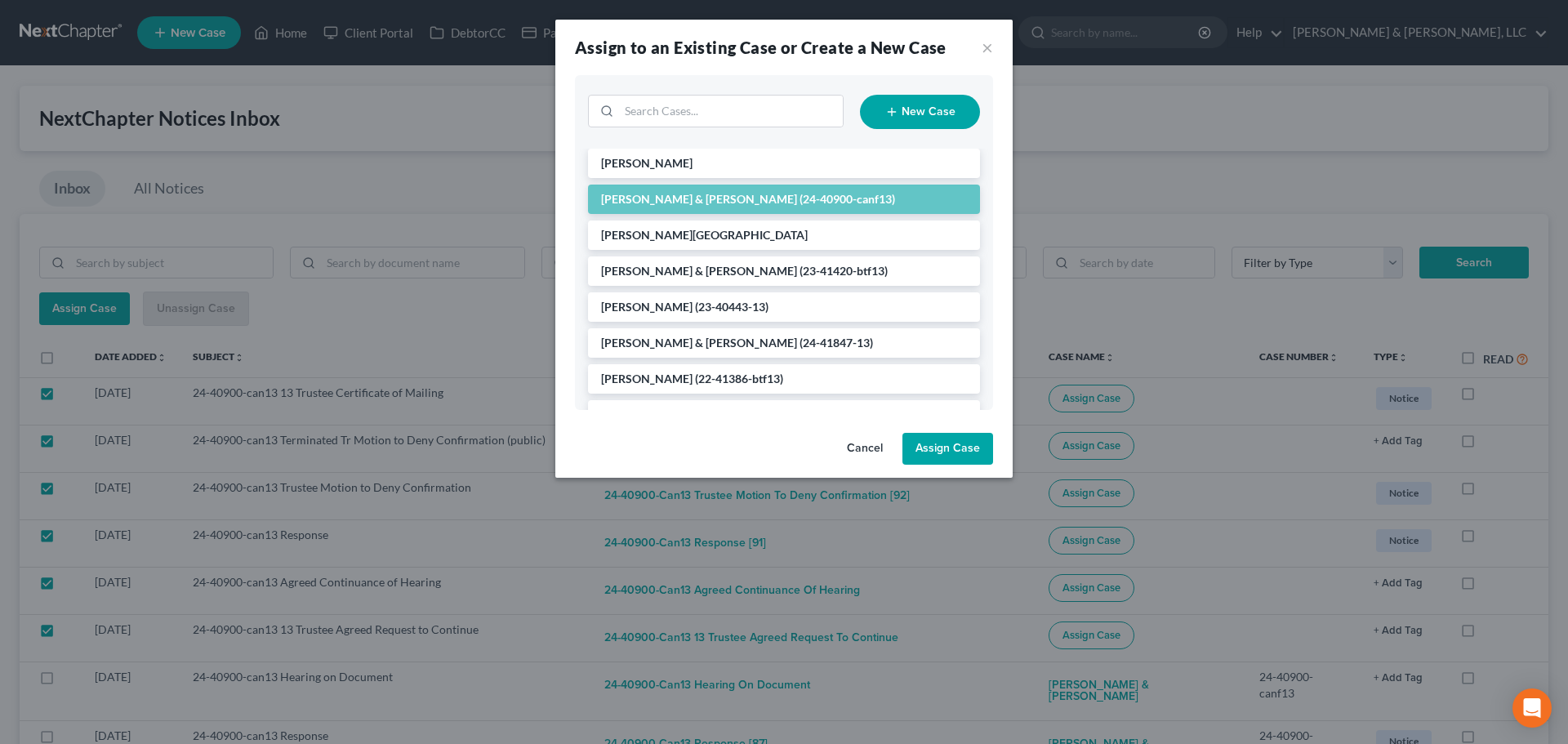
click at [949, 443] on button "Assign Case" at bounding box center [947, 449] width 90 height 33
checkbox input "false"
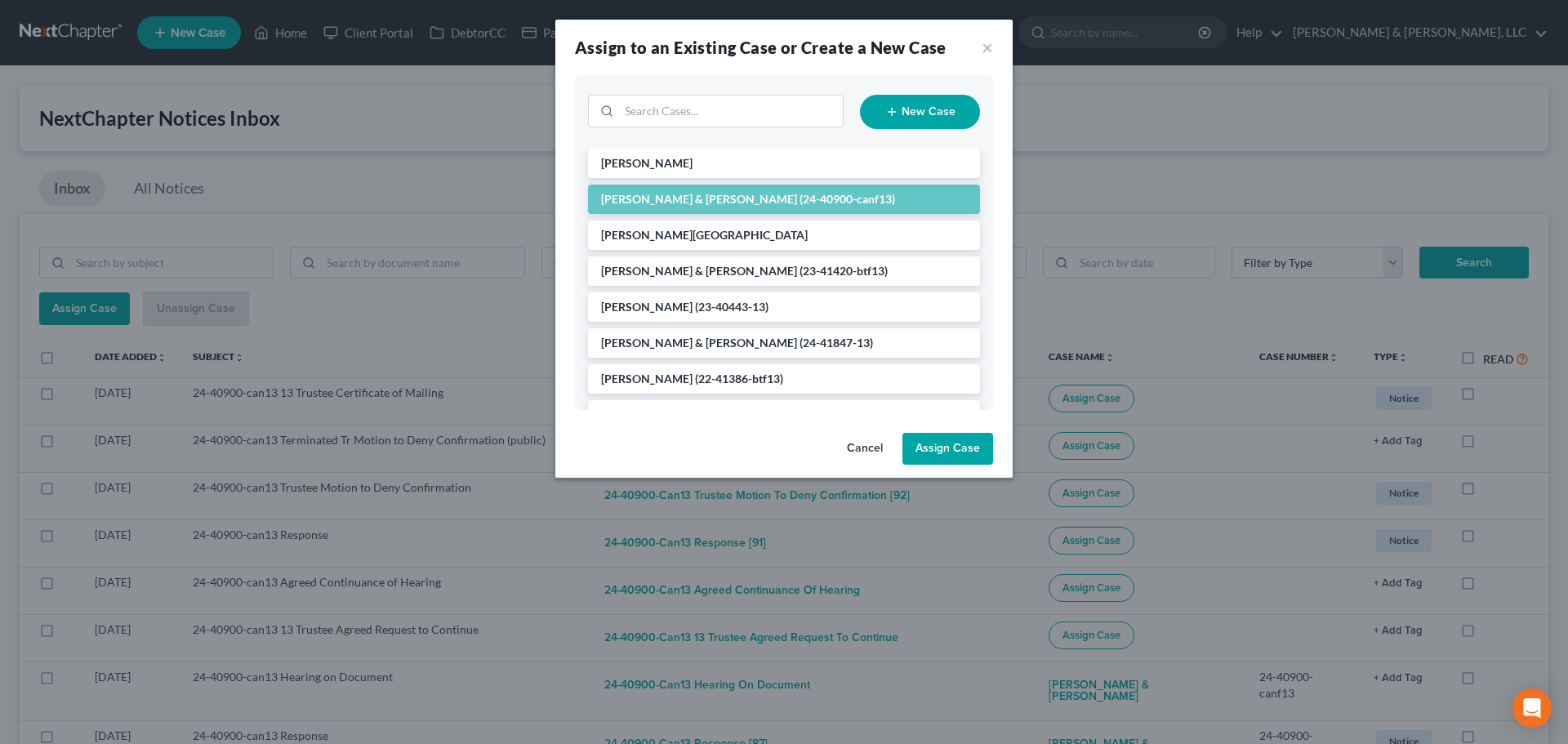
checkbox input "false"
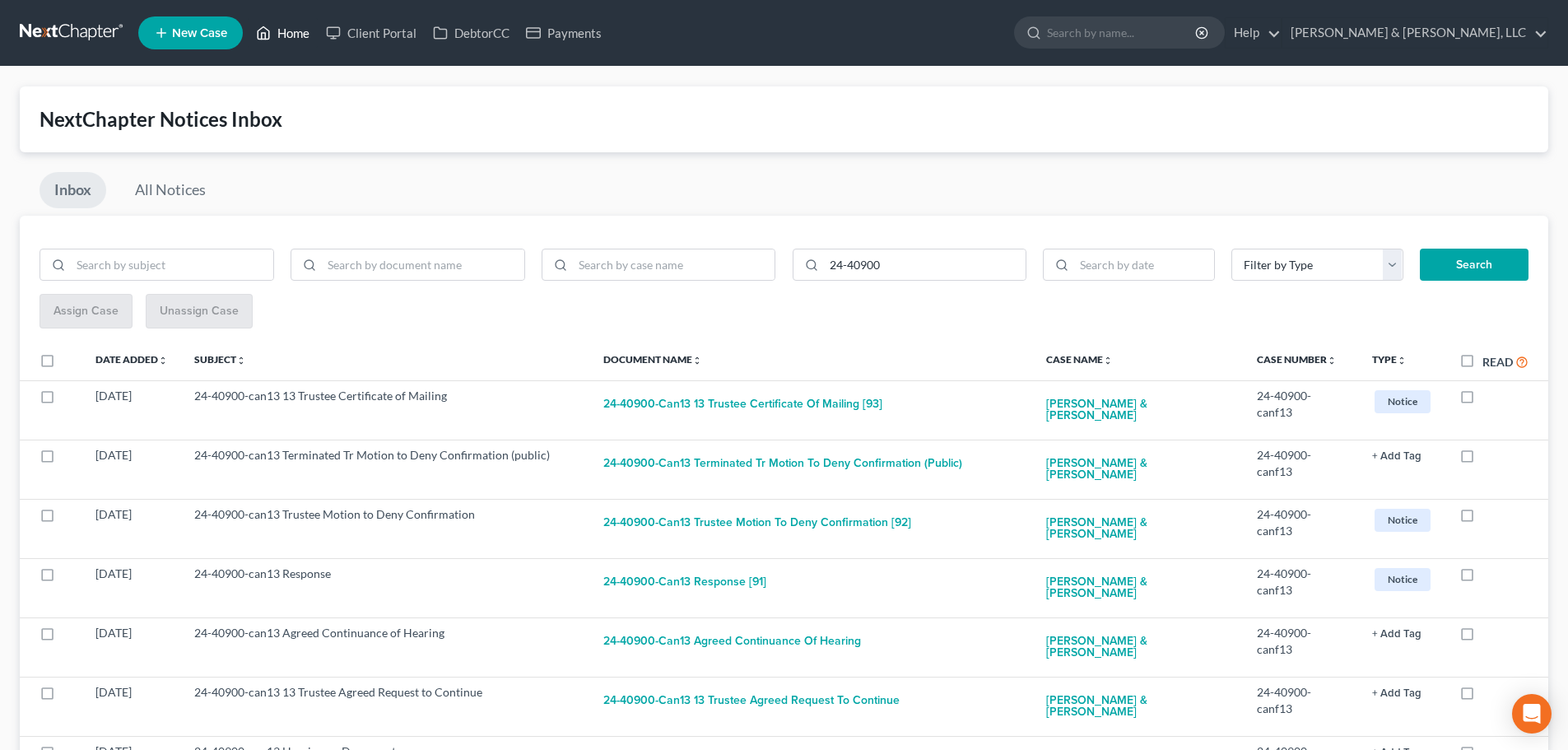
click at [285, 43] on link "Home" at bounding box center [283, 33] width 70 height 29
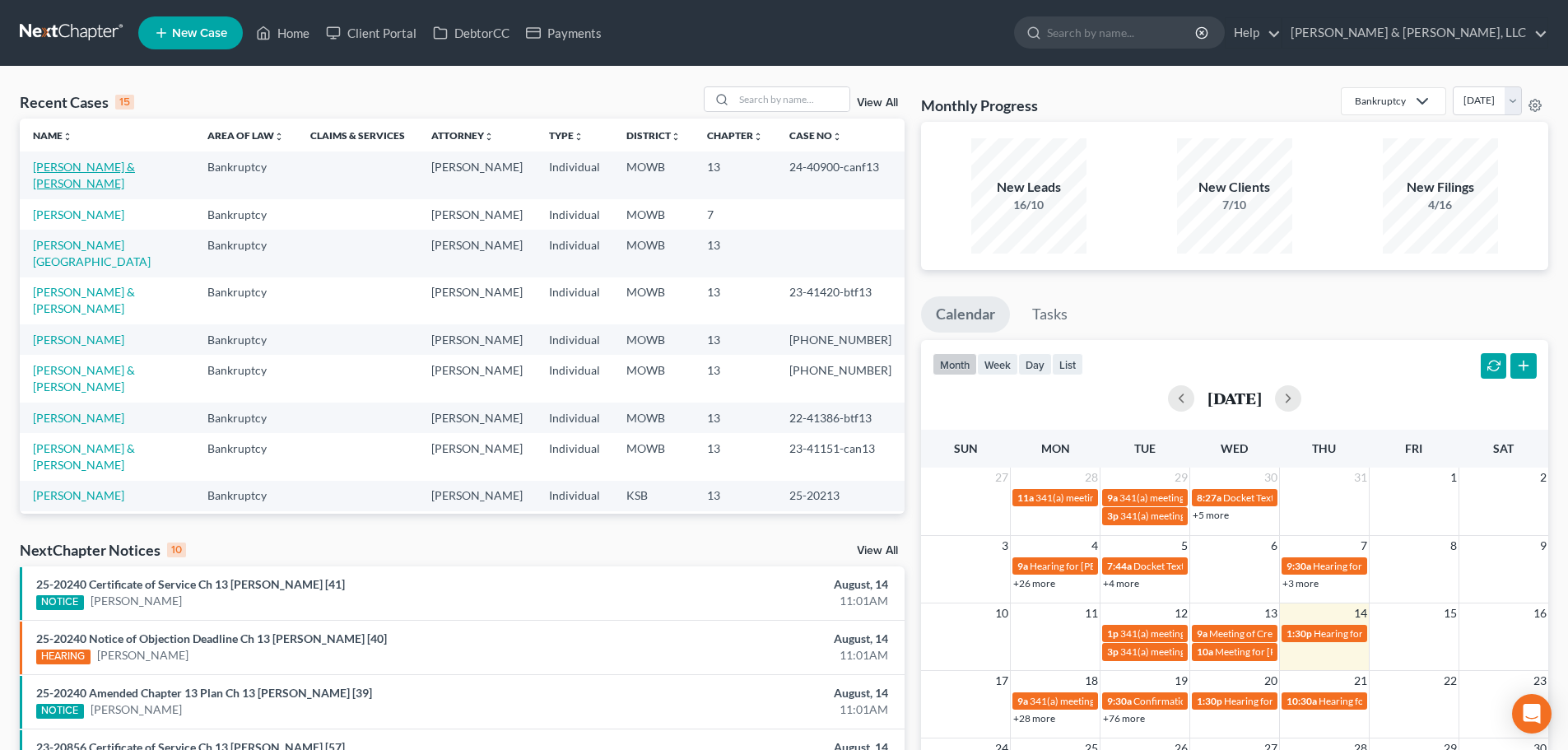
click at [76, 165] on link "Wiley, Eric & Lacey" at bounding box center [84, 174] width 102 height 30
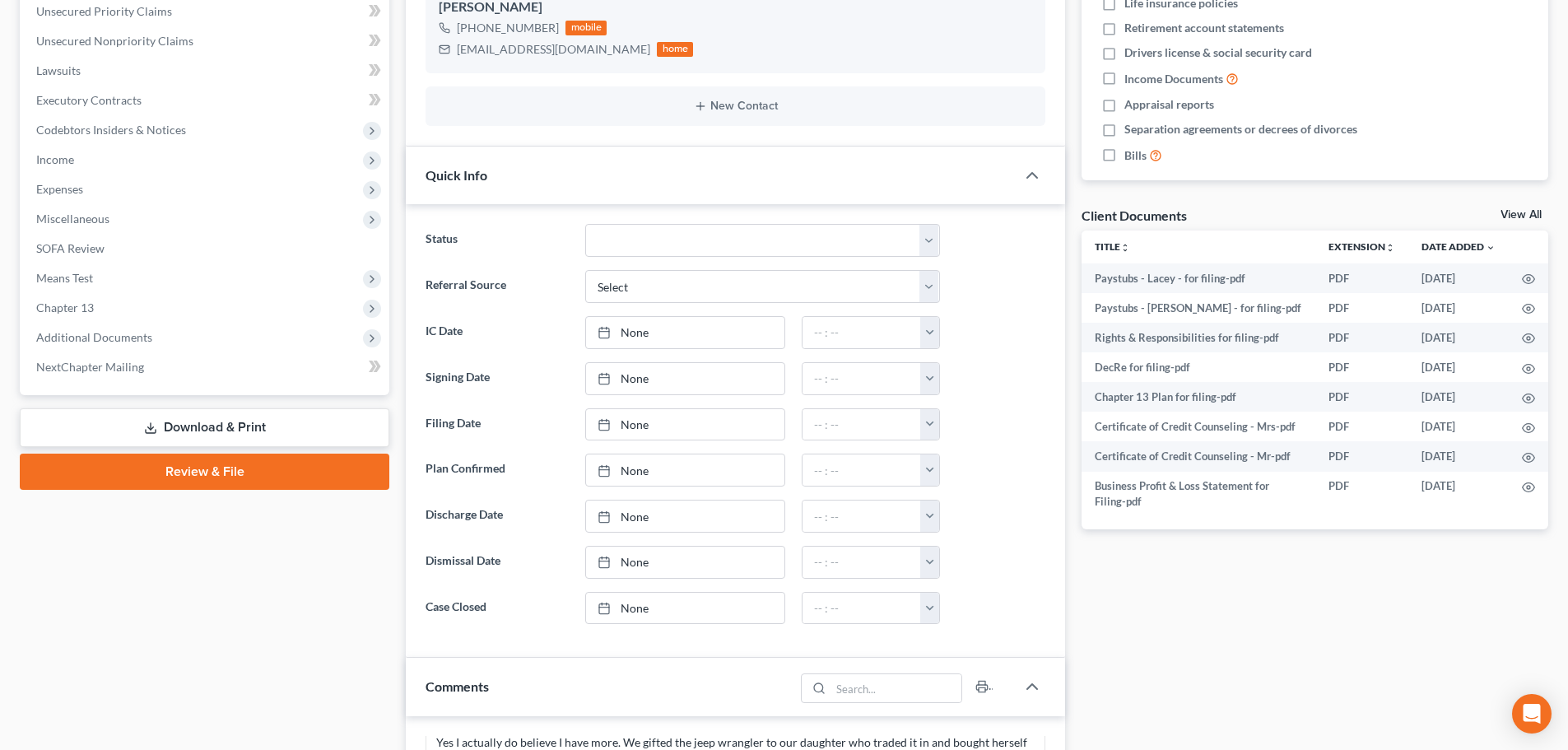
scroll to position [130, 0]
click at [79, 329] on span "Additional Documents" at bounding box center [206, 337] width 366 height 29
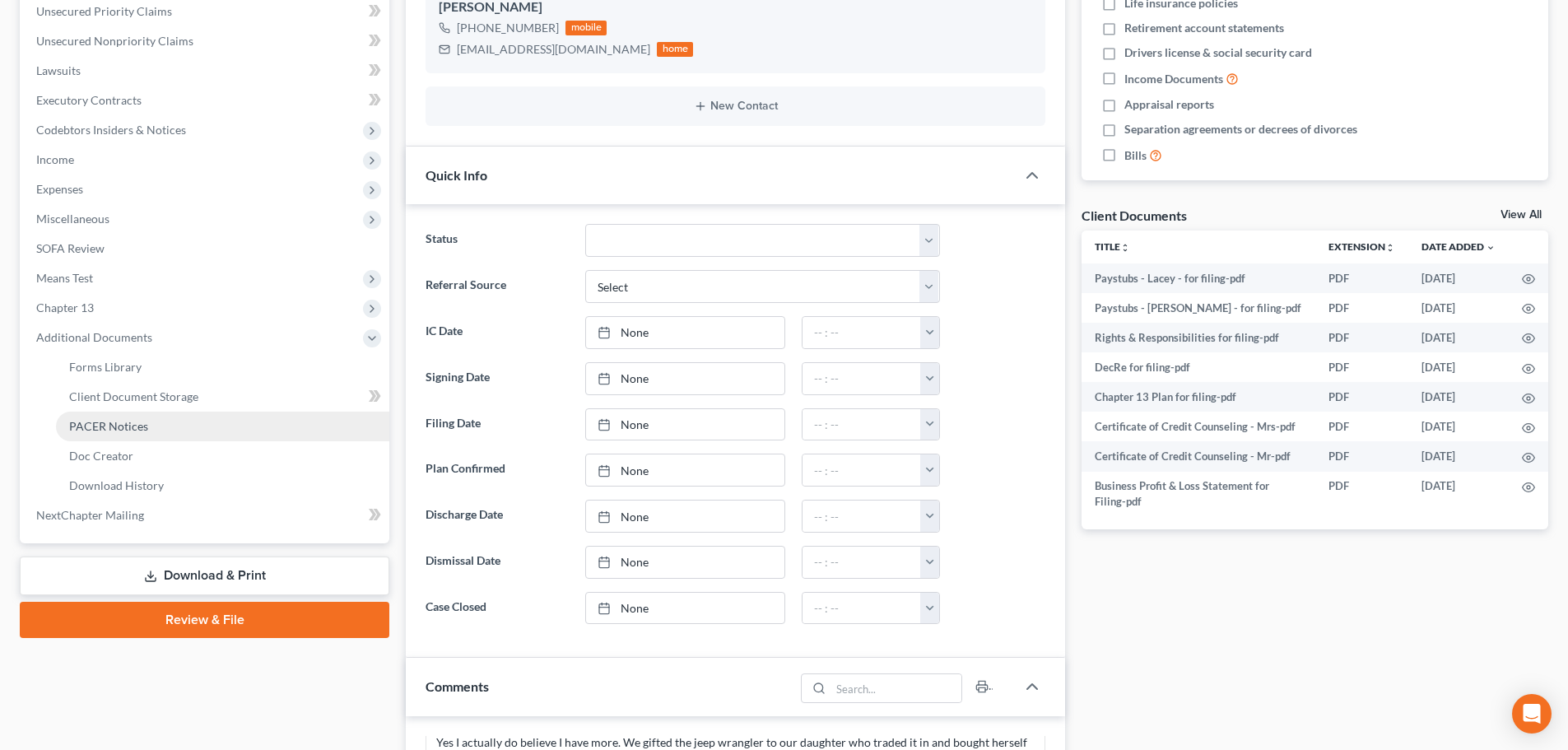
click at [102, 423] on span "PACER Notices" at bounding box center [109, 425] width 79 height 14
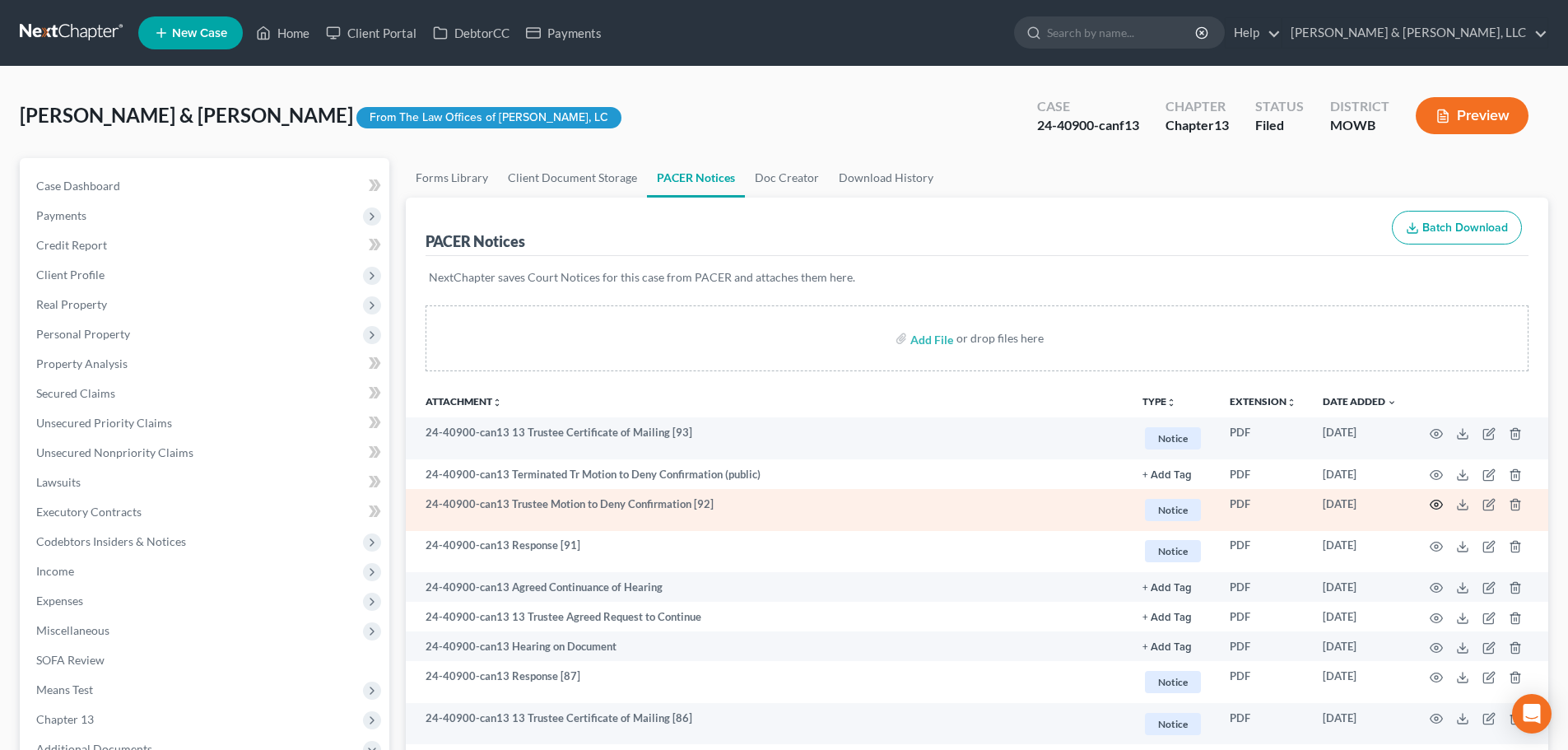
click at [1436, 502] on icon "button" at bounding box center [1436, 504] width 13 height 13
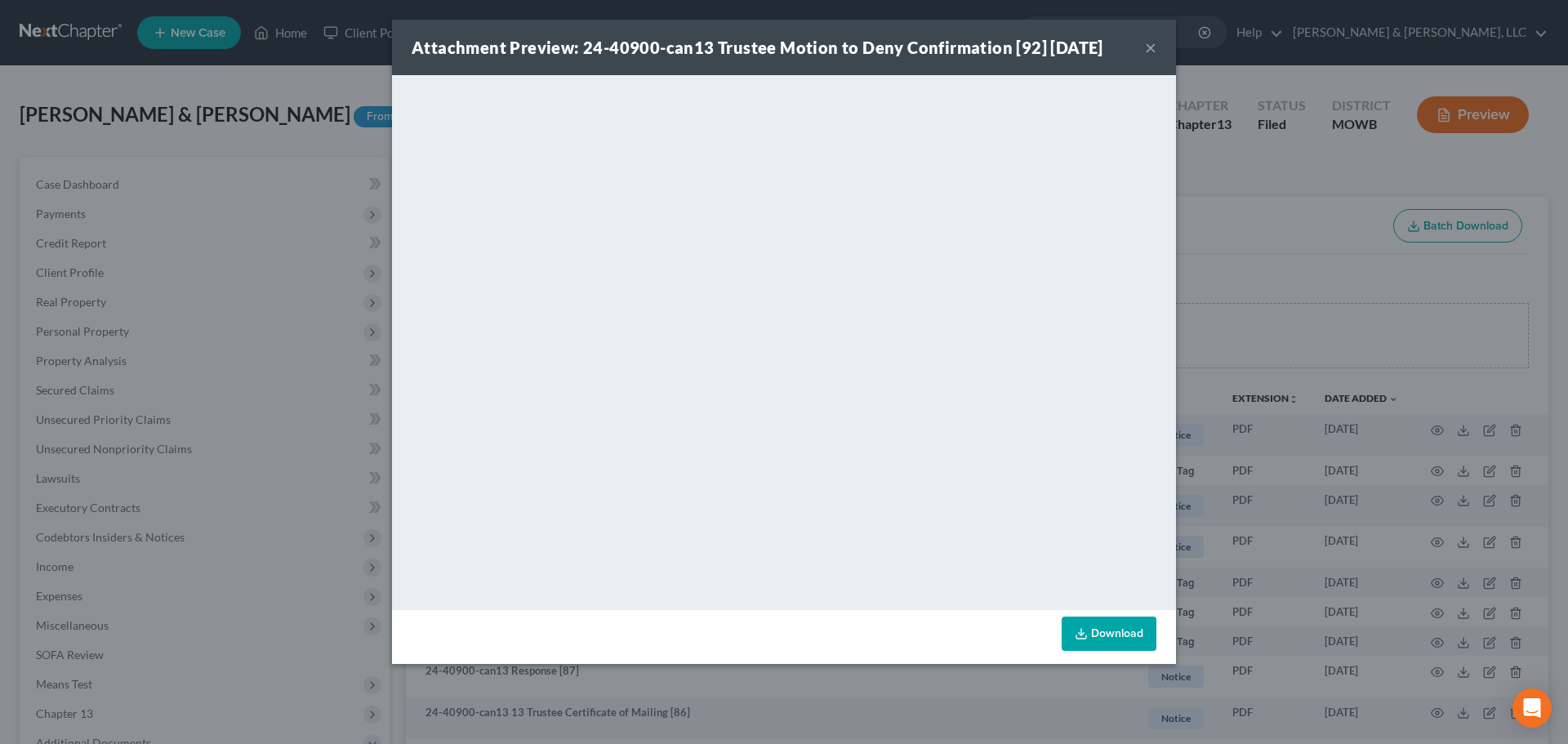
click at [1150, 45] on button "×" at bounding box center [1151, 48] width 12 height 19
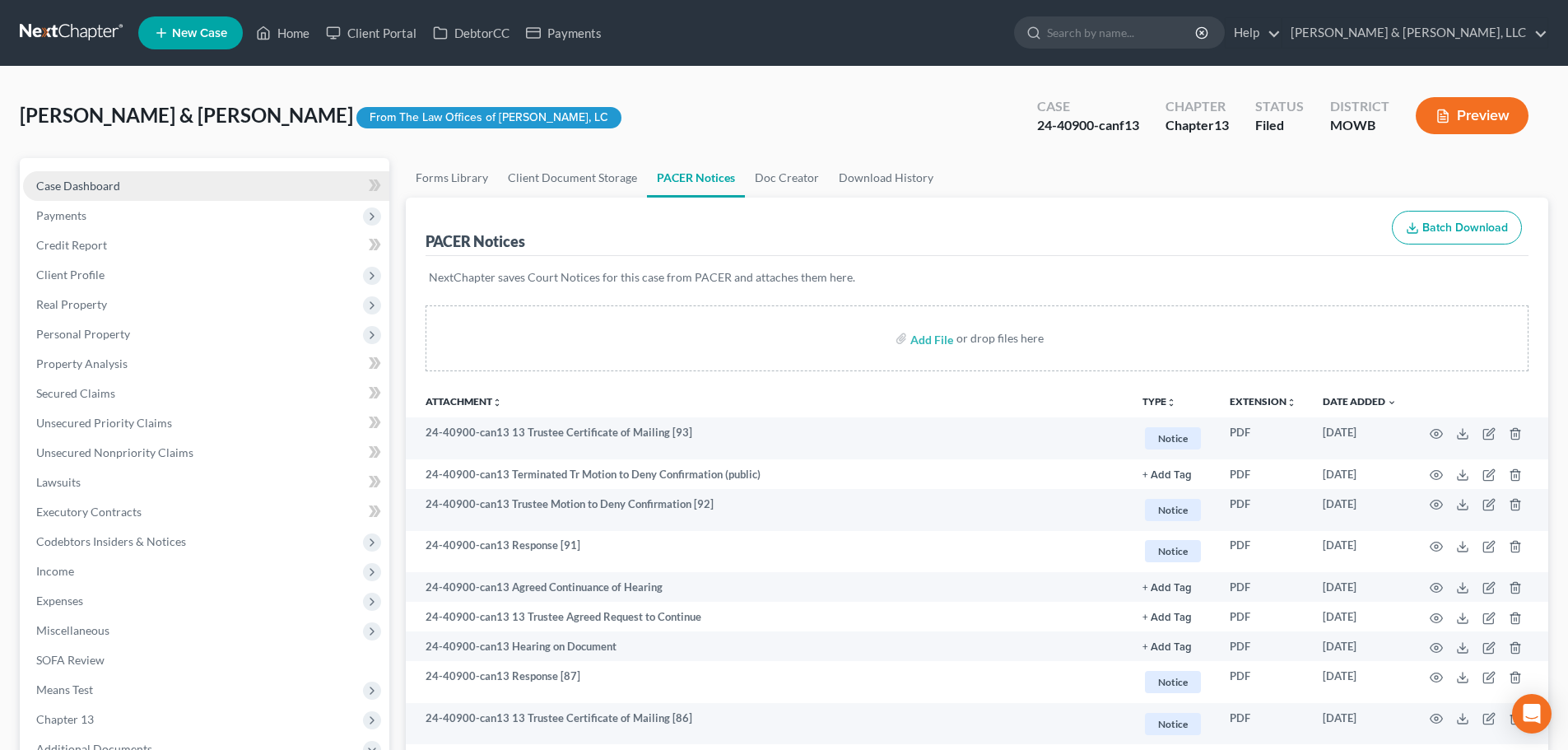
click at [58, 179] on span "Case Dashboard" at bounding box center [78, 186] width 84 height 14
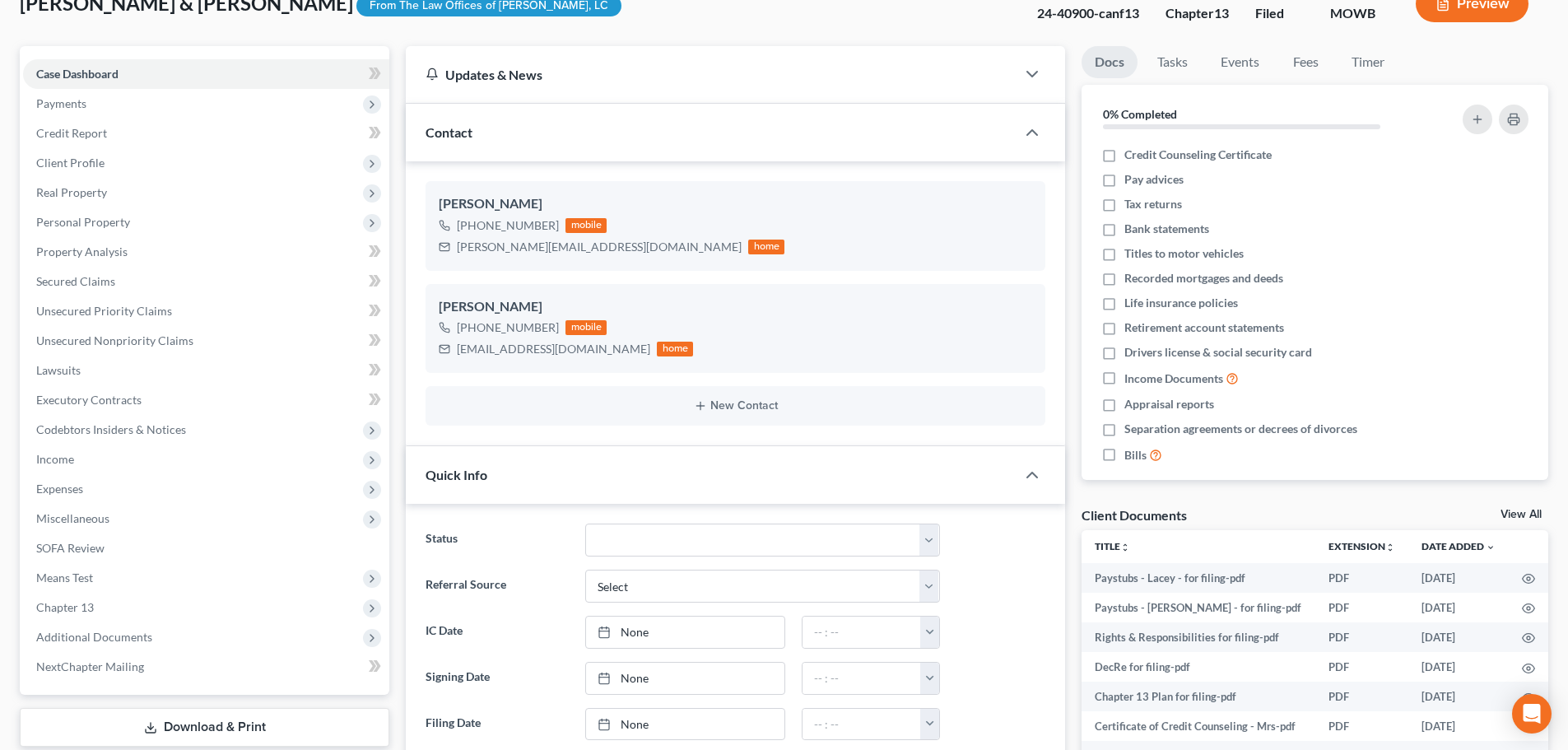
scroll to position [82, 0]
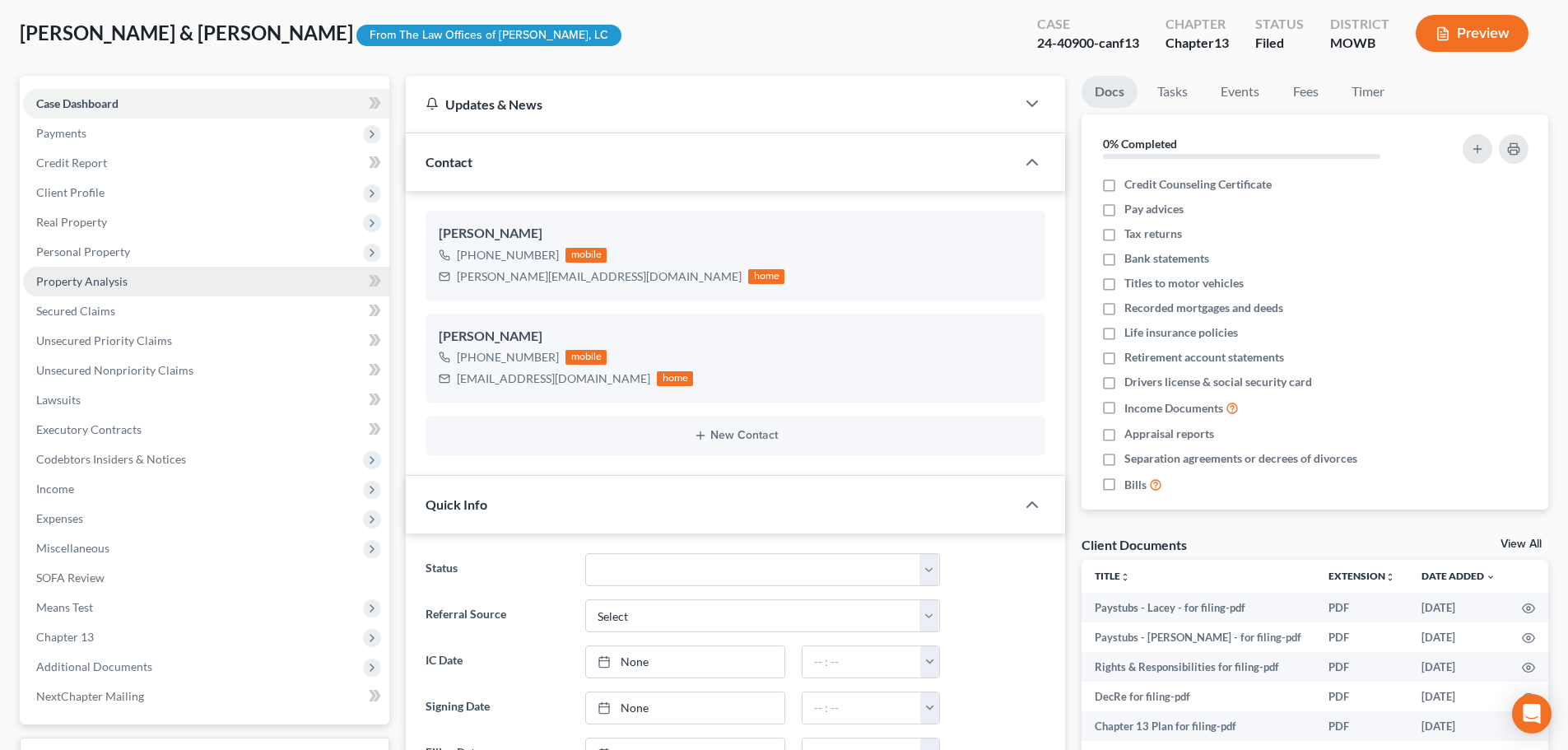
click at [52, 285] on span "Property Analysis" at bounding box center [81, 281] width 91 height 14
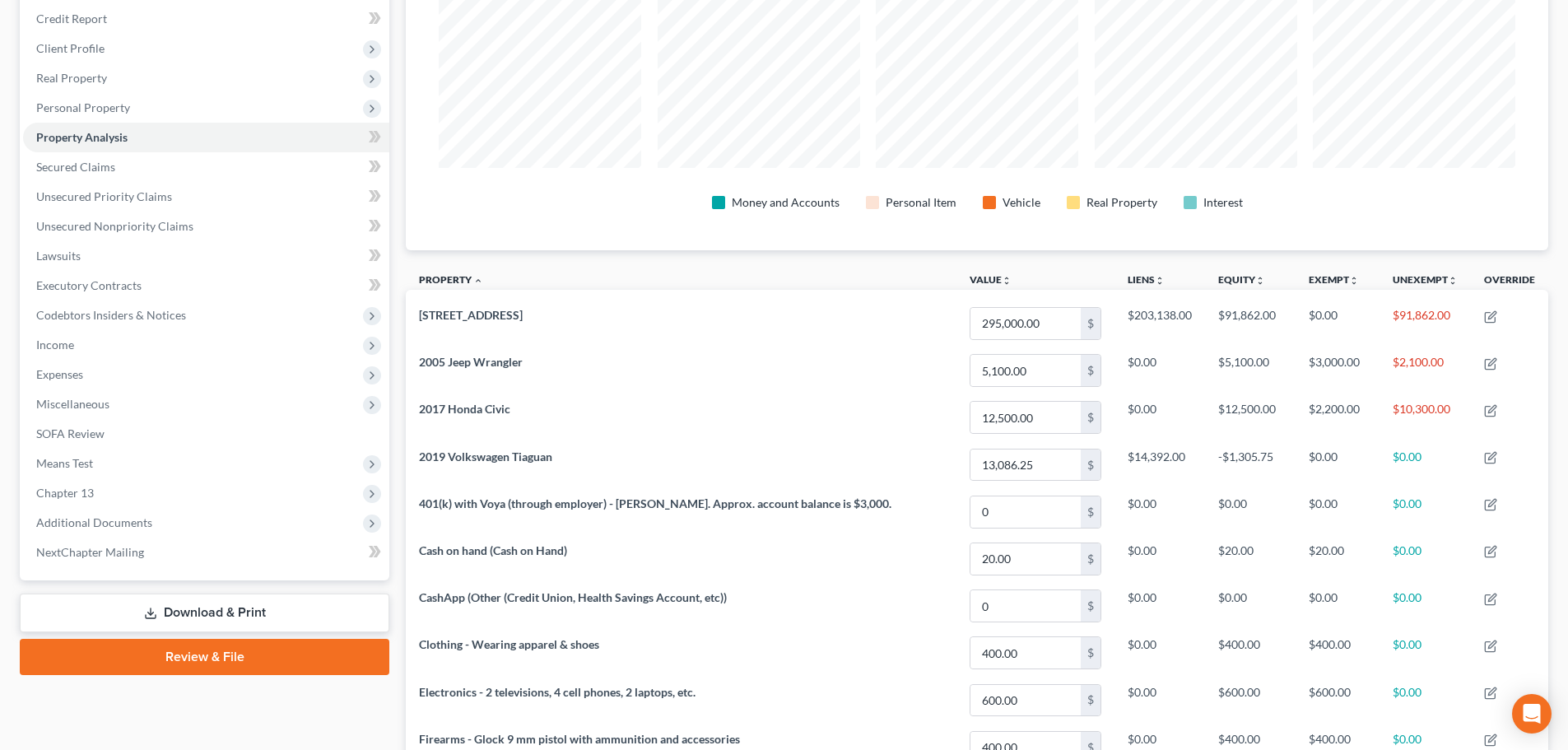
scroll to position [330, 0]
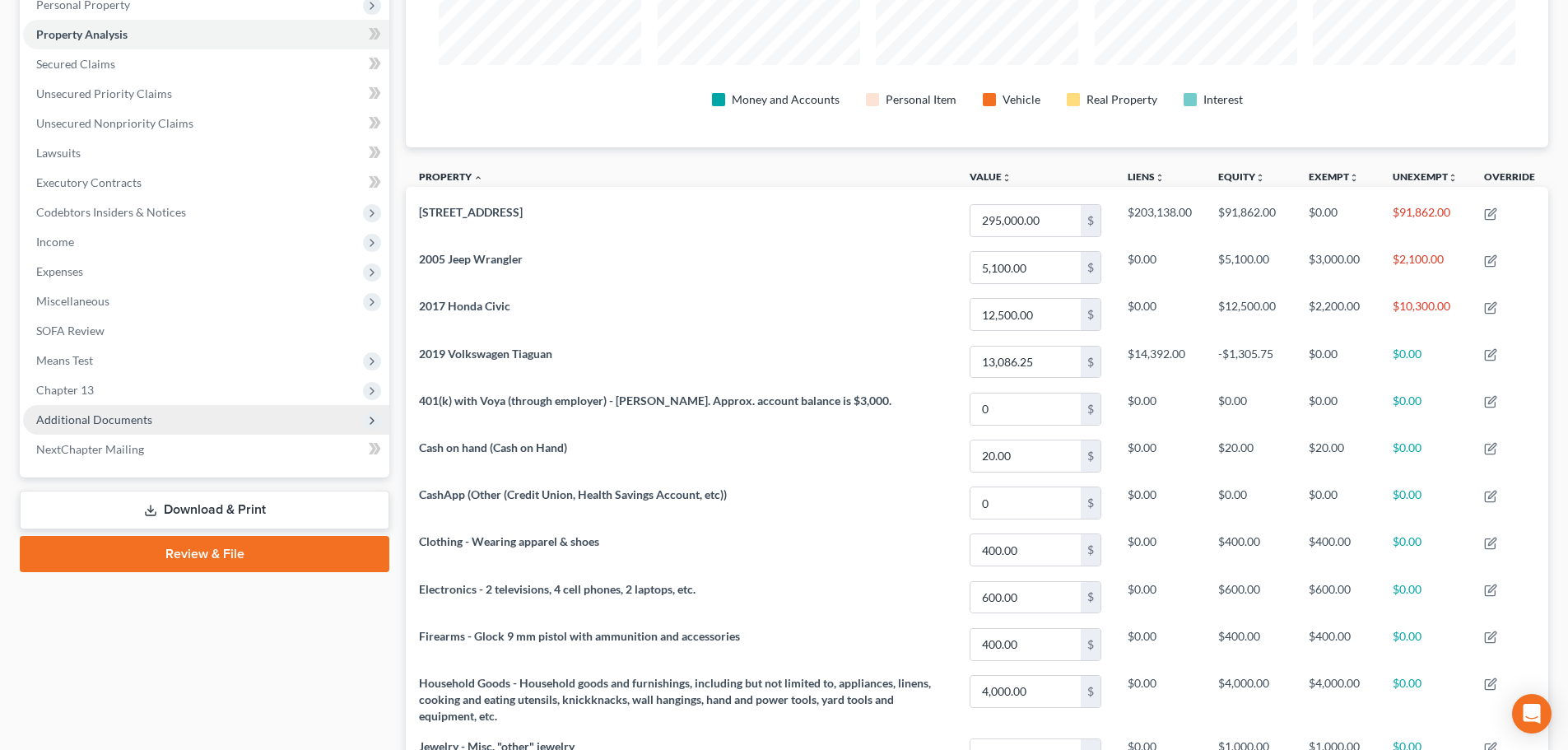
click at [47, 423] on span "Additional Documents" at bounding box center [94, 419] width 116 height 14
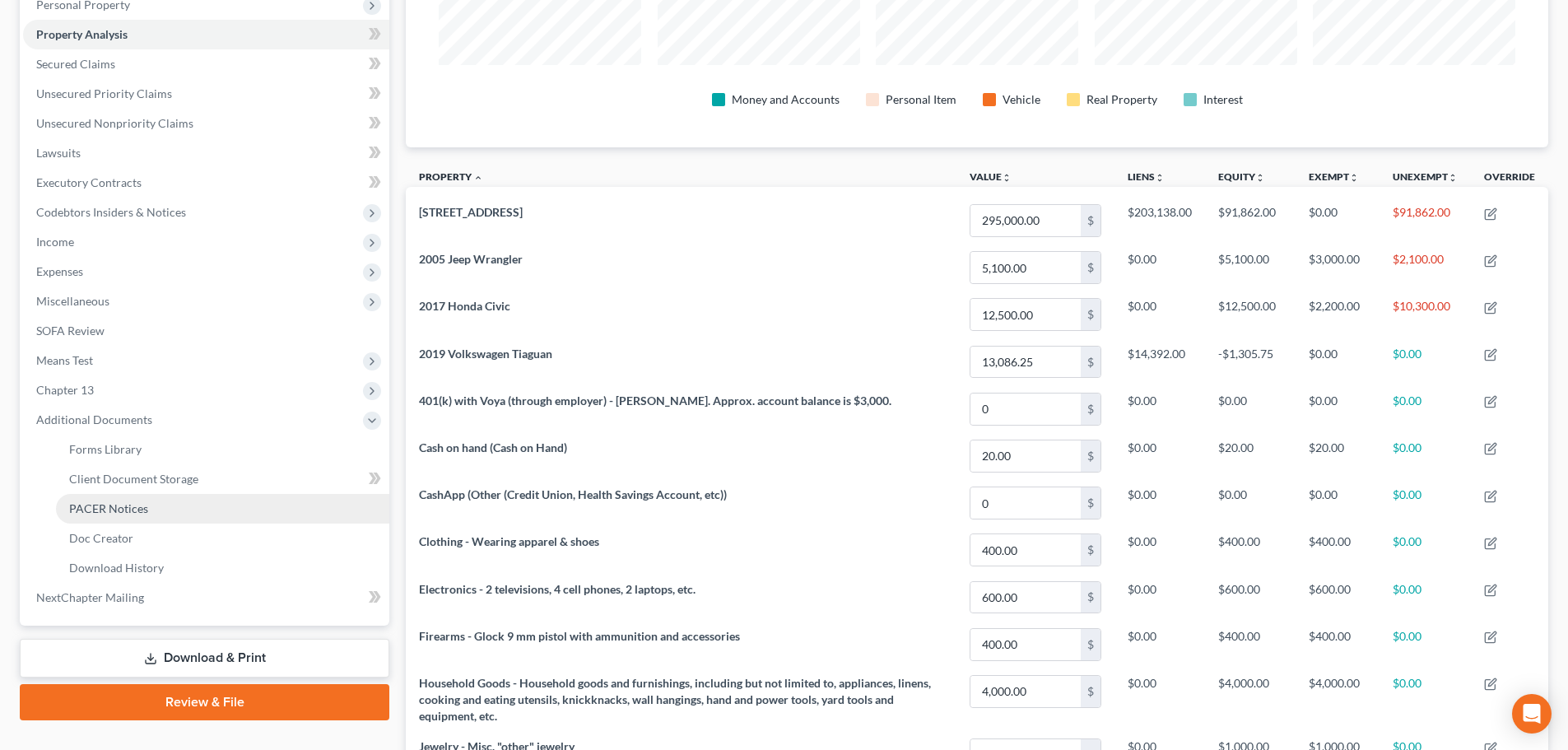
click at [91, 502] on span "PACER Notices" at bounding box center [109, 507] width 79 height 14
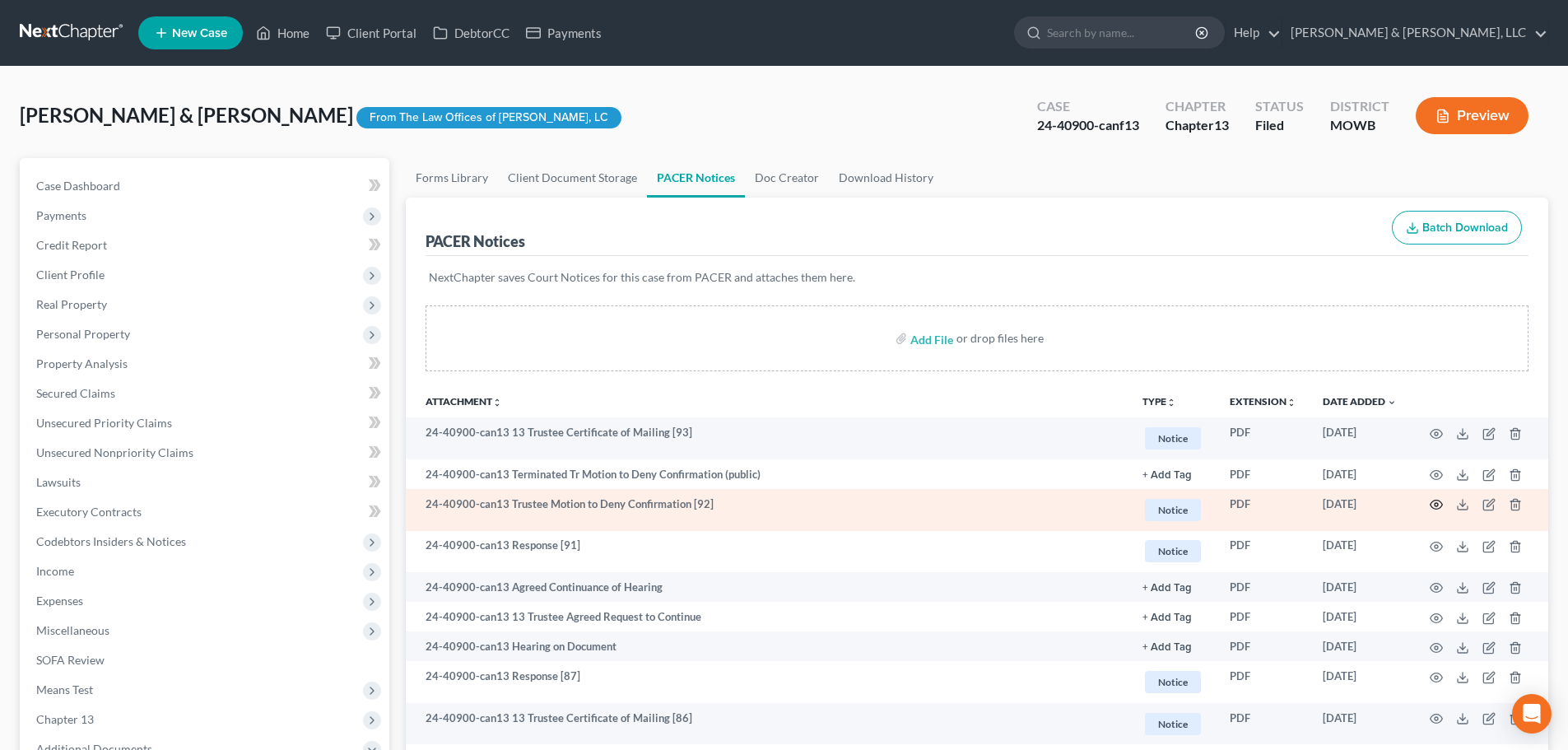
click at [1435, 506] on circle "button" at bounding box center [1436, 504] width 3 height 3
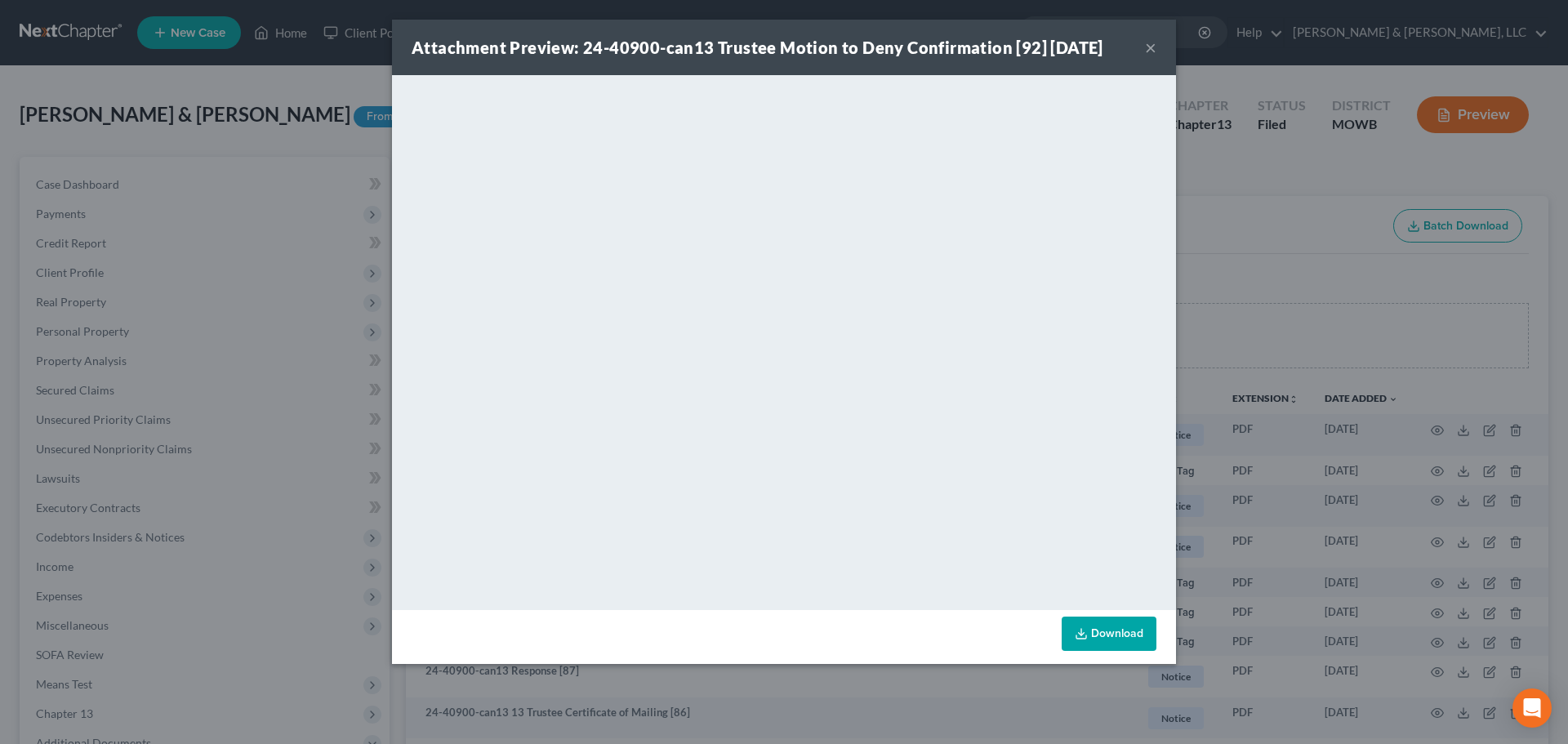
click at [1147, 43] on button "×" at bounding box center [1151, 48] width 12 height 19
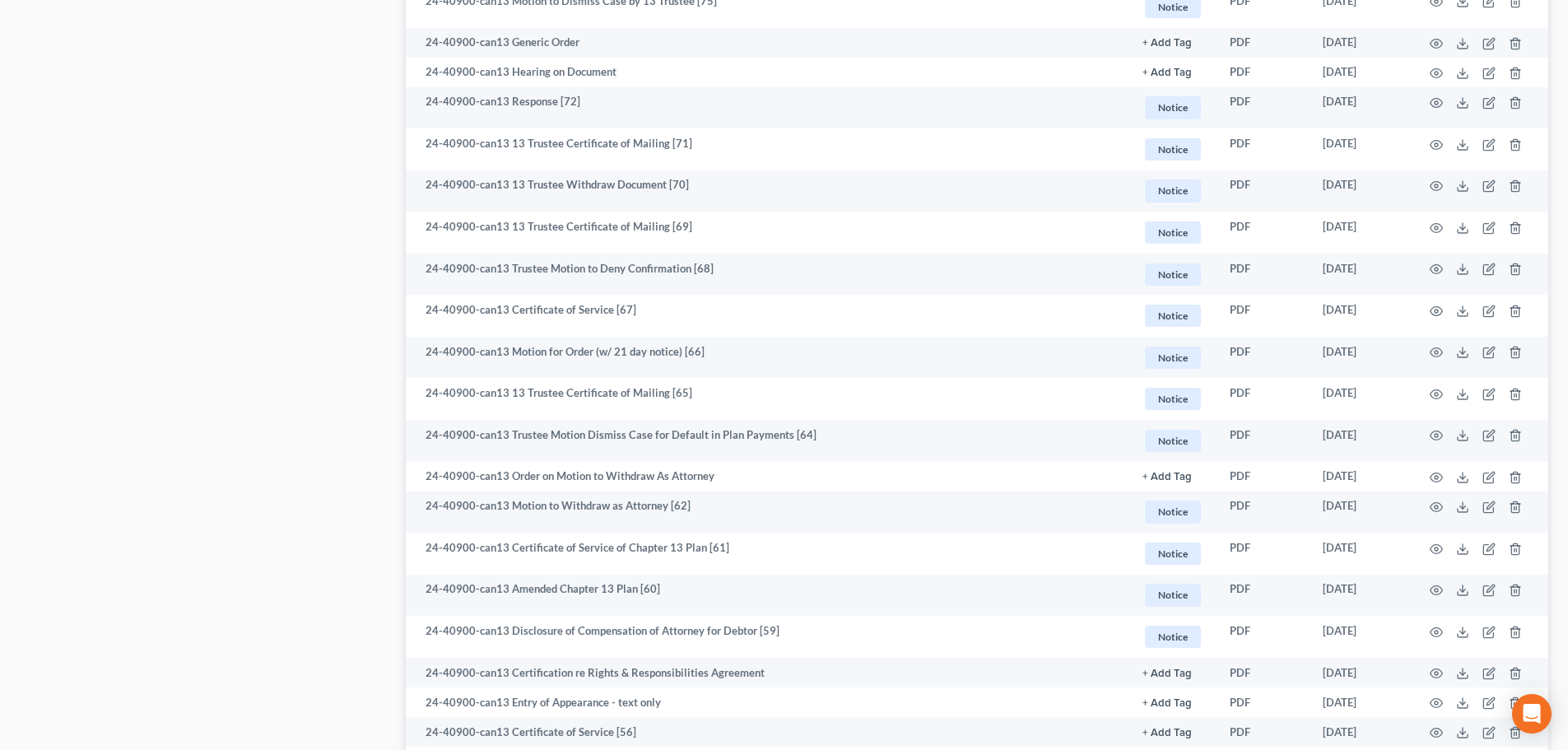
scroll to position [1152, 0]
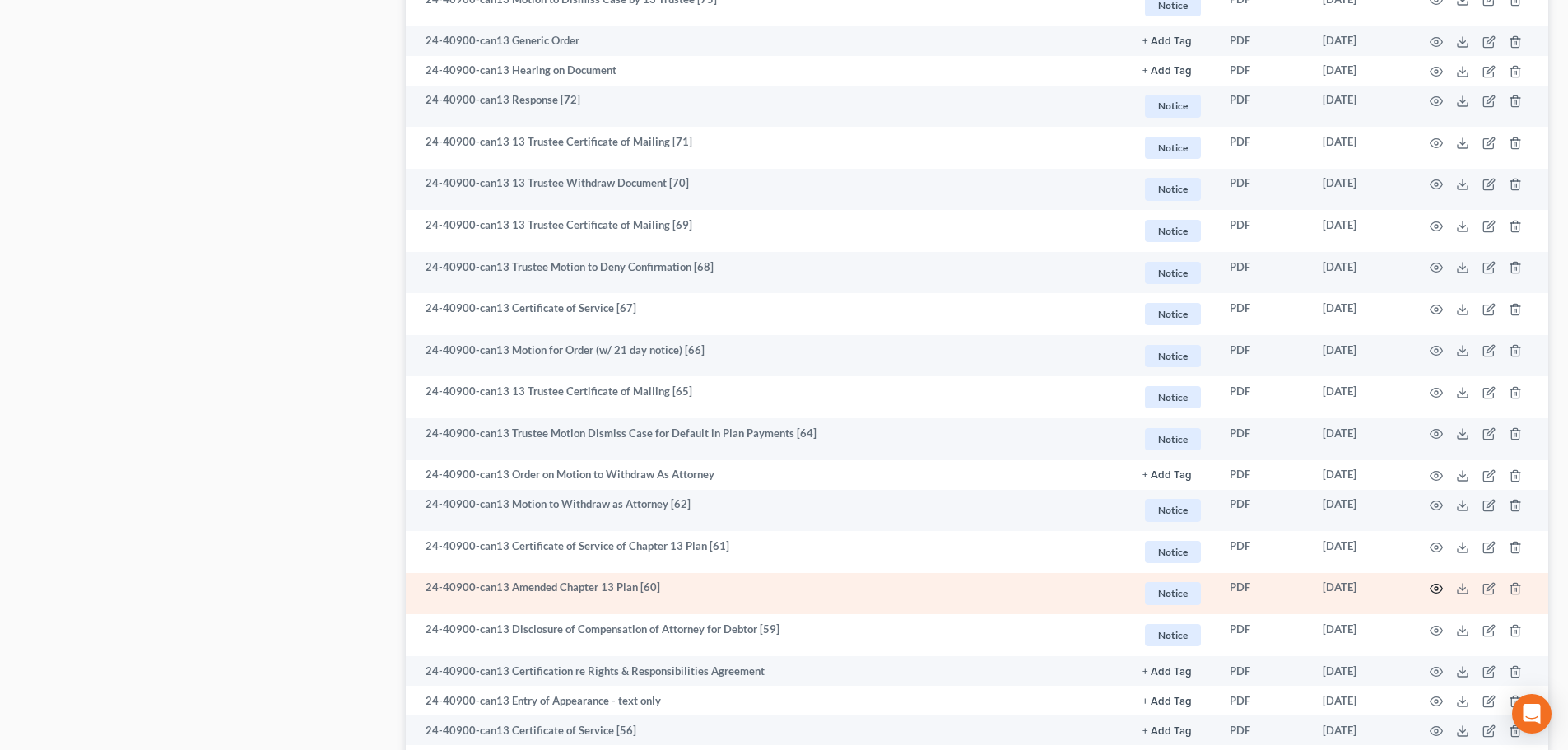
click at [1436, 583] on icon "button" at bounding box center [1436, 588] width 13 height 13
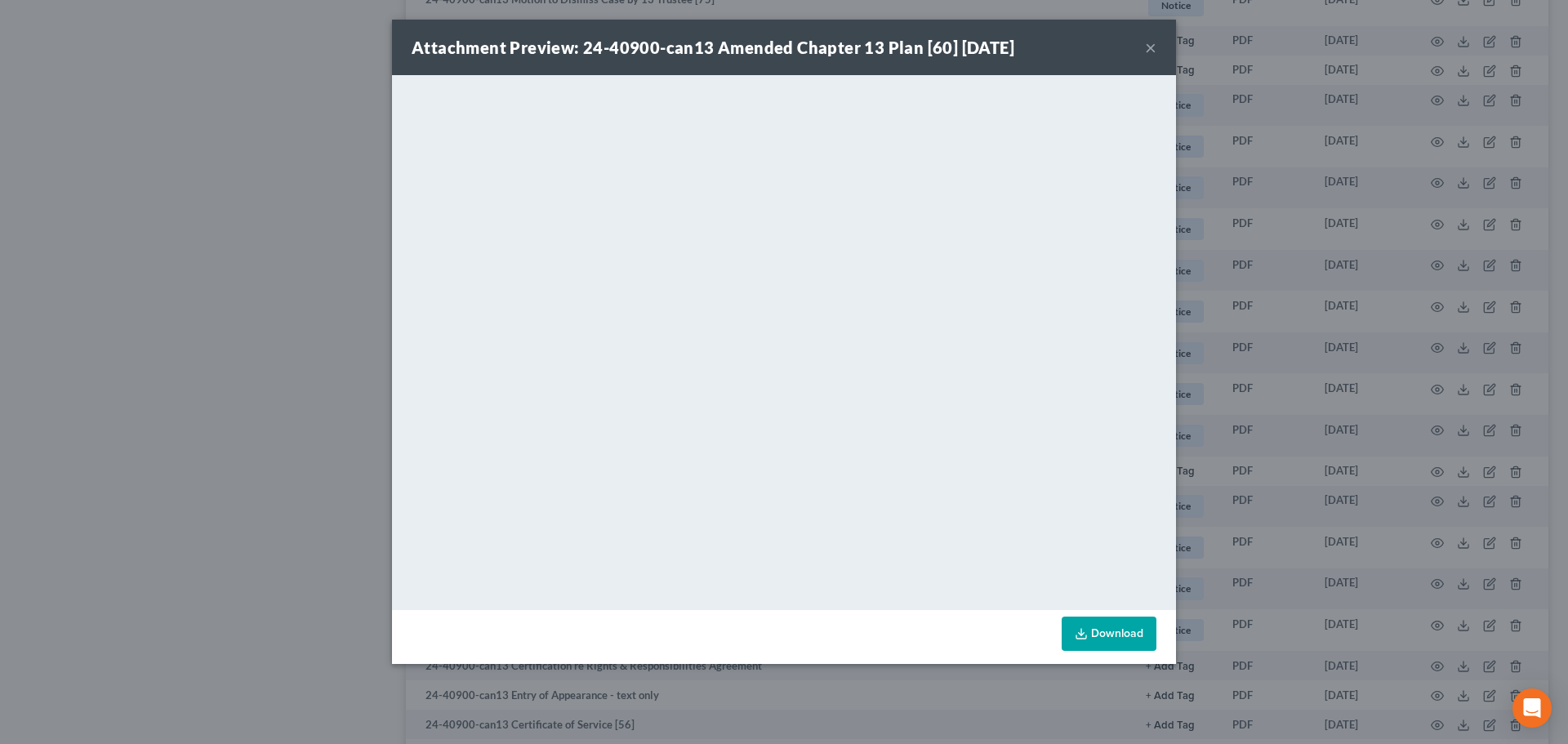
click at [1151, 50] on button "×" at bounding box center [1151, 48] width 12 height 19
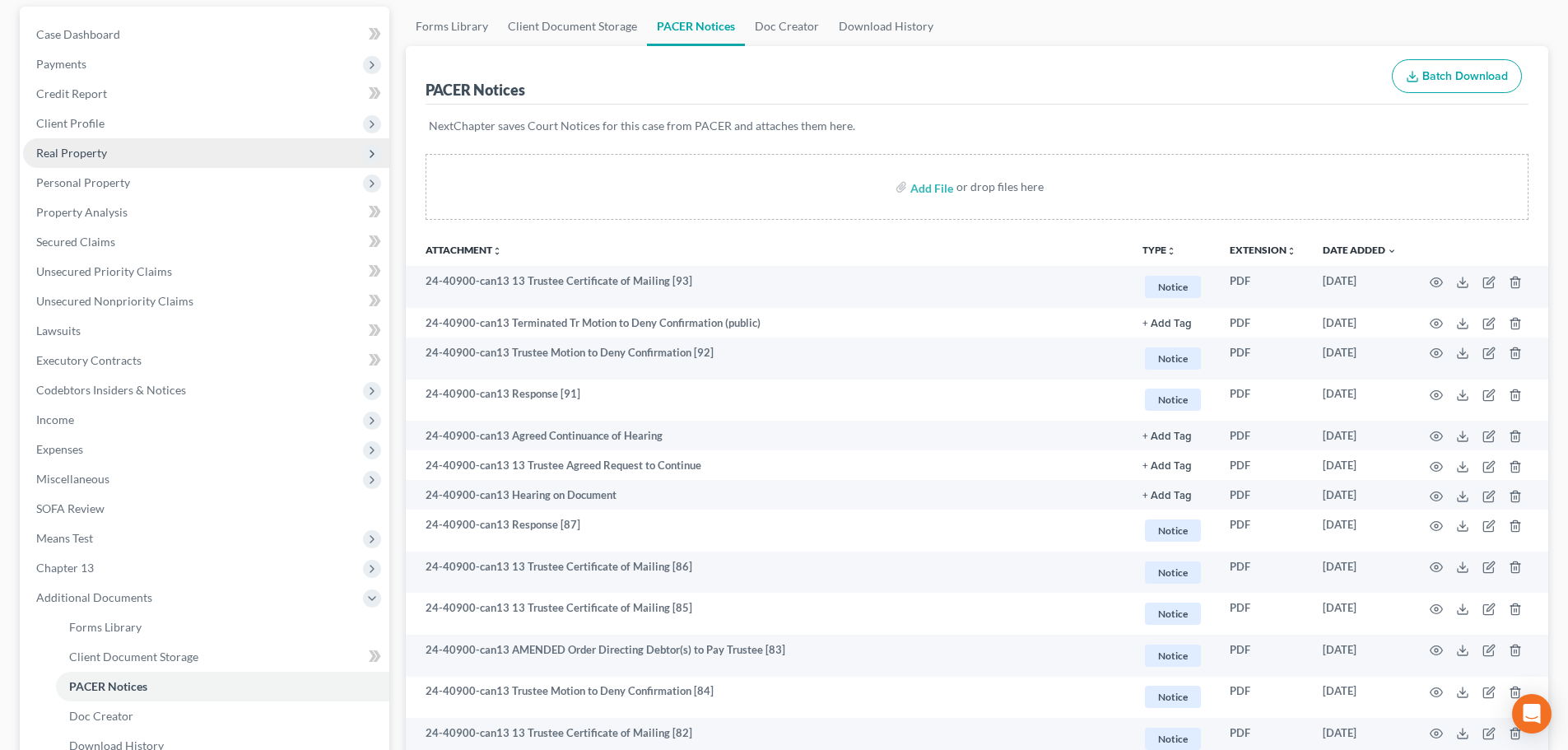
scroll to position [0, 0]
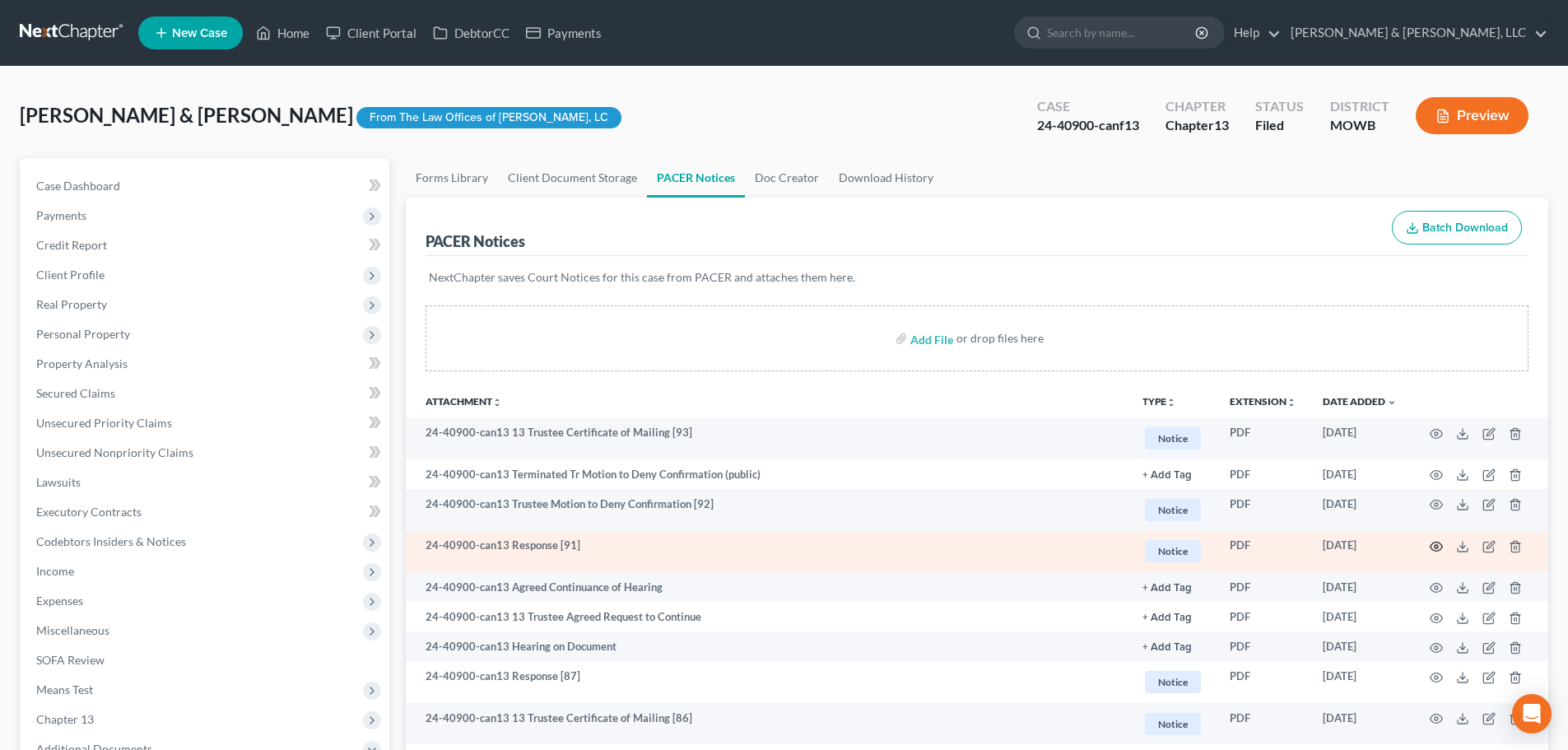
click at [1438, 550] on icon "button" at bounding box center [1436, 546] width 13 height 13
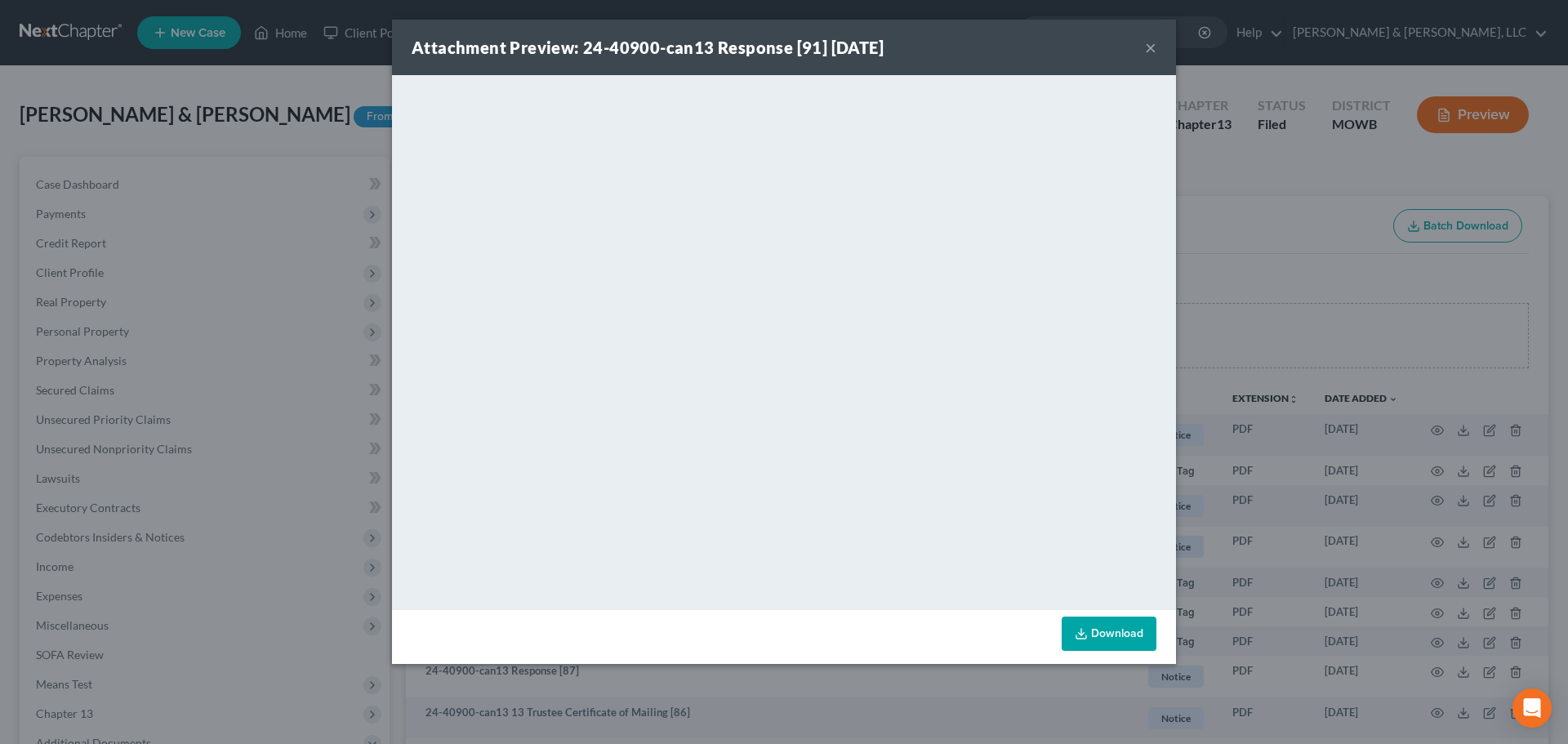
click at [1151, 45] on button "×" at bounding box center [1151, 48] width 12 height 19
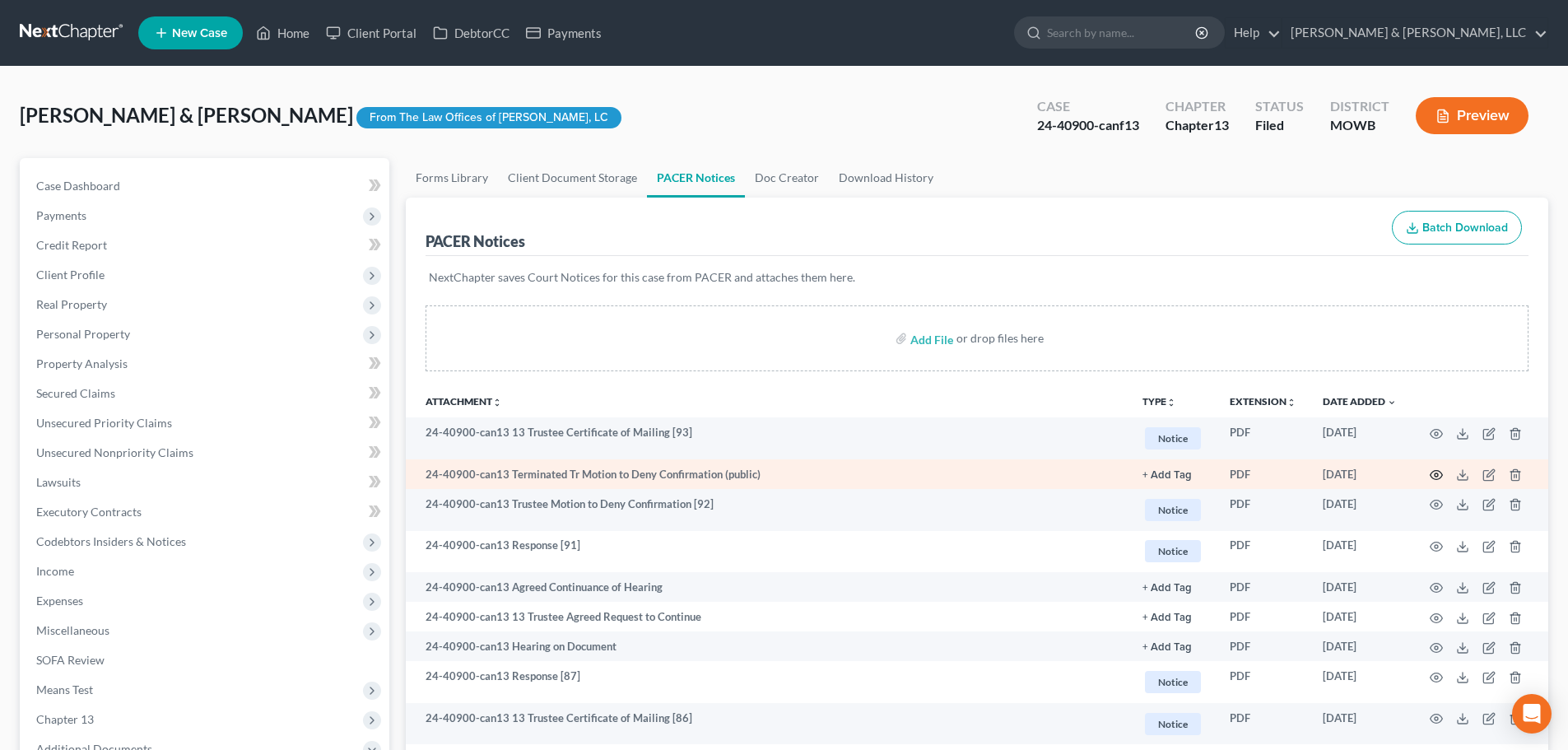
click at [1438, 473] on icon "button" at bounding box center [1436, 474] width 13 height 13
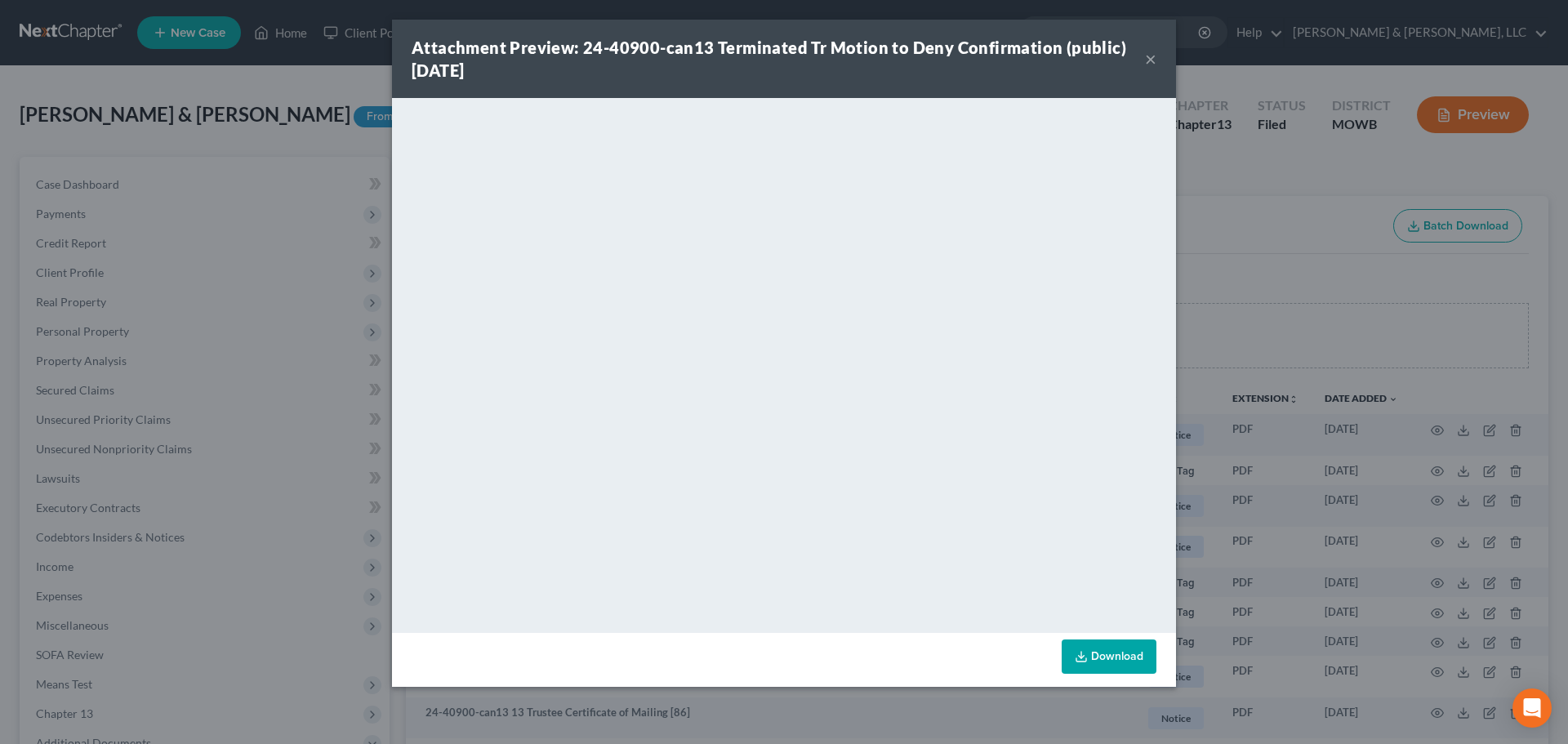
click at [1150, 54] on button "×" at bounding box center [1151, 58] width 12 height 19
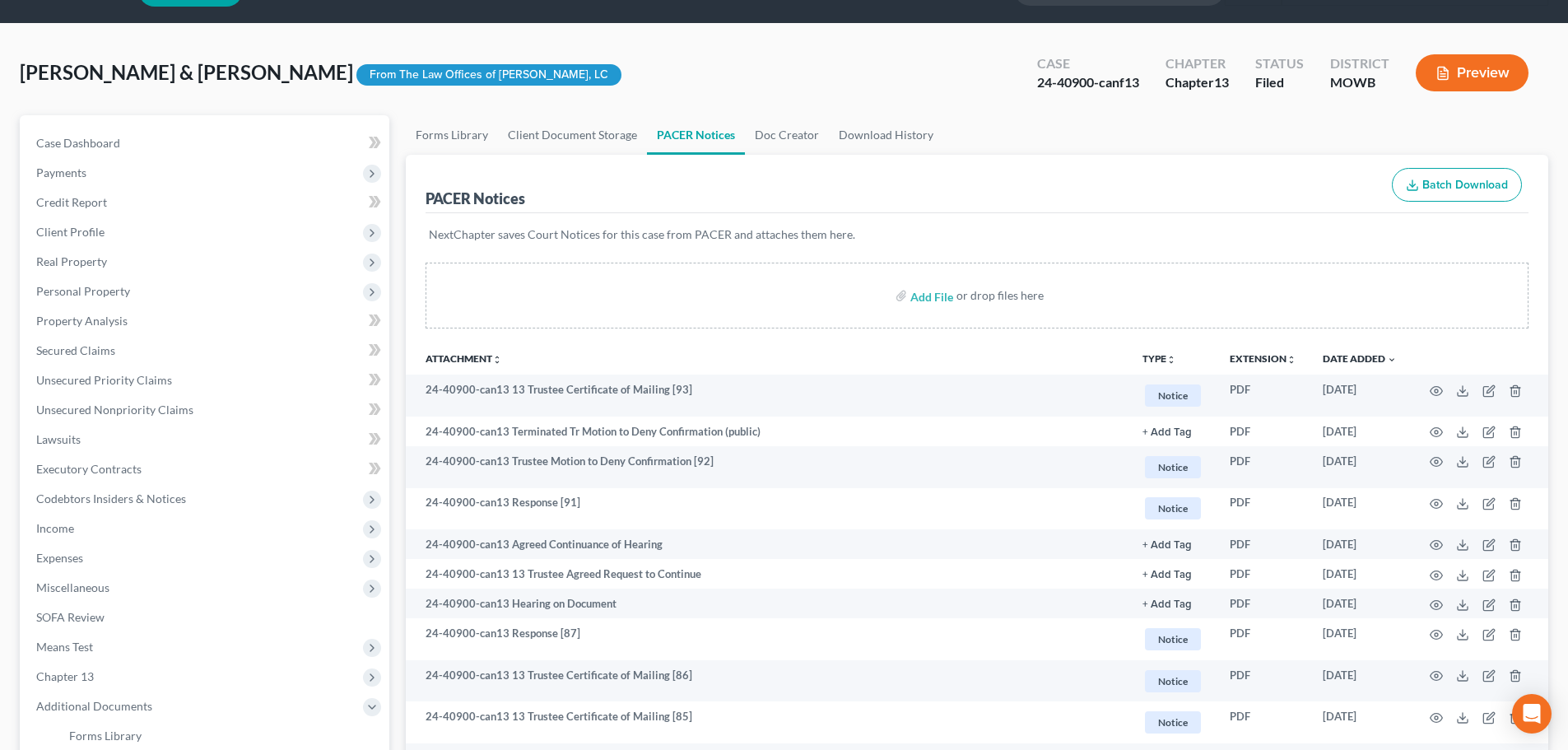
scroll to position [82, 0]
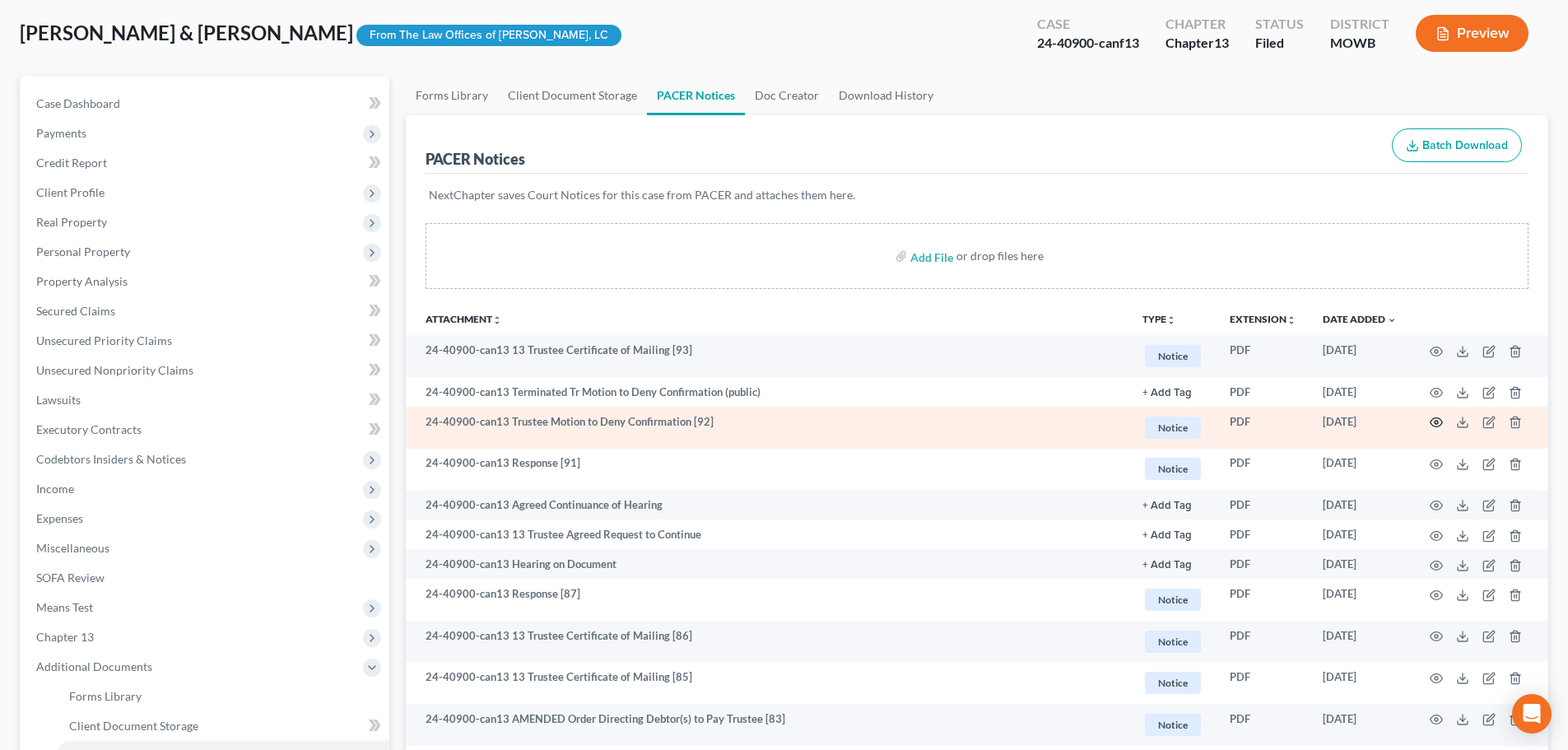
click at [1442, 420] on icon "button" at bounding box center [1436, 421] width 13 height 13
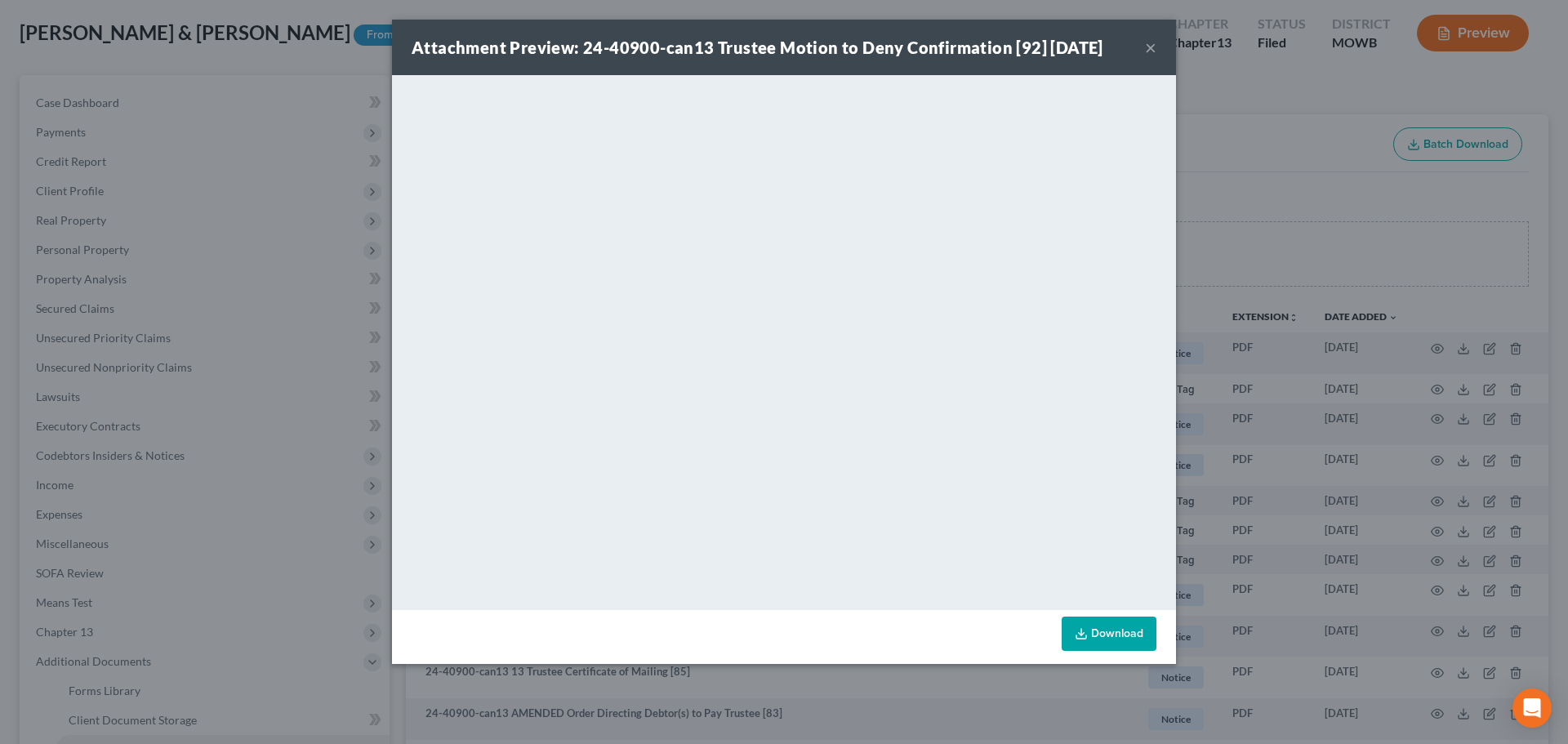
click at [1147, 48] on button "×" at bounding box center [1151, 48] width 12 height 19
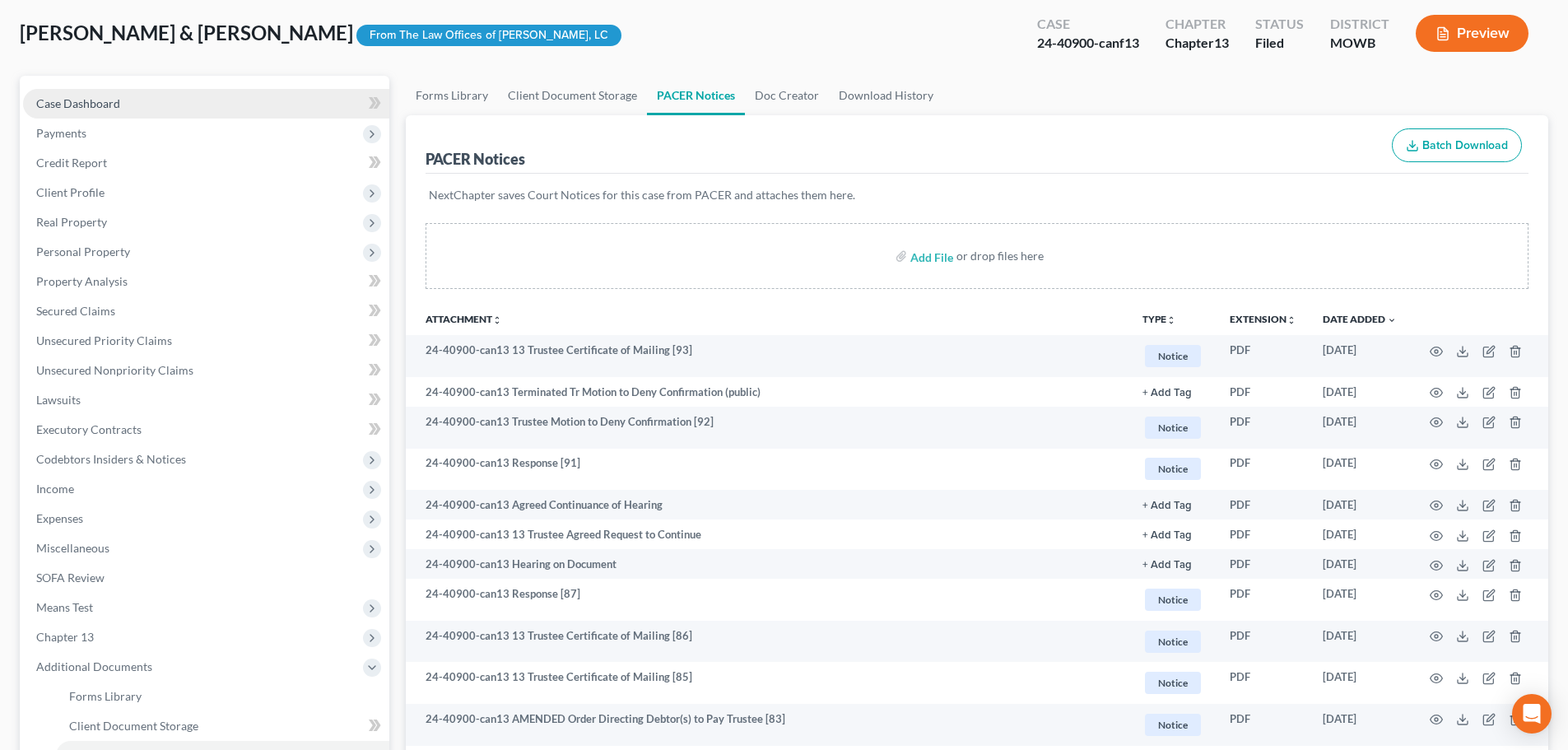
click at [94, 96] on span "Case Dashboard" at bounding box center [78, 103] width 84 height 14
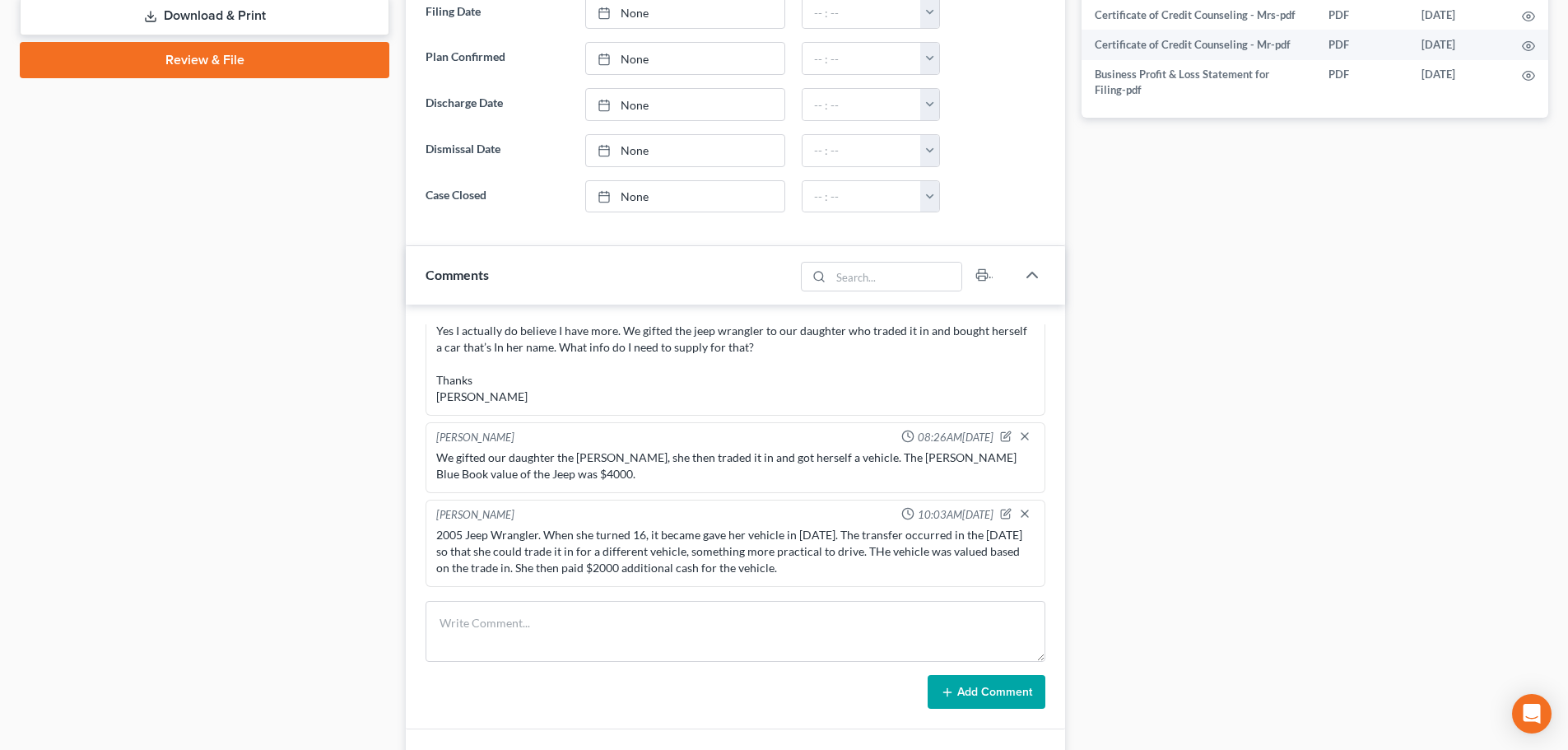
scroll to position [104, 0]
click at [540, 636] on textarea at bounding box center [736, 631] width 620 height 61
type textarea "Need a pot of $14,010"
click at [988, 691] on button "Add Comment" at bounding box center [986, 691] width 117 height 34
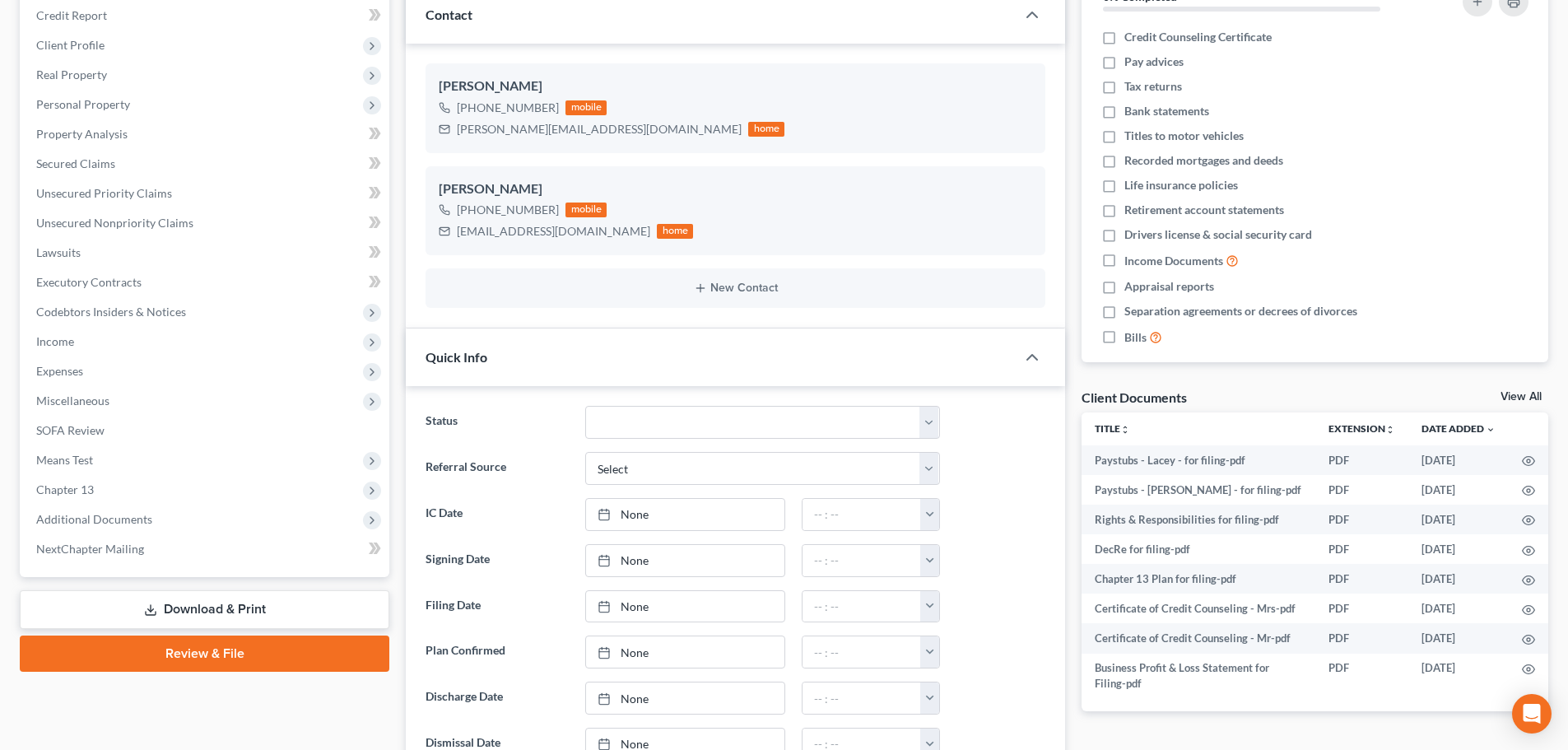
scroll to position [246, 0]
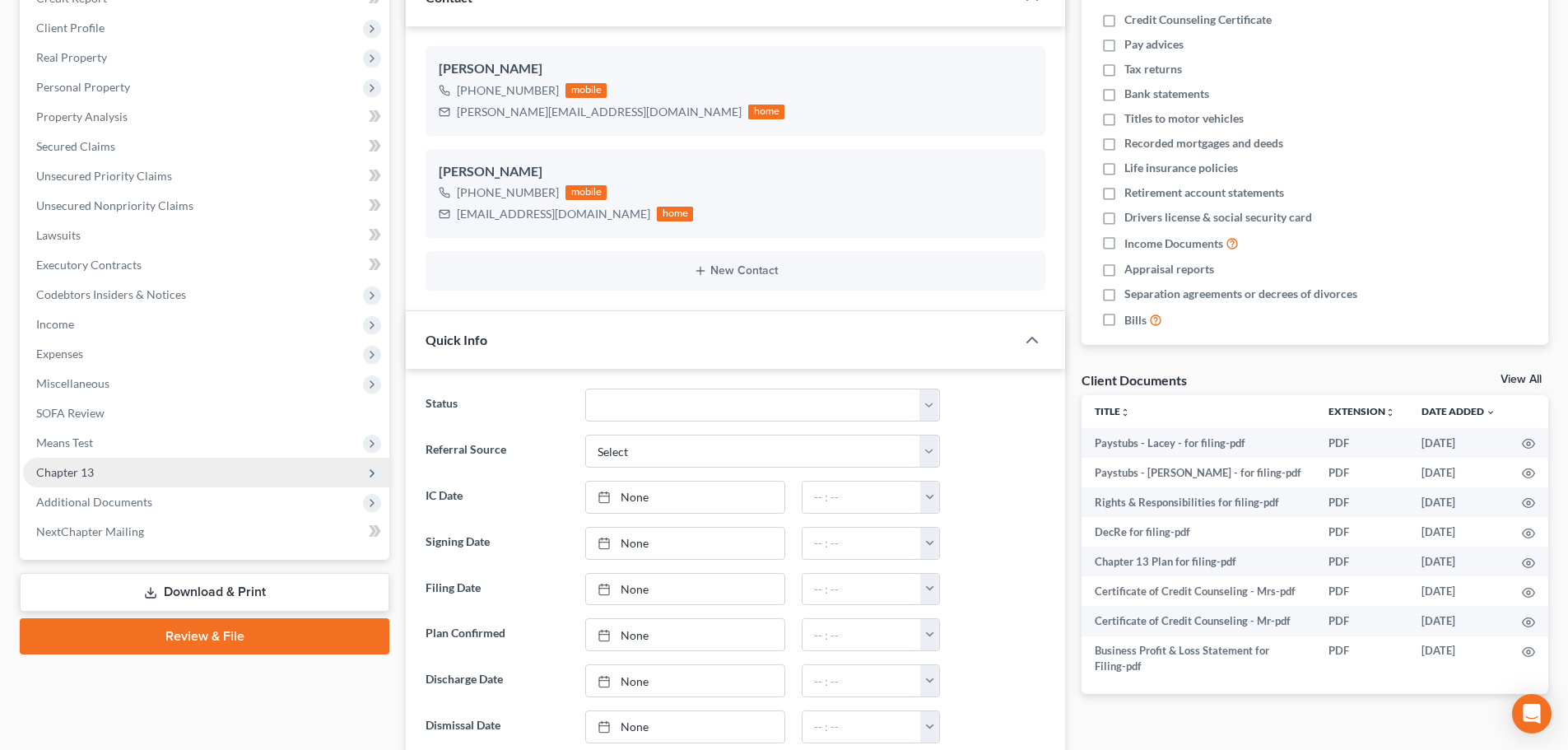
click at [86, 474] on span "Chapter 13" at bounding box center [65, 471] width 58 height 14
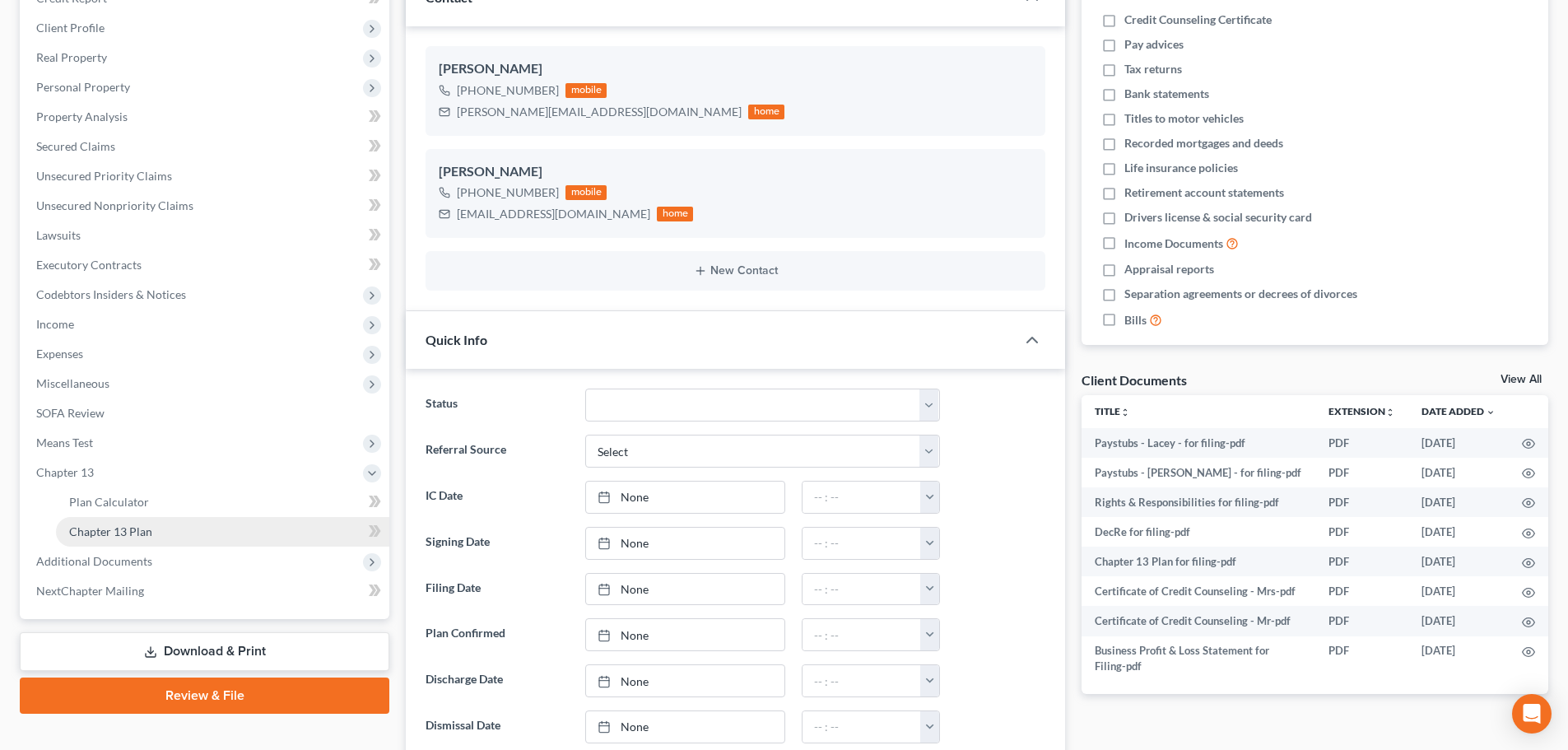
click at [104, 522] on link "Chapter 13 Plan" at bounding box center [222, 531] width 334 height 29
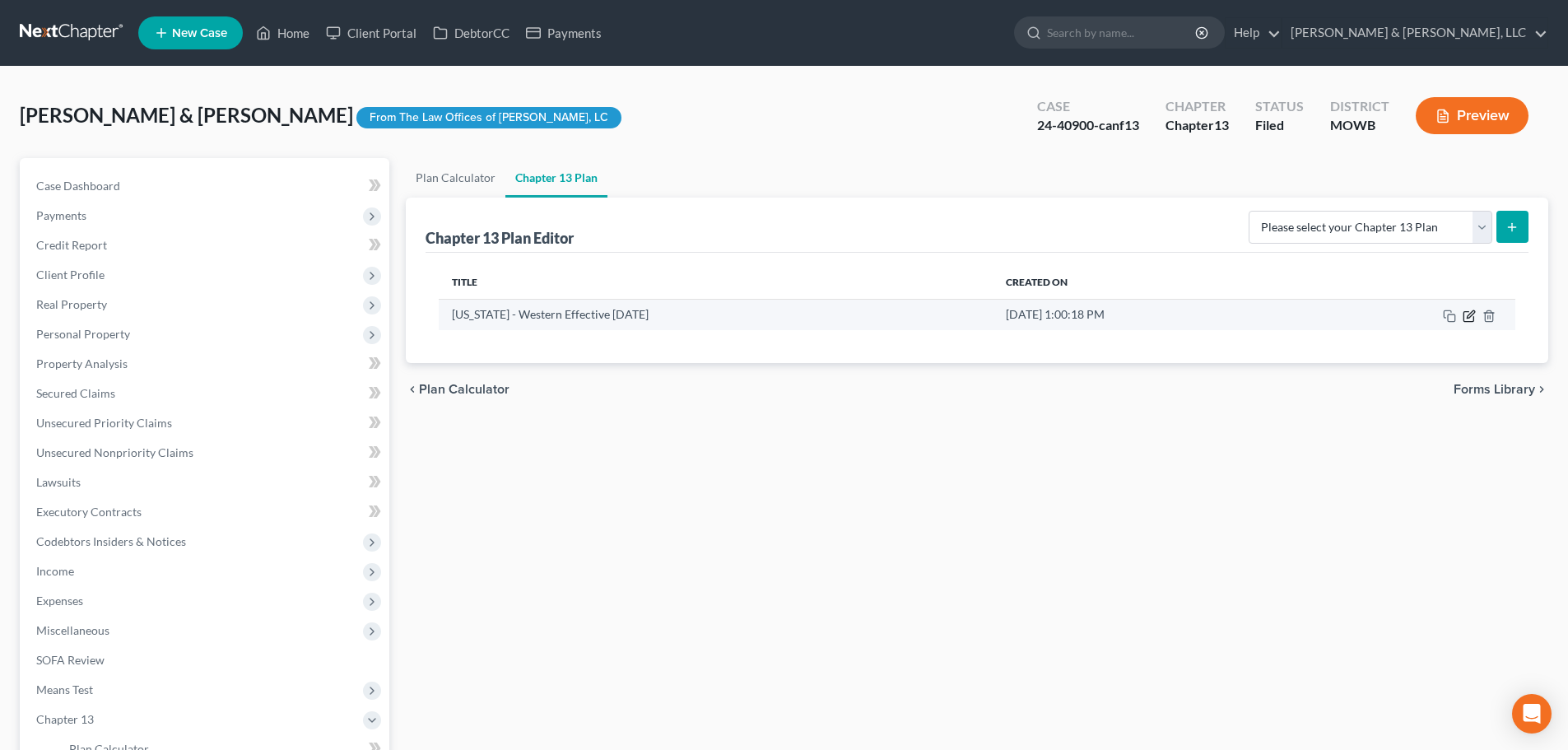
click at [1468, 319] on icon "button" at bounding box center [1468, 315] width 13 height 13
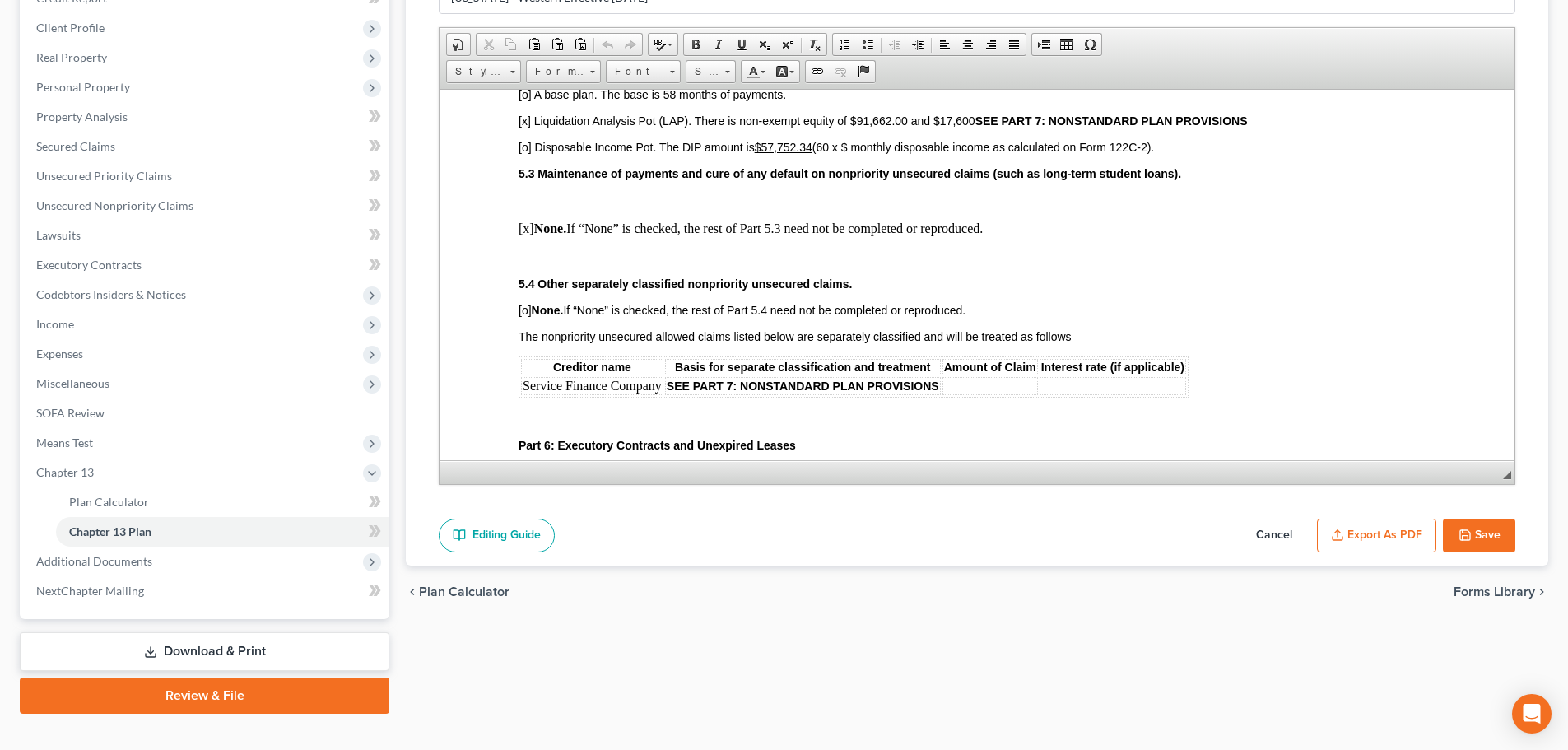
scroll to position [3456, 0]
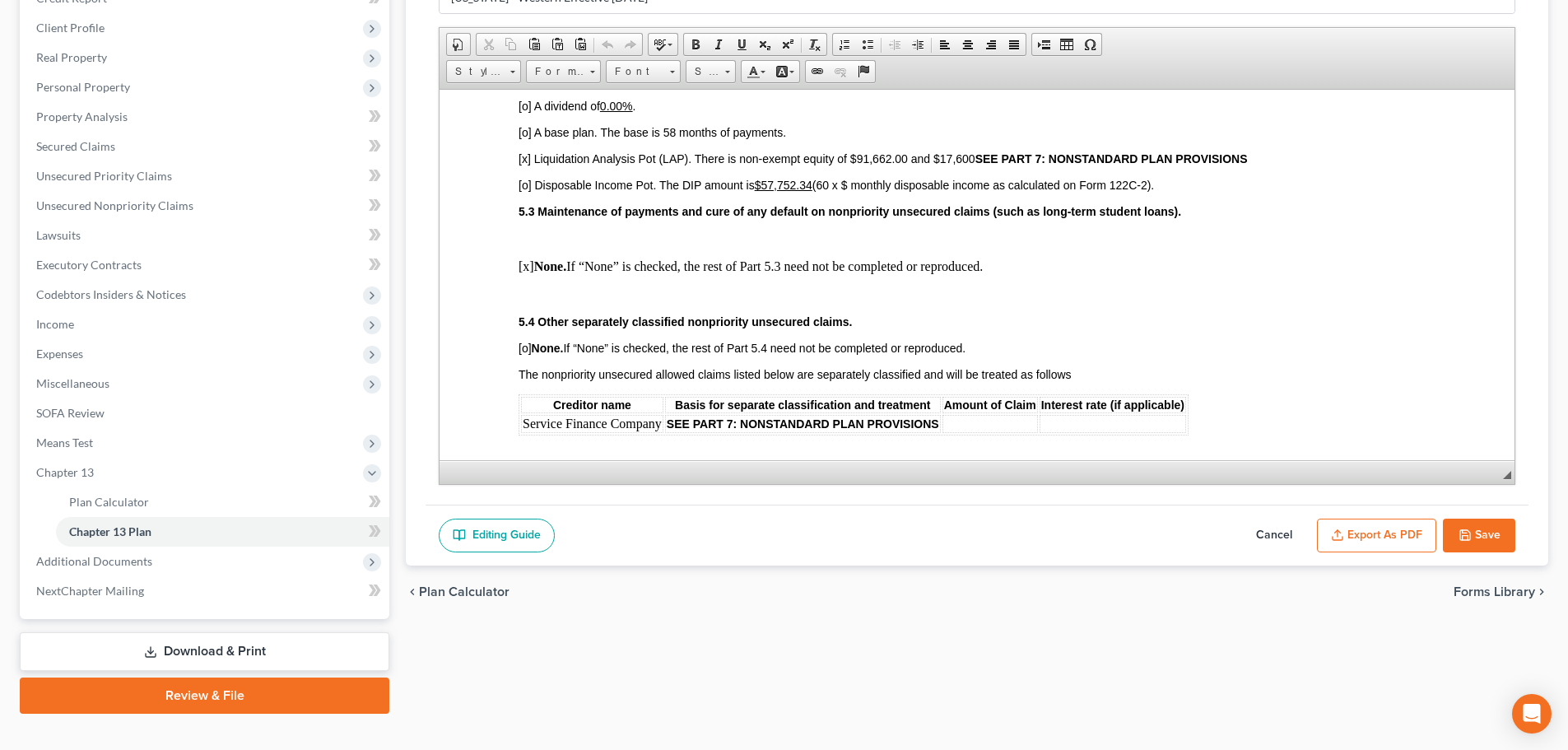
click at [979, 152] on strong "SEE PART 7: NONSTANDARD PLAN PROVISIONS" at bounding box center [1111, 157] width 273 height 13
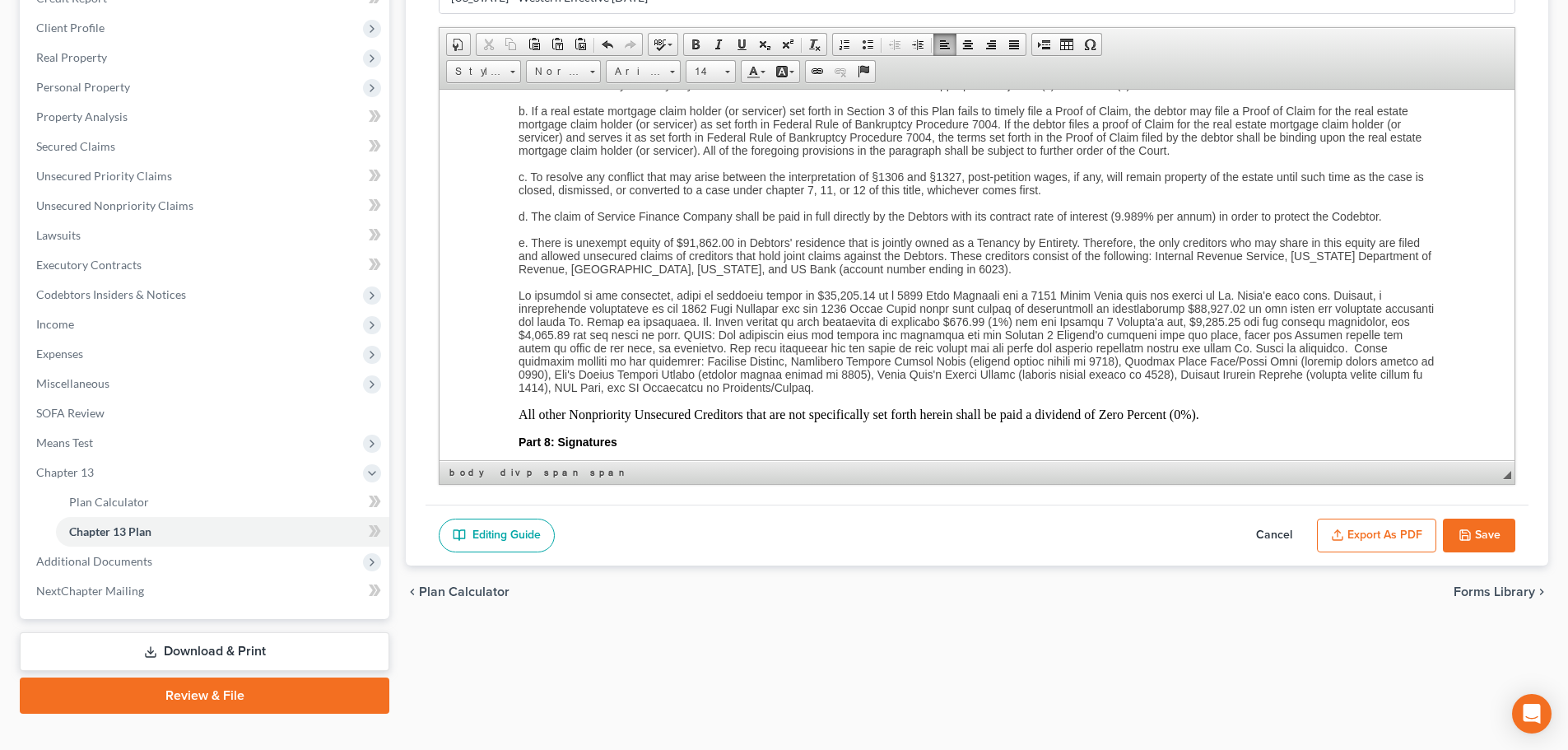
scroll to position [4196, 0]
click at [939, 368] on p at bounding box center [976, 337] width 917 height 106
click at [678, 320] on span at bounding box center [976, 337] width 916 height 106
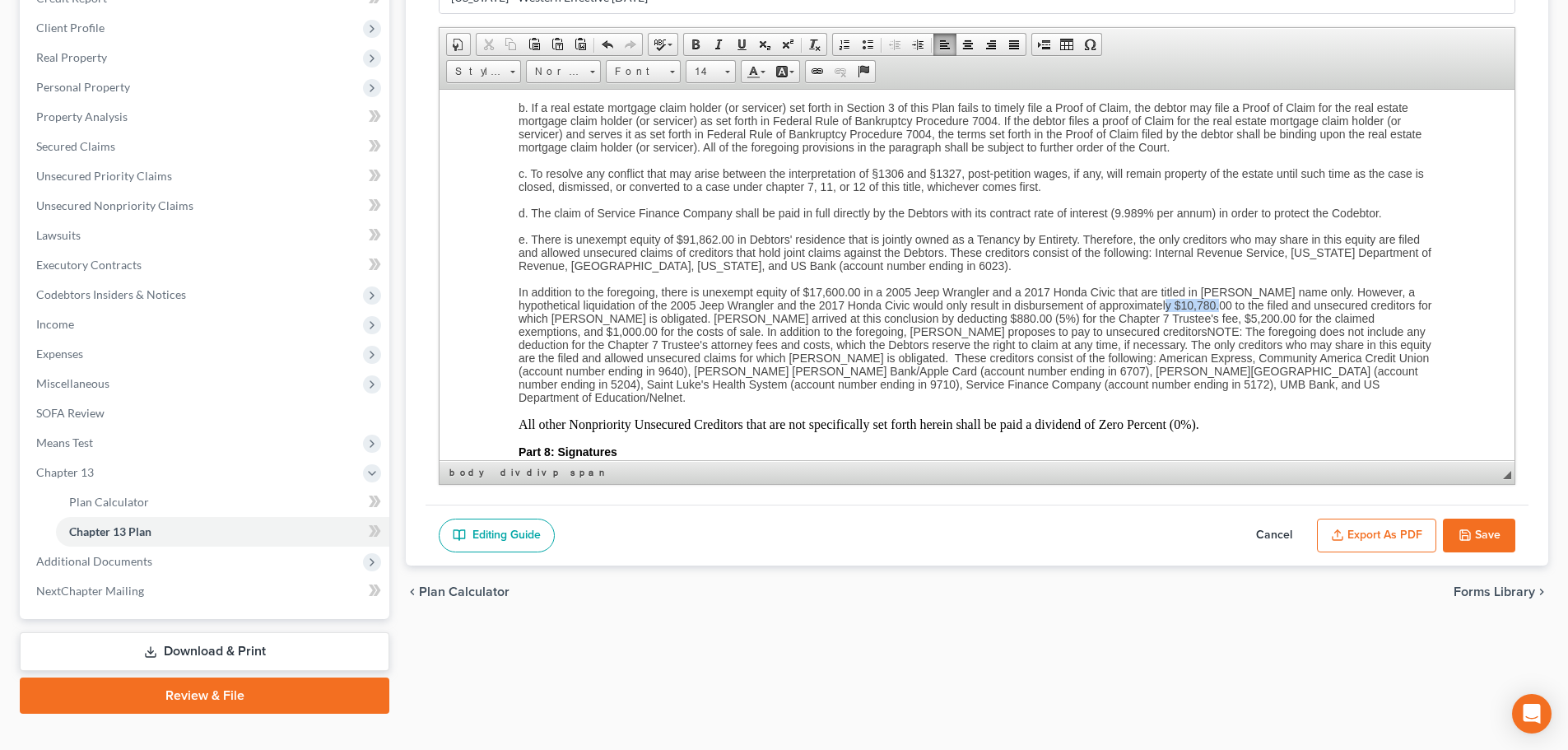
drag, startPoint x: 1232, startPoint y: 288, endPoint x: 1175, endPoint y: 292, distance: 57.1
click at [1175, 292] on span "In addition to the foregoing, there is unexempt equity of $17,600.00 in a 2005 …" at bounding box center [975, 343] width 914 height 118
click at [1077, 319] on span "In addition to the foregoing, there is unexempt equity of $17,600.00 in a 2005 …" at bounding box center [974, 343] width 913 height 118
drag, startPoint x: 1125, startPoint y: 316, endPoint x: 1076, endPoint y: 319, distance: 49.1
click at [1076, 319] on span "In addition to the foregoing, there is unexempt equity of $17,600.00 in a 2005 …" at bounding box center [971, 343] width 907 height 118
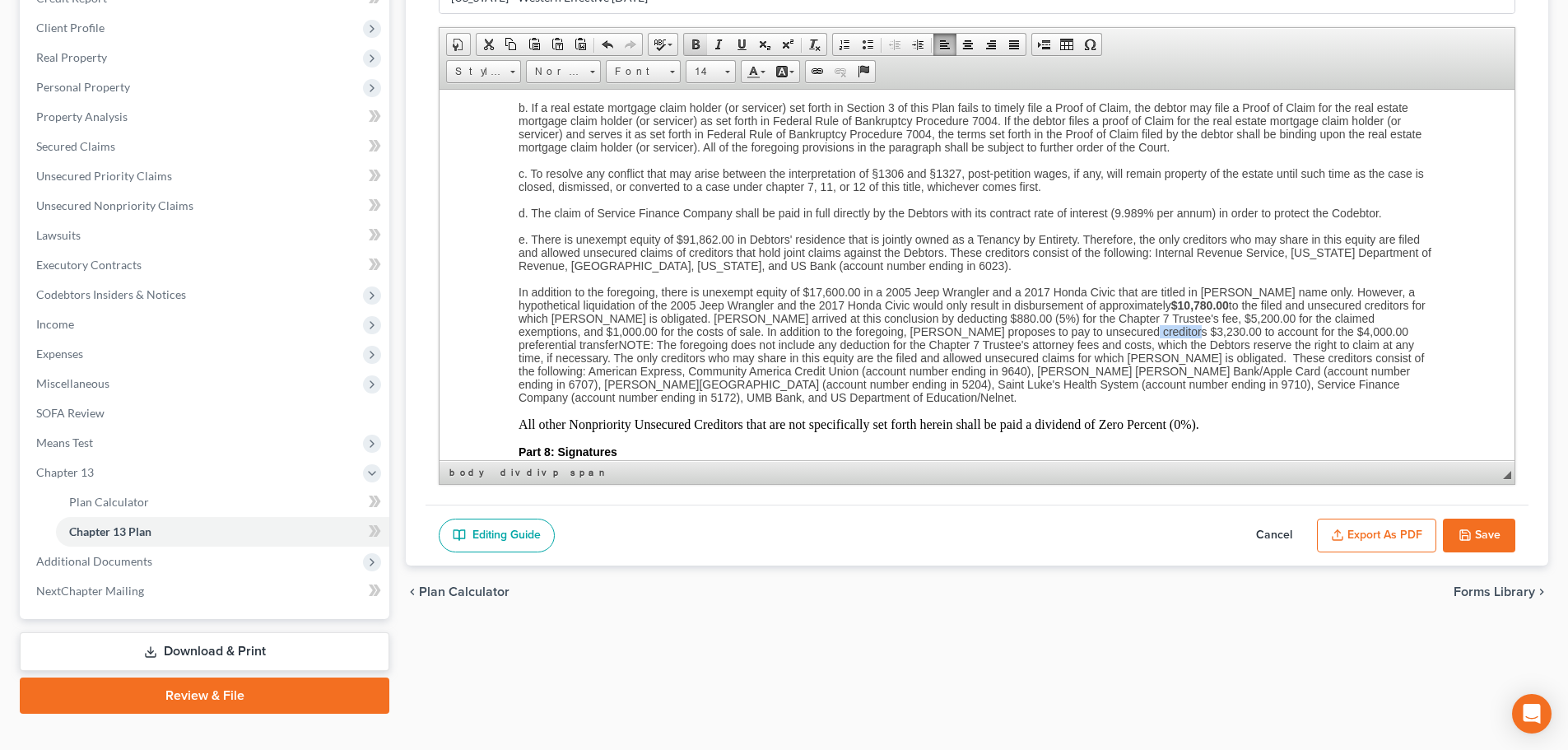
click at [698, 47] on span at bounding box center [694, 44] width 13 height 13
click at [1375, 317] on span "In addition to the foregoing, there is unexempt equity of $17,600.00 in a 2005 …" at bounding box center [971, 343] width 907 height 118
click at [1203, 318] on span "In addition to the foregoing, there is unexempt equity of $17,600.00 in a 2005 …" at bounding box center [971, 343] width 907 height 118
drag, startPoint x: 1216, startPoint y: 320, endPoint x: 1202, endPoint y: 319, distance: 14.0
click at [1202, 319] on span "In addition to the foregoing, there is unexempt equity of $17,600.00 in a 2005 …" at bounding box center [971, 343] width 907 height 118
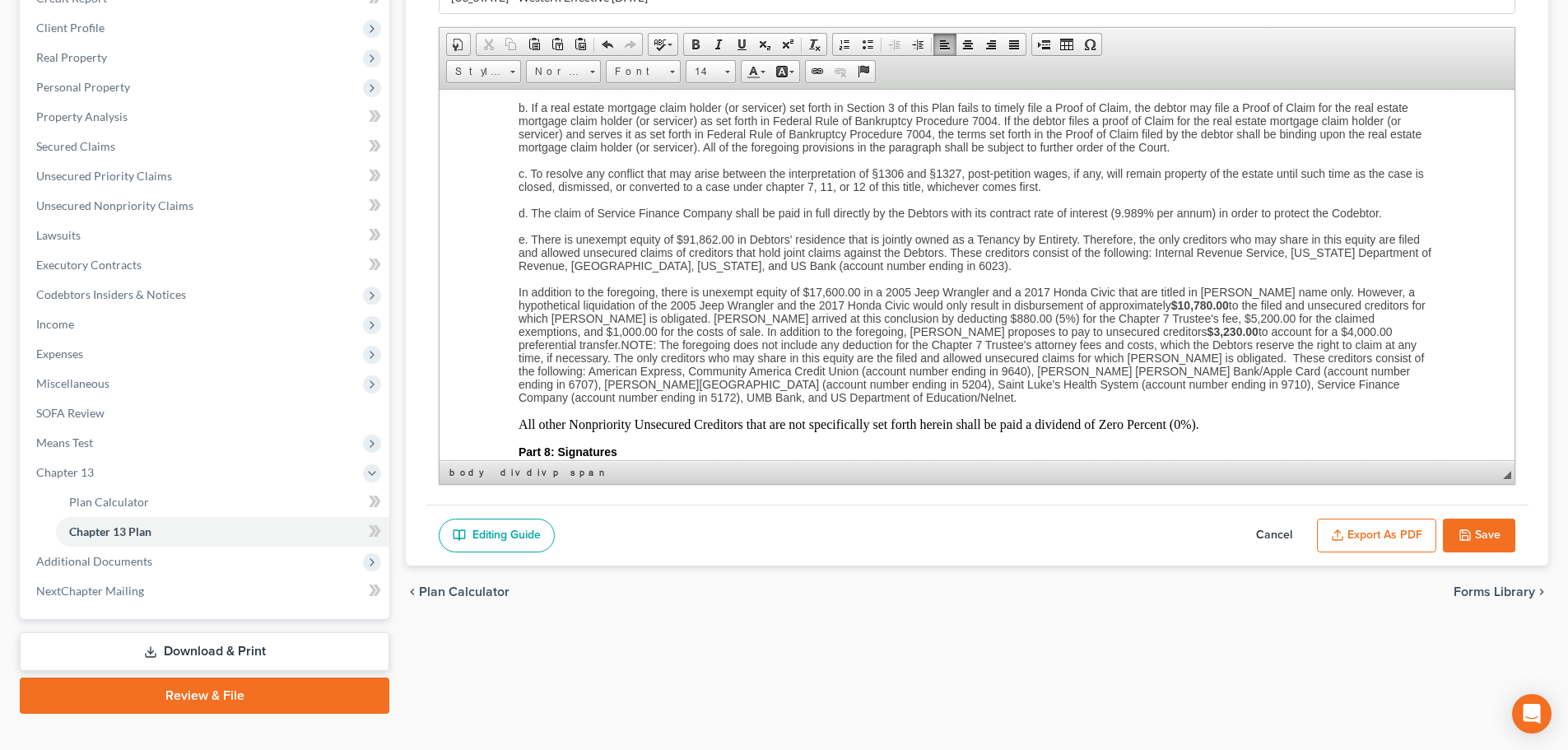
click at [970, 319] on span "In addition to the foregoing, there is unexempt equity of $17,600.00 in a 2005 …" at bounding box center [971, 343] width 907 height 118
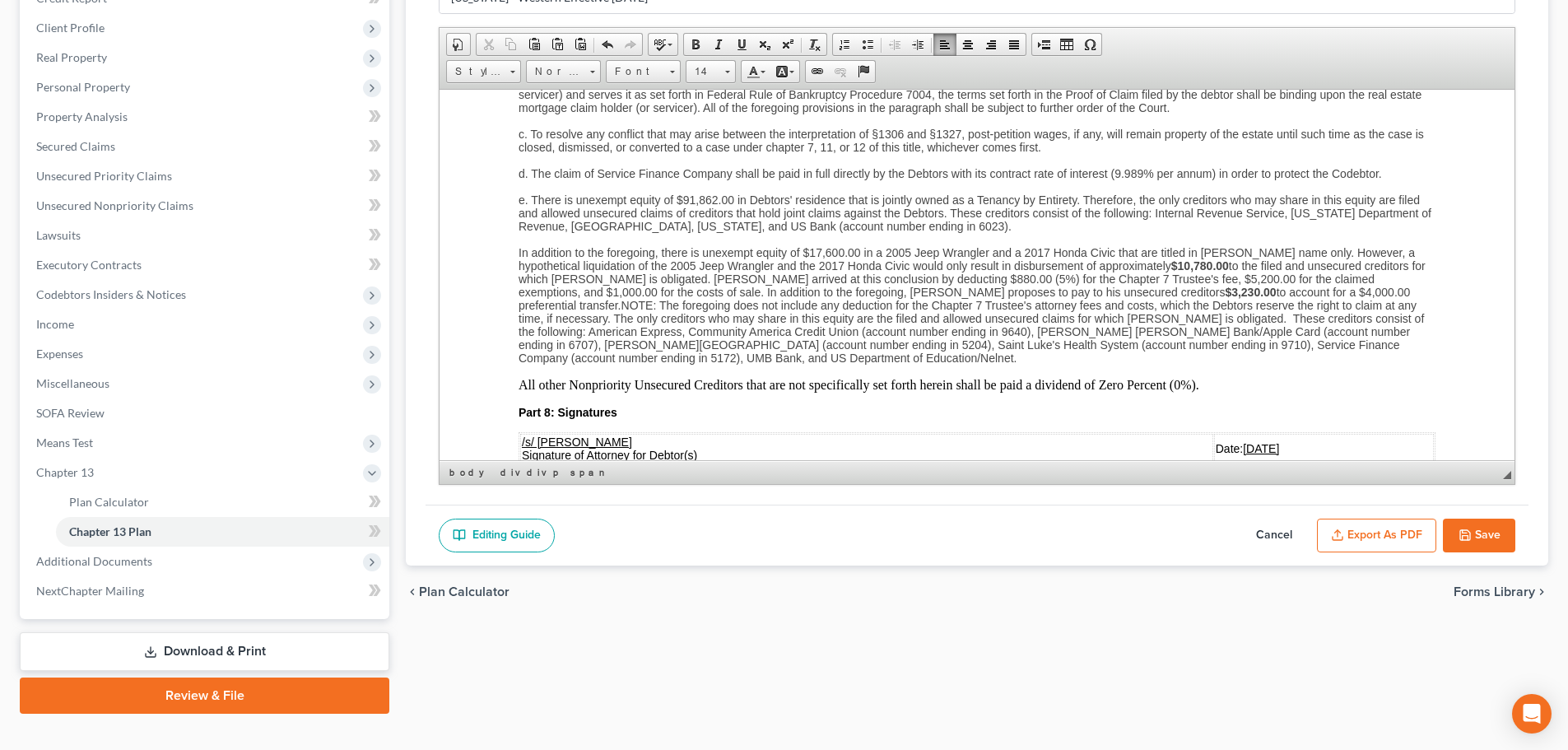
scroll to position [4279, 0]
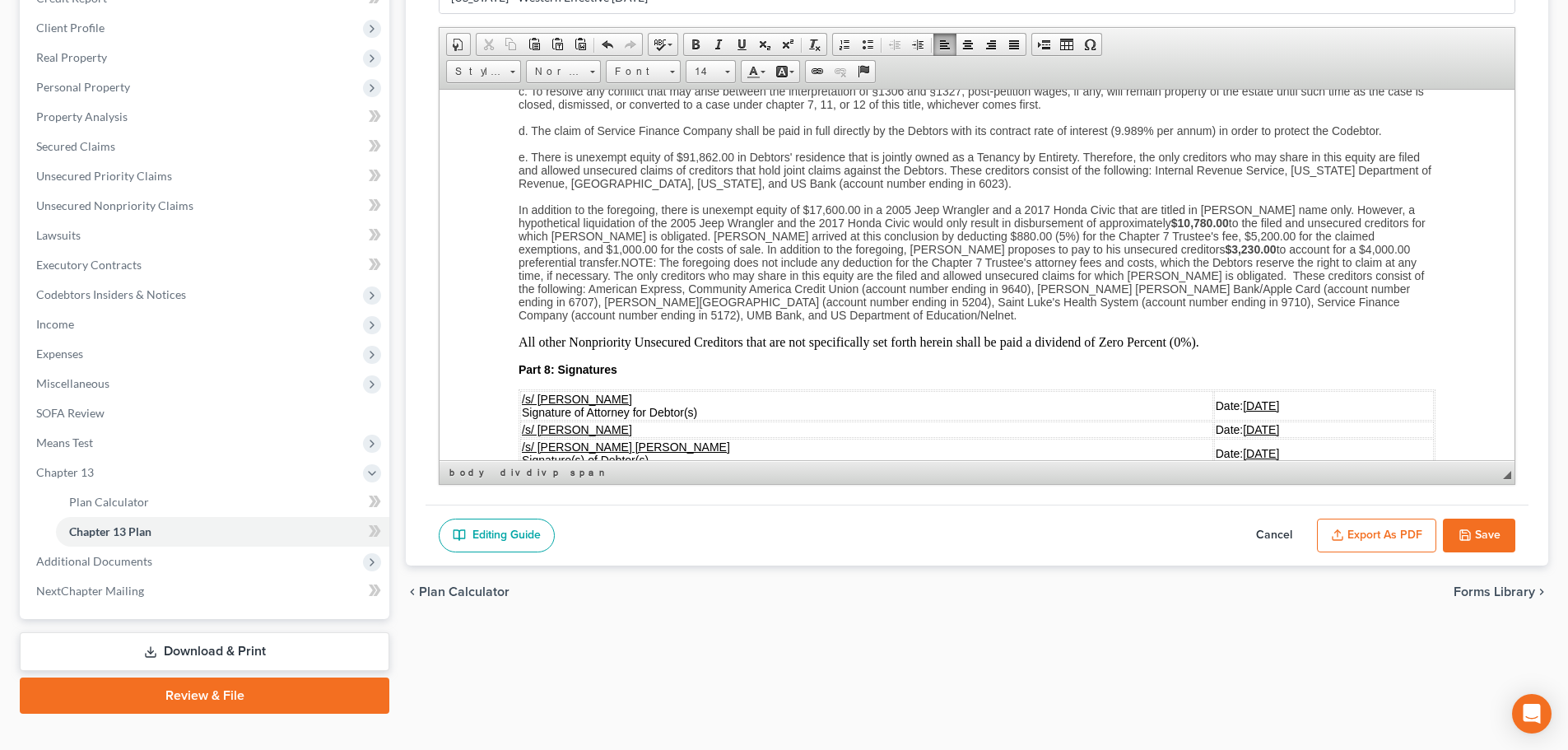
click at [1385, 235] on span "In addition to the foregoing, there is unexempt equity of $17,600.00 in a 2005 …" at bounding box center [971, 261] width 907 height 118
drag, startPoint x: 736, startPoint y: 246, endPoint x: 678, endPoint y: 248, distance: 58.0
click at [678, 248] on span "In addition to the foregoing, there is unexempt equity of $17,600.00 in a 2005 …" at bounding box center [975, 261] width 914 height 118
click at [699, 43] on span at bounding box center [694, 44] width 13 height 13
click at [881, 228] on span "In addition to the foregoing, there is unexempt equity of $17,600.00 in a 2005 …" at bounding box center [975, 261] width 914 height 118
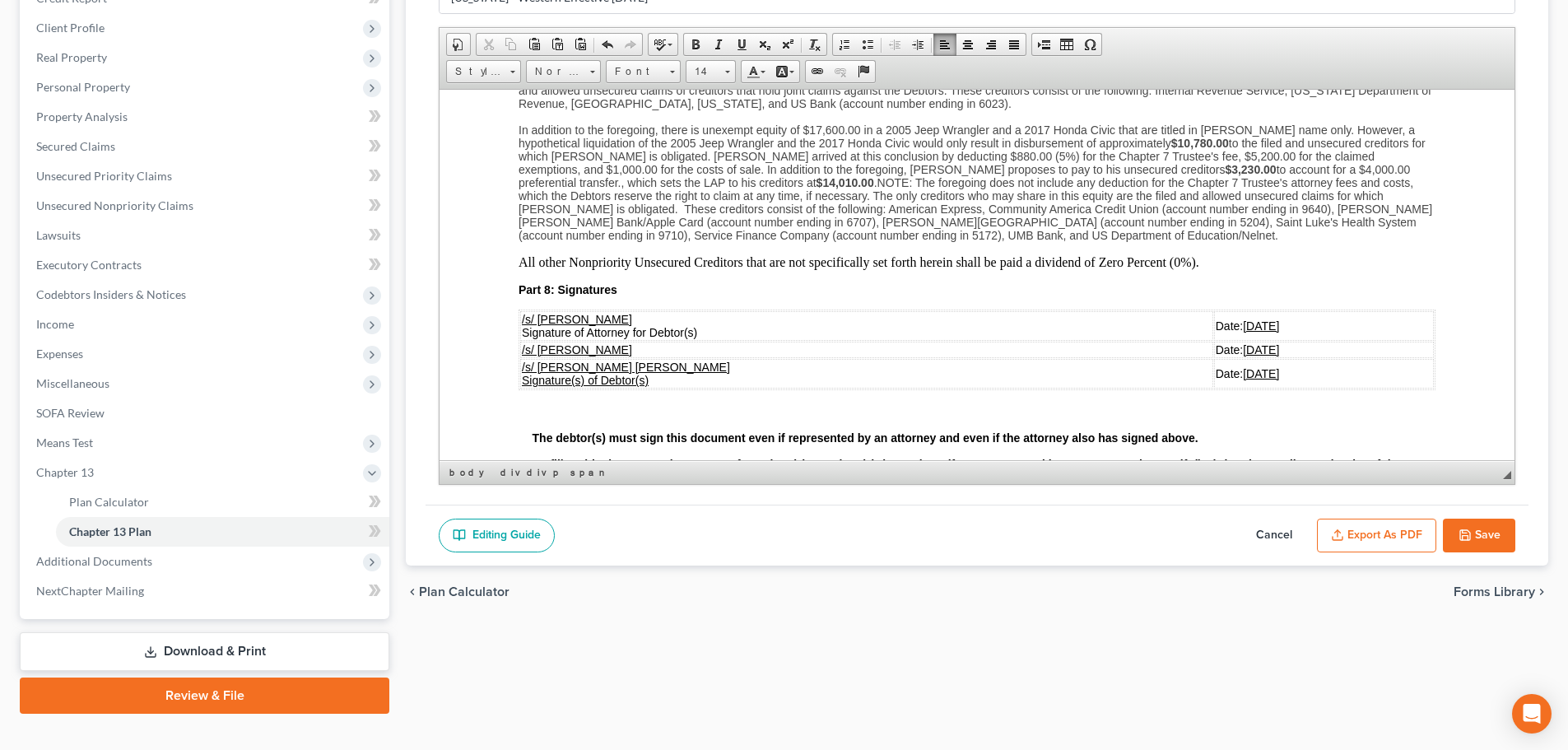
scroll to position [4361, 0]
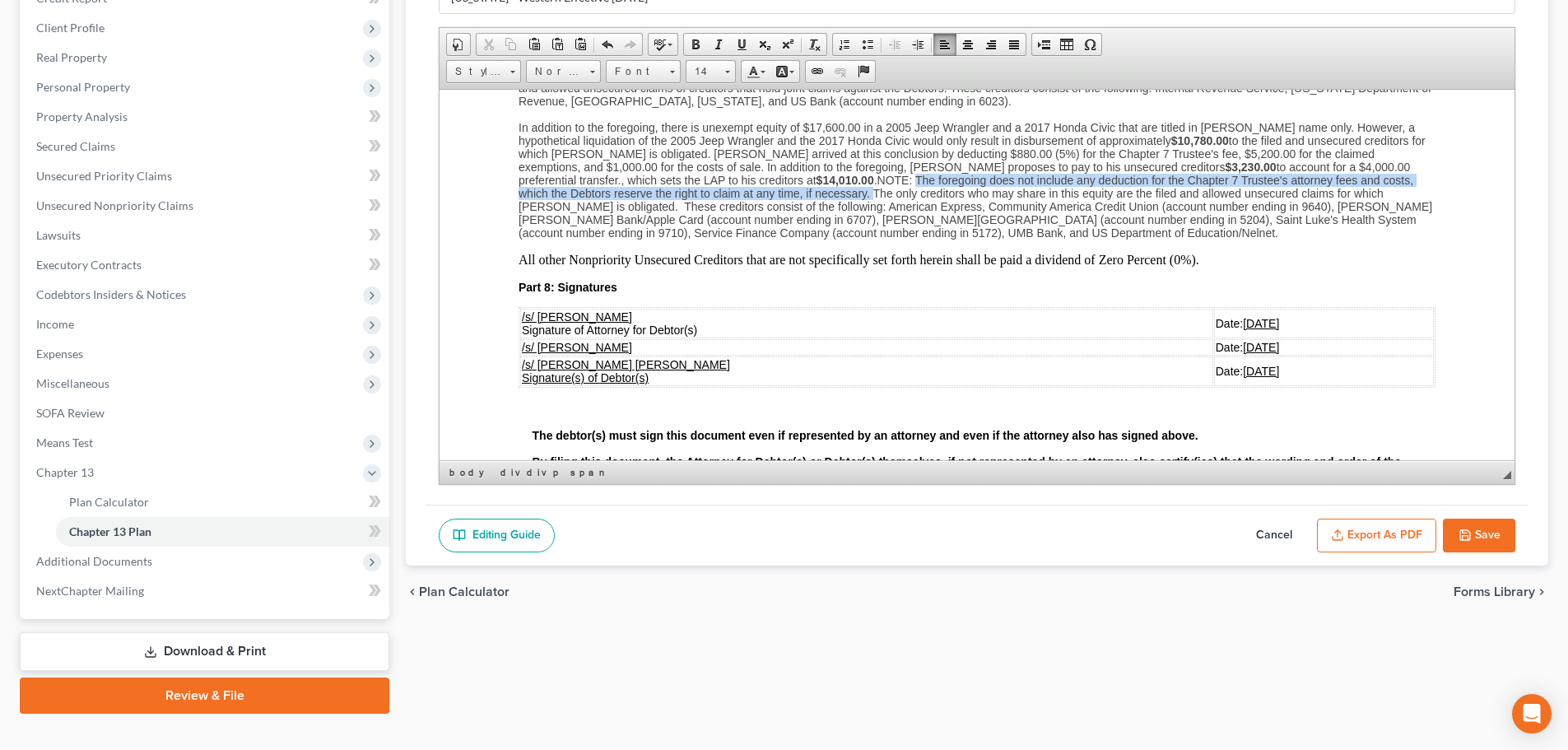
drag, startPoint x: 735, startPoint y: 179, endPoint x: 779, endPoint y: 171, distance: 44.7
click at [779, 171] on span "In addition to the foregoing, there is unexempt equity of $17,600.00 in a 2005 …" at bounding box center [975, 179] width 914 height 118
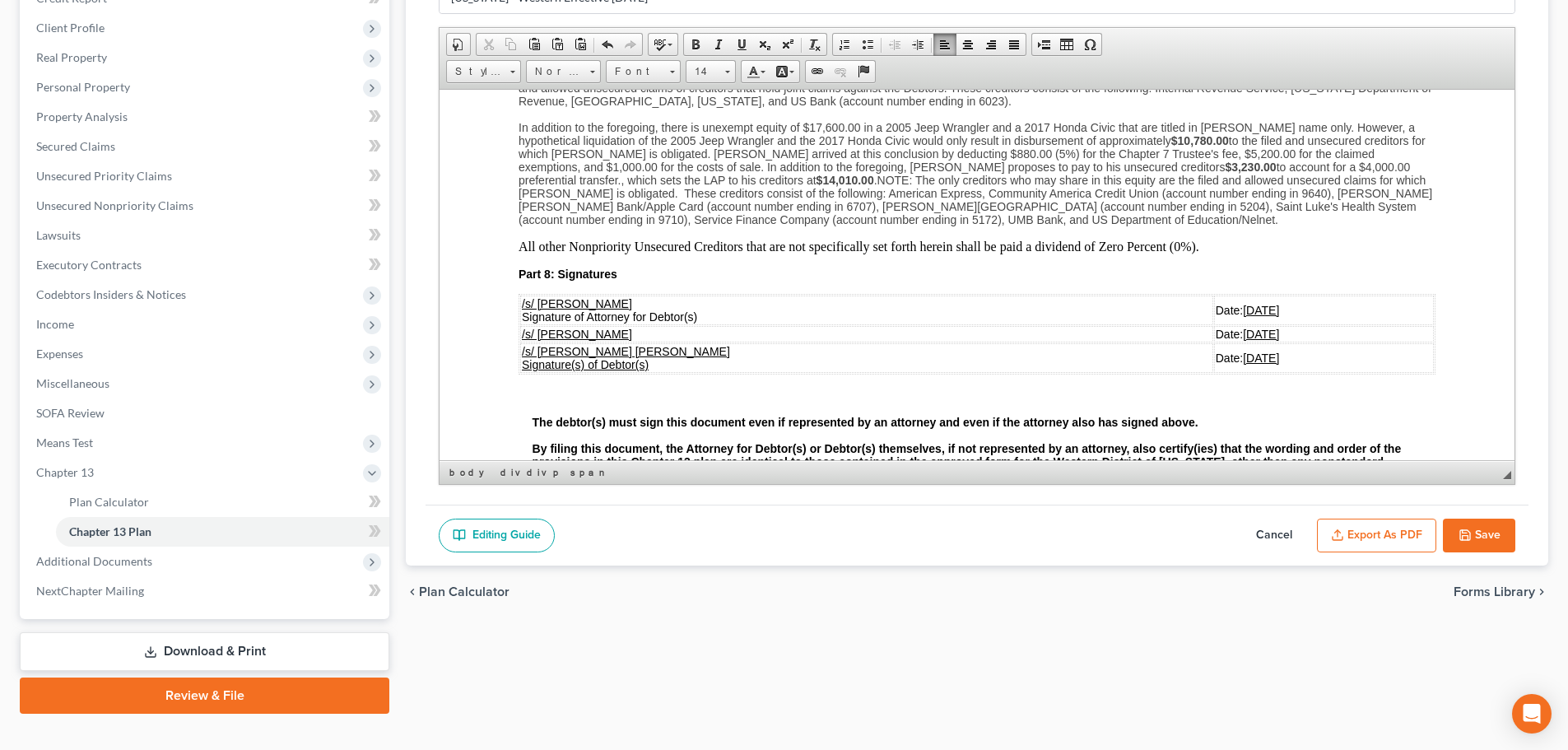
click at [1383, 154] on span "In addition to the foregoing, there is unexempt equity of $17,600.00 in a 2005 …" at bounding box center [975, 173] width 914 height 106
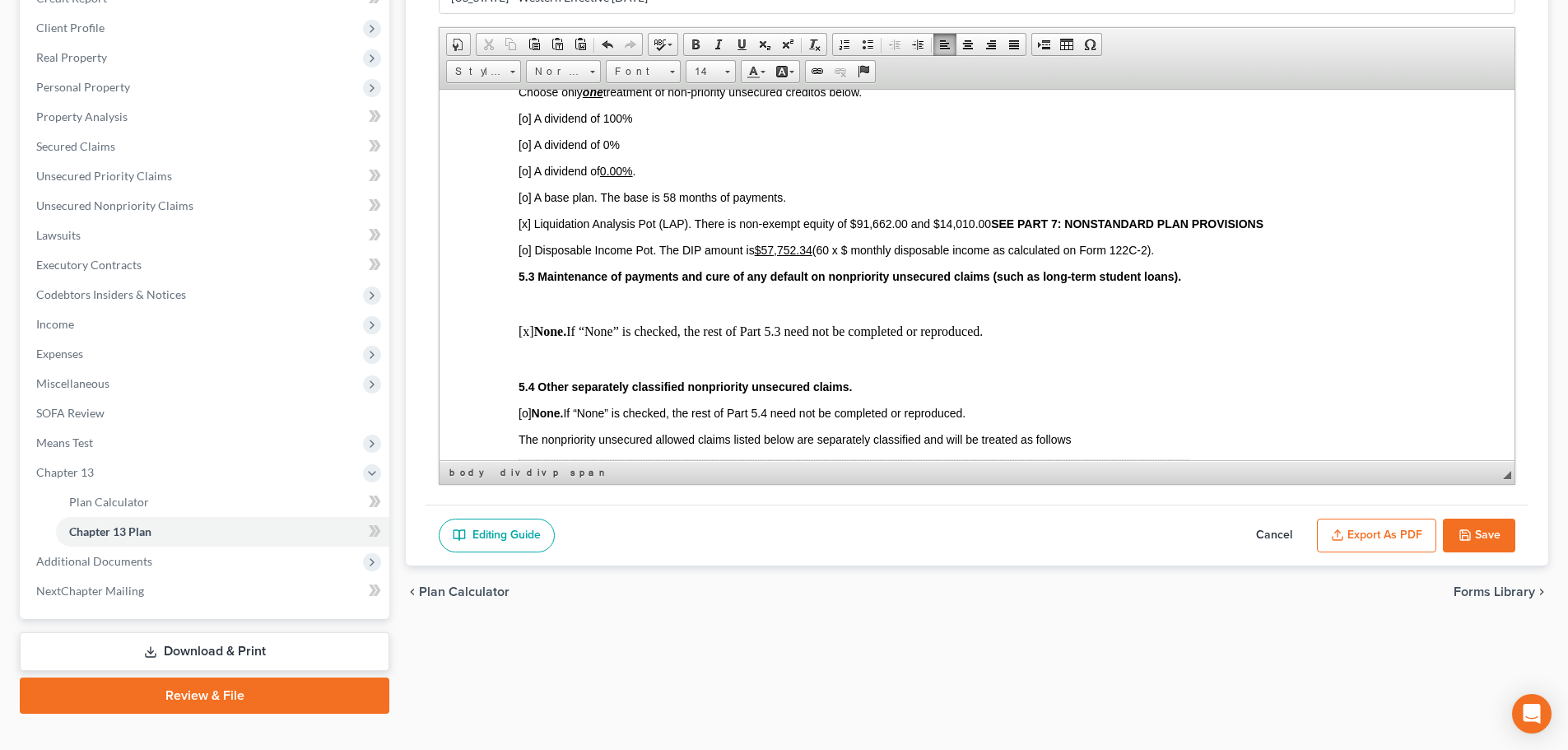
scroll to position [3374, 0]
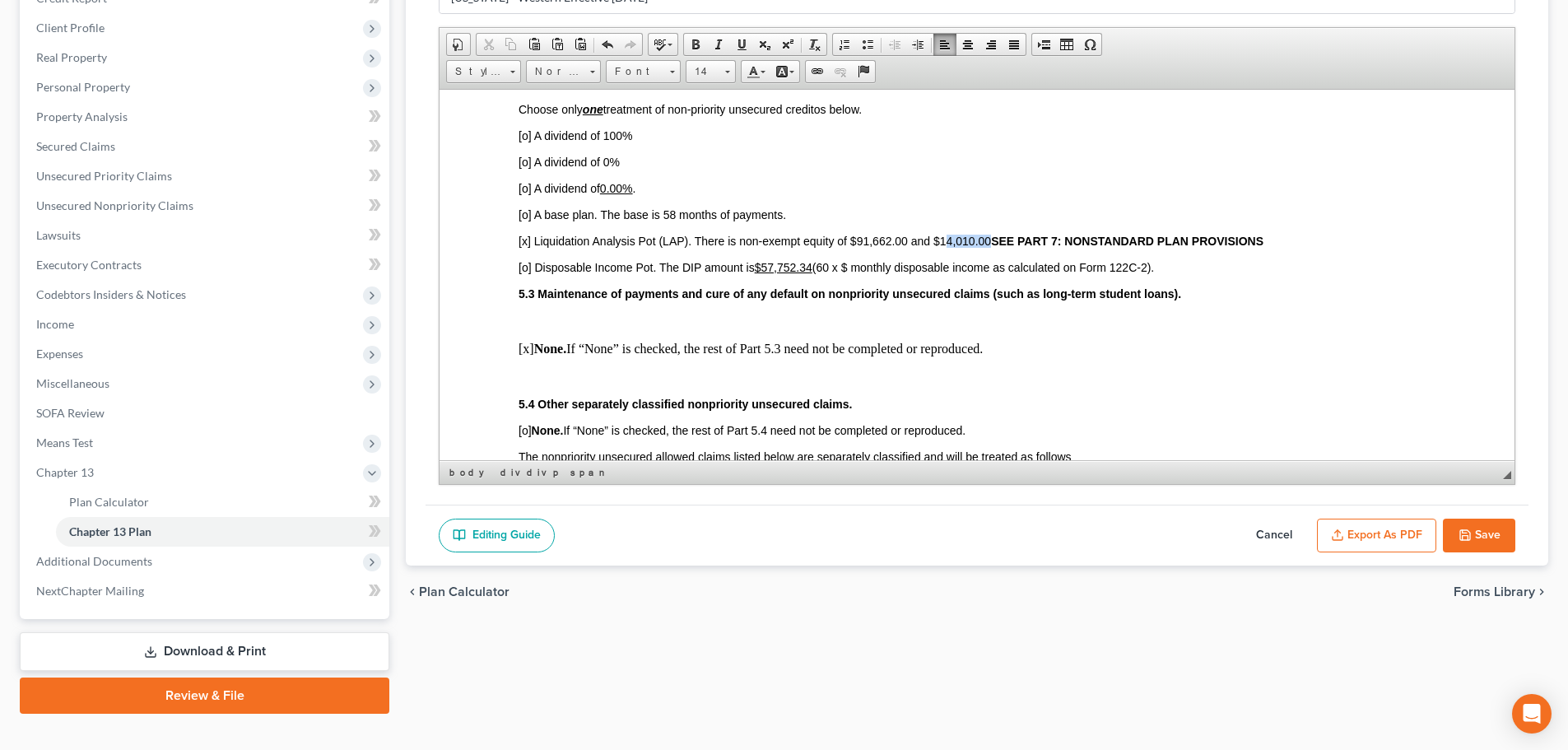
drag, startPoint x: 988, startPoint y: 227, endPoint x: 942, endPoint y: 231, distance: 46.2
click at [942, 234] on span "[x] Liquidation Analysis Pot (LAP). There is non-exempt equity of $91,662.00 an…" at bounding box center [891, 240] width 745 height 13
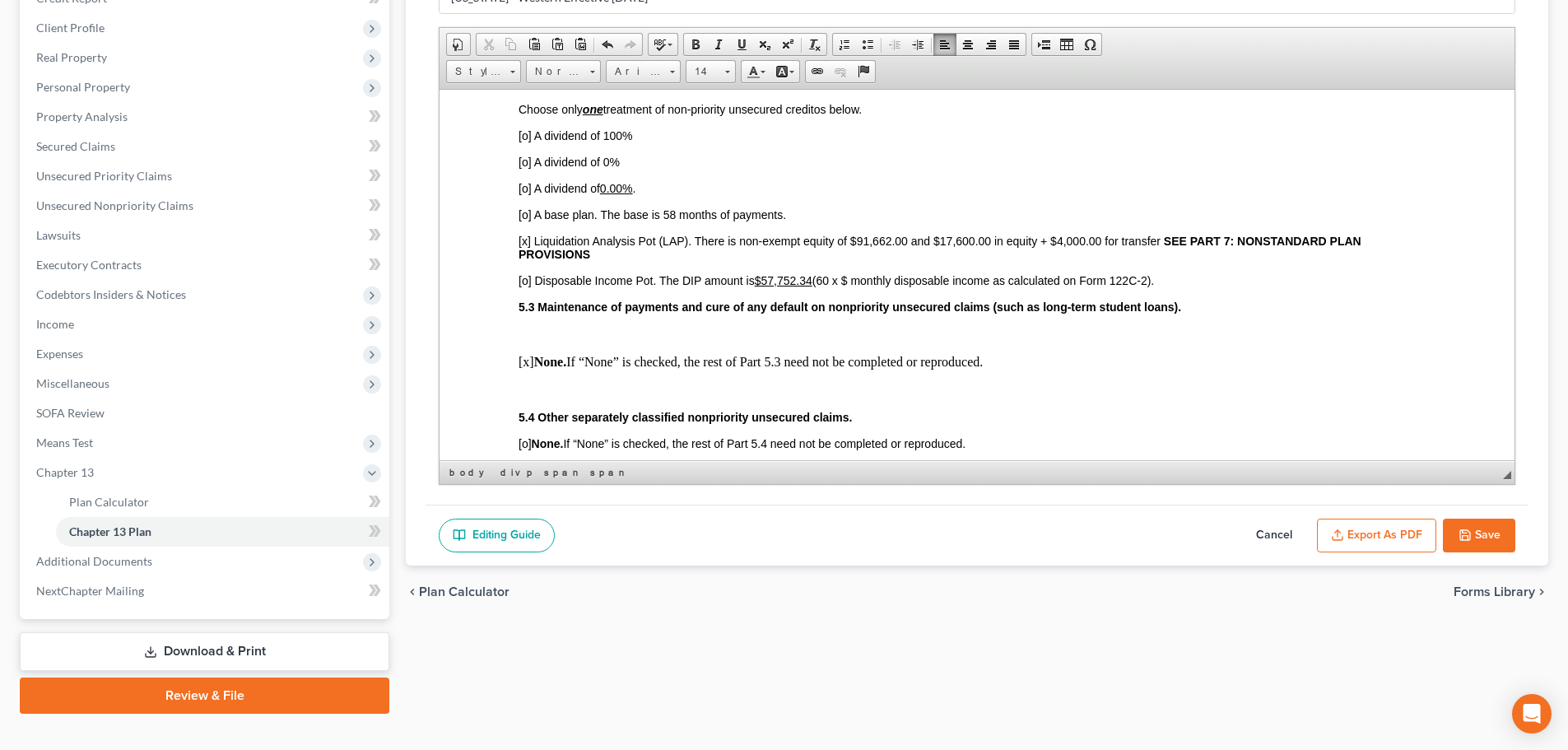
click at [910, 234] on span "[x] Liquidation Analysis Pot (LAP). There is non-exempt equity of $91,662.00 an…" at bounding box center [940, 246] width 843 height 26
click at [1192, 234] on span "[x] Liquidation Analysis Pot (LAP). There is non-exempt equity of $91,662.00 (j…" at bounding box center [956, 246] width 874 height 26
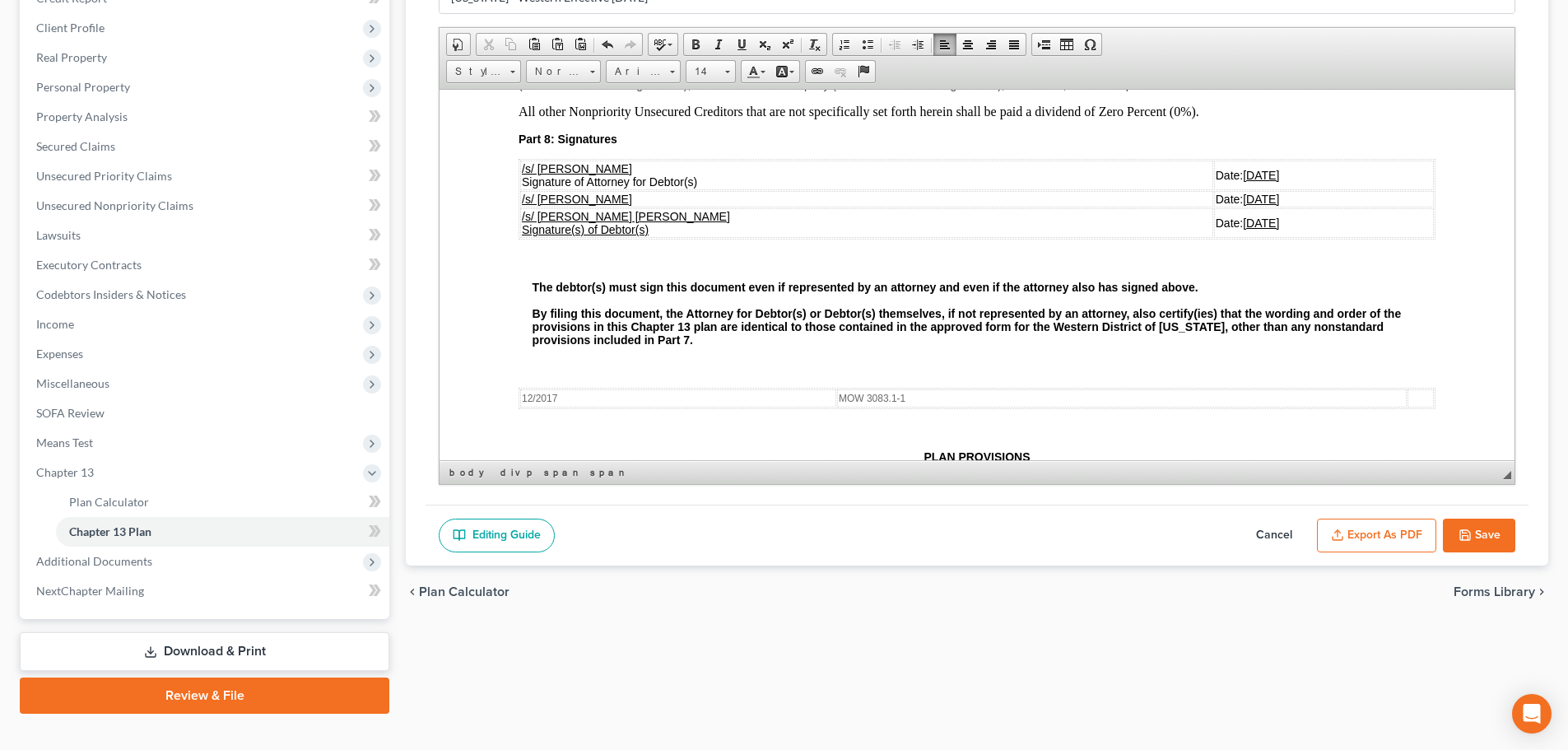
scroll to position [4525, 0]
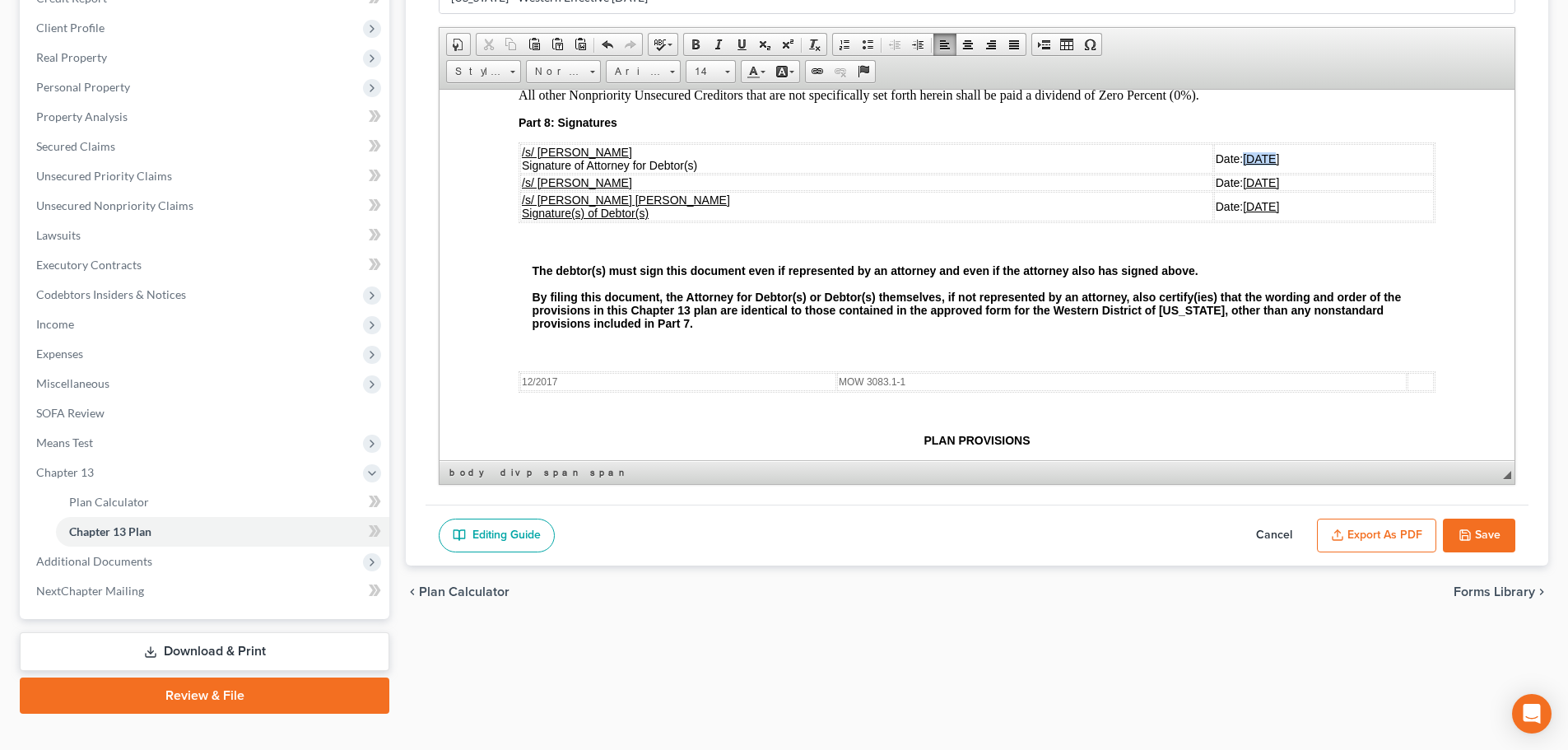
drag, startPoint x: 1176, startPoint y: 139, endPoint x: 1149, endPoint y: 146, distance: 27.9
click at [1243, 152] on u "03/26/2025" at bounding box center [1261, 157] width 36 height 13
drag, startPoint x: 1176, startPoint y: 164, endPoint x: 1147, endPoint y: 172, distance: 30.1
click at [1243, 175] on u "03/26/2025" at bounding box center [1261, 181] width 36 height 13
drag, startPoint x: 1176, startPoint y: 190, endPoint x: 1150, endPoint y: 187, distance: 26.2
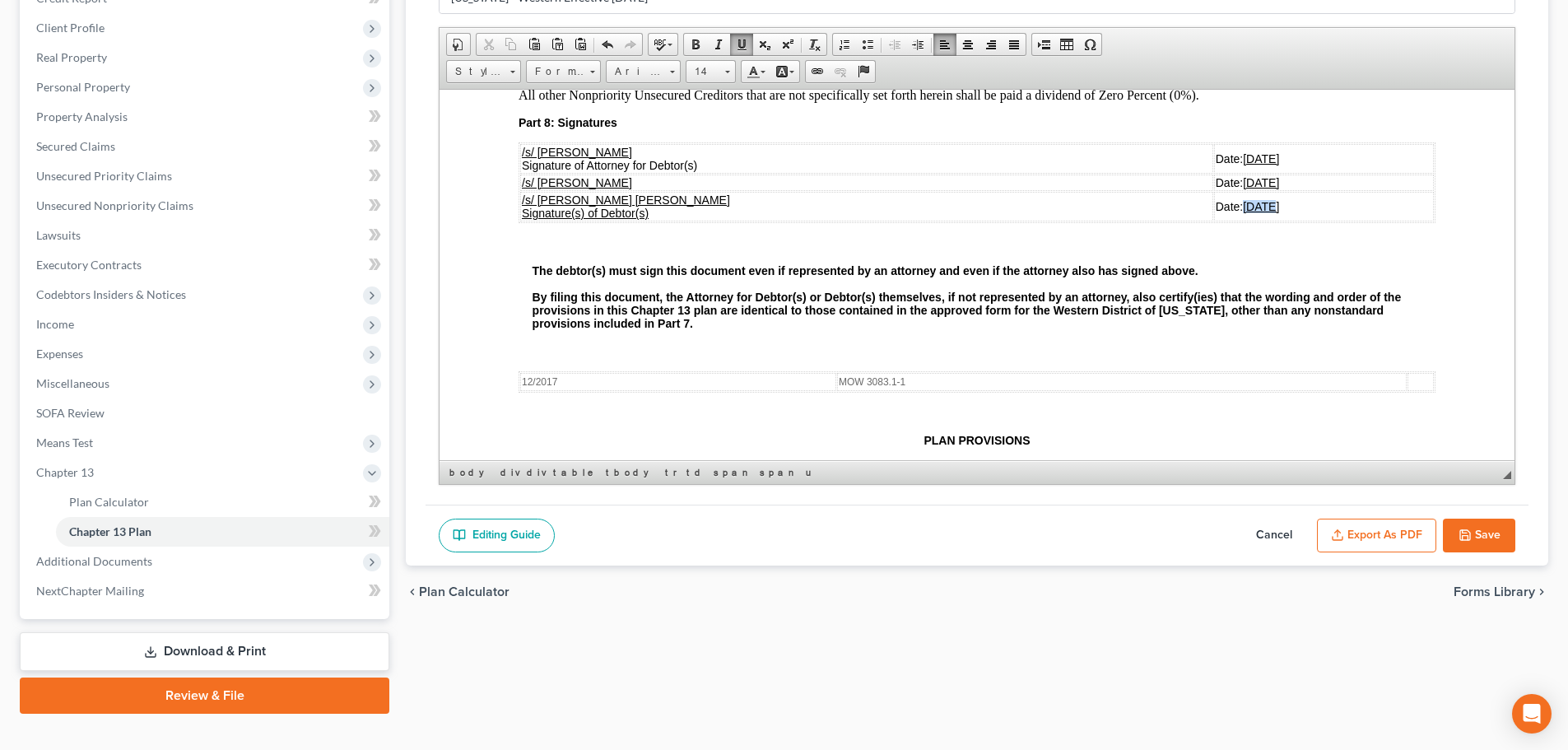
click at [1243, 199] on u "03/26/2025" at bounding box center [1261, 205] width 36 height 13
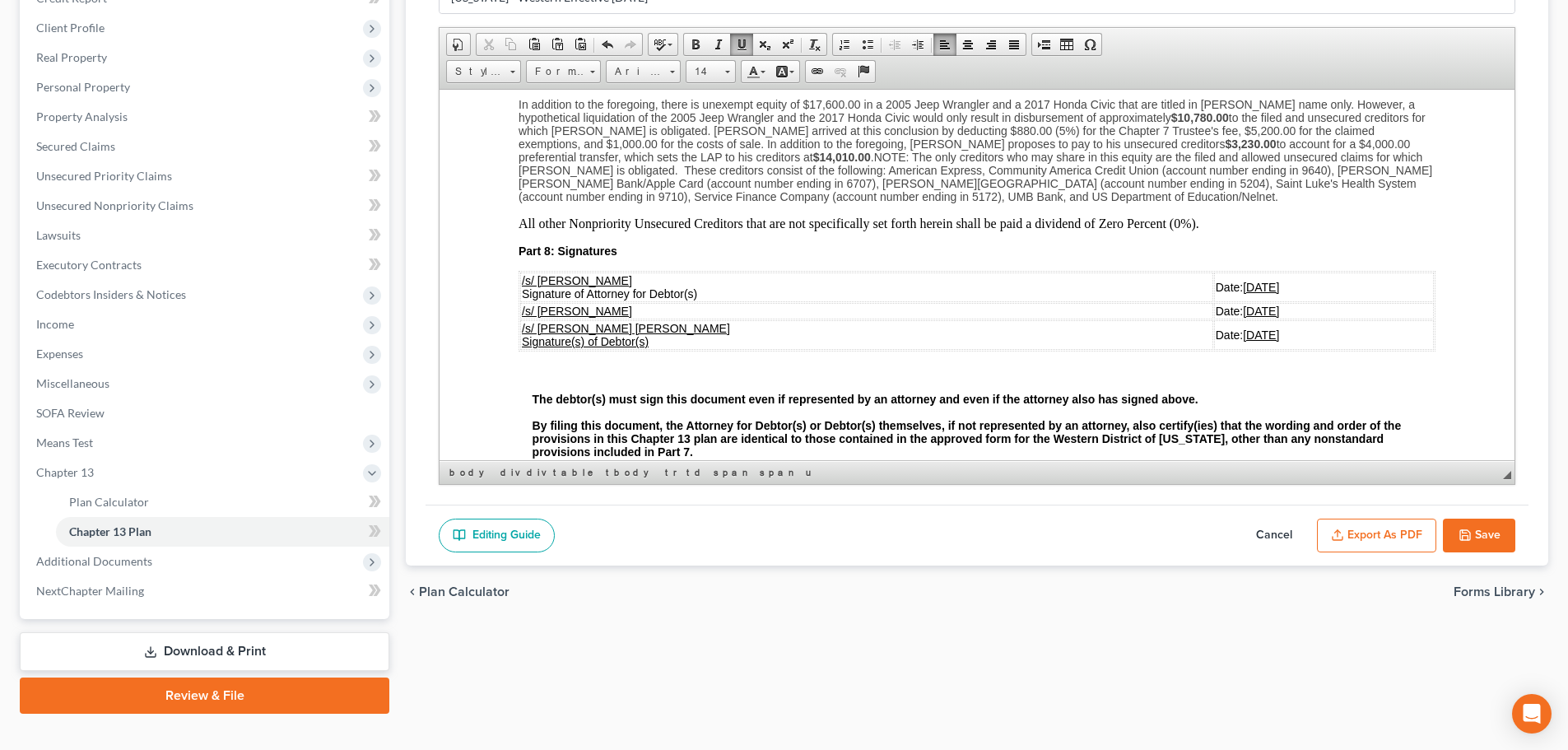
scroll to position [4443, 0]
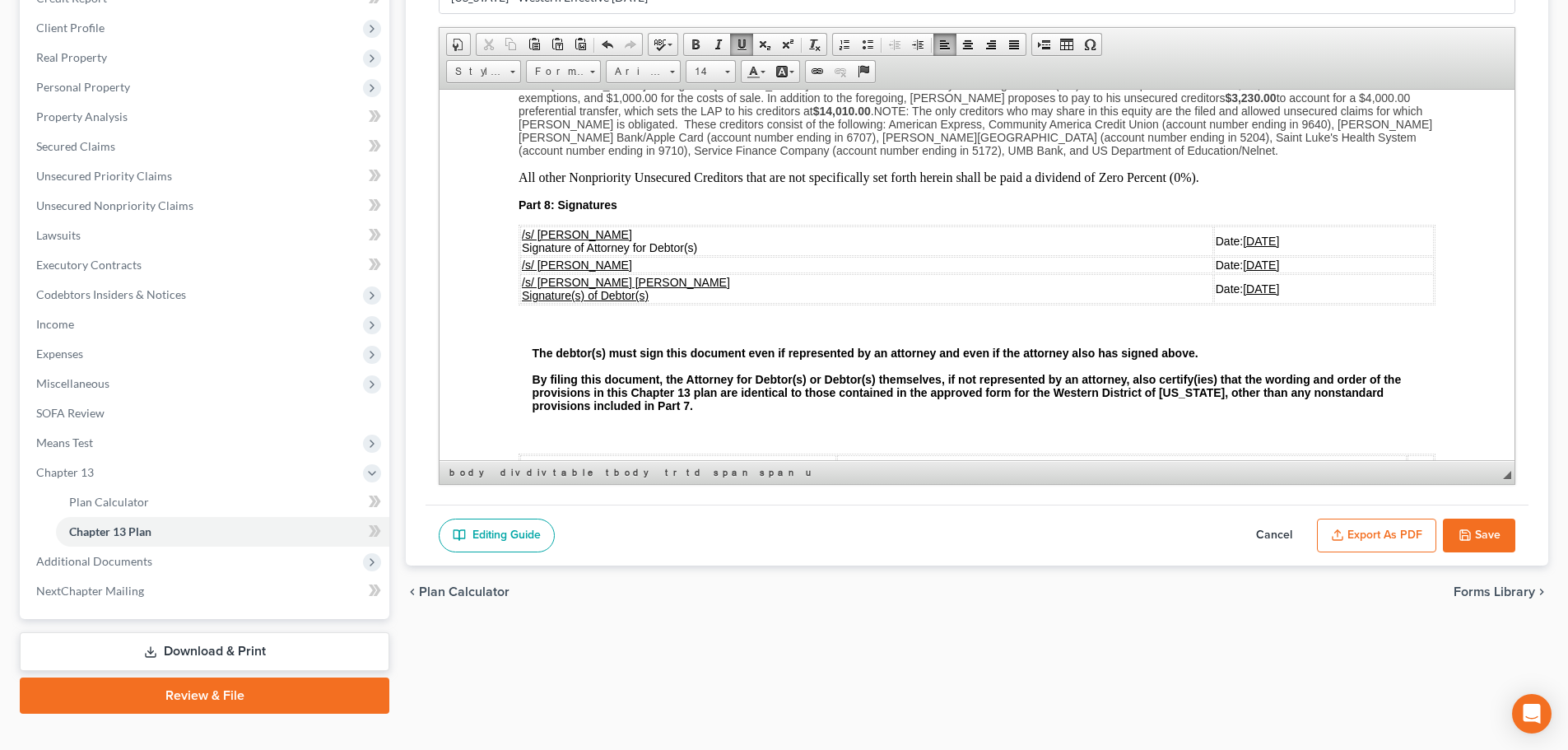
click at [1463, 533] on icon "button" at bounding box center [1464, 534] width 13 height 13
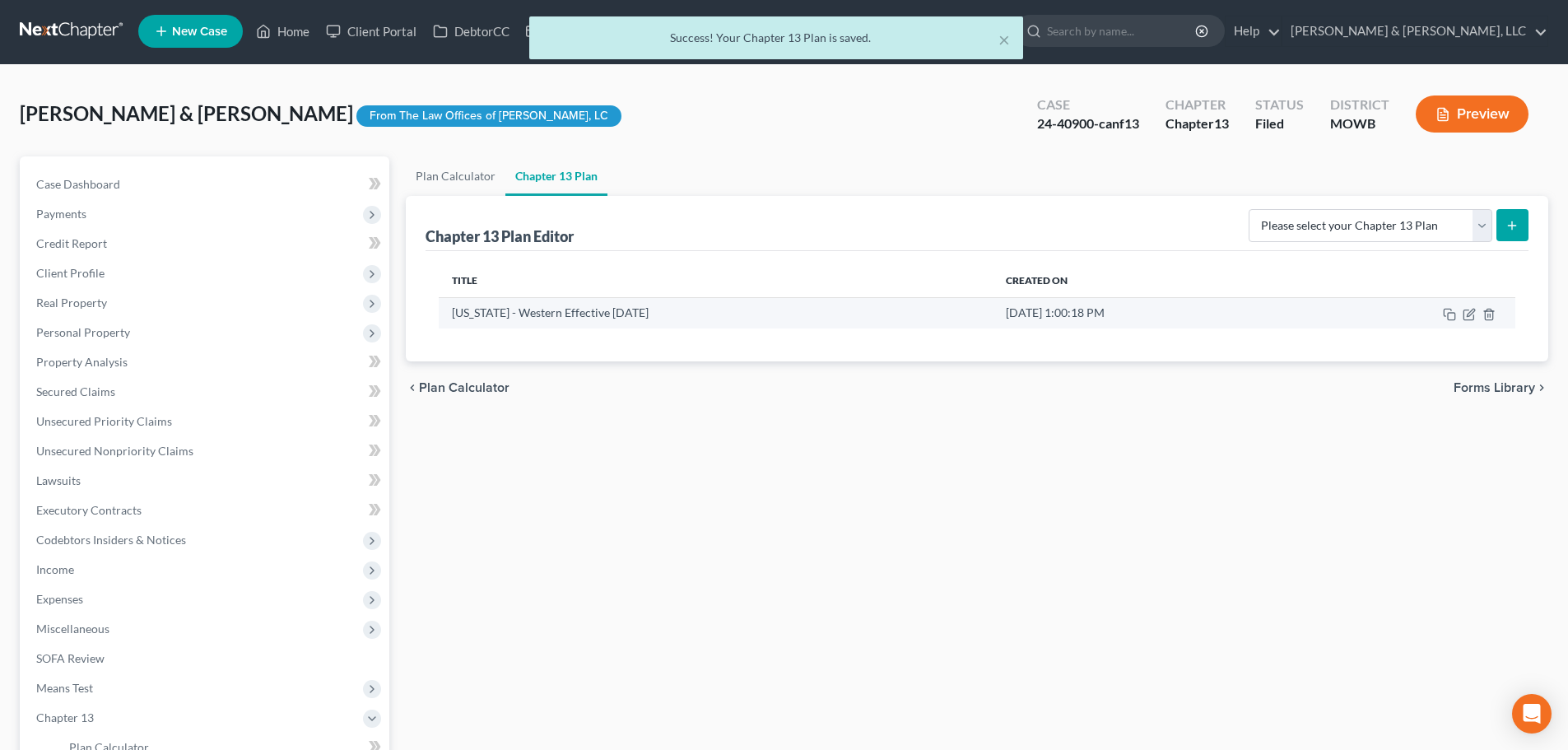
scroll to position [0, 0]
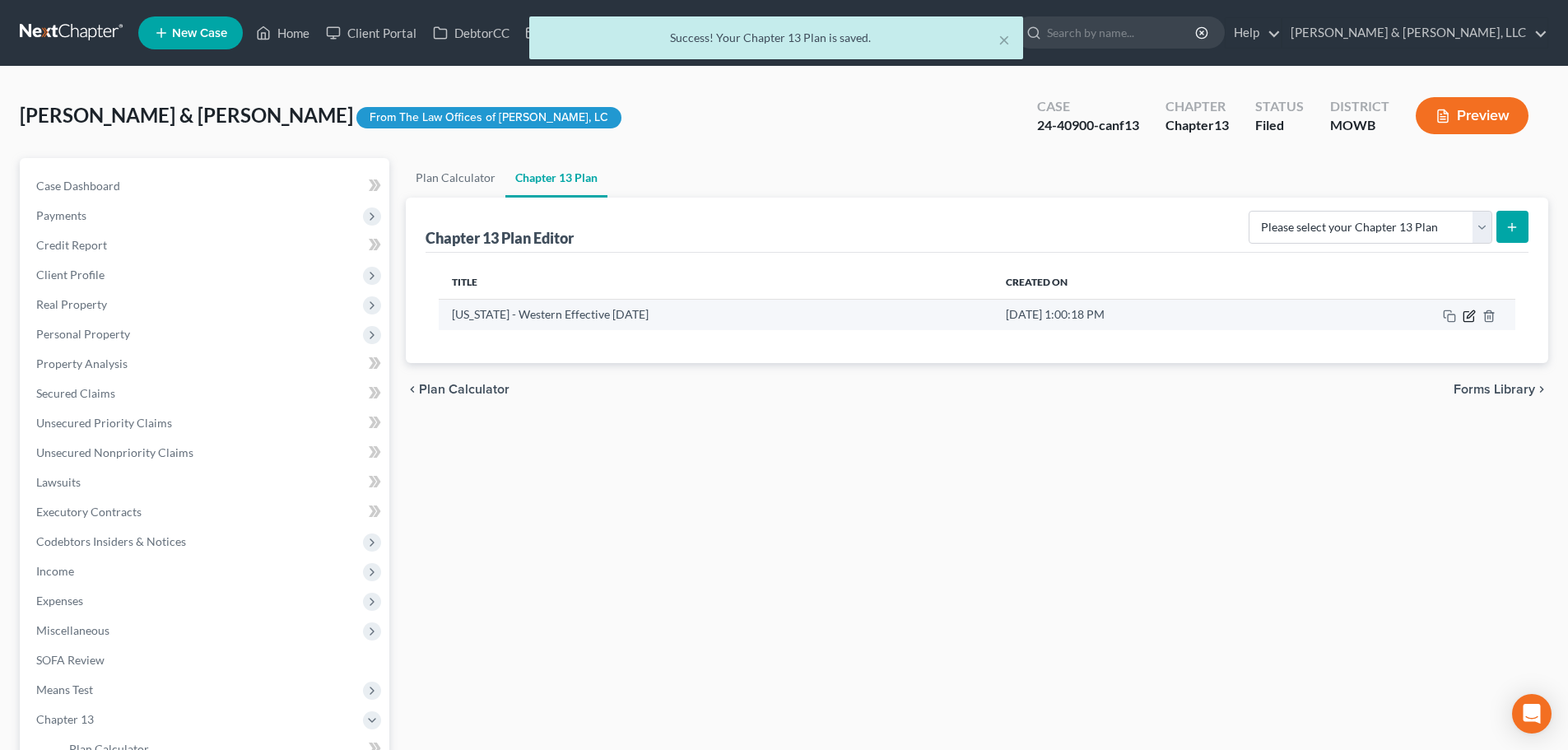
click at [1466, 319] on icon "button" at bounding box center [1468, 315] width 13 height 13
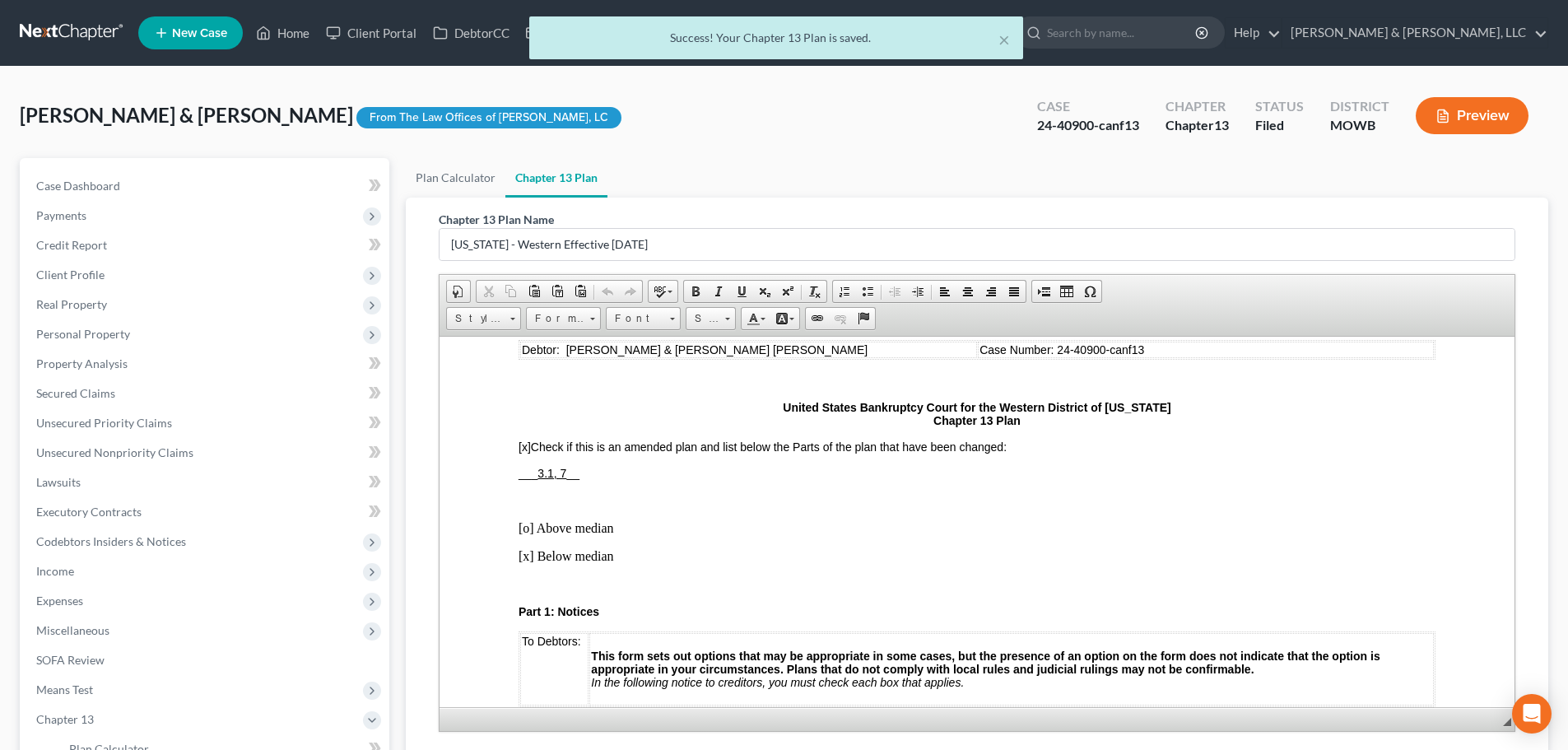
scroll to position [164, 0]
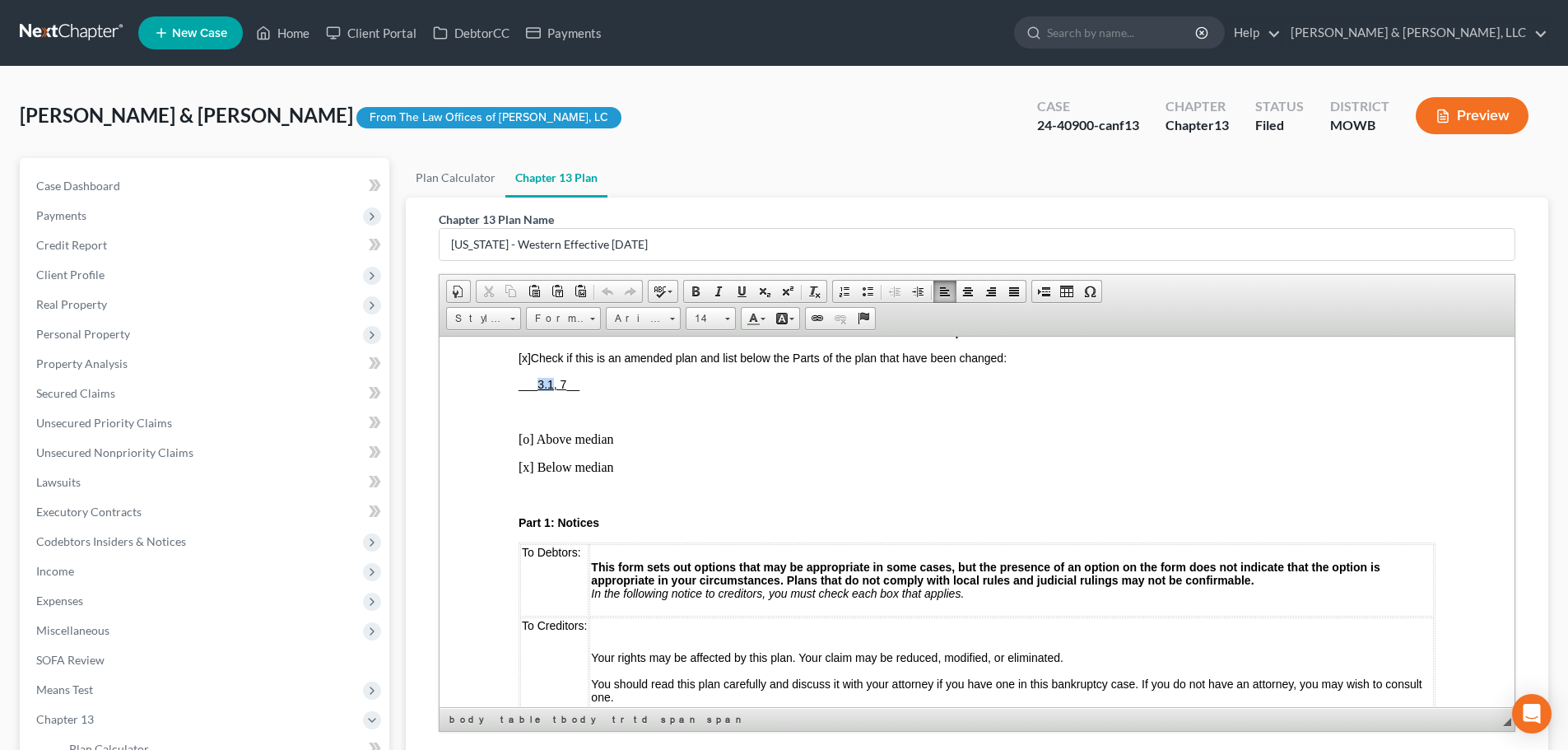
drag, startPoint x: 552, startPoint y: 382, endPoint x: 539, endPoint y: 381, distance: 13.0
click at [539, 381] on u "3.1, 7" at bounding box center [551, 382] width 28 height 13
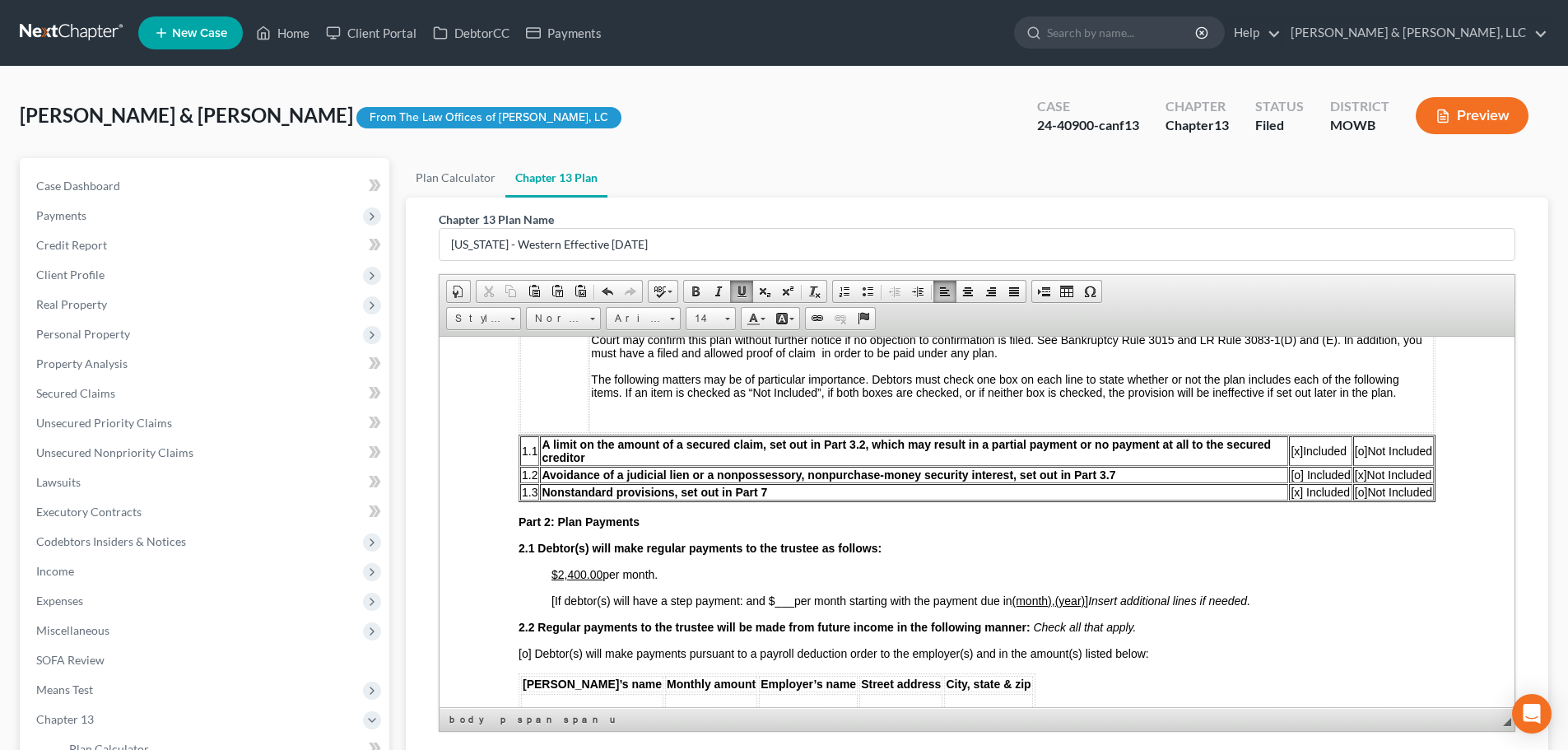
scroll to position [658, 0]
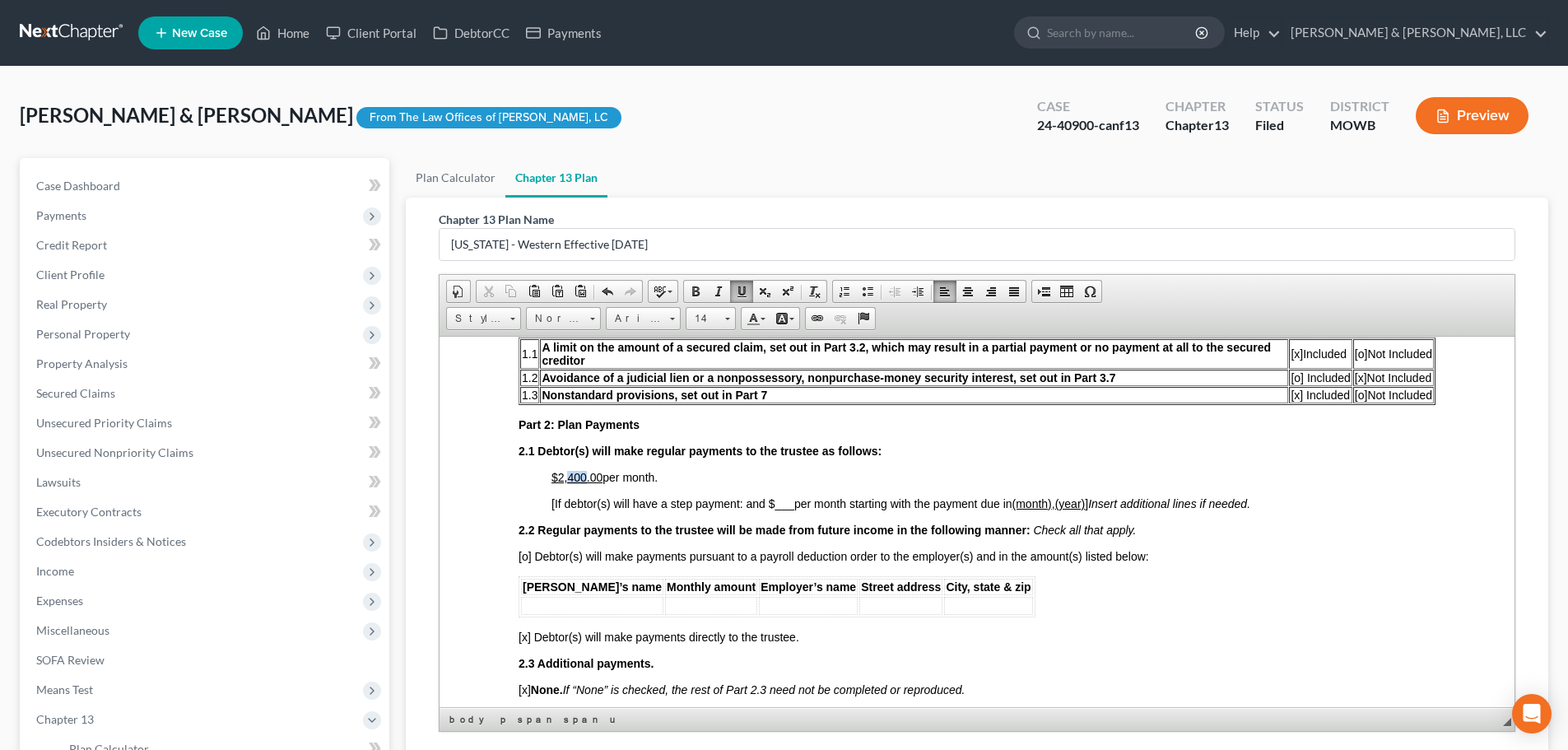
drag, startPoint x: 584, startPoint y: 470, endPoint x: 567, endPoint y: 471, distance: 17.0
click at [567, 471] on u "$2,400.00" at bounding box center [577, 475] width 51 height 13
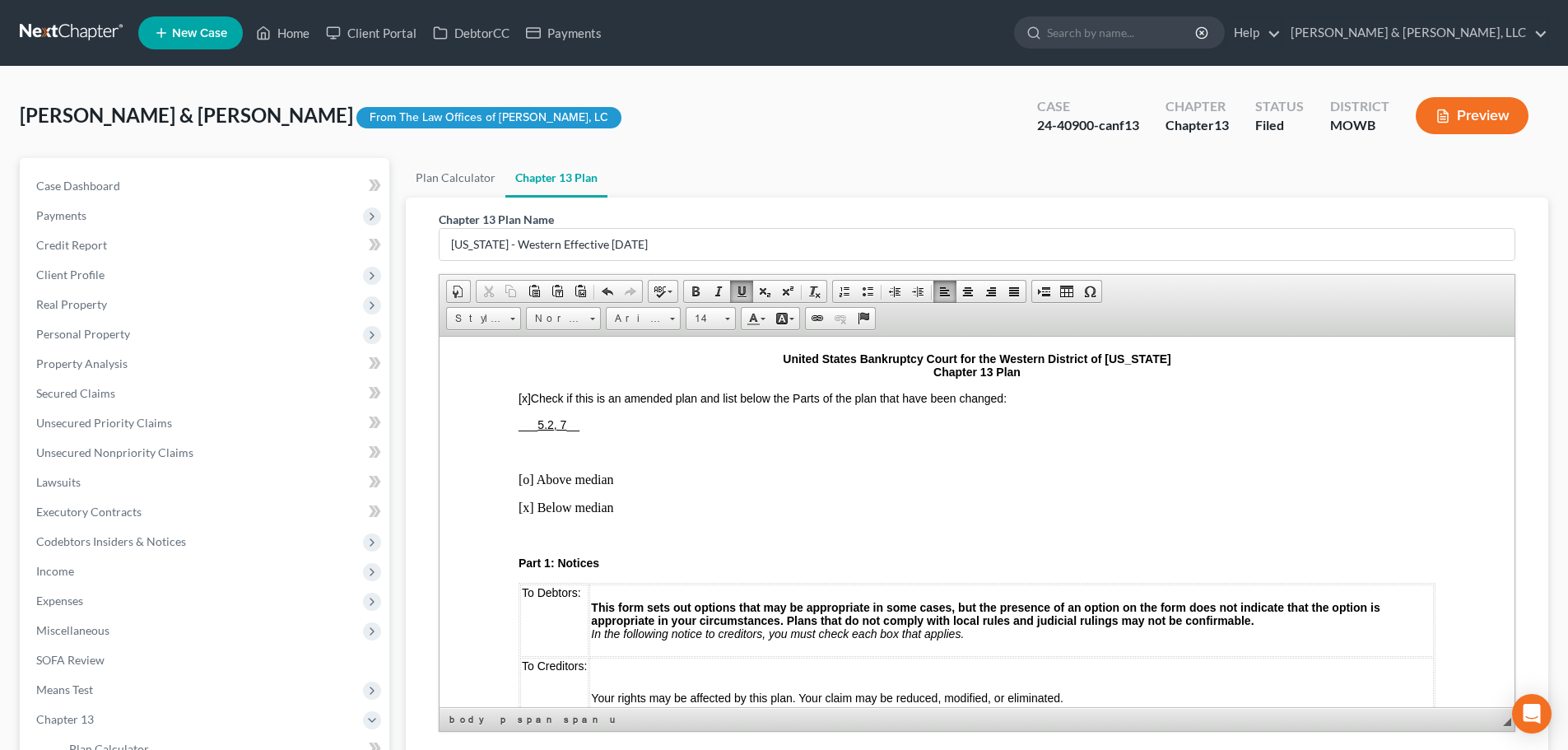
scroll to position [82, 0]
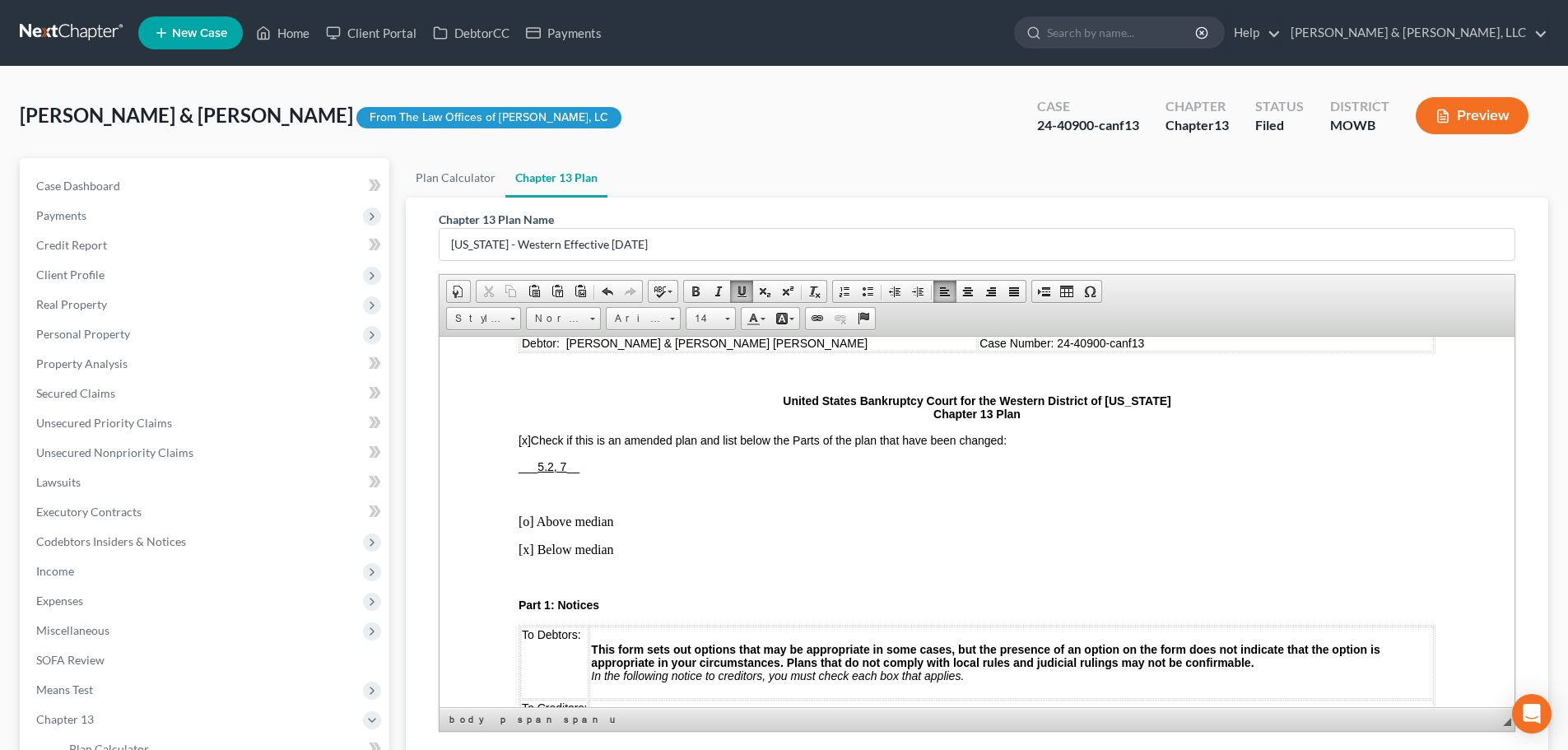
click at [530, 460] on span "___ 5.2, 7 __" at bounding box center [549, 465] width 61 height 13
drag, startPoint x: 546, startPoint y: 465, endPoint x: 530, endPoint y: 468, distance: 16.3
click at [530, 468] on span "__2.1_ 5.2, 7 __" at bounding box center [557, 465] width 76 height 13
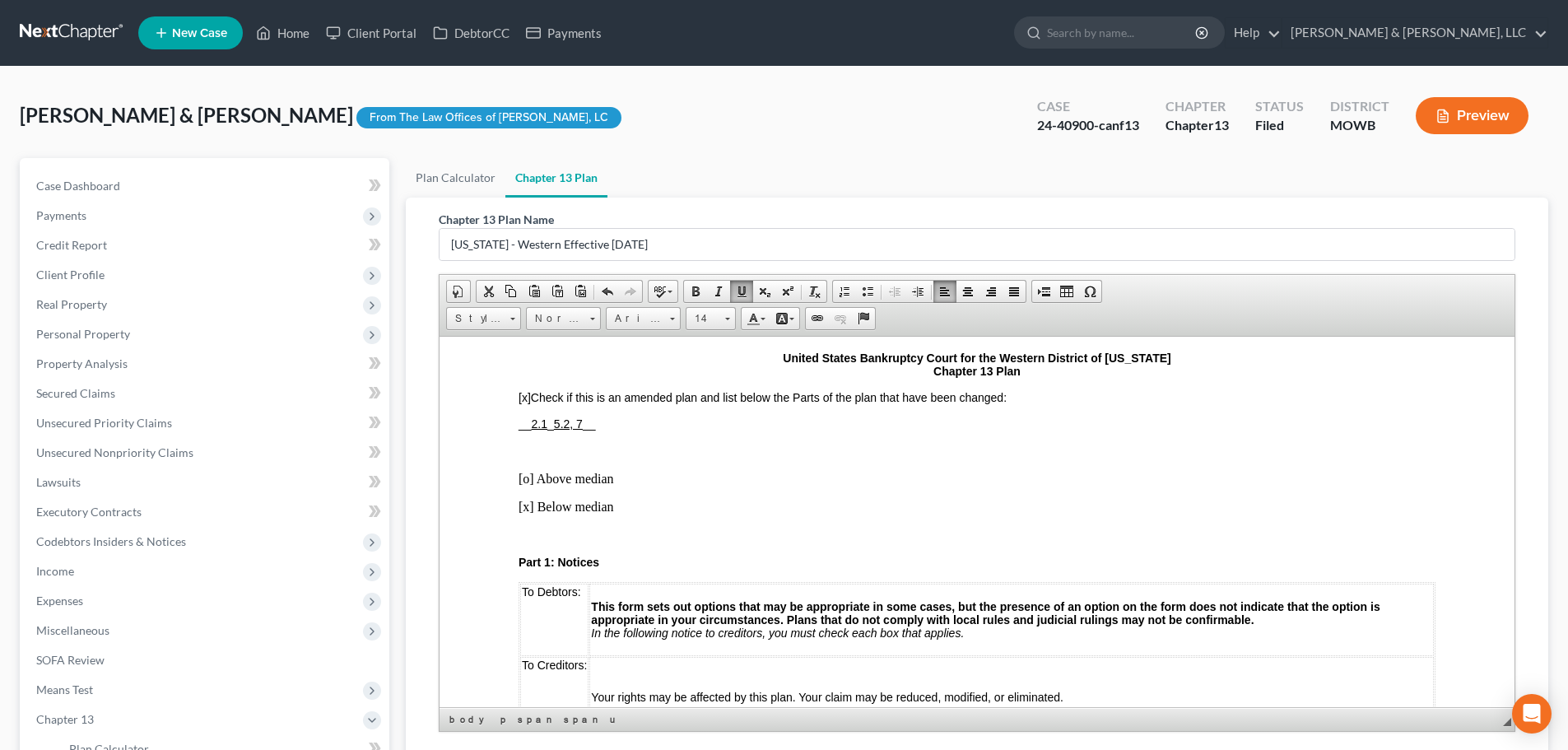
scroll to position [164, 0]
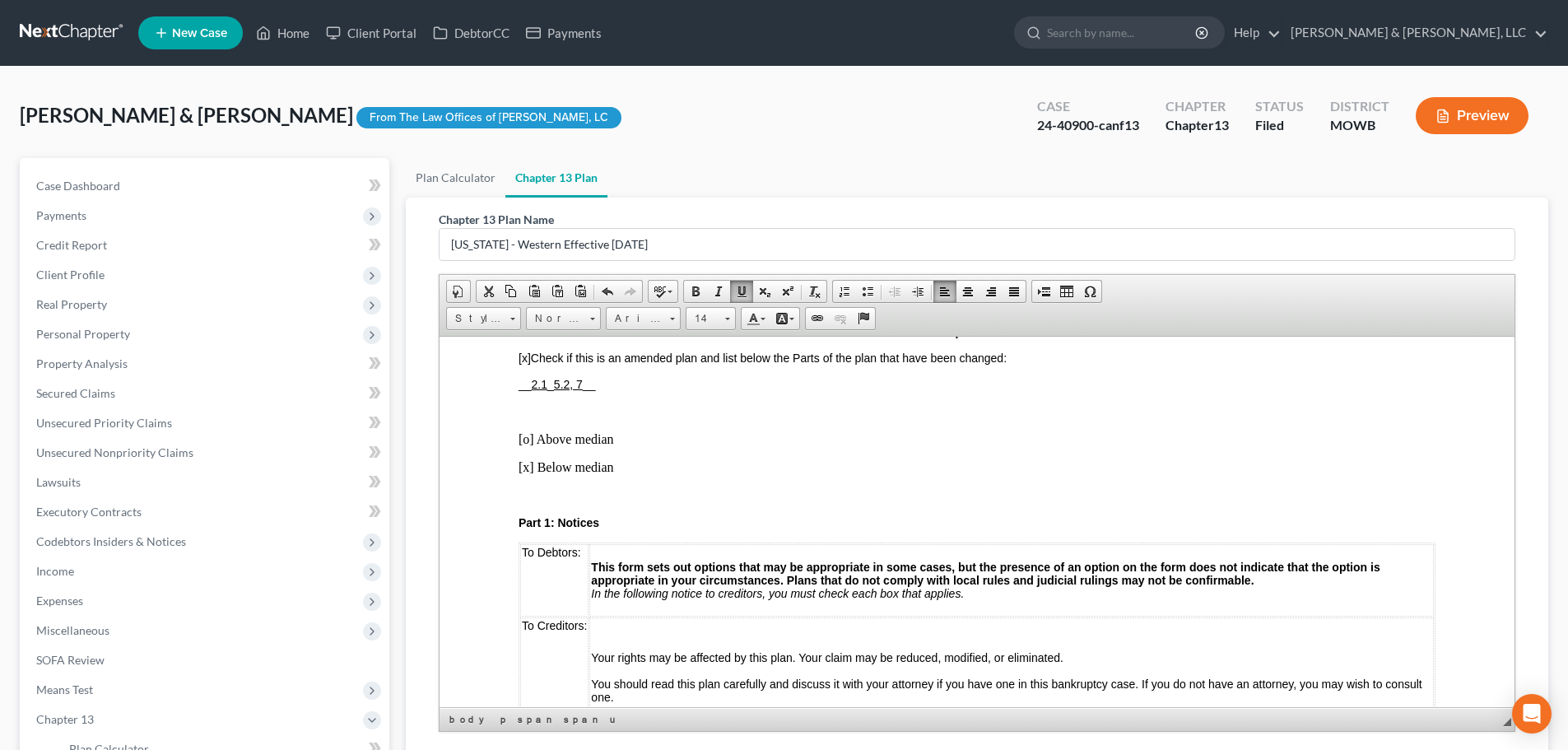
click at [943, 522] on p "Part 1: Notices" at bounding box center [976, 521] width 917 height 13
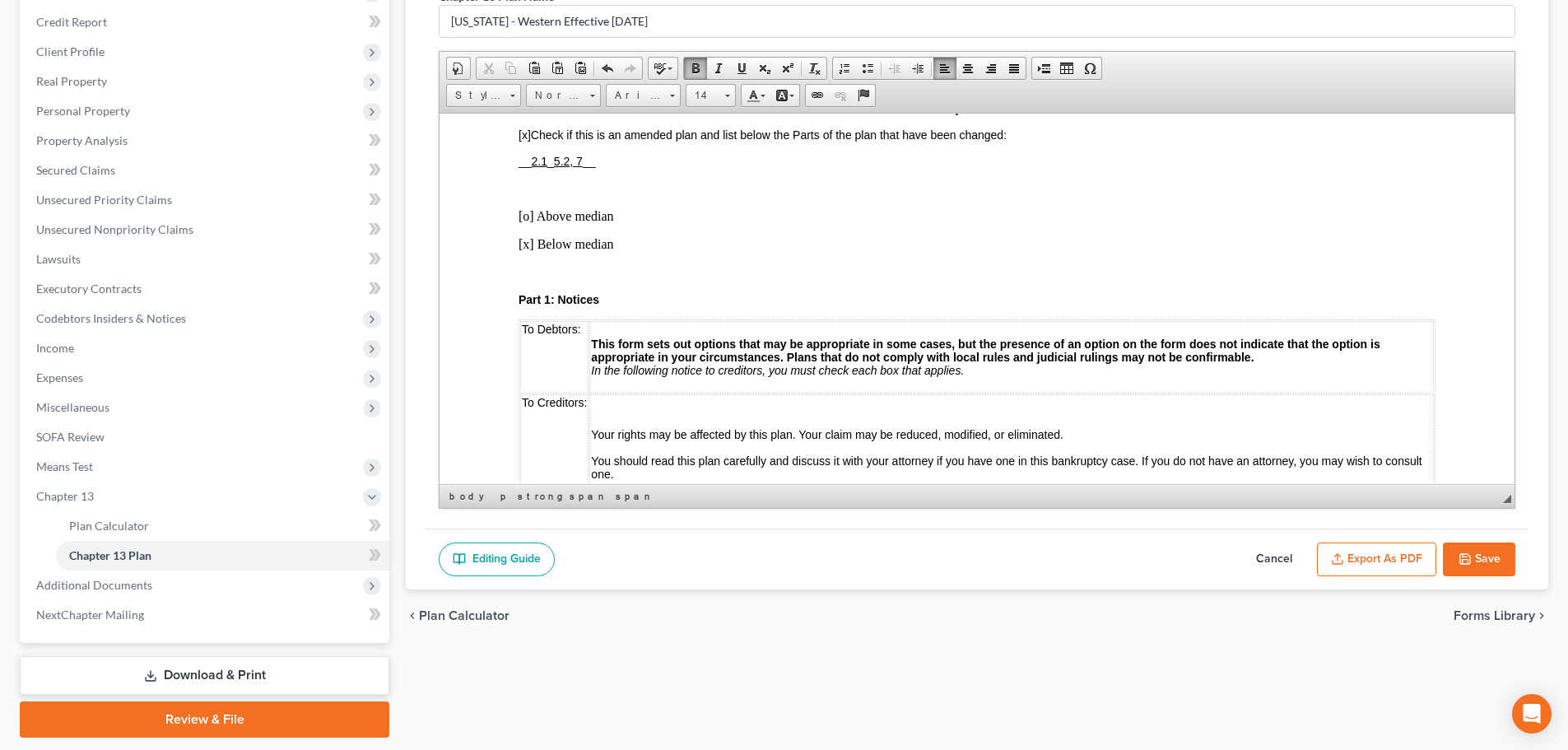
scroll to position [238, 0]
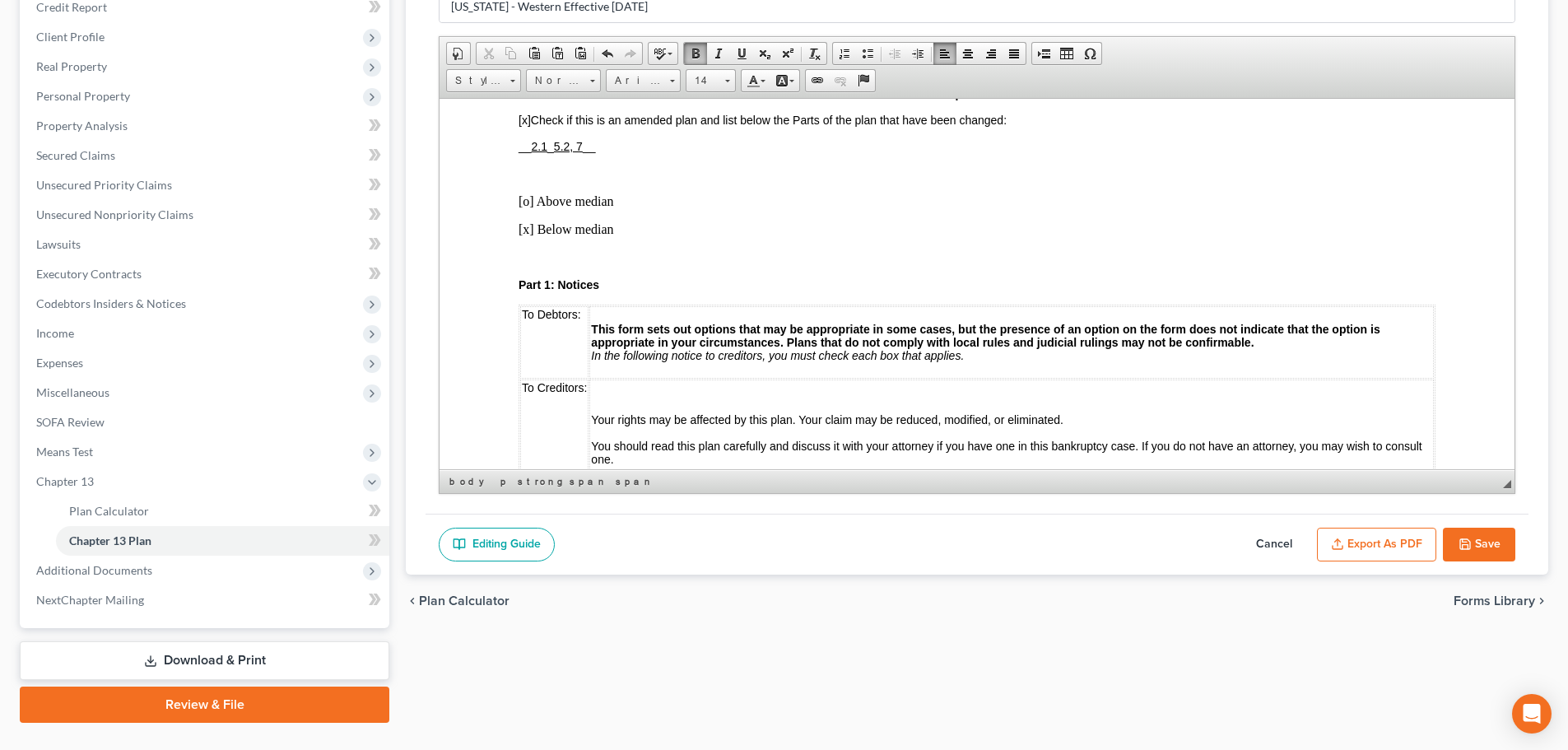
click at [1482, 534] on button "Save" at bounding box center [1479, 544] width 72 height 34
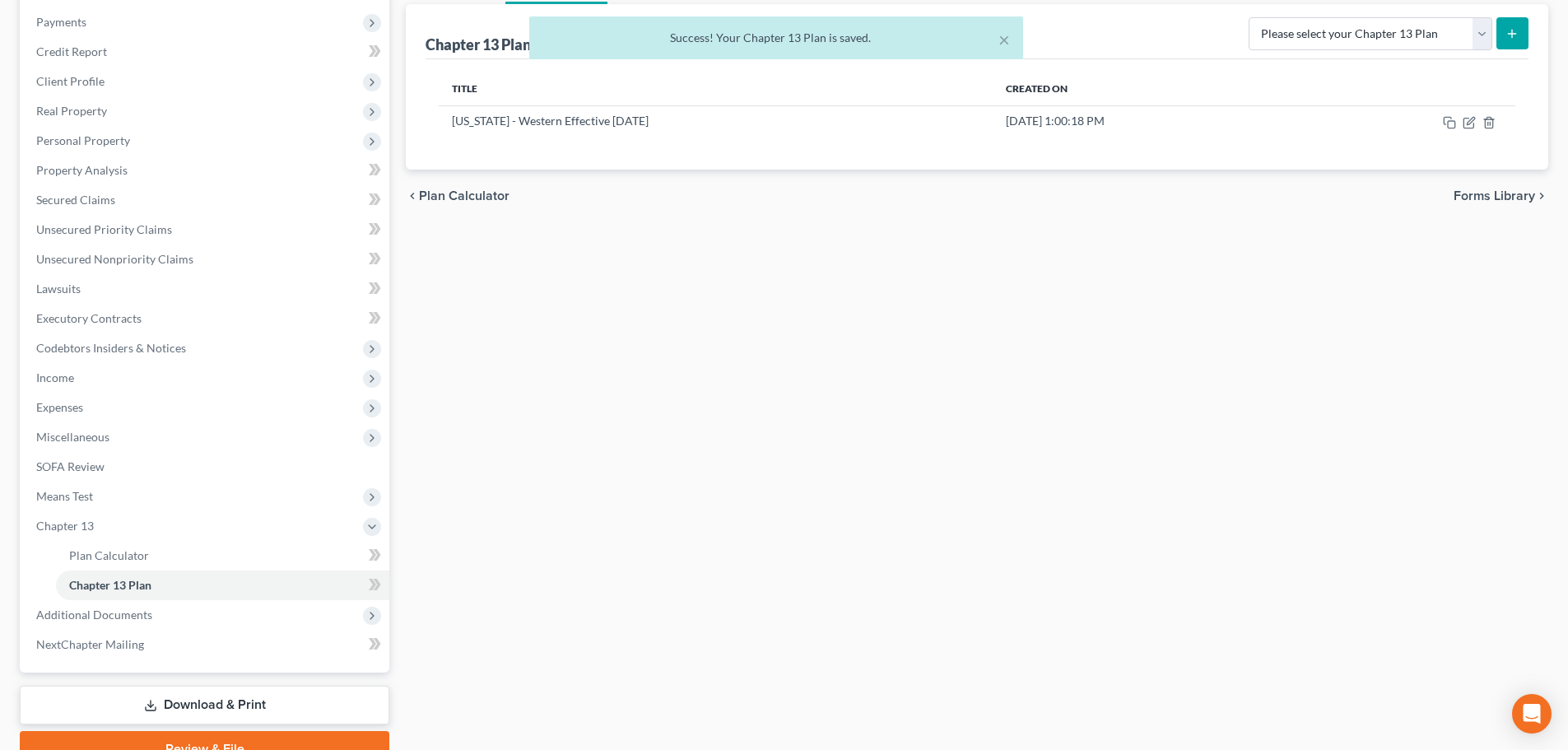
scroll to position [155, 0]
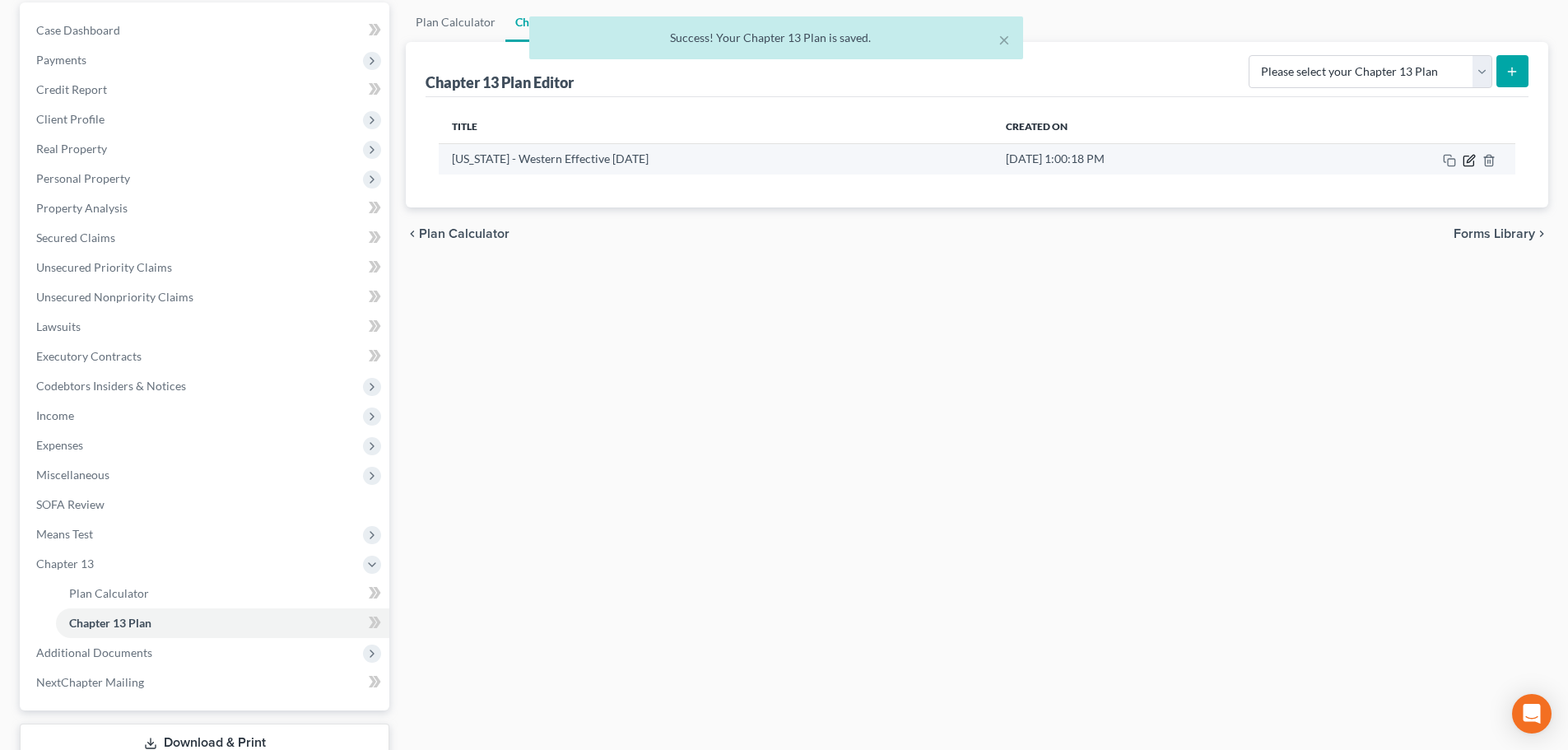
click at [1470, 163] on icon "button" at bounding box center [1468, 159] width 13 height 13
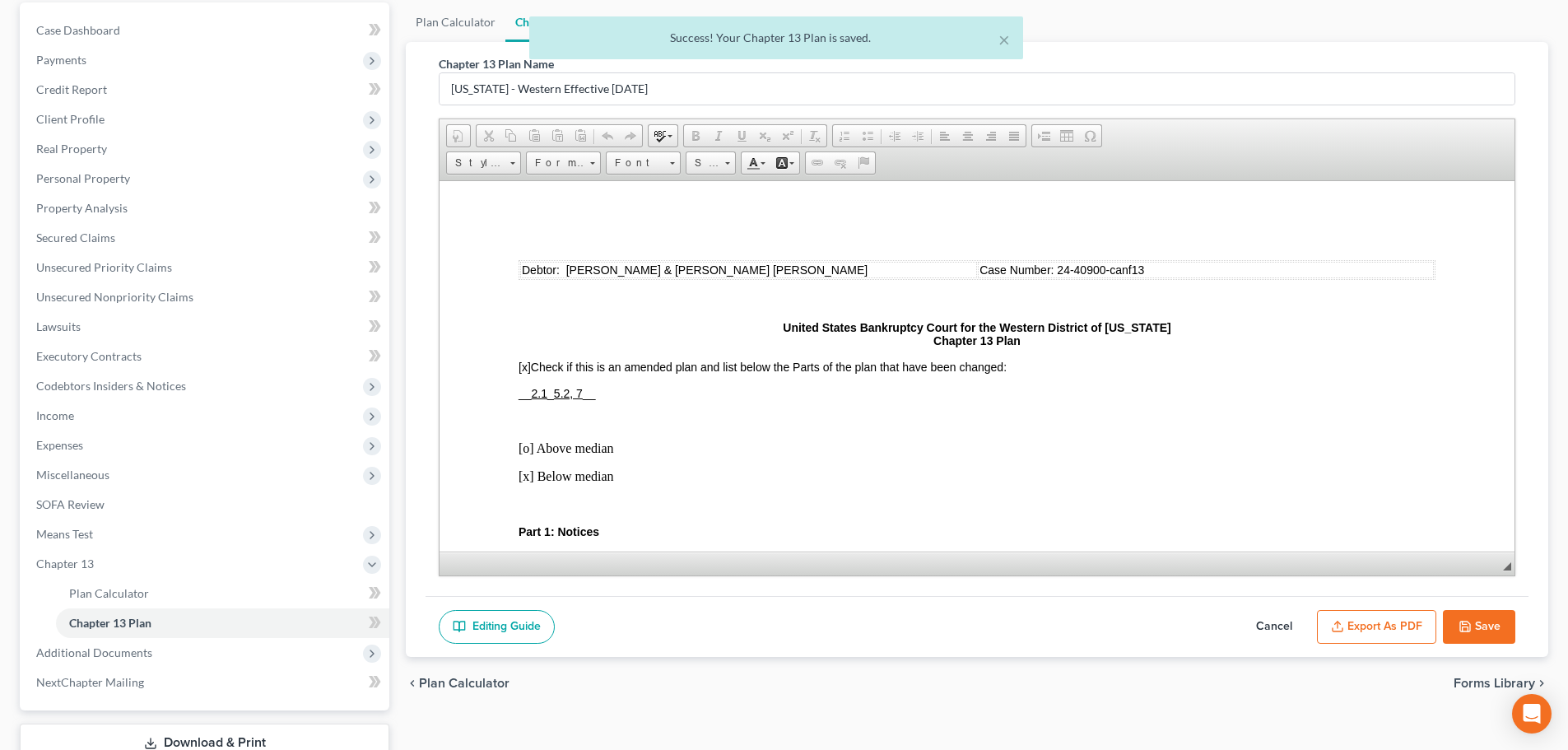
scroll to position [0, 0]
click at [1375, 599] on div "Editing Guide Cancel Export as PDF Save" at bounding box center [977, 626] width 1103 height 62
click at [1378, 618] on button "Export as PDF" at bounding box center [1376, 627] width 119 height 34
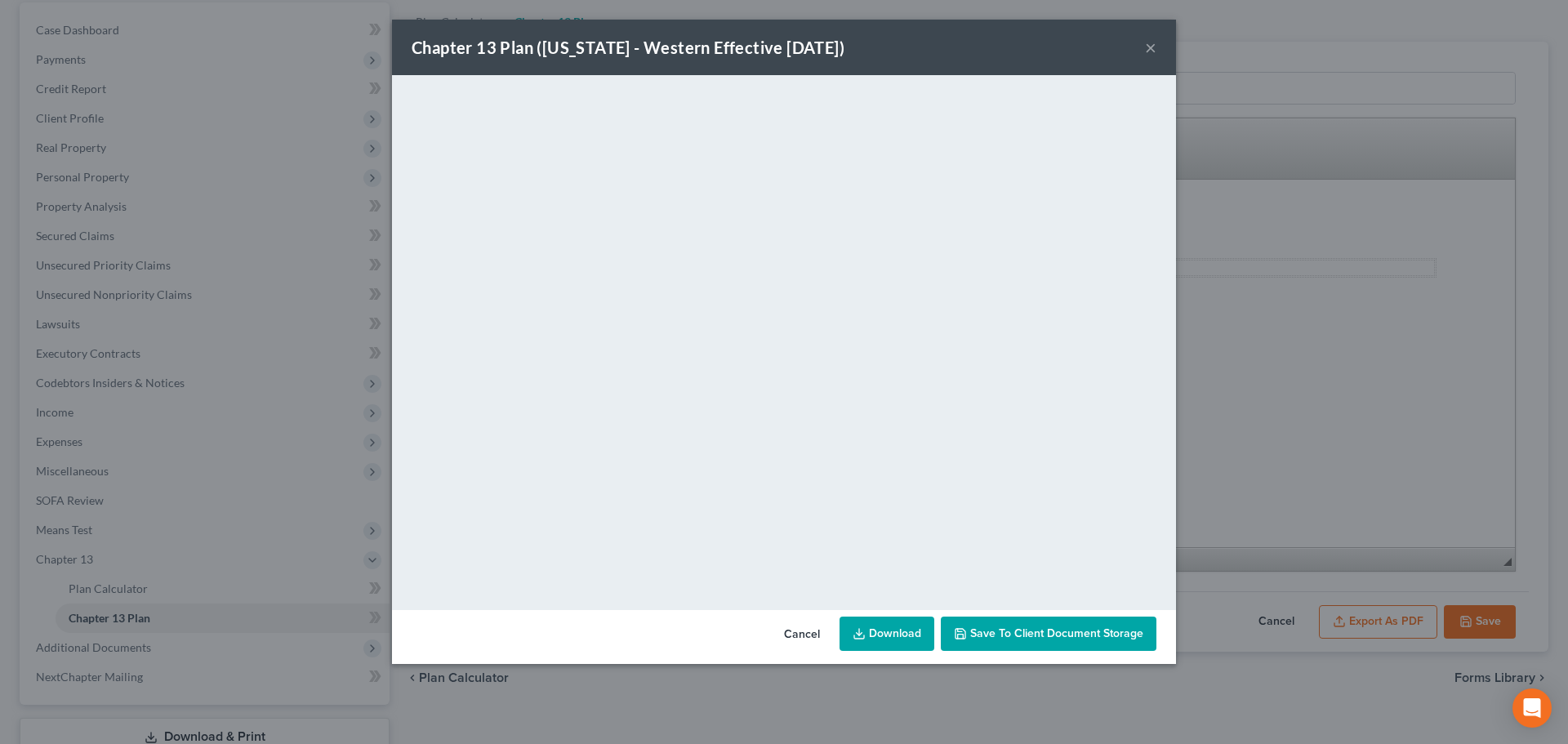
click at [893, 632] on link "Download" at bounding box center [887, 632] width 95 height 34
click at [1149, 46] on button "×" at bounding box center [1151, 48] width 12 height 19
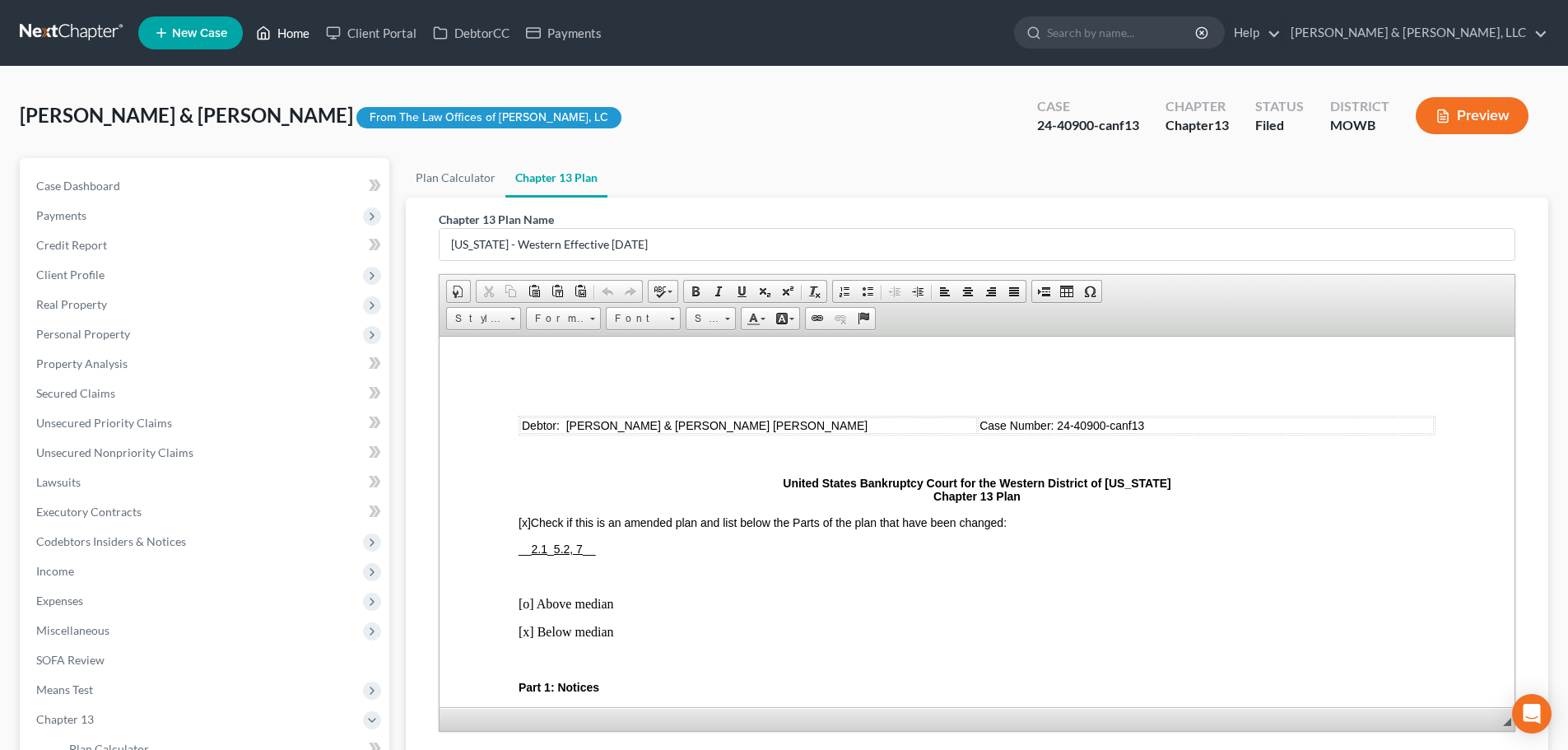
click at [299, 32] on link "Home" at bounding box center [283, 33] width 70 height 29
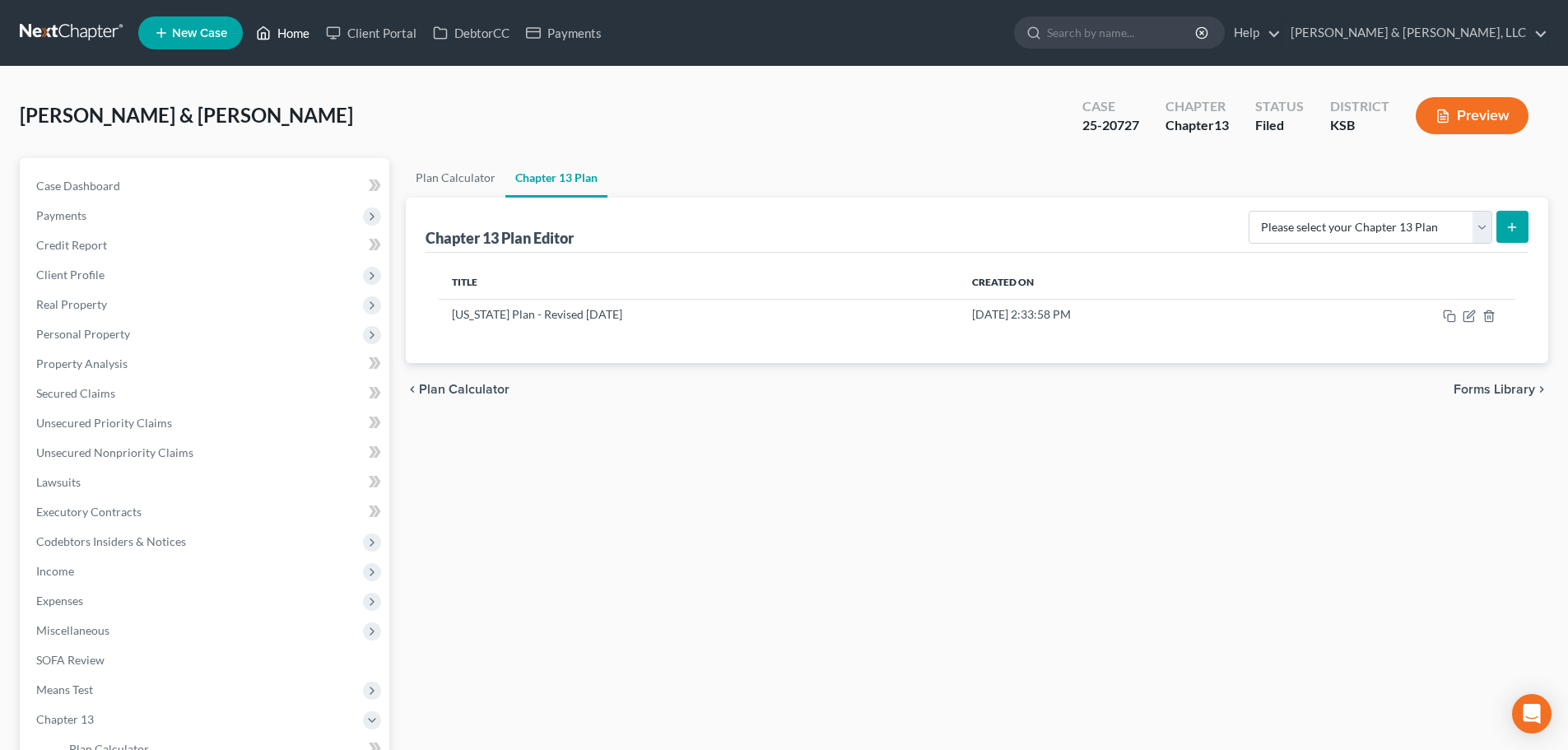
click at [301, 35] on link "Home" at bounding box center [283, 33] width 70 height 29
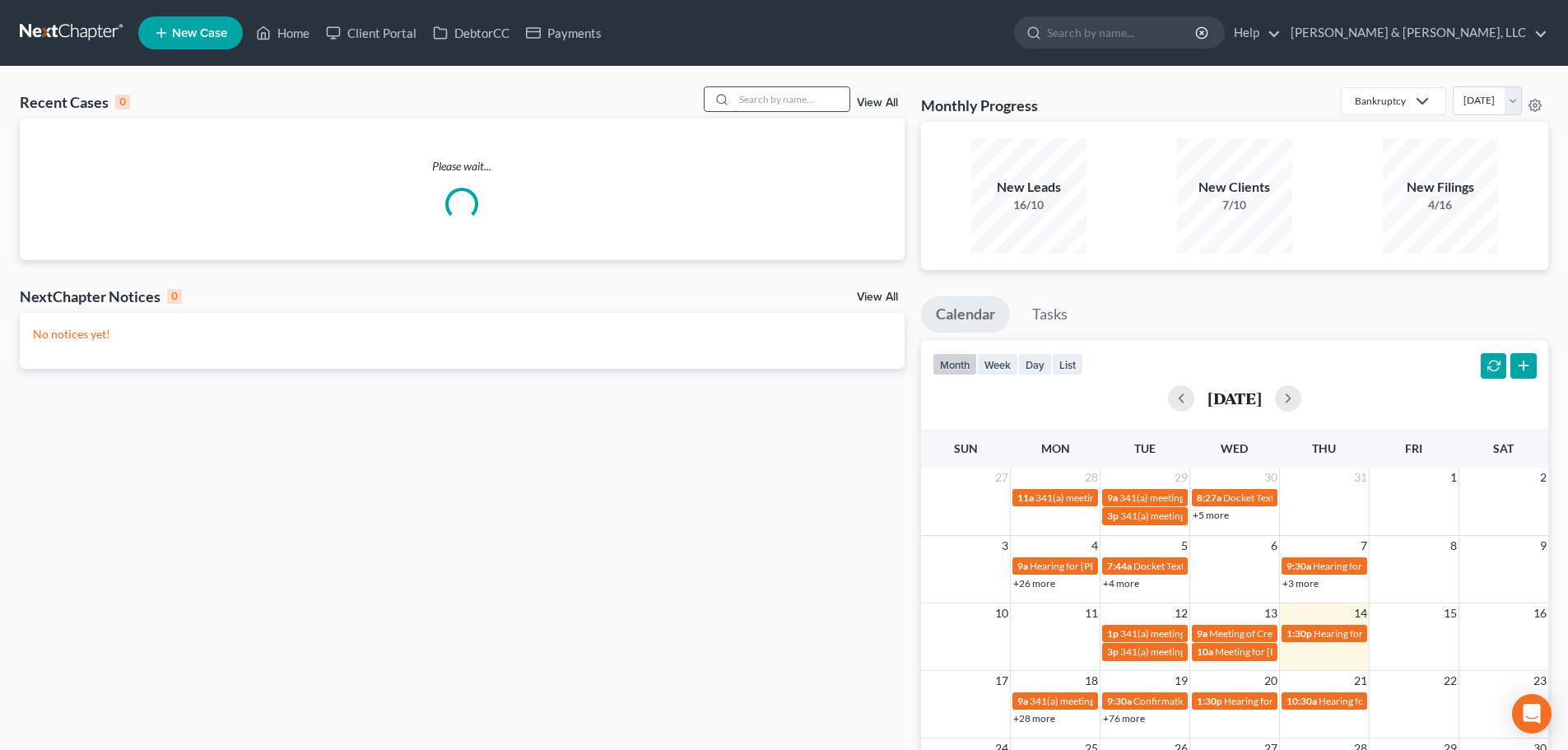
click at [766, 105] on input "search" at bounding box center [792, 99] width 115 height 23
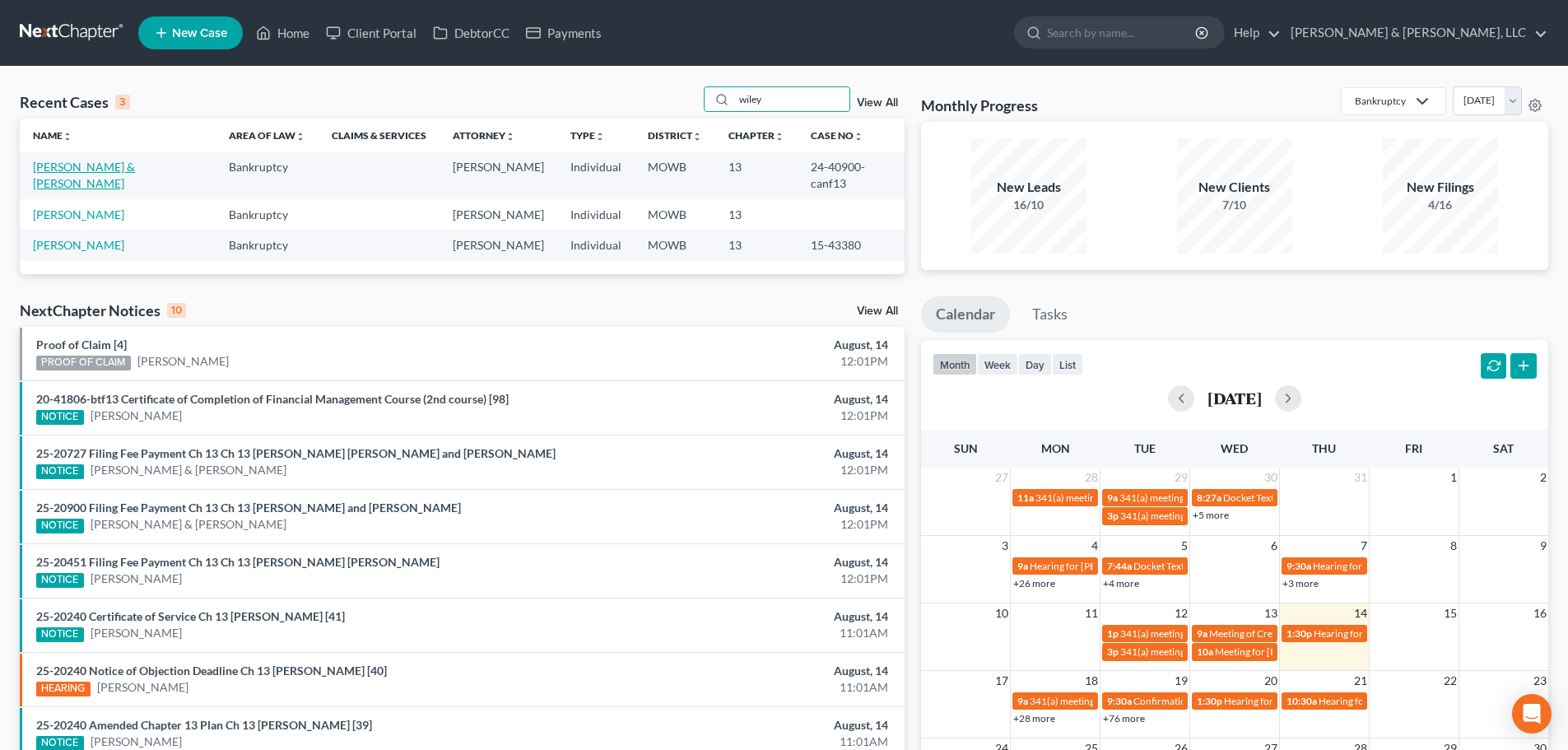
type input "wiley"
click at [58, 174] on link "[PERSON_NAME] & [PERSON_NAME]" at bounding box center [84, 174] width 102 height 30
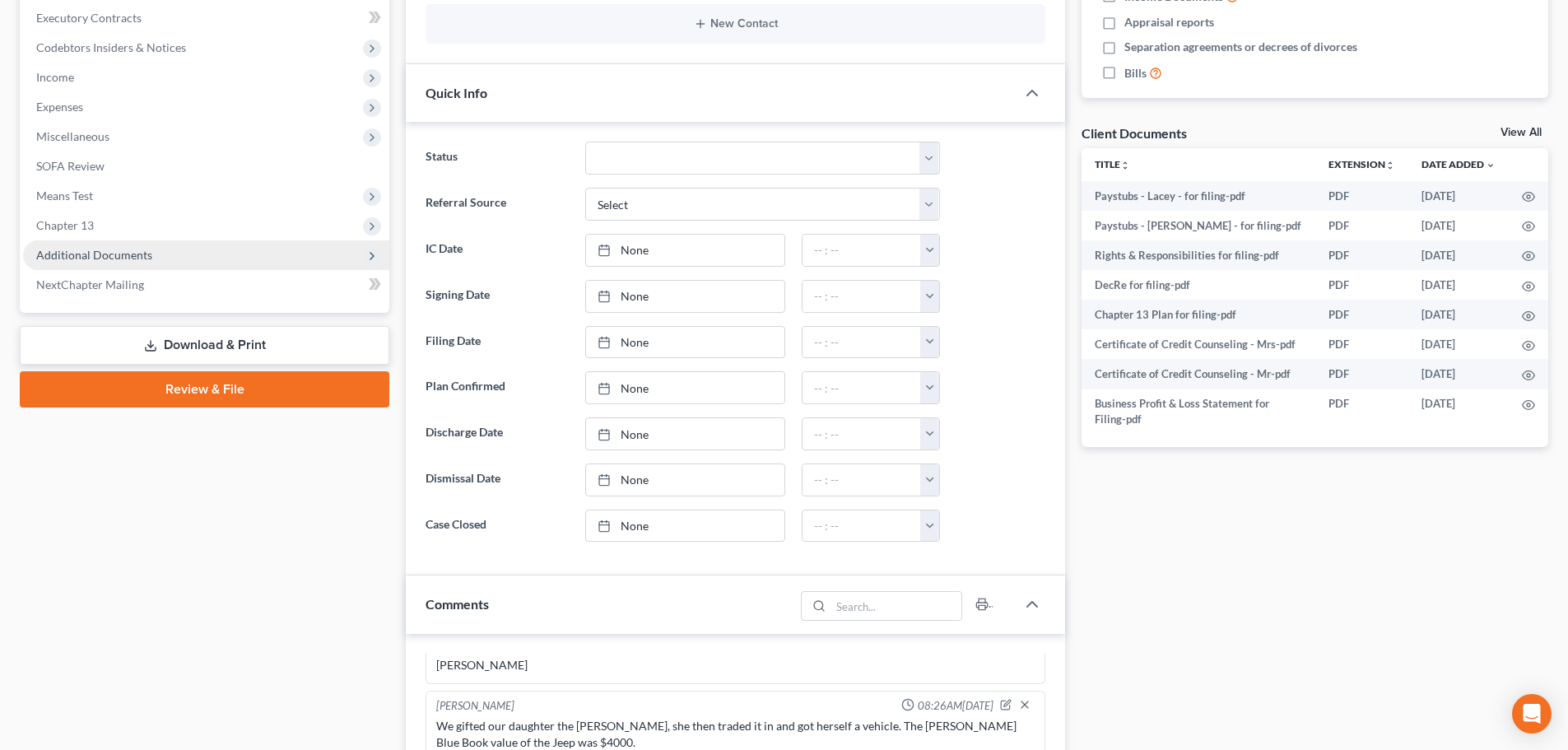
scroll to position [130, 0]
click at [114, 256] on span "Additional Documents" at bounding box center [94, 254] width 116 height 14
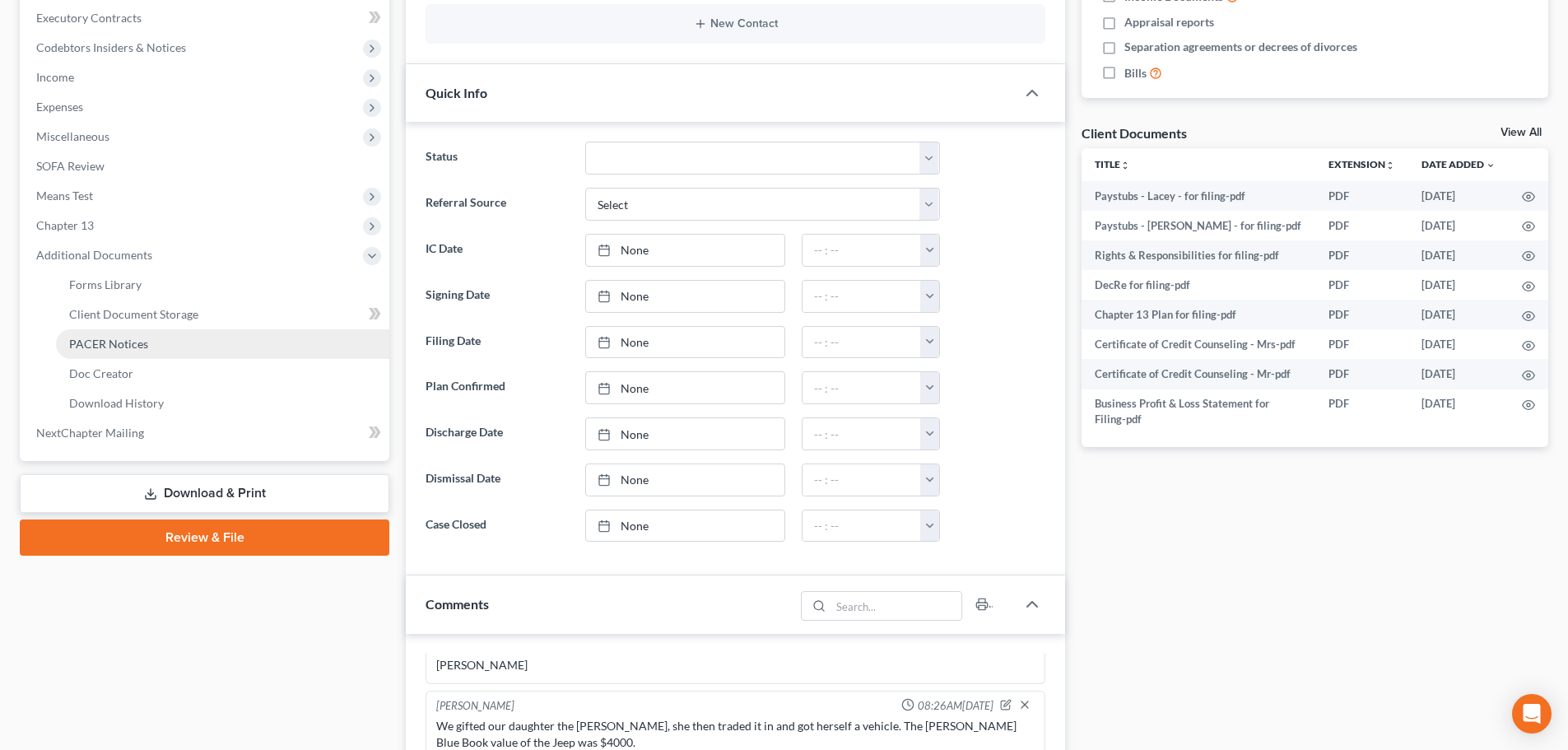
click at [100, 338] on span "PACER Notices" at bounding box center [109, 343] width 79 height 14
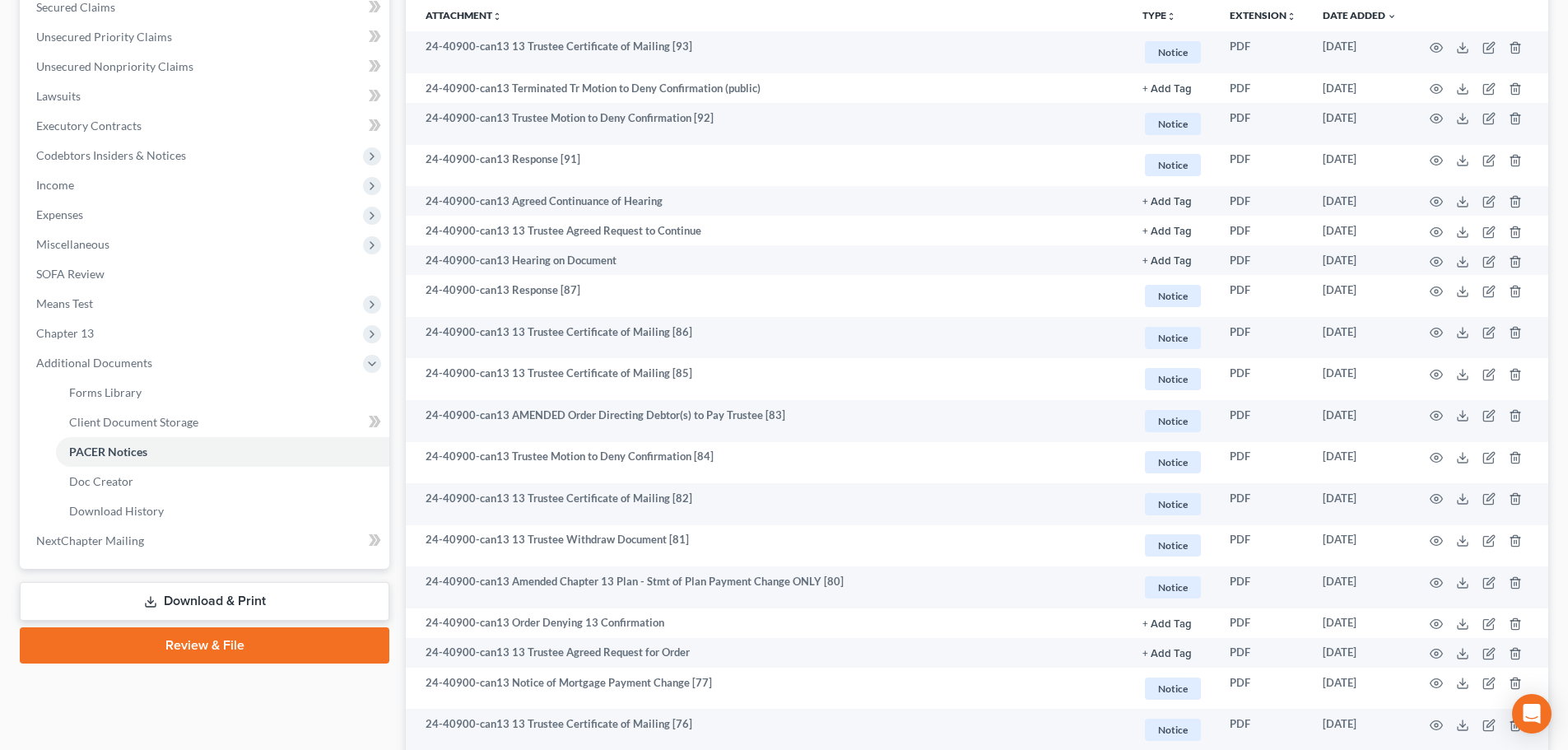
scroll to position [412, 0]
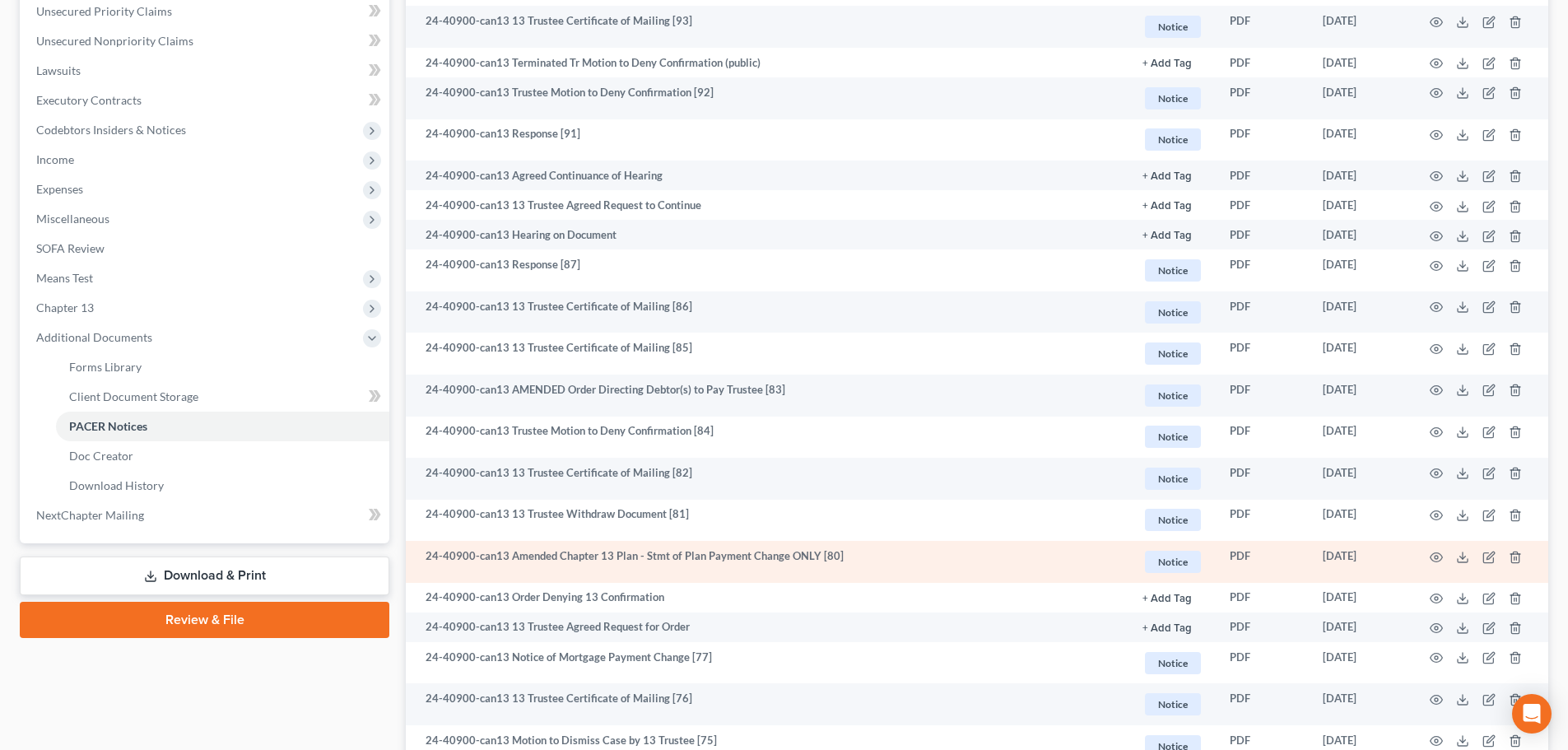
click at [1444, 555] on td at bounding box center [1478, 561] width 138 height 42
click at [1439, 553] on icon "button" at bounding box center [1436, 556] width 13 height 13
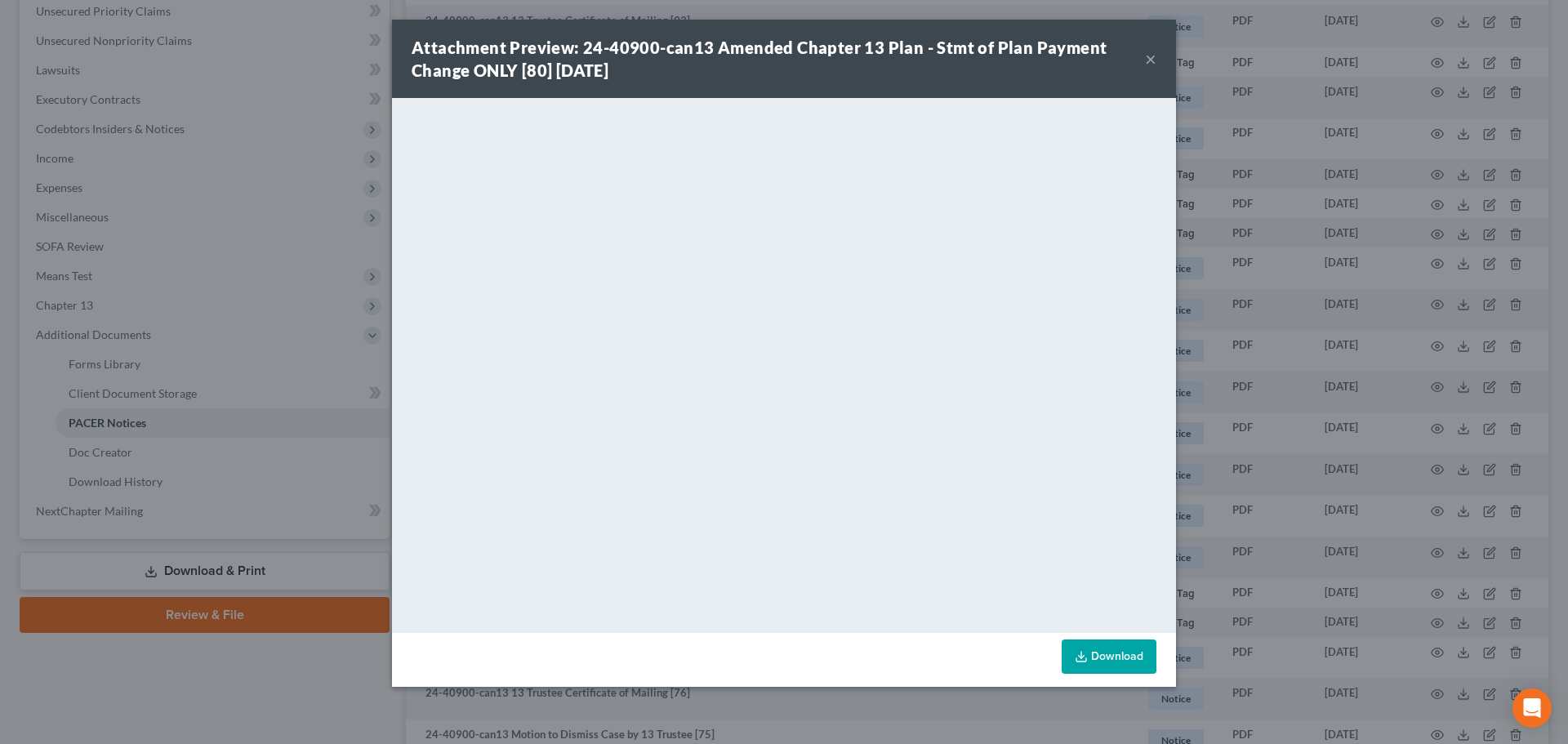
click at [1150, 53] on button "×" at bounding box center [1151, 58] width 12 height 19
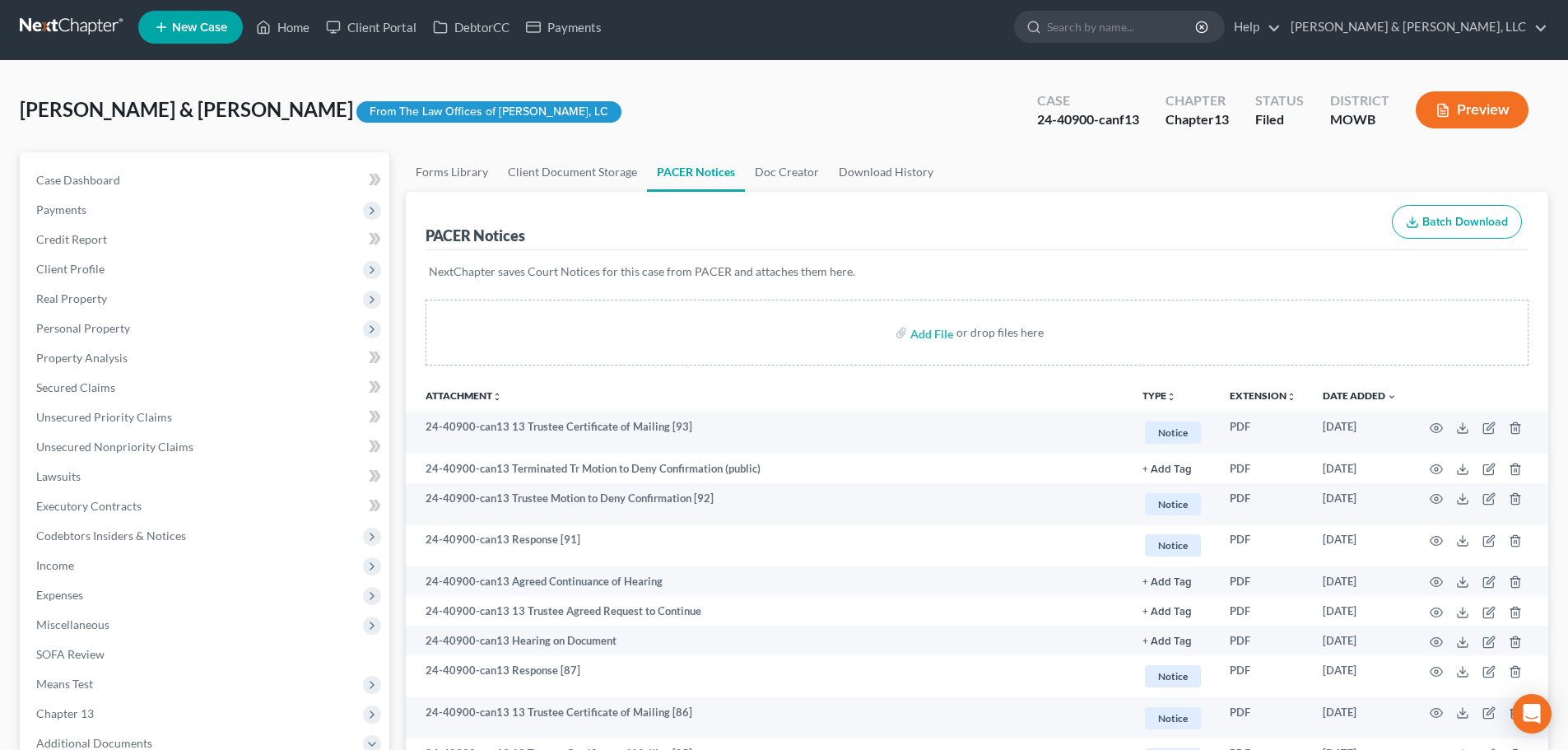
scroll to position [0, 0]
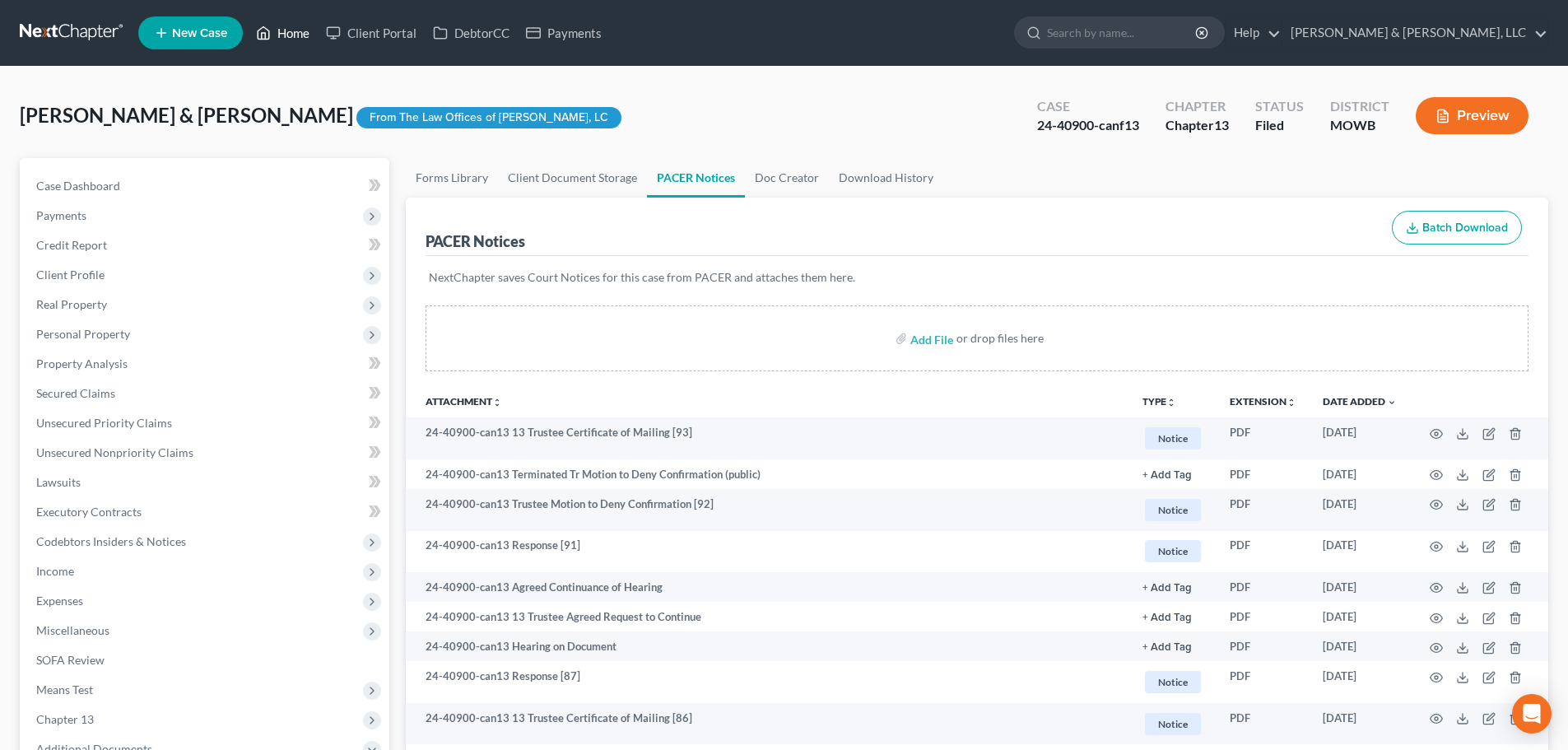
click at [296, 24] on link "Home" at bounding box center [283, 33] width 70 height 29
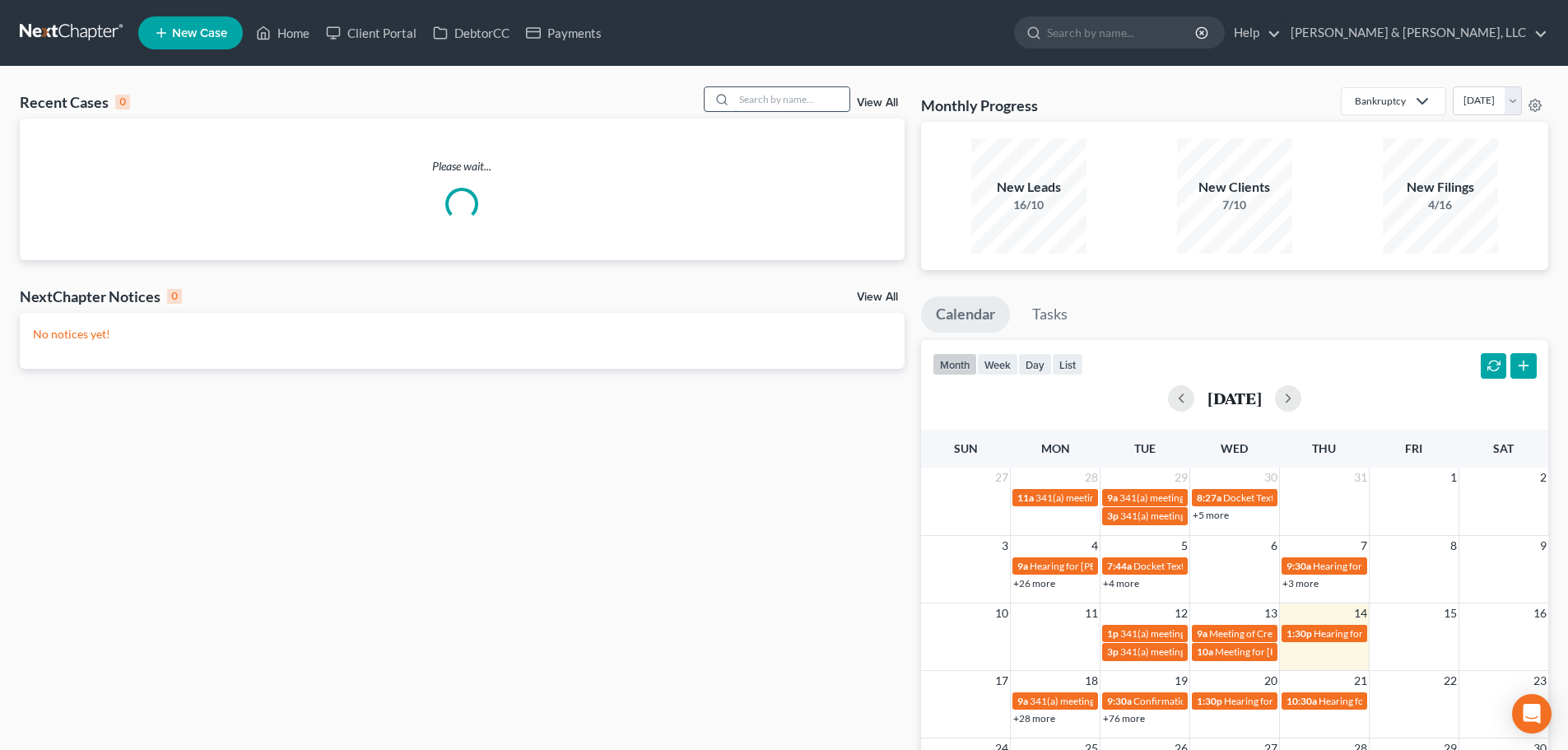
click at [782, 95] on input "search" at bounding box center [792, 99] width 115 height 23
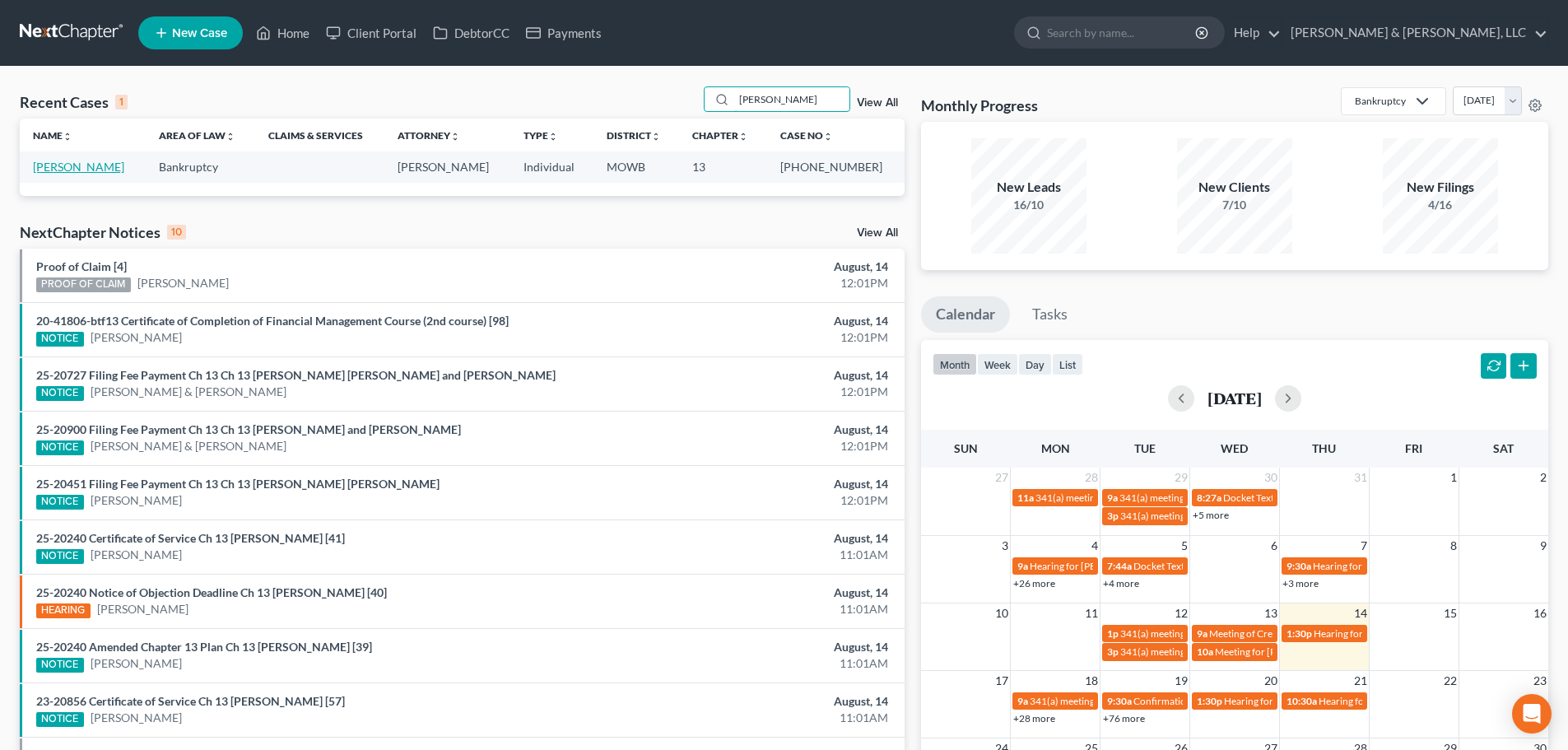
type input "[PERSON_NAME]"
click at [65, 168] on link "[PERSON_NAME]" at bounding box center [78, 166] width 91 height 14
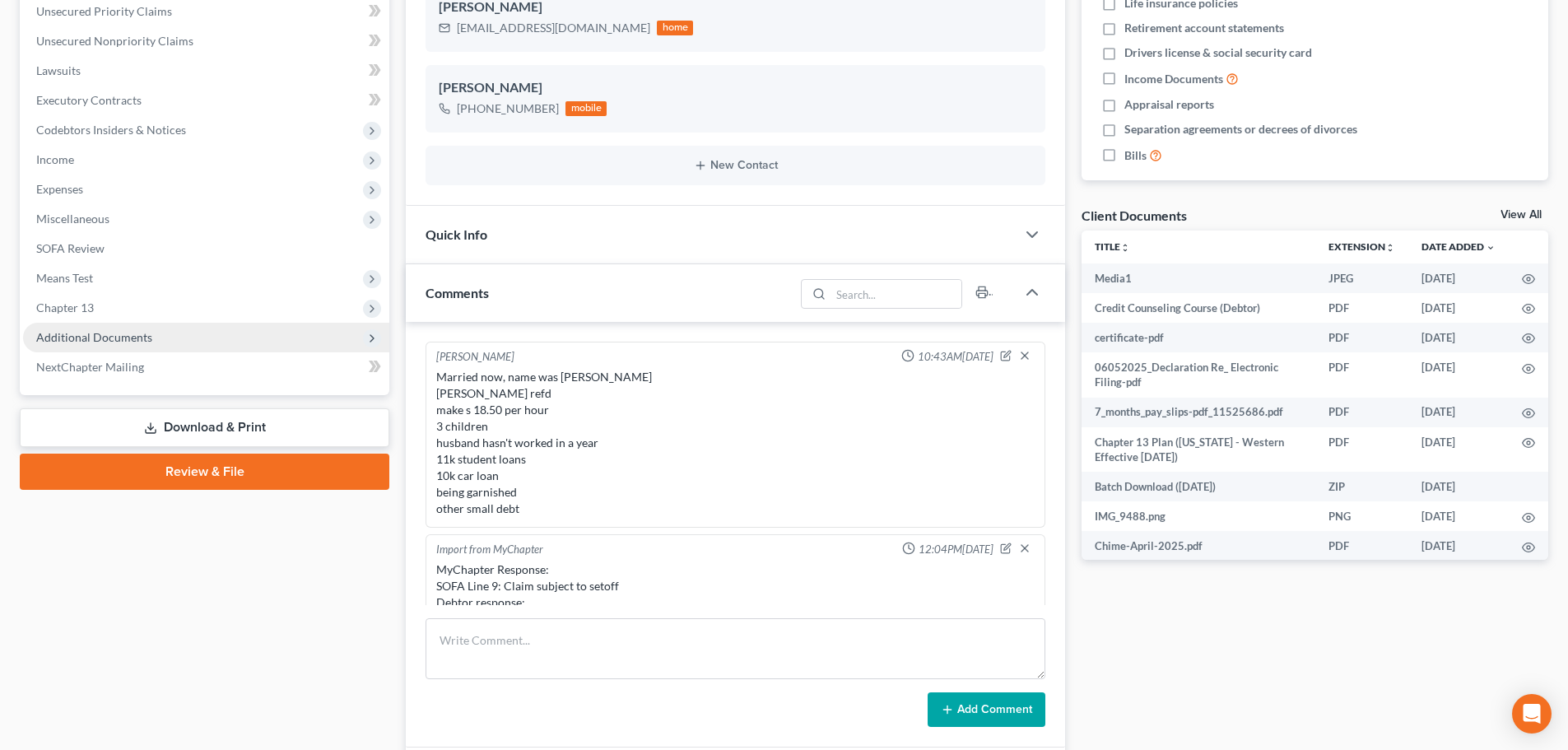
scroll to position [547, 0]
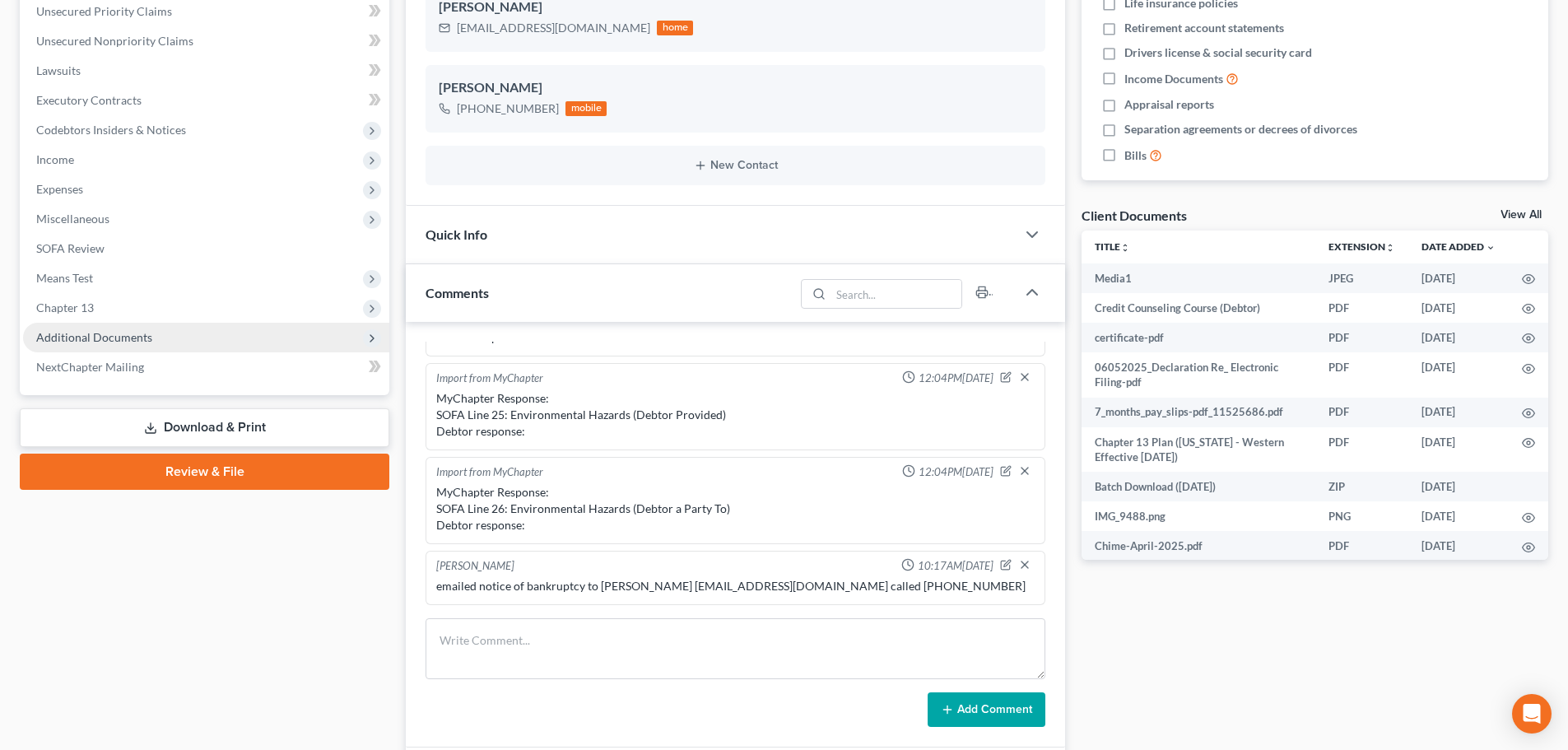
click at [84, 336] on span "Additional Documents" at bounding box center [94, 336] width 116 height 14
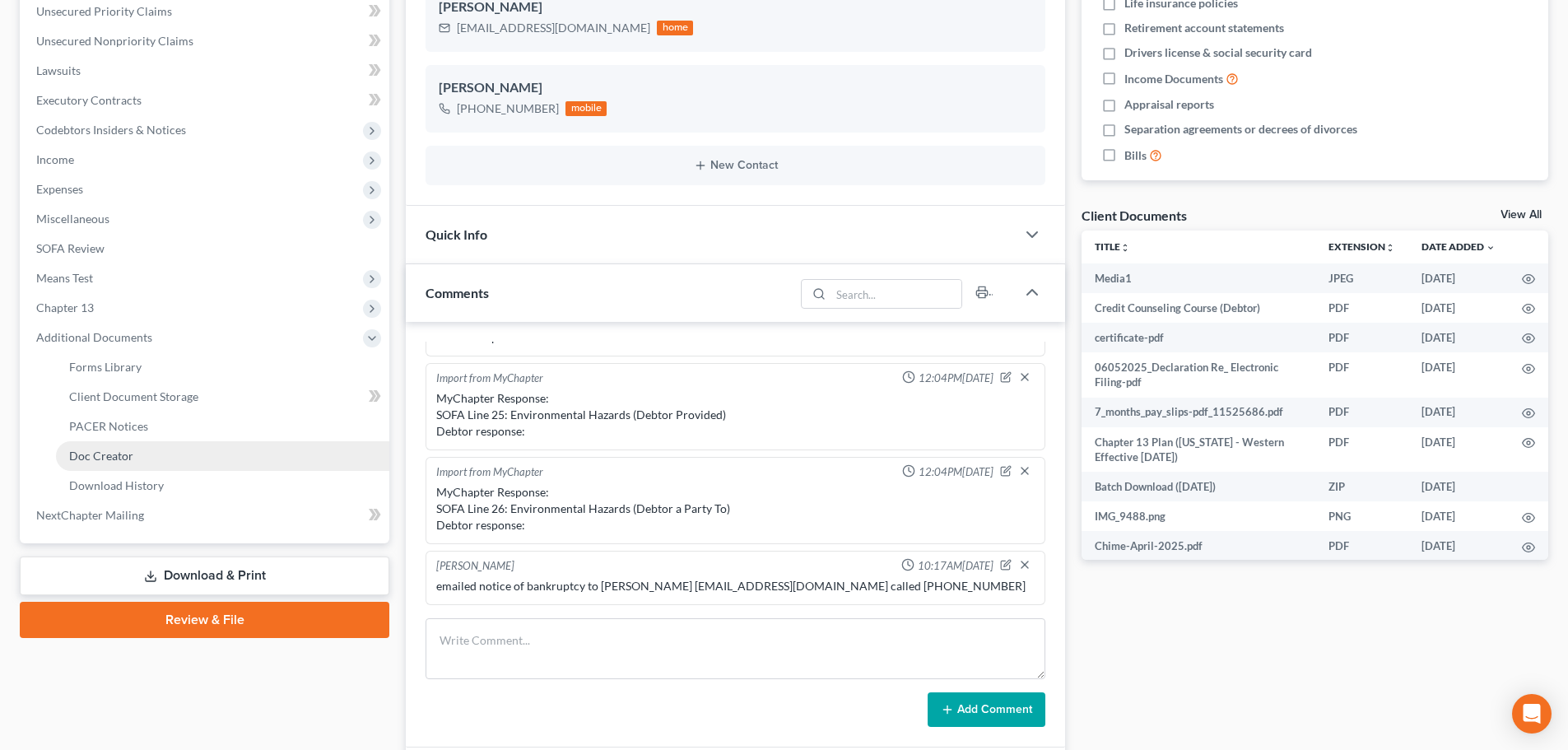
click at [97, 444] on link "Doc Creator" at bounding box center [222, 456] width 334 height 29
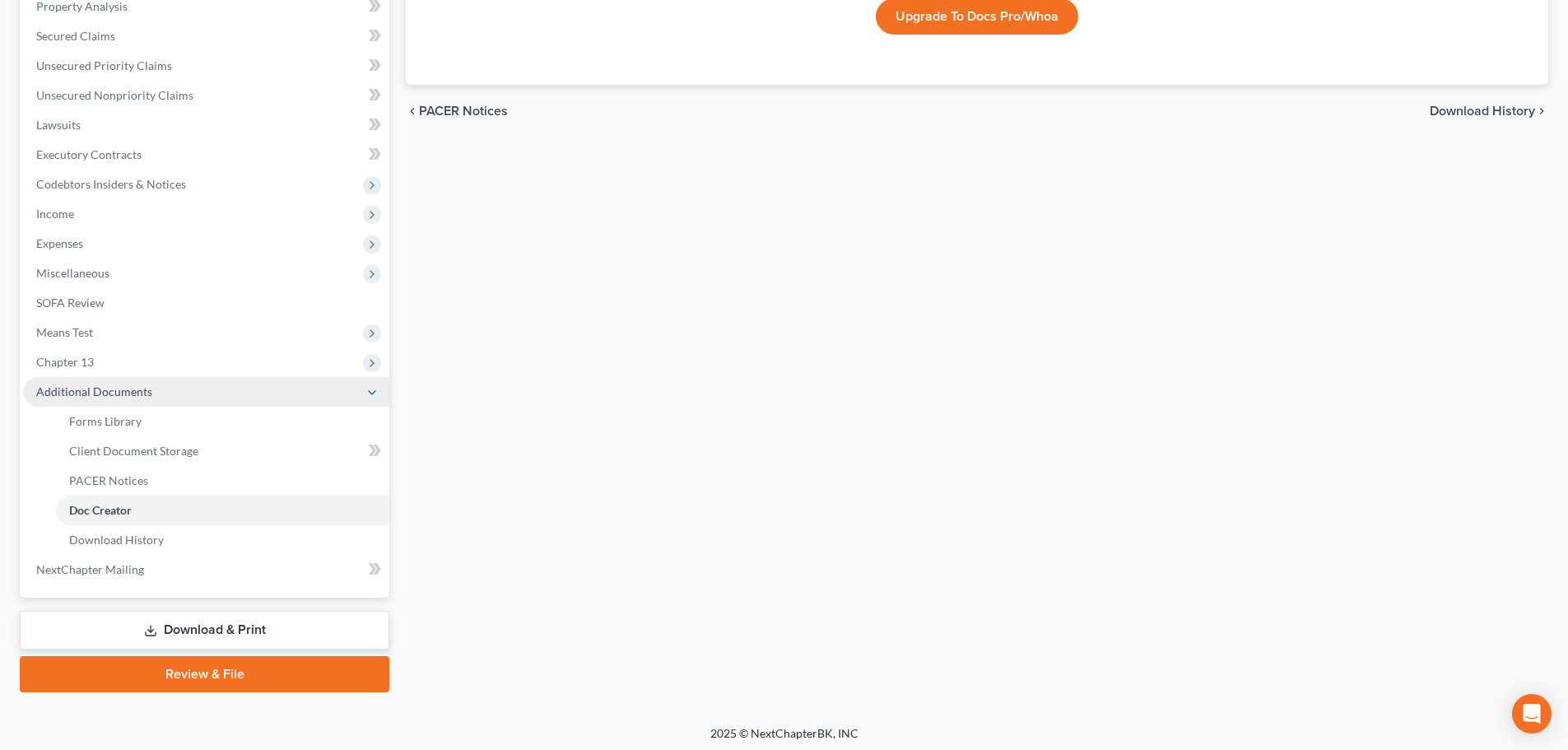
scroll to position [362, 0]
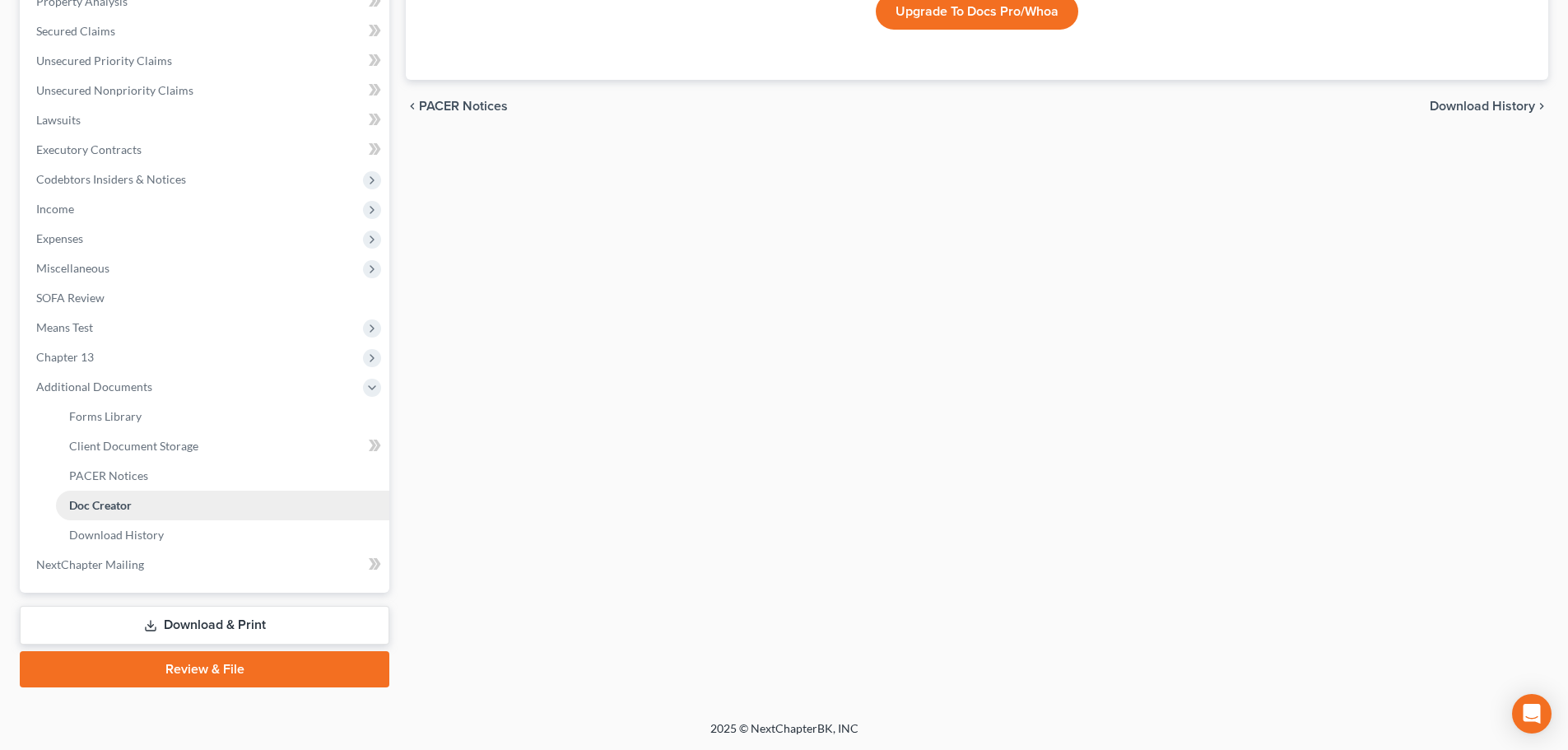
click at [101, 498] on span "Doc Creator" at bounding box center [101, 505] width 63 height 14
click at [108, 468] on span "PACER Notices" at bounding box center [109, 475] width 79 height 14
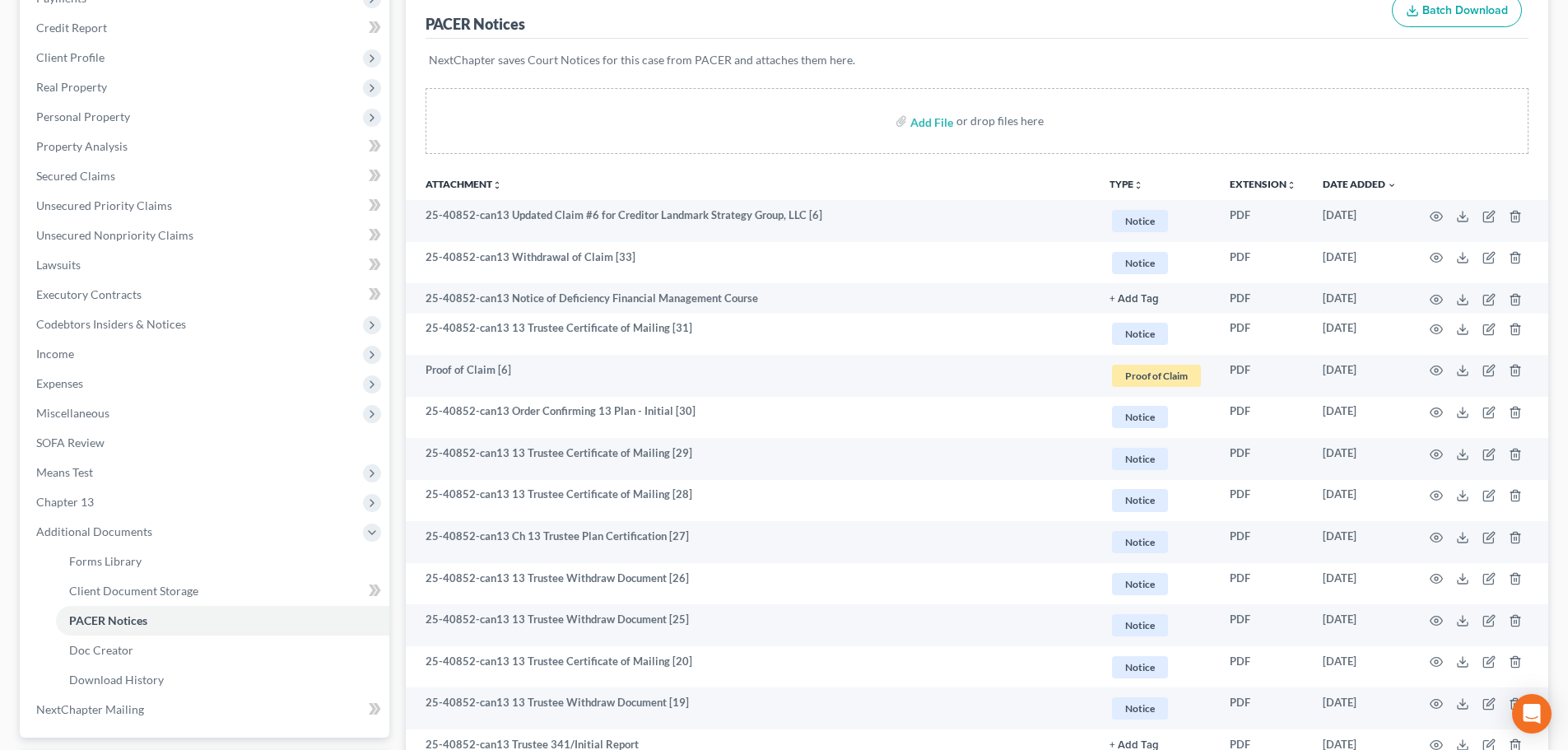
scroll to position [246, 0]
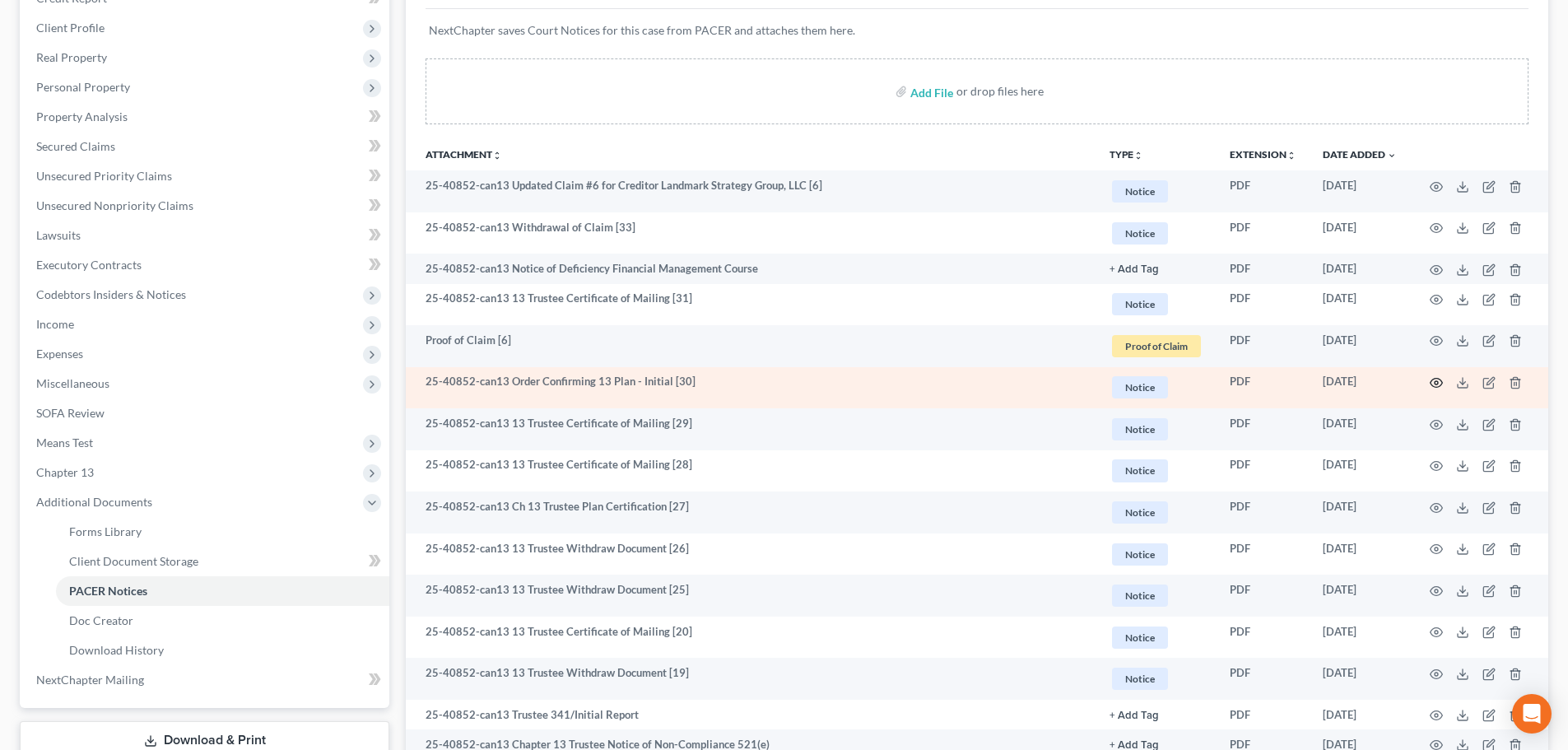
click at [1432, 382] on icon "button" at bounding box center [1436, 382] width 13 height 13
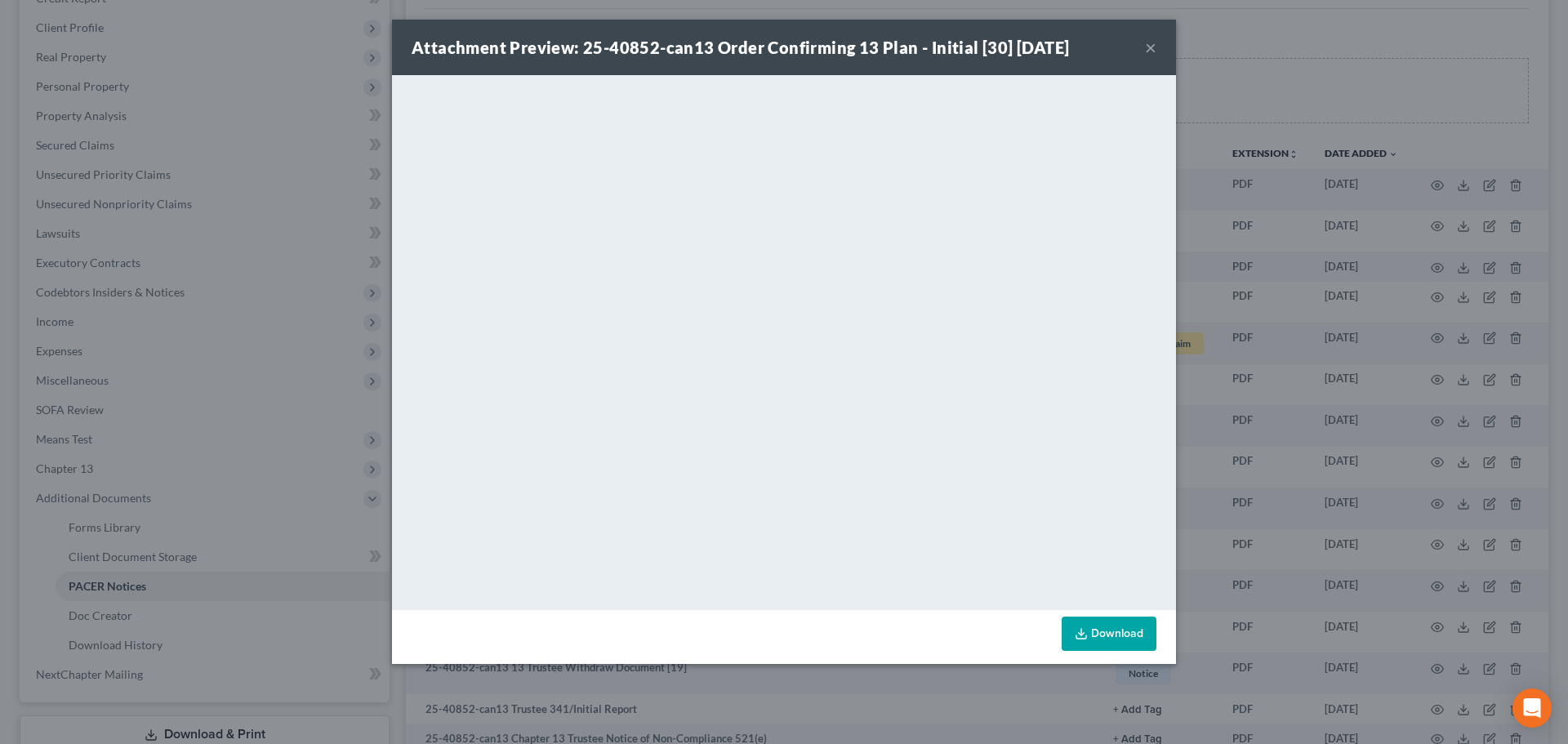
click at [1151, 44] on button "×" at bounding box center [1151, 48] width 12 height 19
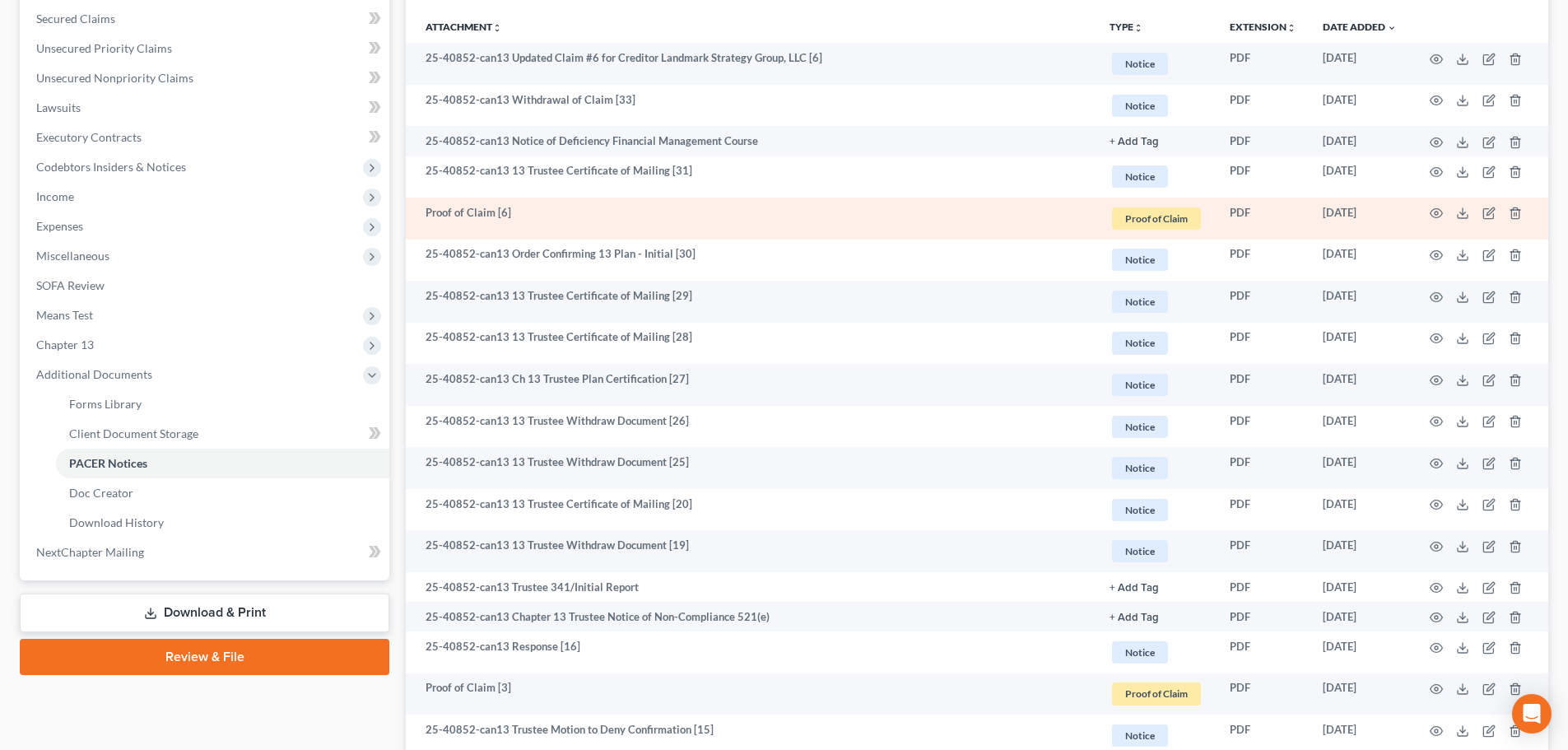
scroll to position [412, 0]
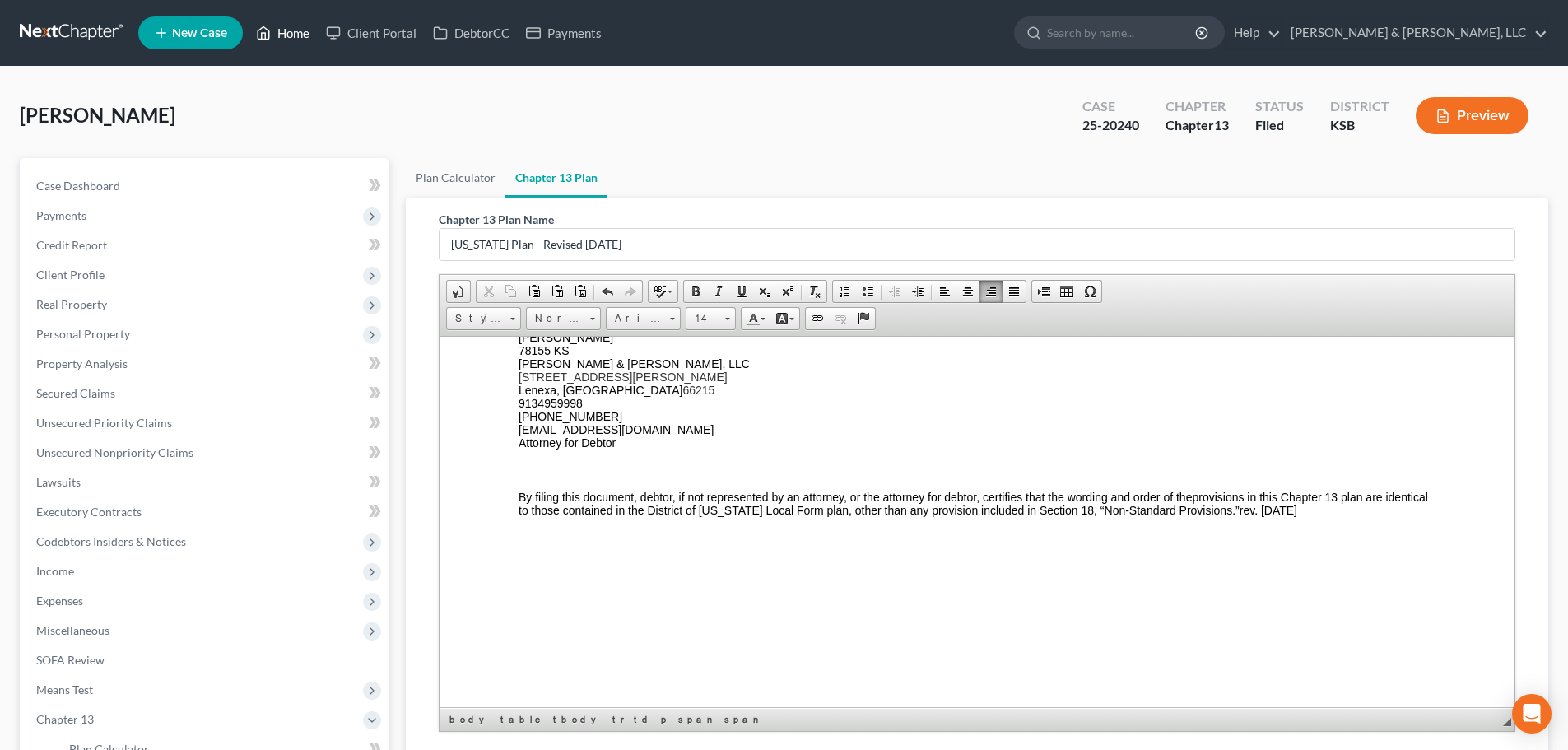
click at [286, 28] on link "Home" at bounding box center [283, 33] width 70 height 29
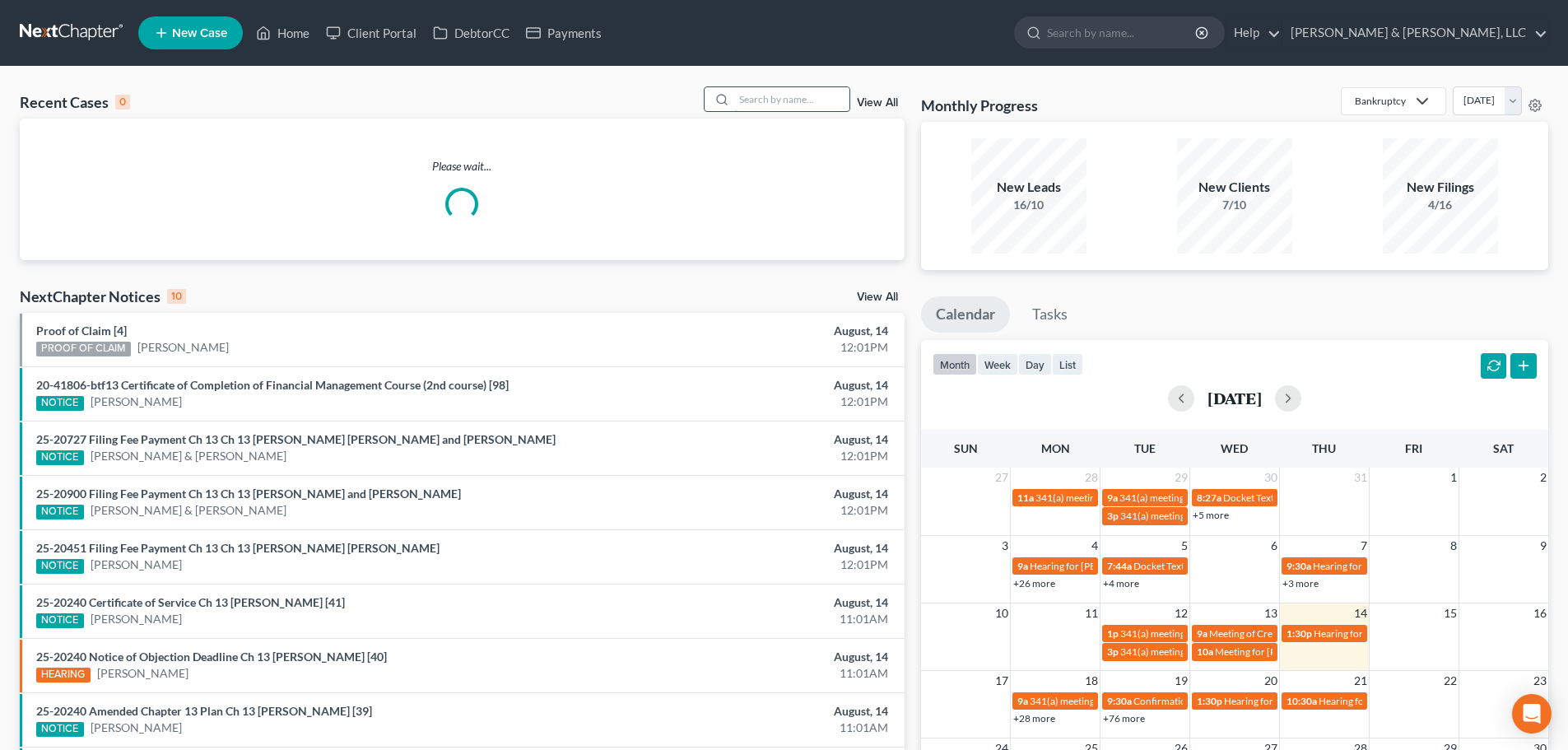
click at [793, 96] on input "search" at bounding box center [792, 99] width 115 height 23
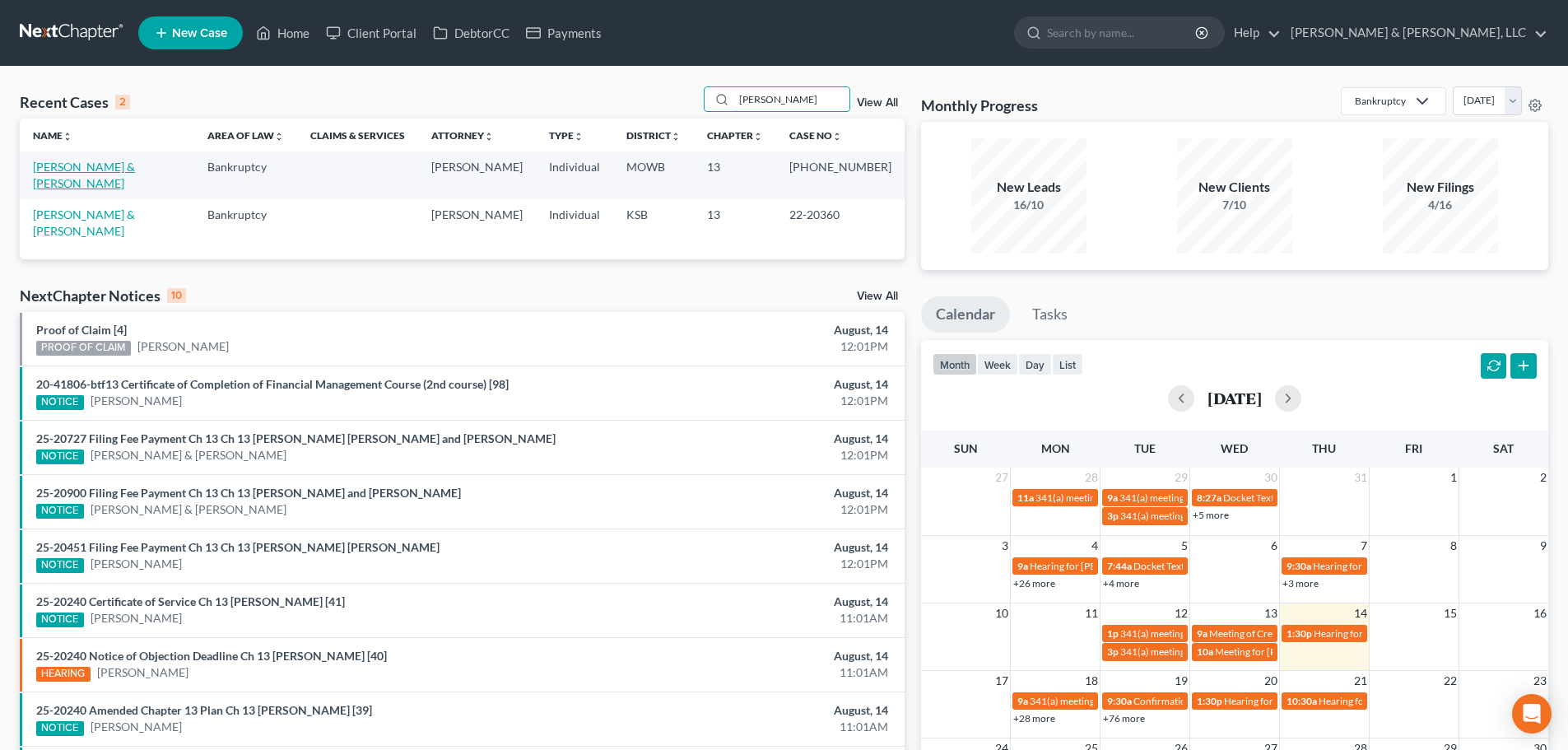
type input "howell"
click at [73, 165] on link "[PERSON_NAME] & [PERSON_NAME]" at bounding box center [84, 174] width 102 height 30
select select "6"
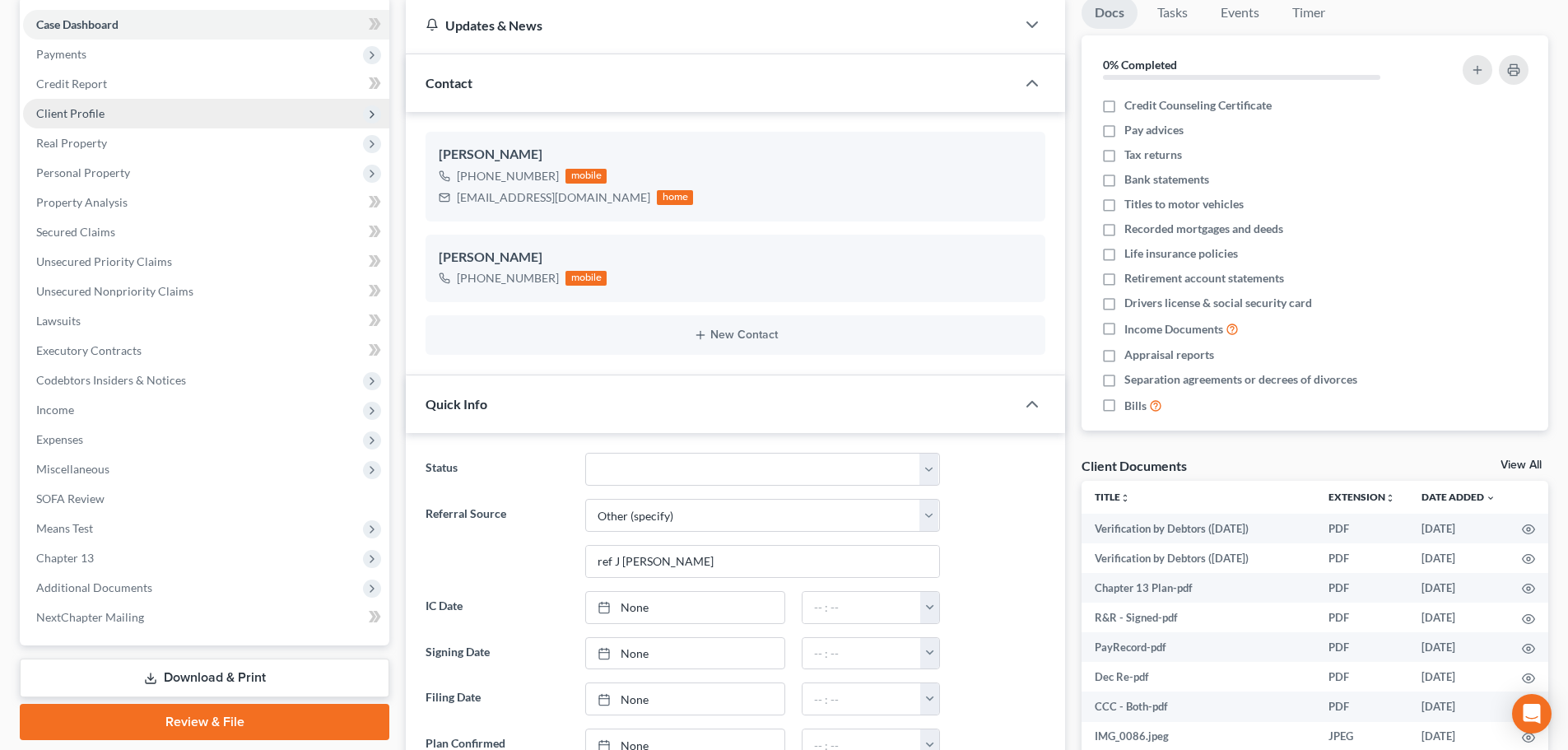
scroll to position [164, 0]
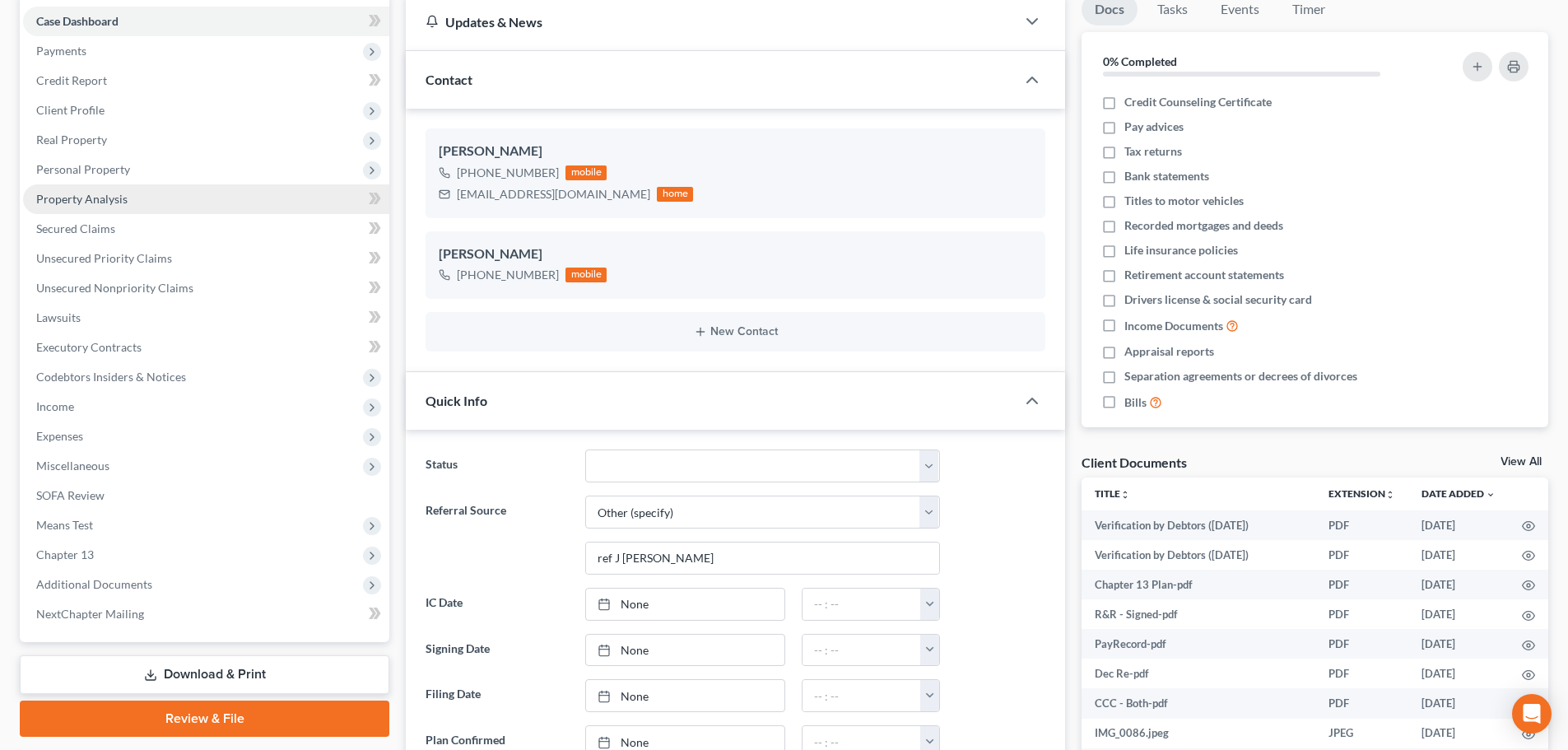
click at [110, 210] on link "Property Analysis" at bounding box center [206, 199] width 366 height 29
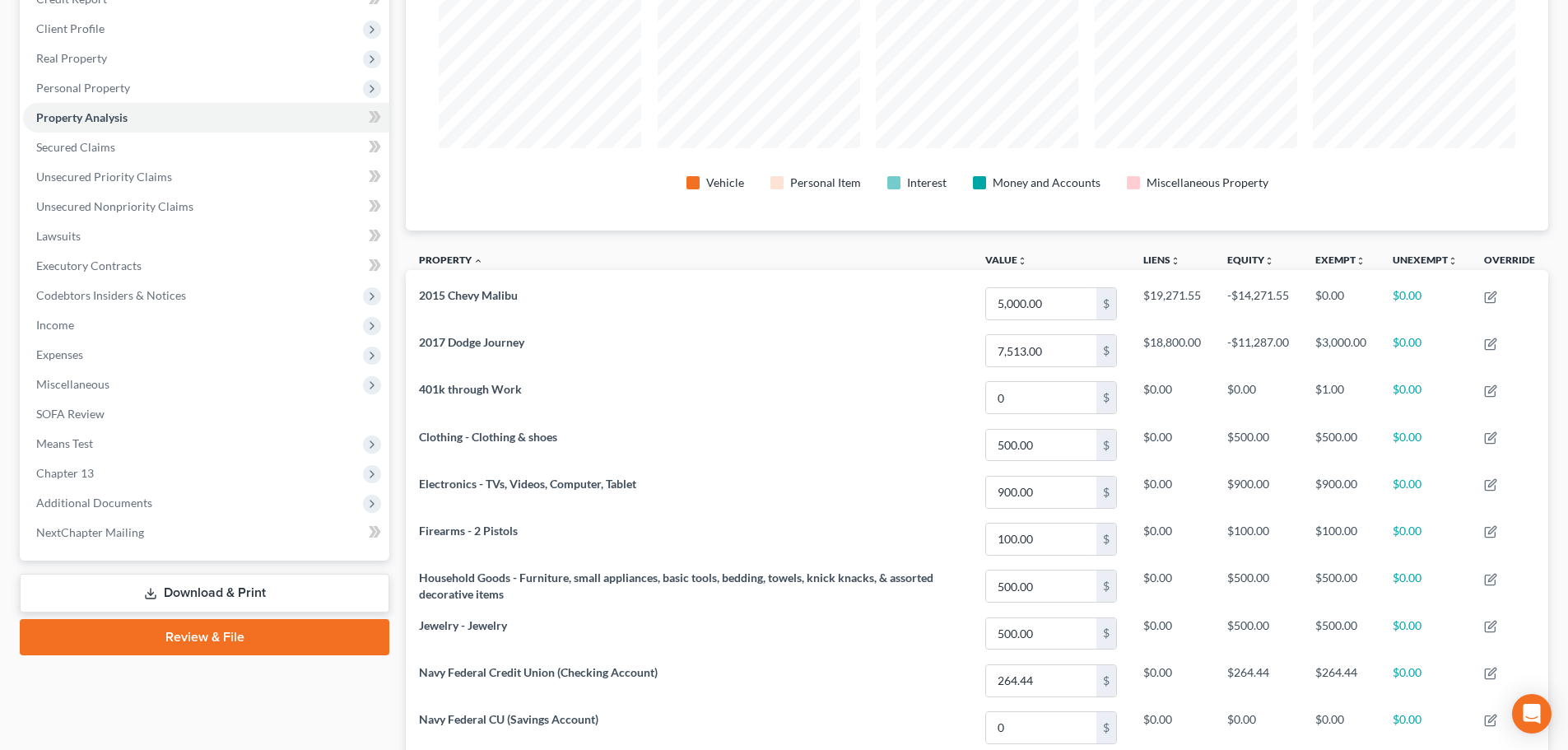
scroll to position [164, 0]
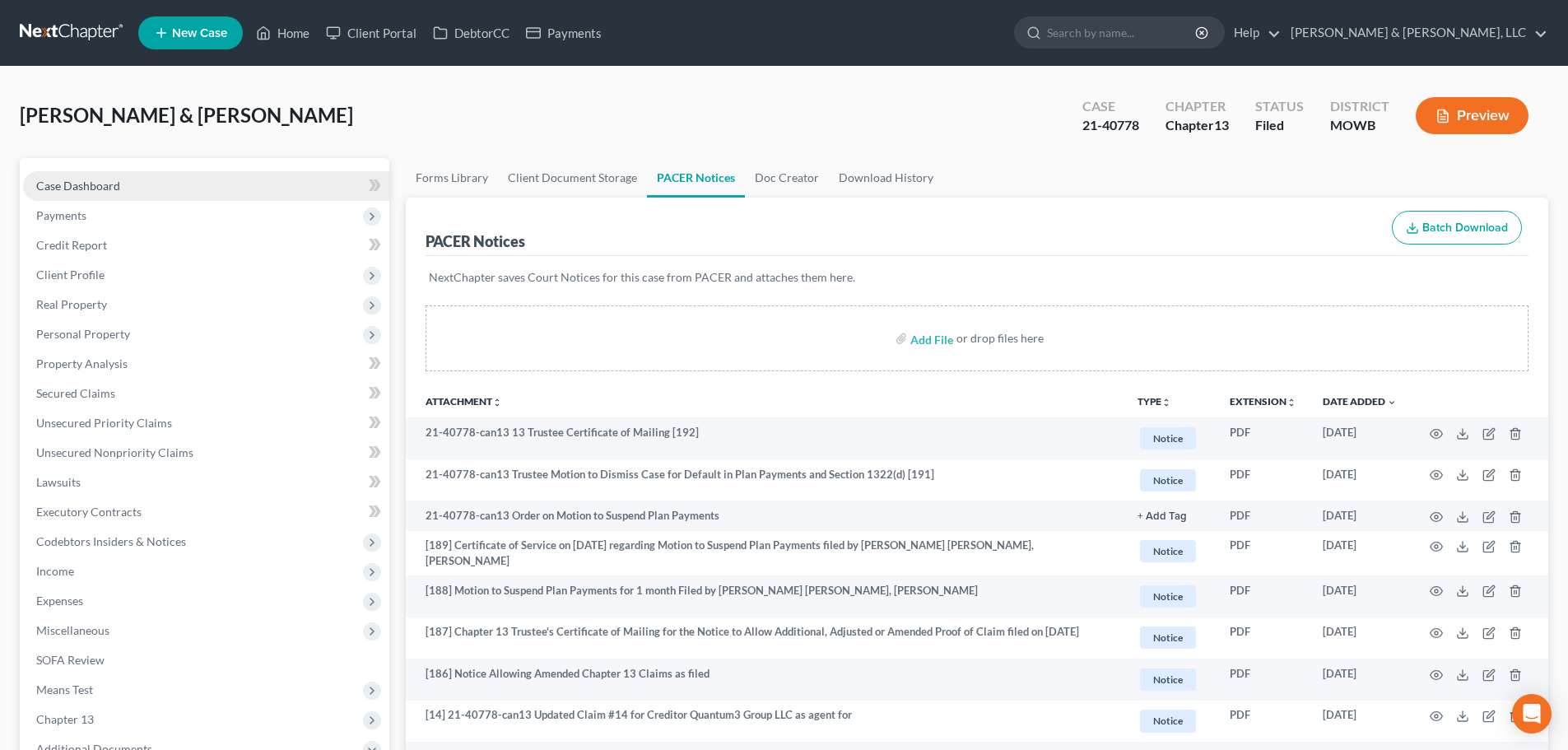
click at [79, 179] on span "Case Dashboard" at bounding box center [78, 186] width 84 height 14
select select "2"
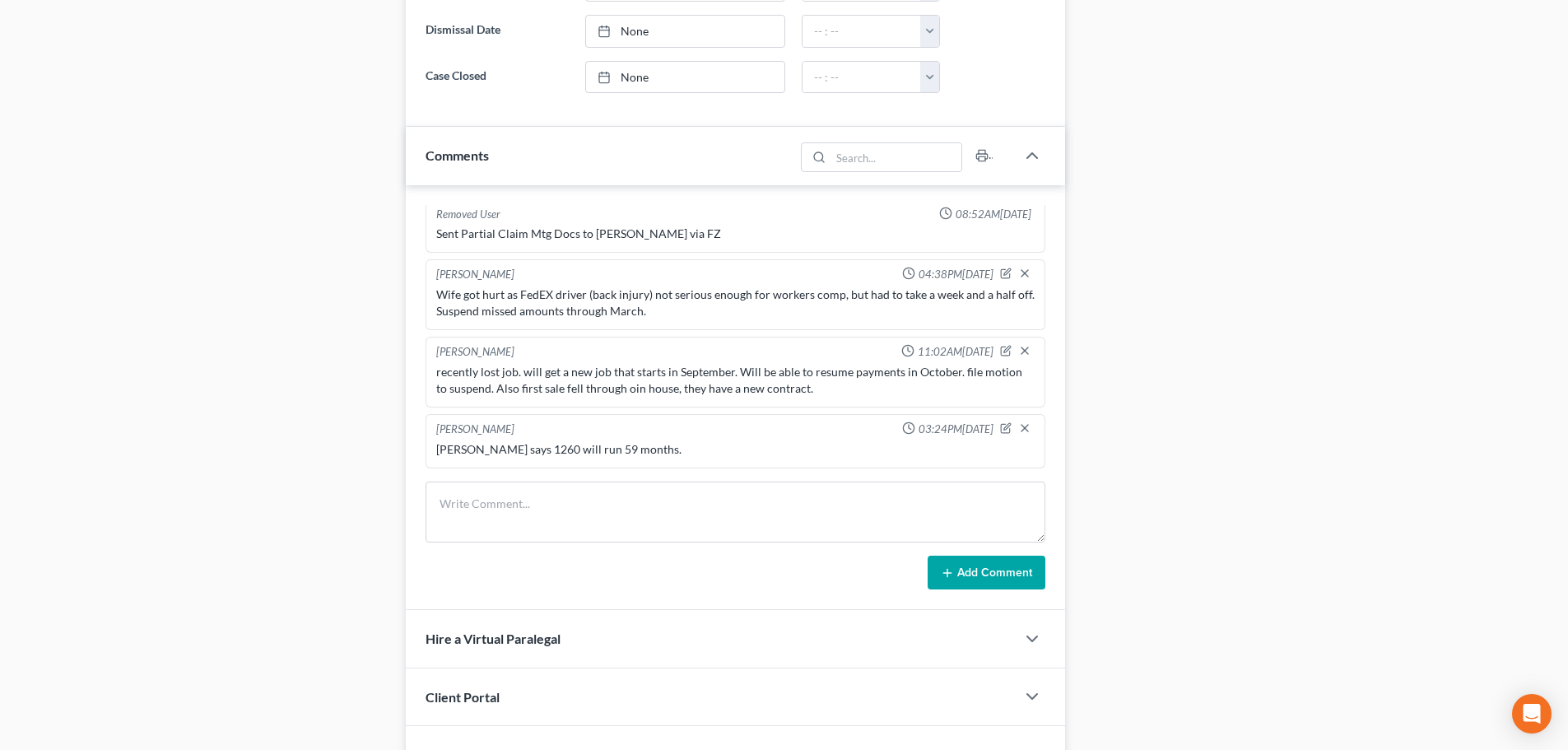
scroll to position [621, 0]
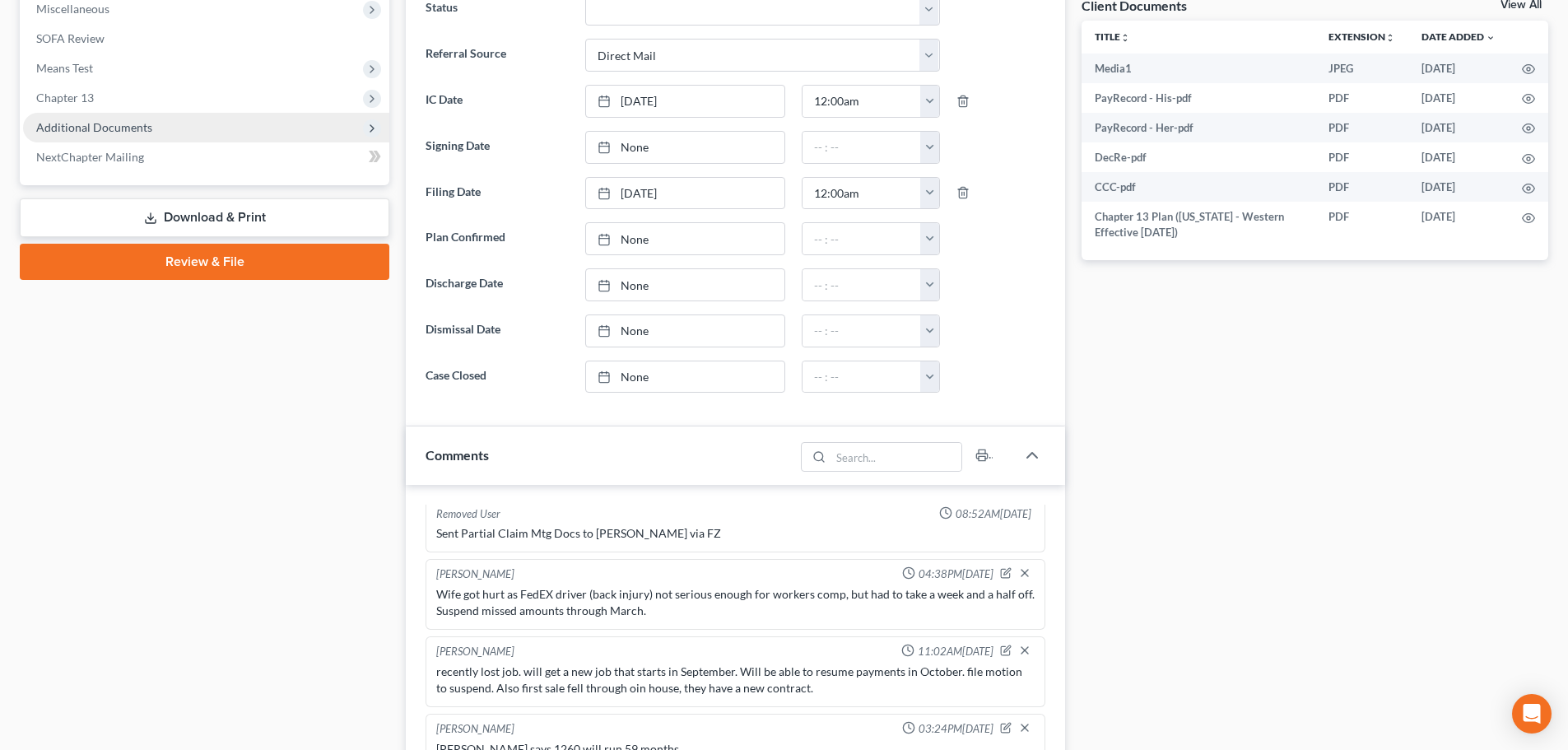
click at [57, 137] on span "Additional Documents" at bounding box center [206, 127] width 366 height 29
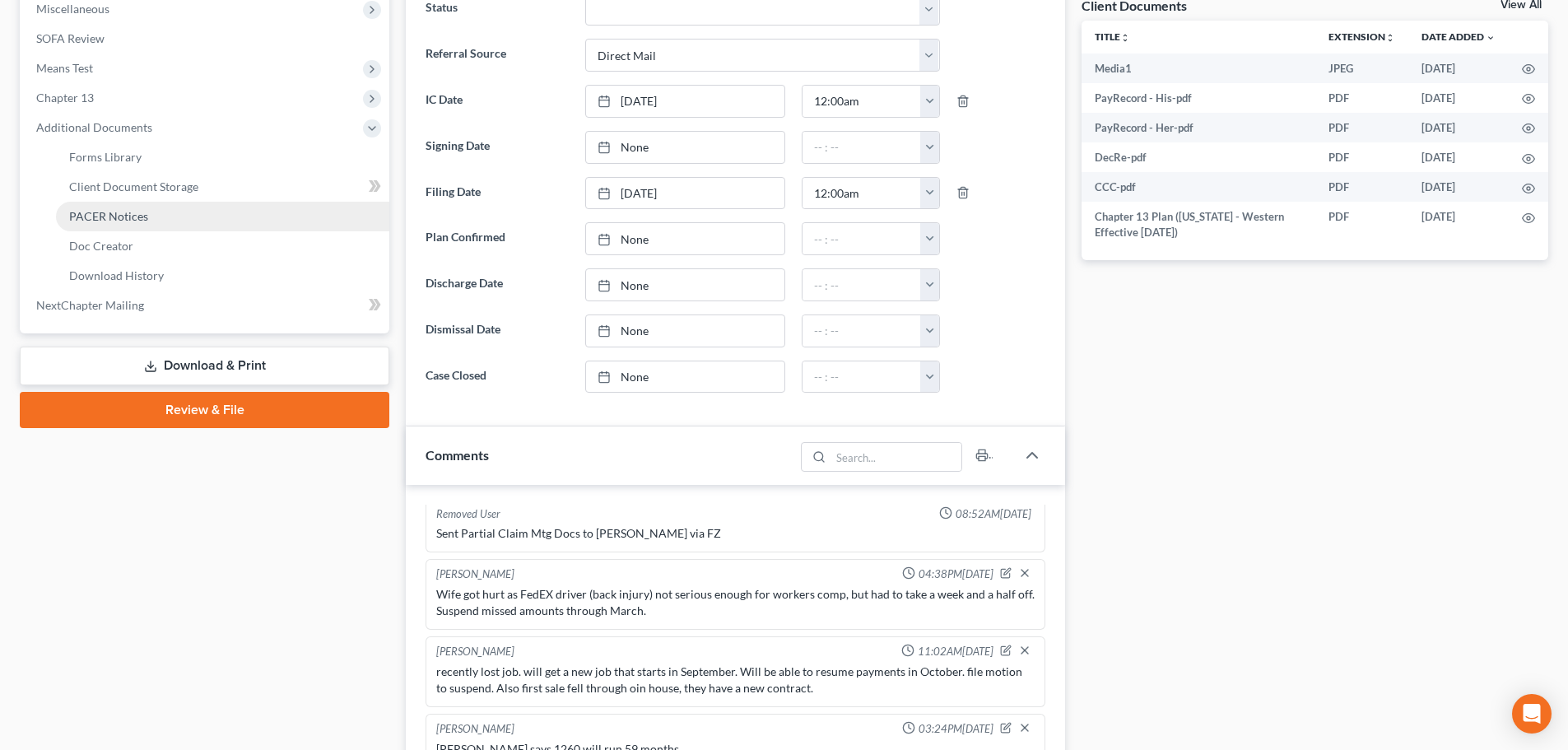
click at [70, 215] on span "PACER Notices" at bounding box center [109, 216] width 79 height 14
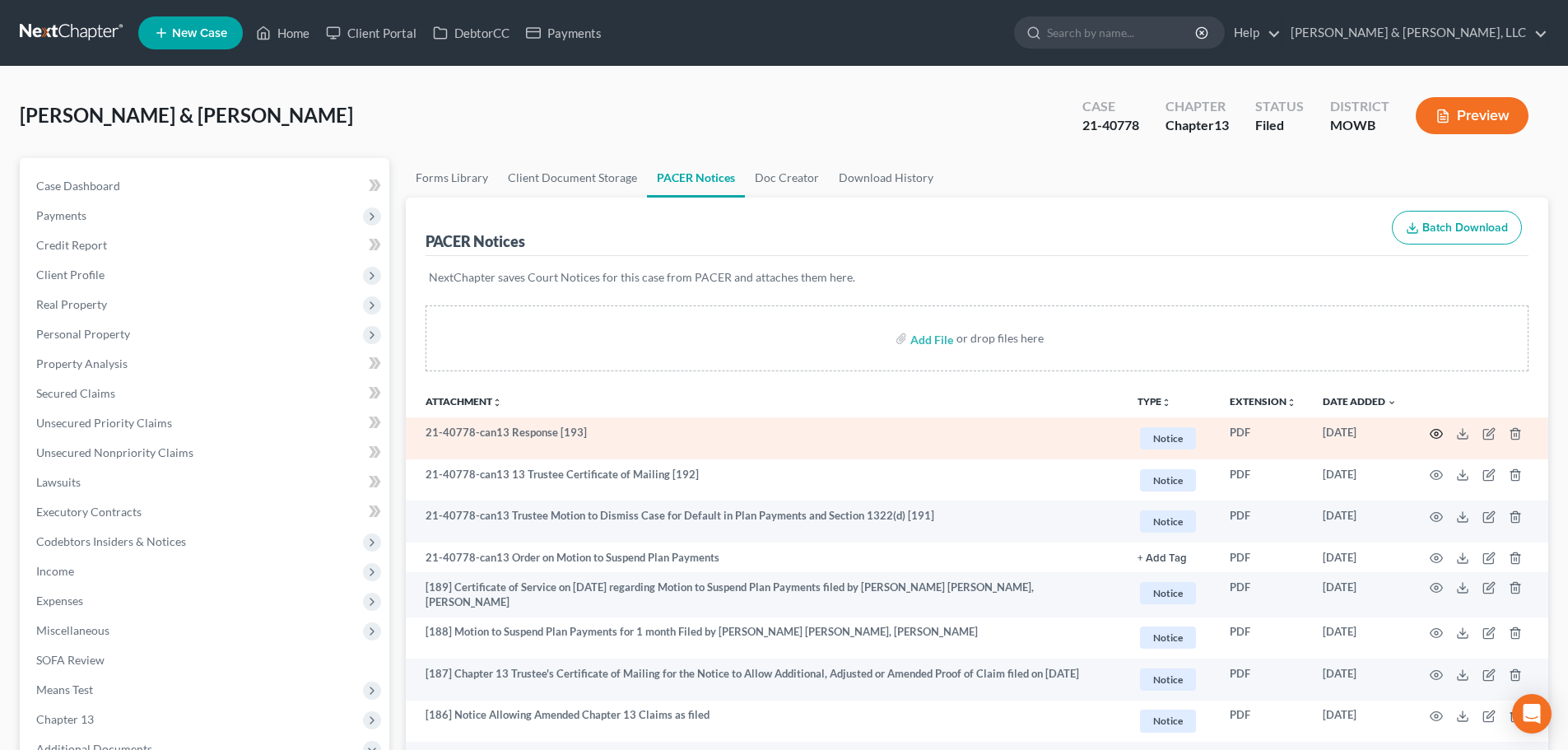
click at [1431, 435] on icon "button" at bounding box center [1436, 432] width 13 height 9
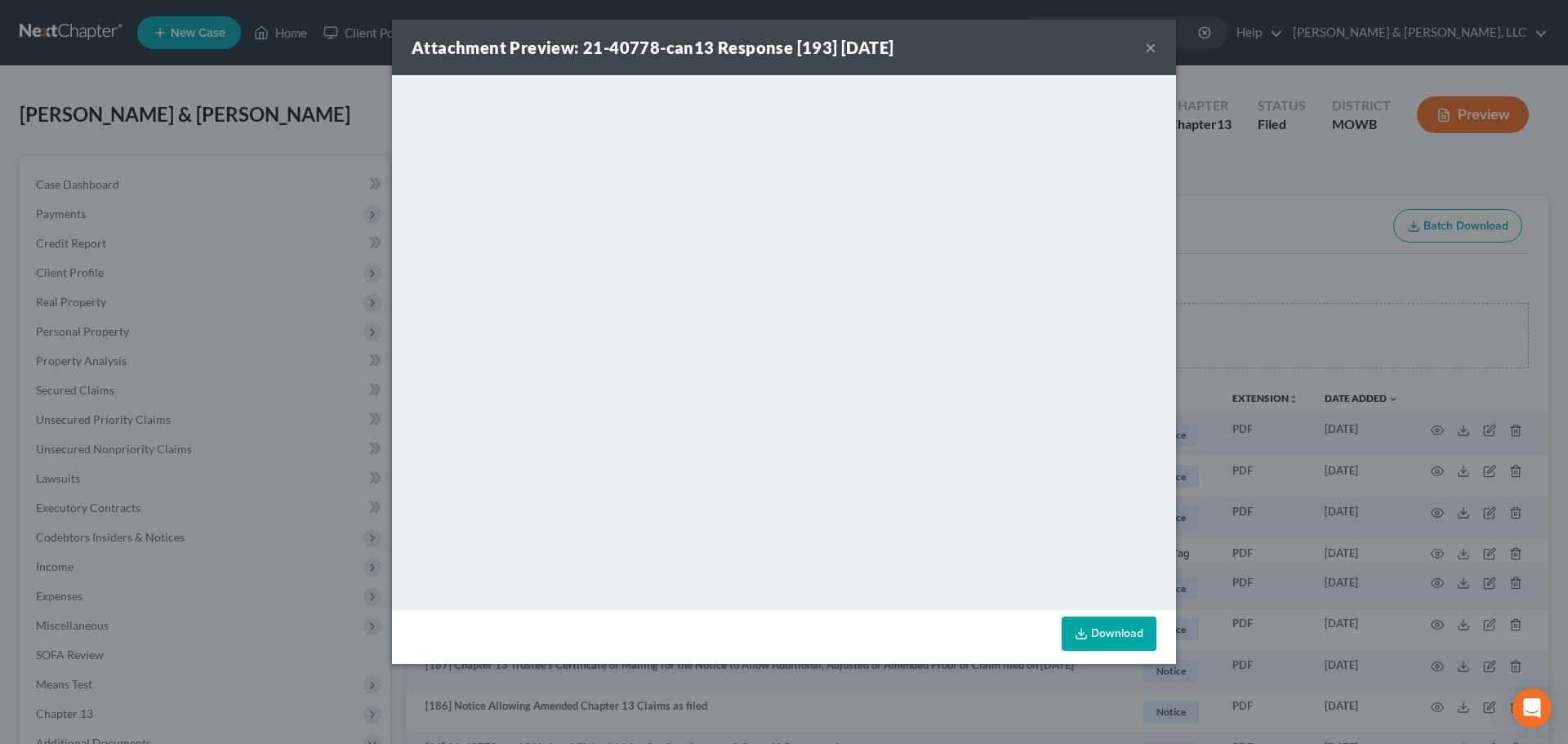
click at [1151, 43] on button "×" at bounding box center [1151, 48] width 12 height 19
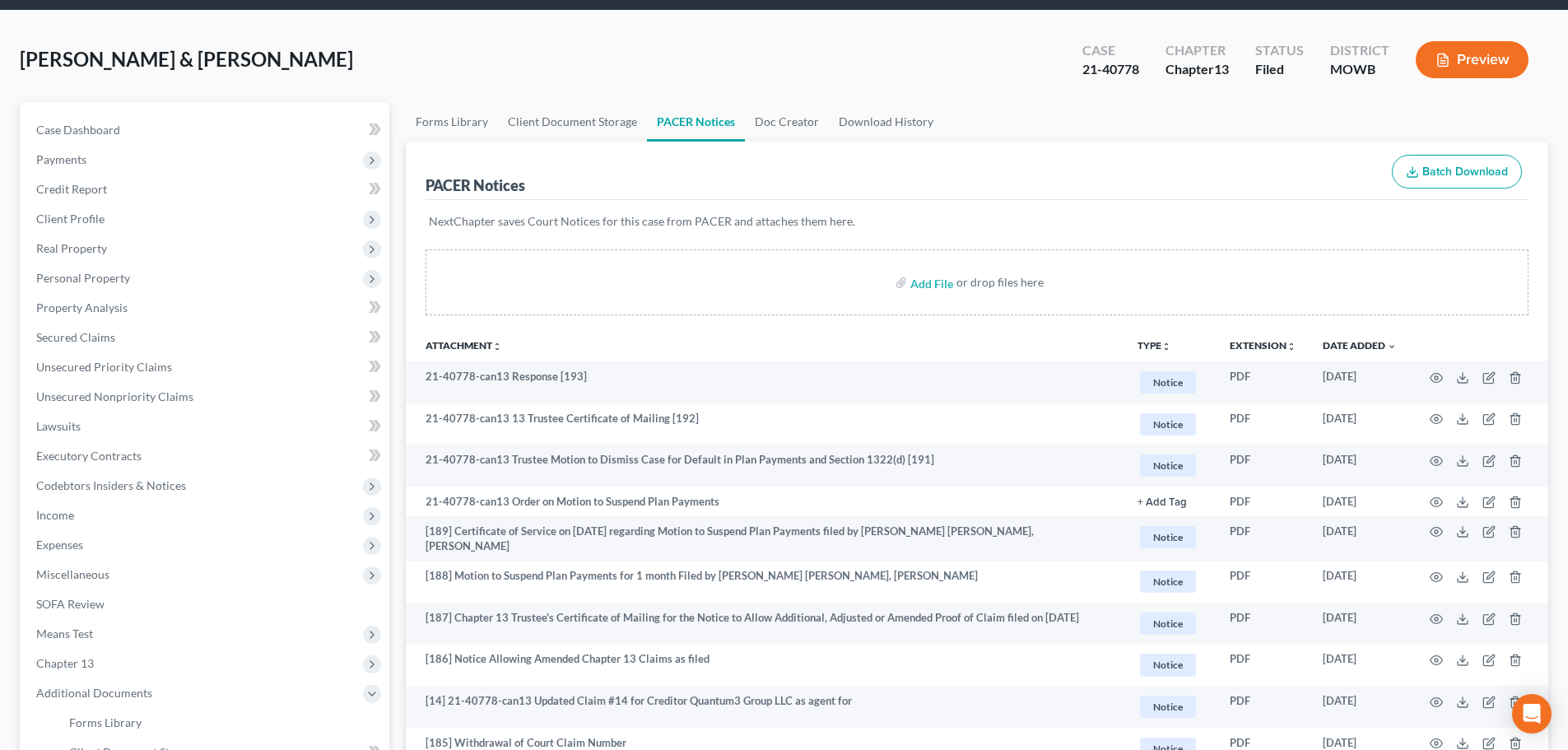
scroll to position [164, 0]
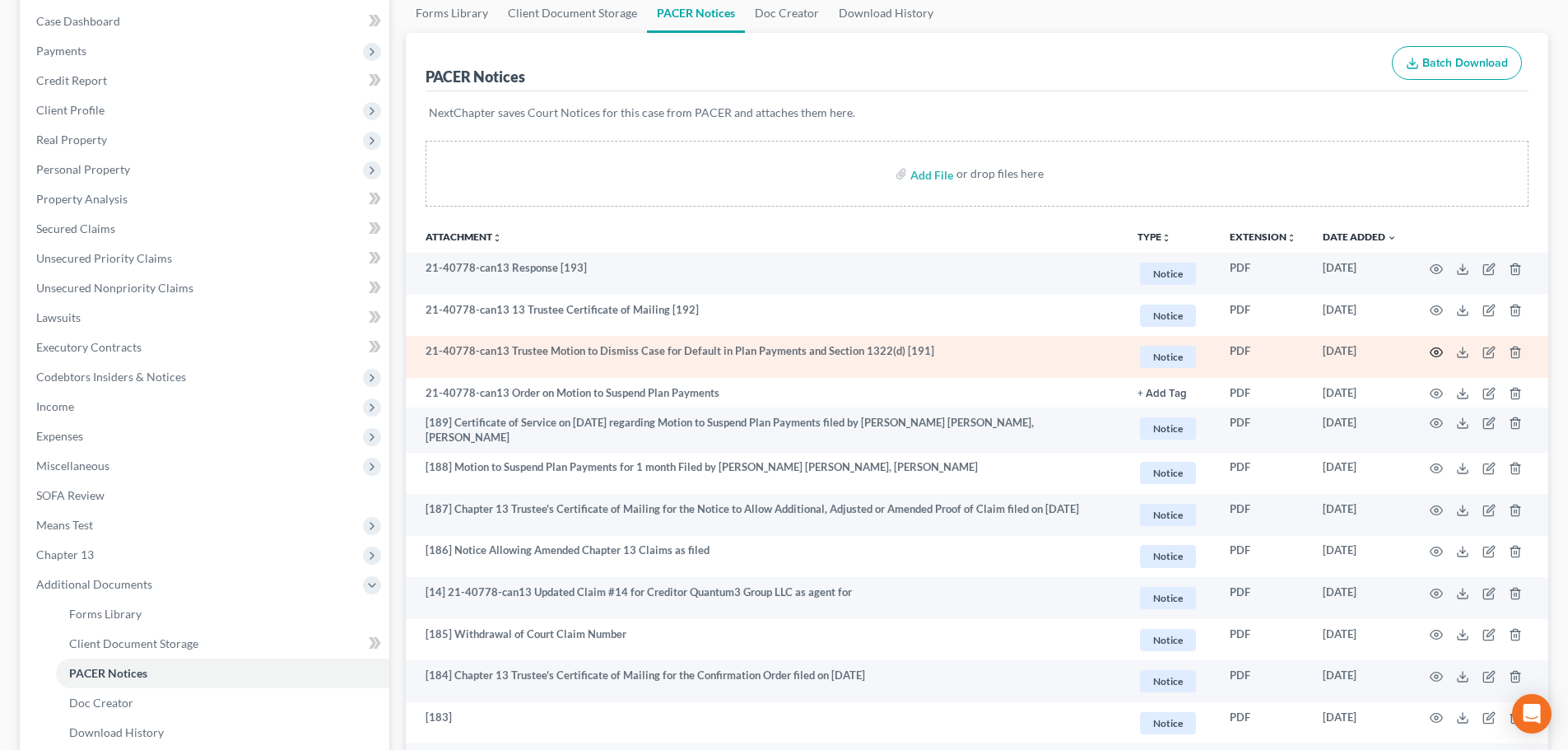
click at [1436, 356] on icon "button" at bounding box center [1436, 351] width 13 height 13
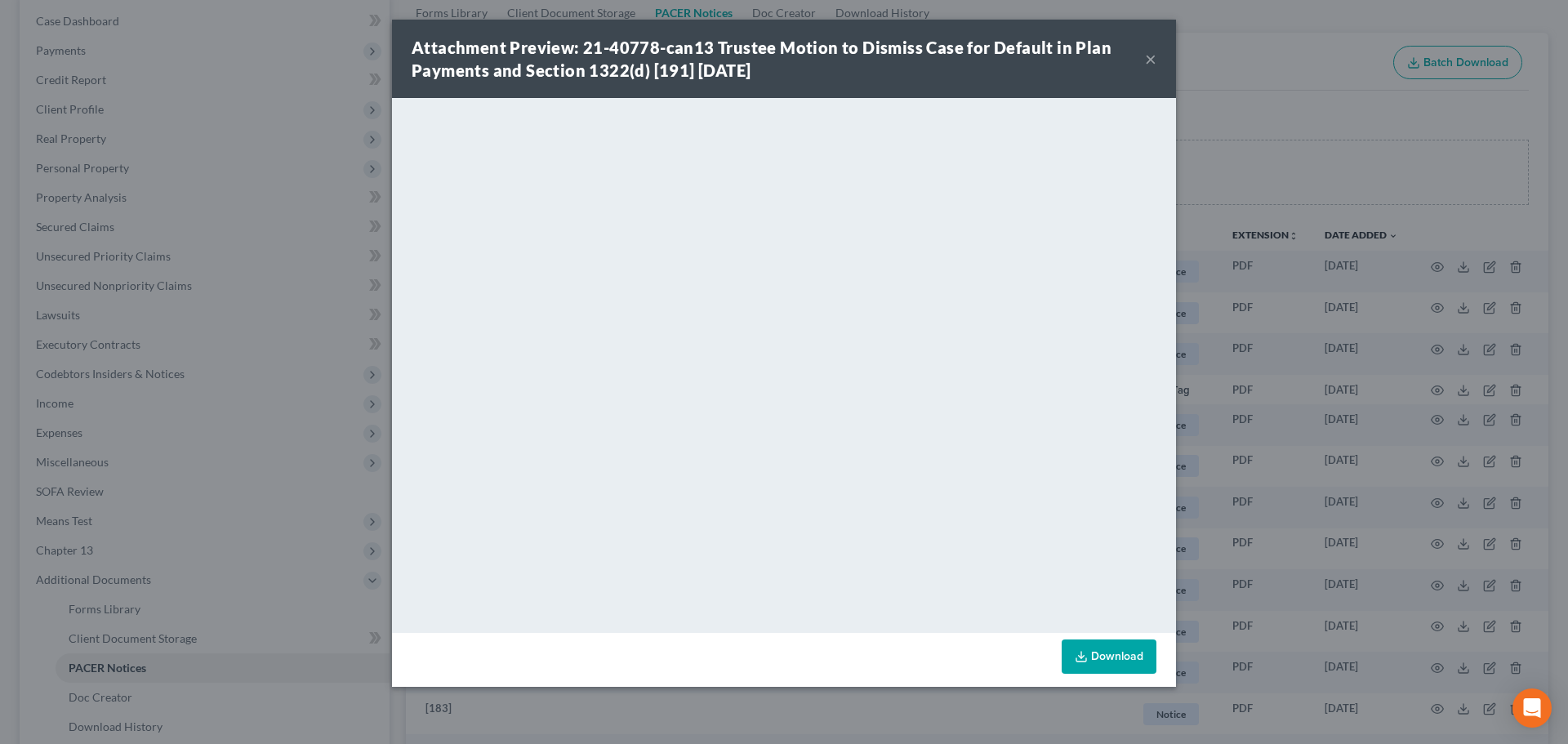
click at [1149, 61] on button "×" at bounding box center [1151, 58] width 12 height 19
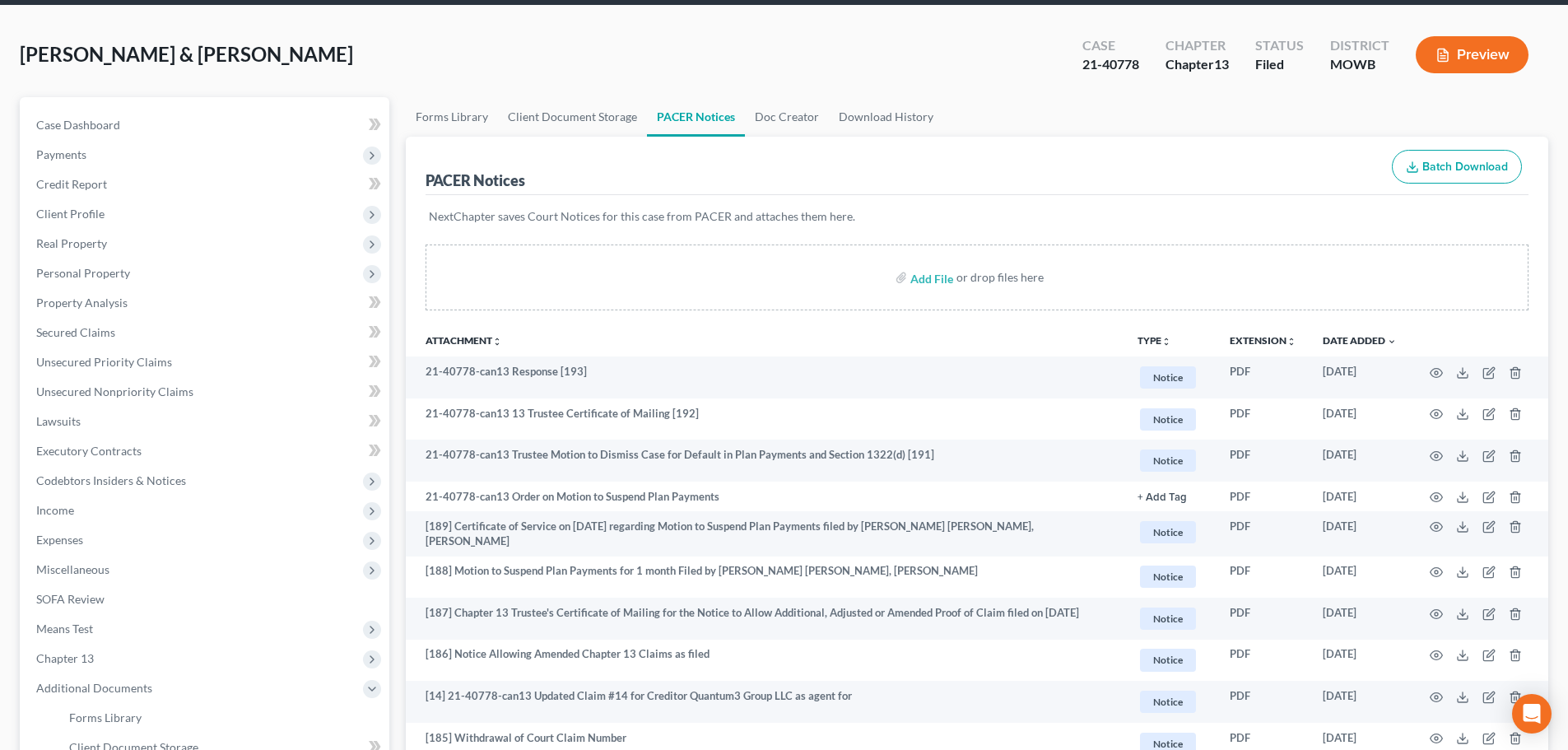
scroll to position [0, 0]
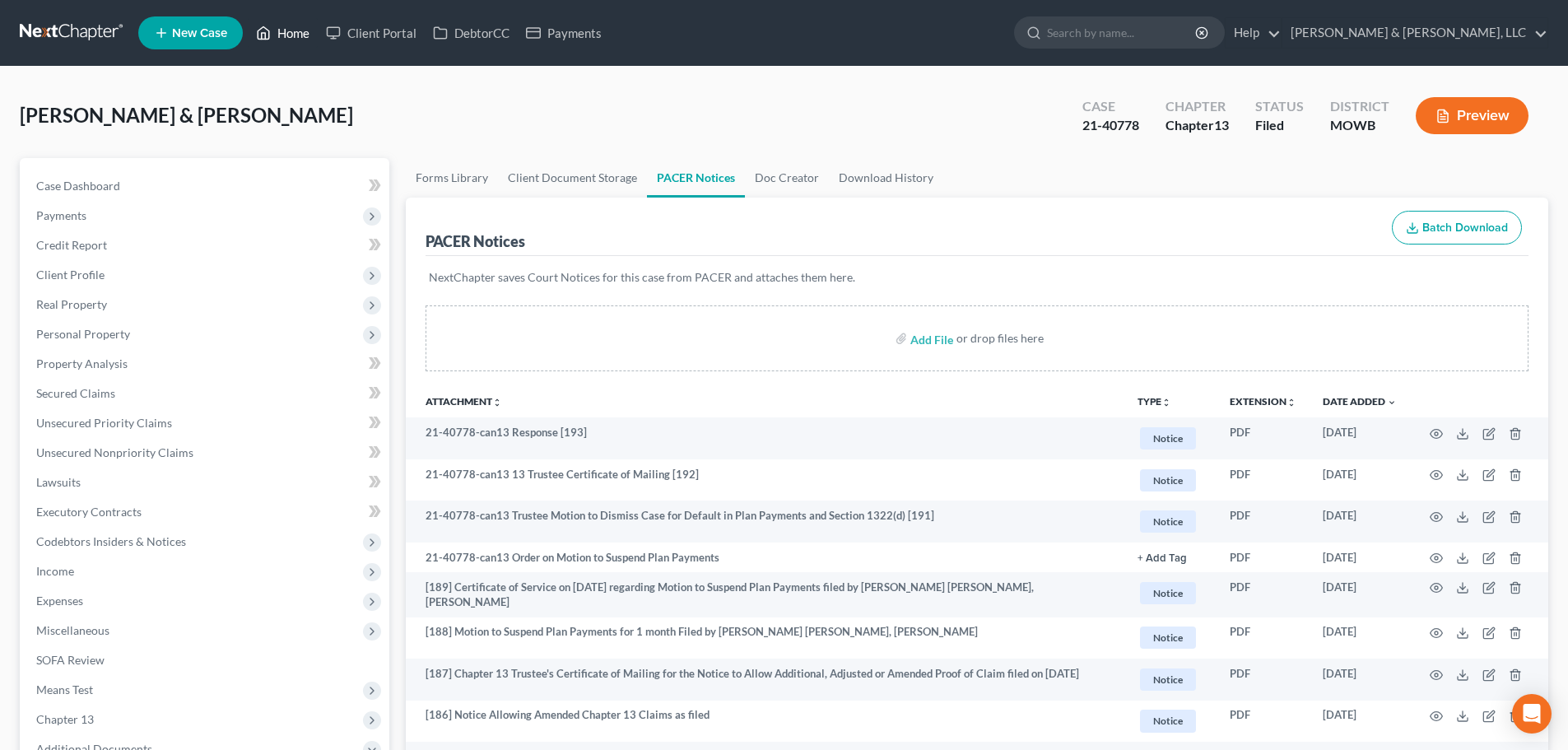
click at [294, 37] on link "Home" at bounding box center [283, 33] width 70 height 29
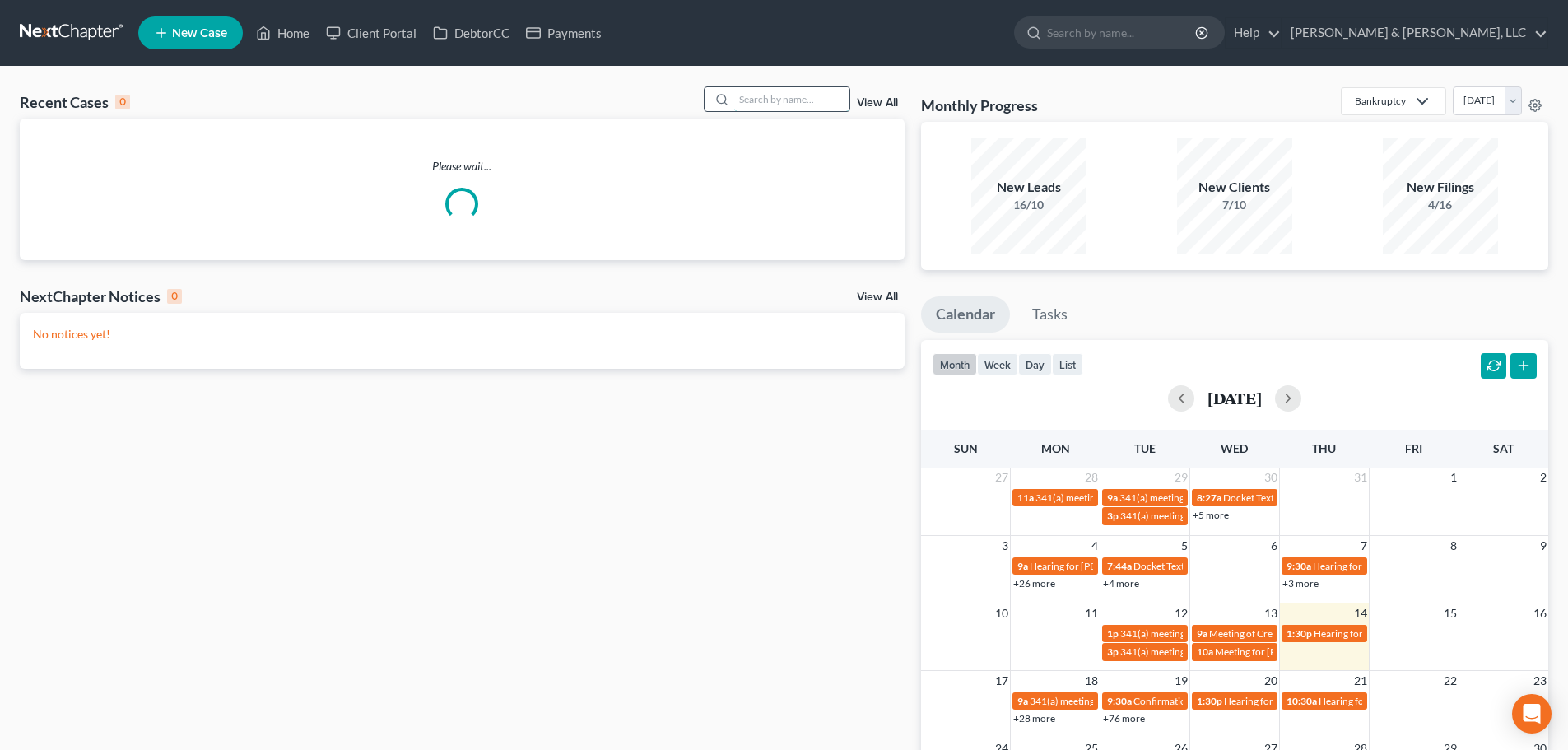
click at [824, 109] on input "search" at bounding box center [792, 99] width 115 height 23
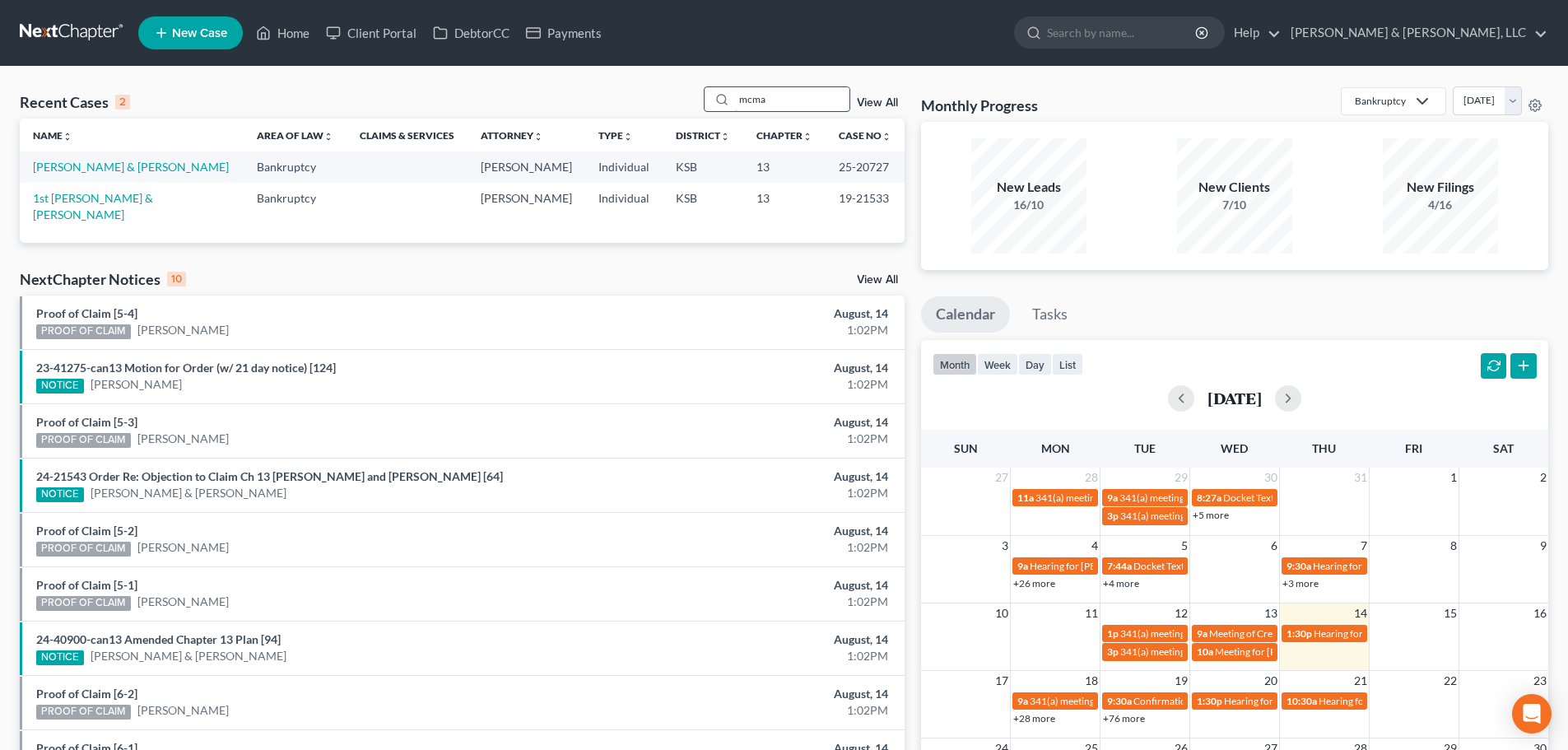
click at [810, 98] on input "mcma" at bounding box center [792, 99] width 115 height 23
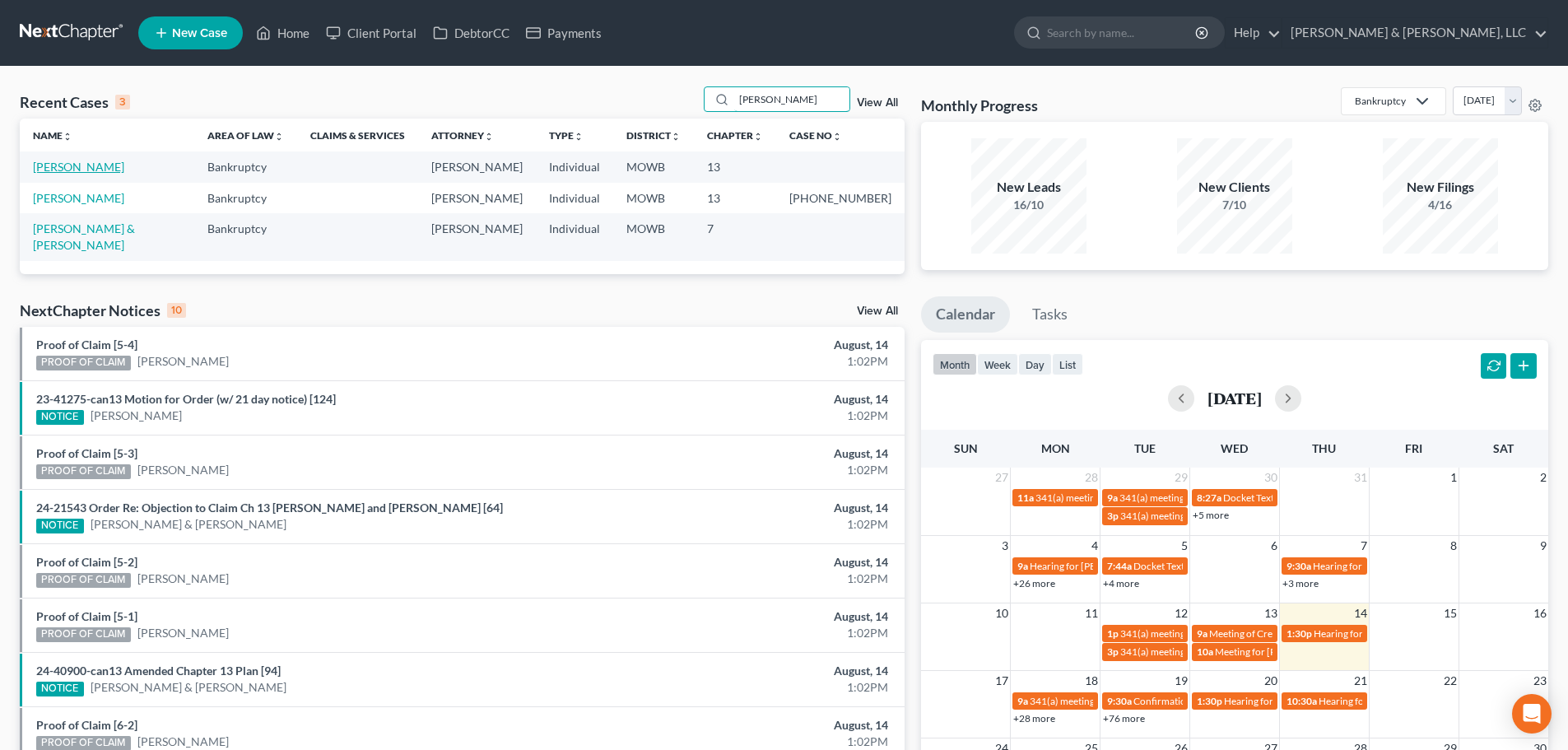
type input "koch"
click at [58, 164] on link "Koch, Sarah" at bounding box center [78, 166] width 91 height 14
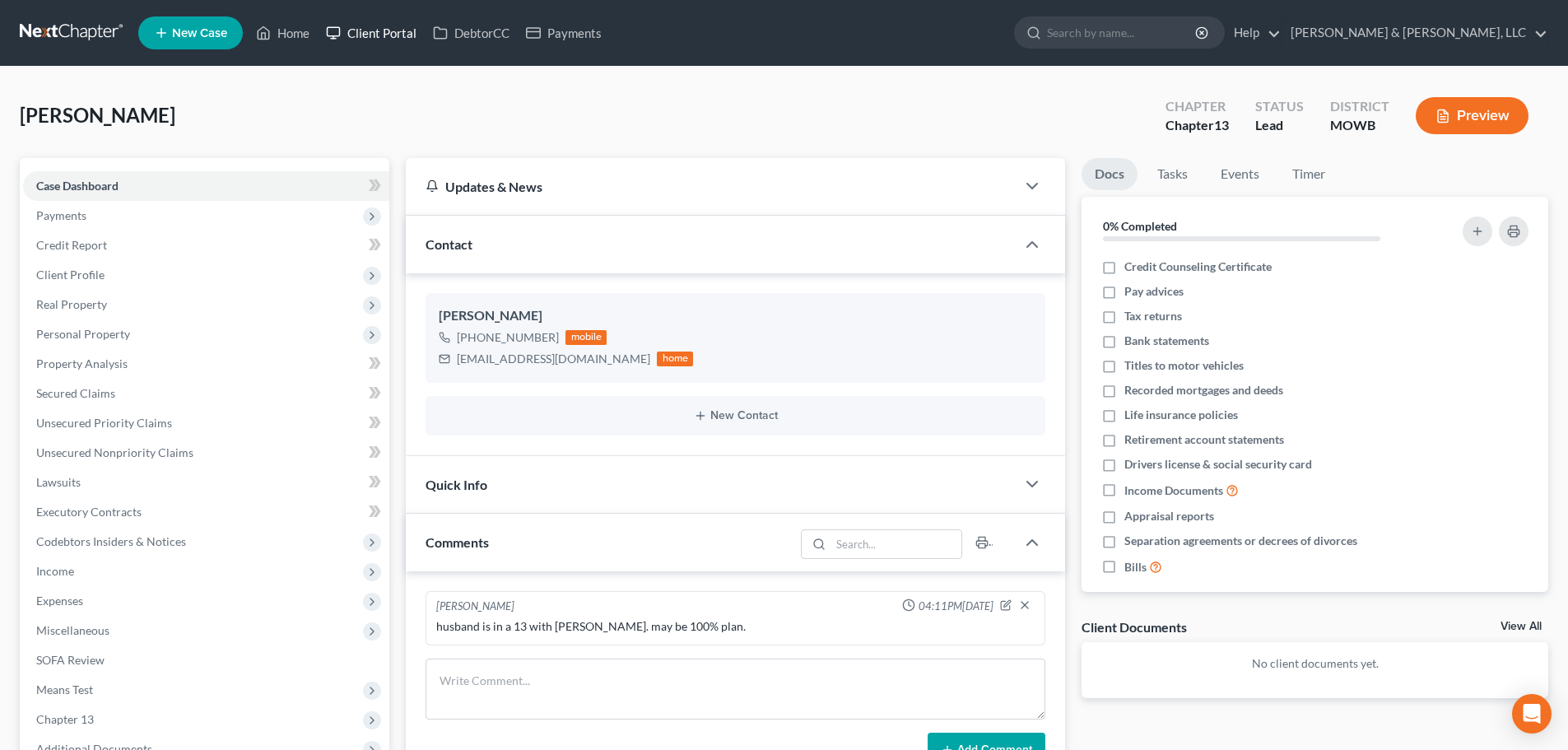
click at [369, 33] on link "Client Portal" at bounding box center [371, 33] width 107 height 29
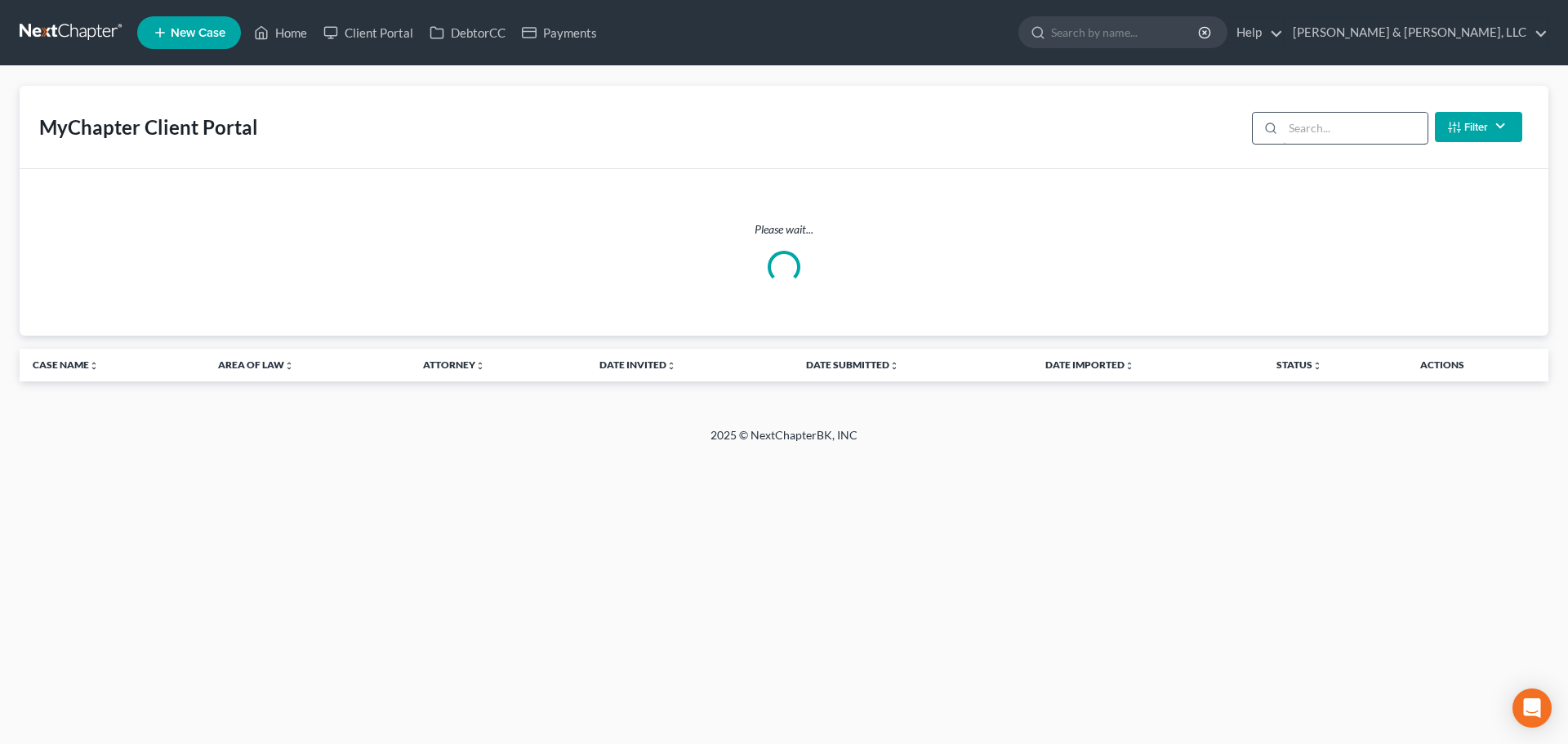
click at [1305, 128] on input "search" at bounding box center [1355, 128] width 145 height 31
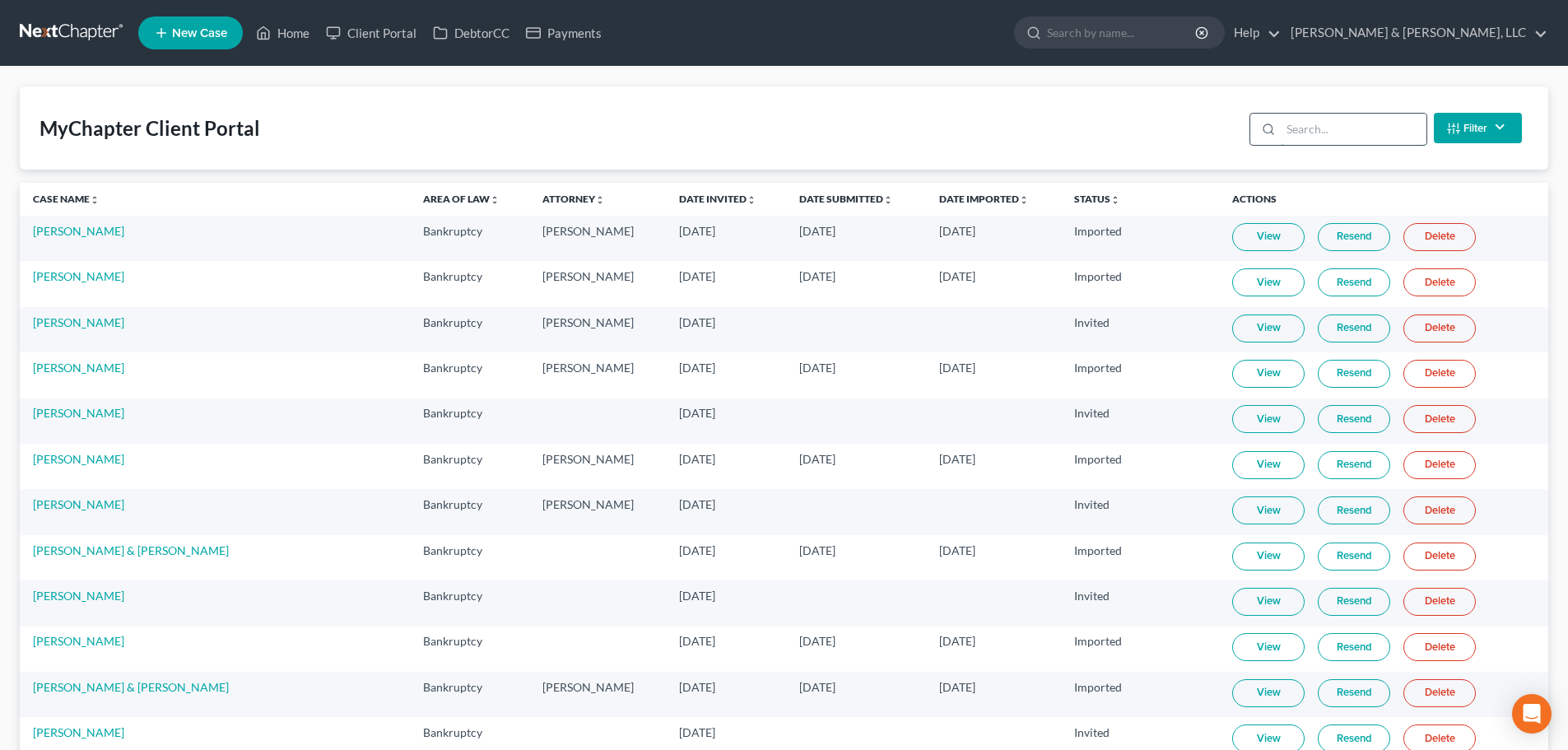
click at [1316, 129] on input "search" at bounding box center [1353, 129] width 146 height 31
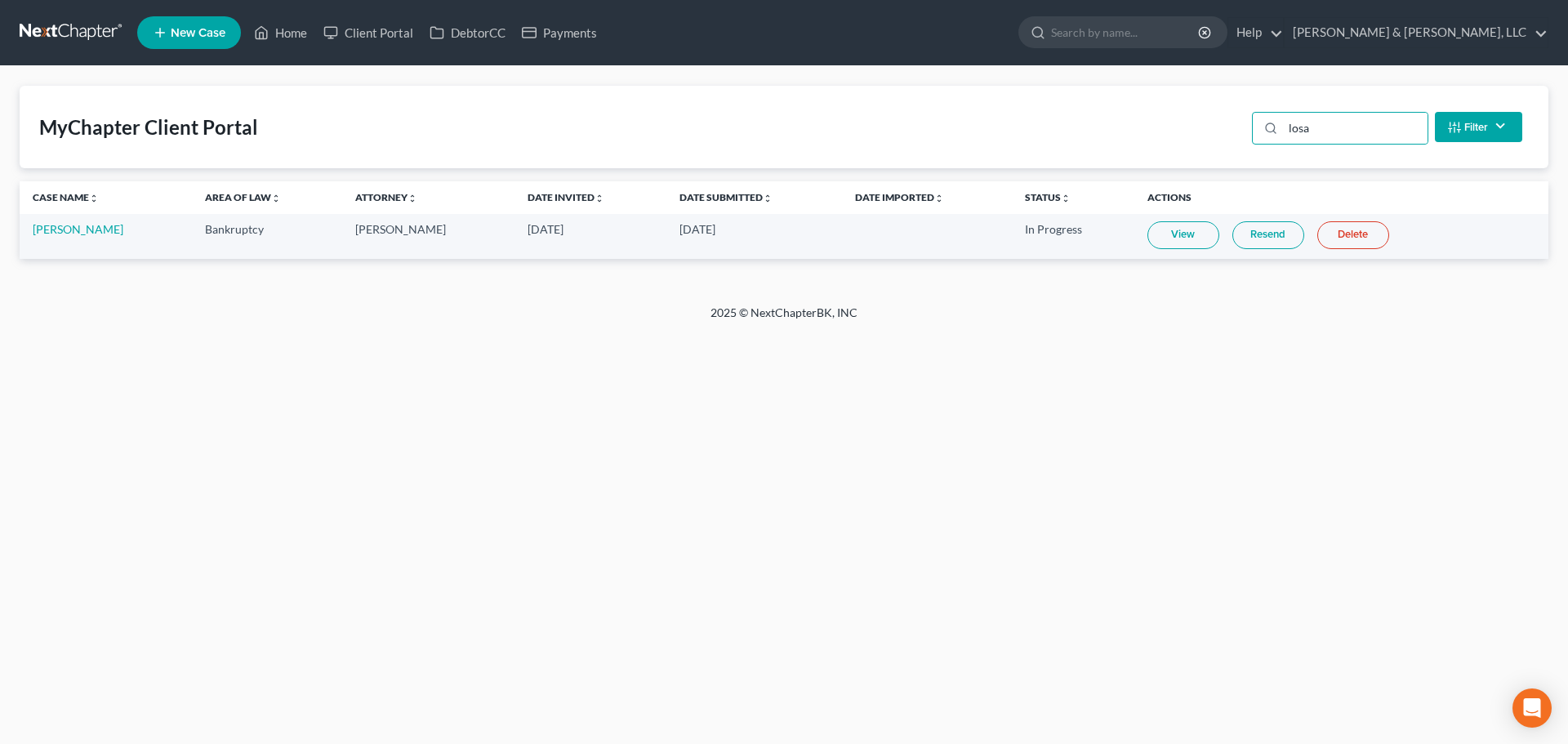
click at [1166, 234] on link "View" at bounding box center [1183, 235] width 72 height 28
drag, startPoint x: 1351, startPoint y: 131, endPoint x: 1229, endPoint y: 130, distance: 122.0
click at [1230, 130] on div "MyChapter Client Portal losa Filter Status Filter... Invited With Payment Invit…" at bounding box center [783, 126] width 1528 height 82
type input "k"
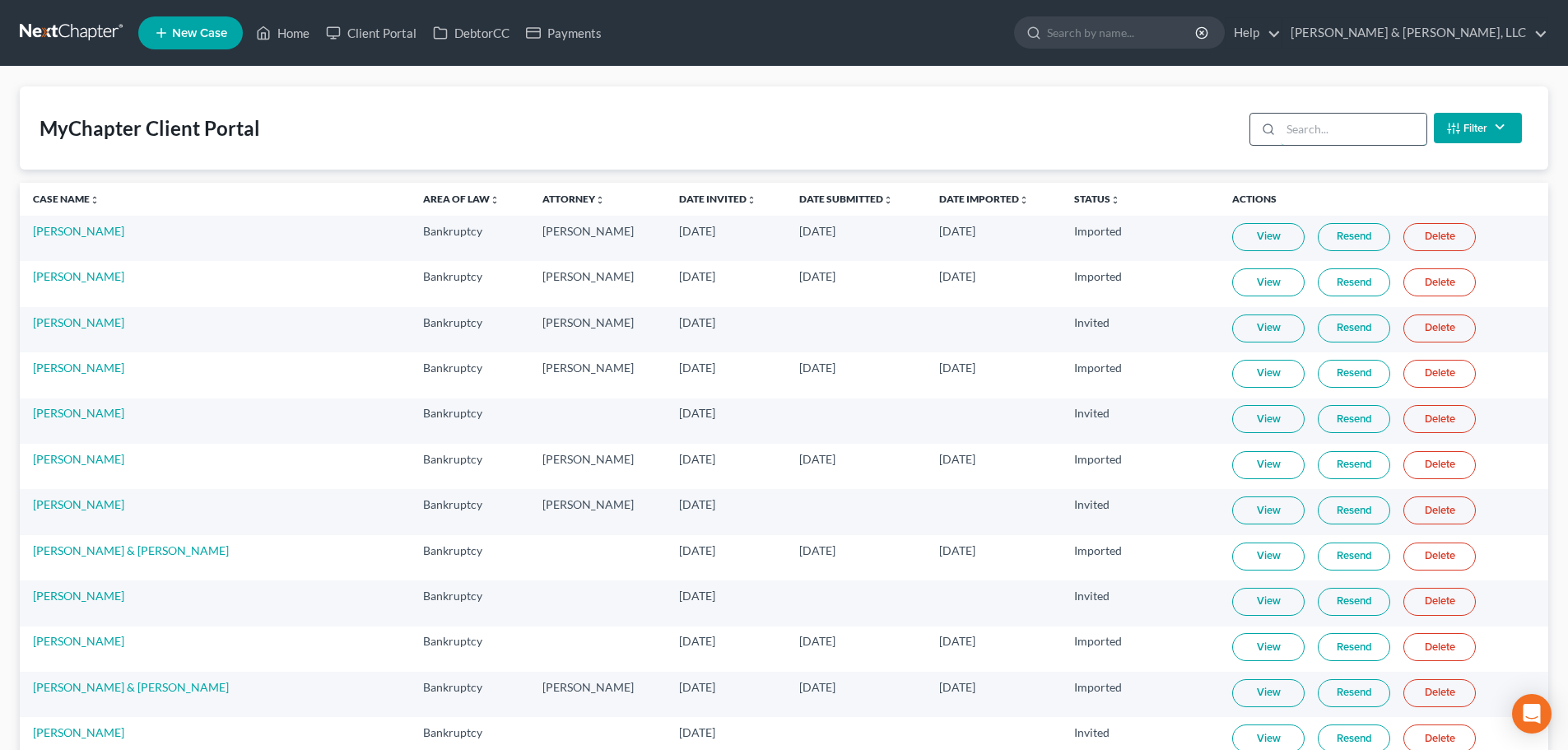
click at [1321, 132] on input "search" at bounding box center [1353, 129] width 146 height 31
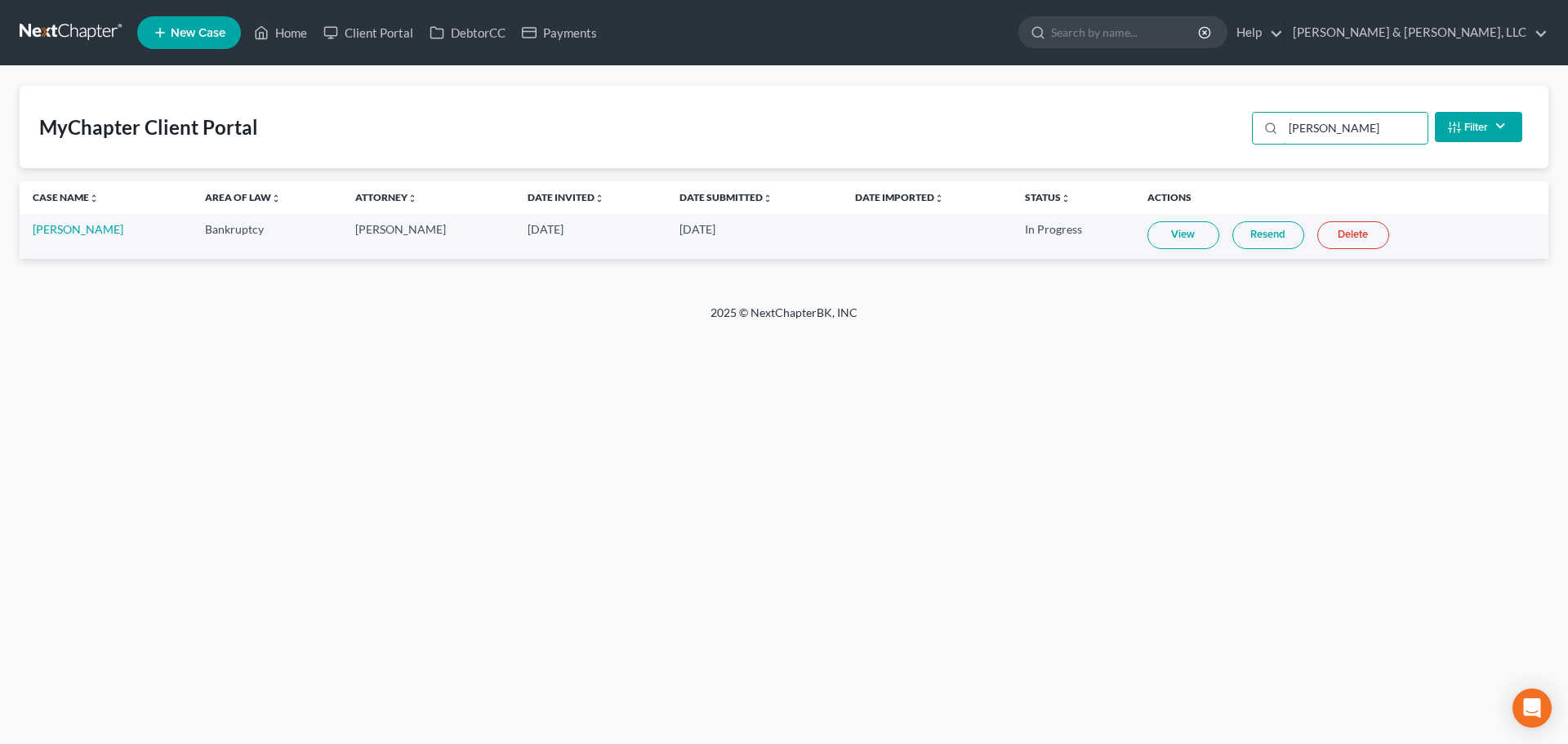
type input "losasso"
click at [1163, 233] on link "View" at bounding box center [1183, 235] width 72 height 28
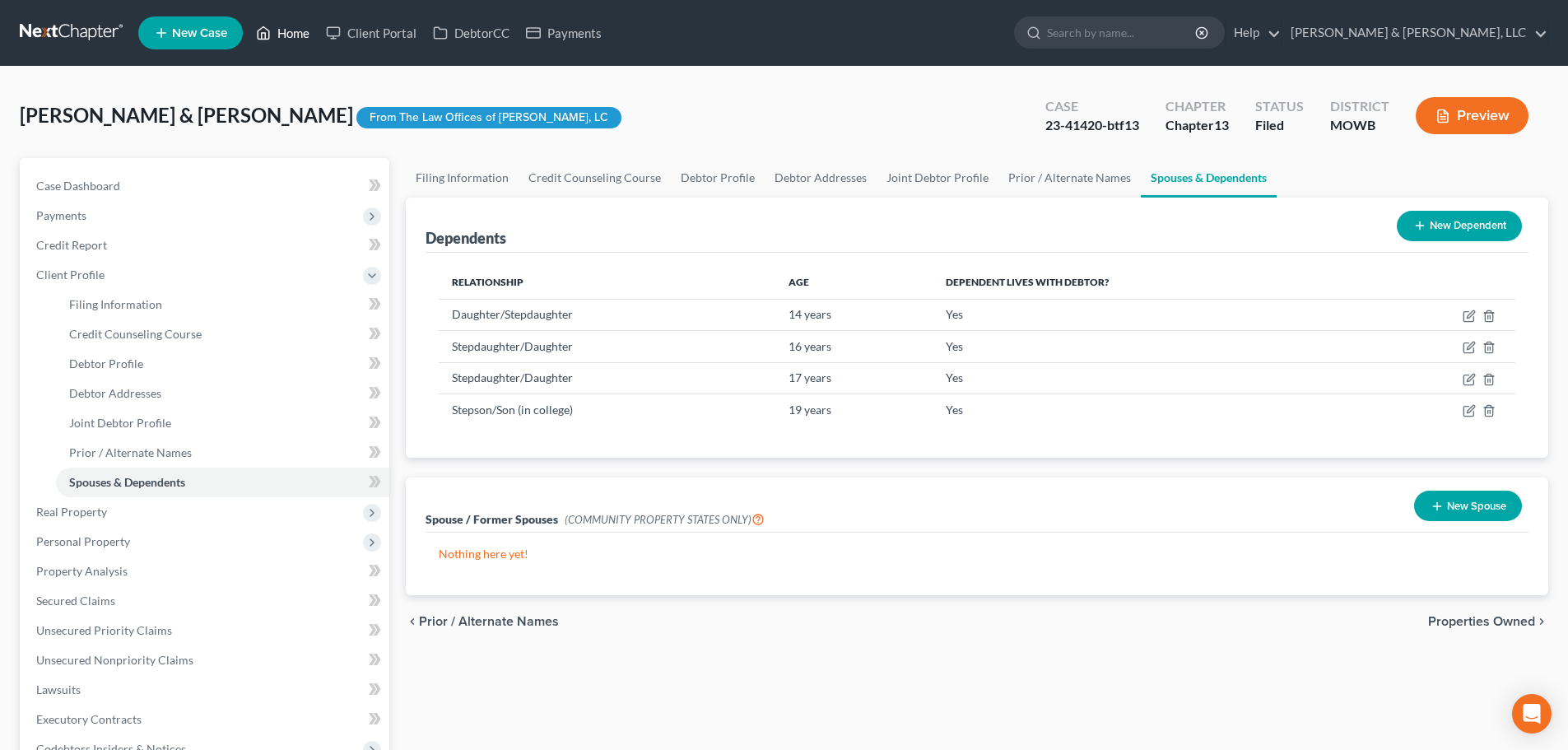
click at [295, 29] on link "Home" at bounding box center [283, 33] width 70 height 29
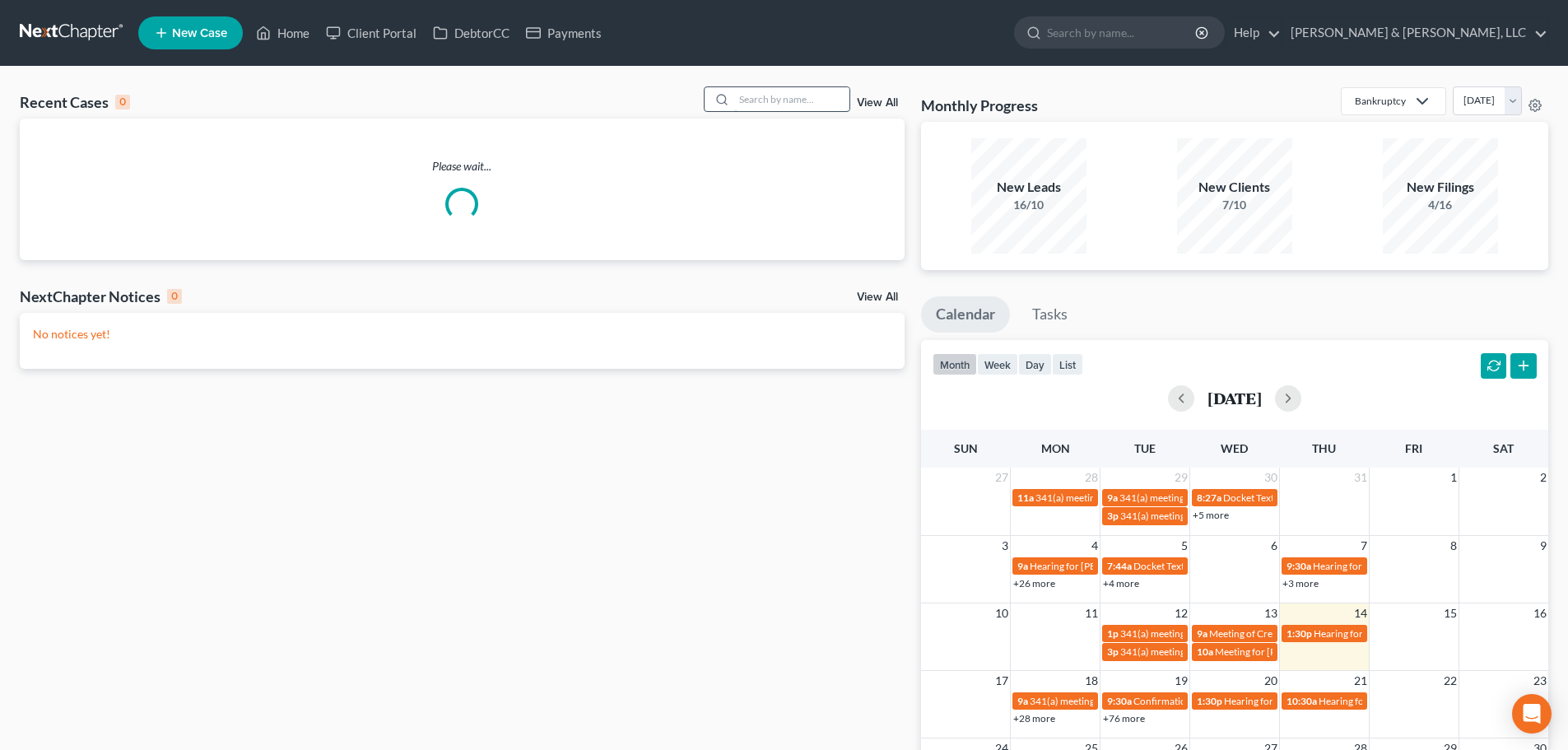
click at [796, 104] on input "search" at bounding box center [792, 99] width 115 height 23
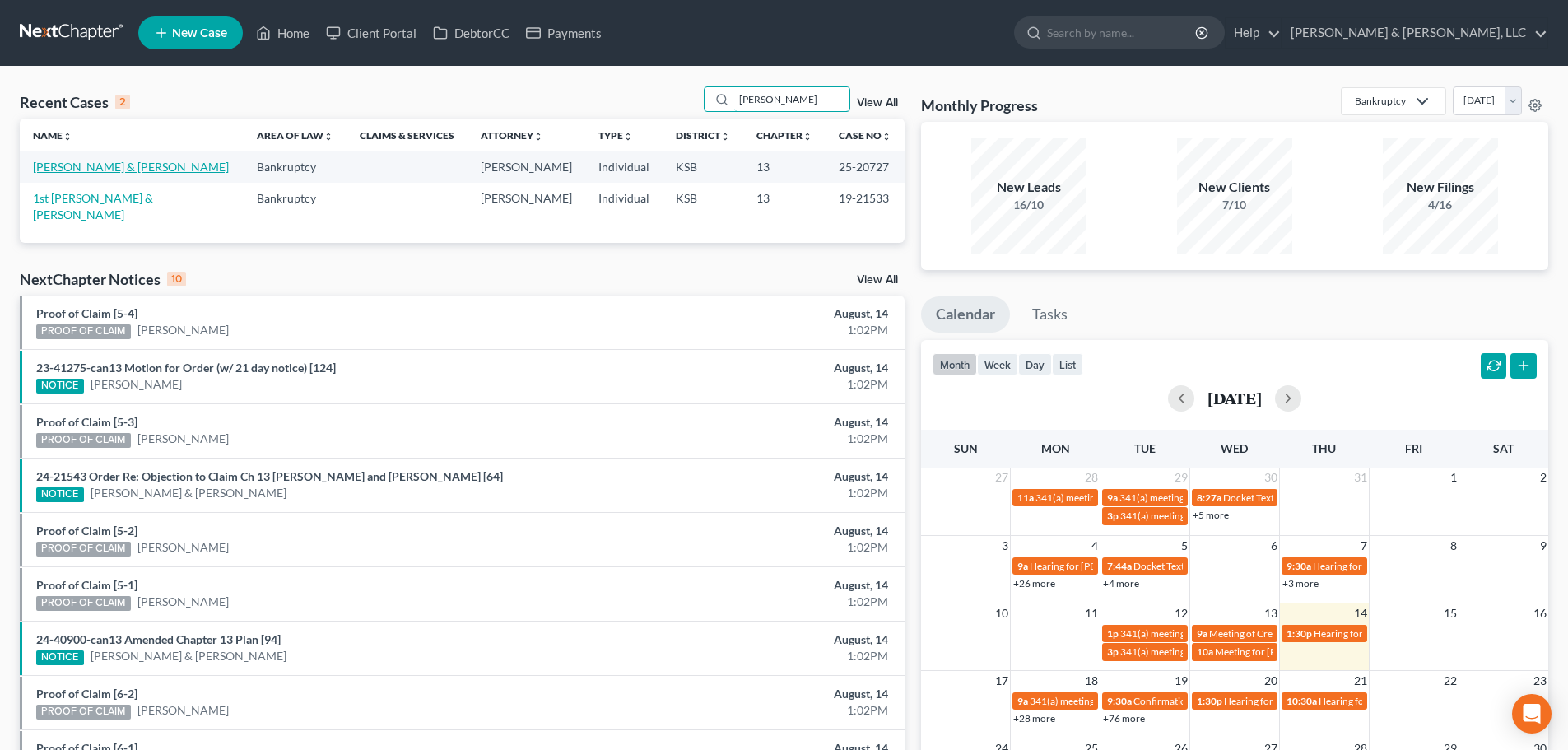
type input "[PERSON_NAME]"
click at [102, 171] on link "[PERSON_NAME] & [PERSON_NAME]" at bounding box center [131, 166] width 196 height 14
select select "1"
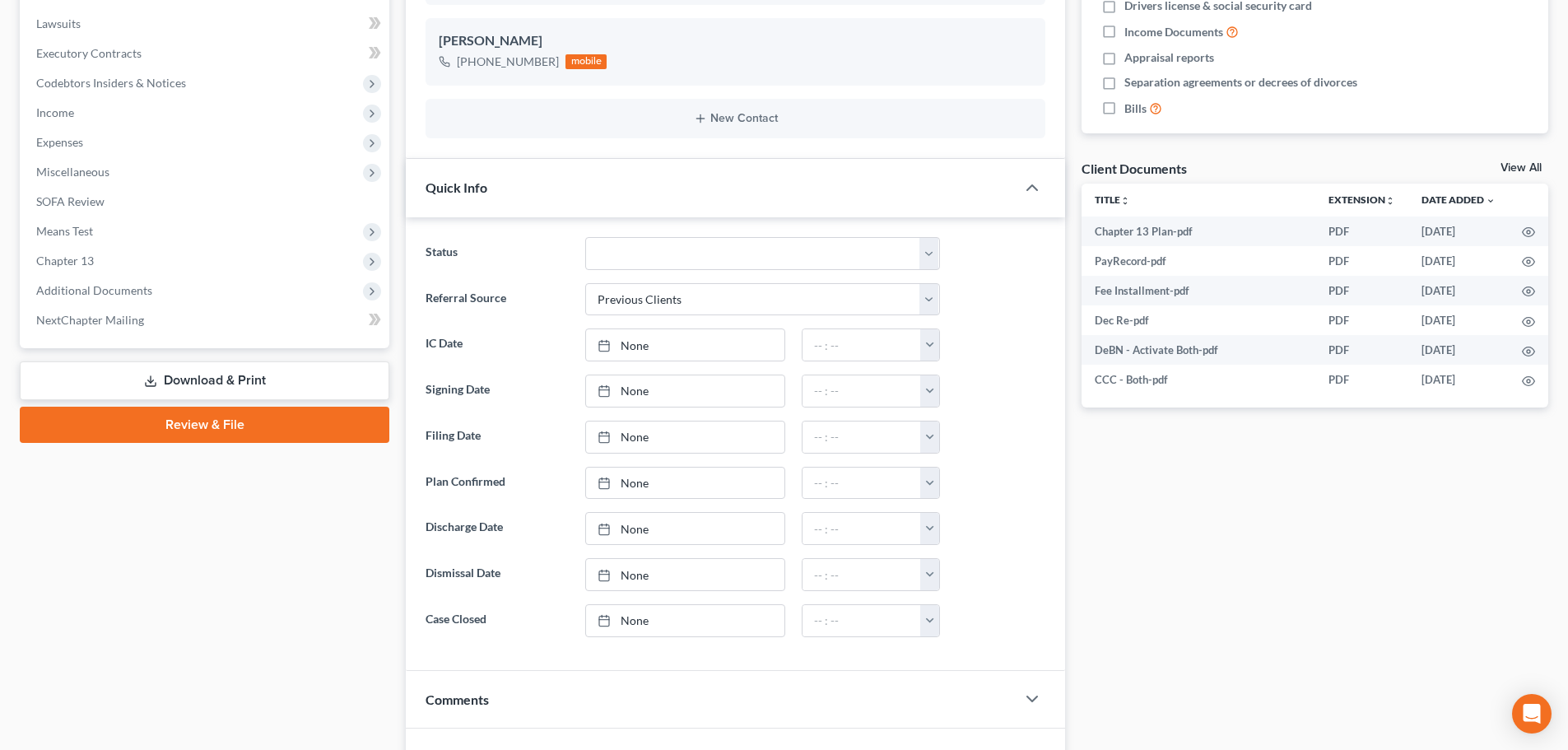
scroll to position [494, 0]
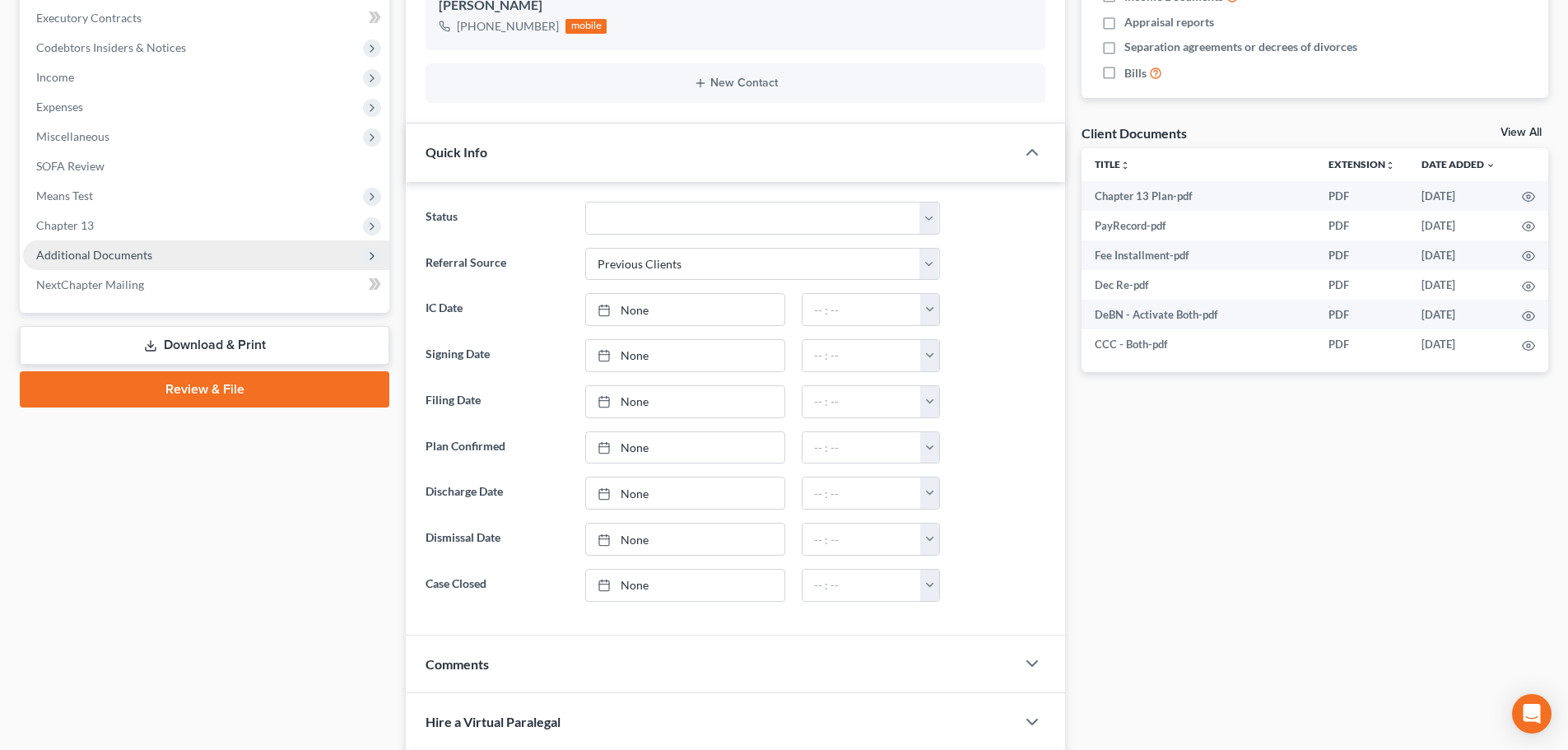
click at [67, 253] on span "Additional Documents" at bounding box center [94, 254] width 116 height 14
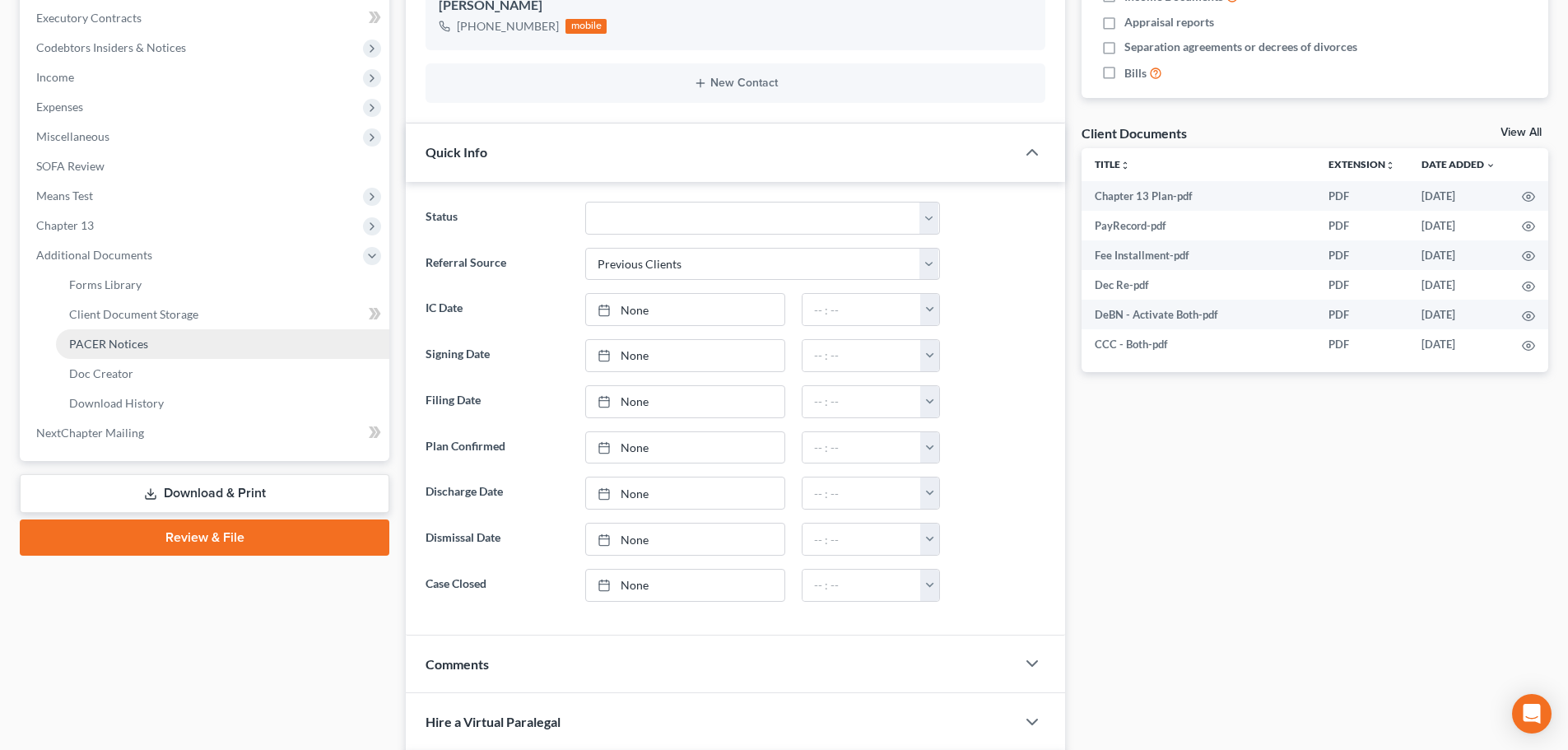
click at [94, 336] on span "PACER Notices" at bounding box center [109, 343] width 79 height 14
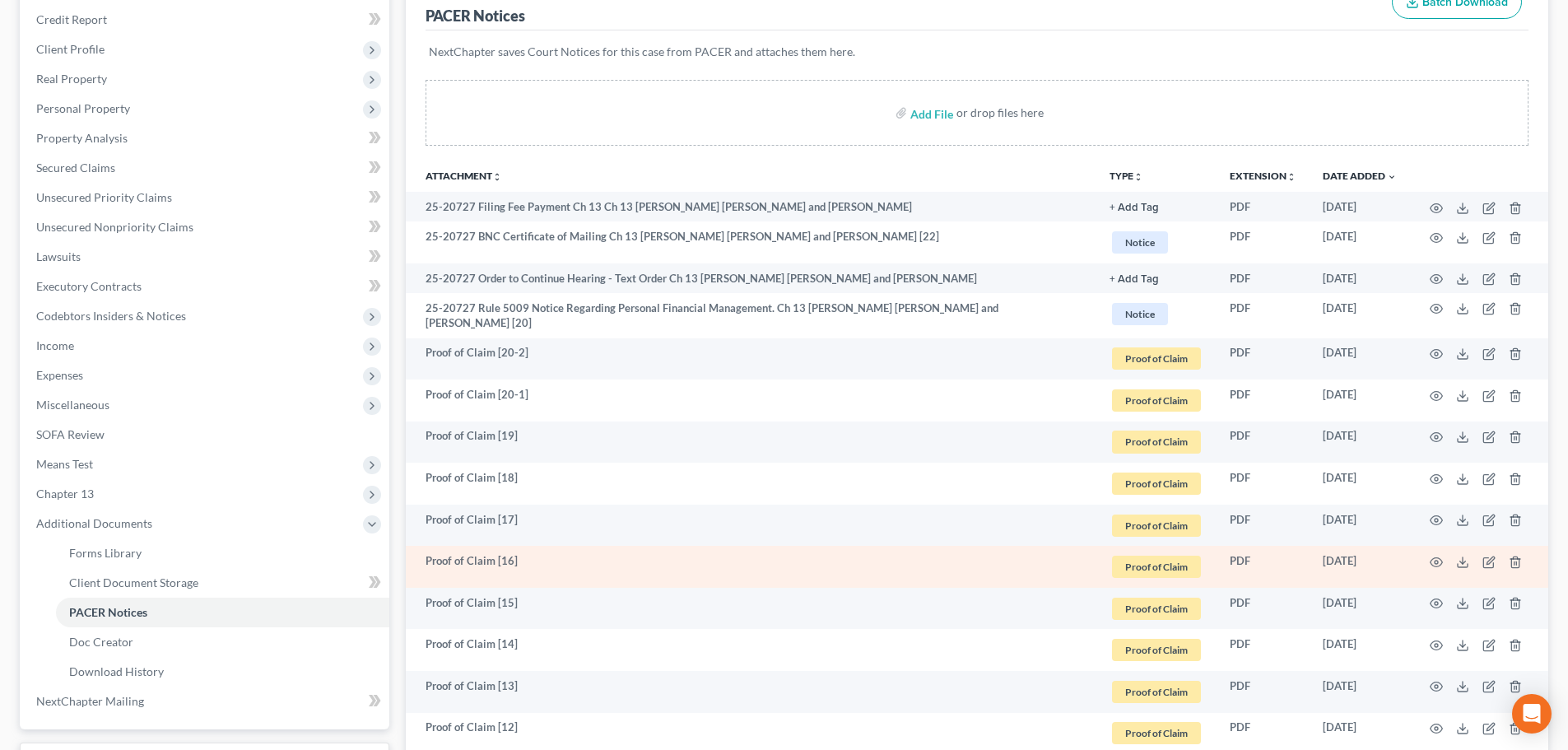
scroll to position [330, 0]
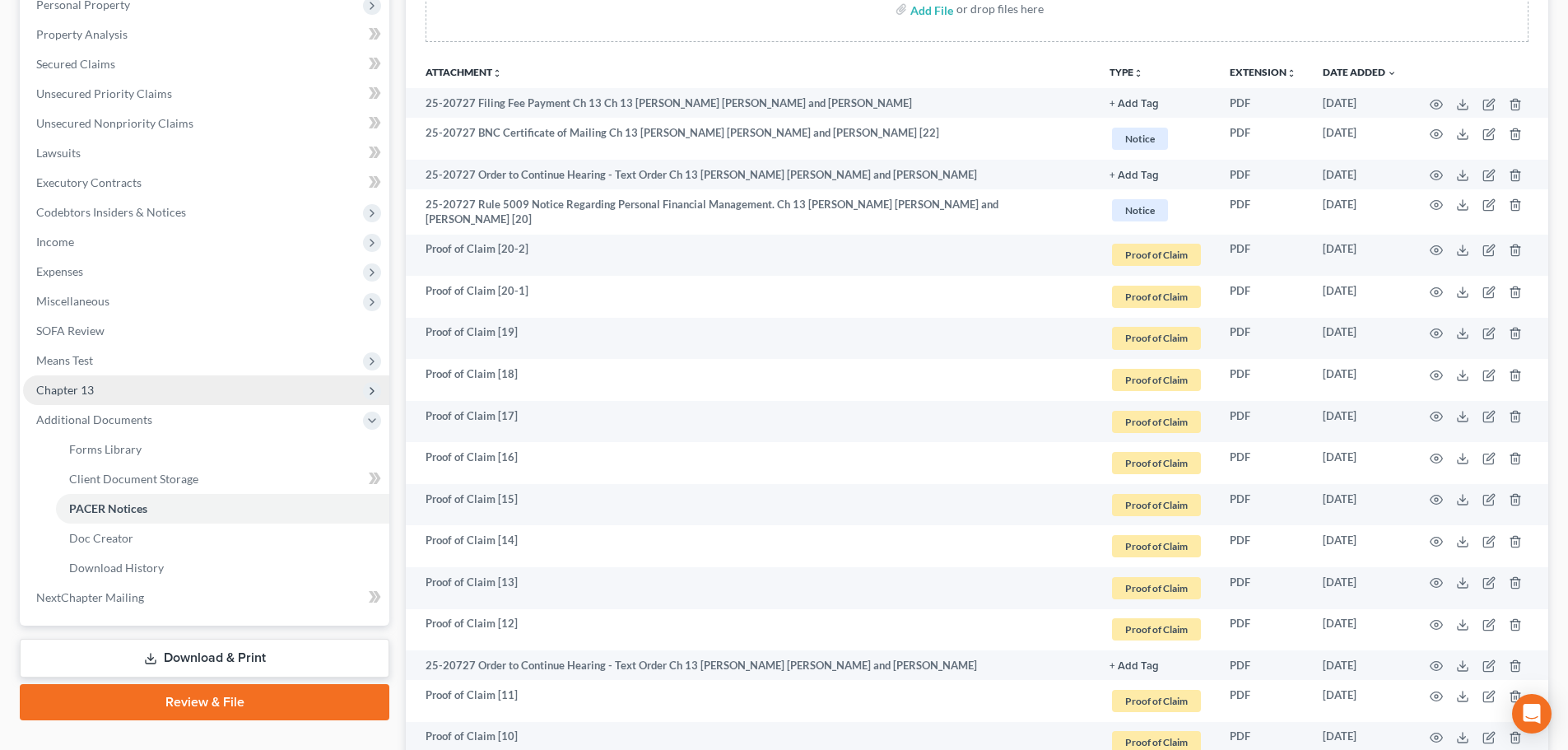
click at [82, 380] on span "Chapter 13" at bounding box center [206, 390] width 366 height 29
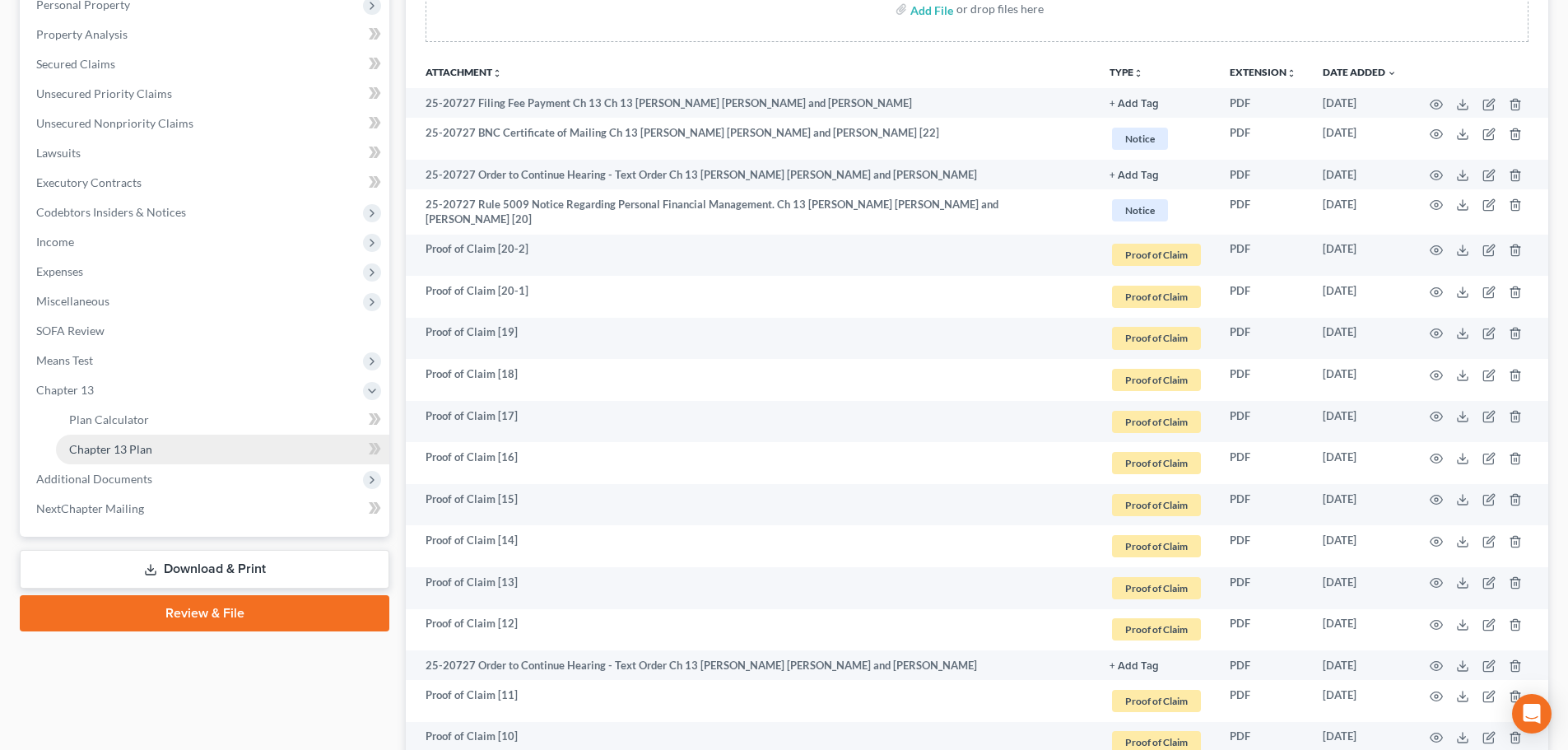
click at [141, 443] on span "Chapter 13 Plan" at bounding box center [111, 449] width 83 height 14
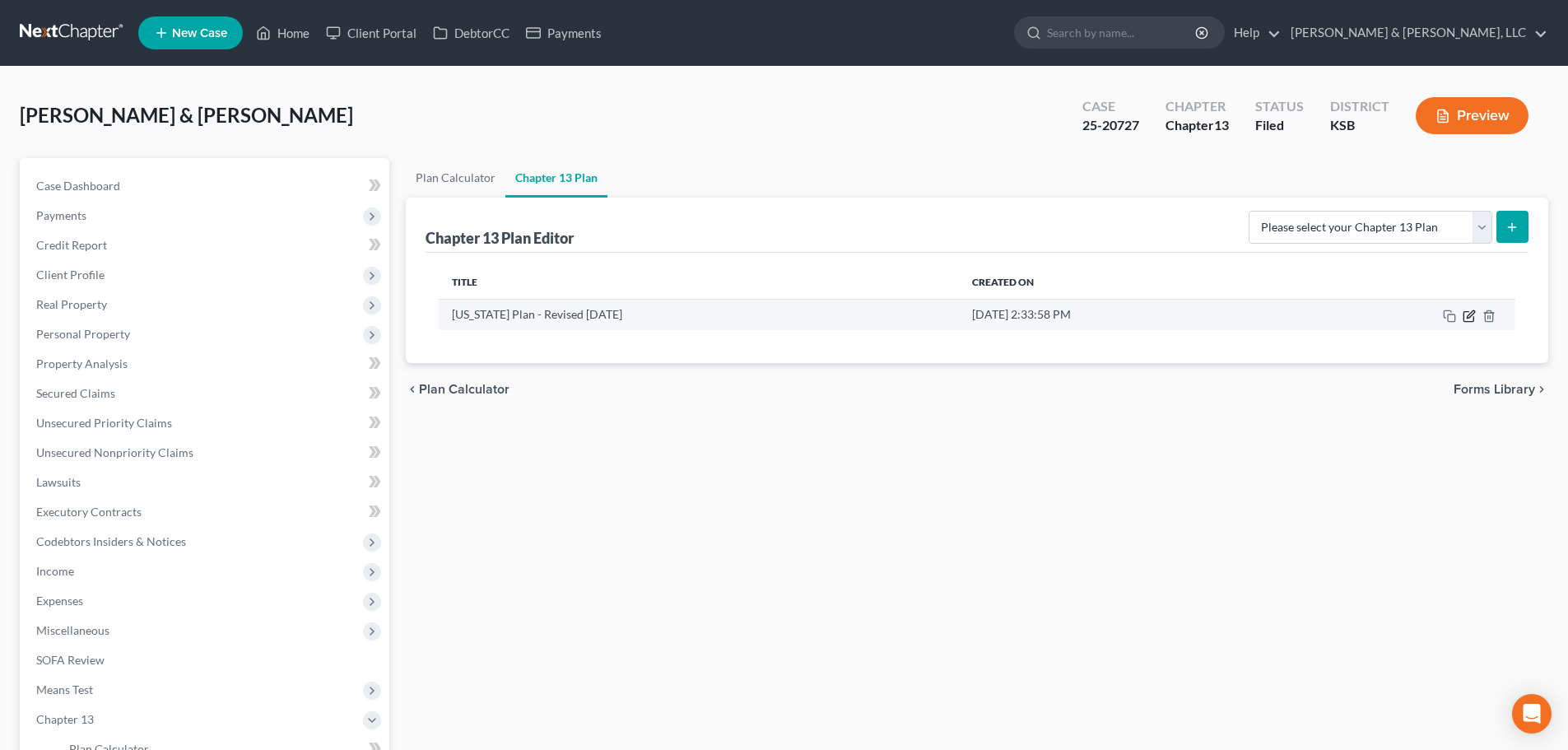
click at [1473, 314] on icon "button" at bounding box center [1468, 315] width 13 height 13
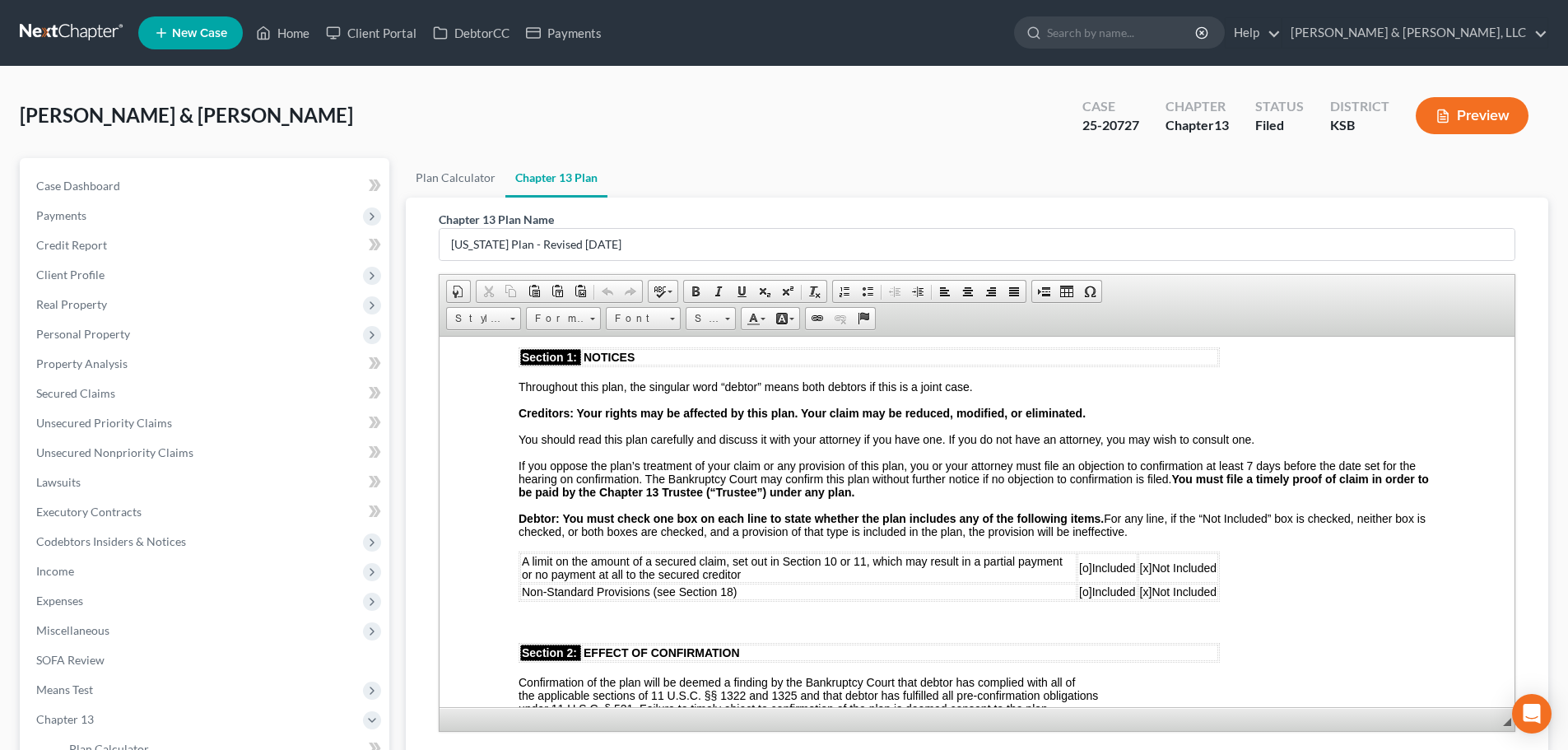
scroll to position [246, 0]
click at [1141, 593] on span "[x]" at bounding box center [1145, 590] width 13 height 13
click at [1078, 593] on span "[o]" at bounding box center [1084, 590] width 13 height 13
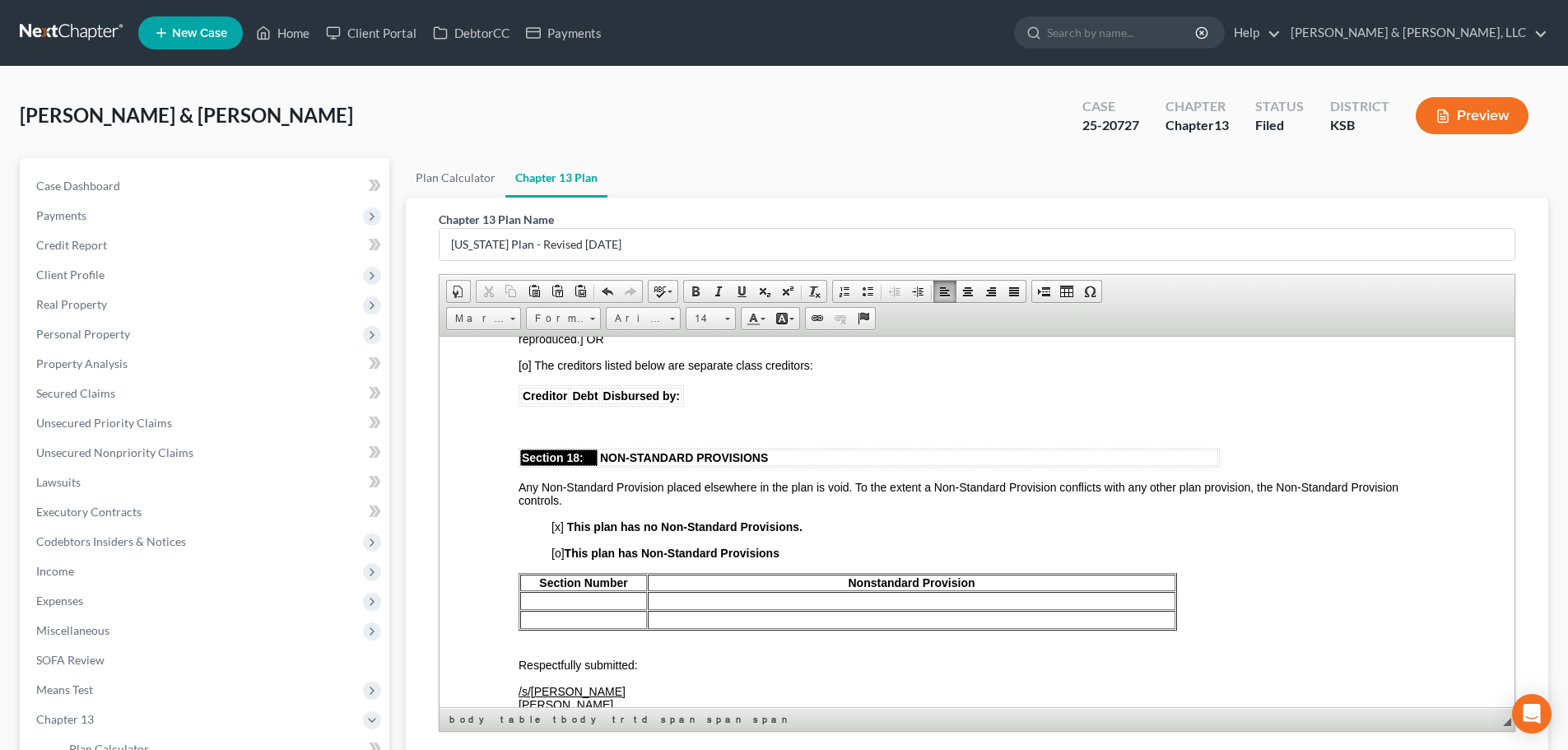
scroll to position [4266, 0]
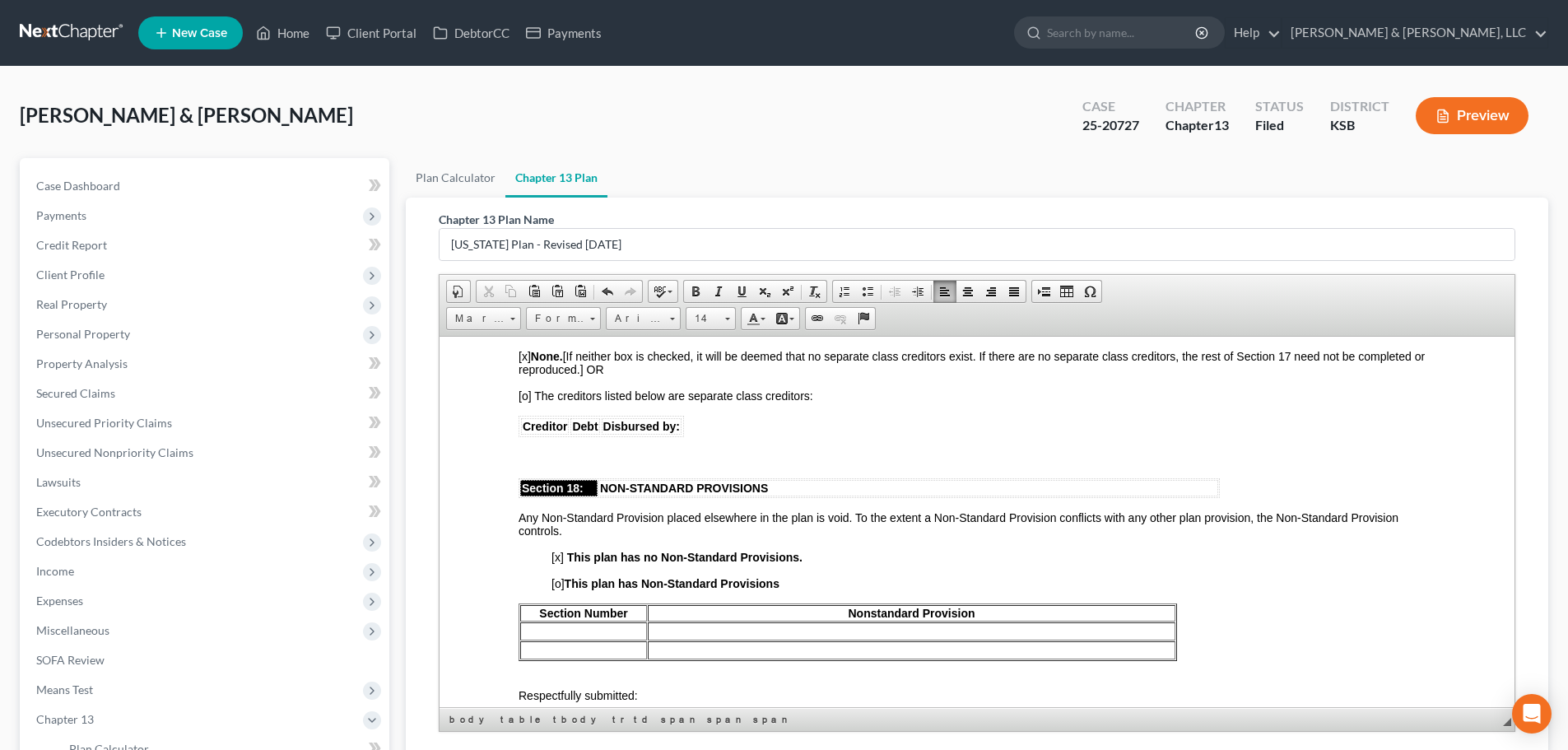
click at [571, 640] on td at bounding box center [584, 630] width 127 height 19
click at [675, 640] on td at bounding box center [911, 630] width 527 height 19
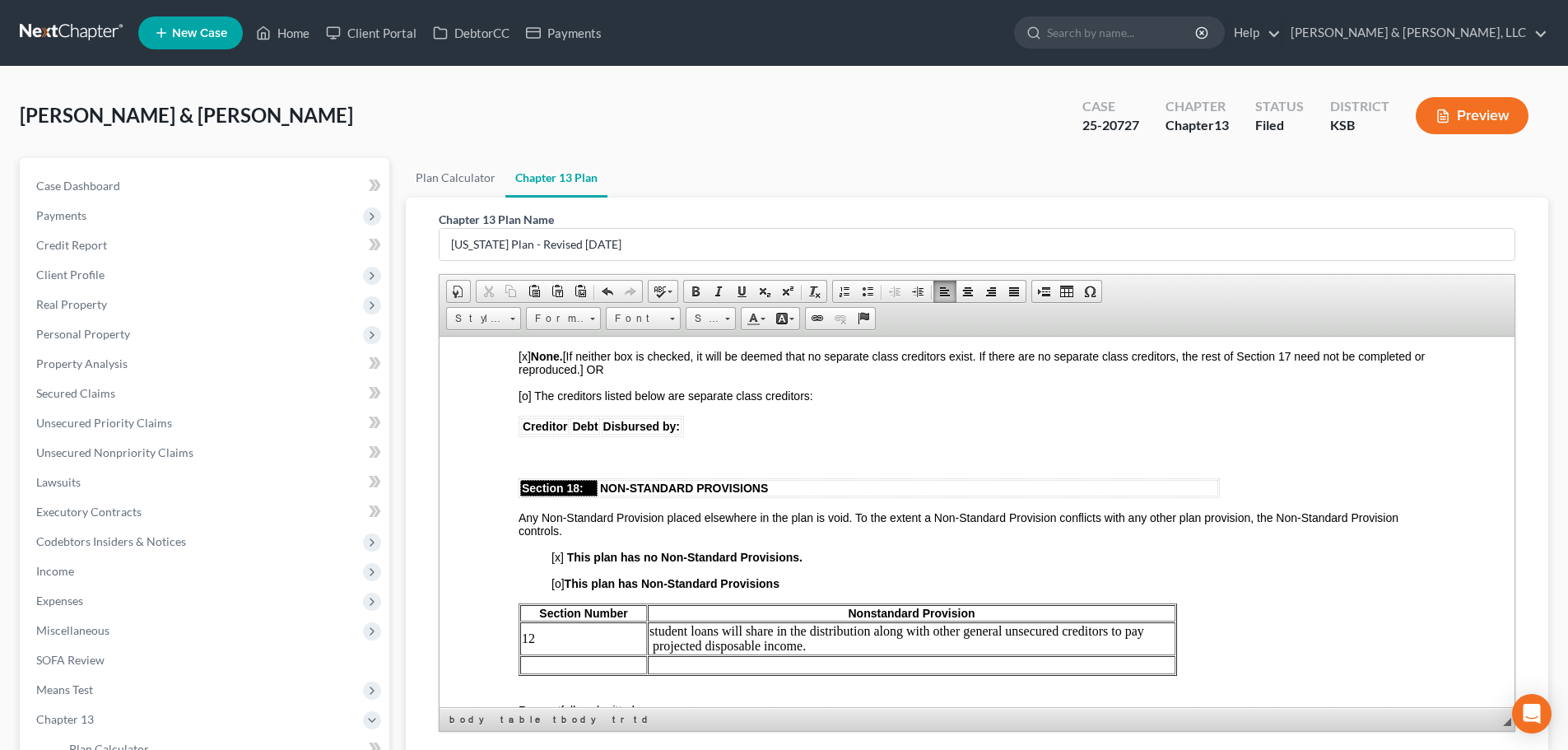
click at [651, 640] on td "student loans will share in the distribution along with other general unsecured…" at bounding box center [911, 638] width 527 height 33
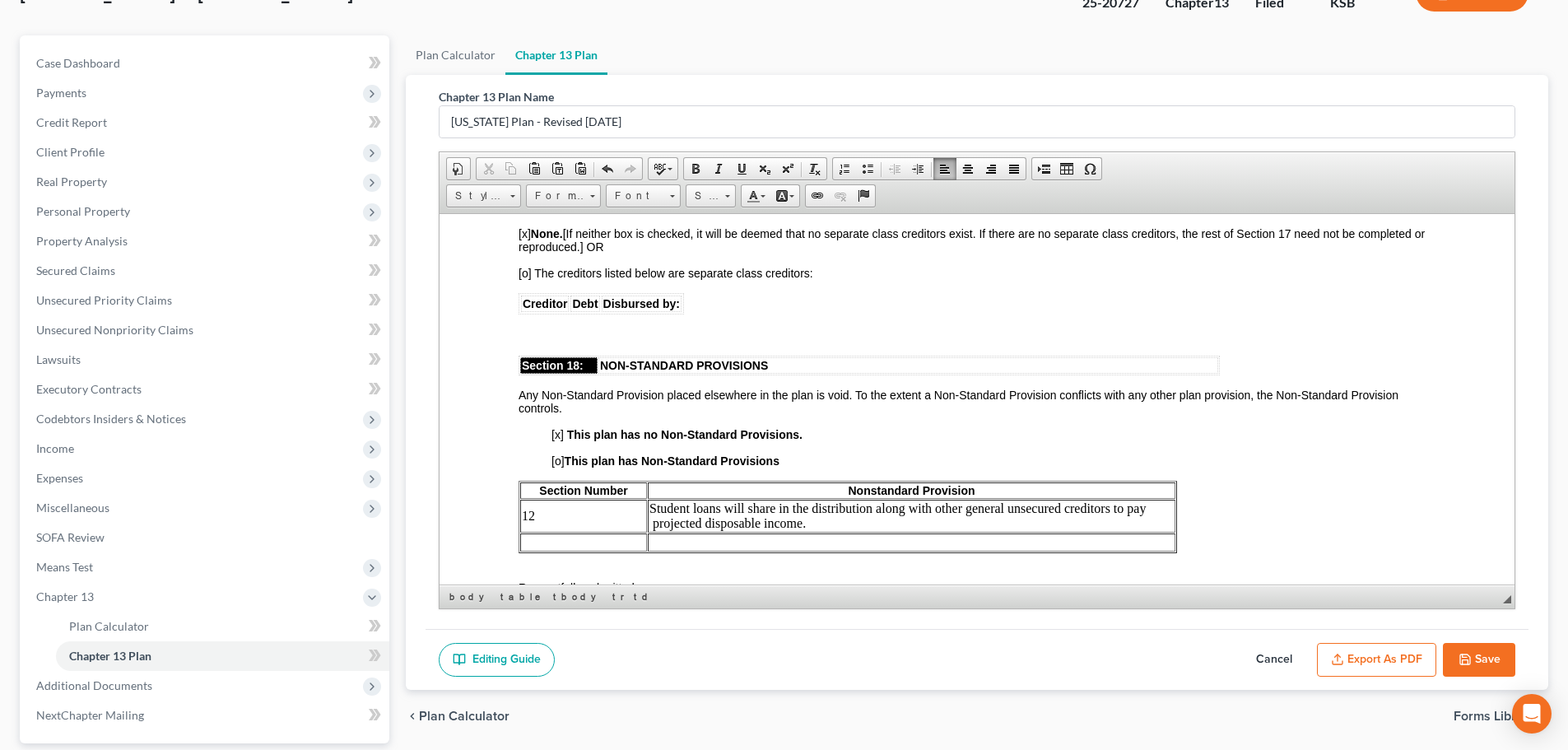
scroll to position [133, 0]
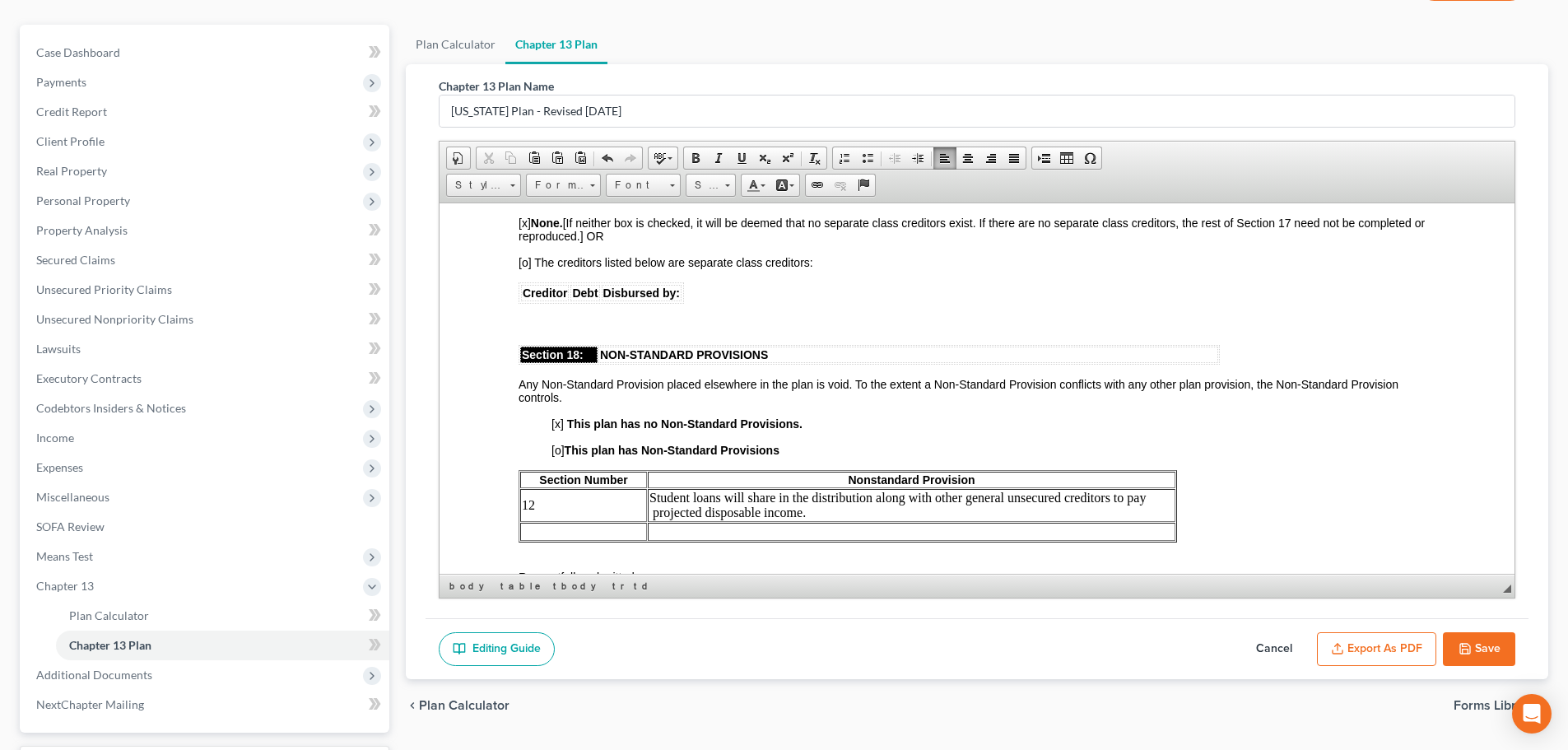
click at [1495, 640] on button "Save" at bounding box center [1479, 648] width 72 height 34
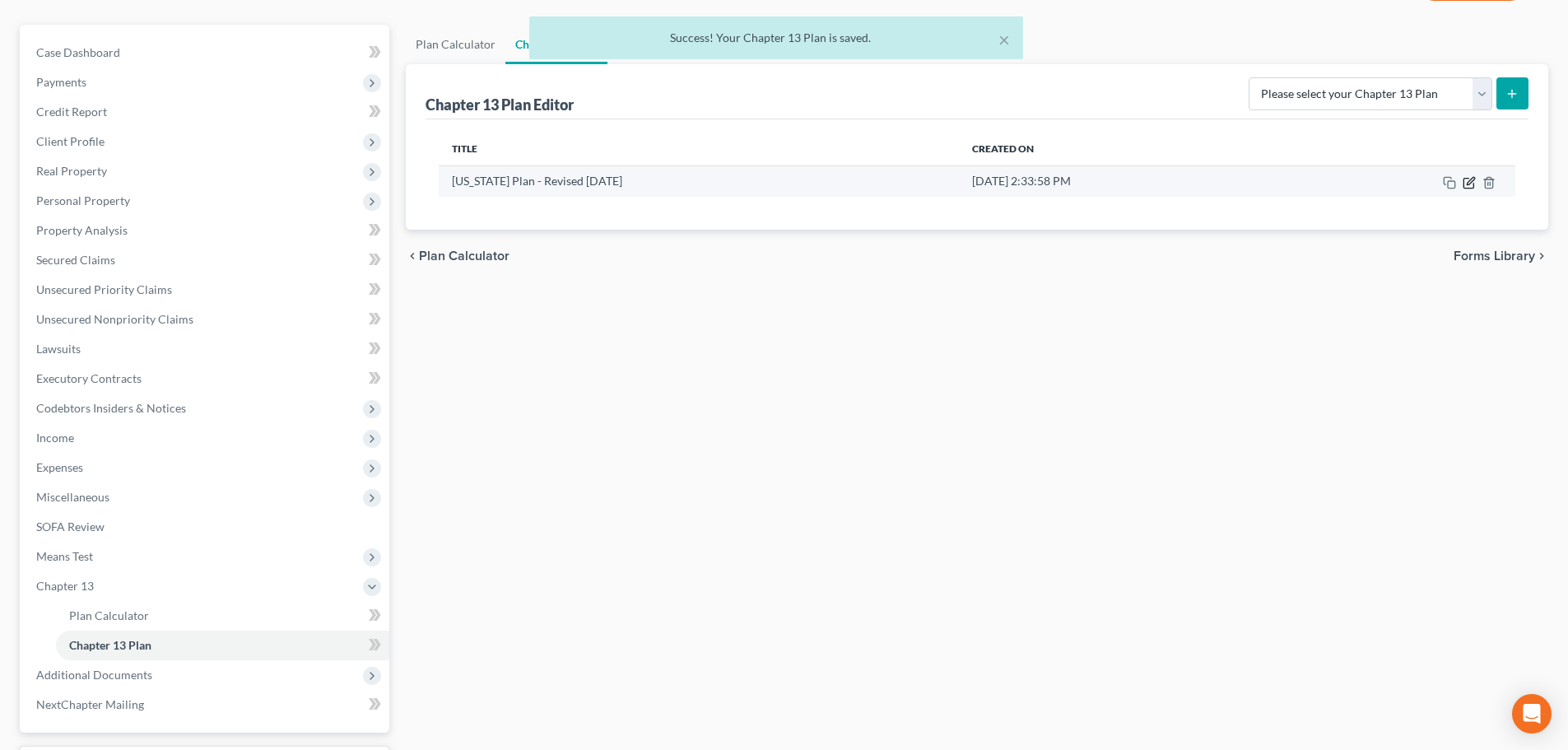
click at [1470, 184] on icon "button" at bounding box center [1470, 181] width 8 height 8
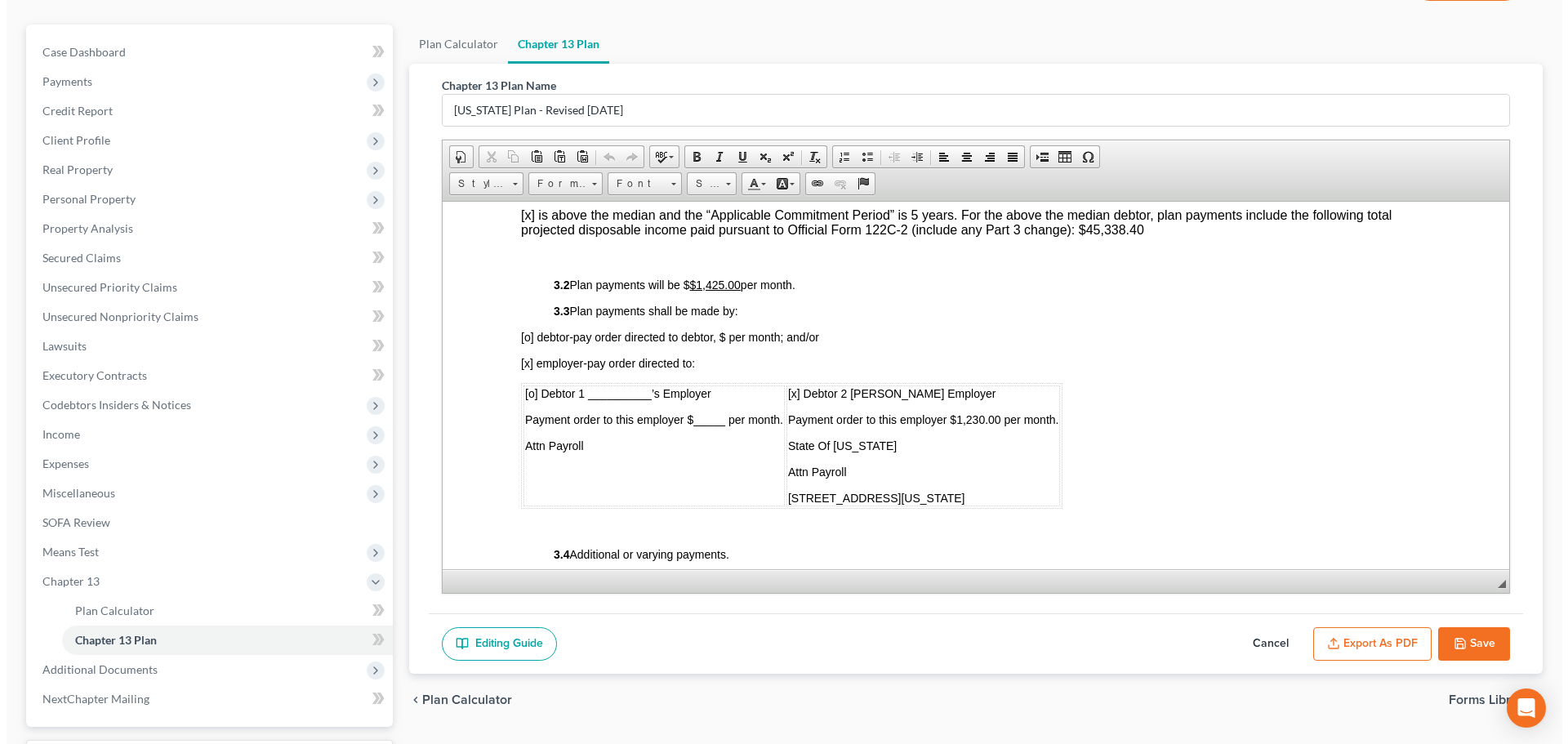
scroll to position [816, 0]
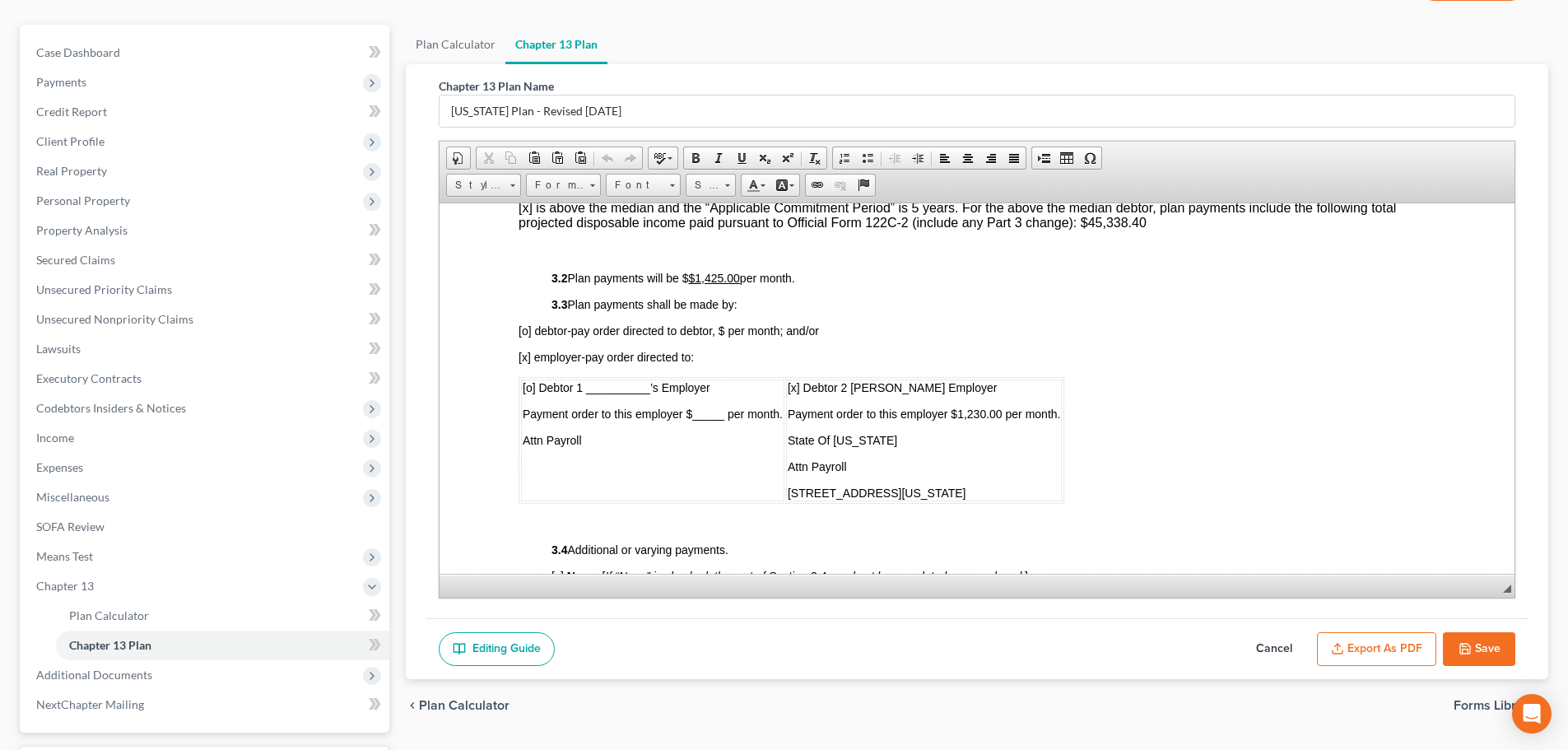
click at [1397, 646] on button "Export as PDF" at bounding box center [1376, 648] width 119 height 34
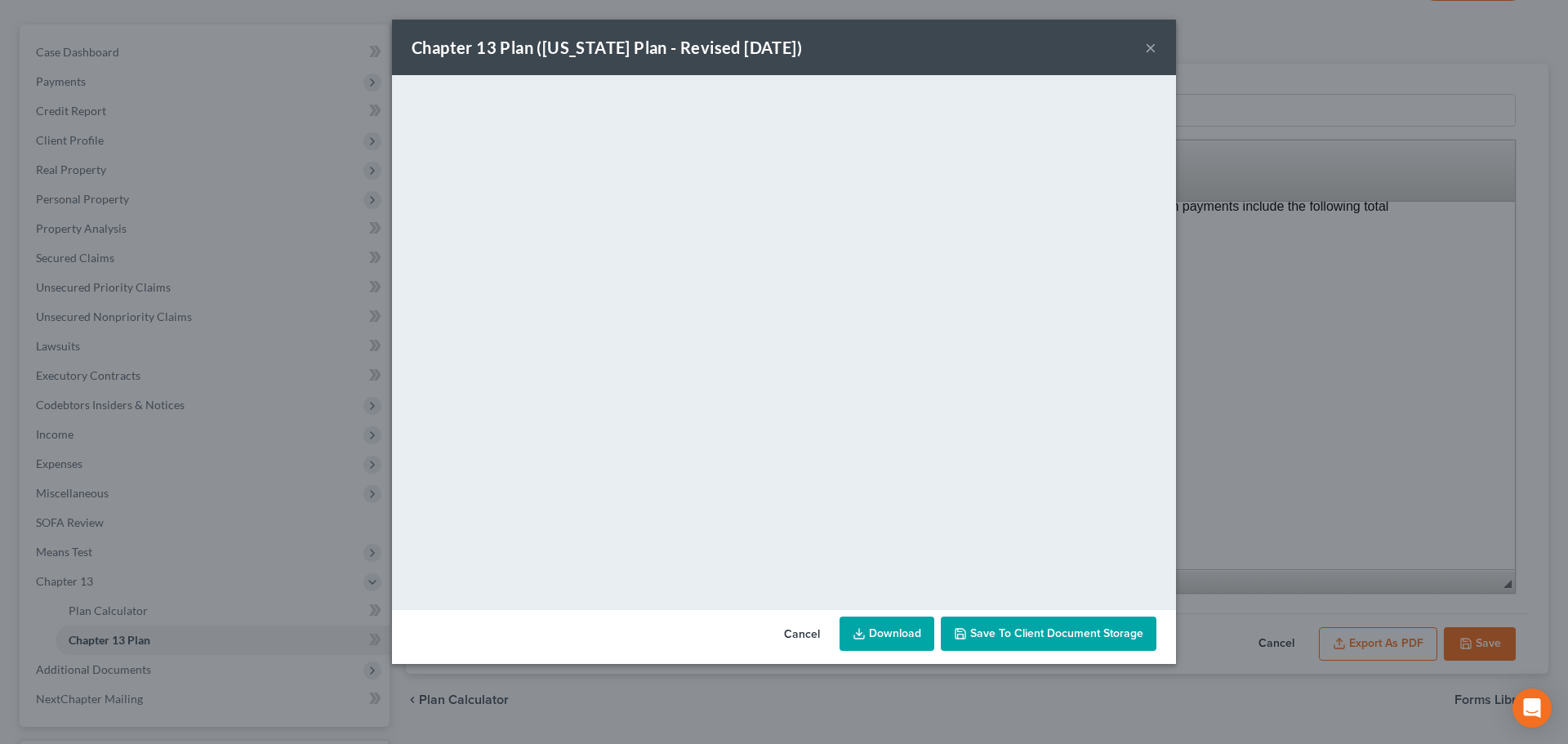
click at [898, 628] on link "Download" at bounding box center [887, 632] width 95 height 34
